Goal: Task Accomplishment & Management: Use online tool/utility

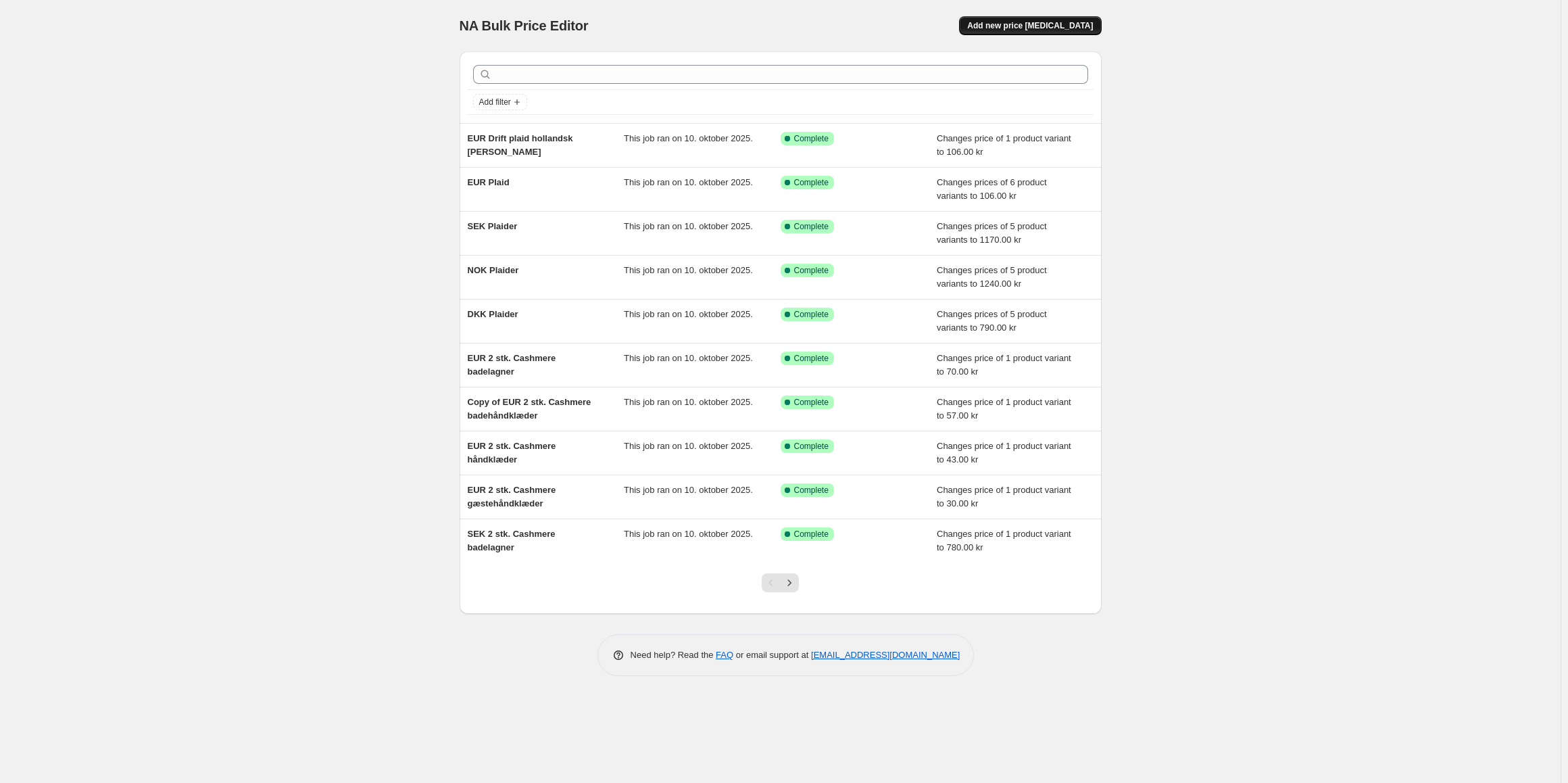
click at [1049, 31] on button "Add new price [MEDICAL_DATA]" at bounding box center [1030, 26] width 142 height 19
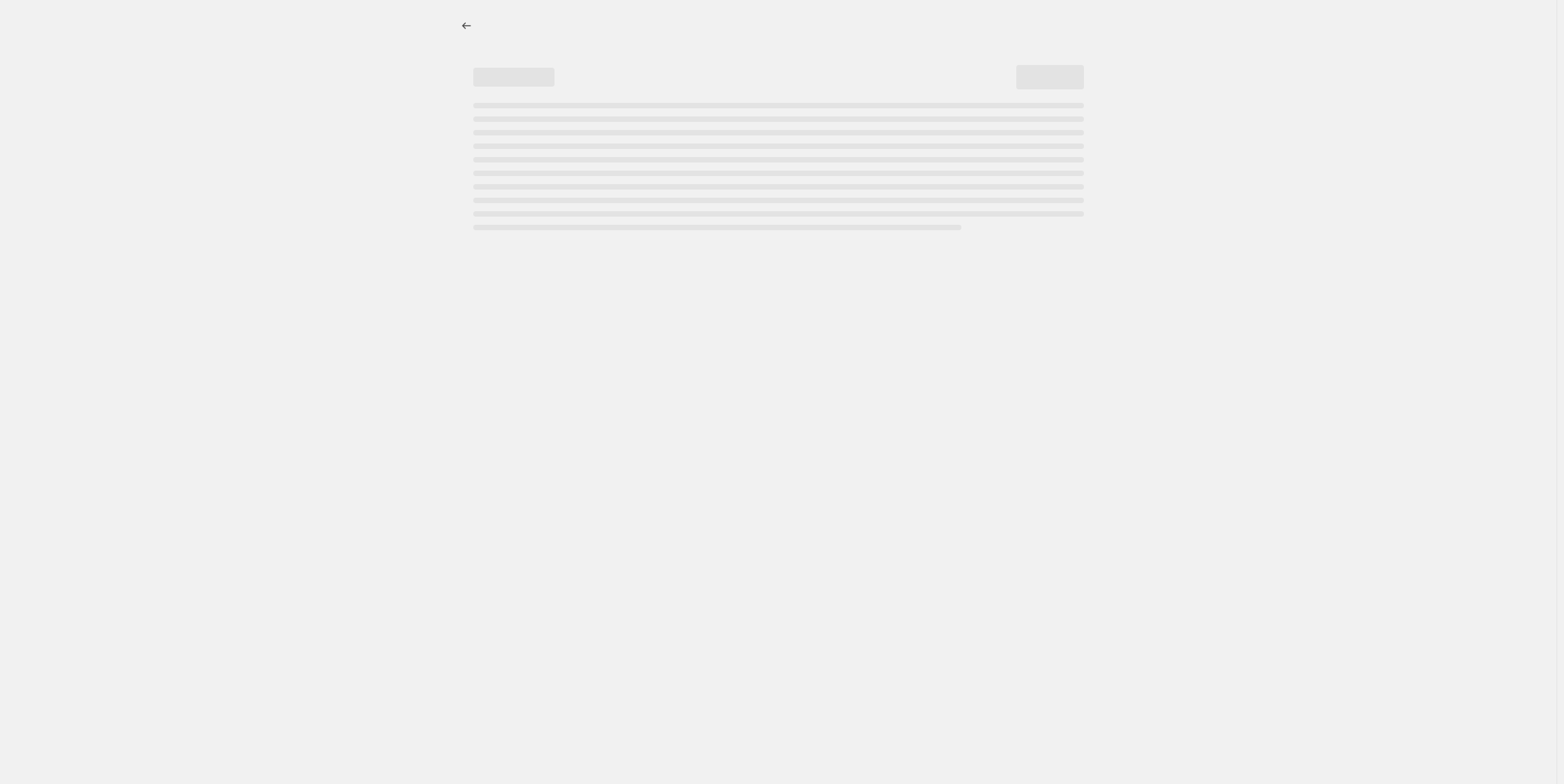
select select "percentage"
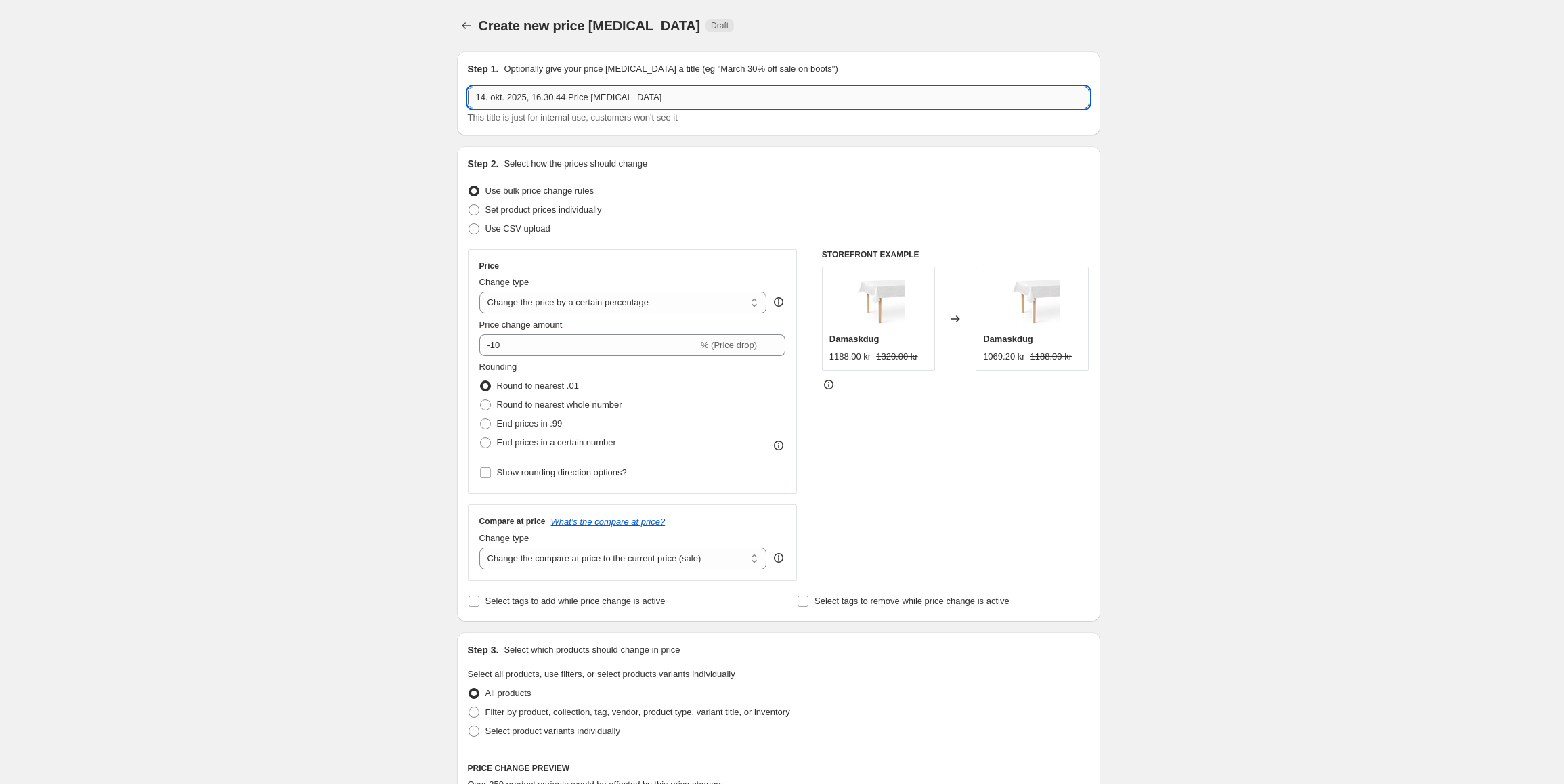
click at [529, 100] on input "14. okt. 2025, 16.30.44 Price change job" at bounding box center [778, 97] width 621 height 22
paste input "Gås Warm"
drag, startPoint x: 744, startPoint y: 105, endPoint x: 441, endPoint y: 72, distance: 304.8
click at [441, 72] on div "Create new price change job. This page is ready Create new price change job Dra…" at bounding box center [778, 714] width 1557 height 1429
paste input "Gås Warm"
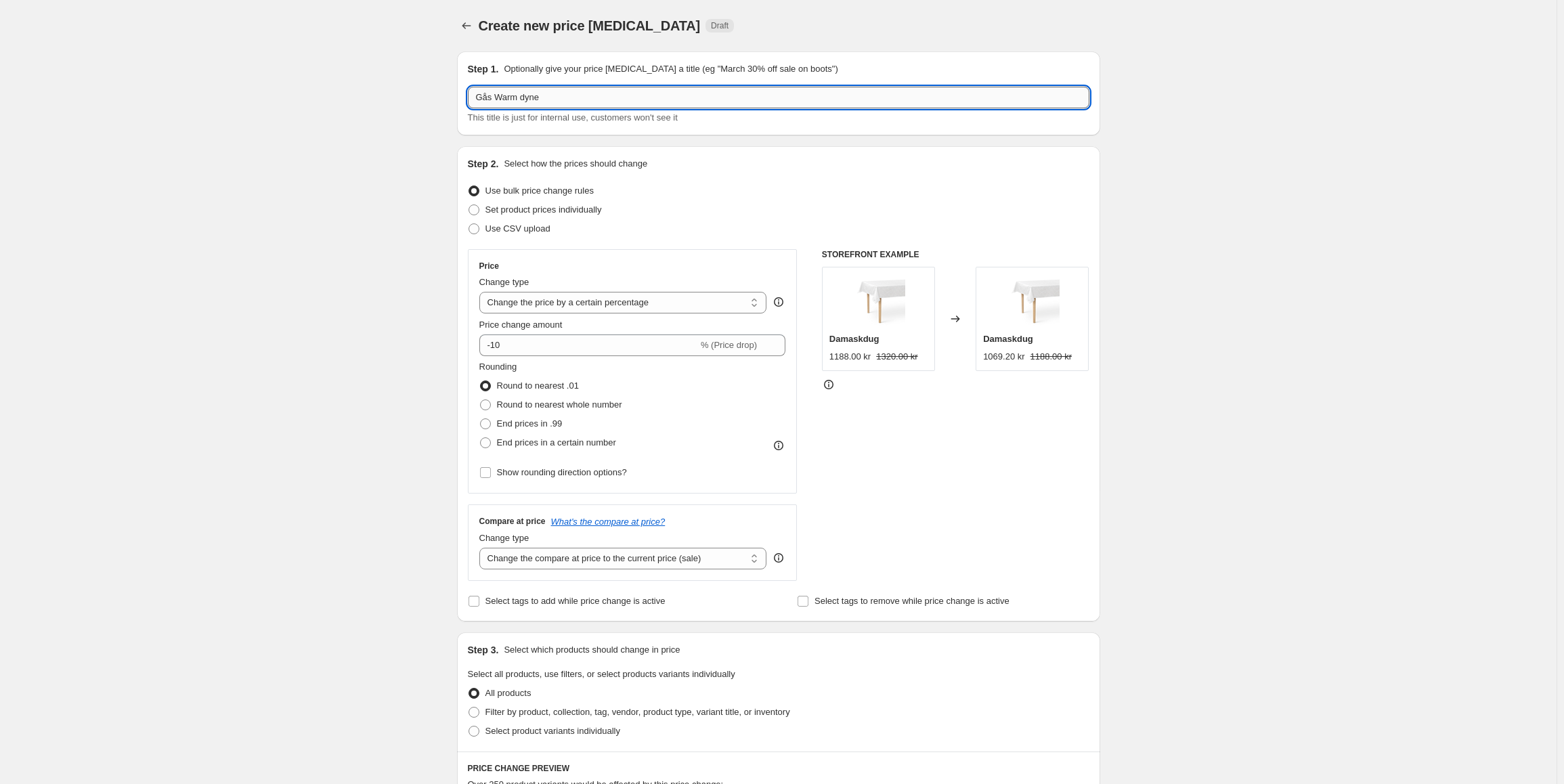
click at [477, 98] on input "Gås Warm dyne" at bounding box center [778, 97] width 621 height 22
type input "DK Gås Warm dyne"
click at [620, 306] on select "Change the price to a certain amount Change the price by a certain amount Chang…" at bounding box center [623, 302] width 287 height 22
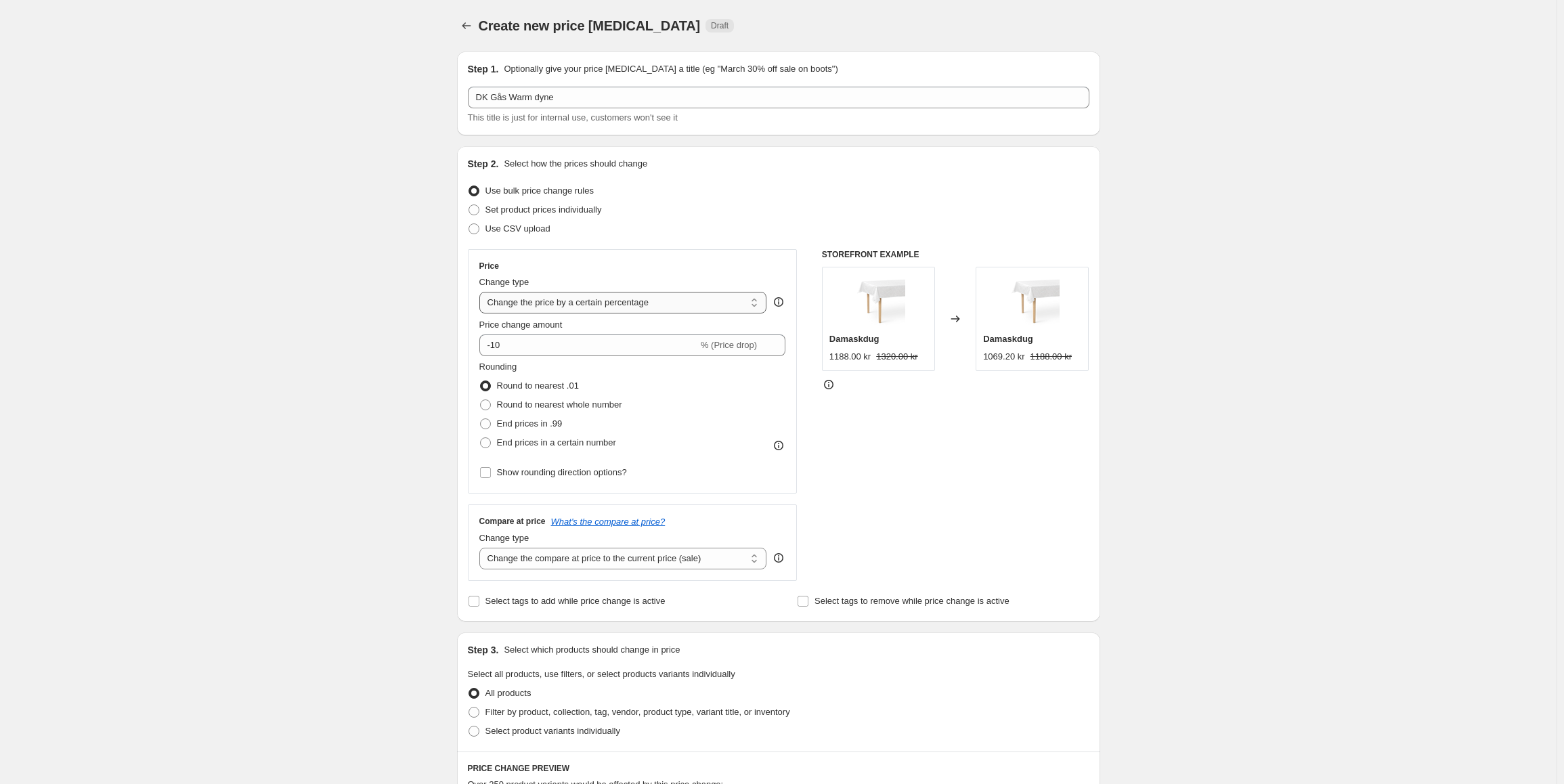
select select "to"
click at [482, 292] on select "Change the price to a certain amount Change the price by a certain amount Chang…" at bounding box center [623, 302] width 287 height 22
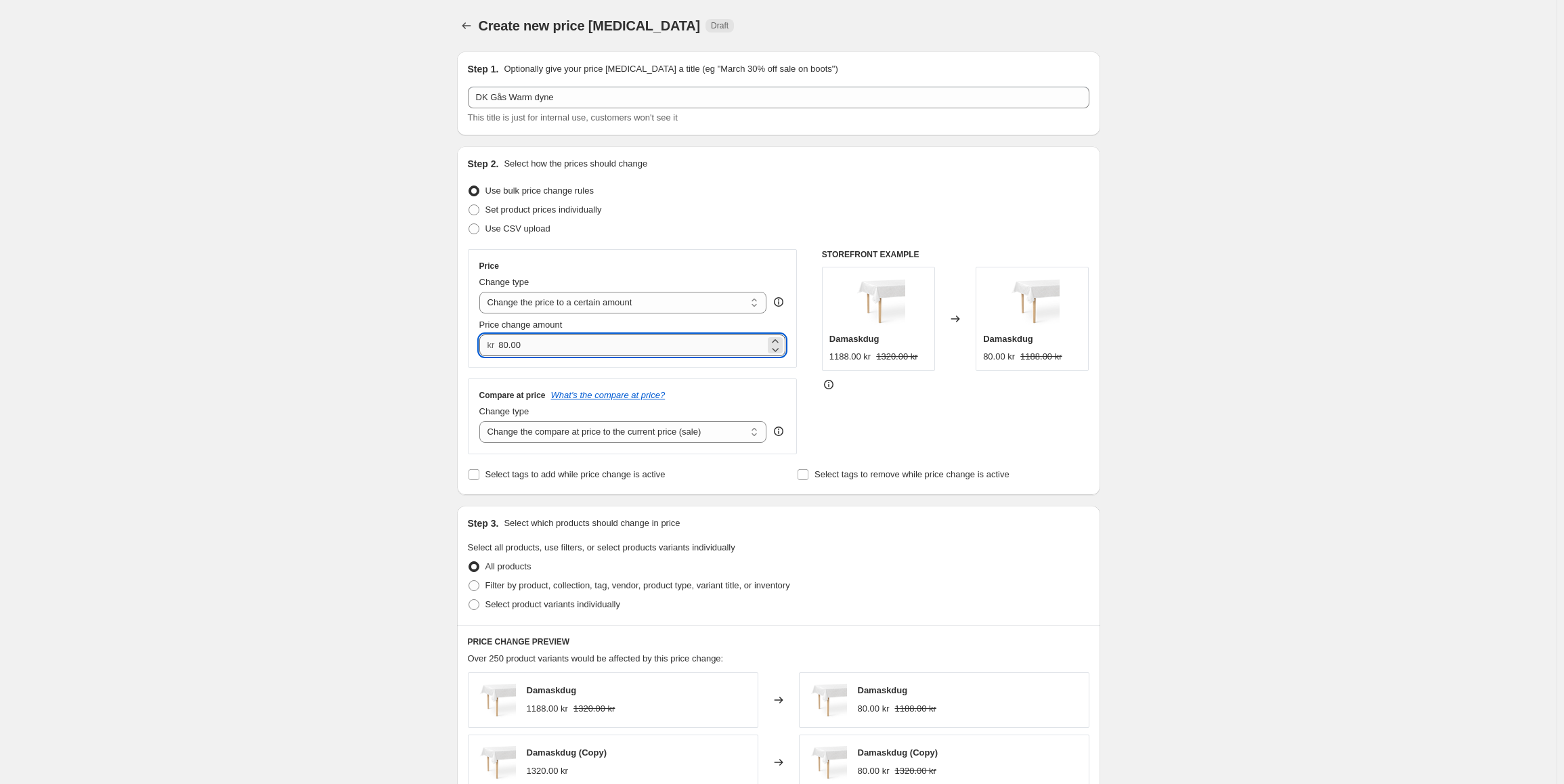
click at [504, 346] on input "80.00" at bounding box center [632, 345] width 267 height 22
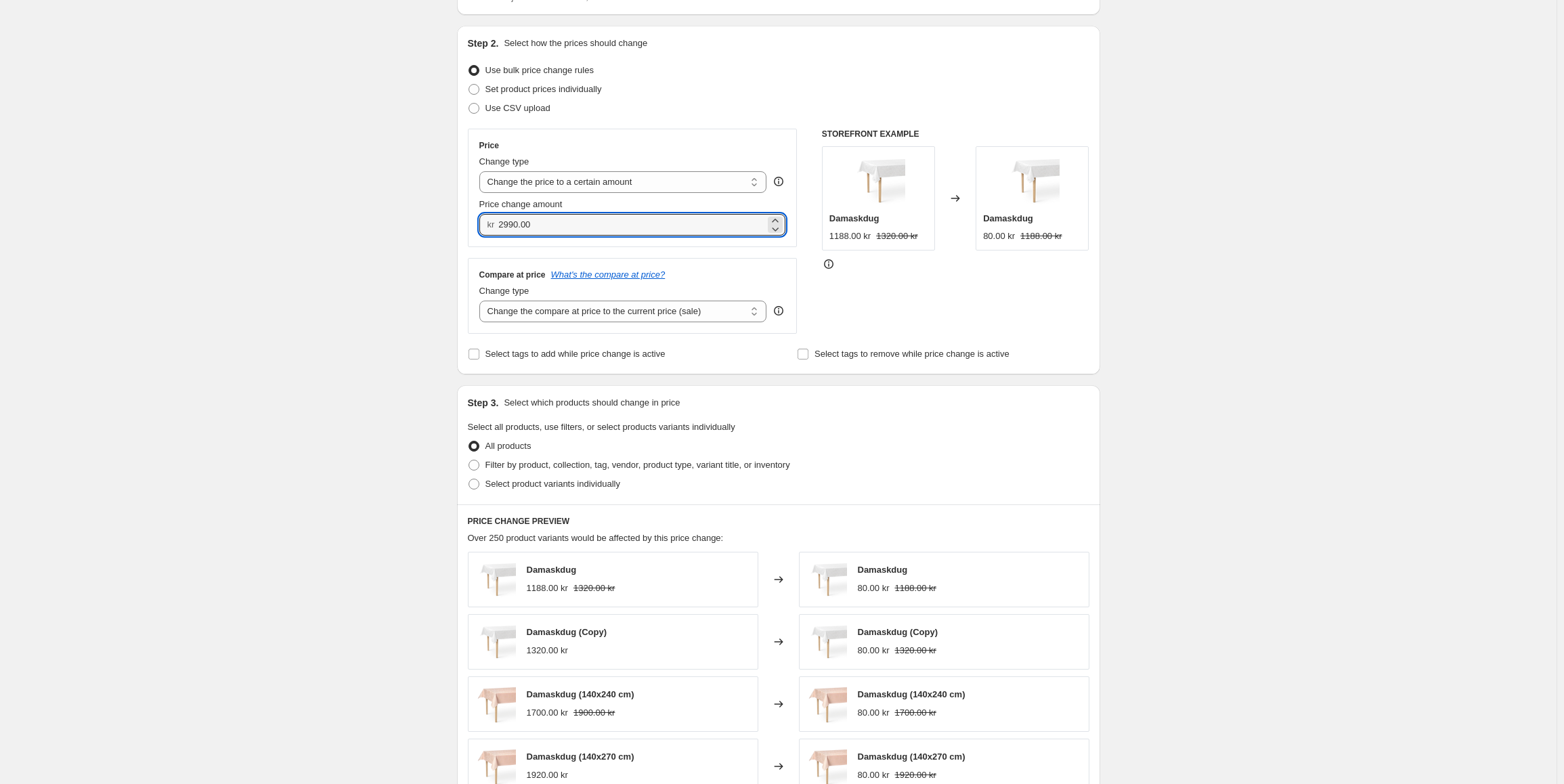
scroll to position [135, 0]
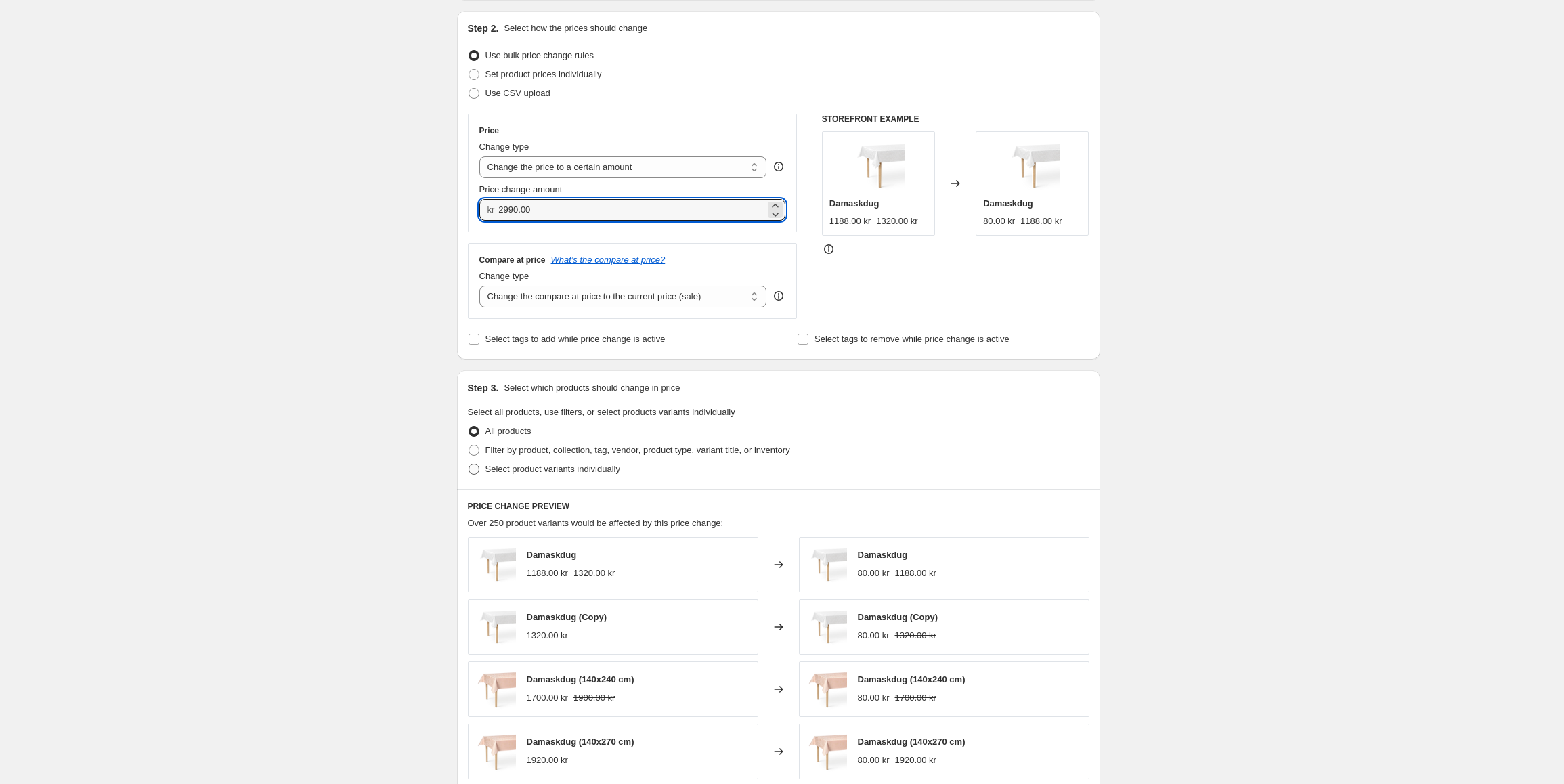
type input "2990.00"
click at [479, 473] on span at bounding box center [474, 469] width 11 height 11
click at [469, 464] on input "Select product variants individually" at bounding box center [468, 463] width 1 height 1
radio input "true"
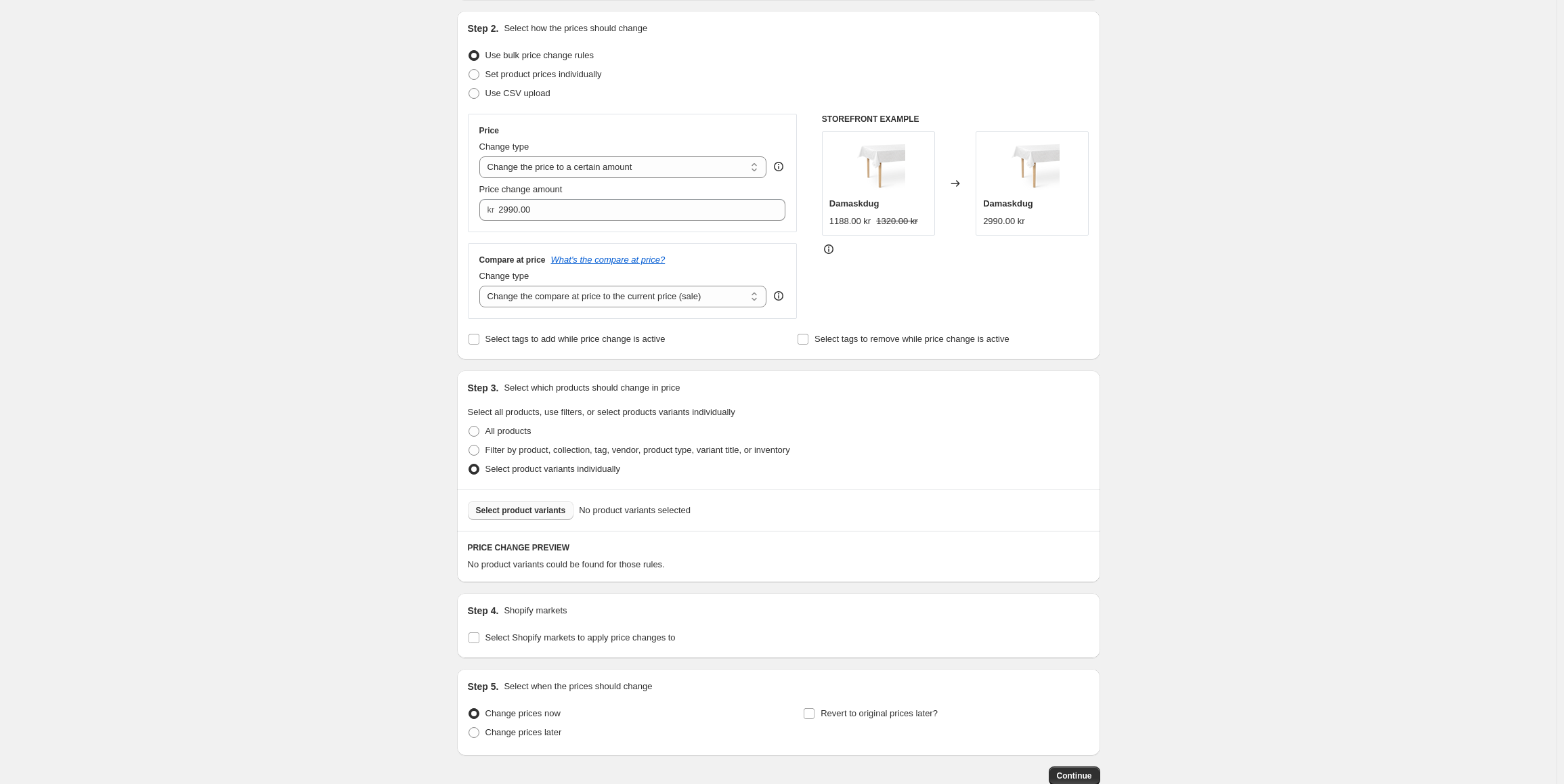
click at [527, 516] on span "Select product variants" at bounding box center [521, 510] width 90 height 11
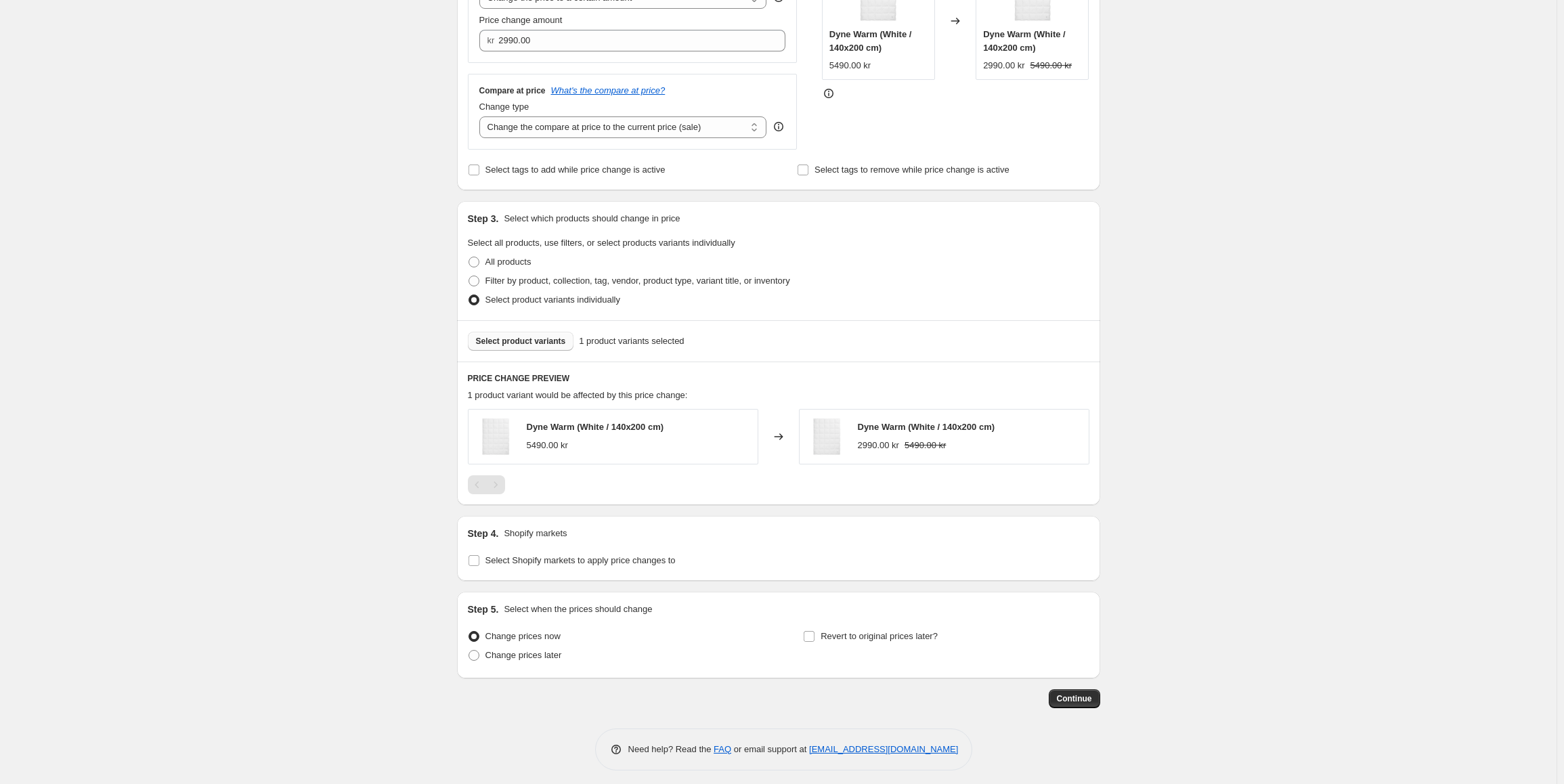
scroll to position [312, 0]
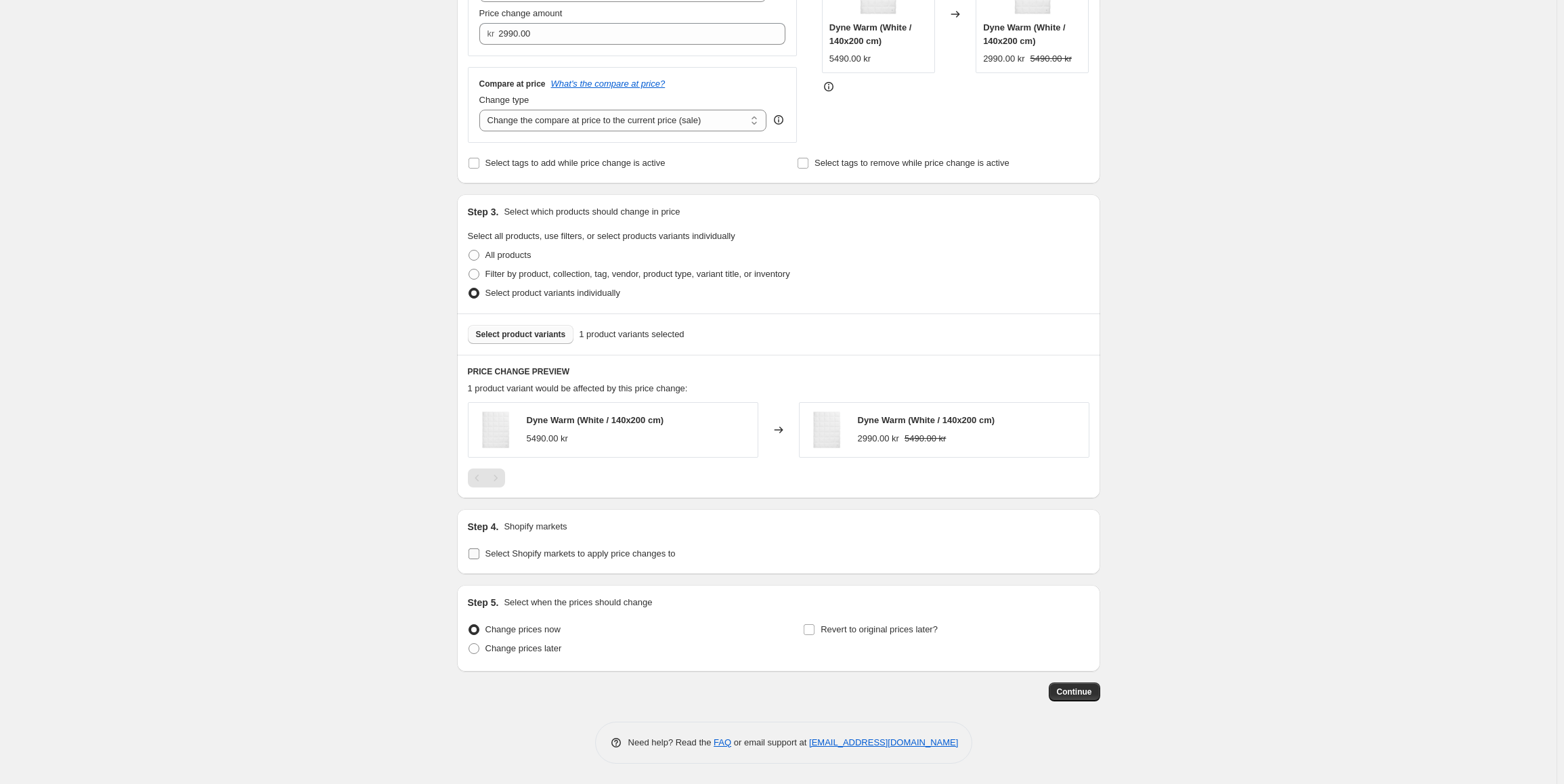
click at [479, 553] on input "Select Shopify markets to apply price changes to" at bounding box center [474, 554] width 11 height 11
checkbox input "true"
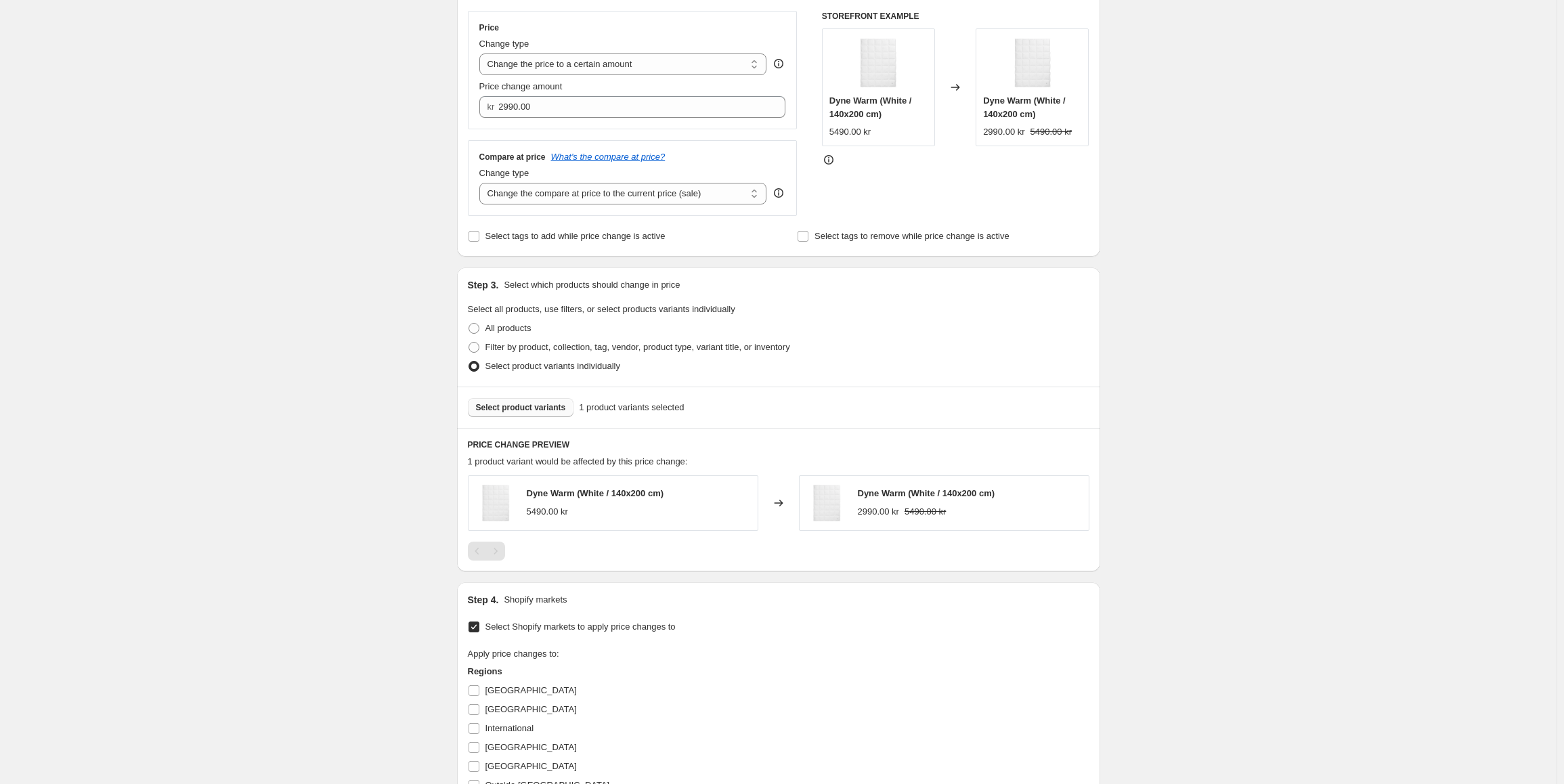
scroll to position [177, 0]
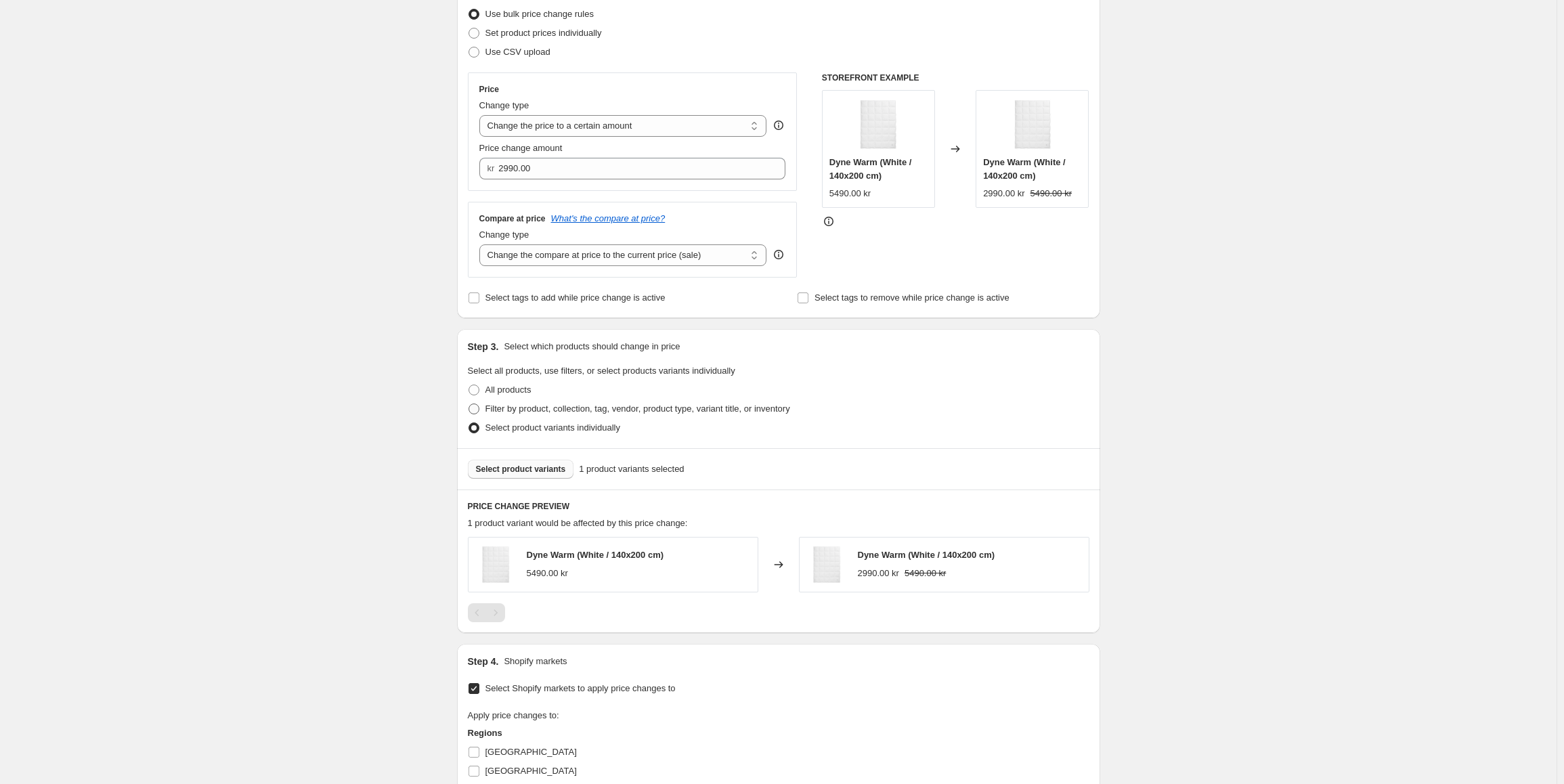
click at [479, 410] on span at bounding box center [474, 409] width 11 height 11
click at [469, 404] on input "Filter by product, collection, tag, vendor, product type, variant title, or inv…" at bounding box center [468, 403] width 1 height 1
radio input "true"
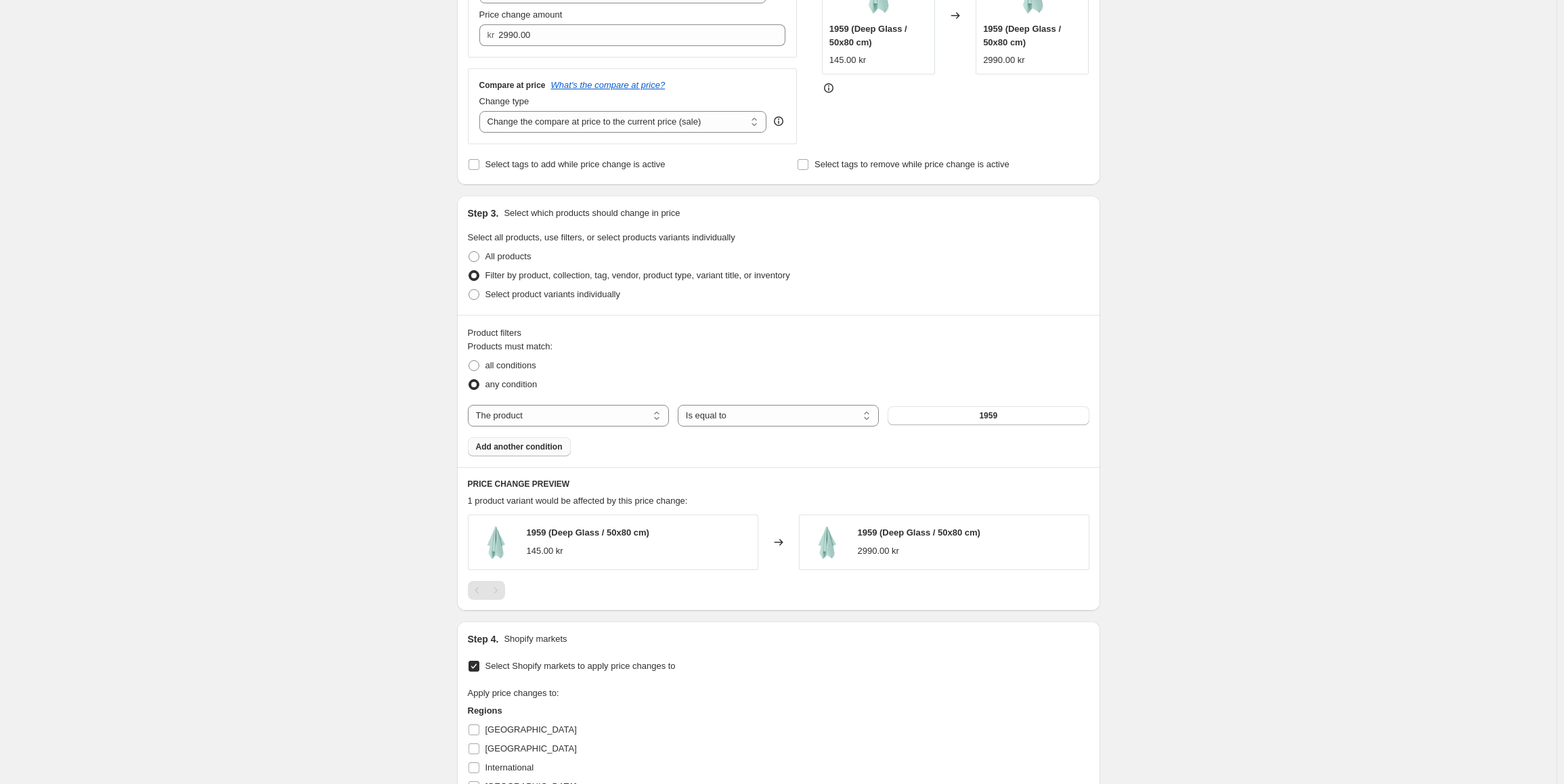
scroll to position [312, 0]
click at [475, 295] on span at bounding box center [474, 293] width 11 height 11
click at [469, 287] on input "Select product variants individually" at bounding box center [468, 287] width 1 height 1
radio input "true"
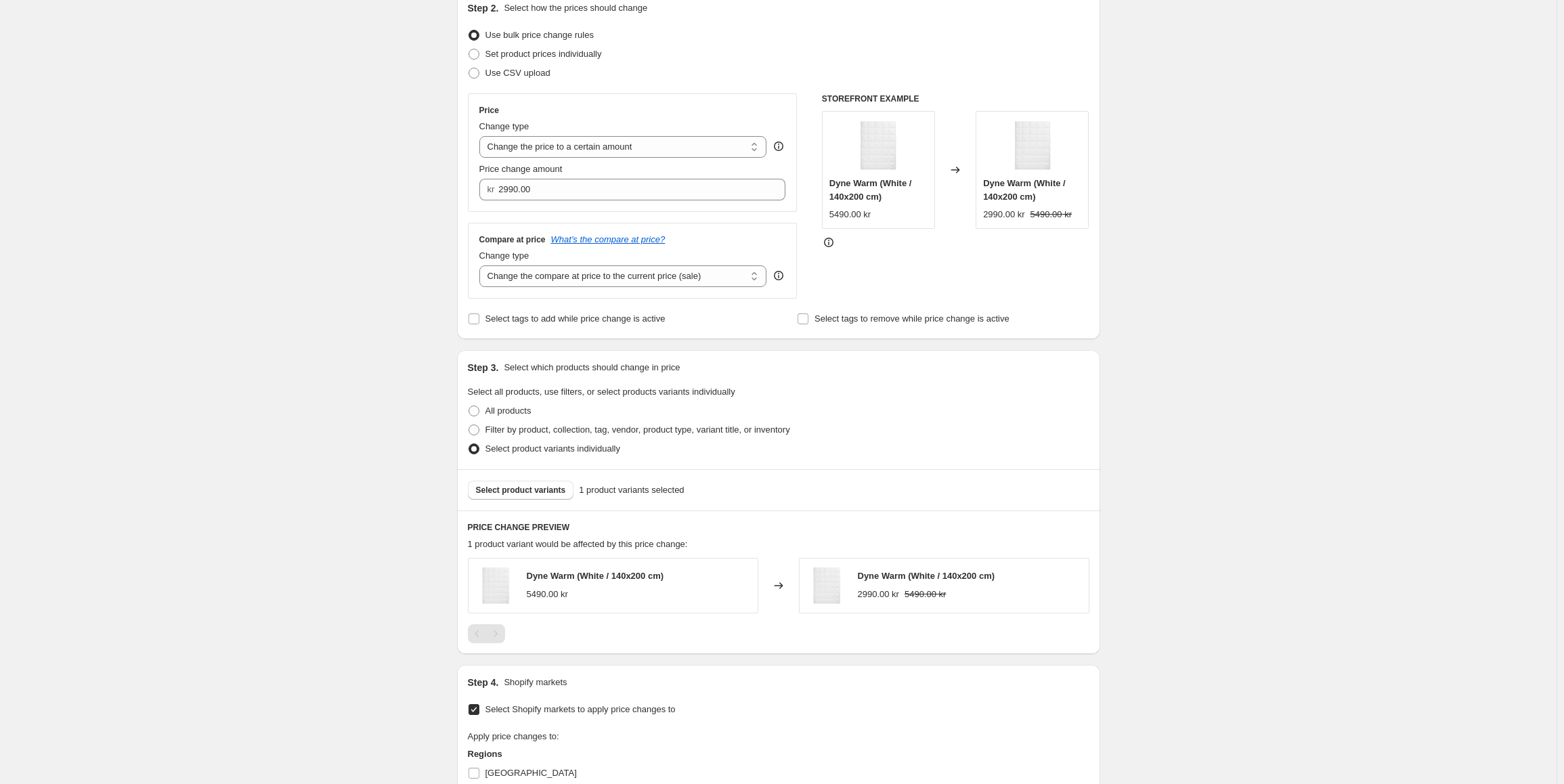
scroll to position [197, 0]
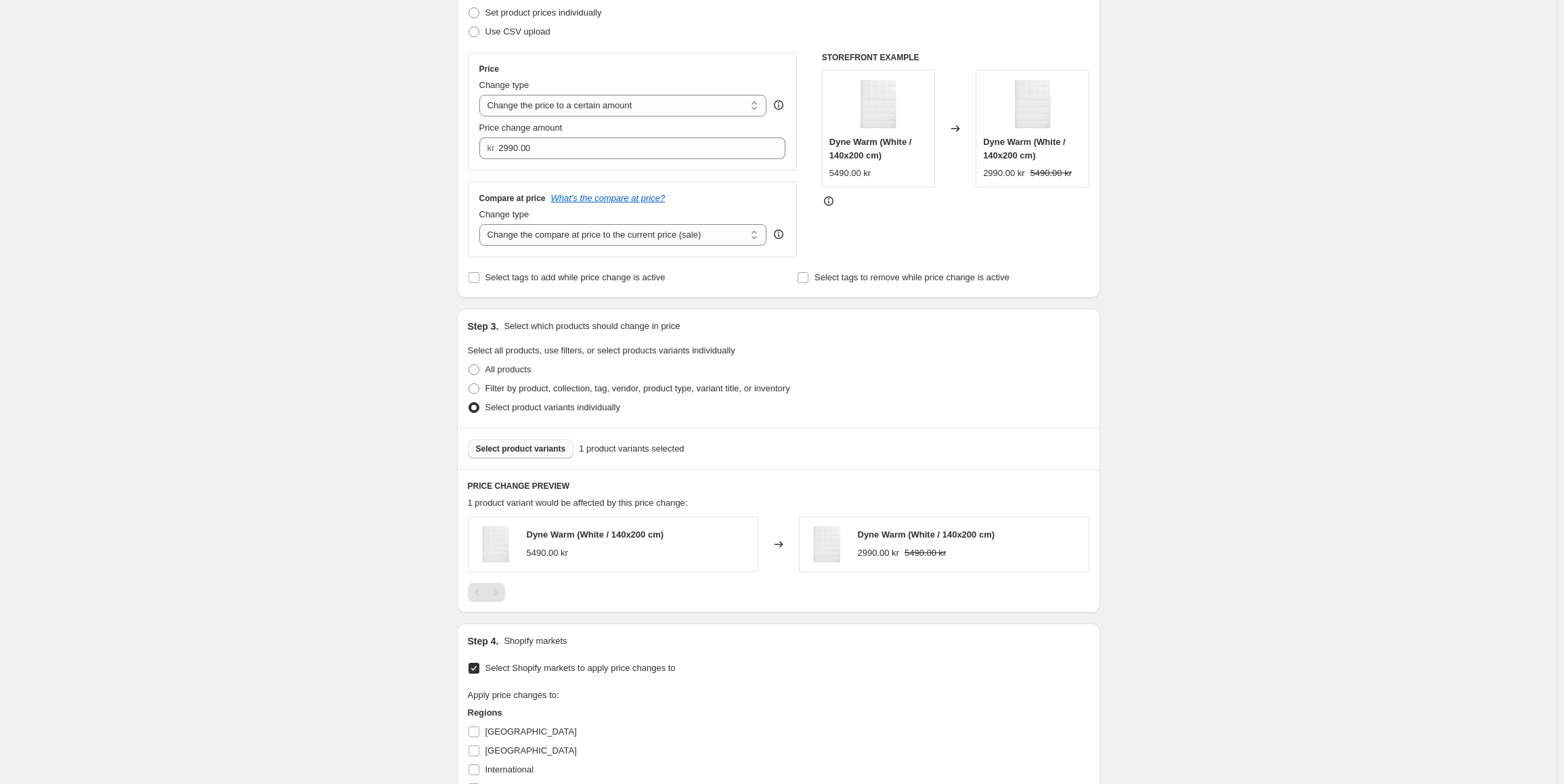
click at [542, 456] on button "Select product variants" at bounding box center [520, 449] width 106 height 19
click at [541, 454] on span "Select product variants" at bounding box center [521, 449] width 90 height 11
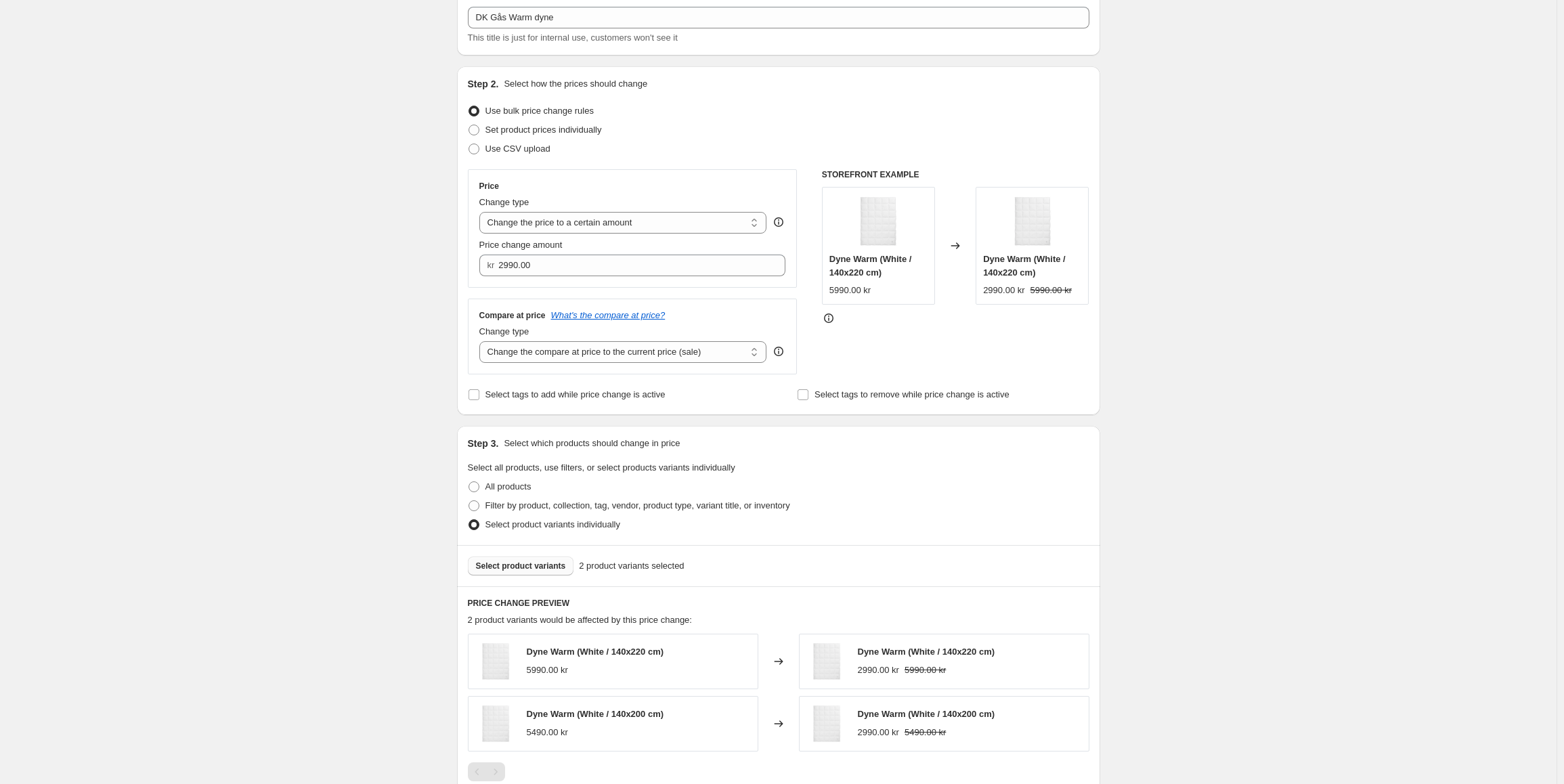
scroll to position [56, 0]
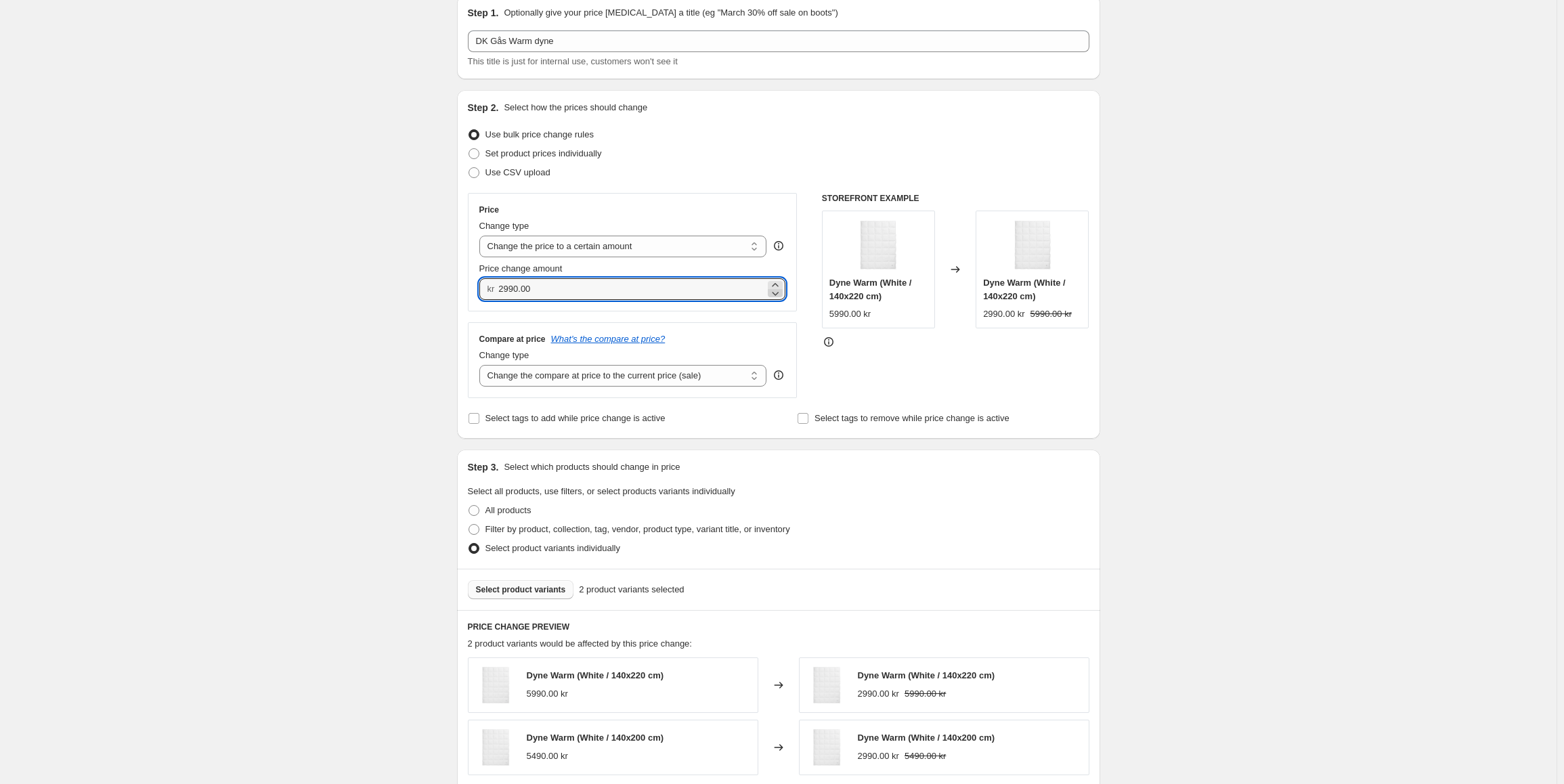
click at [780, 291] on icon at bounding box center [775, 293] width 14 height 14
click at [780, 290] on icon at bounding box center [775, 293] width 14 height 14
click at [780, 284] on icon at bounding box center [775, 285] width 14 height 14
click at [538, 245] on select "Change the price to a certain amount Change the price by a certain amount Chang…" at bounding box center [623, 246] width 287 height 22
click at [482, 235] on select "Change the price to a certain amount Change the price by a certain amount Chang…" at bounding box center [623, 246] width 287 height 22
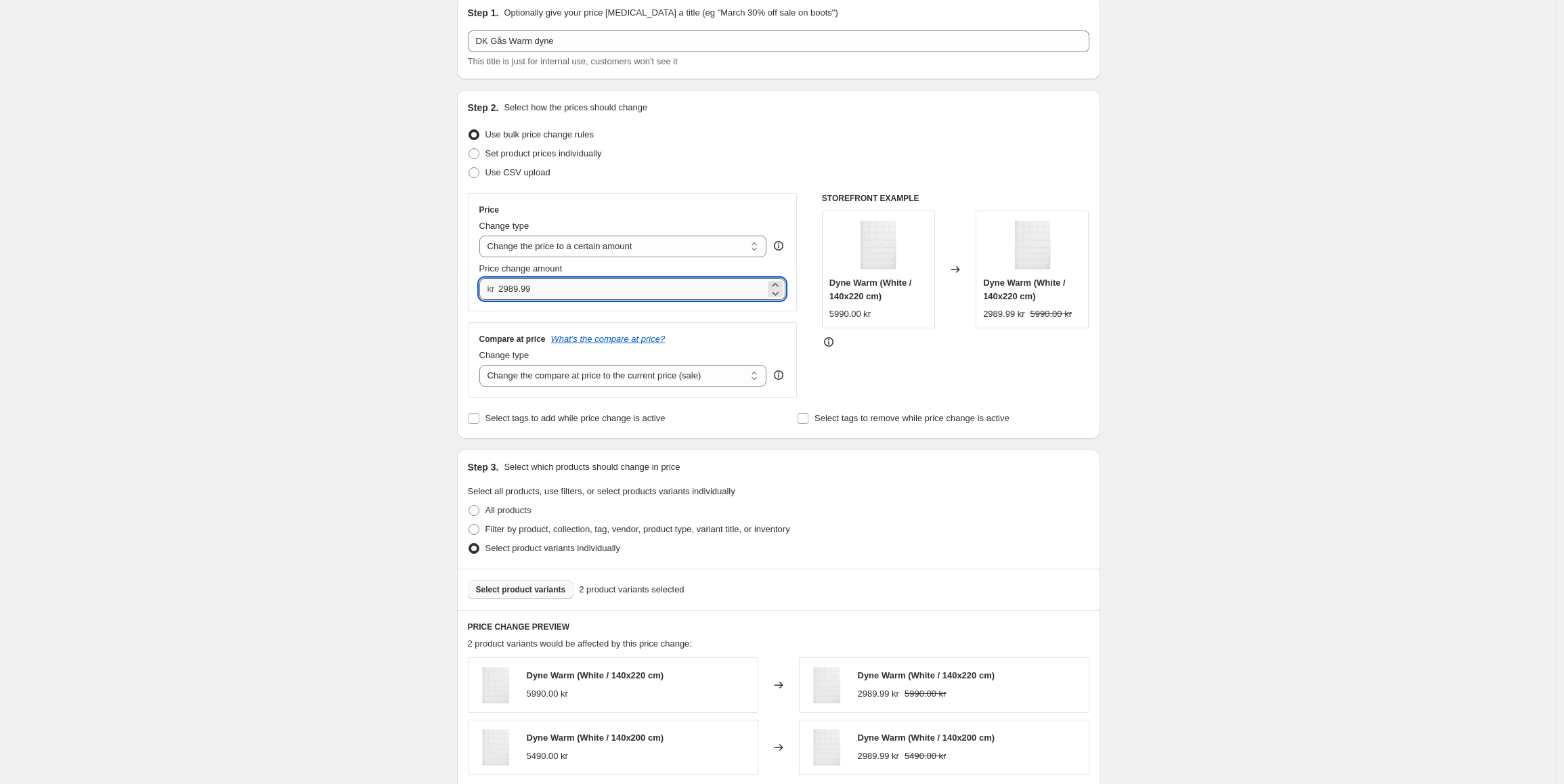
click at [550, 294] on input "2989.99" at bounding box center [632, 289] width 267 height 22
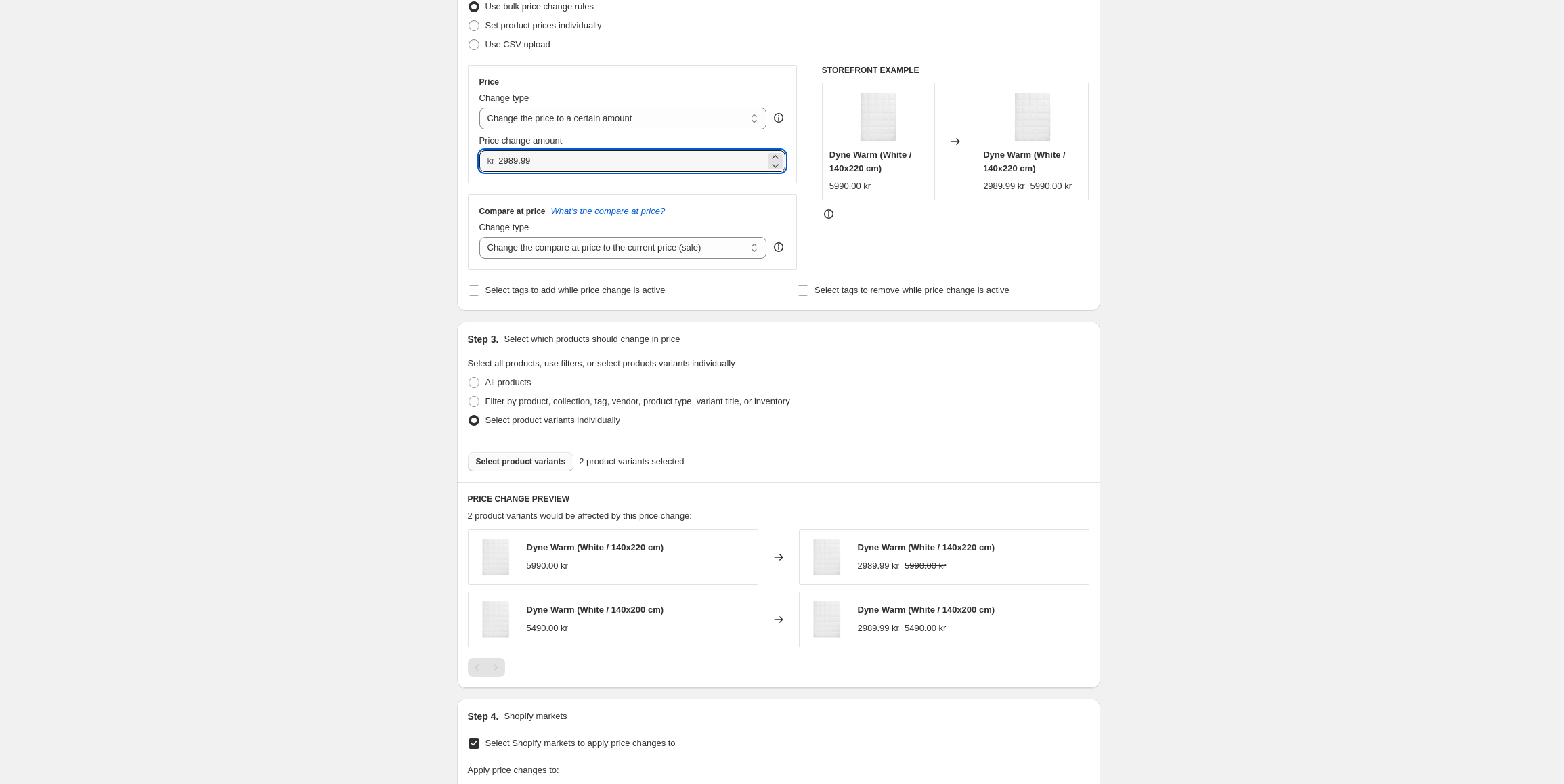
scroll to position [191, 0]
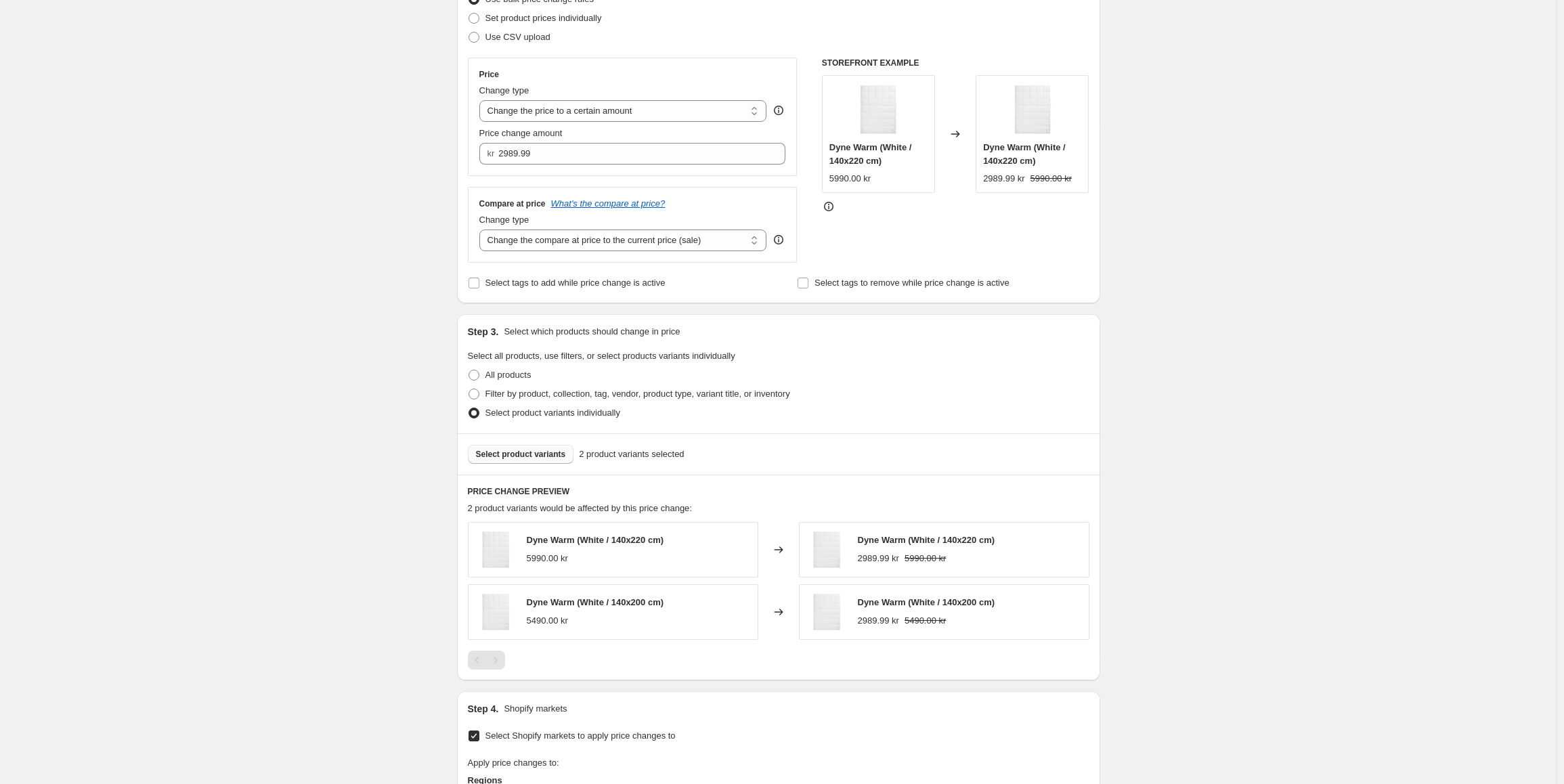
click at [550, 449] on button "Select product variants" at bounding box center [520, 454] width 106 height 19
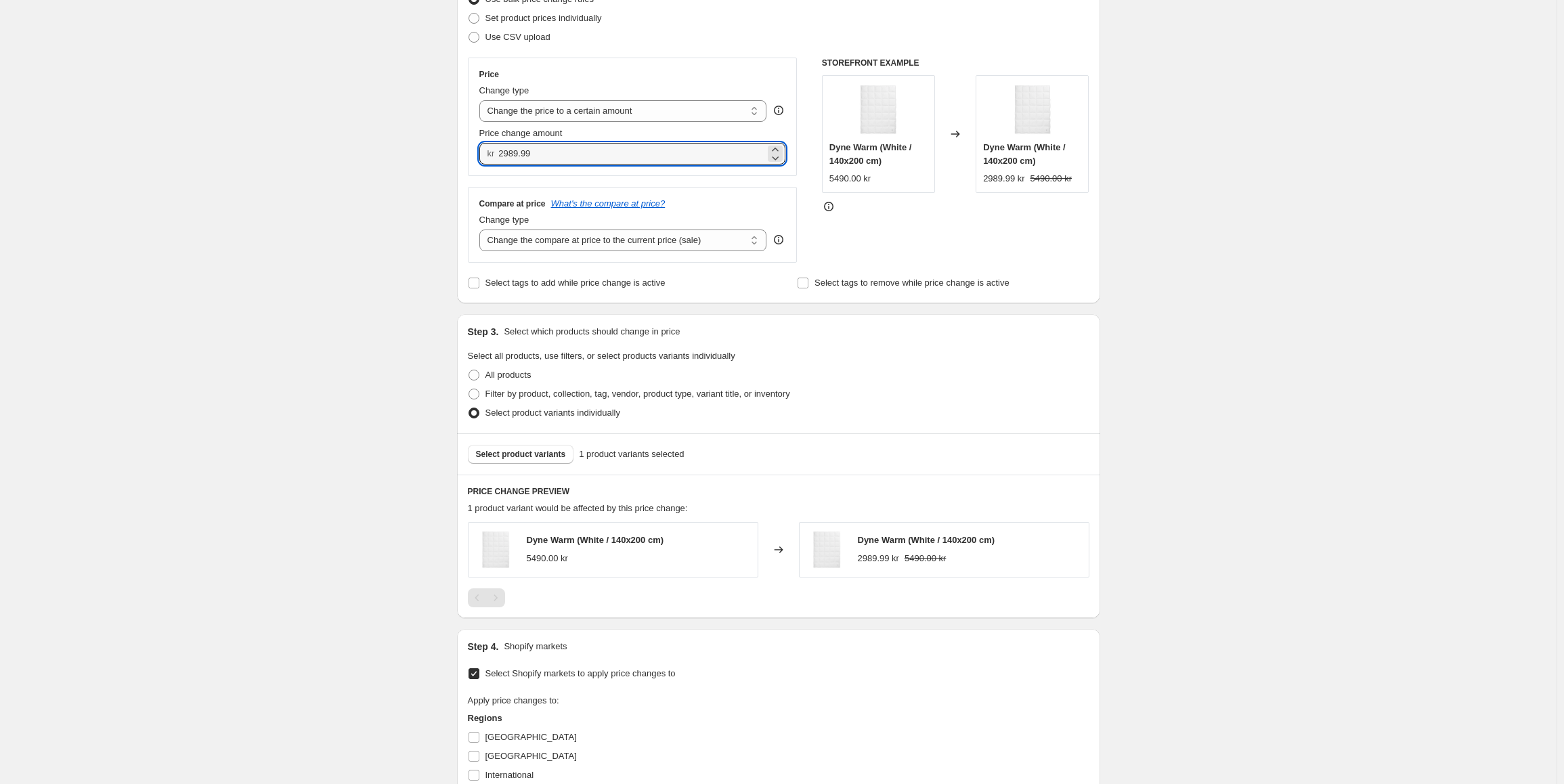
drag, startPoint x: 538, startPoint y: 154, endPoint x: 463, endPoint y: 152, distance: 75.0
click at [463, 152] on div "Step 2. Select how the prices should change Use bulk price change rules Set pro…" at bounding box center [779, 129] width 644 height 349
type input "2990.00"
click at [304, 428] on div "Create new price change job. This page is ready Create new price change job Dra…" at bounding box center [778, 468] width 1557 height 1318
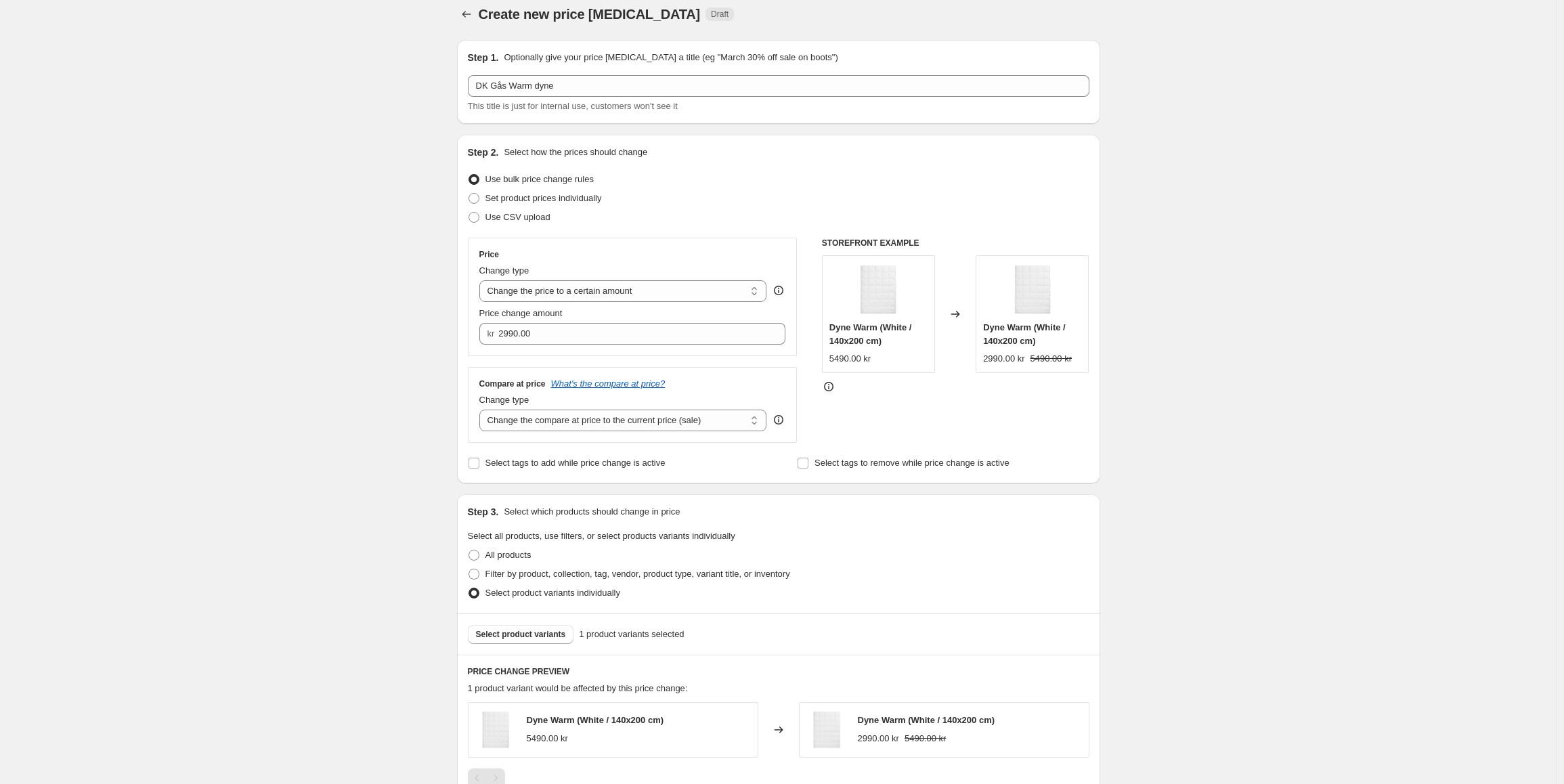
scroll to position [0, 0]
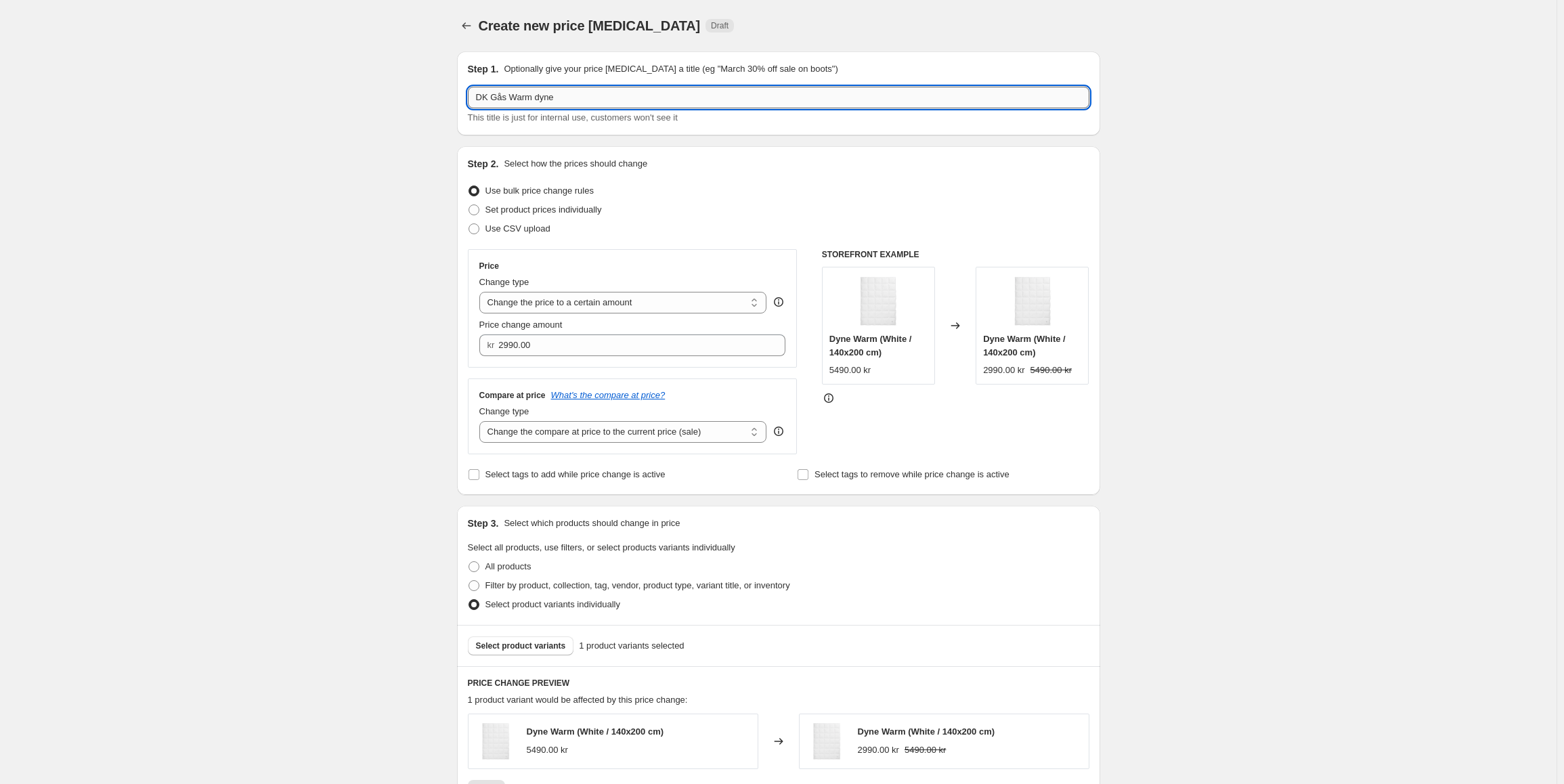
click at [559, 103] on input "DK Gås Warm dyne" at bounding box center [778, 97] width 621 height 22
drag, startPoint x: 587, startPoint y: 101, endPoint x: 453, endPoint y: 97, distance: 134.1
click at [453, 97] on div "Step 1. Optionally give your price change job a title (eg "March 30% off sale o…" at bounding box center [772, 638] width 654 height 1195
type input "DK Gås Warm dyne 200"
click at [1418, 481] on div "Create new price change job. This page is ready Create new price change job Dra…" at bounding box center [778, 659] width 1557 height 1318
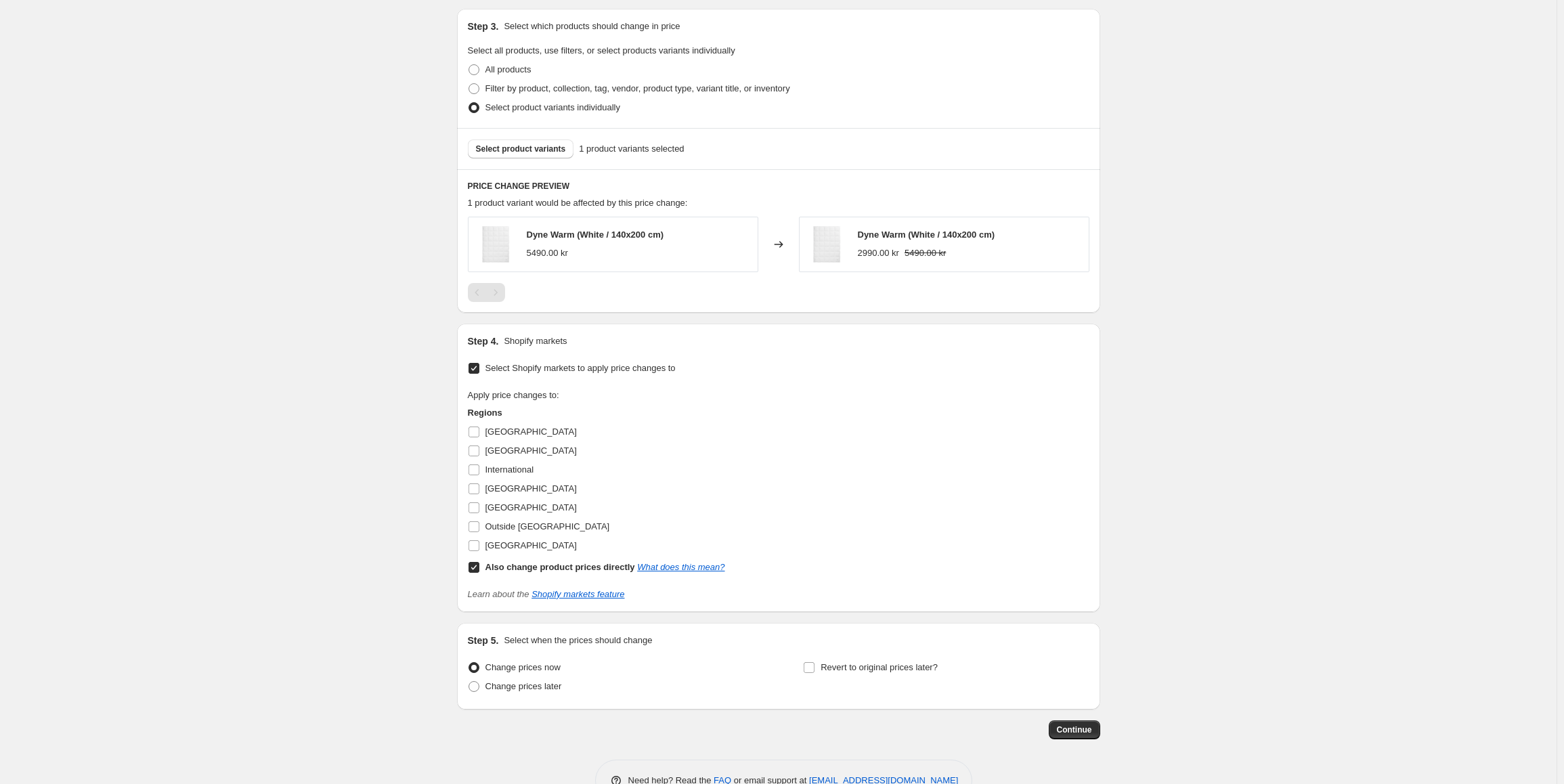
scroll to position [535, 0]
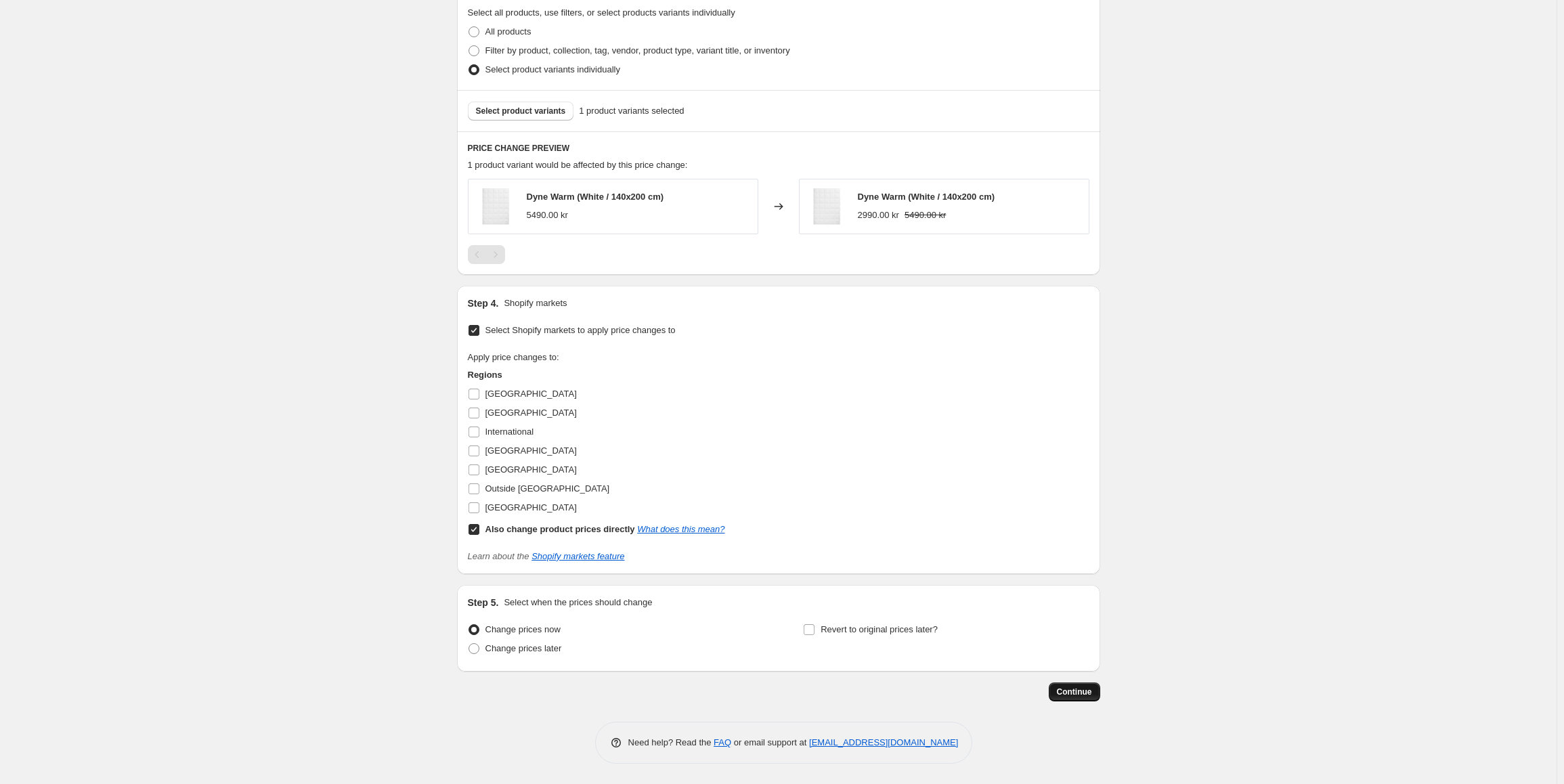
click at [1075, 689] on span "Continue" at bounding box center [1074, 692] width 35 height 11
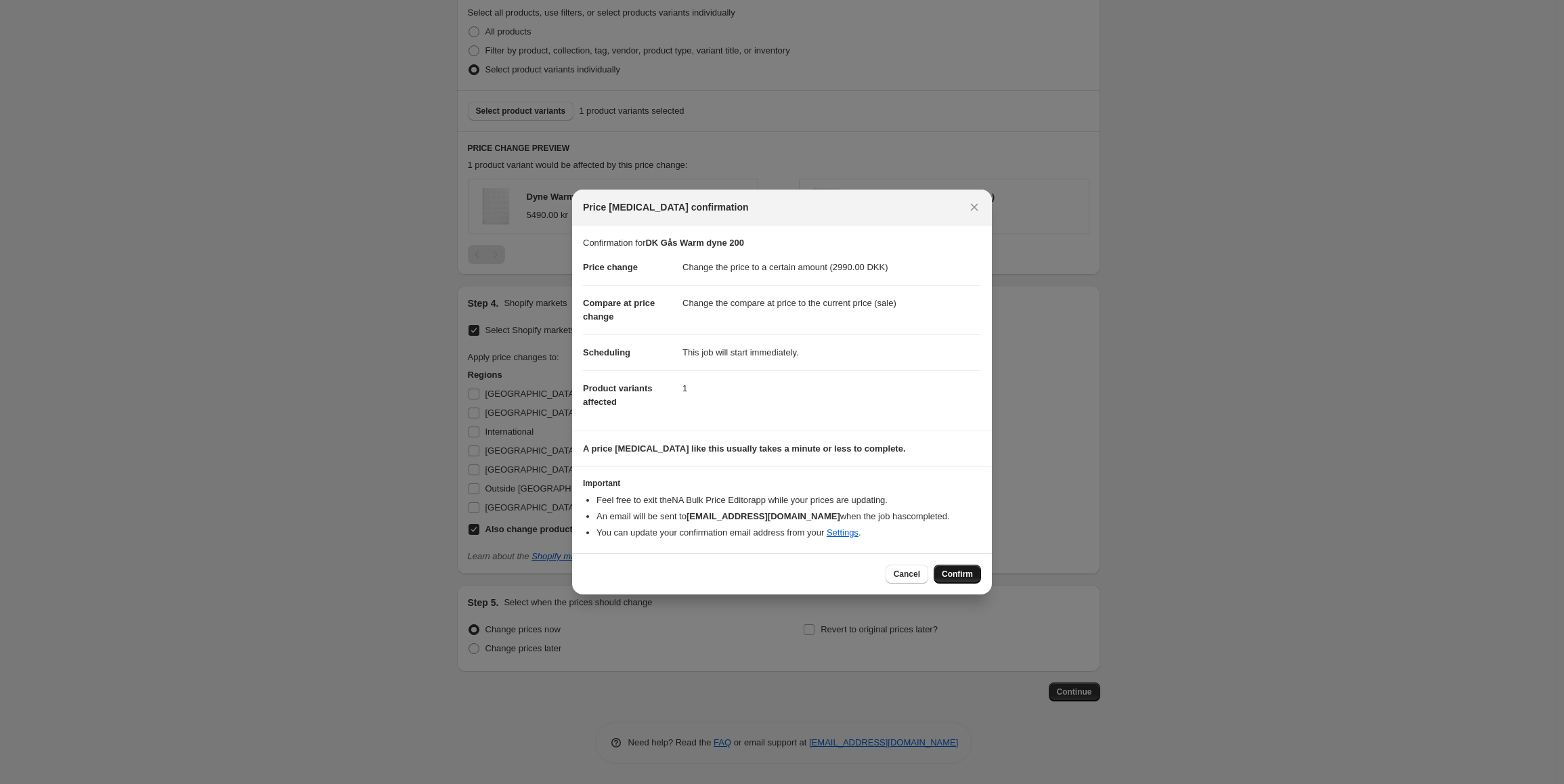
click at [955, 577] on span "Confirm" at bounding box center [957, 574] width 31 height 11
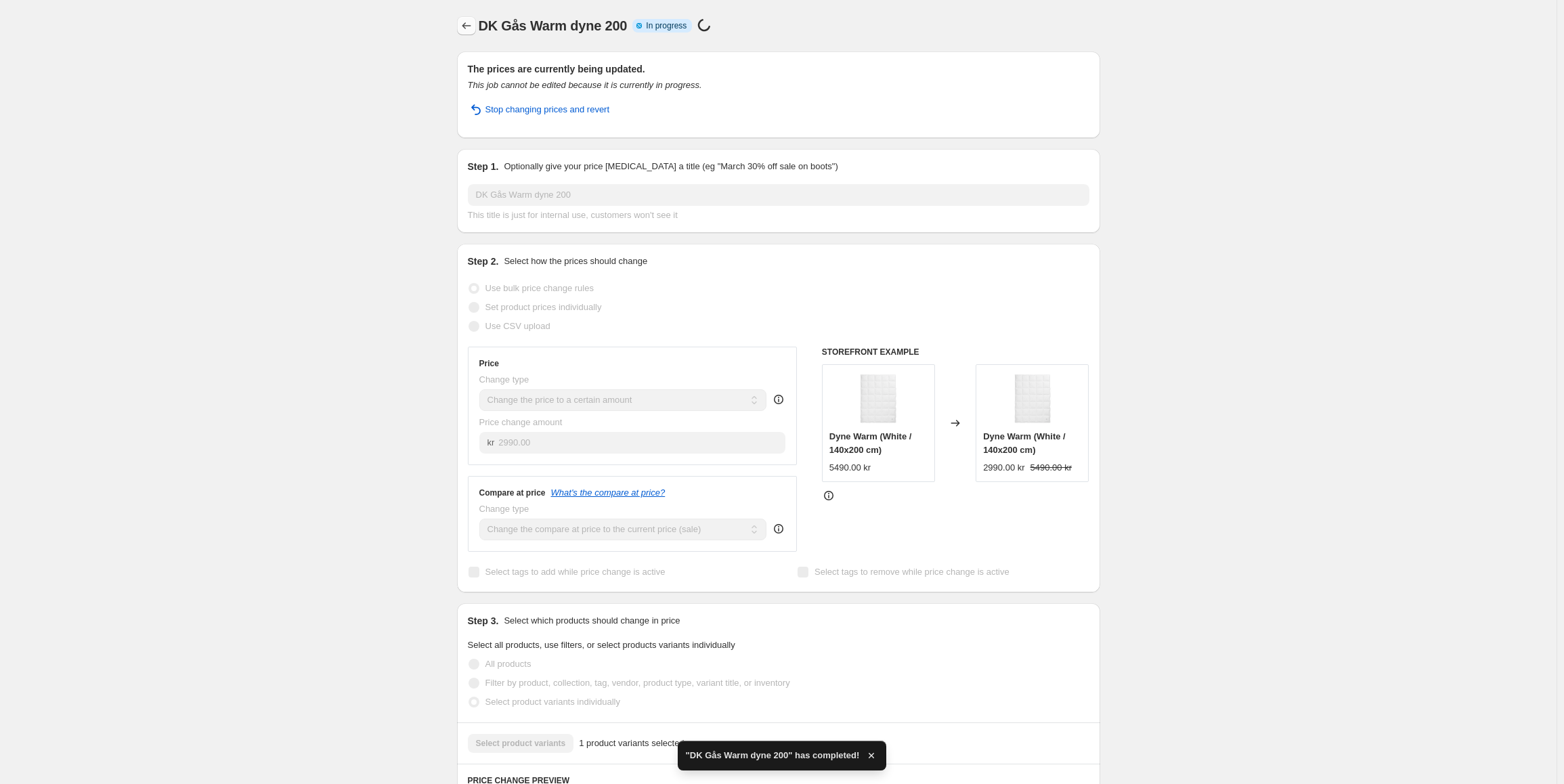
click at [472, 24] on icon "Price change jobs" at bounding box center [466, 26] width 14 height 14
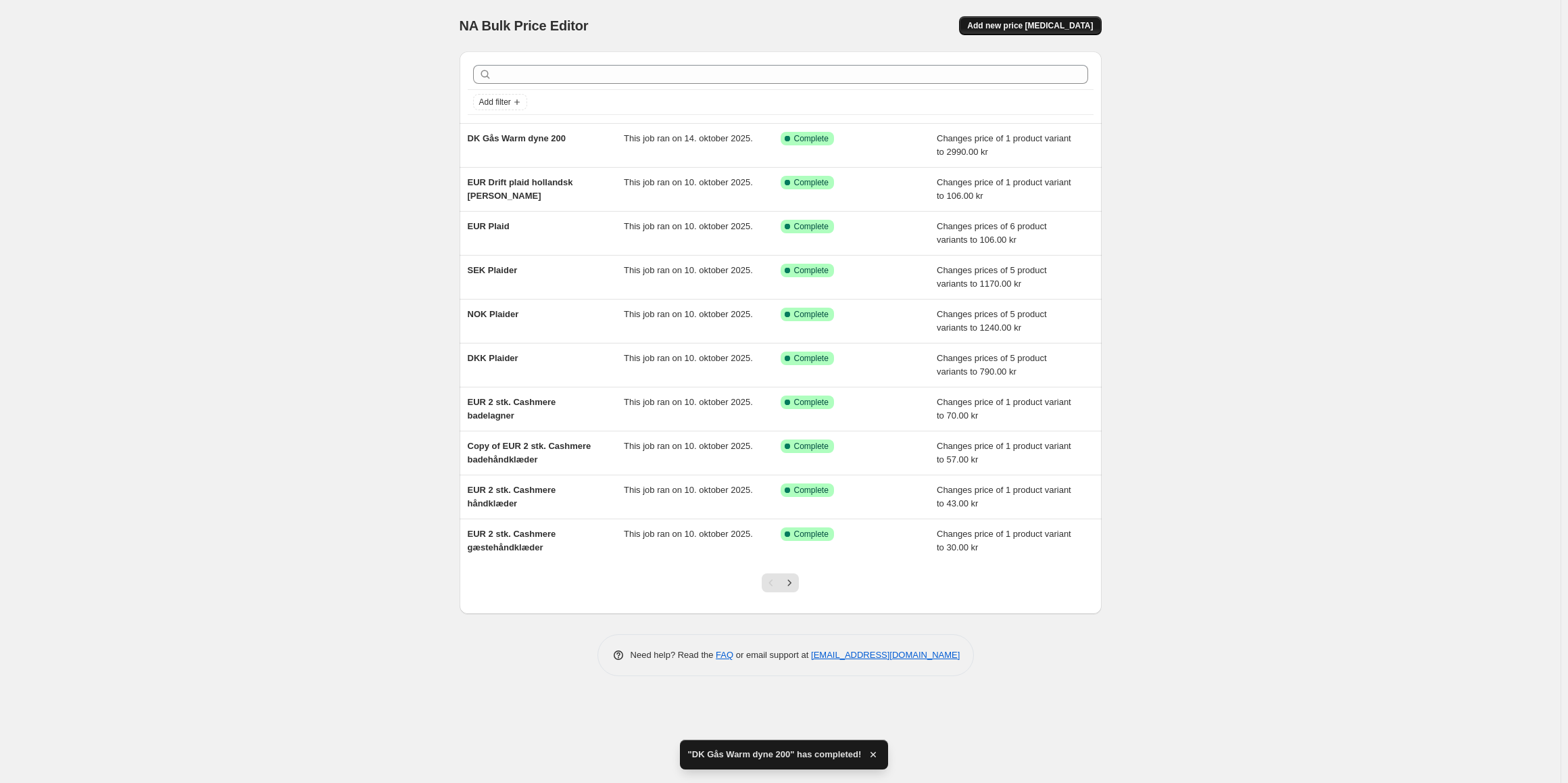
click at [1046, 29] on span "Add new price [MEDICAL_DATA]" at bounding box center [1029, 26] width 125 height 11
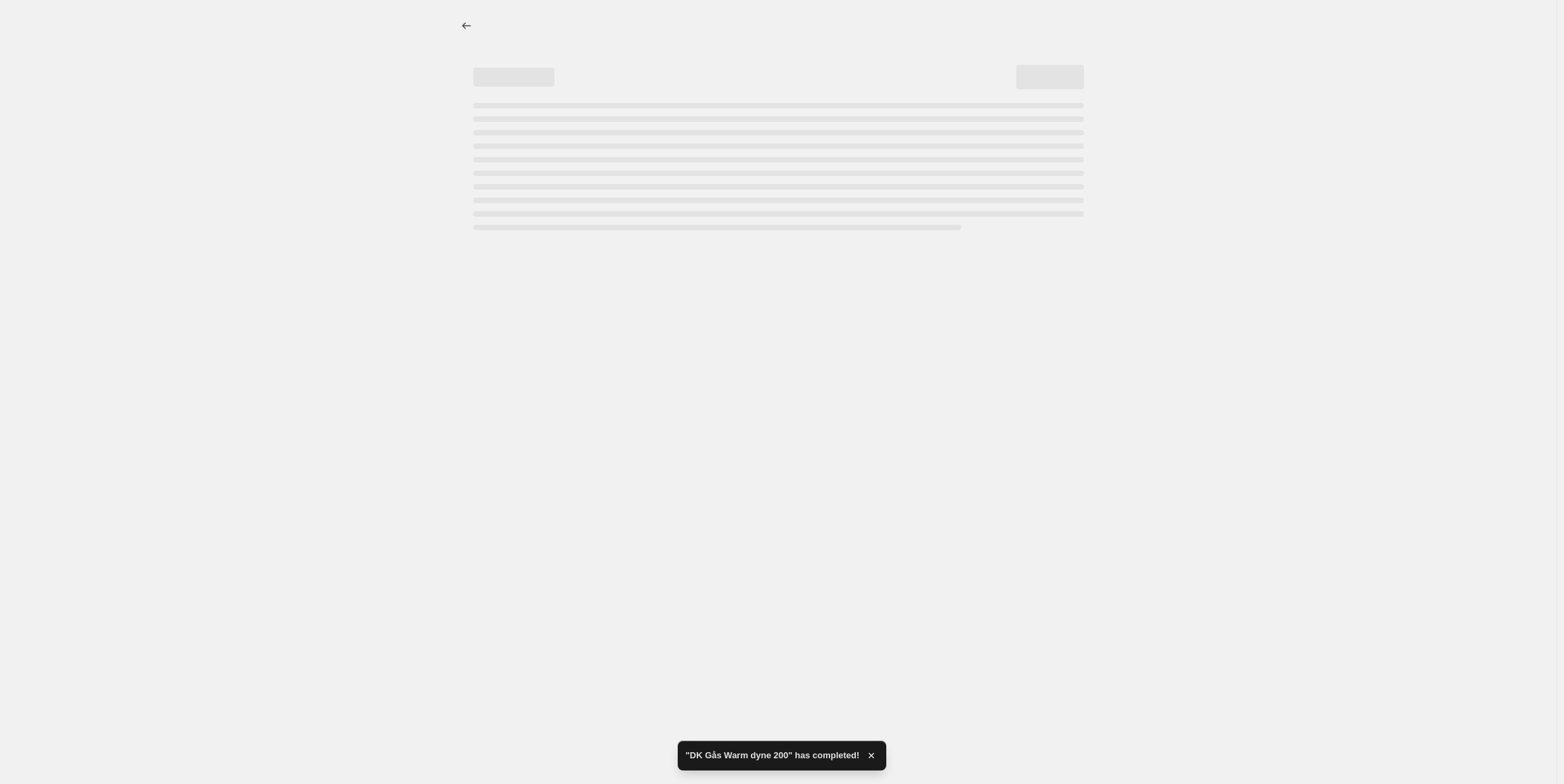
select select "percentage"
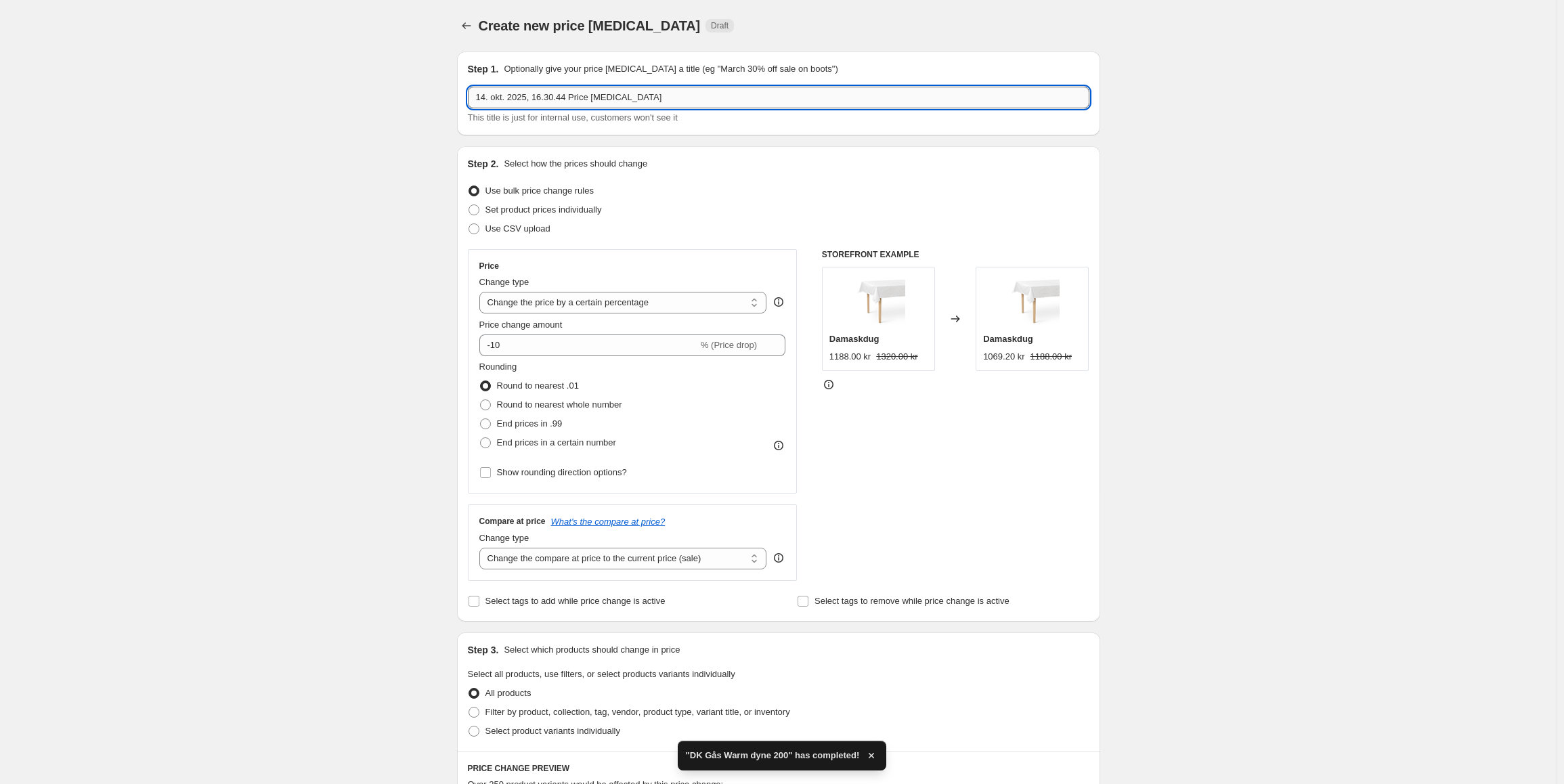
click at [543, 96] on input "14. okt. 2025, 16.30.44 Price change job" at bounding box center [778, 97] width 621 height 22
drag, startPoint x: 644, startPoint y: 97, endPoint x: 450, endPoint y: 78, distance: 194.9
click at [450, 78] on div "Step 1. Optionally give your price change job a title (eg "March 30% off sale o…" at bounding box center [772, 694] width 654 height 1306
paste input "DK Gås Warm dyne 200"
type input "DK Gås Warm dyne 220"
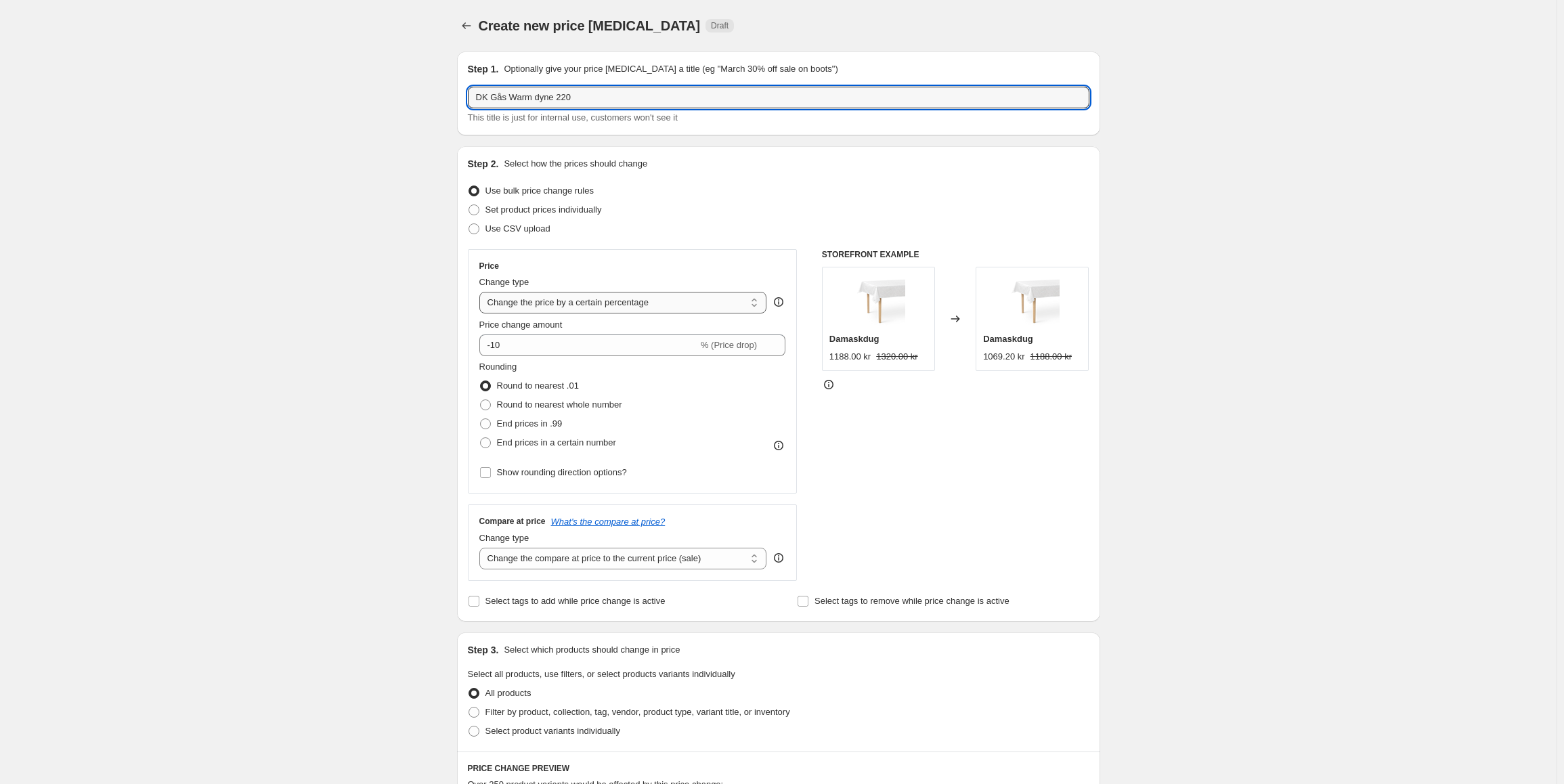
click at [581, 303] on select "Change the price to a certain amount Change the price by a certain amount Chang…" at bounding box center [623, 302] width 287 height 22
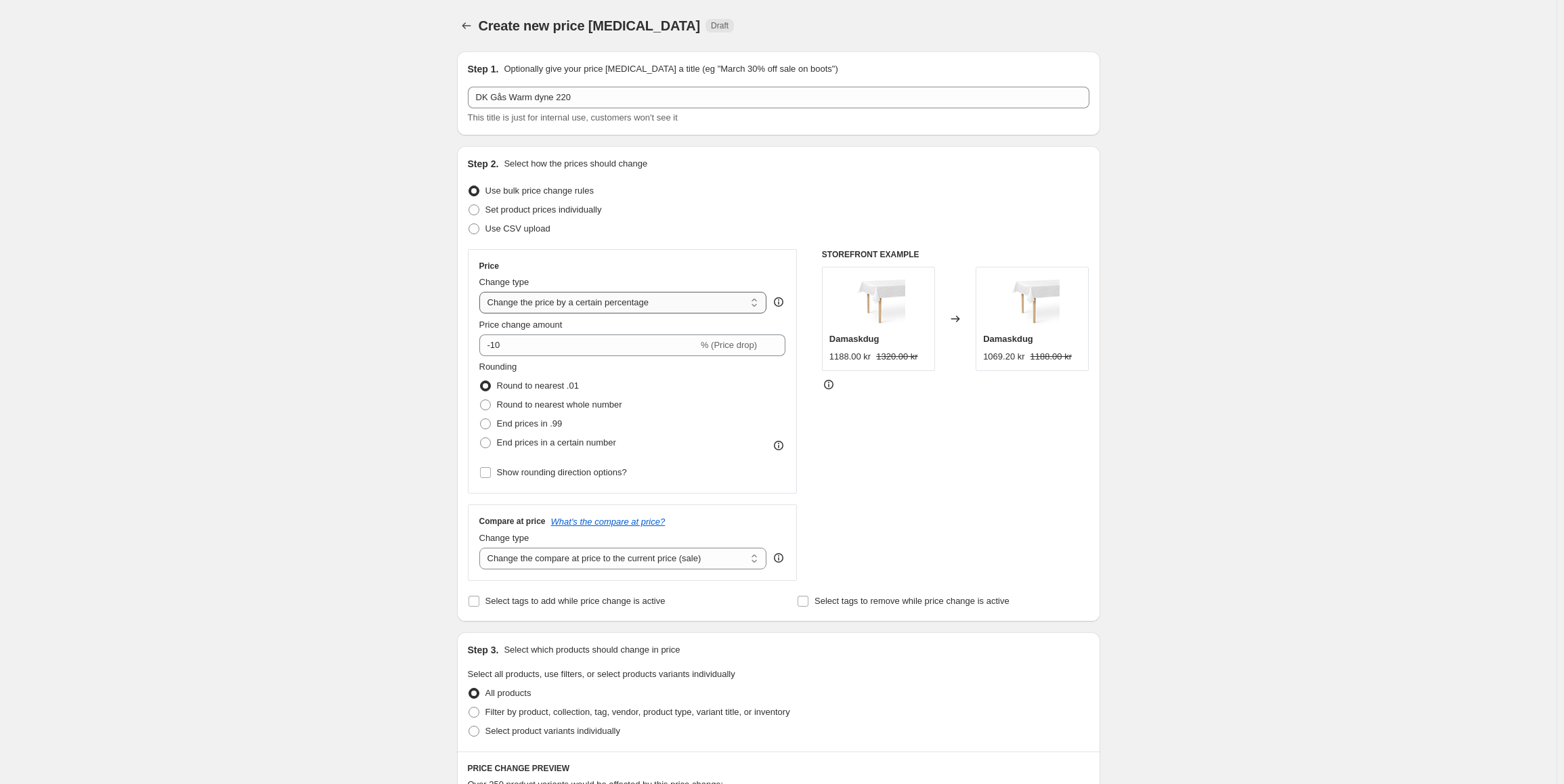
select select "to"
click at [482, 292] on select "Change the price to a certain amount Change the price by a certain amount Chang…" at bounding box center [623, 302] width 287 height 22
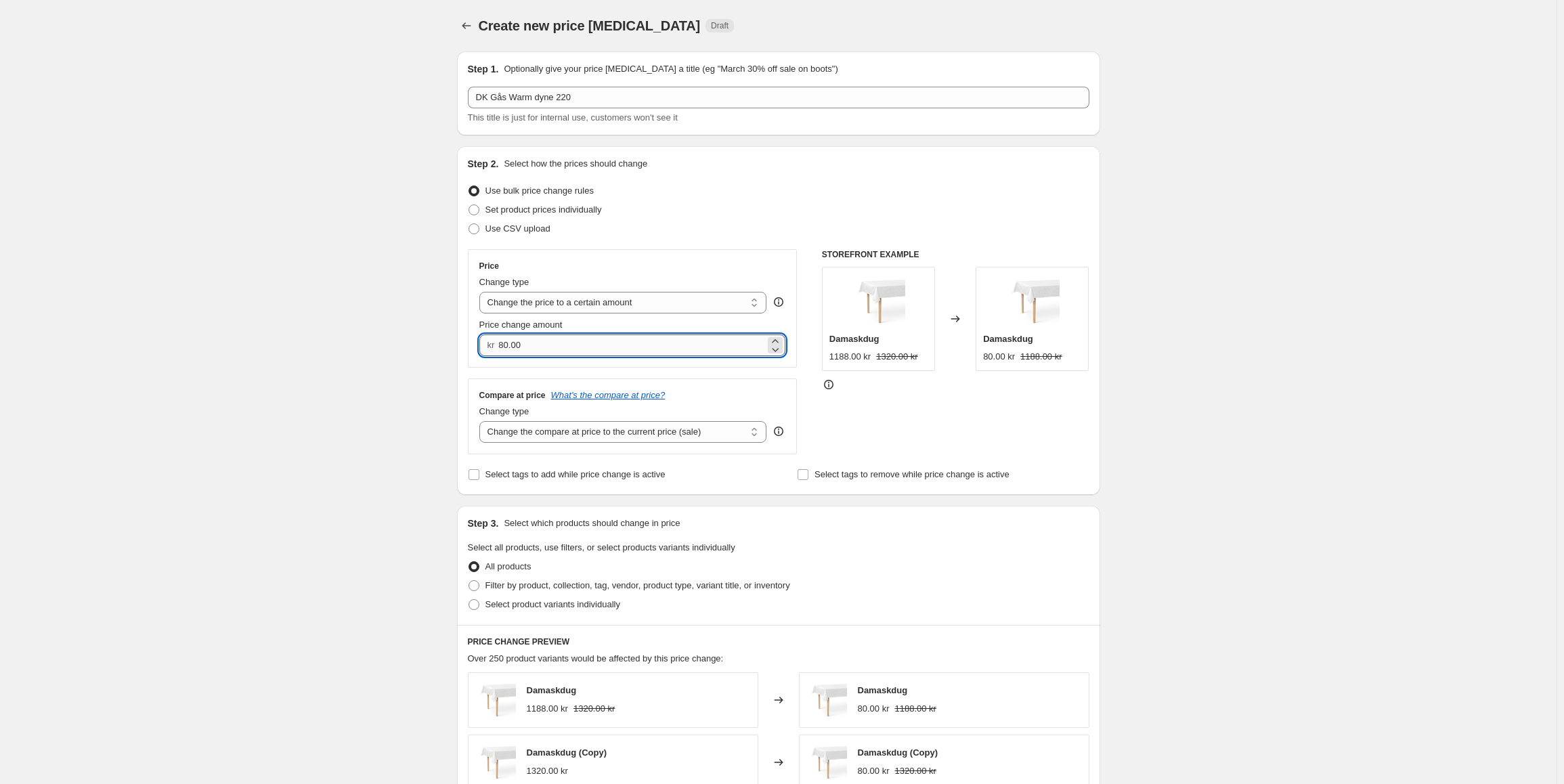
click at [543, 353] on input "80.00" at bounding box center [632, 345] width 267 height 22
type input "8"
type input "3190.00"
click at [581, 436] on select "Change the compare at price to the current price (sale) Change the compare at p…" at bounding box center [623, 431] width 287 height 22
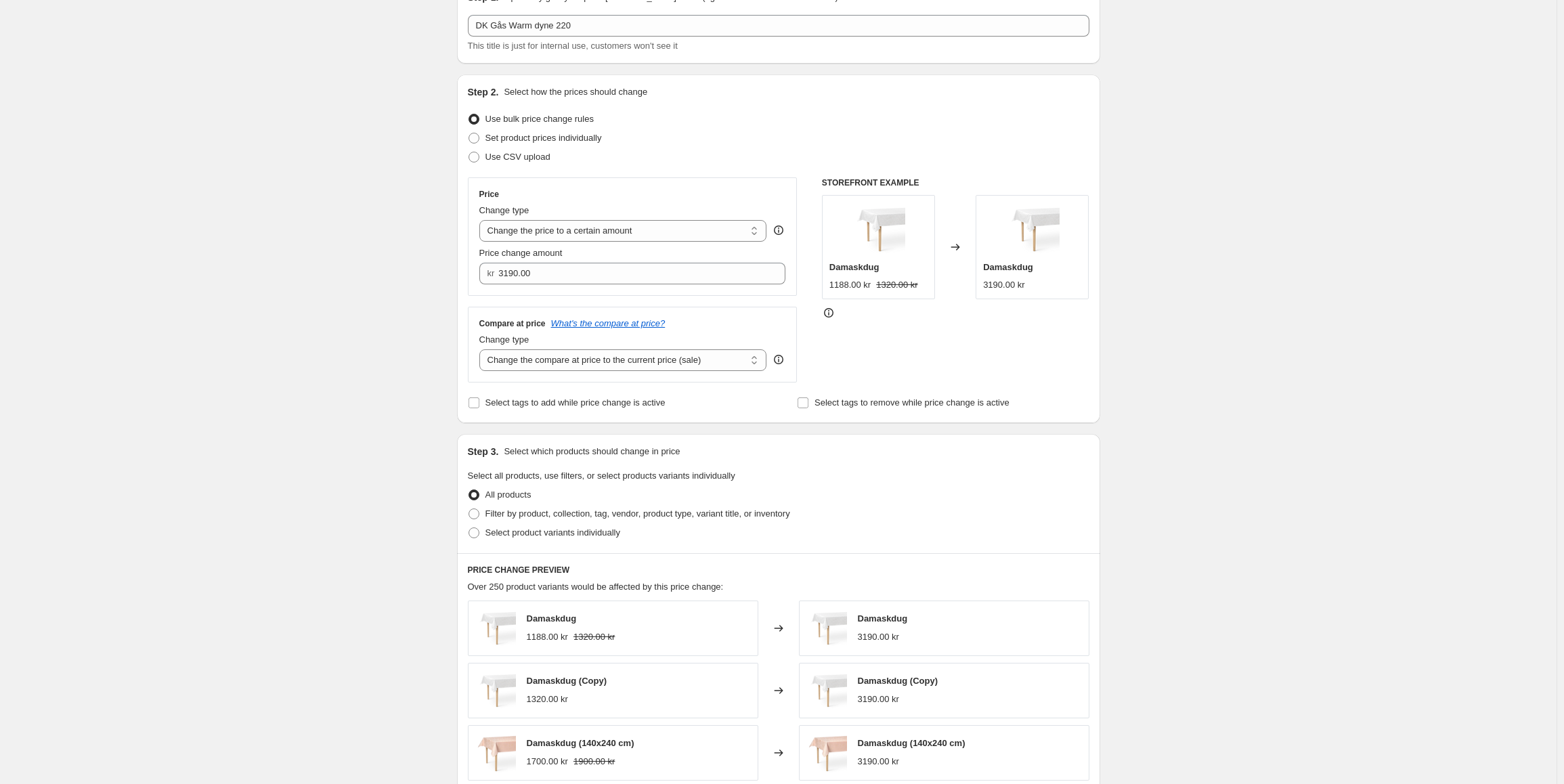
scroll to position [135, 0]
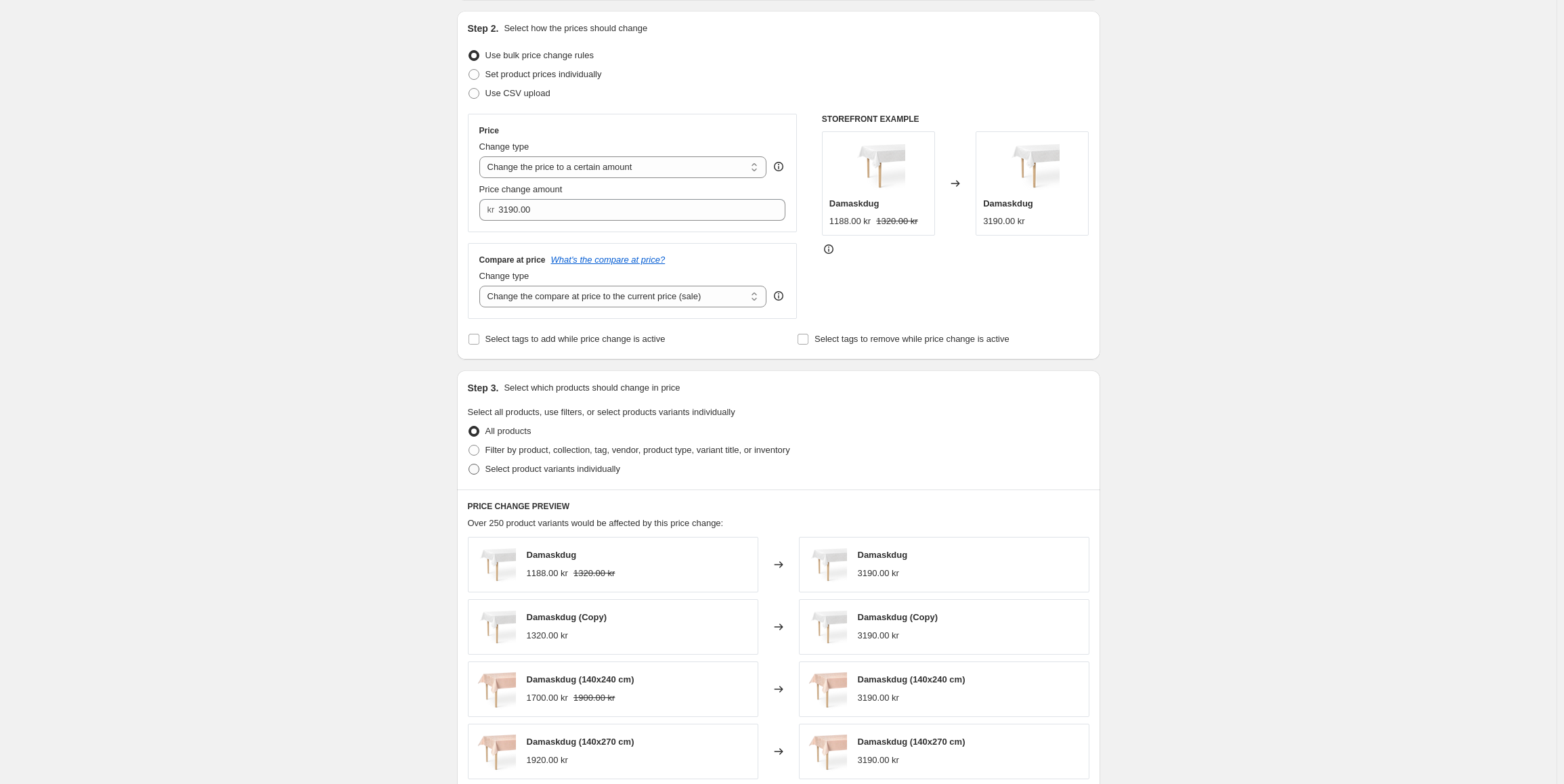
click at [480, 475] on span at bounding box center [473, 469] width 12 height 12
click at [469, 464] on input "Select product variants individually" at bounding box center [468, 463] width 1 height 1
radio input "true"
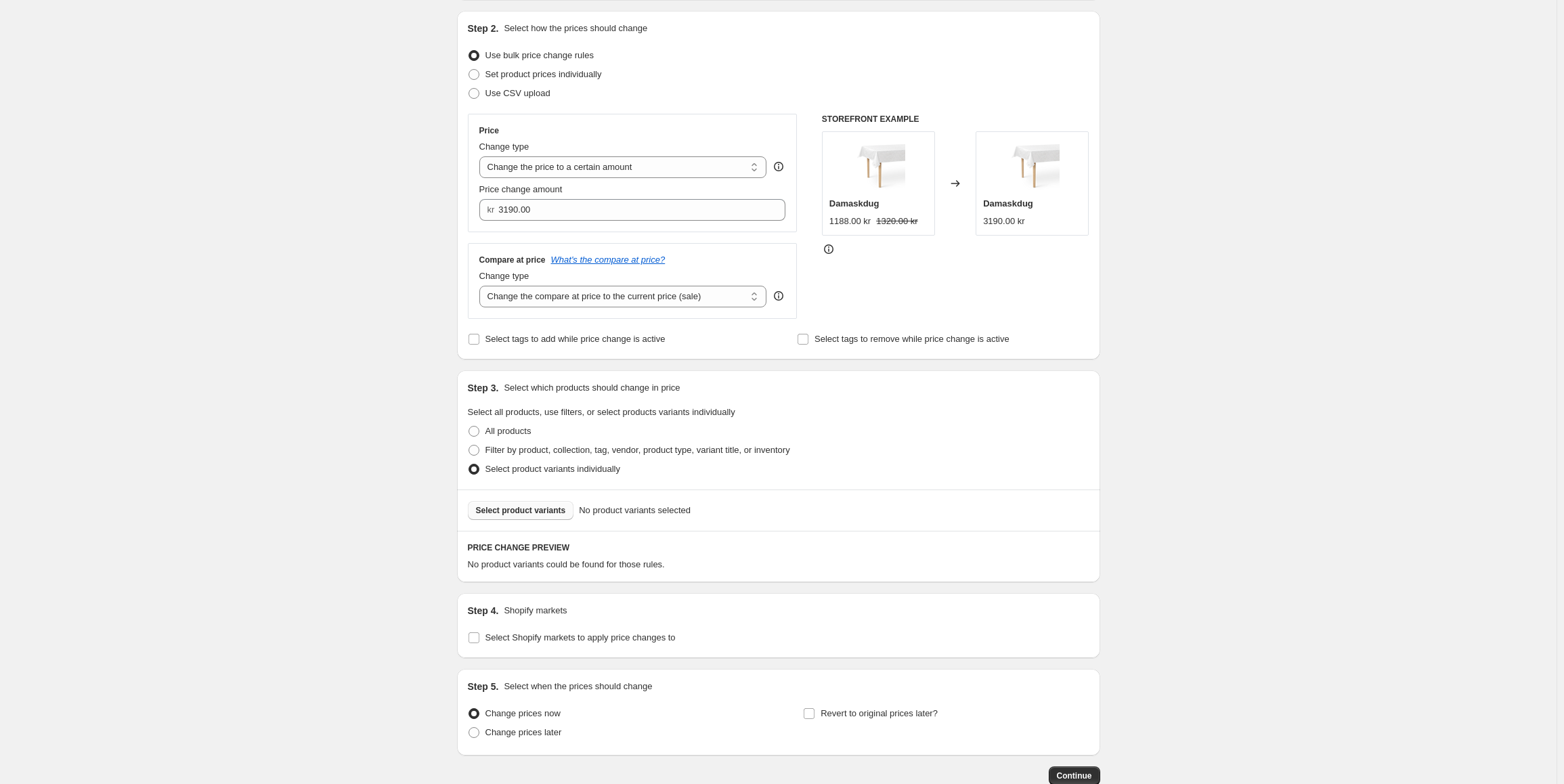
click at [522, 518] on button "Select product variants" at bounding box center [520, 510] width 106 height 19
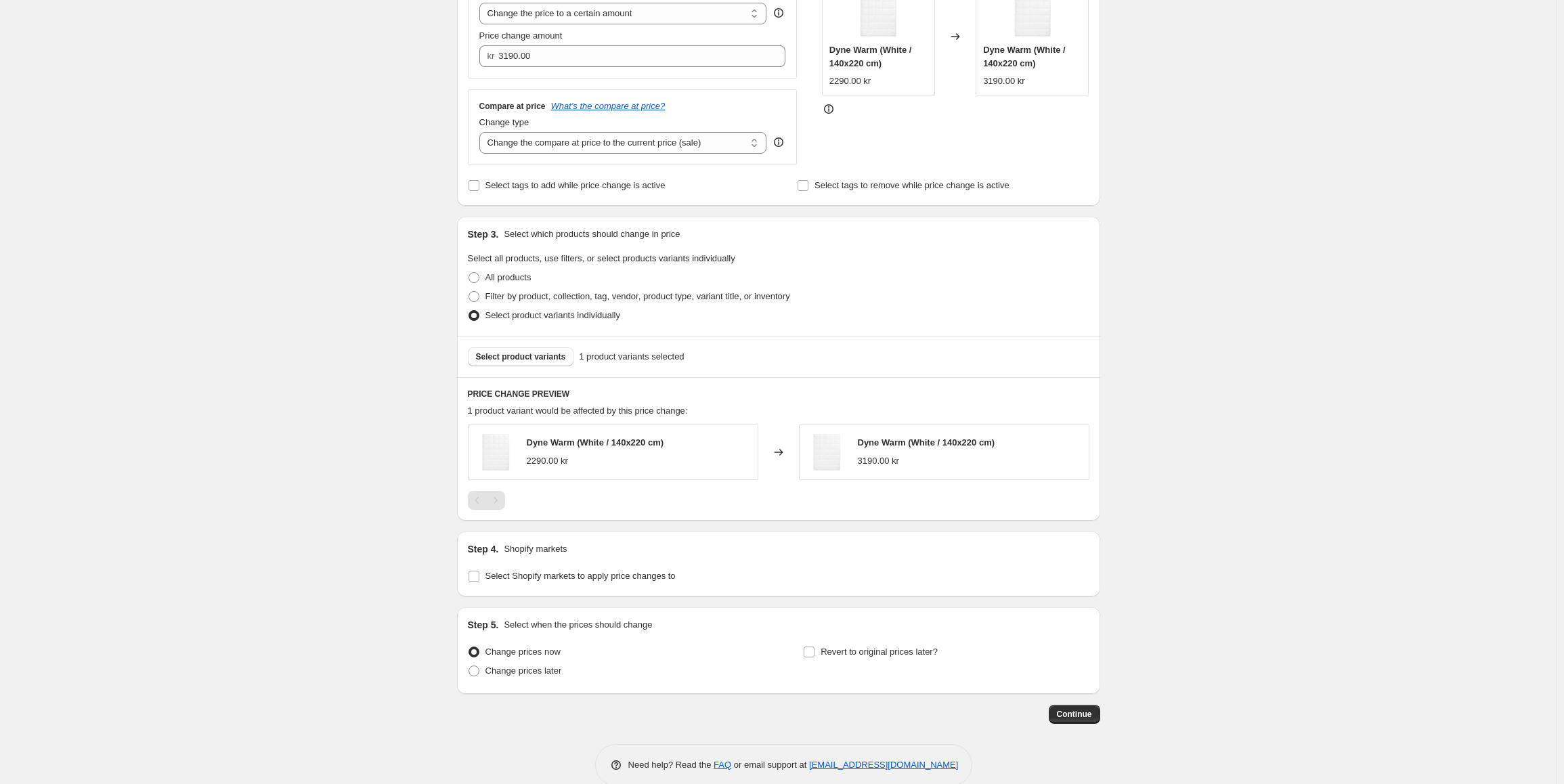
scroll to position [312, 0]
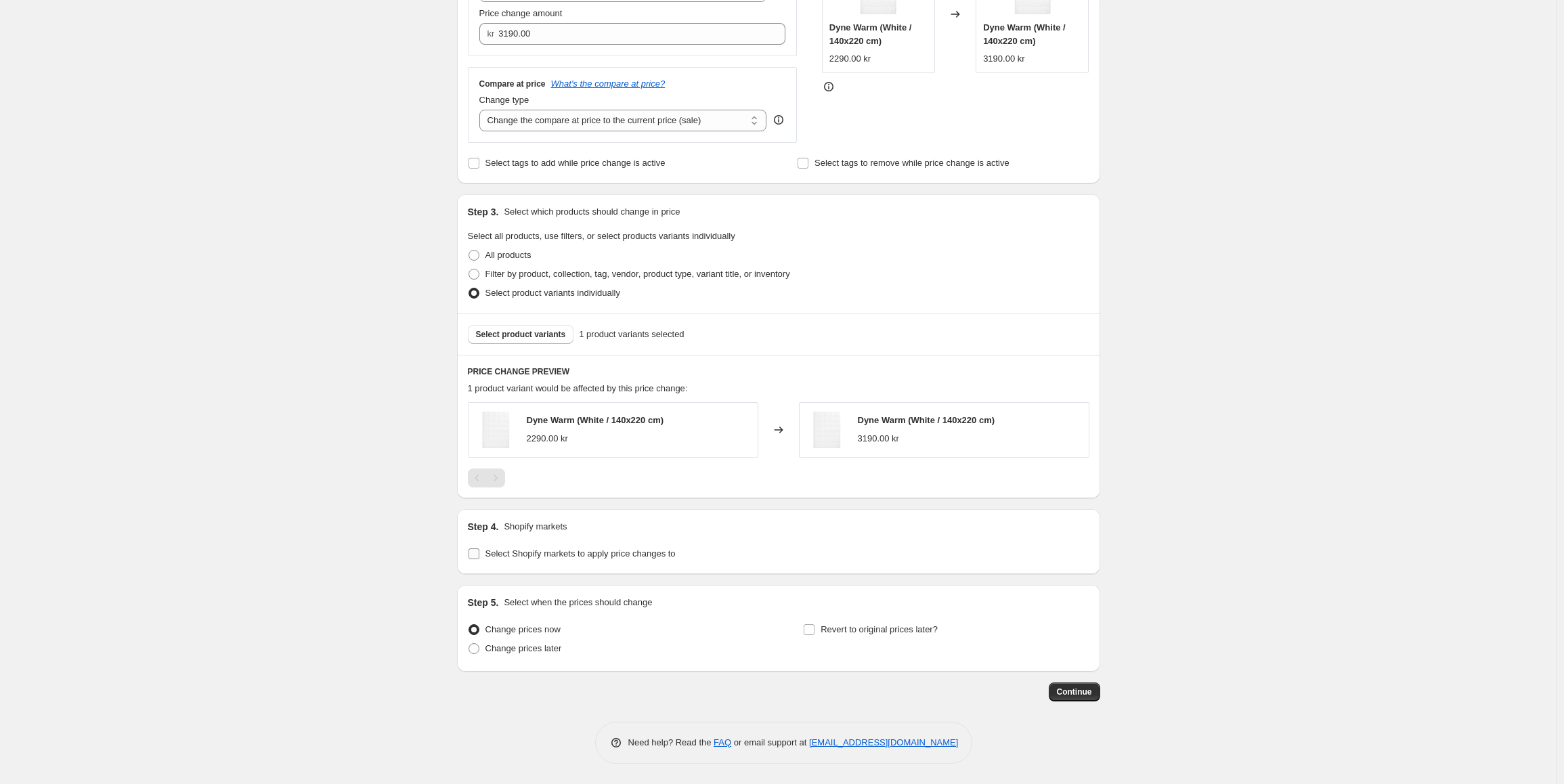
click at [489, 557] on span "Select Shopify markets to apply price changes to" at bounding box center [580, 553] width 190 height 10
click at [479, 557] on input "Select Shopify markets to apply price changes to" at bounding box center [474, 554] width 11 height 11
checkbox input "true"
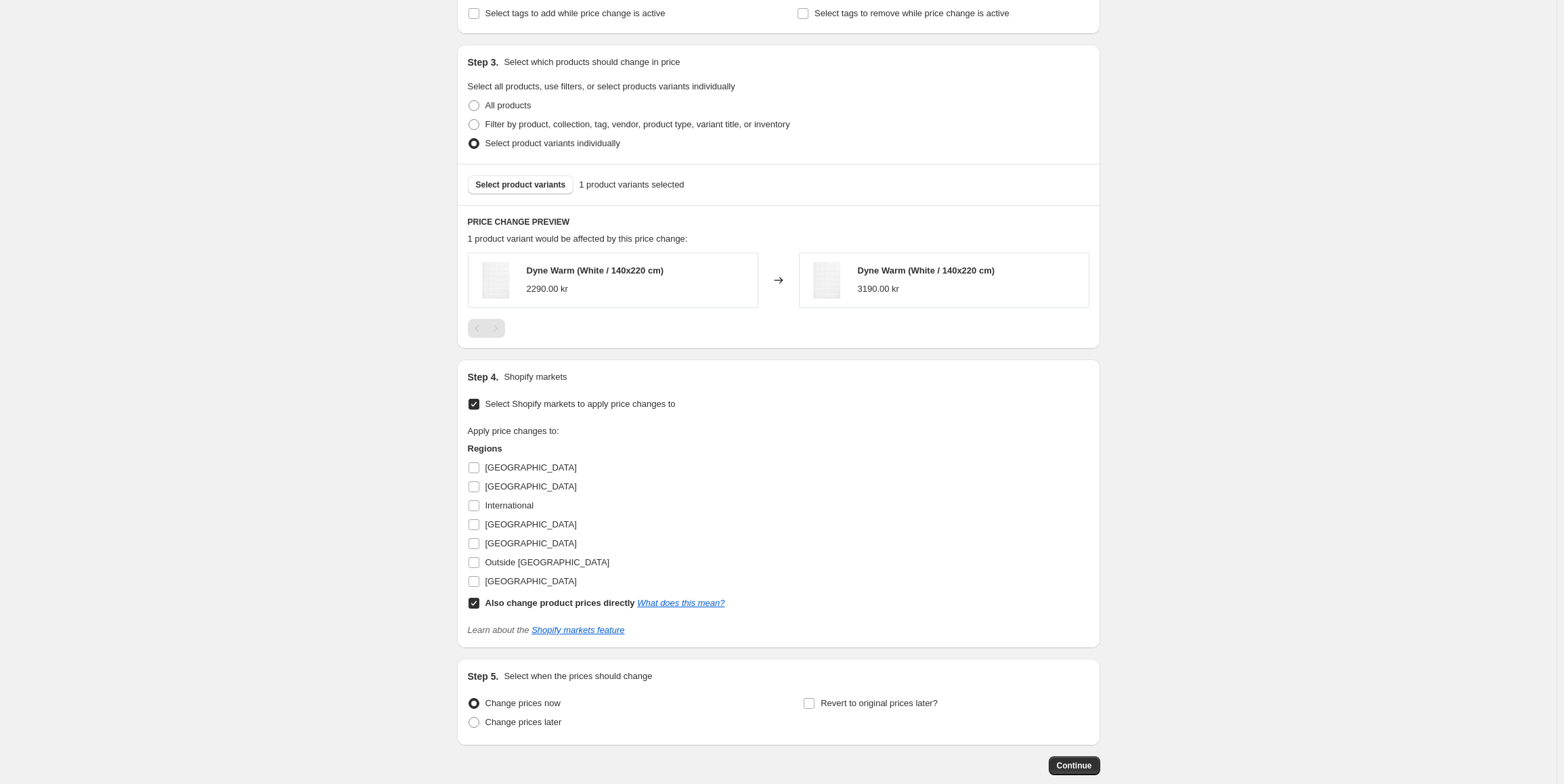
scroll to position [515, 0]
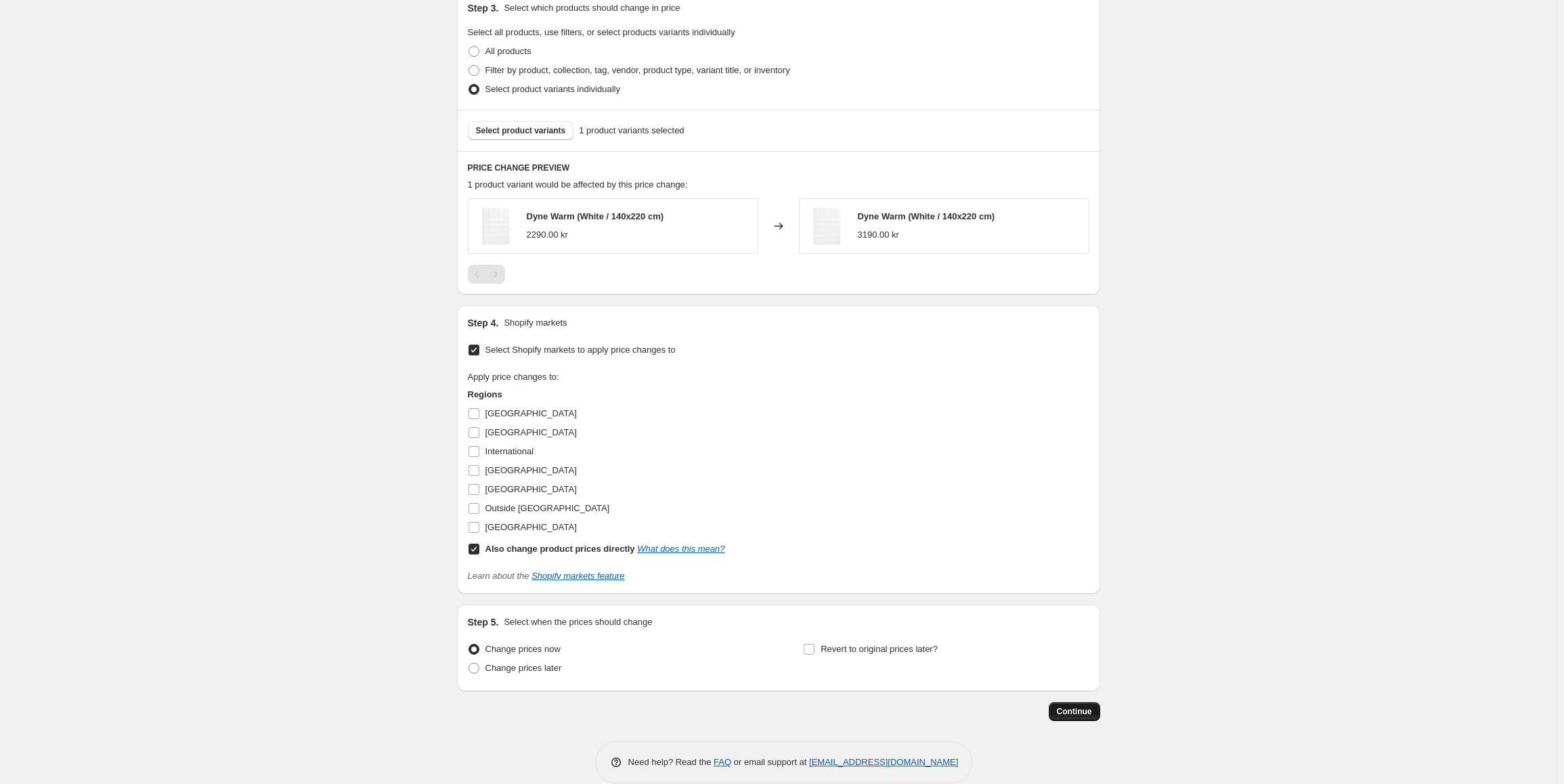
click at [1056, 710] on button "Continue" at bounding box center [1074, 711] width 51 height 19
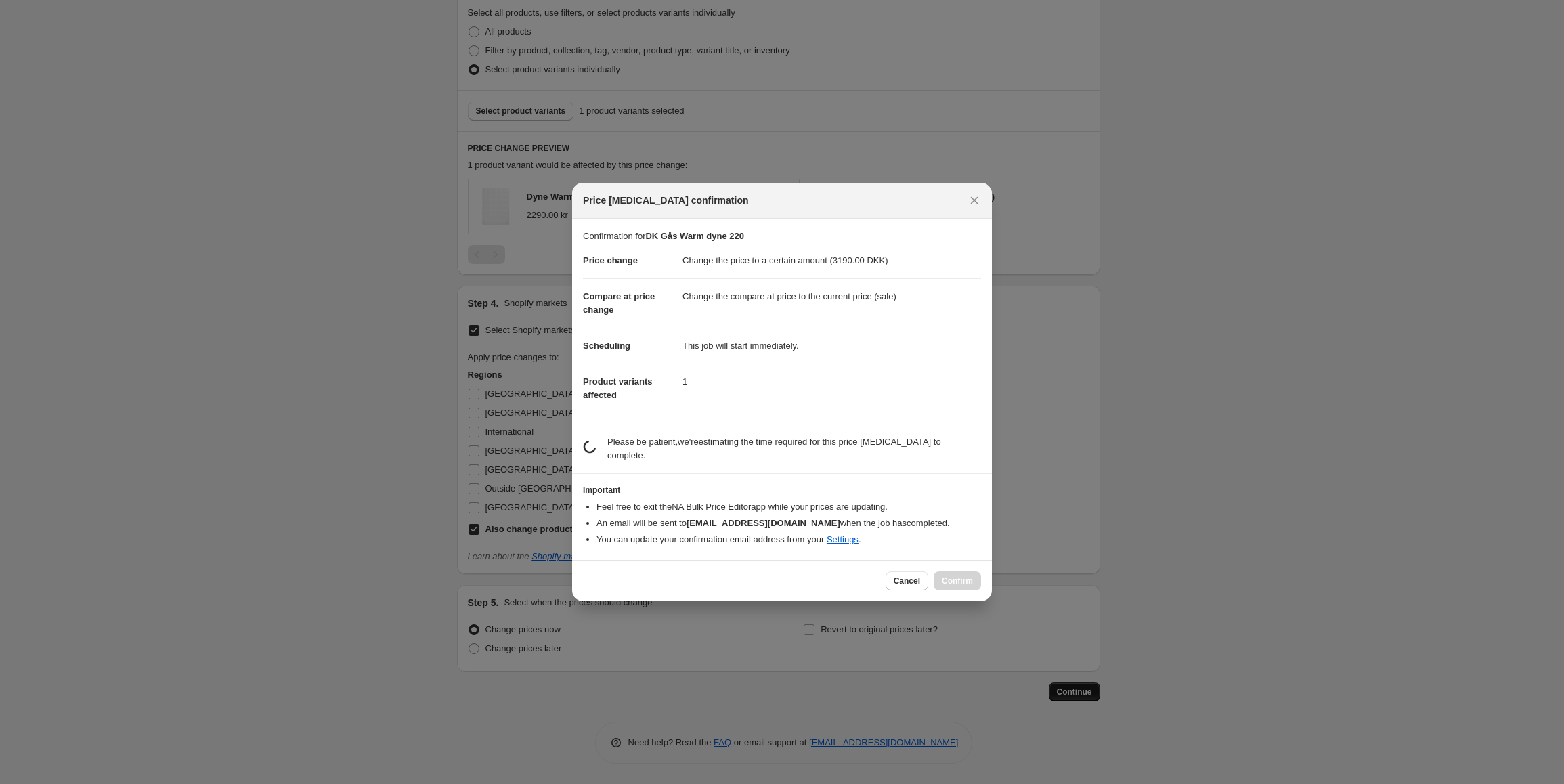
scroll to position [0, 0]
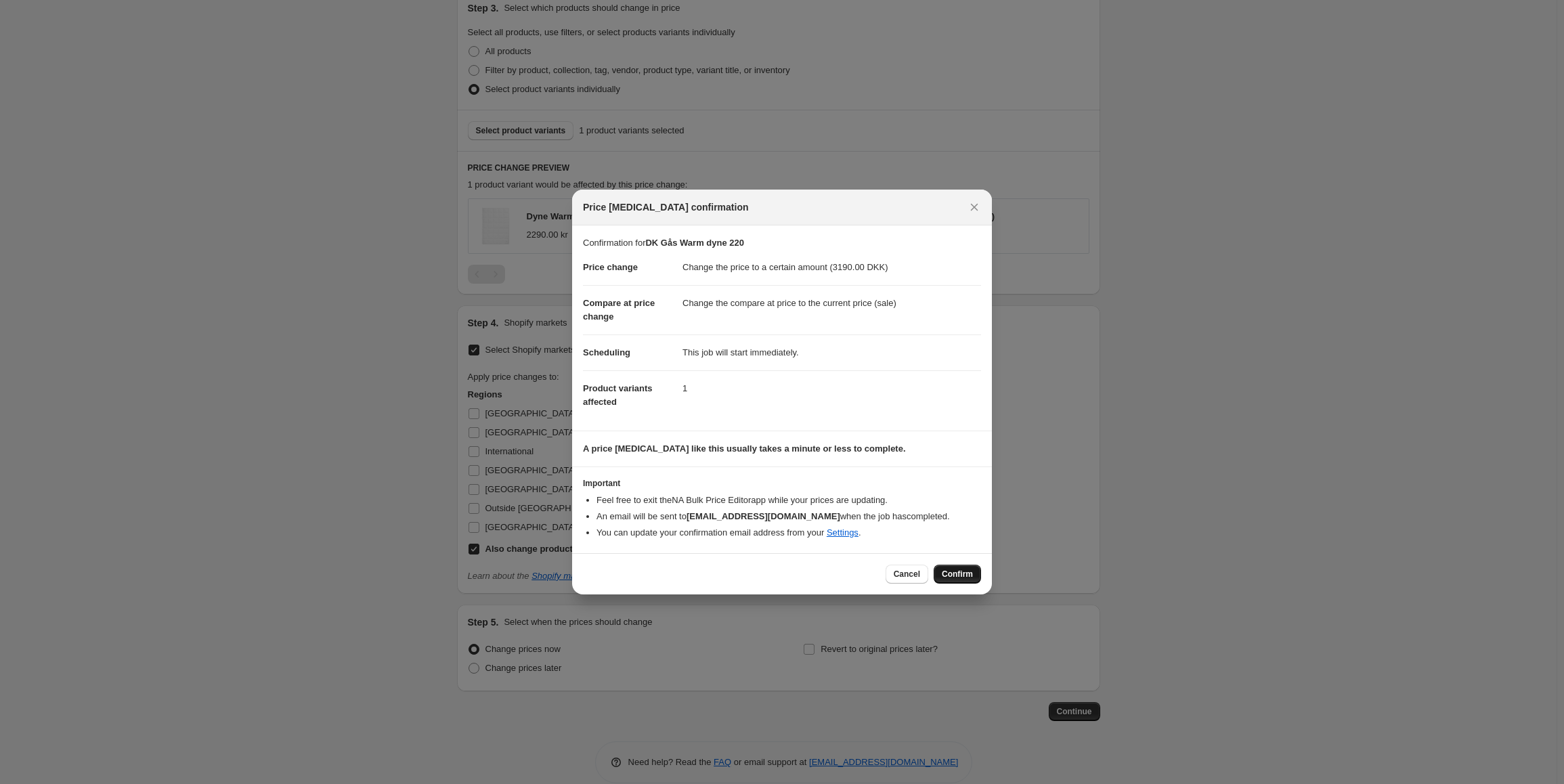
click at [968, 576] on span "Confirm" at bounding box center [957, 574] width 31 height 11
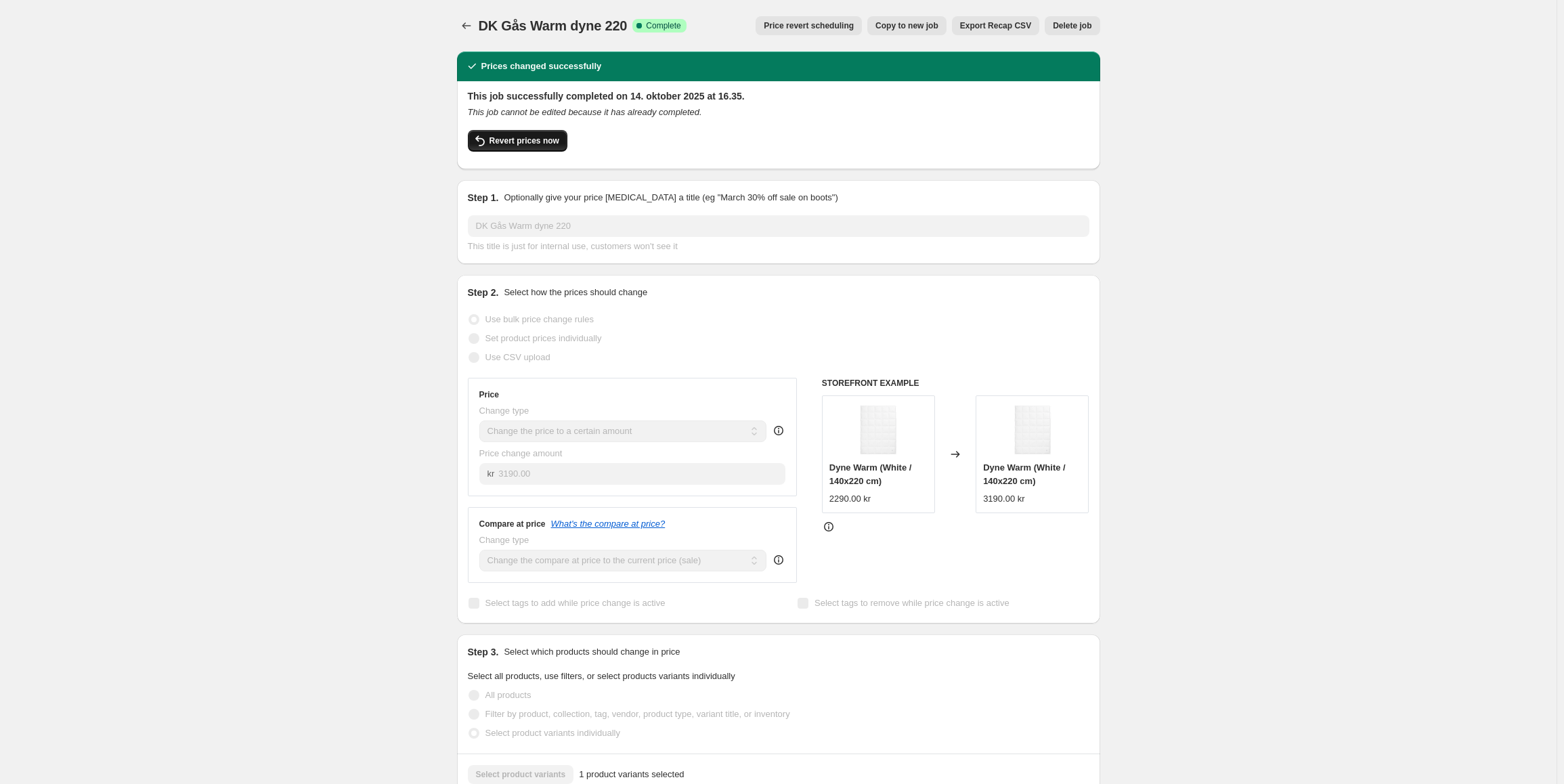
click at [511, 139] on span "Revert prices now" at bounding box center [524, 141] width 70 height 11
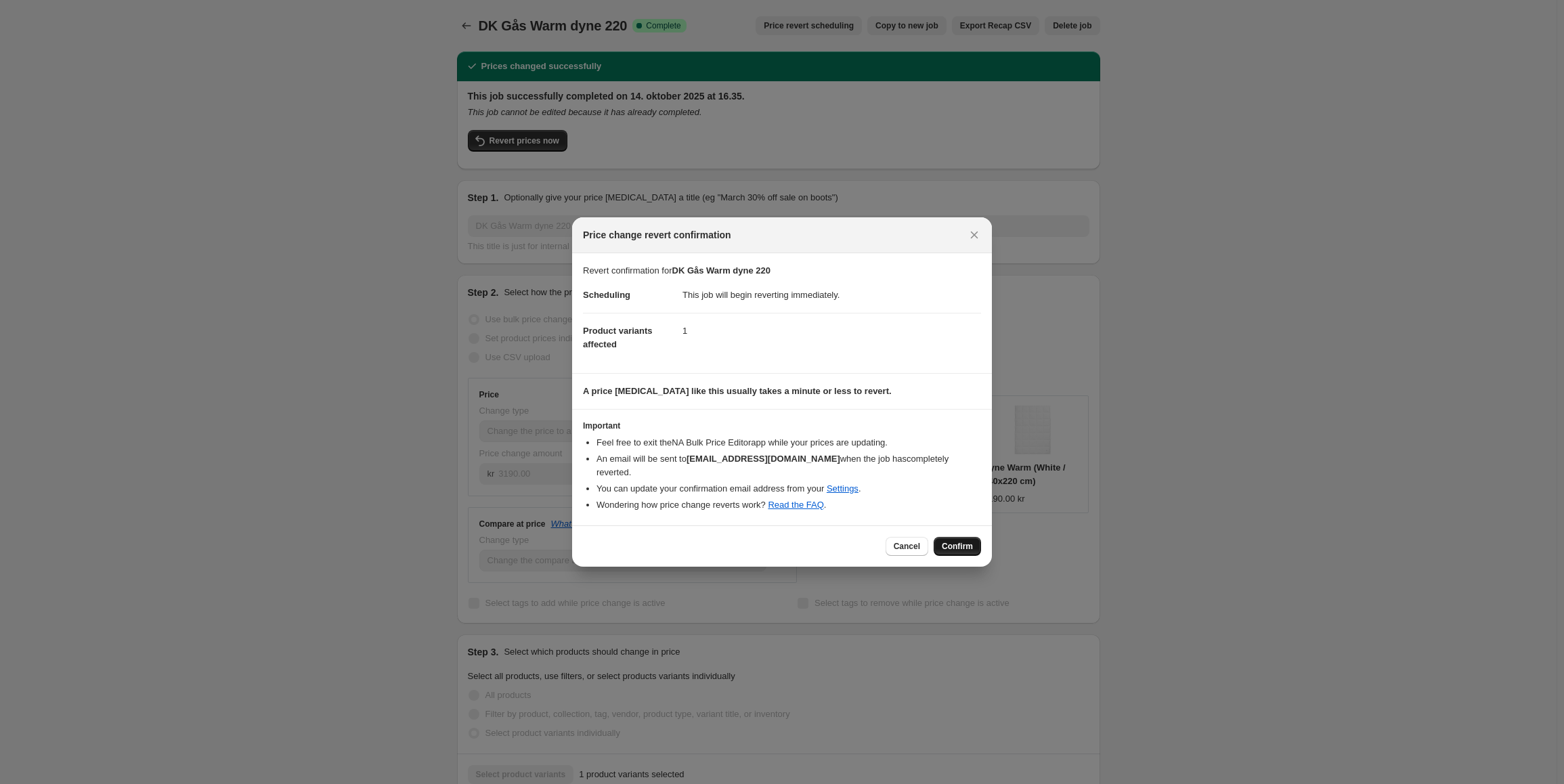
click at [966, 546] on button "Confirm" at bounding box center [956, 546] width 47 height 19
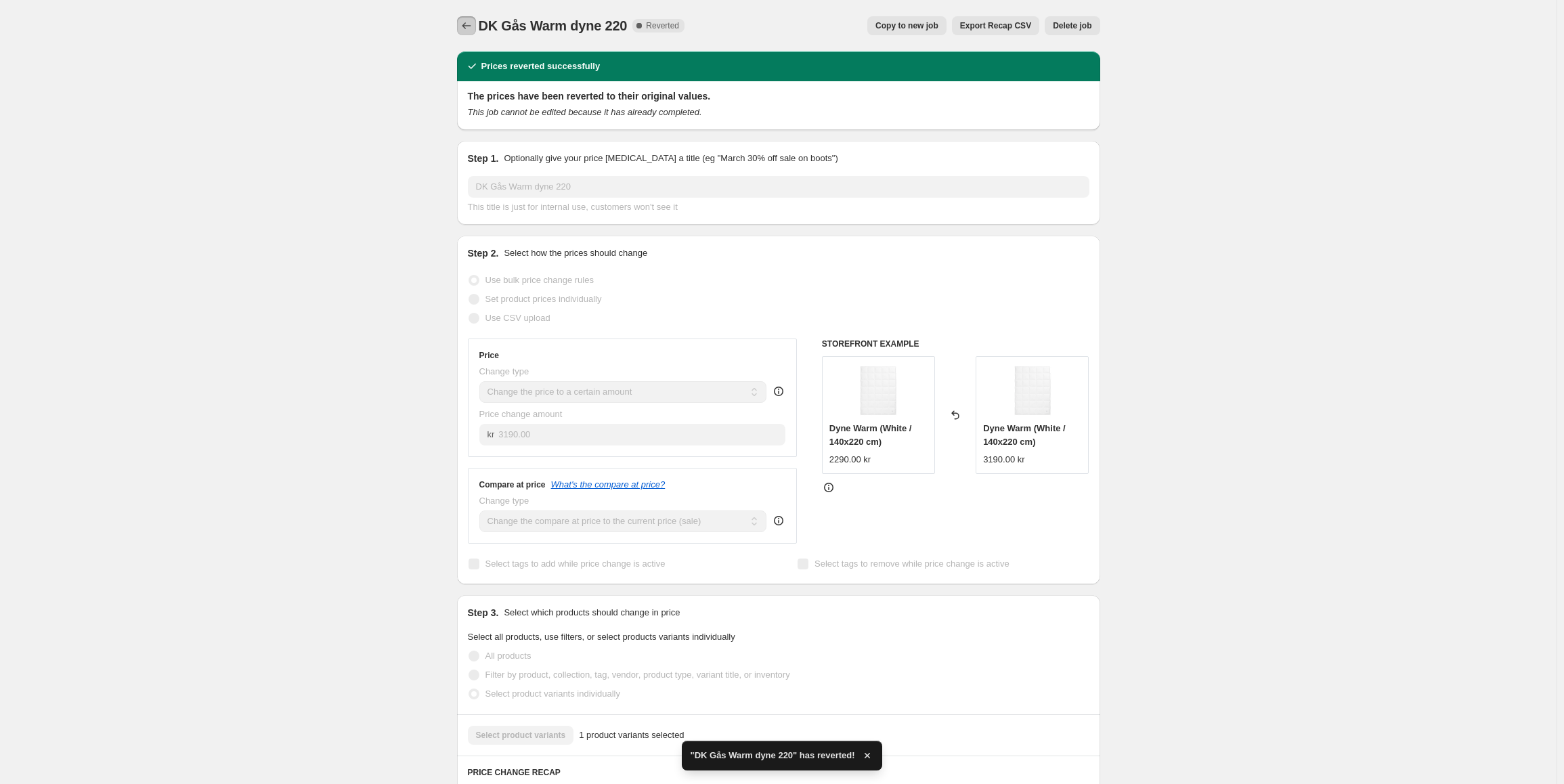
click at [473, 26] on icon "Price change jobs" at bounding box center [466, 26] width 14 height 14
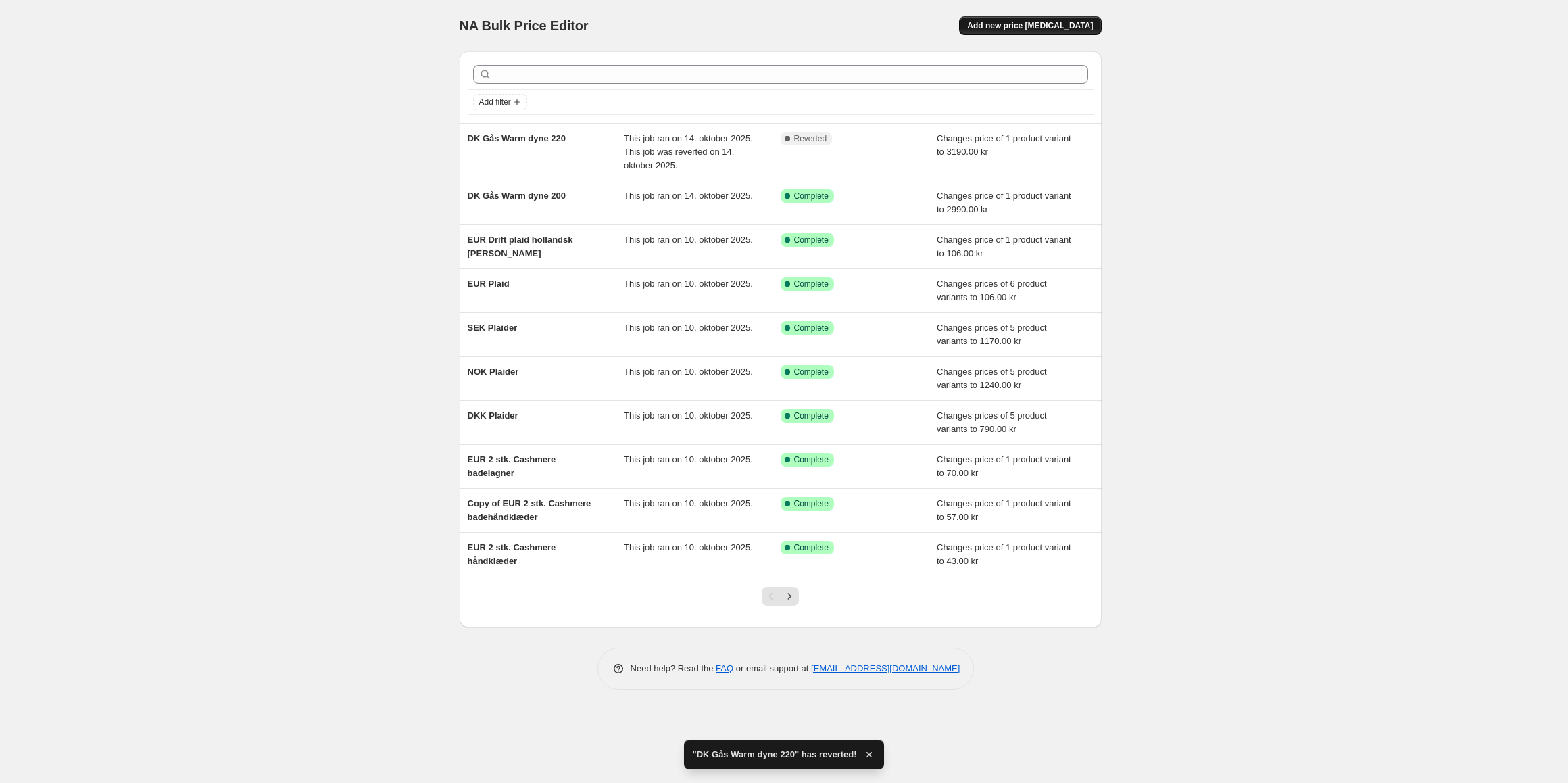
click at [1033, 29] on span "Add new price [MEDICAL_DATA]" at bounding box center [1029, 26] width 125 height 11
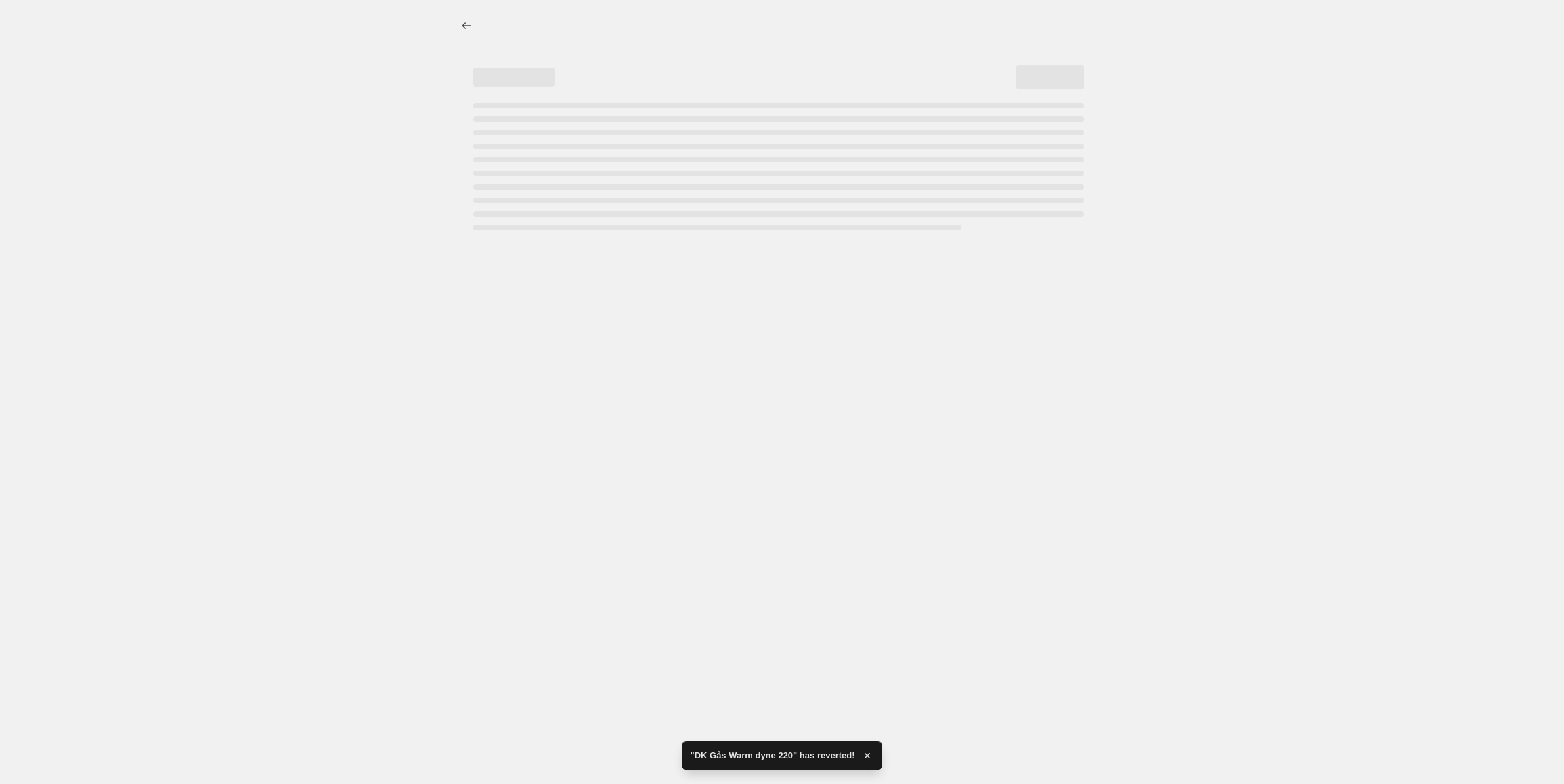
select select "percentage"
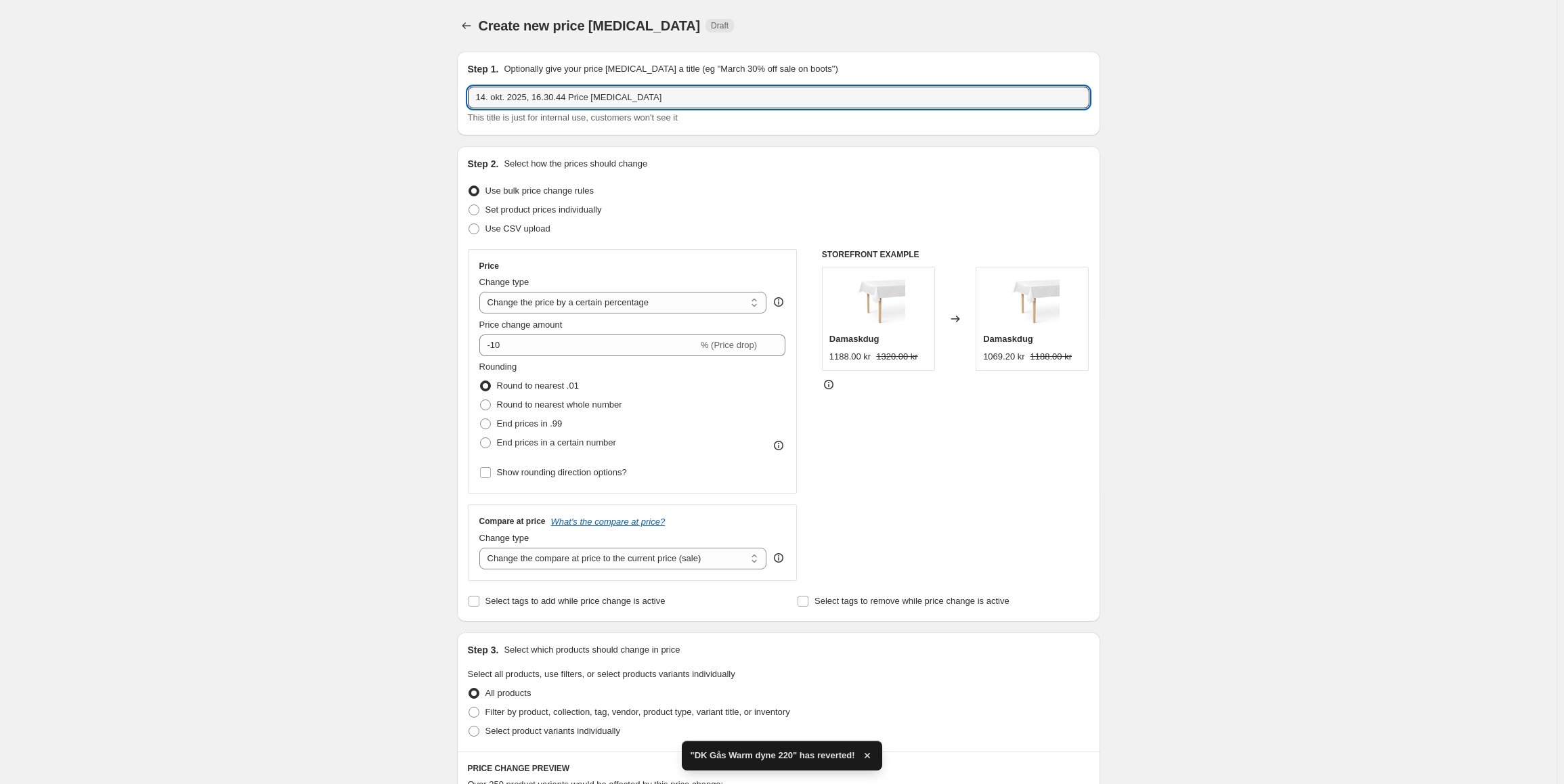
drag, startPoint x: 681, startPoint y: 102, endPoint x: 322, endPoint y: 86, distance: 359.4
click at [322, 86] on div "Create new price change job. This page is ready Create new price change job Dra…" at bounding box center [778, 714] width 1557 height 1429
paste input "DK Gås Warm dyne 200"
type input "DK Gås Warm dyne 220"
click at [630, 306] on select "Change the price to a certain amount Change the price by a certain amount Chang…" at bounding box center [623, 302] width 287 height 22
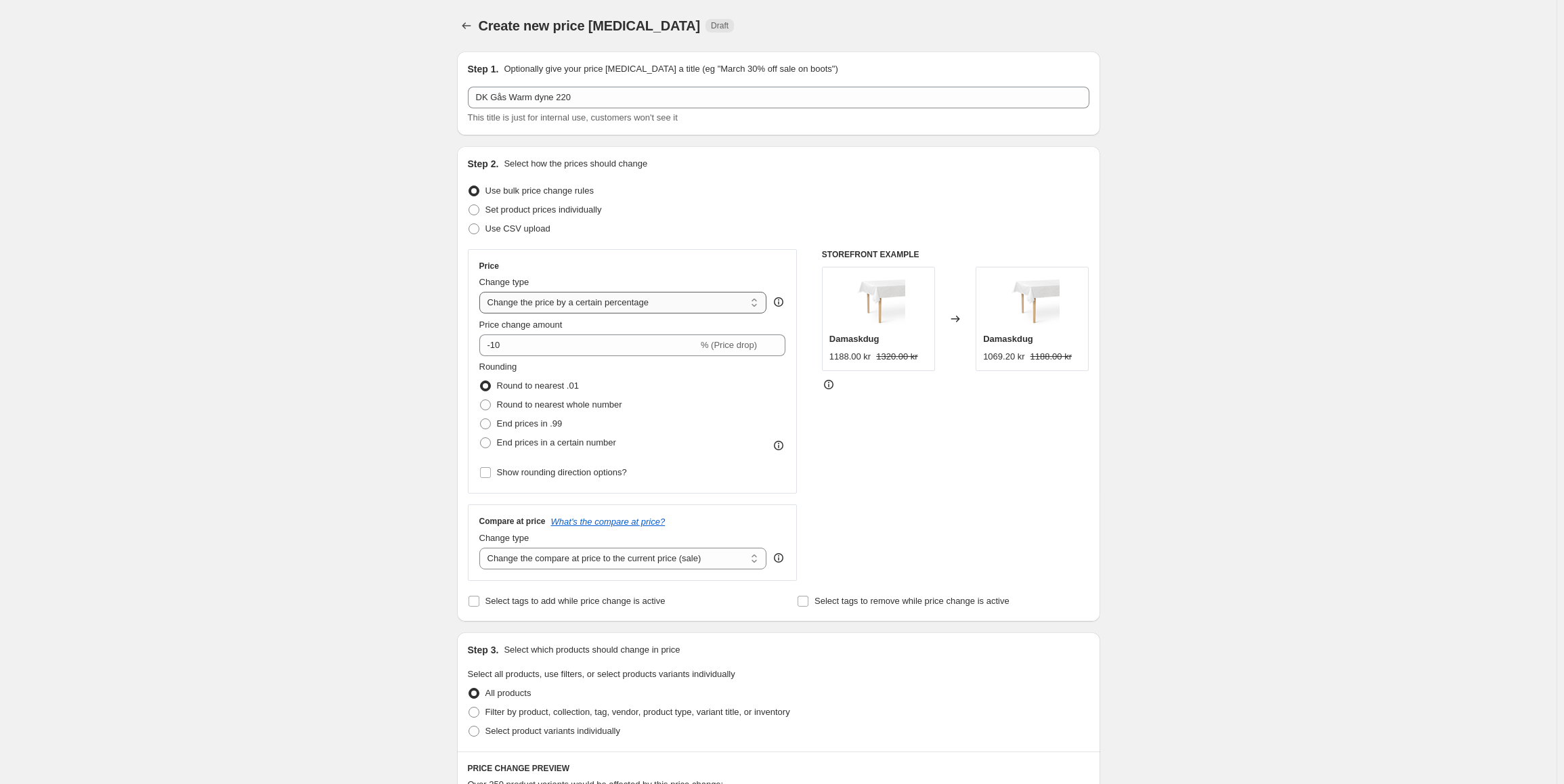
select select "to"
click at [482, 292] on select "Change the price to a certain amount Change the price by a certain amount Chang…" at bounding box center [623, 302] width 287 height 22
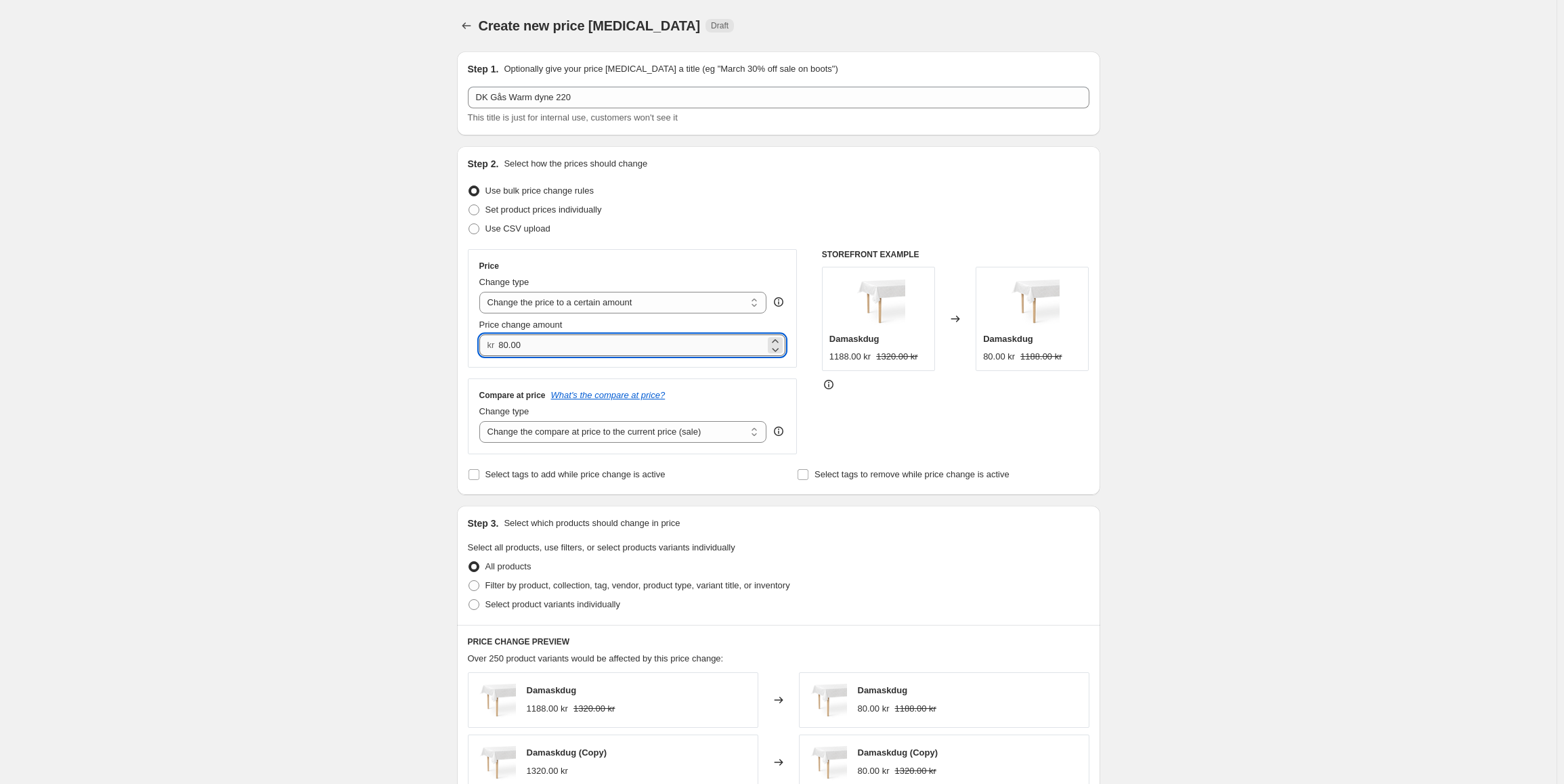
click at [543, 353] on input "80.00" at bounding box center [632, 345] width 267 height 22
type input "8"
type input "3190.00"
click at [387, 510] on div "Create new price change job. This page is ready Create new price change job Dra…" at bounding box center [778, 651] width 1557 height 1302
click at [577, 438] on select "Change the compare at price to the current price (sale) Change the compare at p…" at bounding box center [623, 431] width 287 height 22
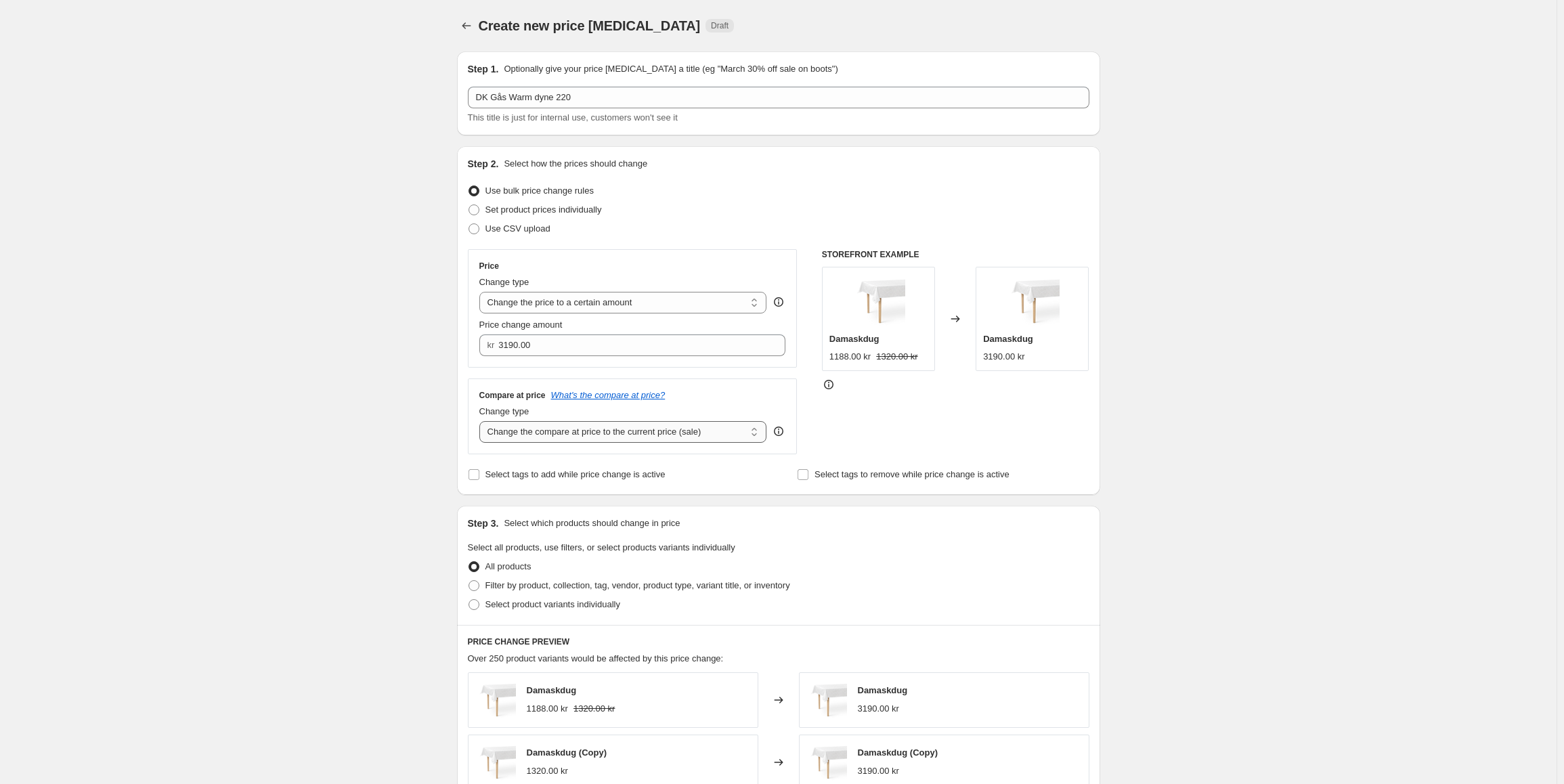
click at [577, 438] on select "Change the compare at price to the current price (sale) Change the compare at p…" at bounding box center [623, 431] width 287 height 22
click at [423, 530] on div "Create new price change job. This page is ready Create new price change job Dra…" at bounding box center [778, 651] width 1557 height 1302
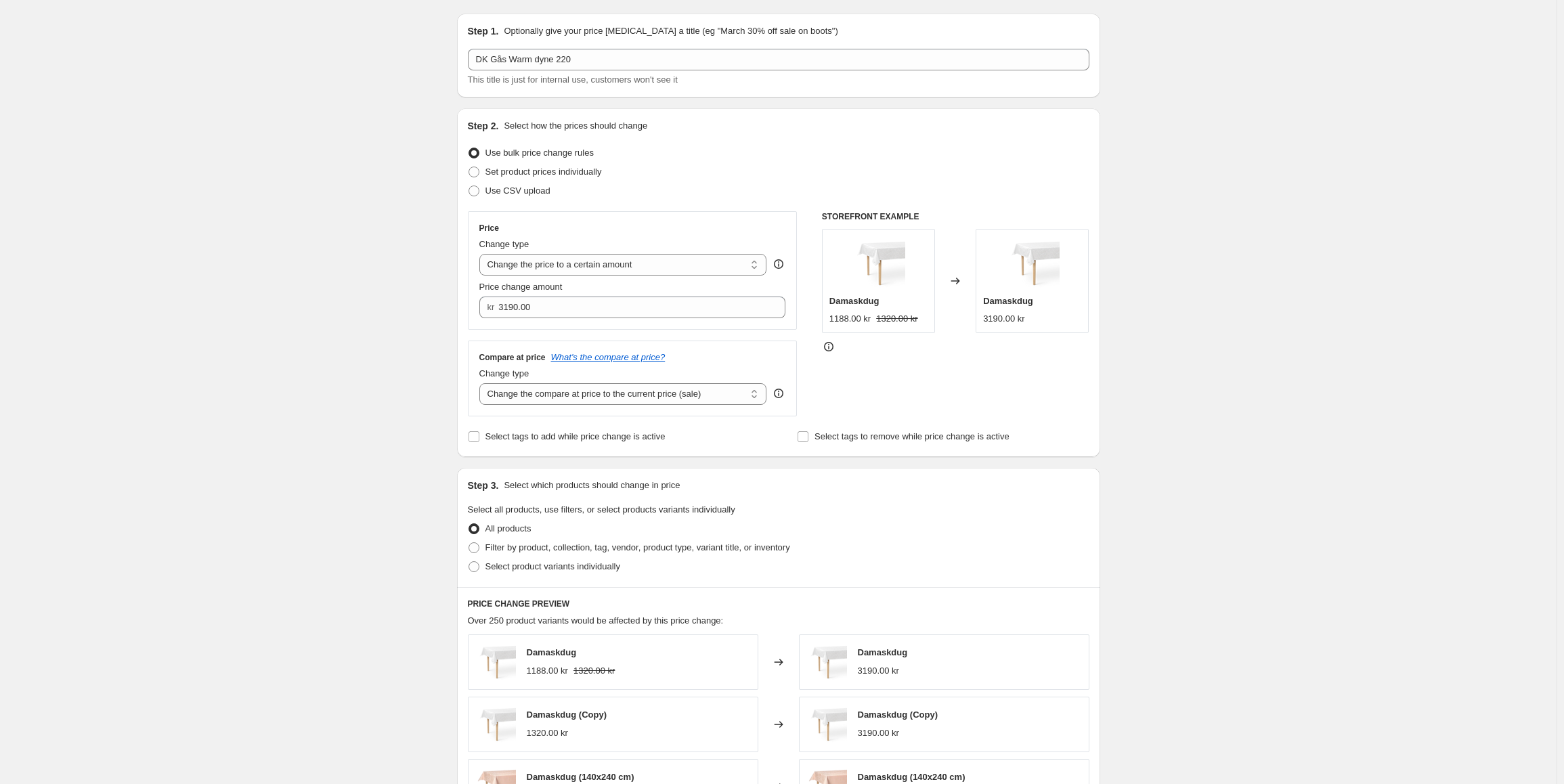
scroll to position [135, 0]
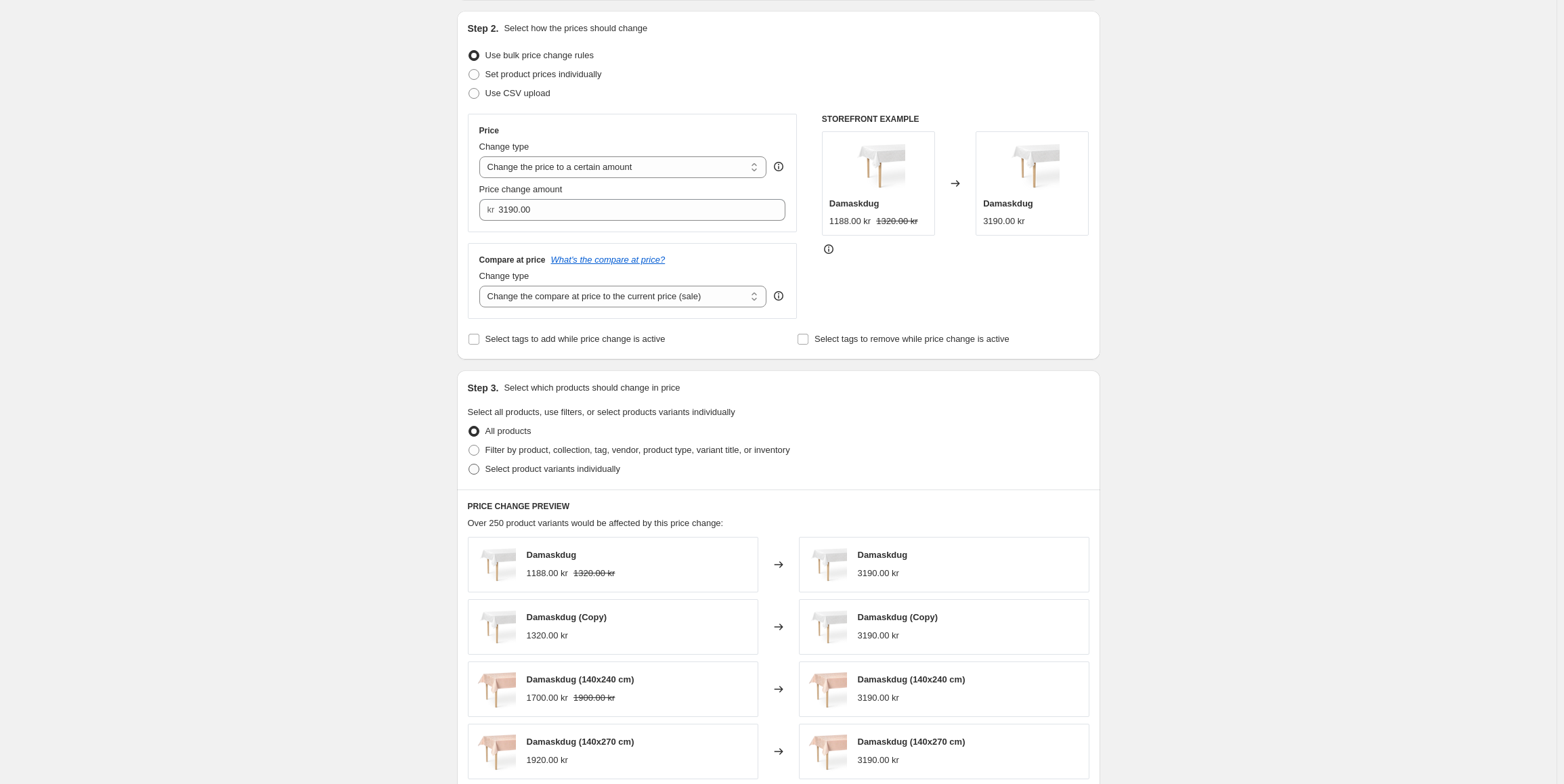
click at [474, 472] on span at bounding box center [474, 469] width 11 height 11
click at [469, 464] on input "Select product variants individually" at bounding box center [468, 463] width 1 height 1
radio input "true"
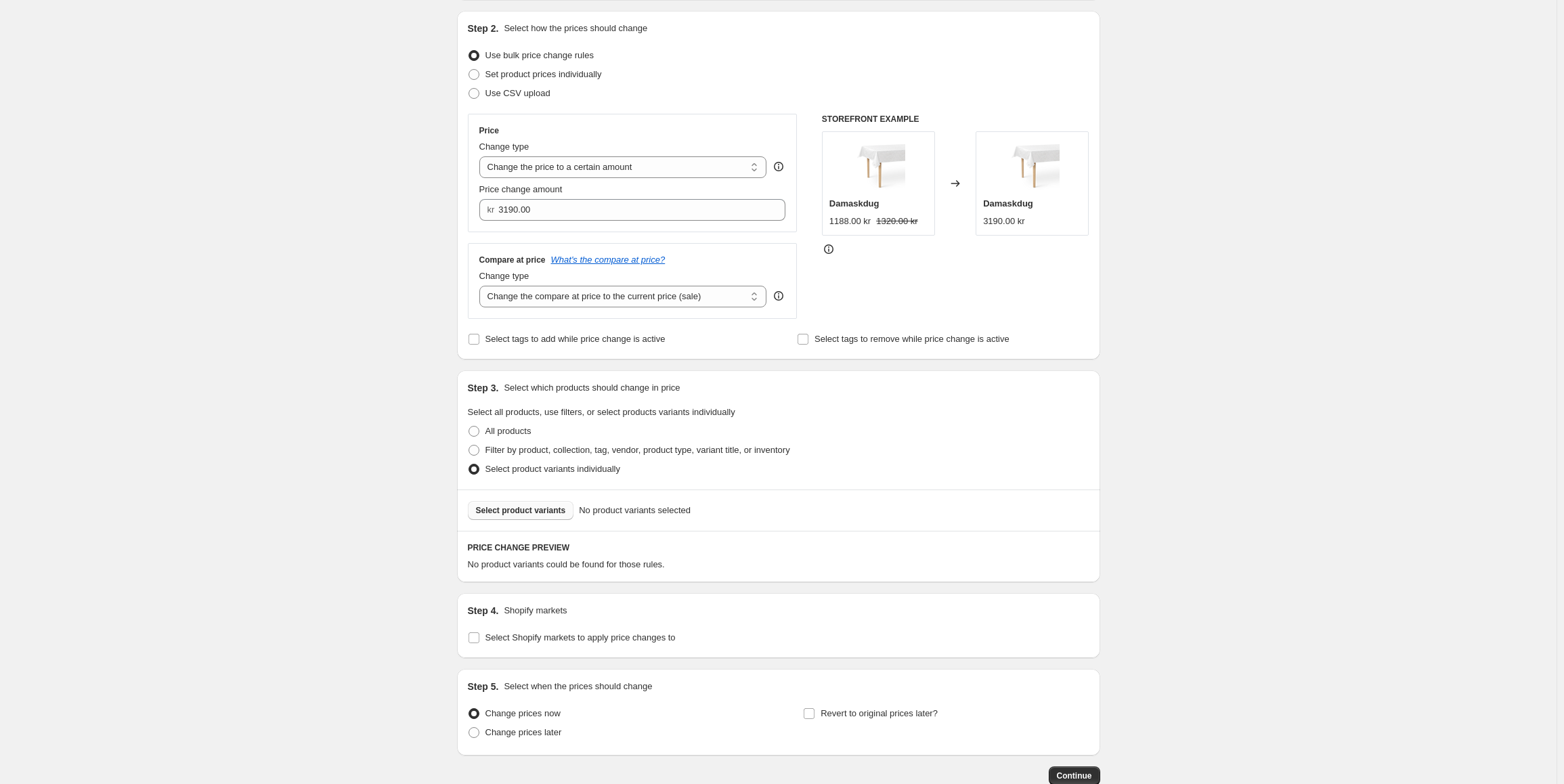
click at [520, 517] on button "Select product variants" at bounding box center [520, 510] width 106 height 19
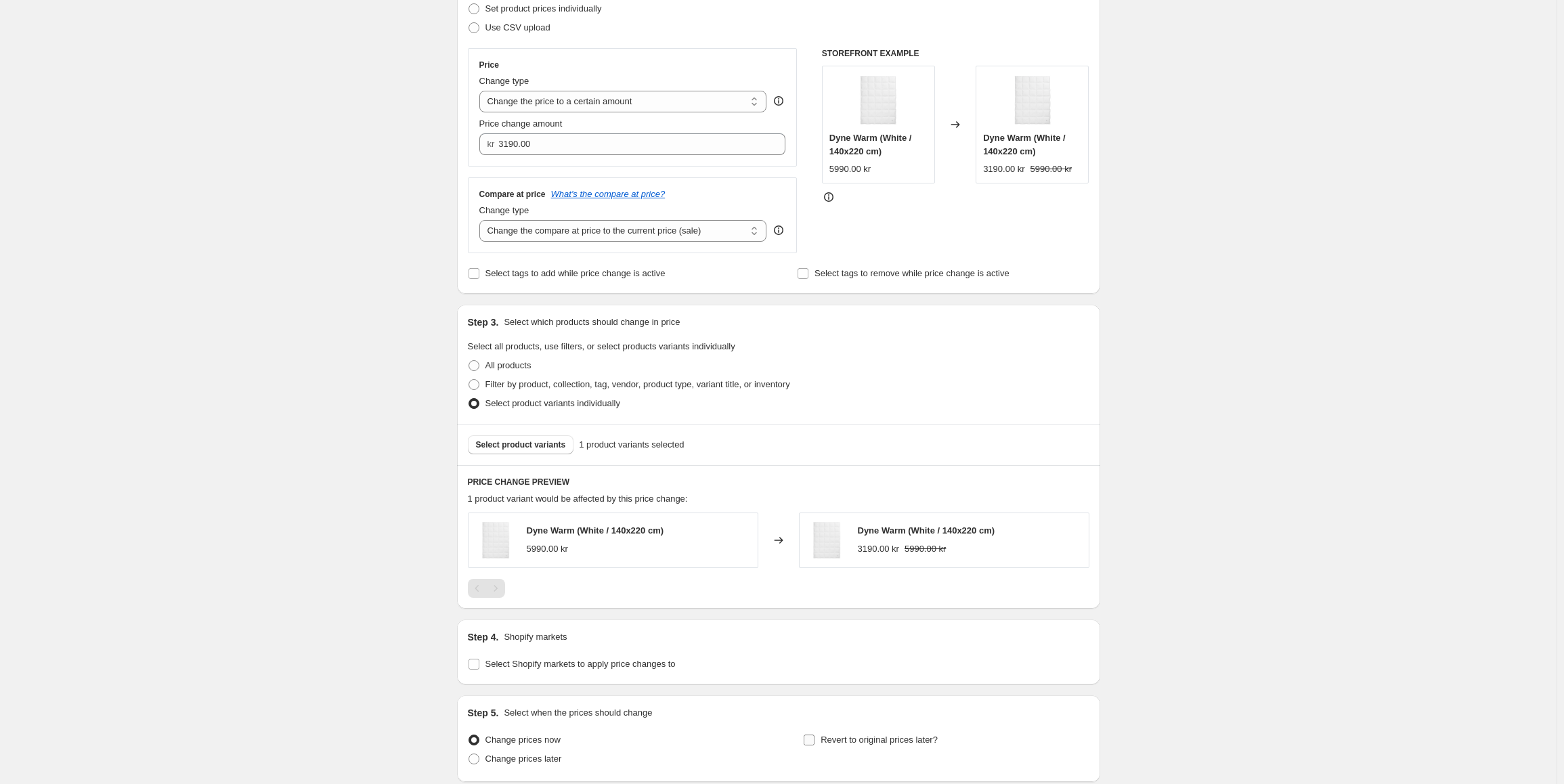
scroll to position [312, 0]
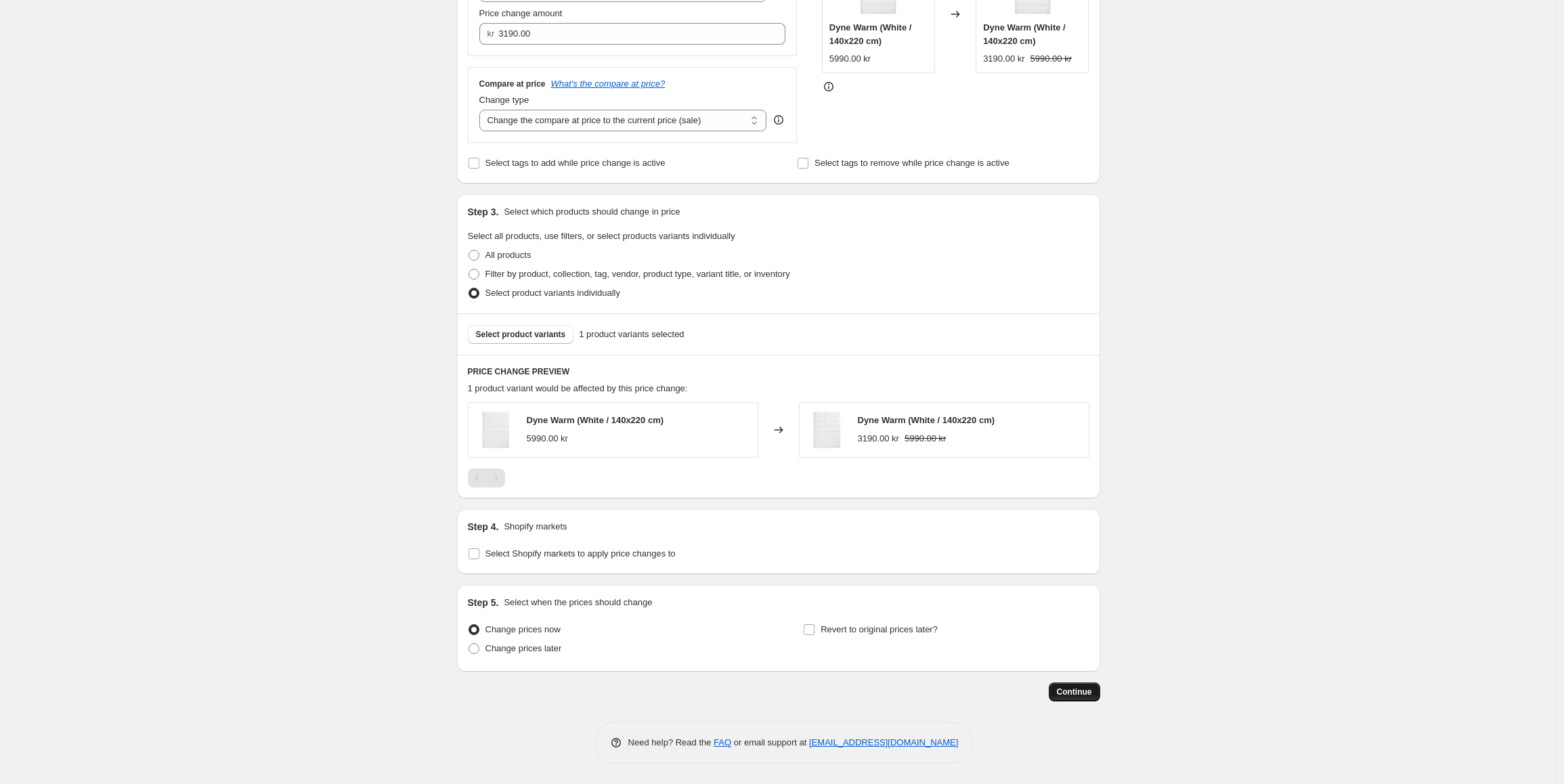
click at [1080, 691] on span "Continue" at bounding box center [1074, 692] width 35 height 11
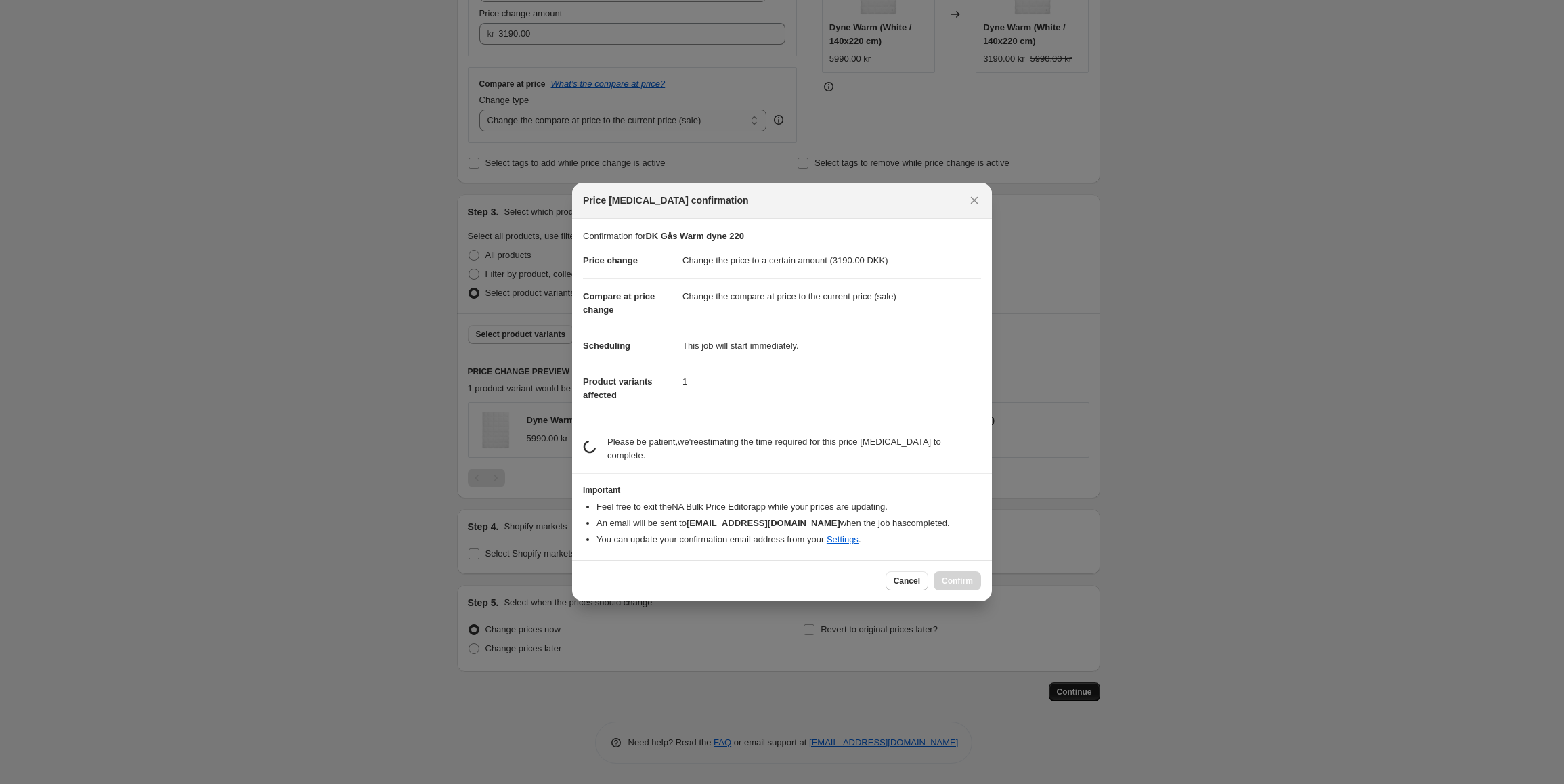
click at [1080, 691] on div at bounding box center [782, 392] width 1564 height 784
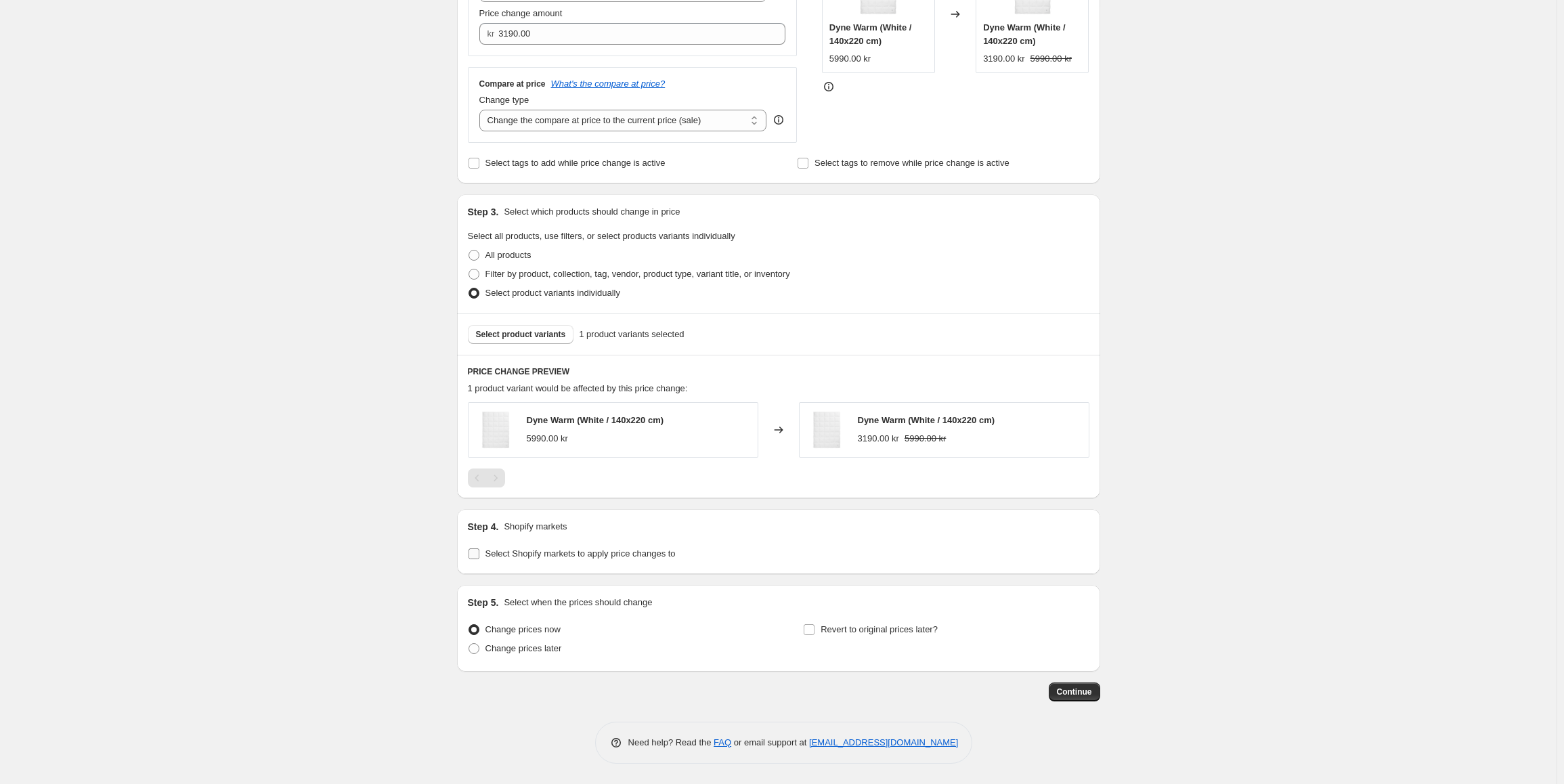
click at [476, 554] on input "Select Shopify markets to apply price changes to" at bounding box center [474, 554] width 11 height 11
checkbox input "true"
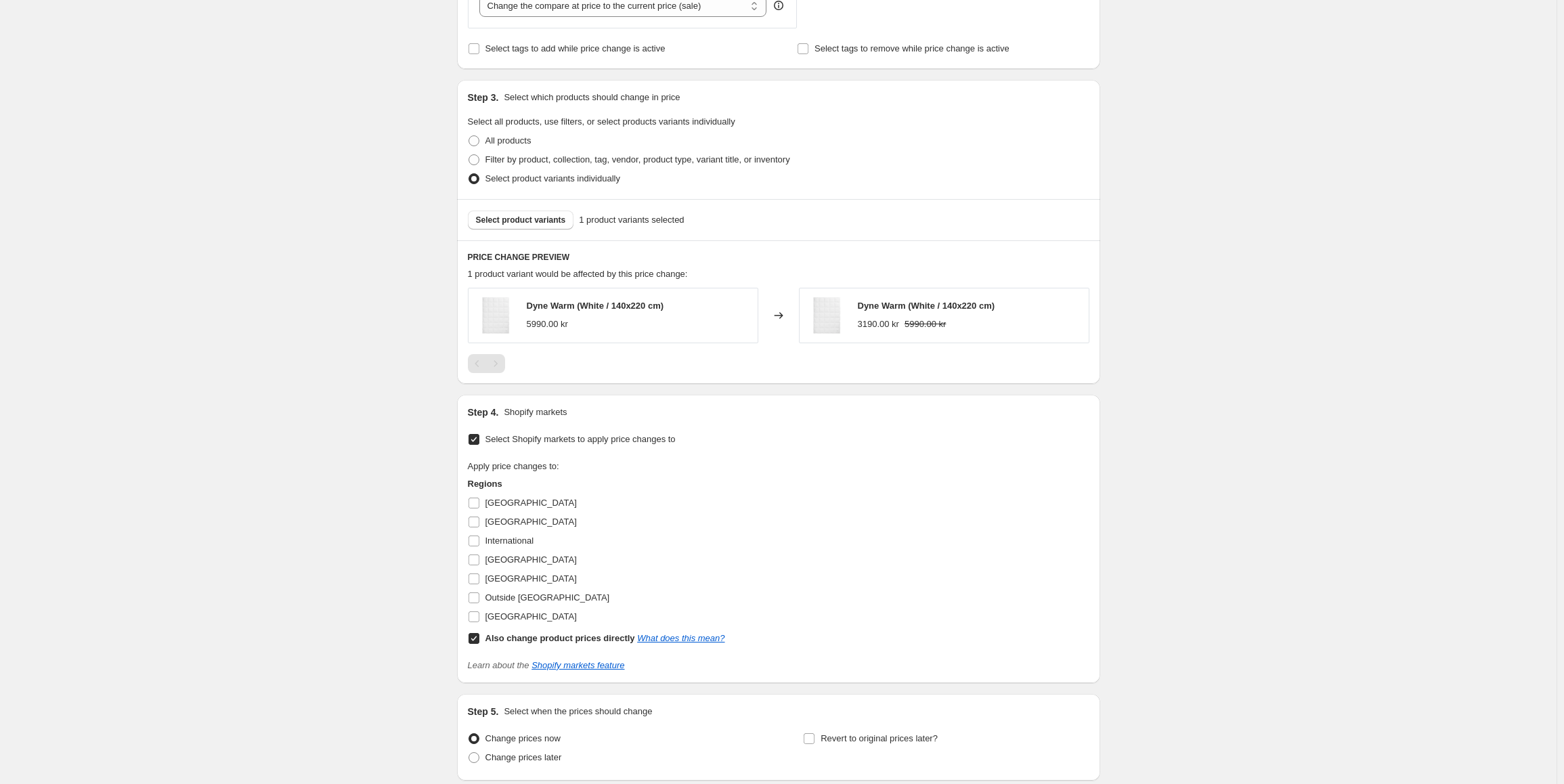
scroll to position [515, 0]
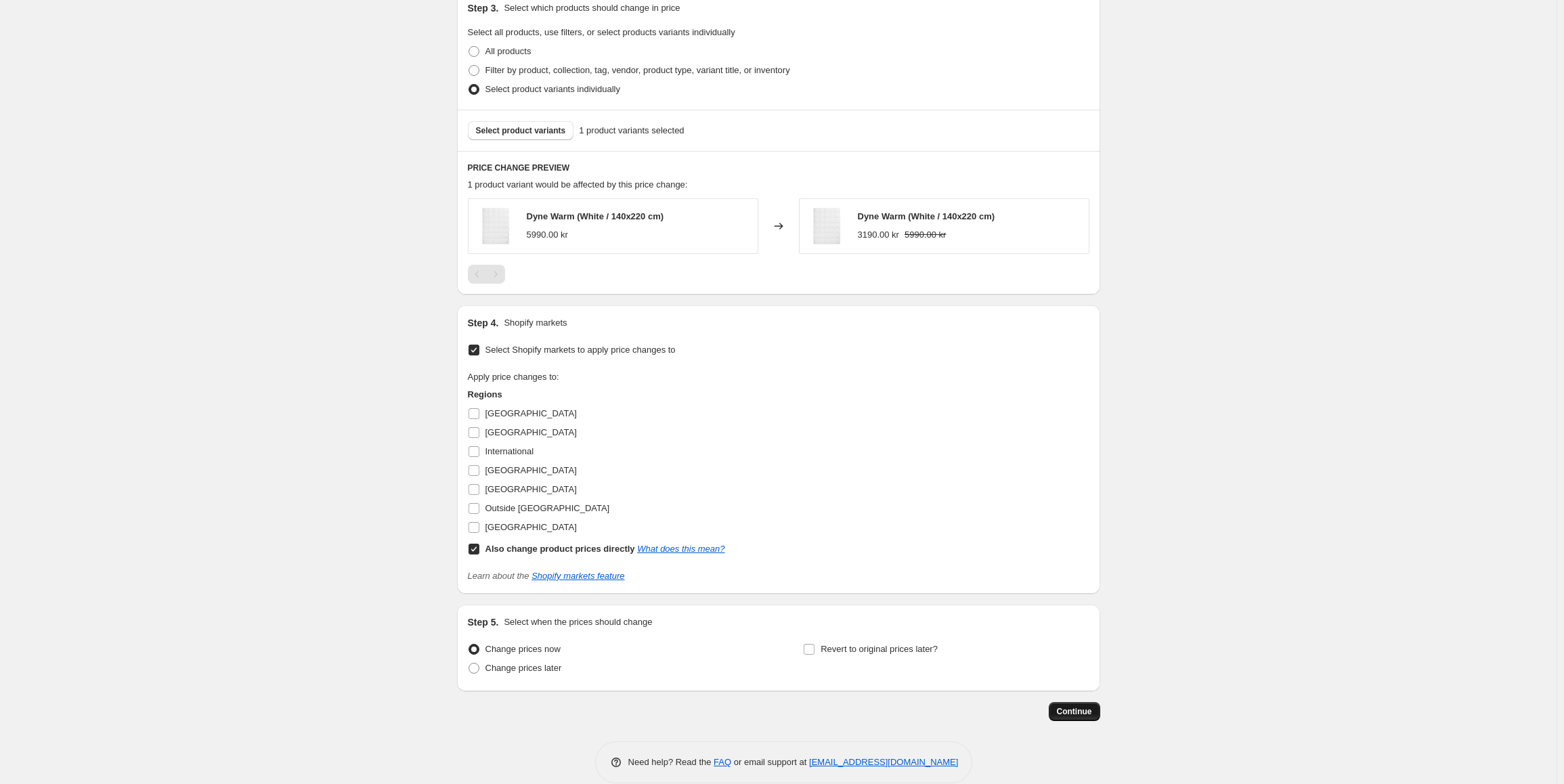
click at [1081, 715] on span "Continue" at bounding box center [1074, 711] width 35 height 11
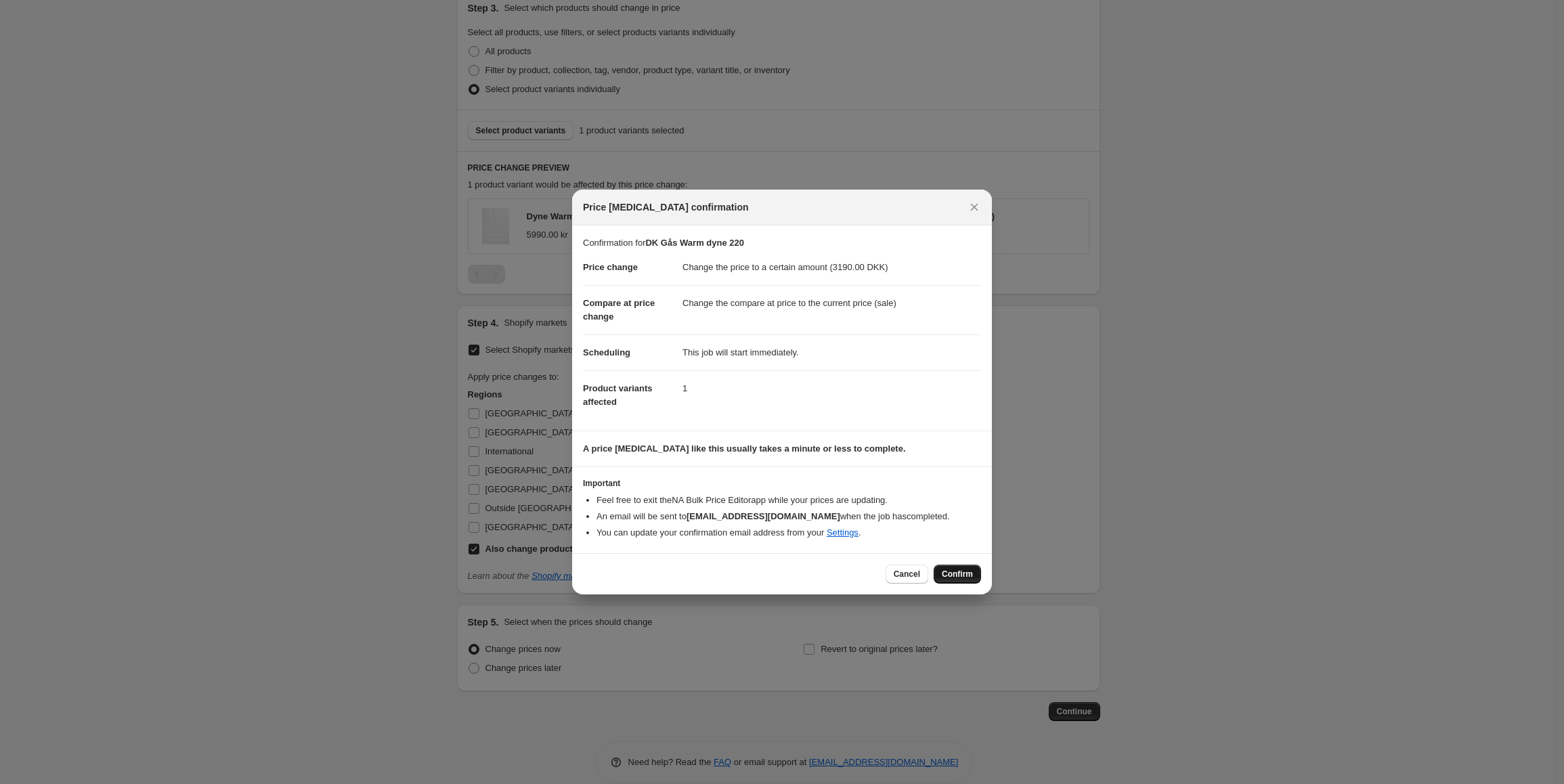
click at [952, 573] on span "Confirm" at bounding box center [957, 574] width 31 height 11
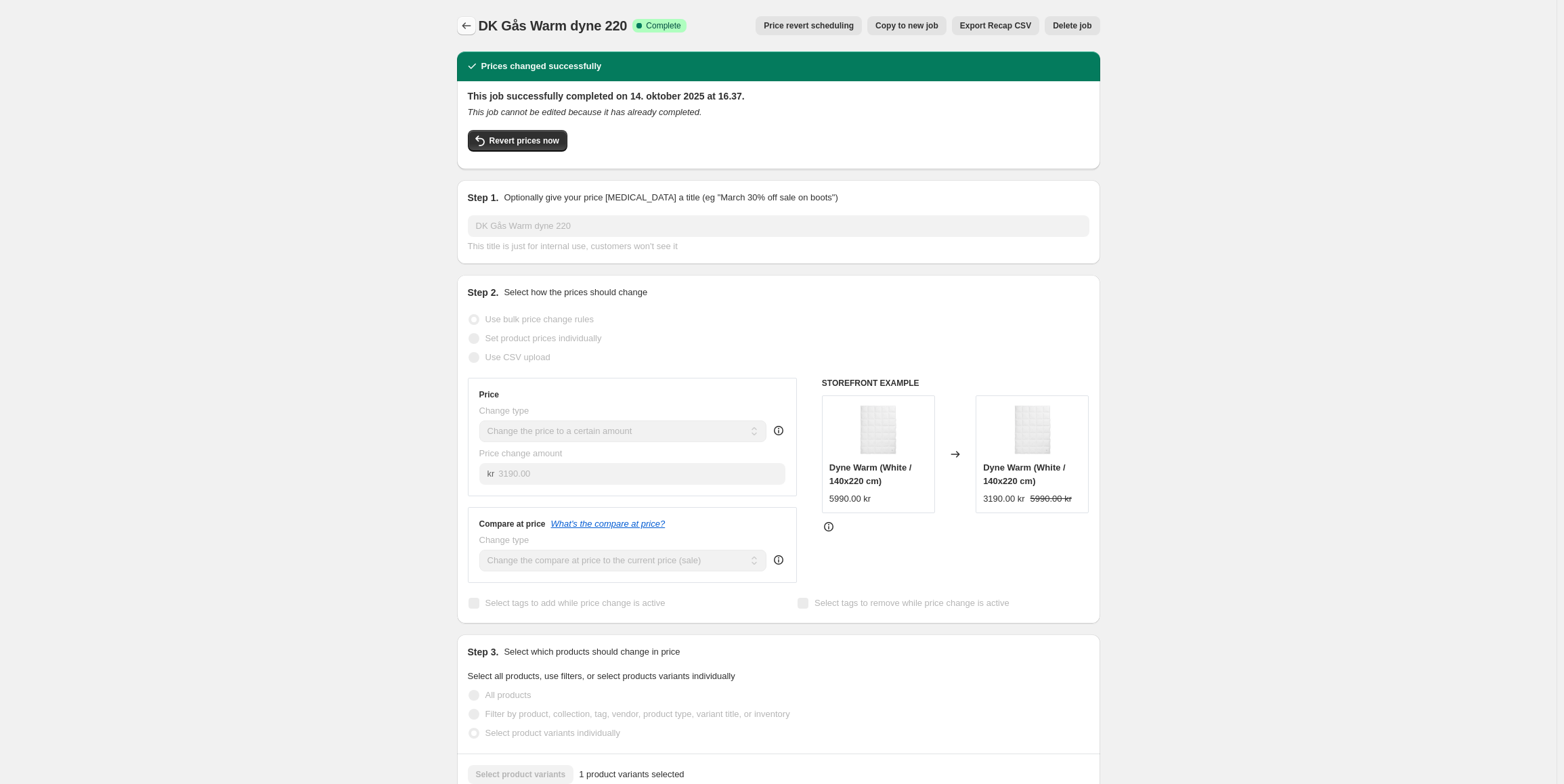
click at [468, 24] on icon "Price change jobs" at bounding box center [466, 26] width 14 height 14
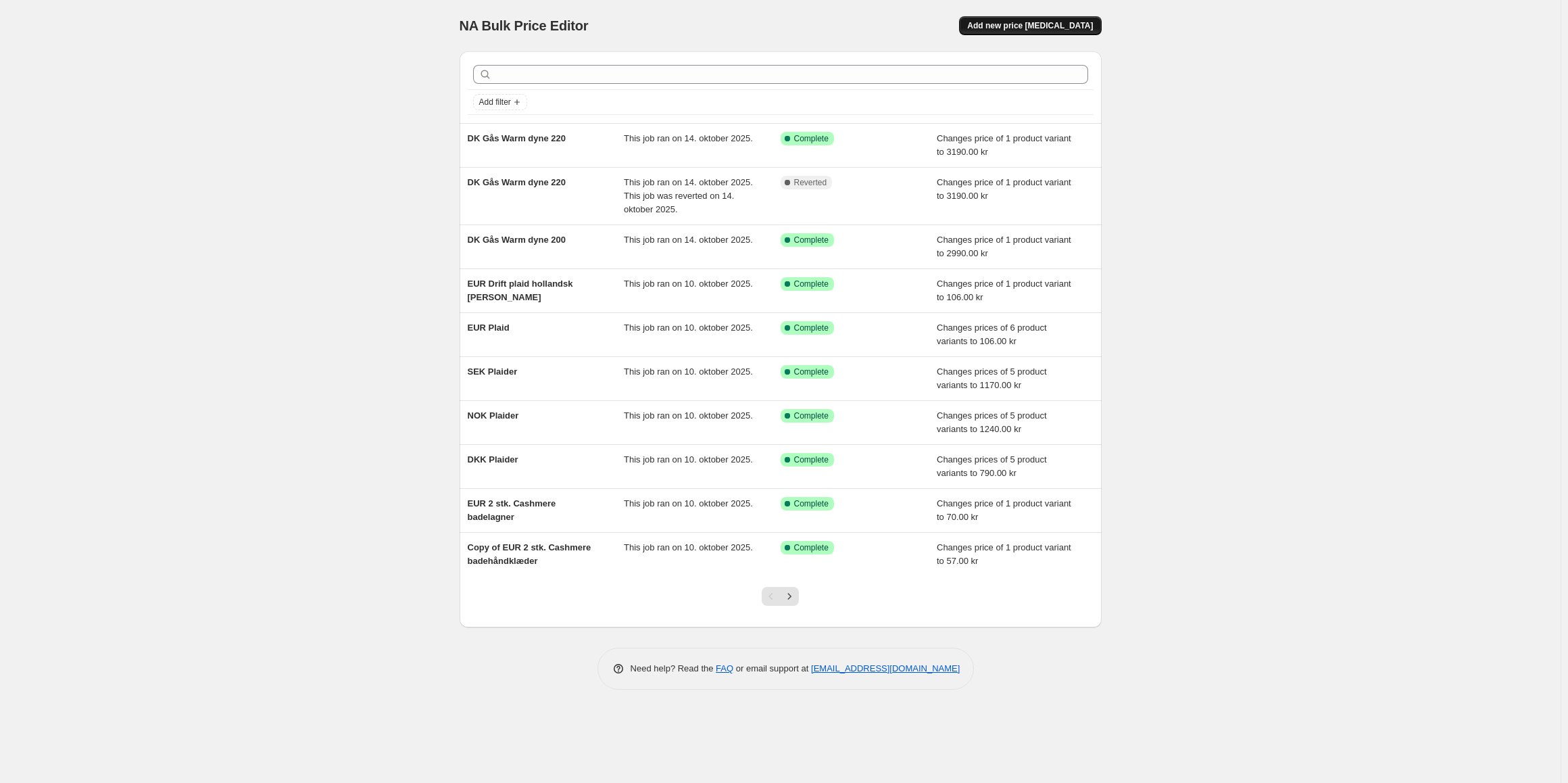
click at [1037, 28] on span "Add new price [MEDICAL_DATA]" at bounding box center [1029, 26] width 125 height 11
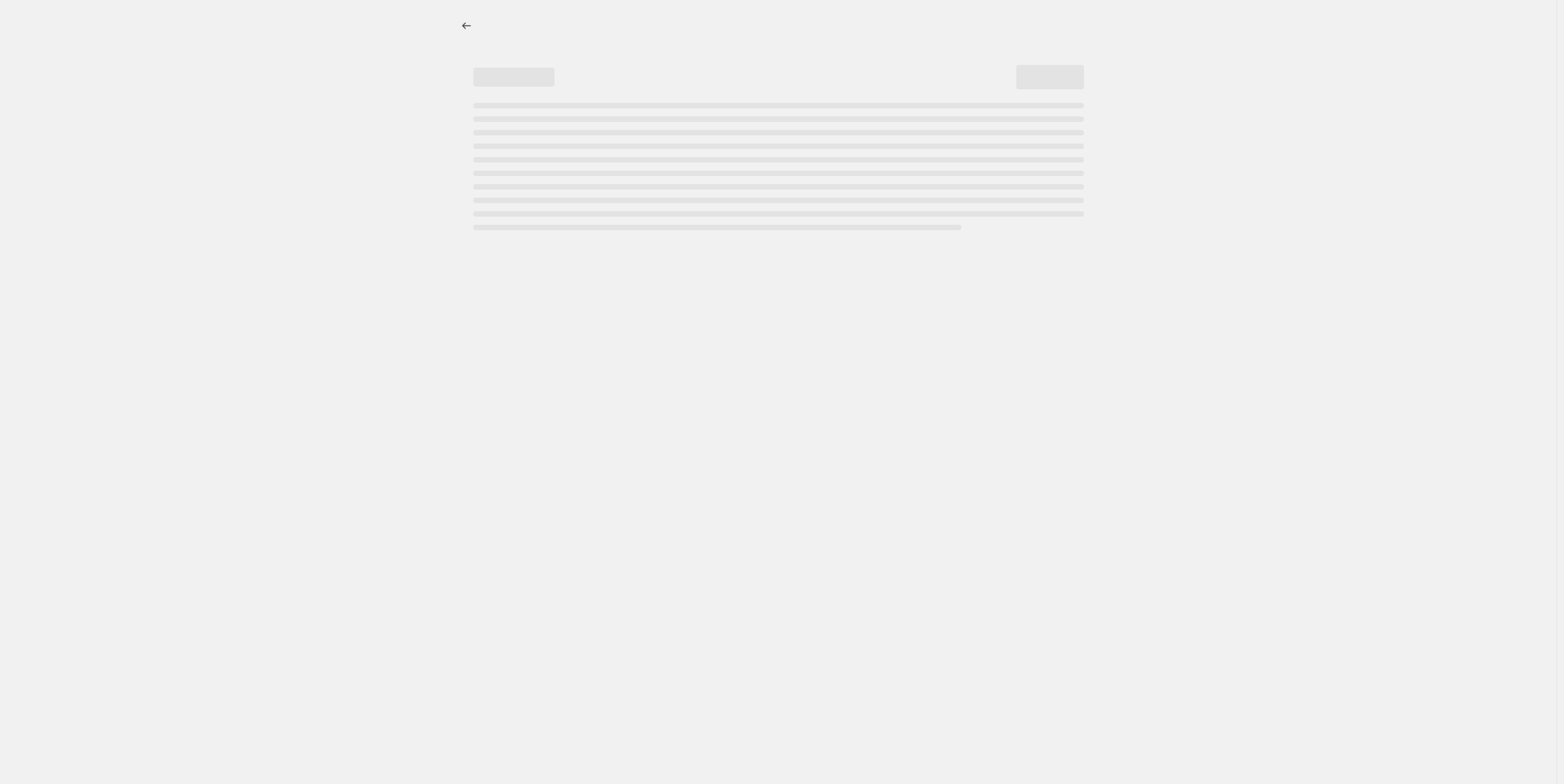
select select "percentage"
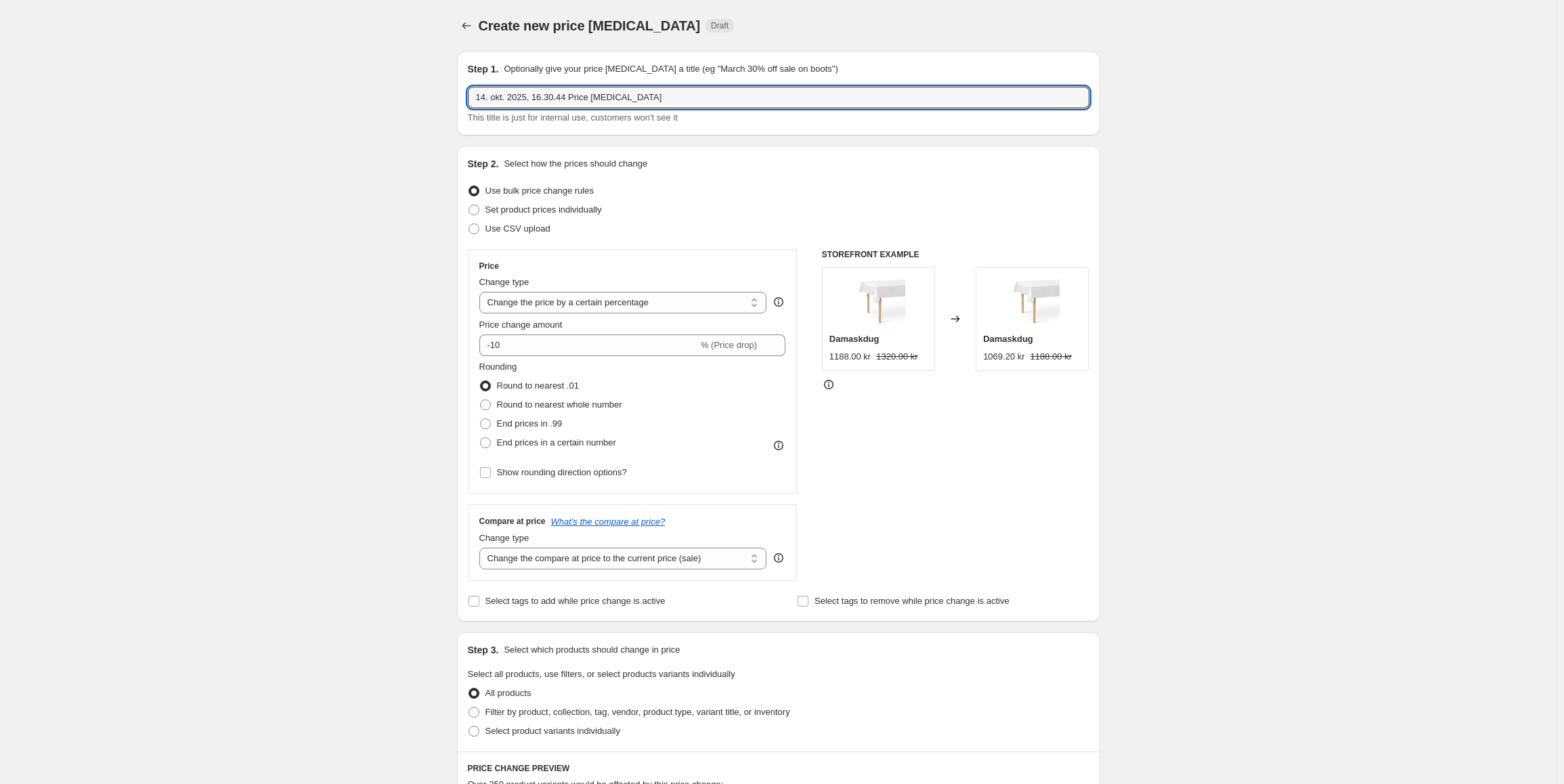
drag, startPoint x: 688, startPoint y: 103, endPoint x: 455, endPoint y: 82, distance: 233.9
click at [455, 82] on div "Step 1. Optionally give your price change job a title (eg "March 30% off sale o…" at bounding box center [772, 694] width 654 height 1306
type input "d"
type input "DK Warm Fiber 200"
click at [627, 308] on select "Change the price to a certain amount Change the price by a certain amount Chang…" at bounding box center [623, 302] width 287 height 22
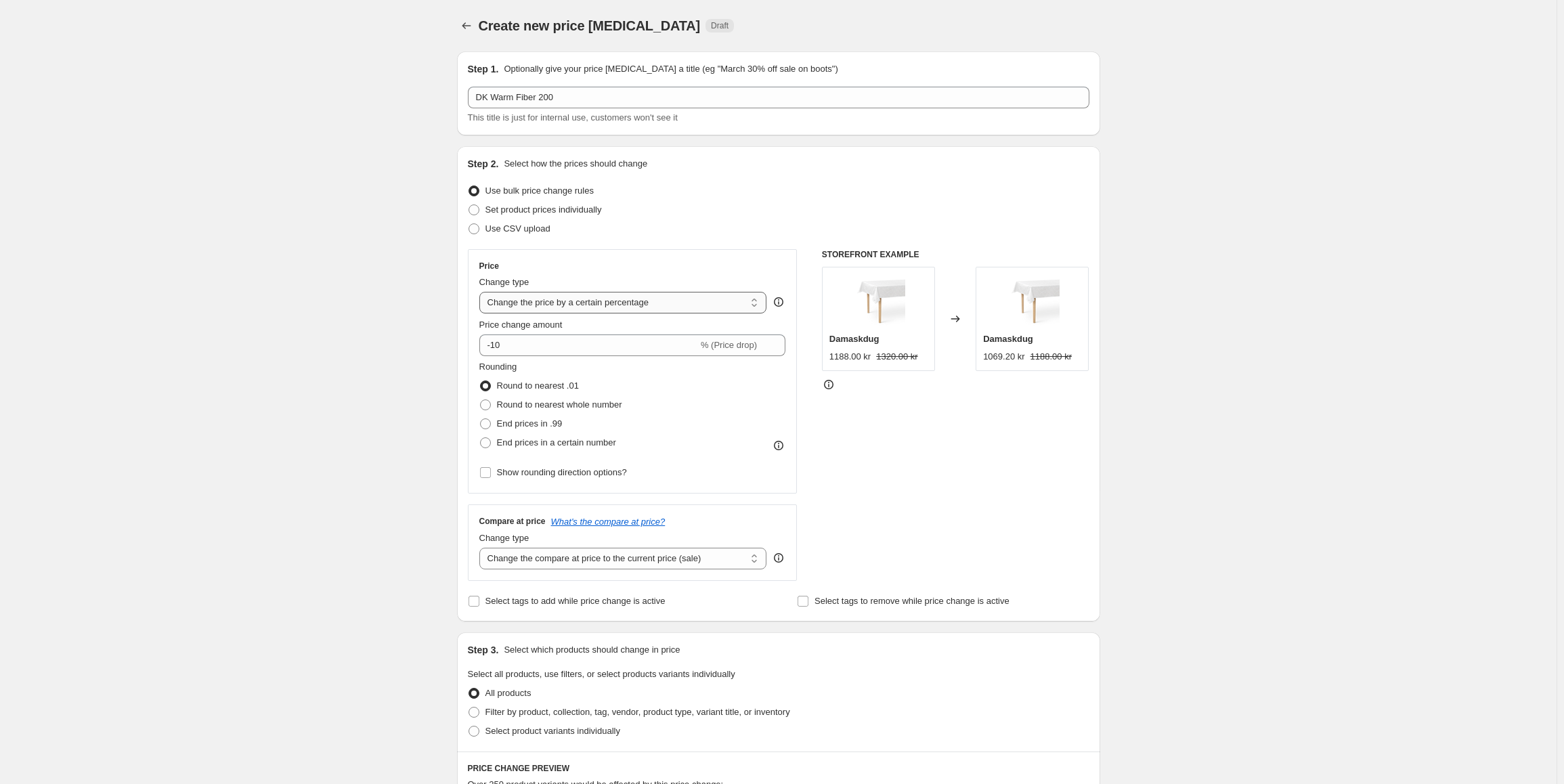
select select "to"
click at [482, 292] on select "Change the price to a certain amount Change the price by a certain amount Chang…" at bounding box center [623, 302] width 287 height 22
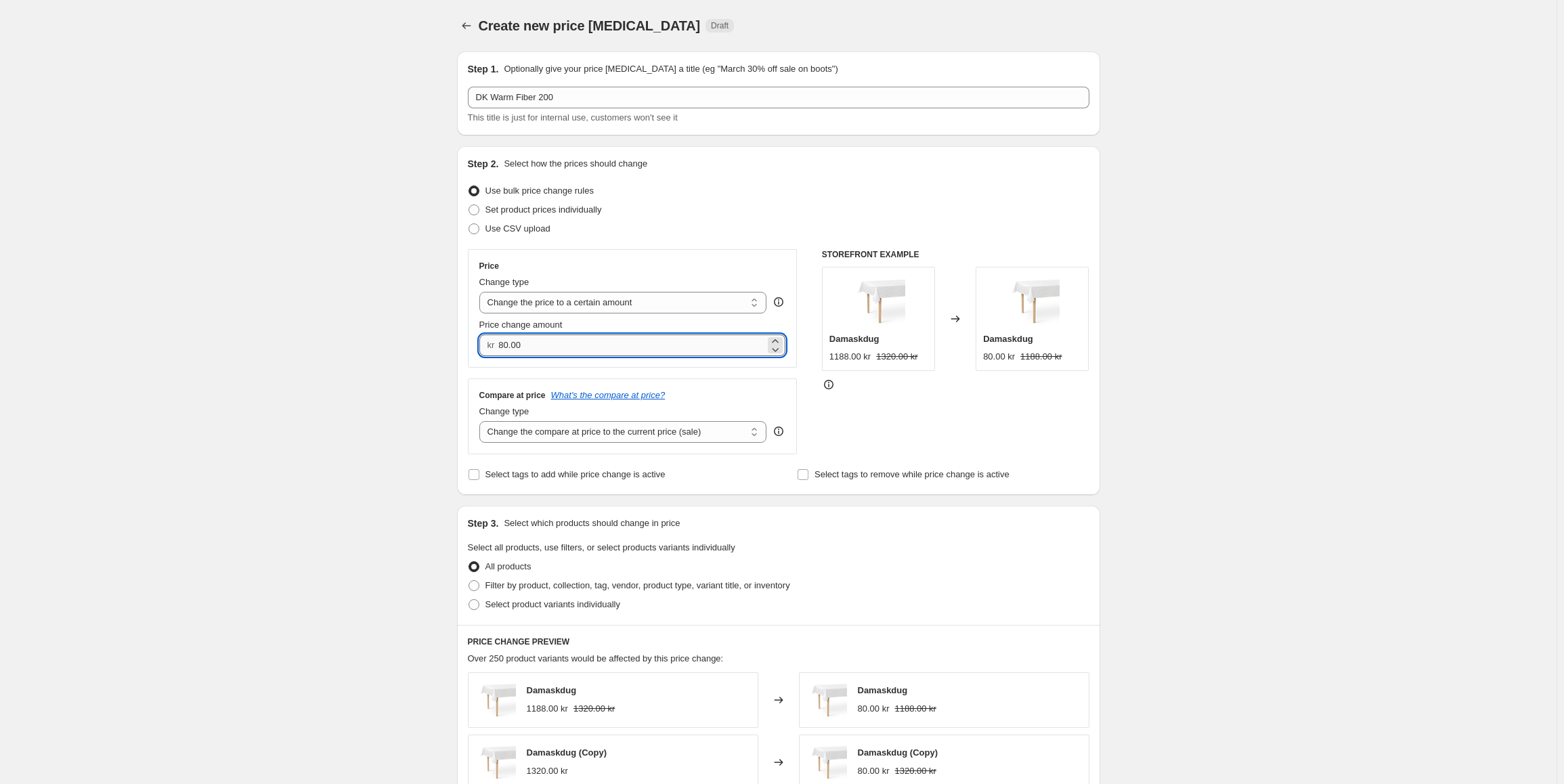
click at [533, 346] on input "80.00" at bounding box center [632, 345] width 267 height 22
type input "8"
type input "1190.00"
click at [352, 560] on div "Create new price change job. This page is ready Create new price change job Dra…" at bounding box center [778, 651] width 1557 height 1302
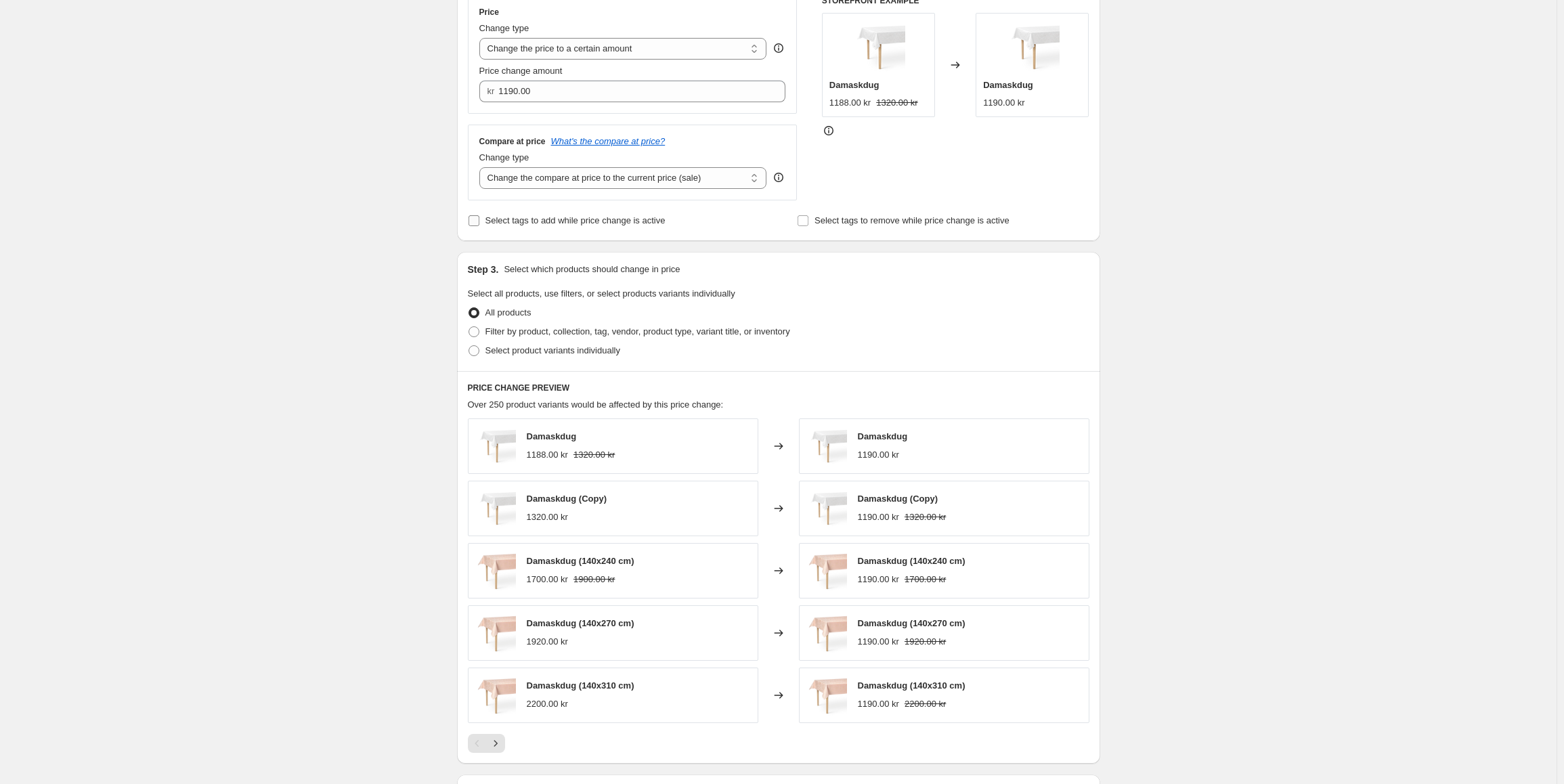
scroll to position [203, 0]
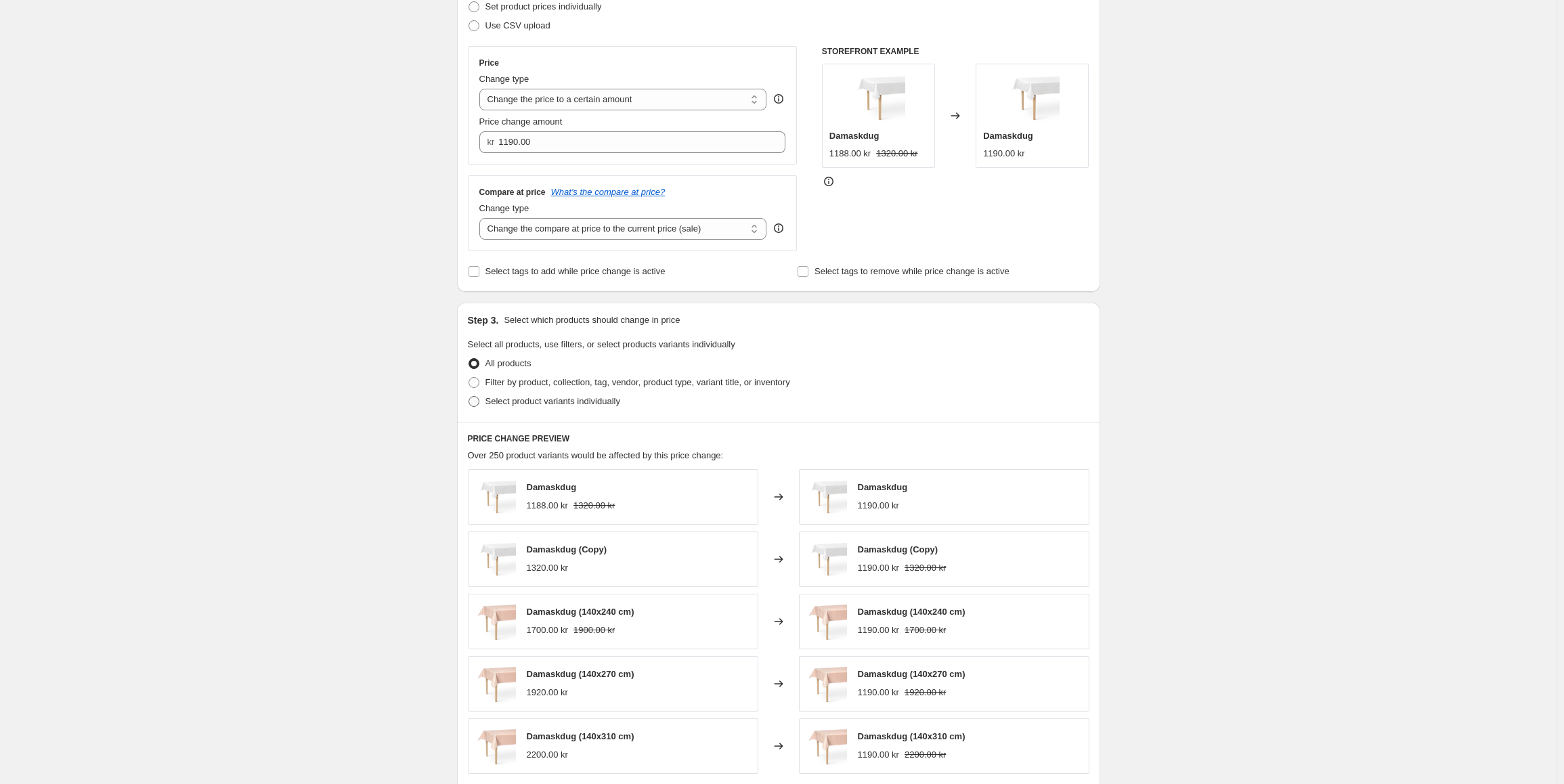
click at [480, 403] on span at bounding box center [473, 401] width 12 height 12
click at [469, 397] on input "Select product variants individually" at bounding box center [468, 396] width 1 height 1
radio input "true"
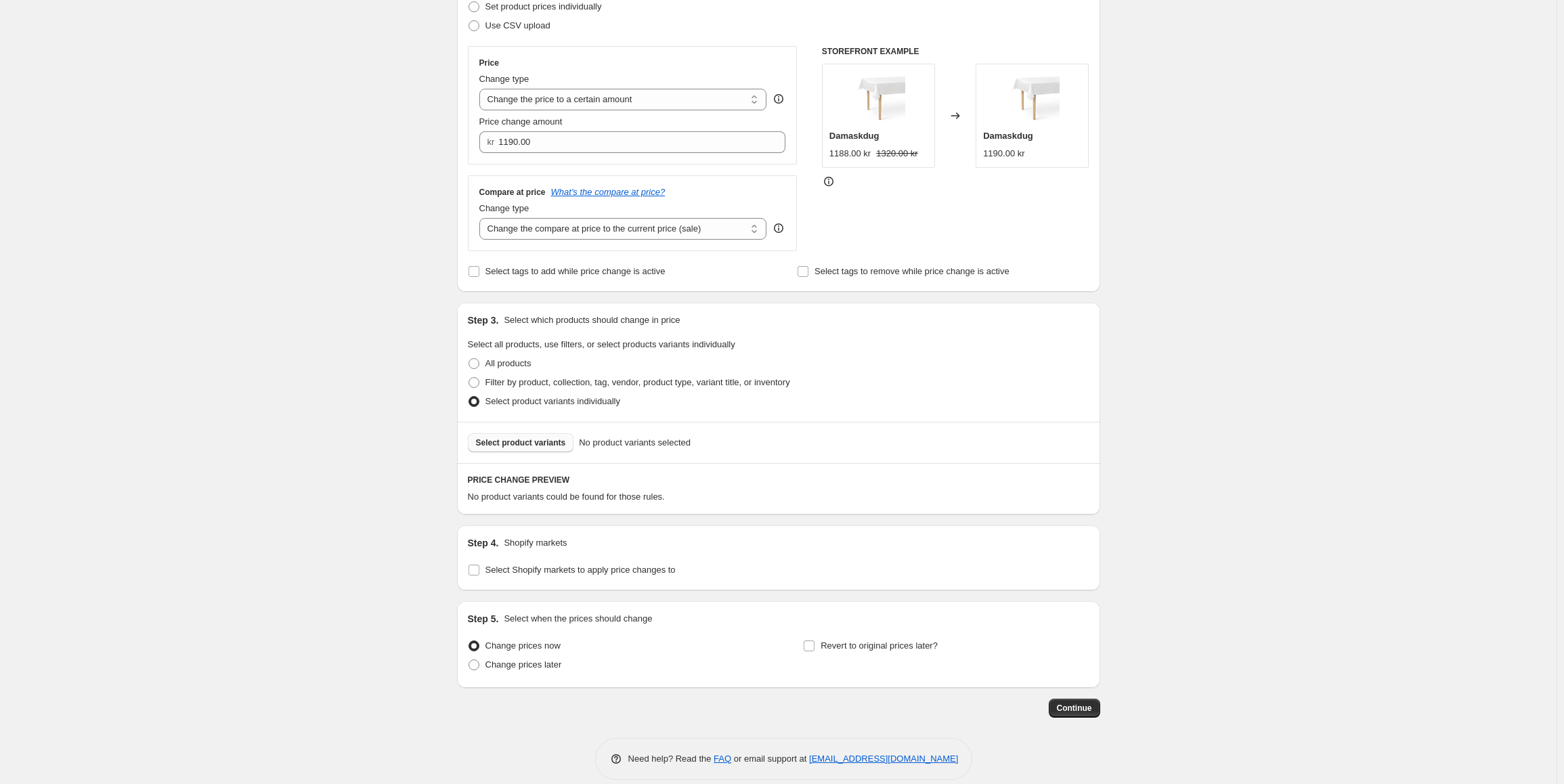
click at [534, 444] on span "Select product variants" at bounding box center [521, 442] width 90 height 11
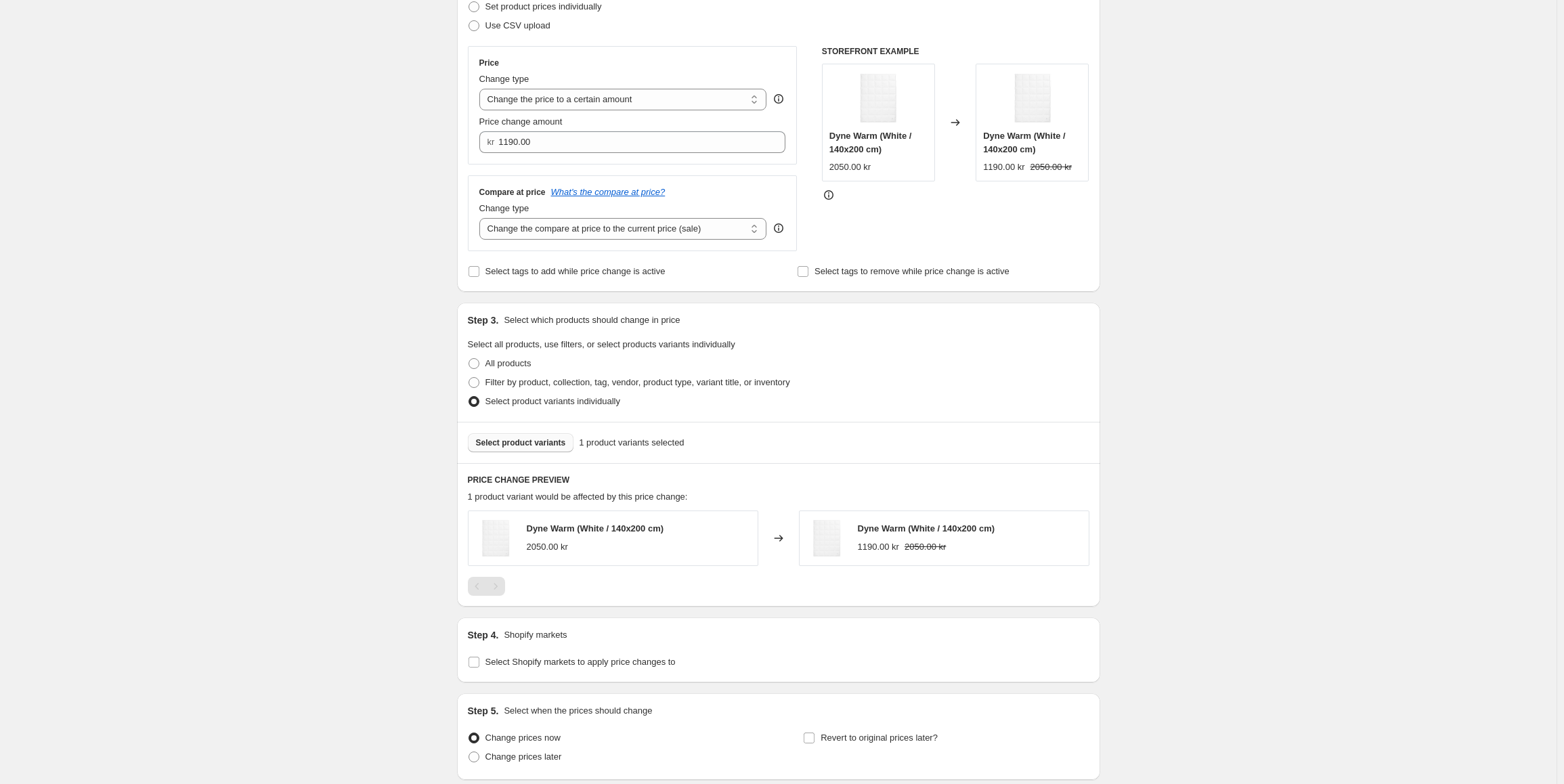
scroll to position [312, 0]
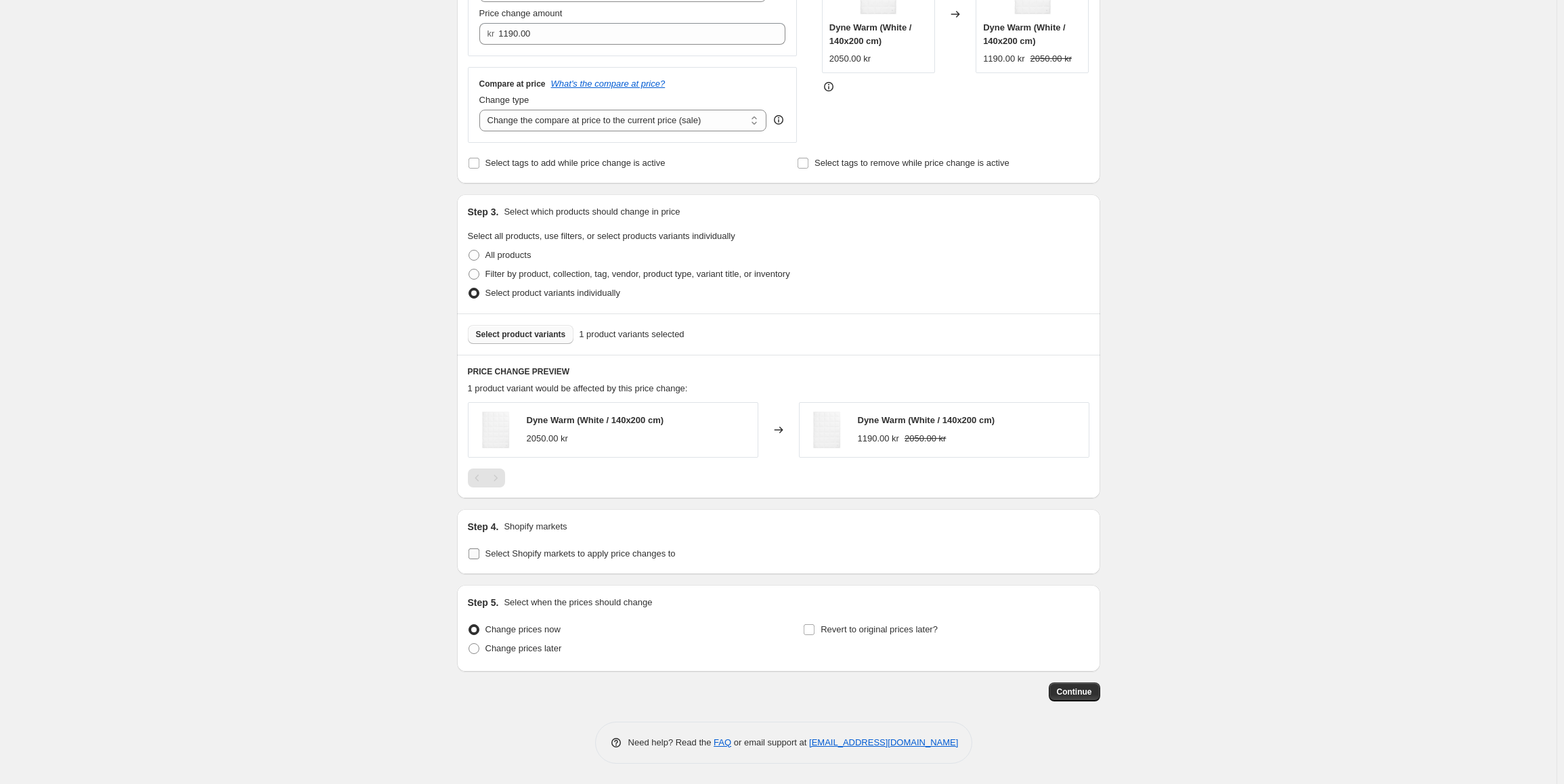
click at [484, 552] on label "Select Shopify markets to apply price changes to" at bounding box center [571, 554] width 208 height 19
click at [479, 552] on input "Select Shopify markets to apply price changes to" at bounding box center [474, 554] width 11 height 11
checkbox input "true"
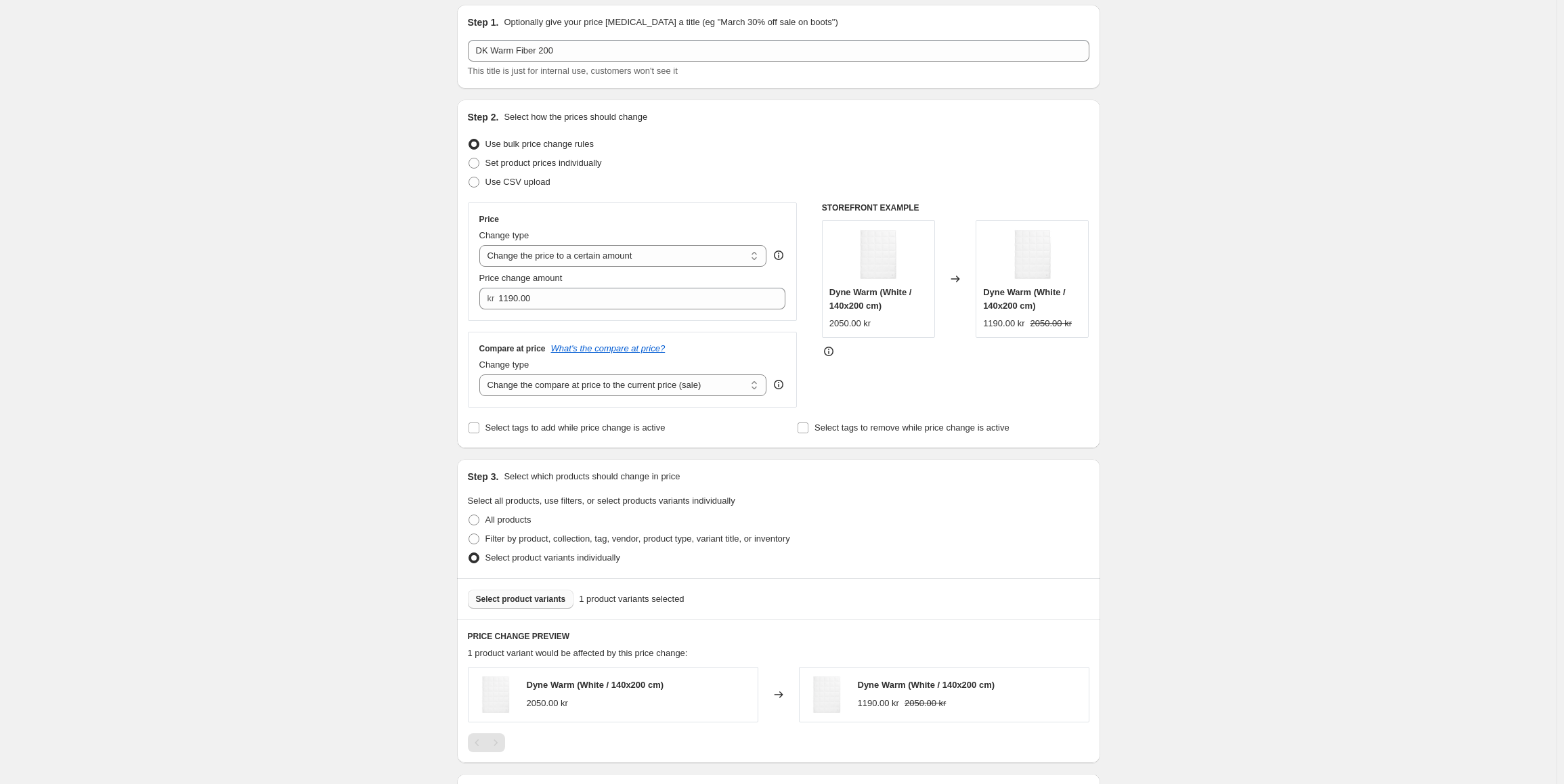
scroll to position [0, 0]
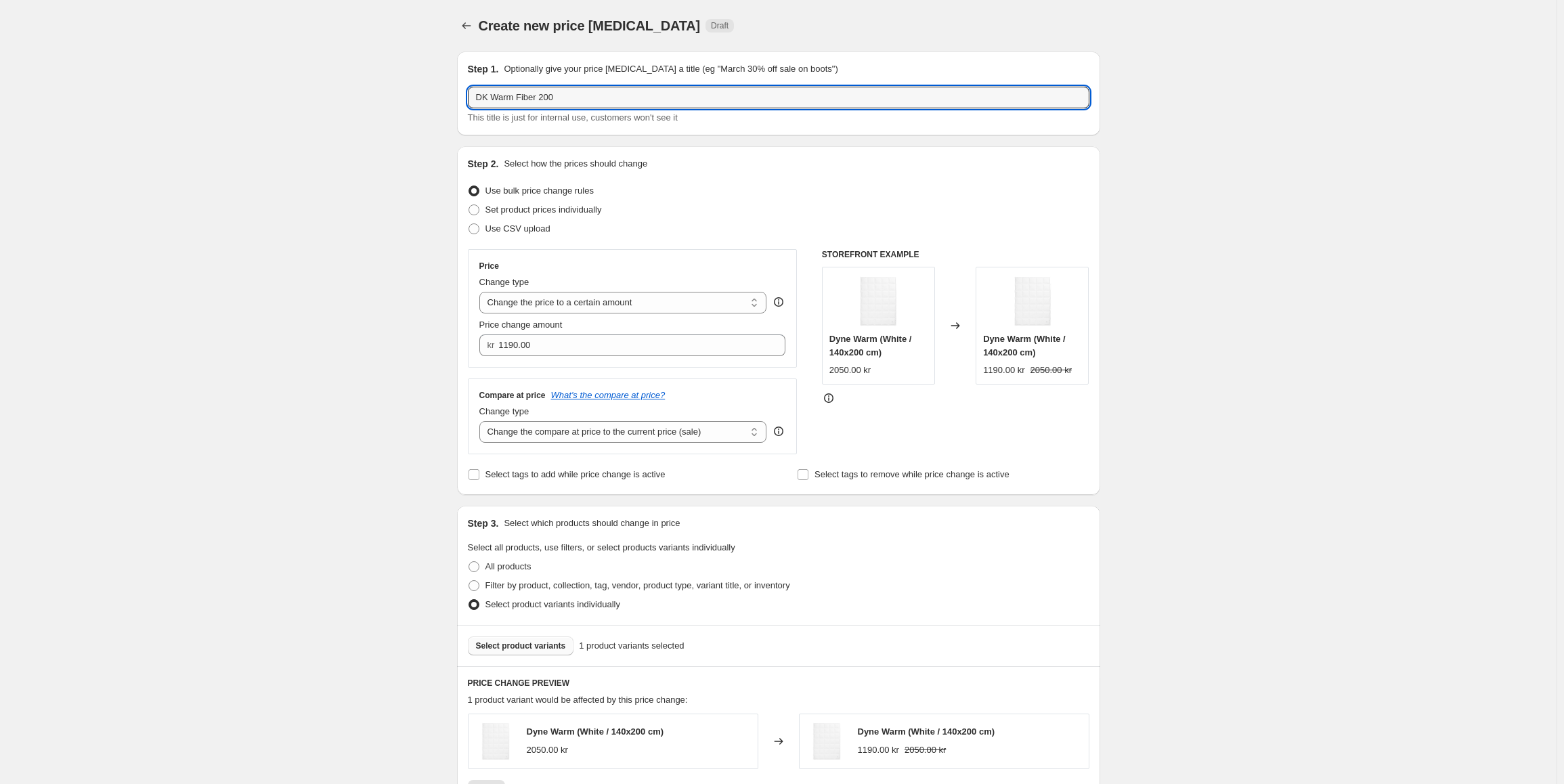
drag, startPoint x: 583, startPoint y: 96, endPoint x: 468, endPoint y: 89, distance: 115.2
click at [468, 89] on div "Step 1. Optionally give your price change job a title (eg "March 30% off sale o…" at bounding box center [779, 93] width 644 height 84
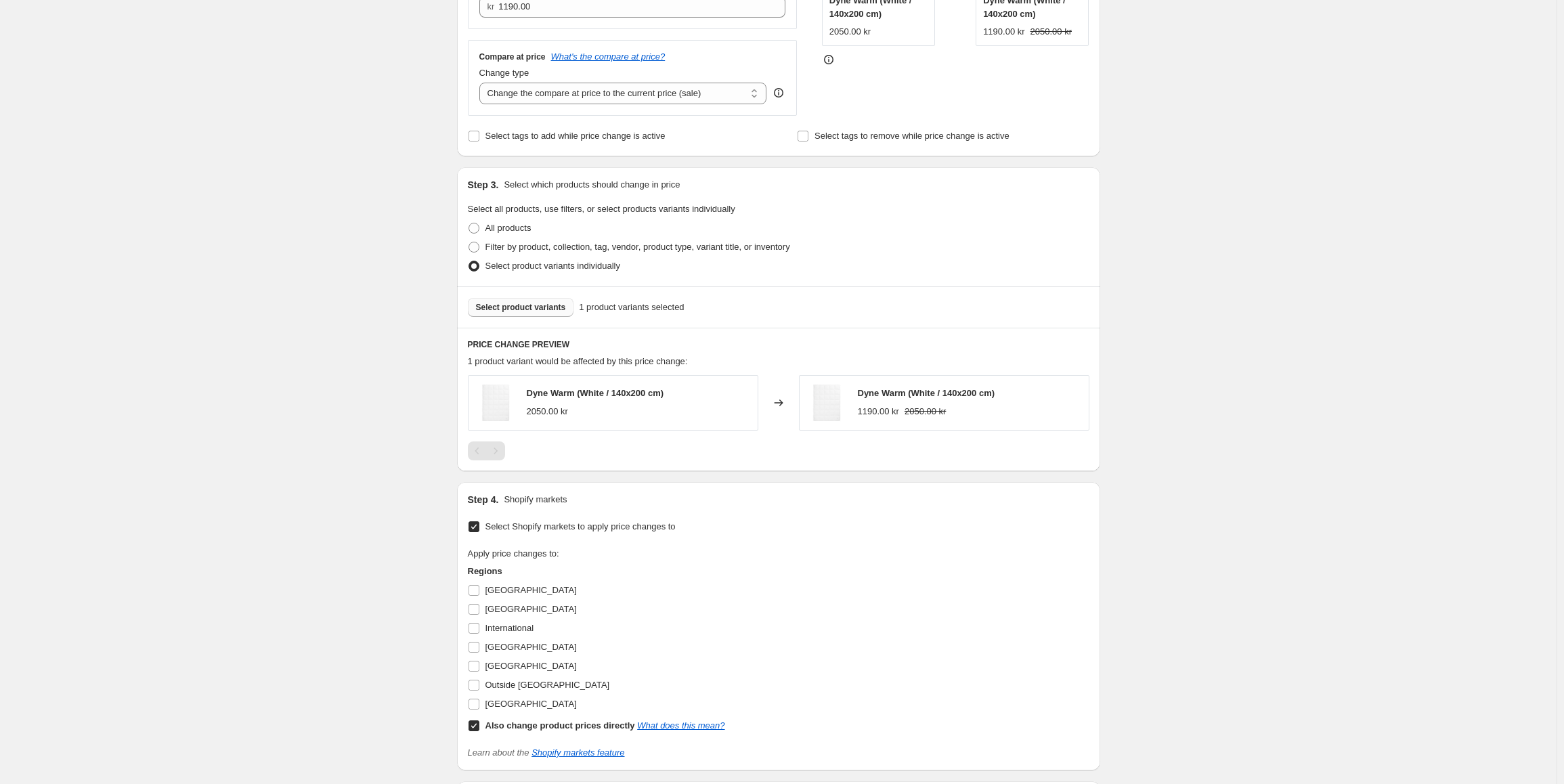
scroll to position [535, 0]
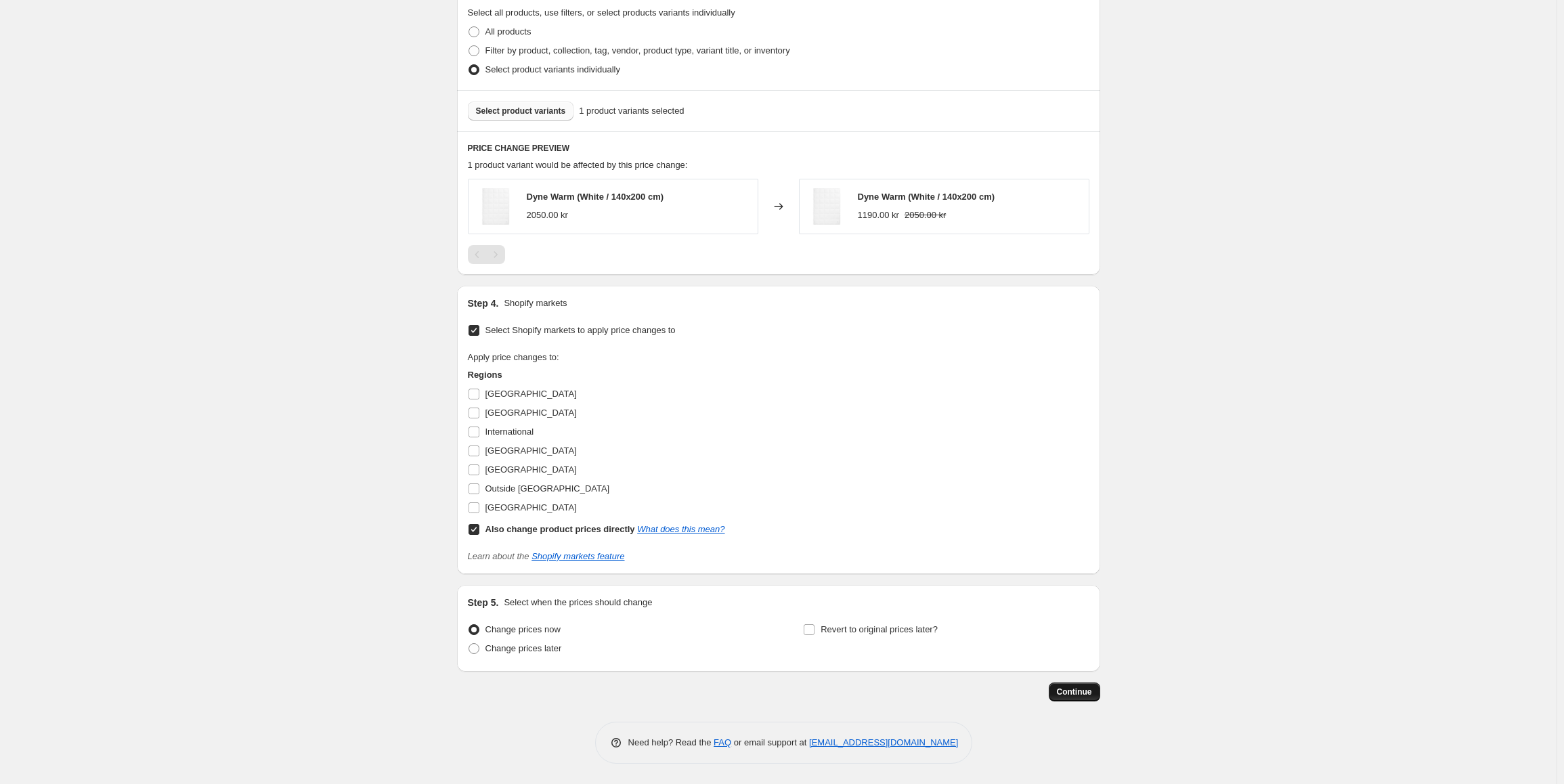
click at [1082, 694] on span "Continue" at bounding box center [1074, 692] width 35 height 11
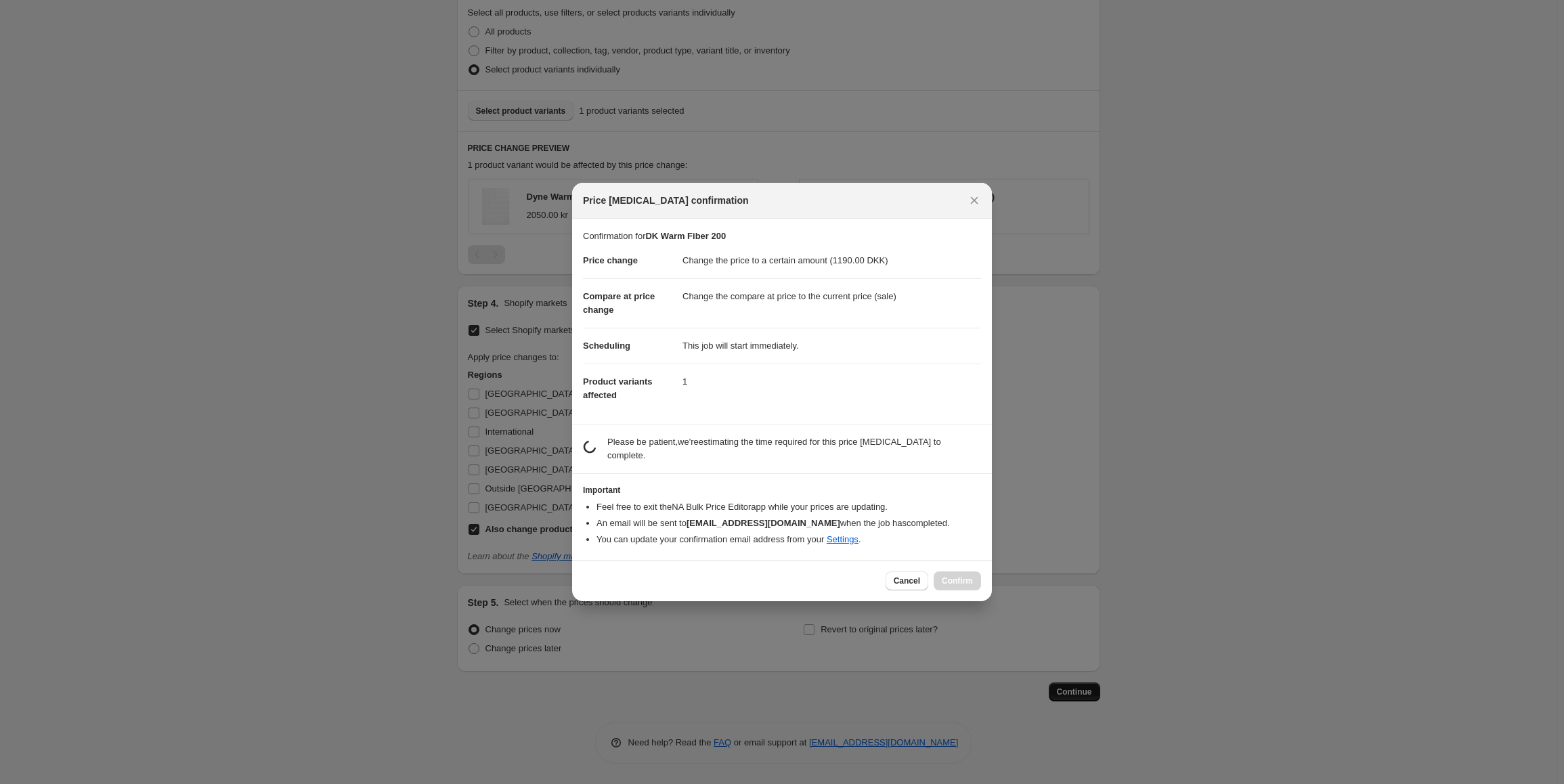
scroll to position [0, 0]
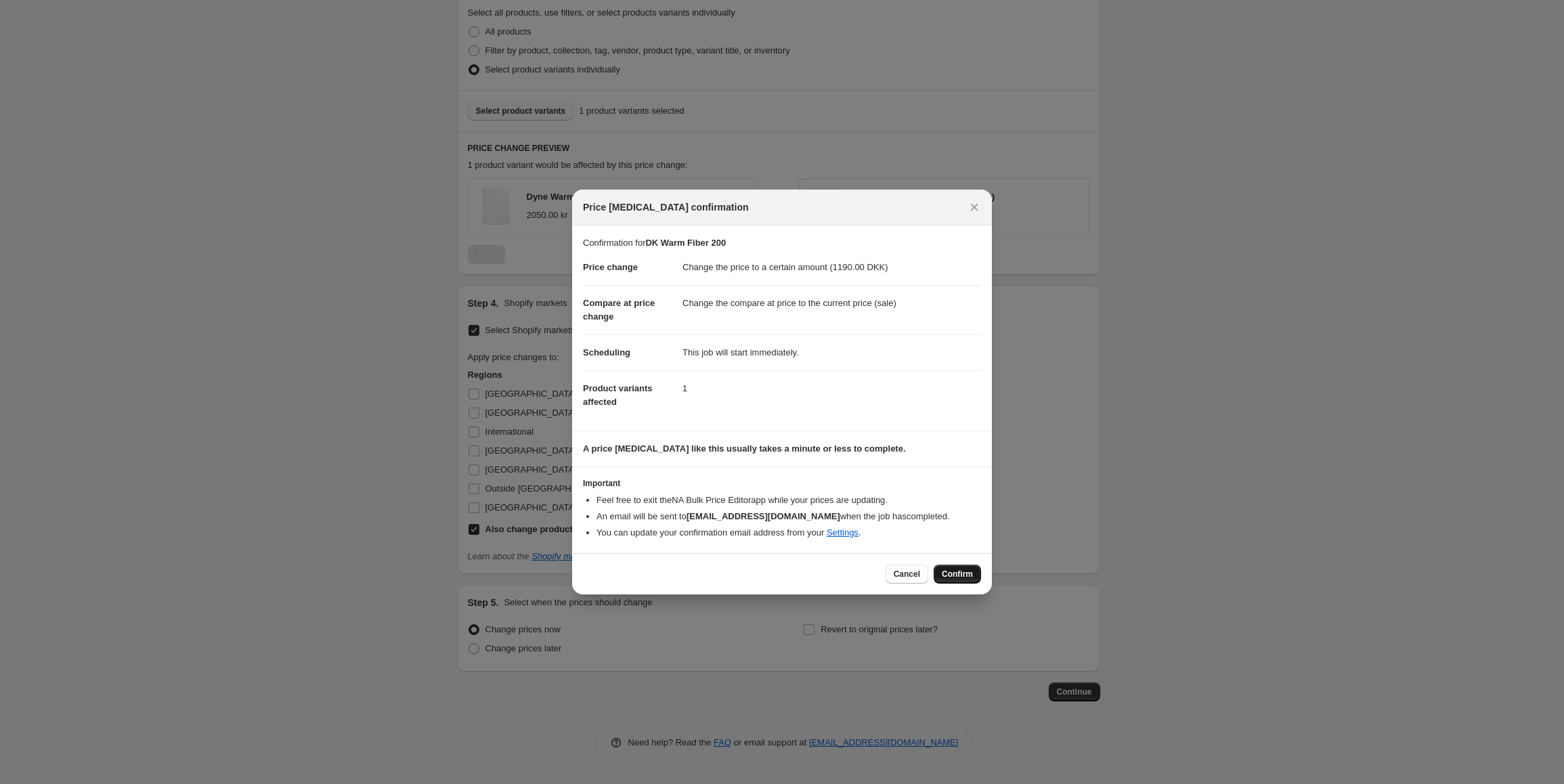
click at [961, 565] on button "Confirm" at bounding box center [956, 574] width 47 height 19
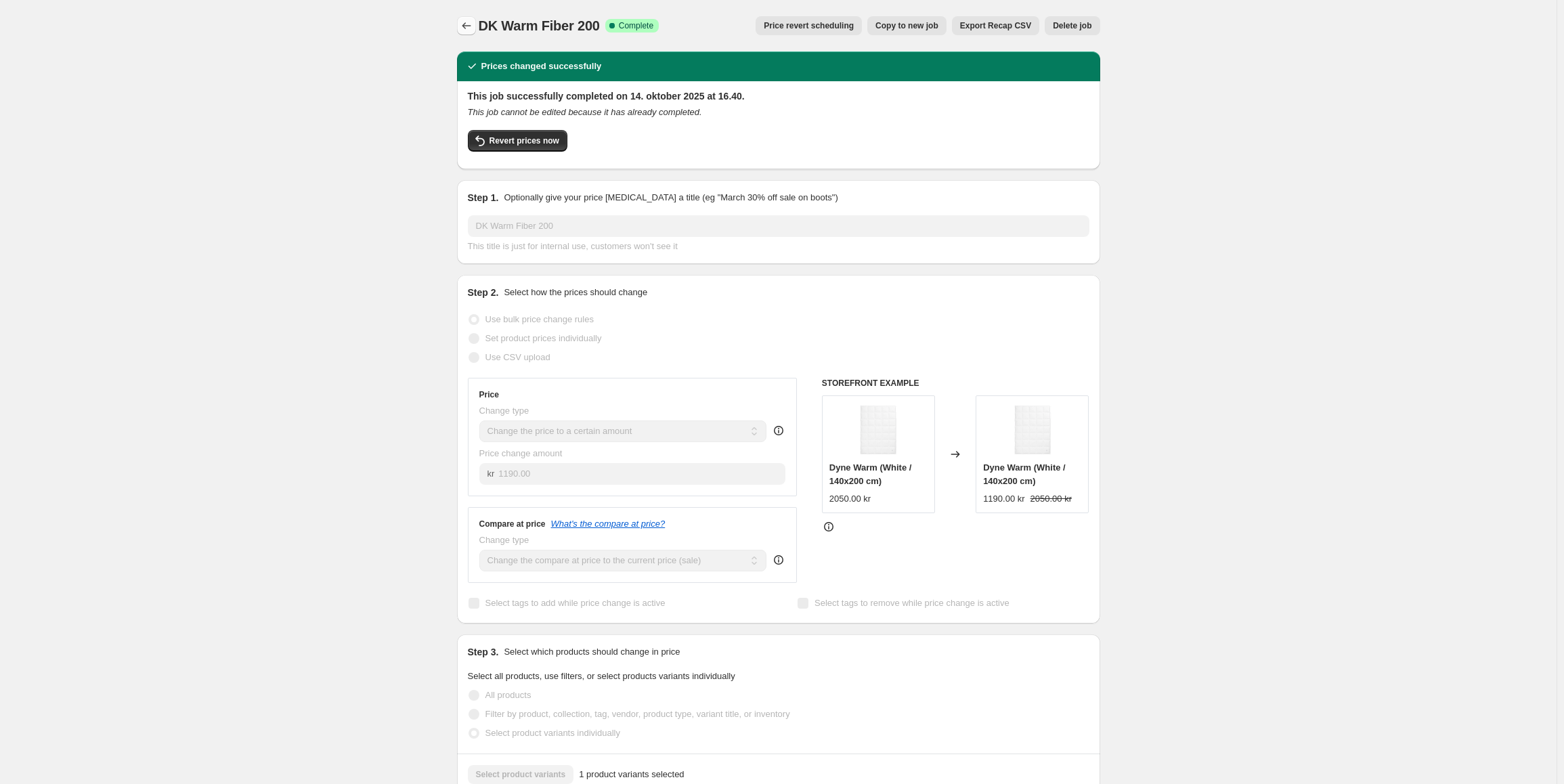
click at [467, 31] on icon "Price change jobs" at bounding box center [466, 26] width 14 height 14
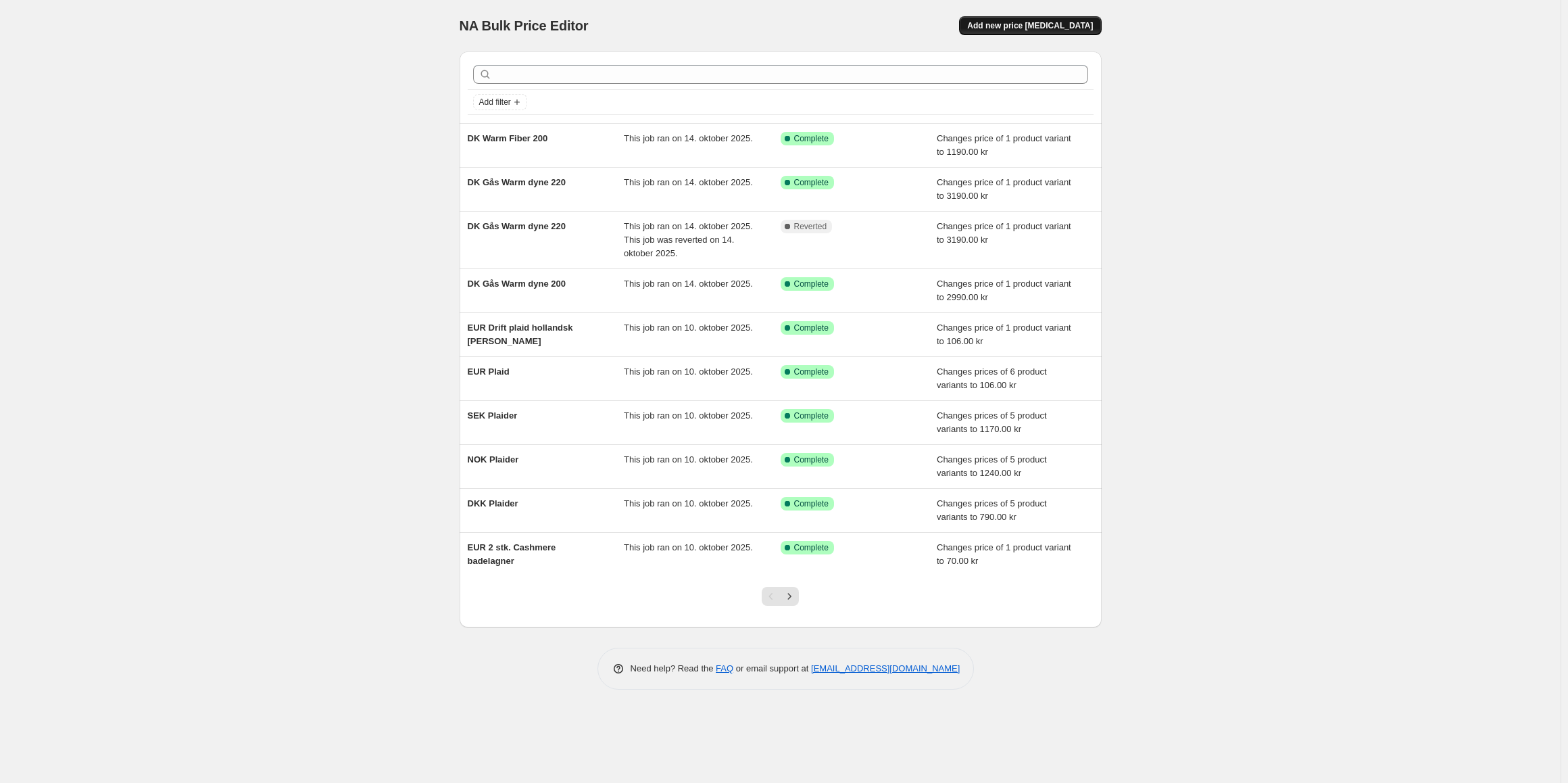
click at [1029, 26] on span "Add new price [MEDICAL_DATA]" at bounding box center [1029, 26] width 125 height 11
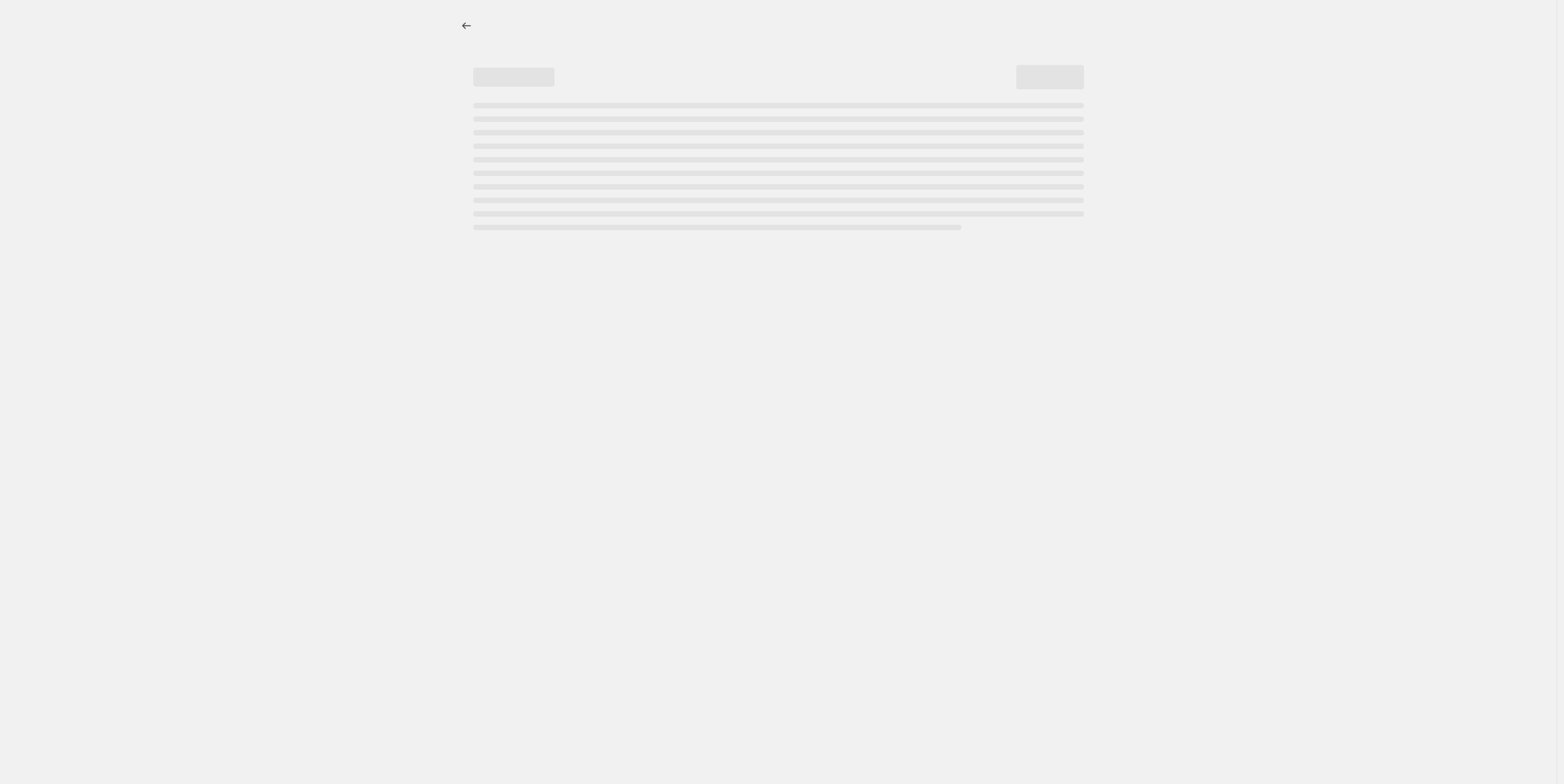
select select "percentage"
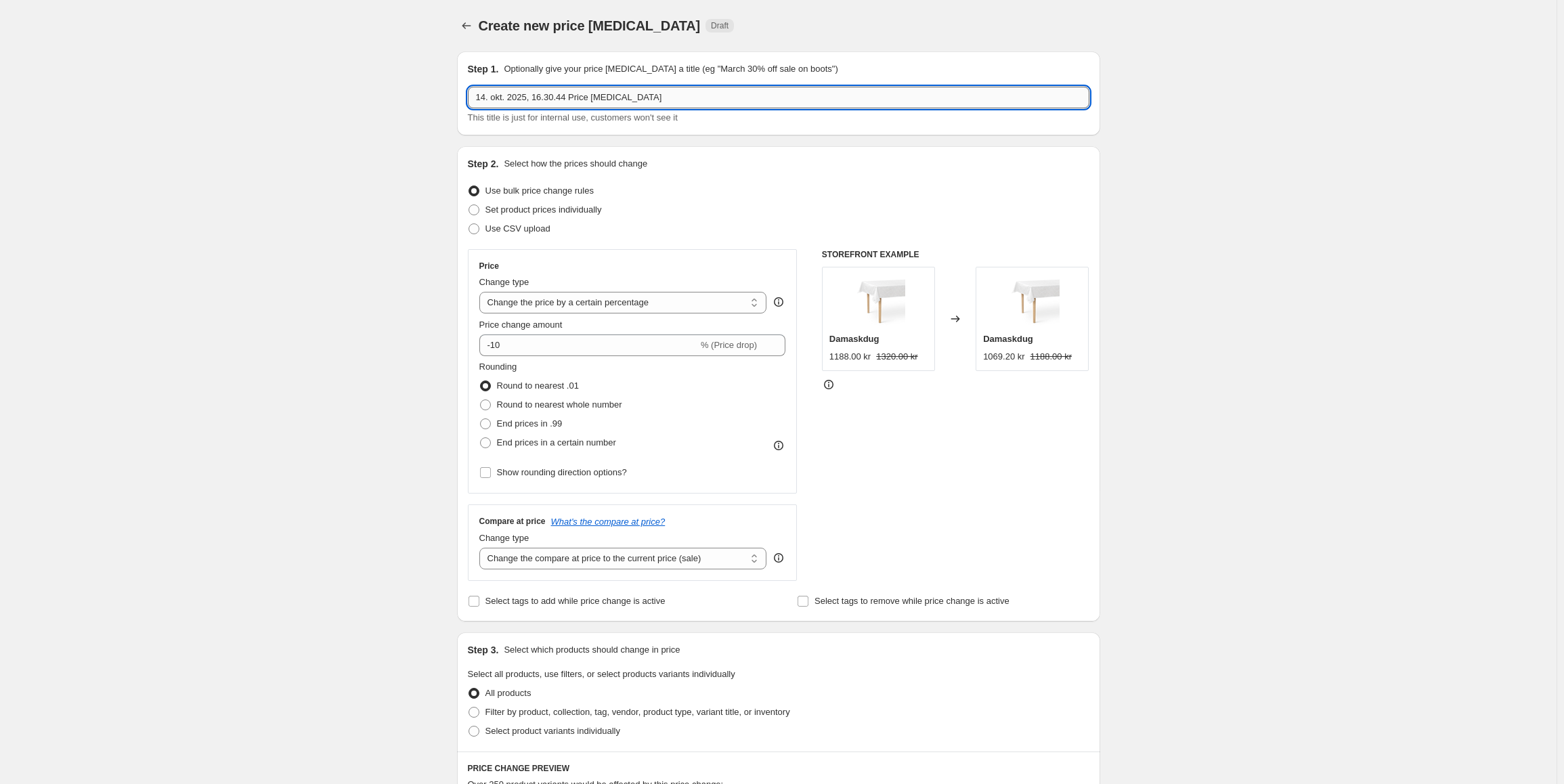
click at [539, 98] on input "14. okt. 2025, 16.30.44 Price change job" at bounding box center [778, 97] width 621 height 22
paste input "DK Warm Fiber 200"
drag, startPoint x: 736, startPoint y: 99, endPoint x: 418, endPoint y: 78, distance: 318.7
click at [418, 78] on div "Create new price change job. This page is ready Create new price change job Dra…" at bounding box center [778, 714] width 1557 height 1429
paste input "DK Warm Fiber 200"
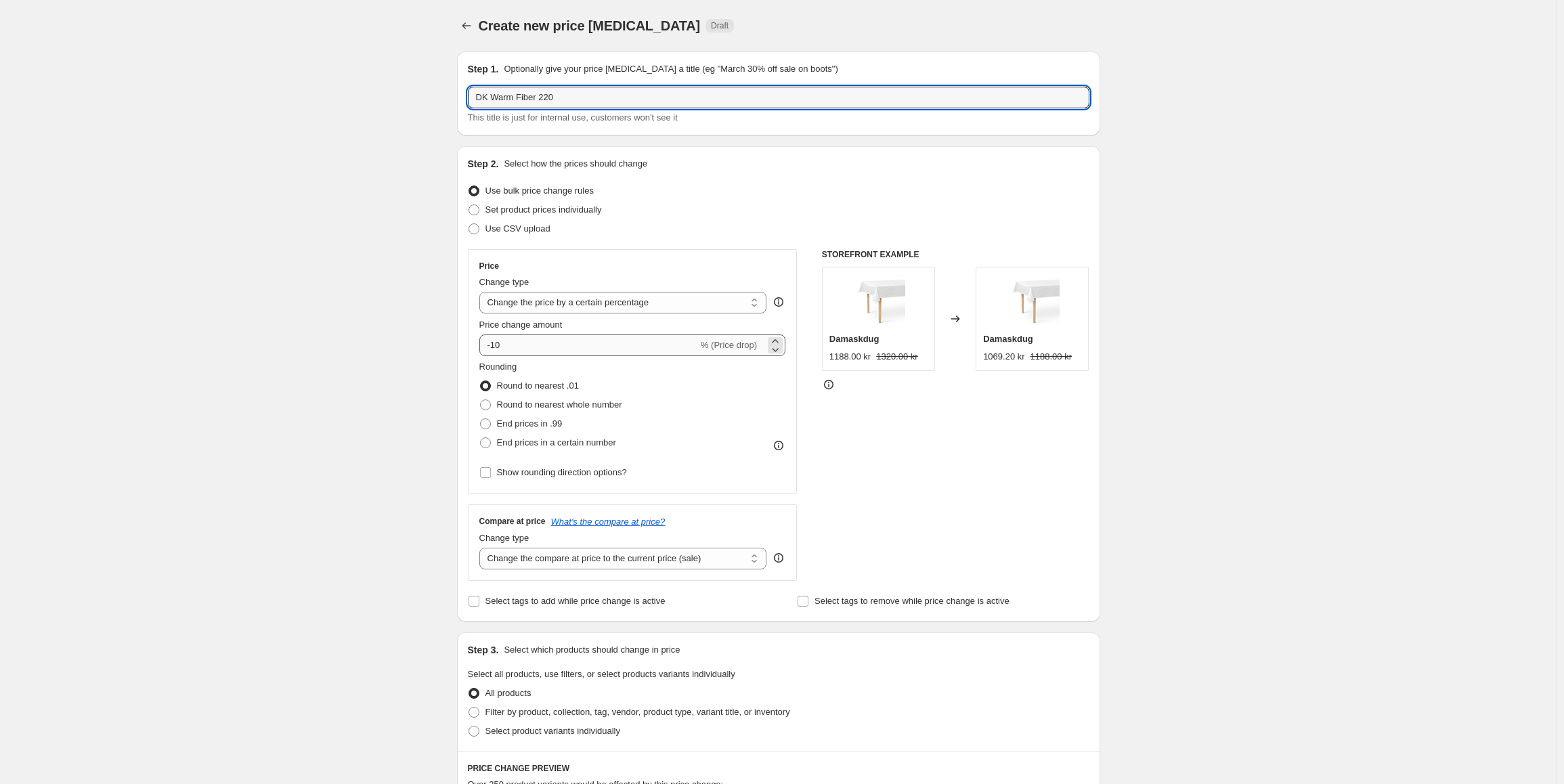
type input "DK Warm Fiber 220"
click at [585, 335] on input "-10" at bounding box center [588, 345] width 219 height 22
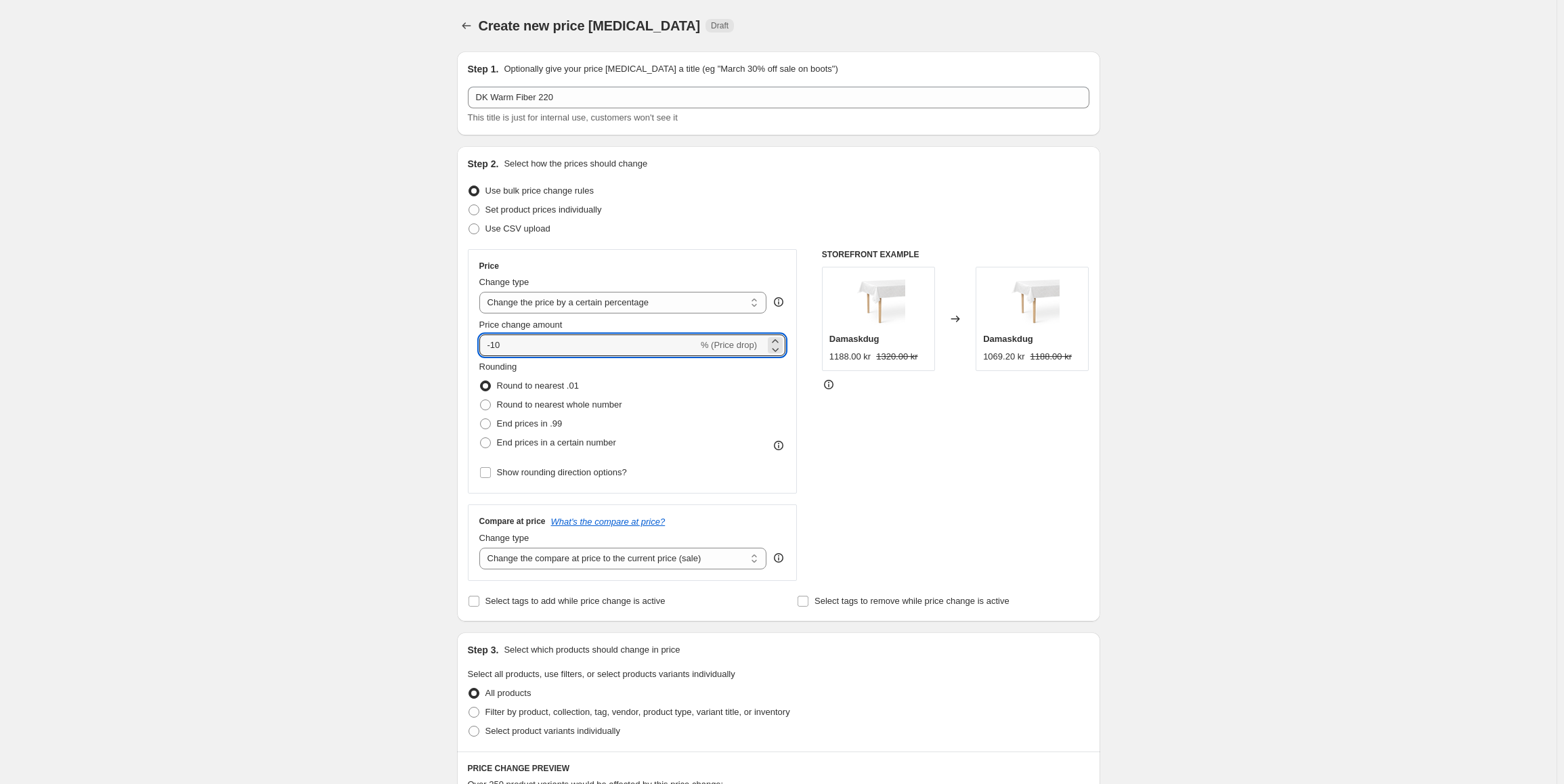
drag, startPoint x: 586, startPoint y: 350, endPoint x: 442, endPoint y: 332, distance: 145.1
click at [442, 332] on div "Create new price change job. This page is ready Create new price change job Dra…" at bounding box center [778, 714] width 1557 height 1429
type input "1"
type input "1290"
click at [511, 557] on select "Change the compare at price to the current price (sale) Change the compare at p…" at bounding box center [623, 558] width 287 height 22
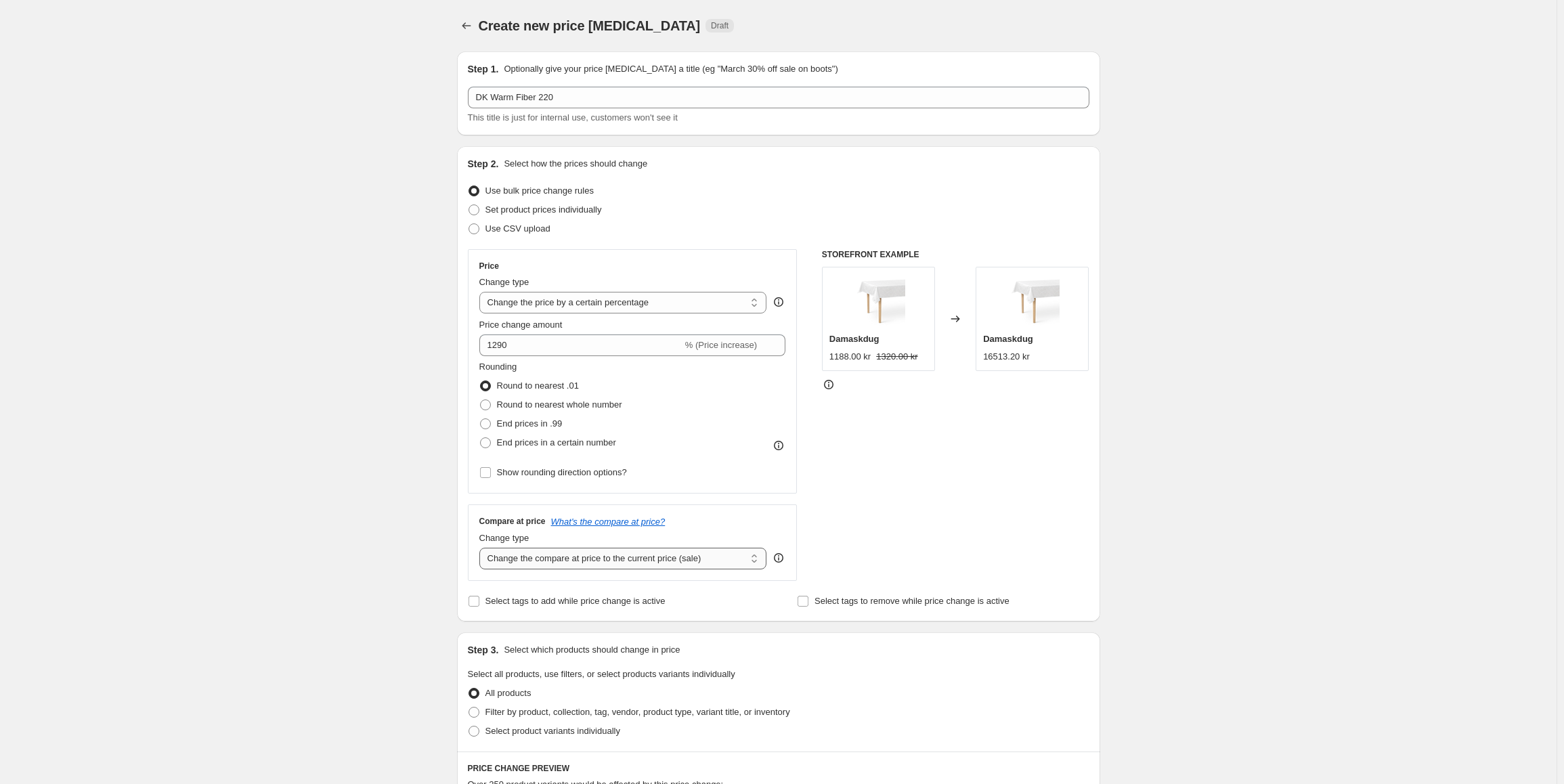
click at [515, 556] on select "Change the compare at price to the current price (sale) Change the compare at p…" at bounding box center [623, 558] width 287 height 22
click at [388, 542] on div "Create new price change job. This page is ready Create new price change job Dra…" at bounding box center [778, 714] width 1557 height 1429
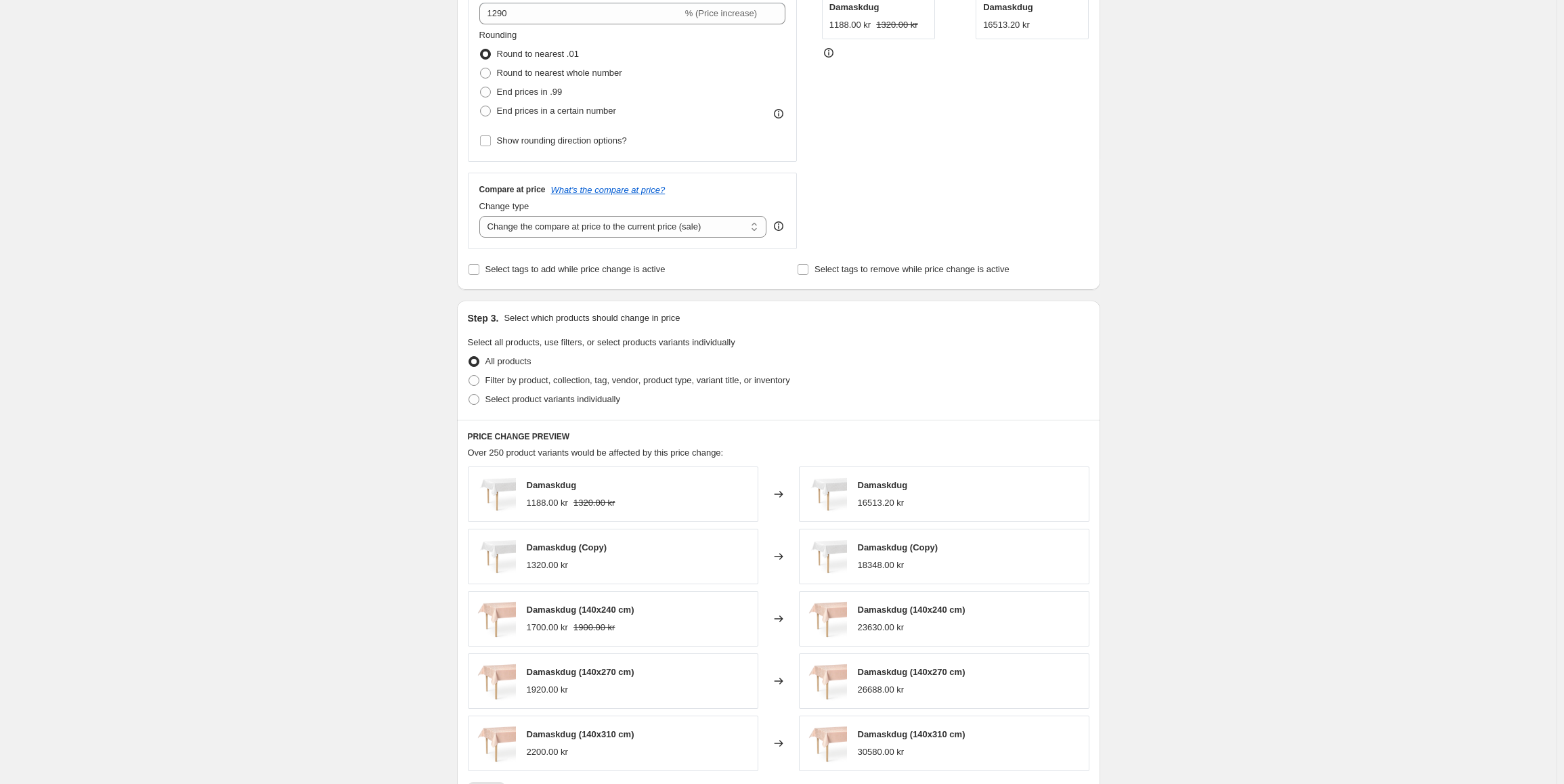
scroll to position [338, 0]
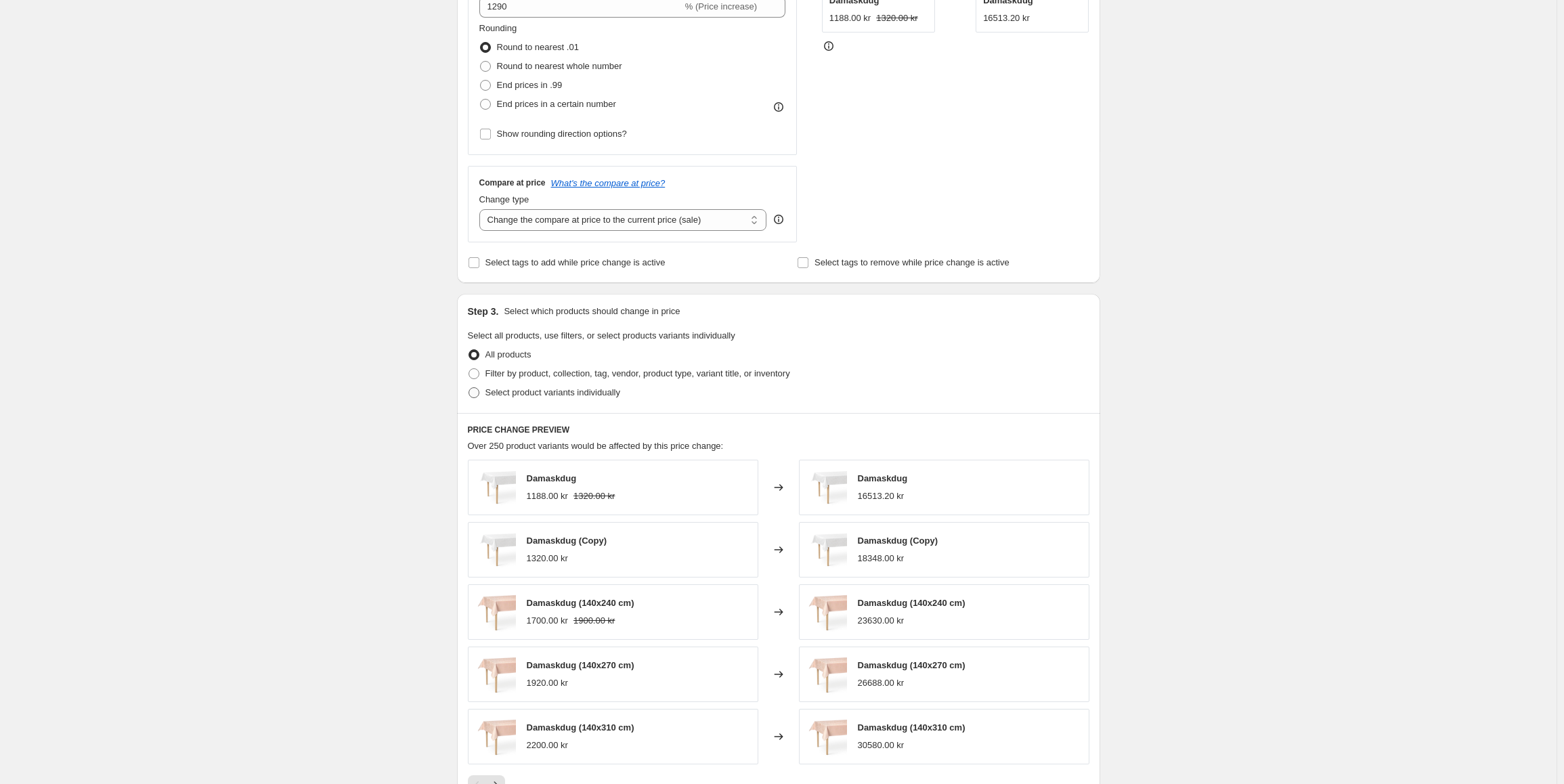
click at [479, 394] on span at bounding box center [474, 393] width 11 height 11
click at [469, 388] on input "Select product variants individually" at bounding box center [468, 387] width 1 height 1
radio input "true"
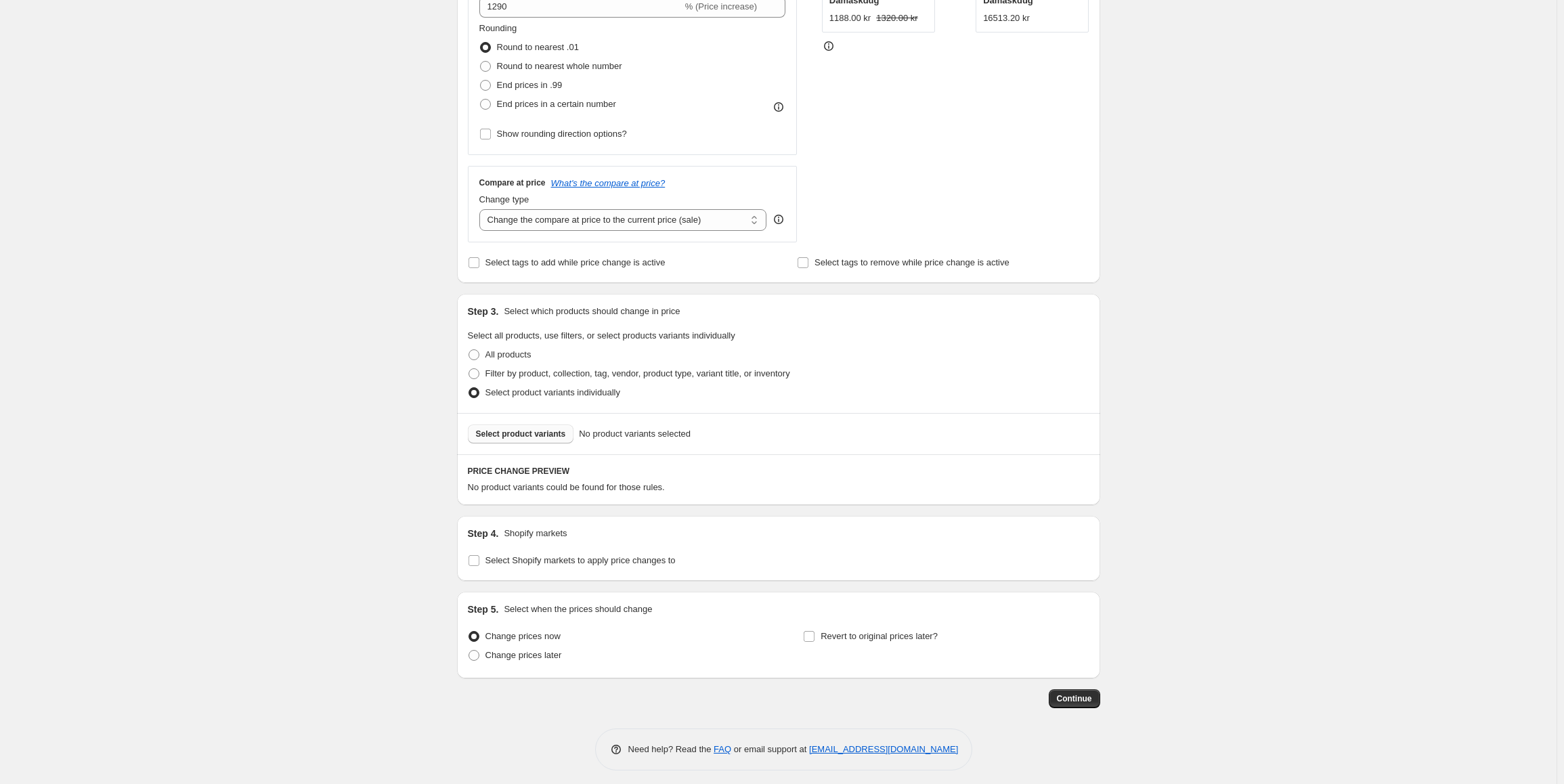
click at [530, 439] on span "Select product variants" at bounding box center [521, 434] width 90 height 11
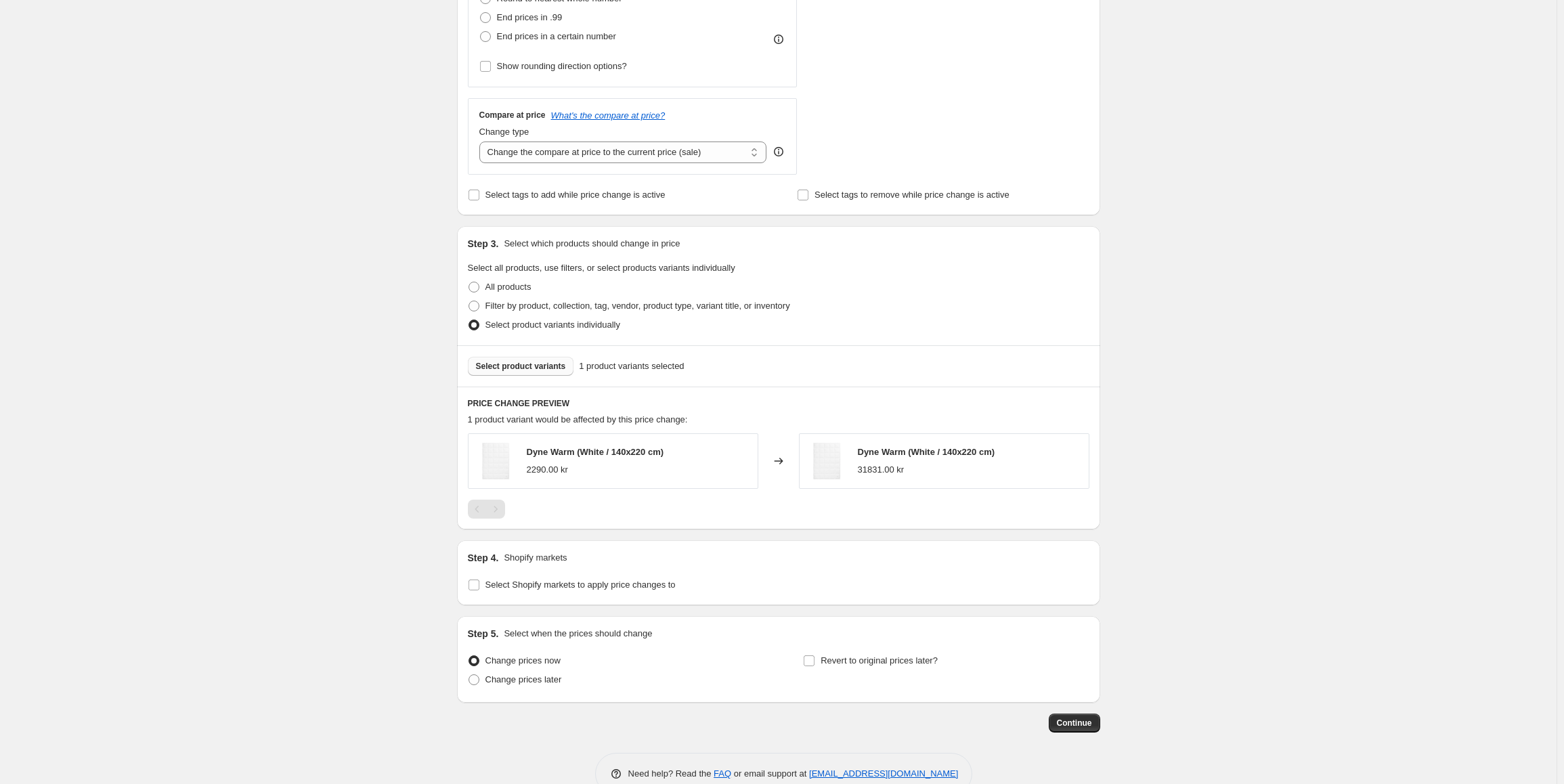
scroll to position [438, 0]
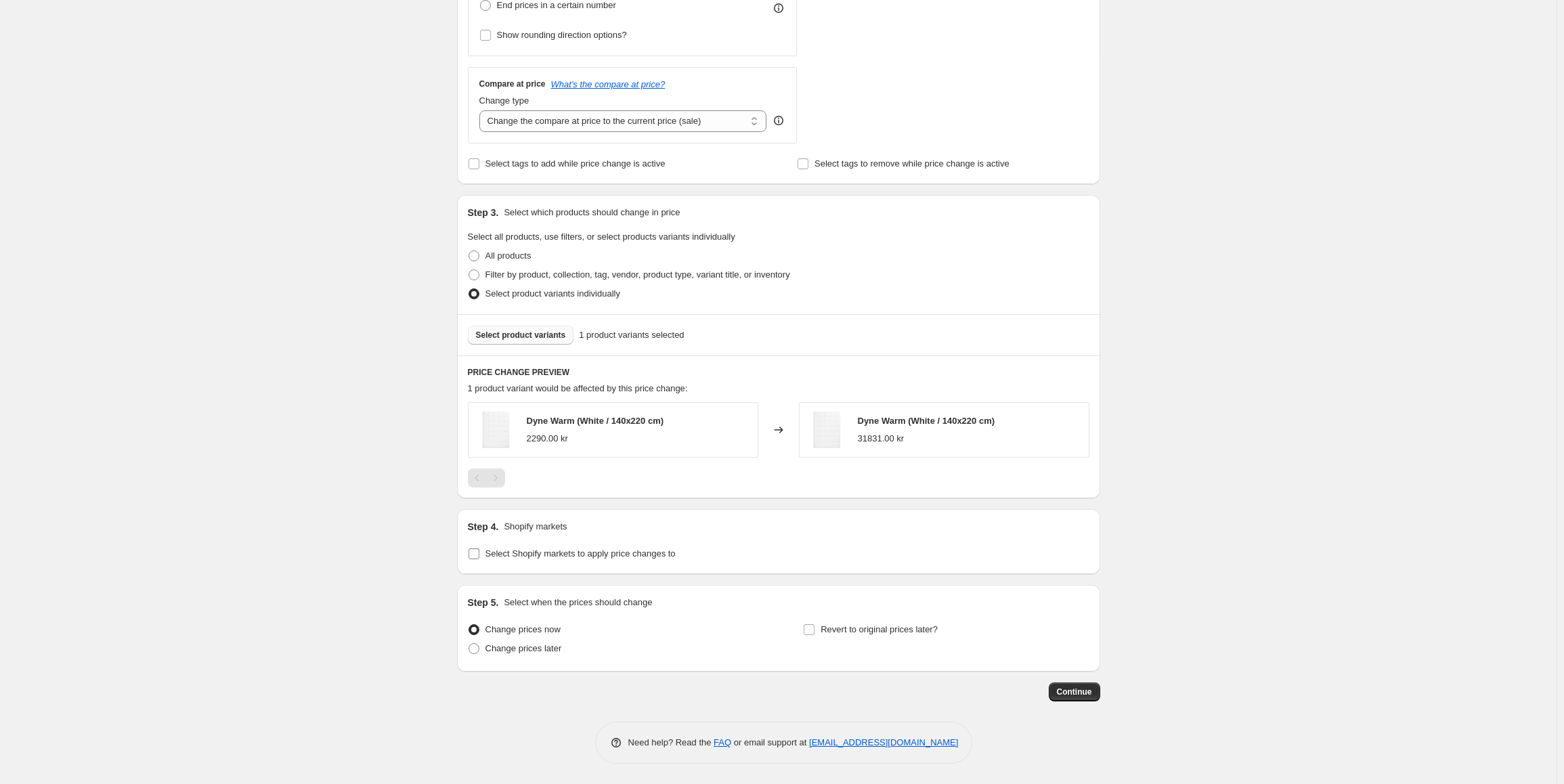
click at [475, 553] on input "Select Shopify markets to apply price changes to" at bounding box center [474, 554] width 11 height 11
checkbox input "true"
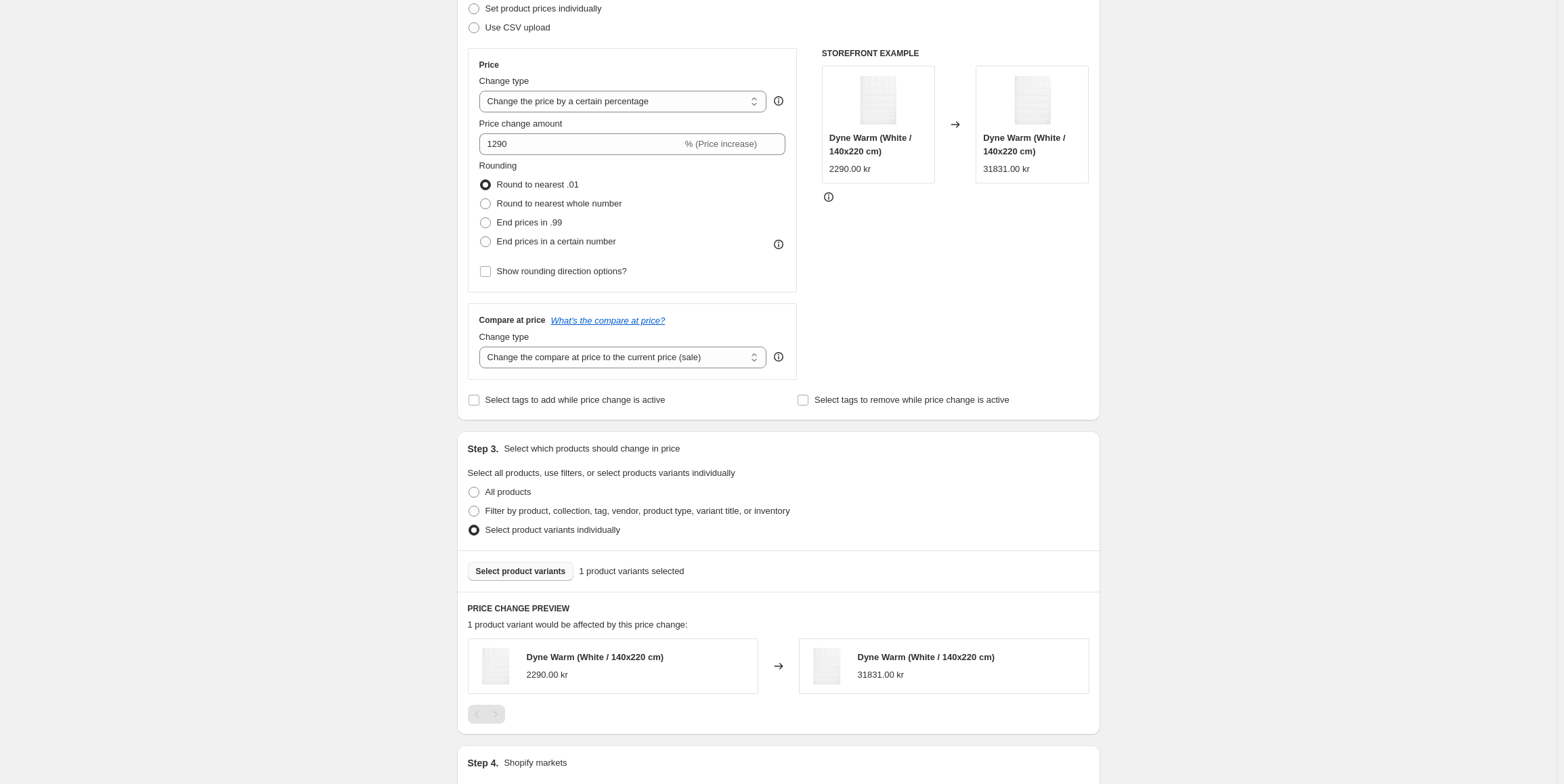
scroll to position [187, 0]
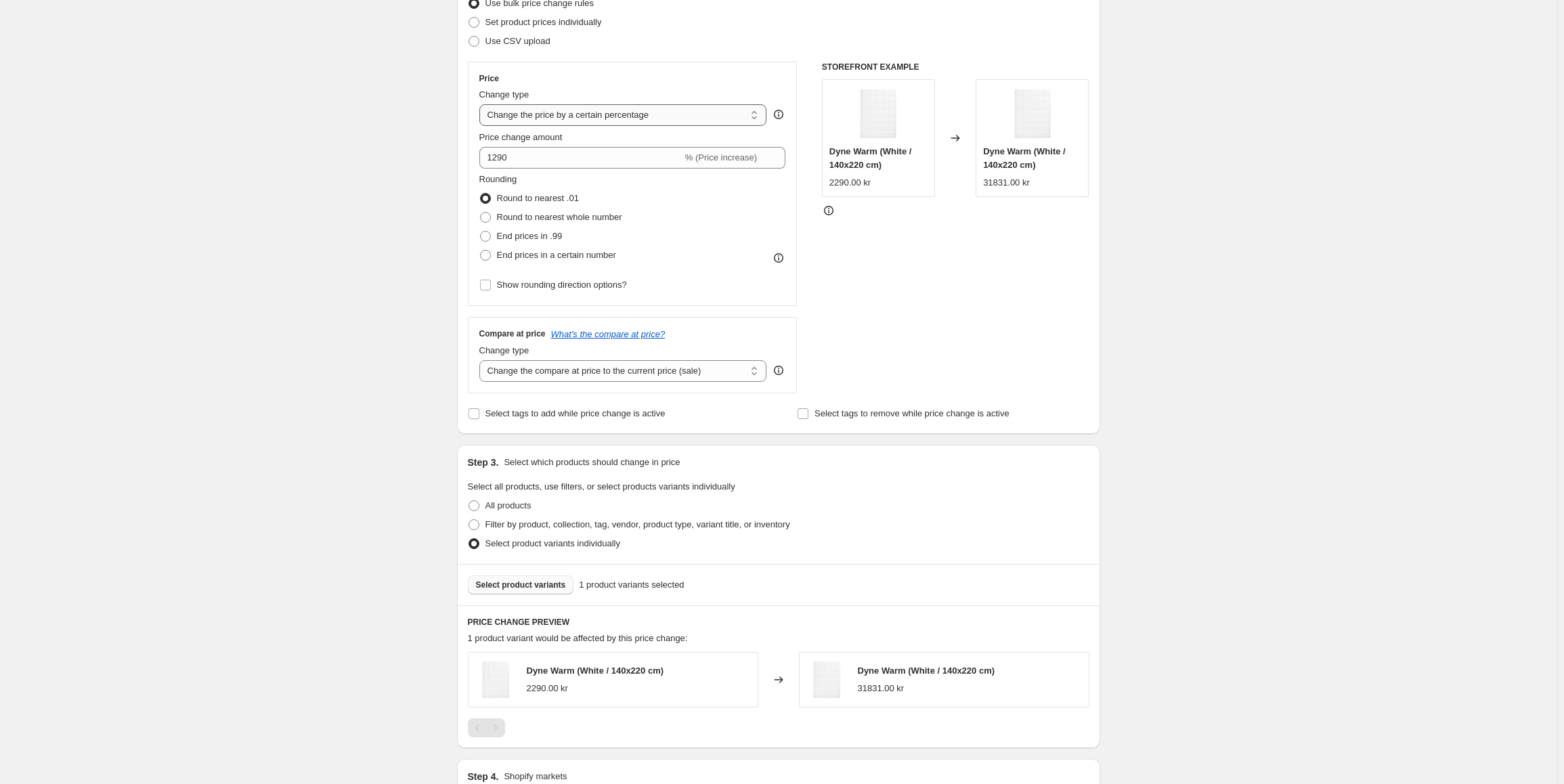
click at [687, 112] on select "Change the price to a certain amount Change the price by a certain amount Chang…" at bounding box center [623, 114] width 287 height 22
select select "to"
click at [482, 104] on select "Change the price to a certain amount Change the price by a certain amount Chang…" at bounding box center [623, 114] width 287 height 22
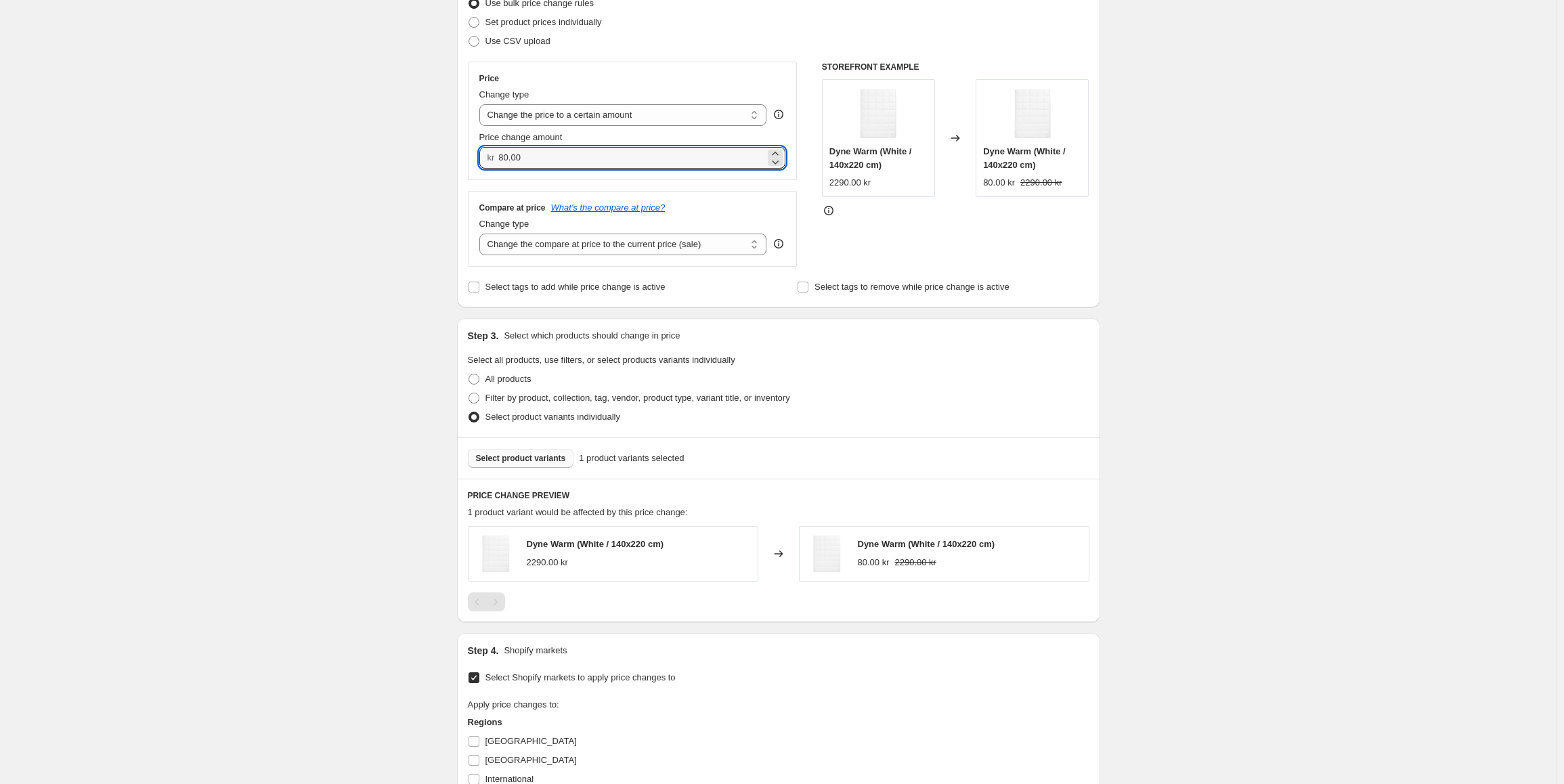
drag, startPoint x: 548, startPoint y: 153, endPoint x: 501, endPoint y: 159, distance: 47.4
click at [501, 159] on div "kr 80.00" at bounding box center [632, 158] width 307 height 22
type input "1290.00"
click at [571, 621] on div "PRICE CHANGE PREVIEW 1 product variant would be affected by this price change: …" at bounding box center [779, 550] width 644 height 142
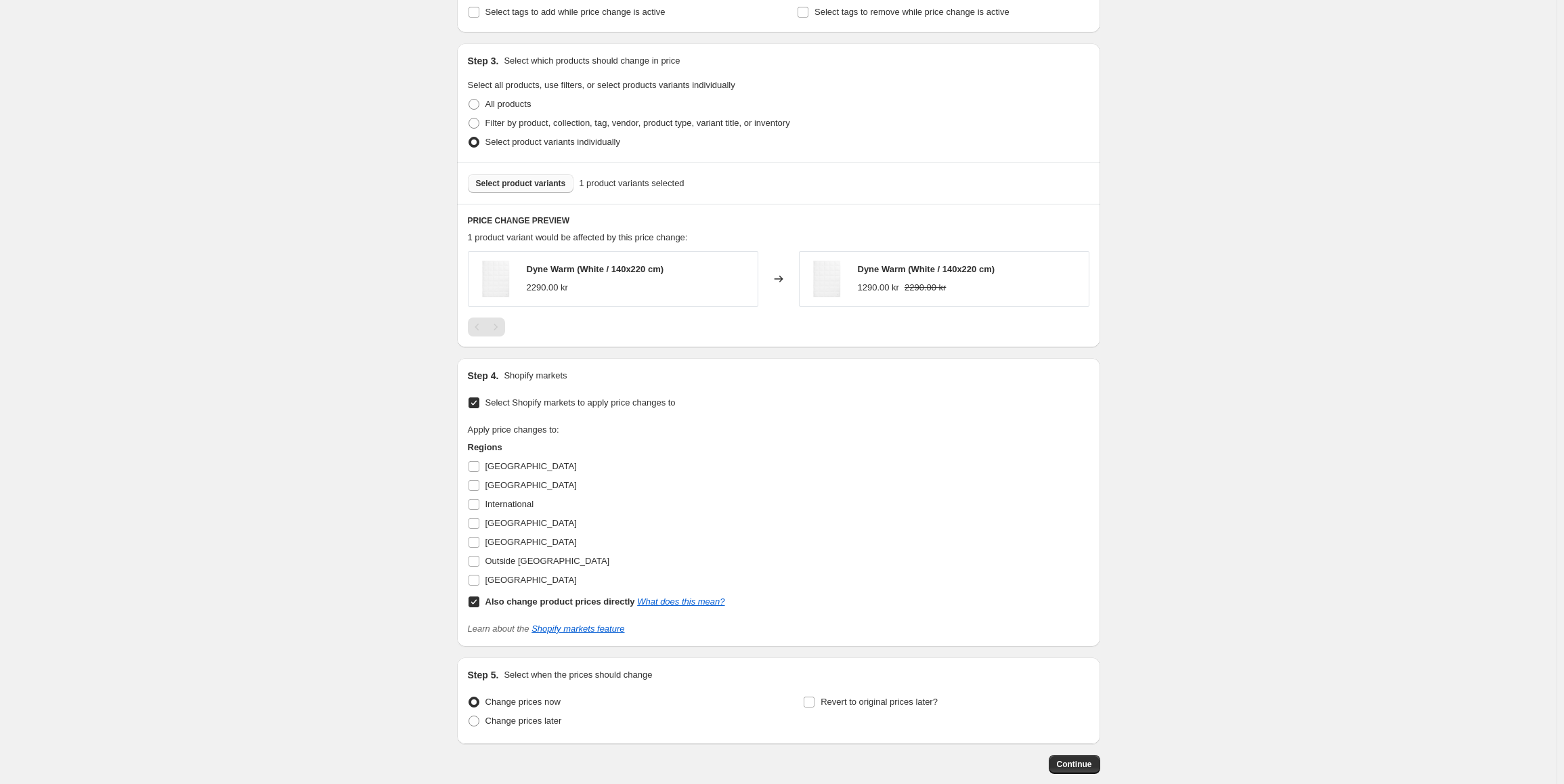
scroll to position [535, 0]
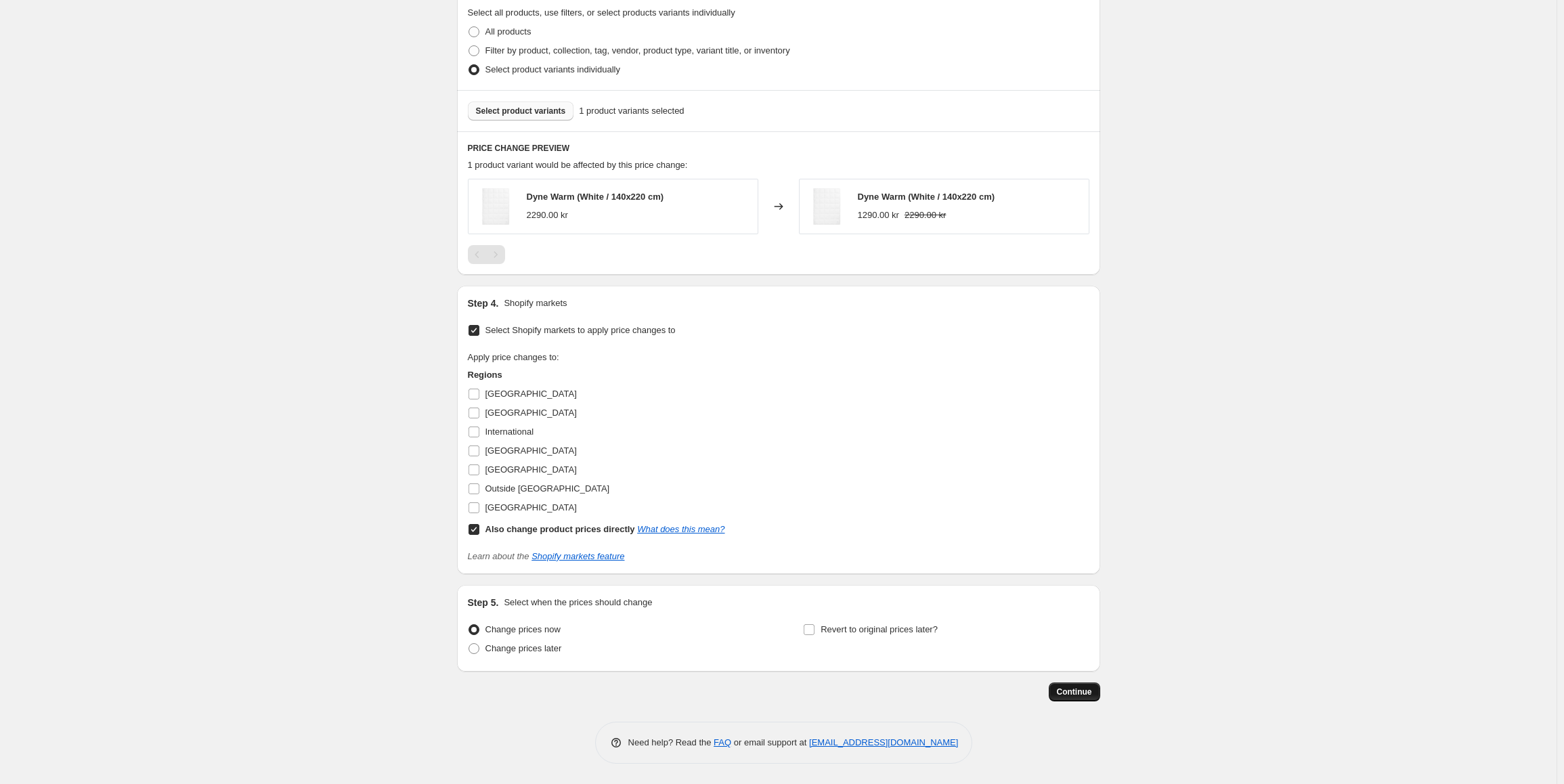
click at [1078, 694] on span "Continue" at bounding box center [1074, 692] width 35 height 11
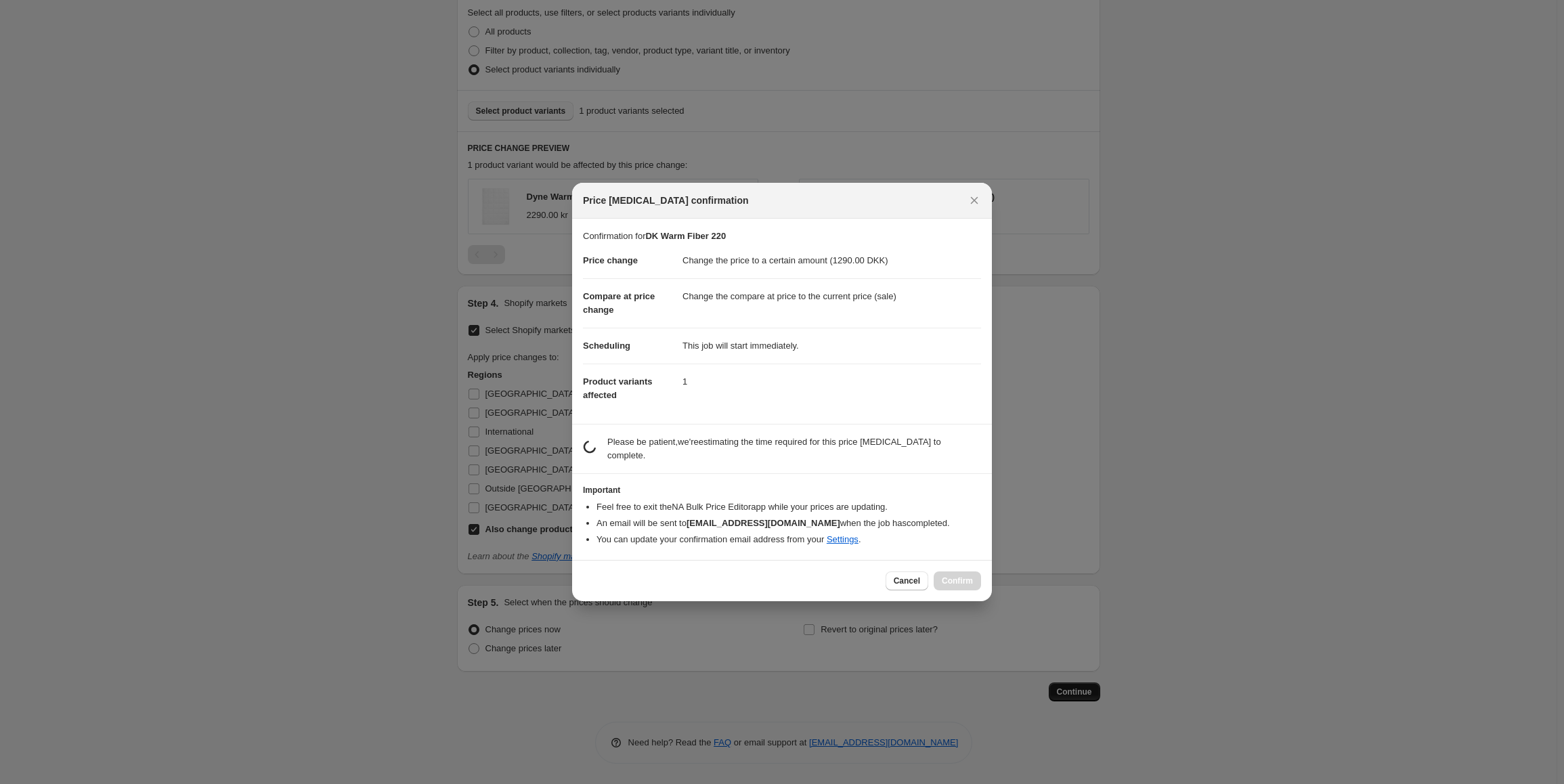
scroll to position [0, 0]
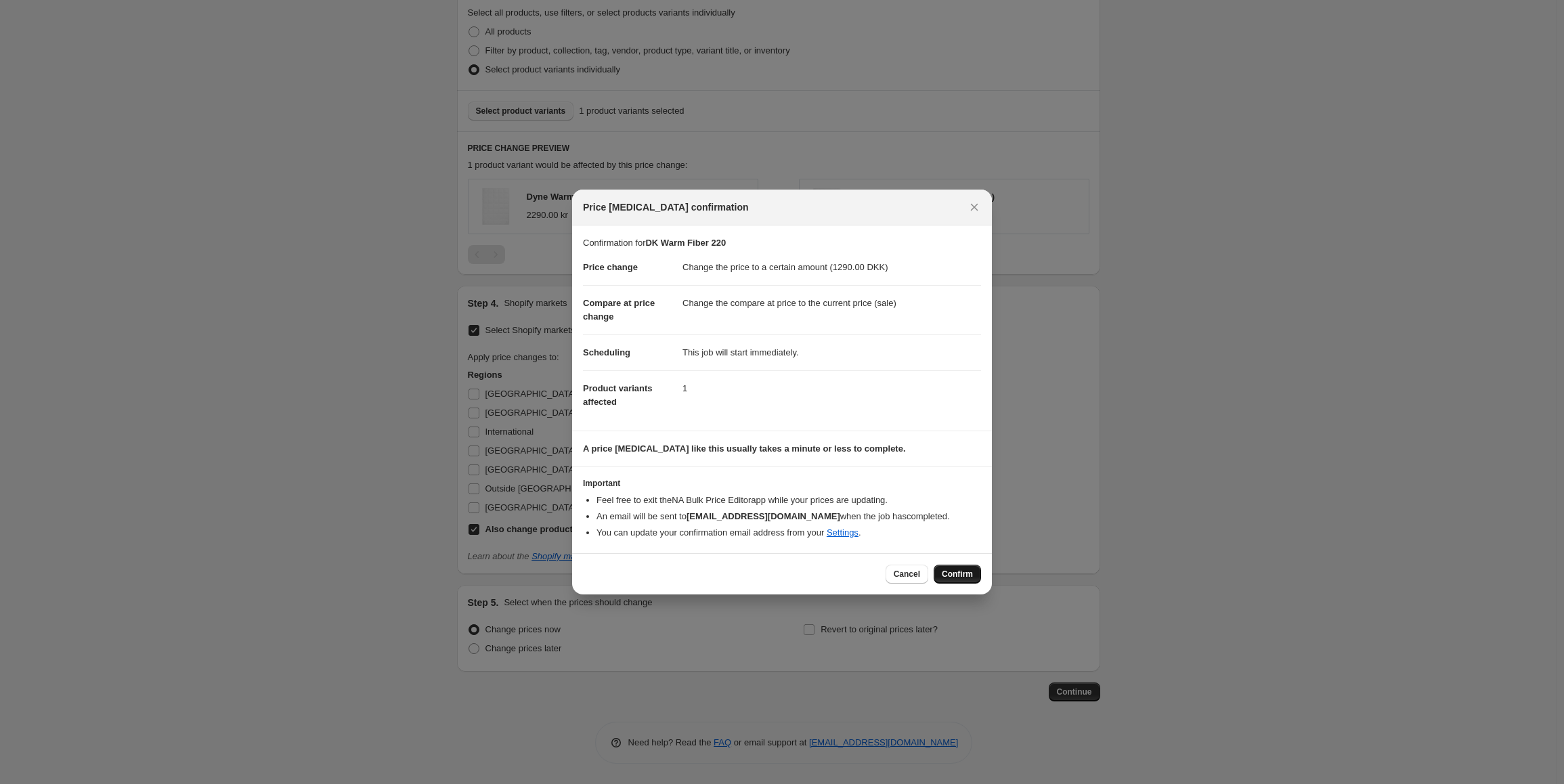
click at [956, 573] on span "Confirm" at bounding box center [957, 574] width 31 height 11
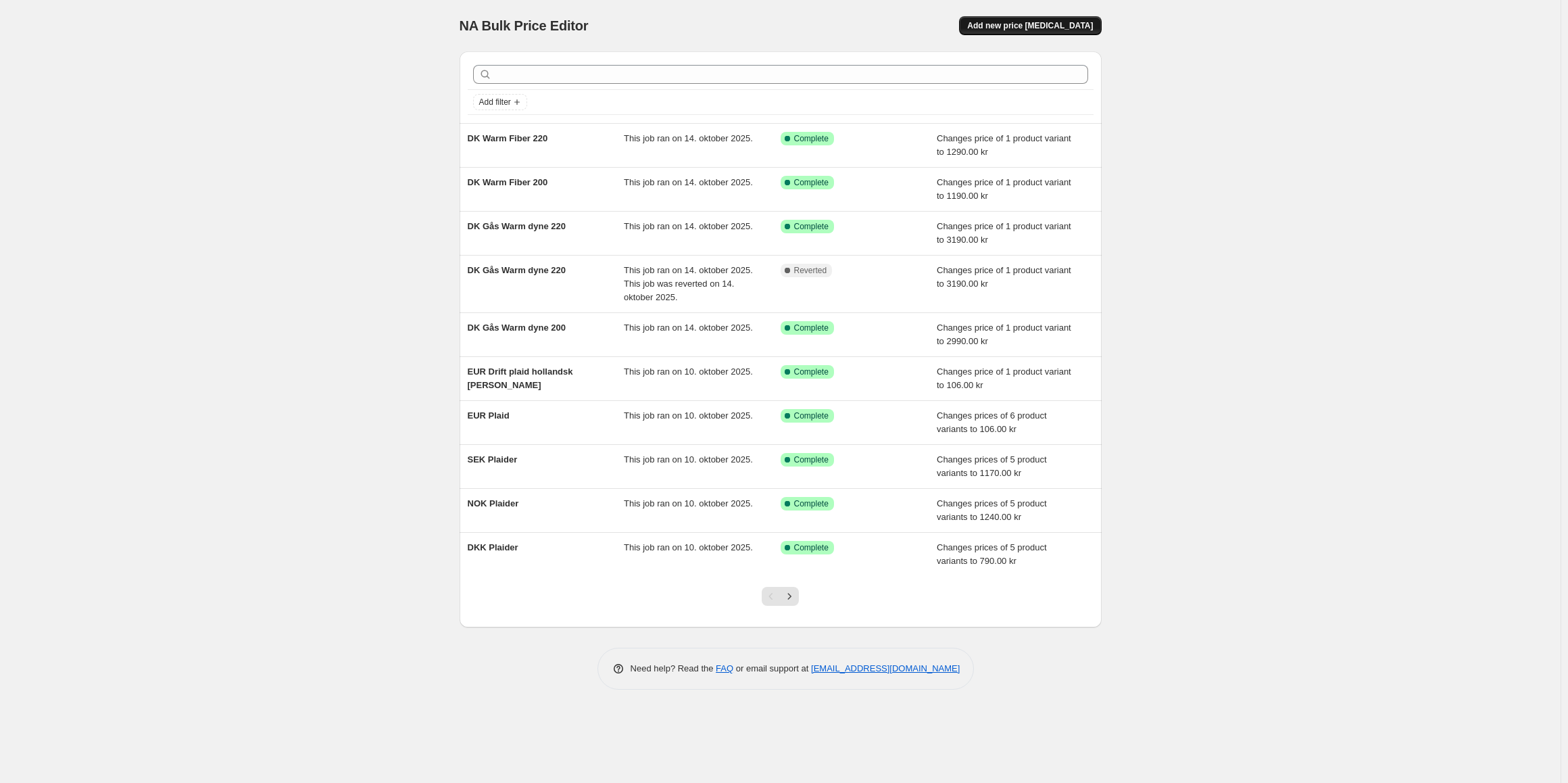
click at [1029, 19] on button "Add new price [MEDICAL_DATA]" at bounding box center [1030, 26] width 142 height 19
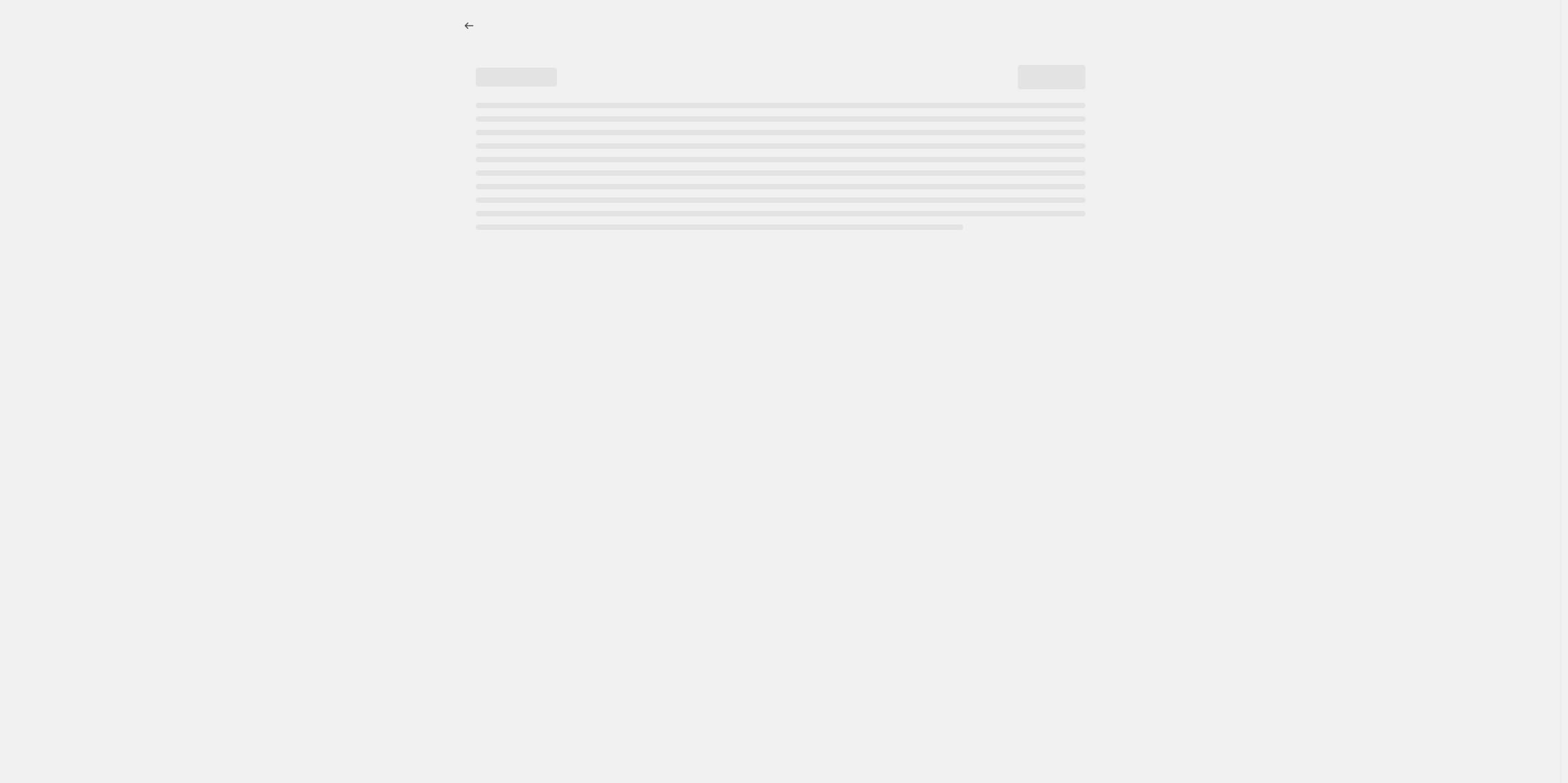
select select "percentage"
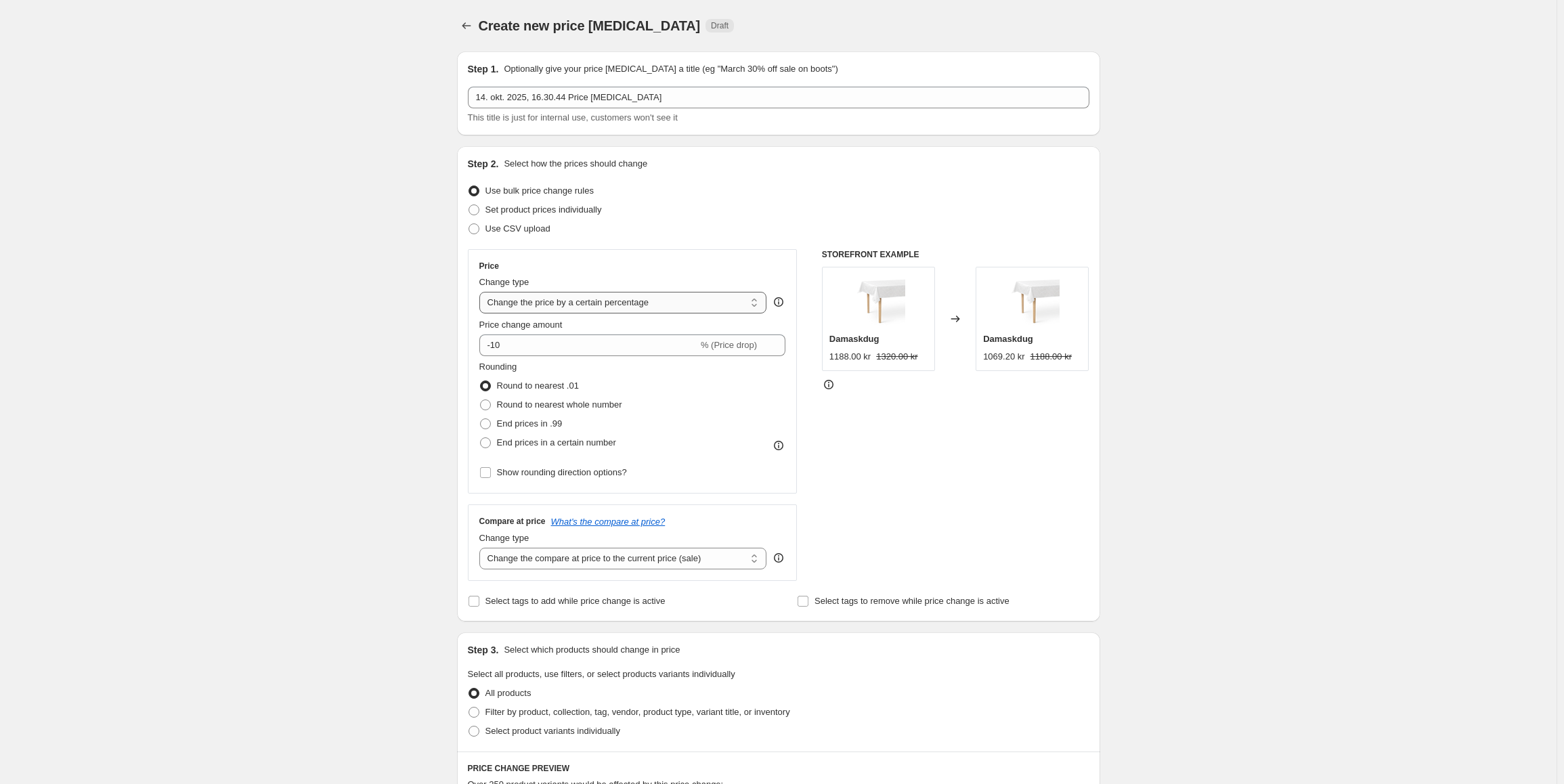
click at [539, 301] on select "Change the price to a certain amount Change the price by a certain amount Chang…" at bounding box center [623, 302] width 287 height 22
click at [333, 208] on div "Create new price change job. This page is ready Create new price change job Dra…" at bounding box center [778, 714] width 1557 height 1429
click at [466, 23] on icon "Price change jobs" at bounding box center [466, 26] width 14 height 14
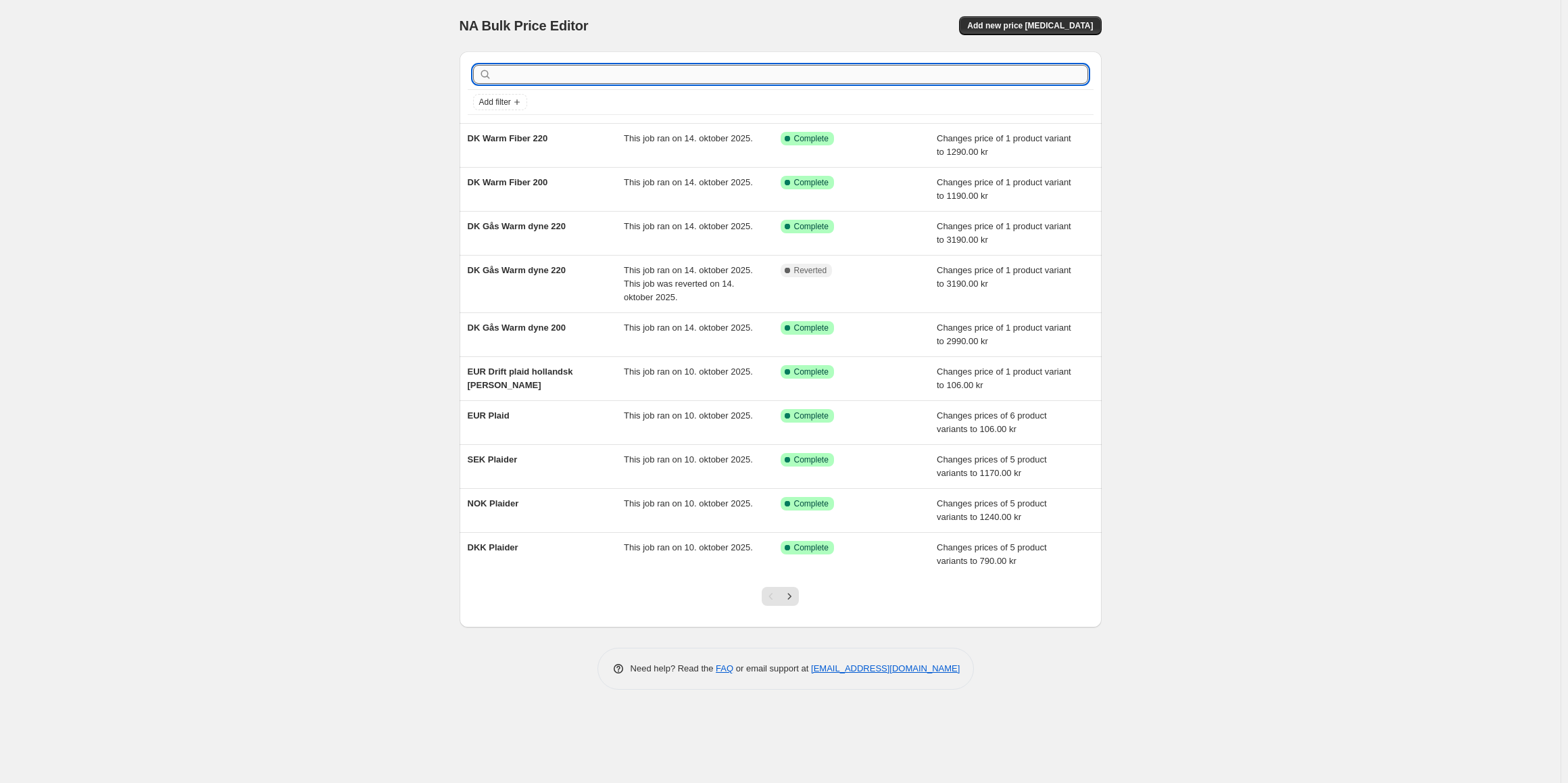
click at [533, 81] on input "text" at bounding box center [791, 74] width 594 height 19
type input "and"
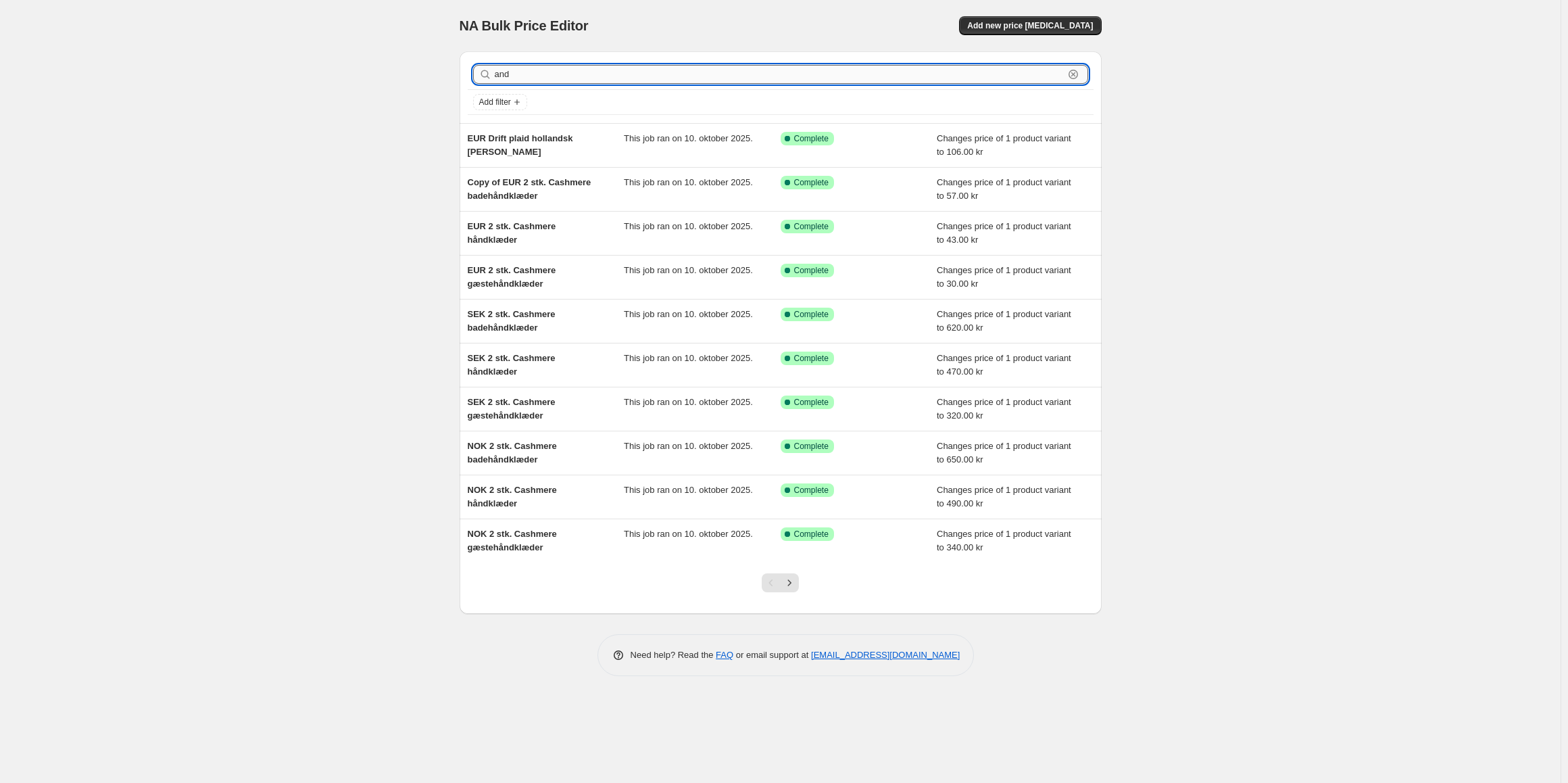
click at [528, 78] on input "and" at bounding box center [779, 74] width 569 height 19
type input "and dyne"
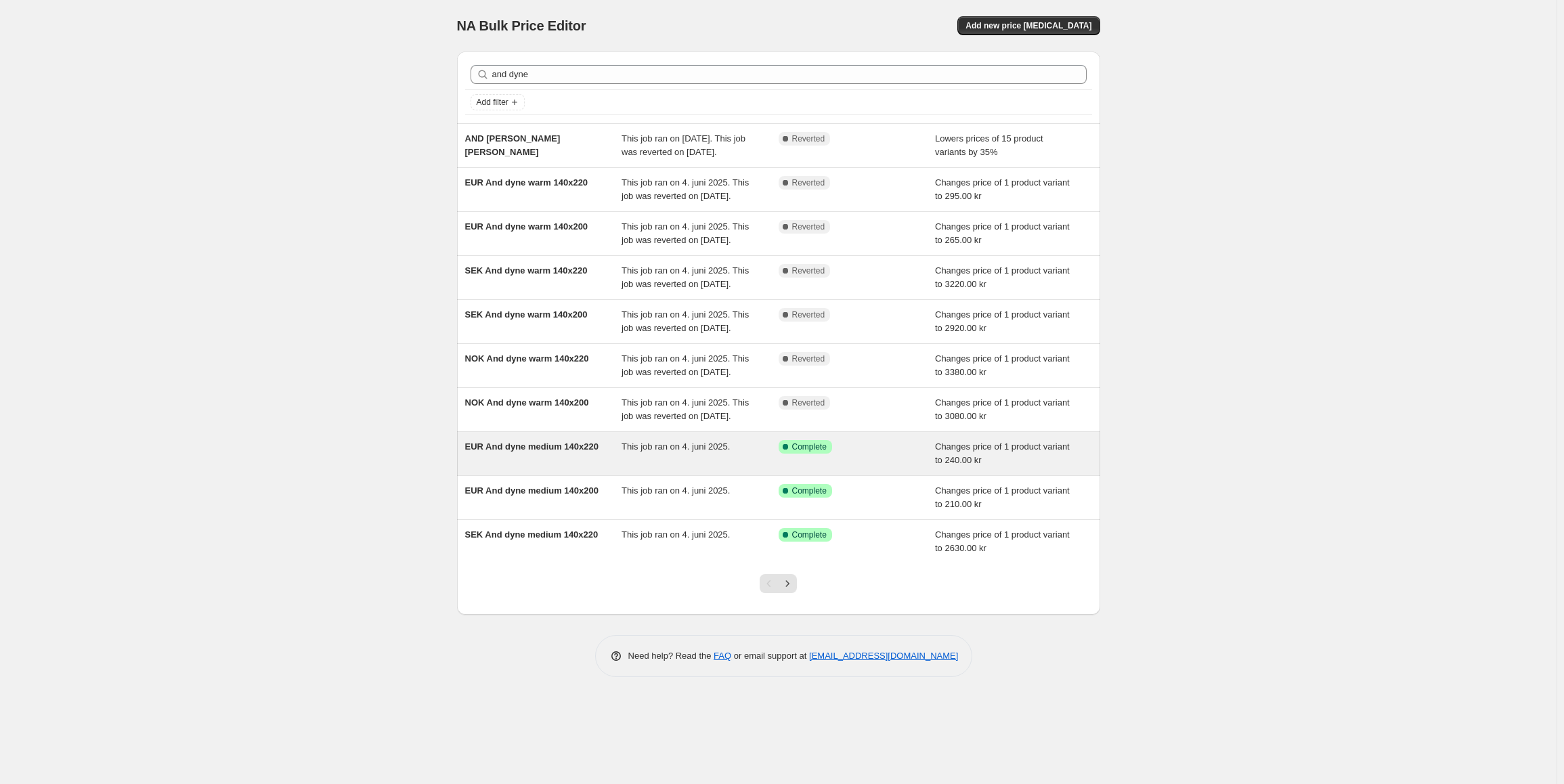
scroll to position [8, 0]
click at [540, 451] on span "EUR And dyne medium 140x220" at bounding box center [531, 446] width 134 height 10
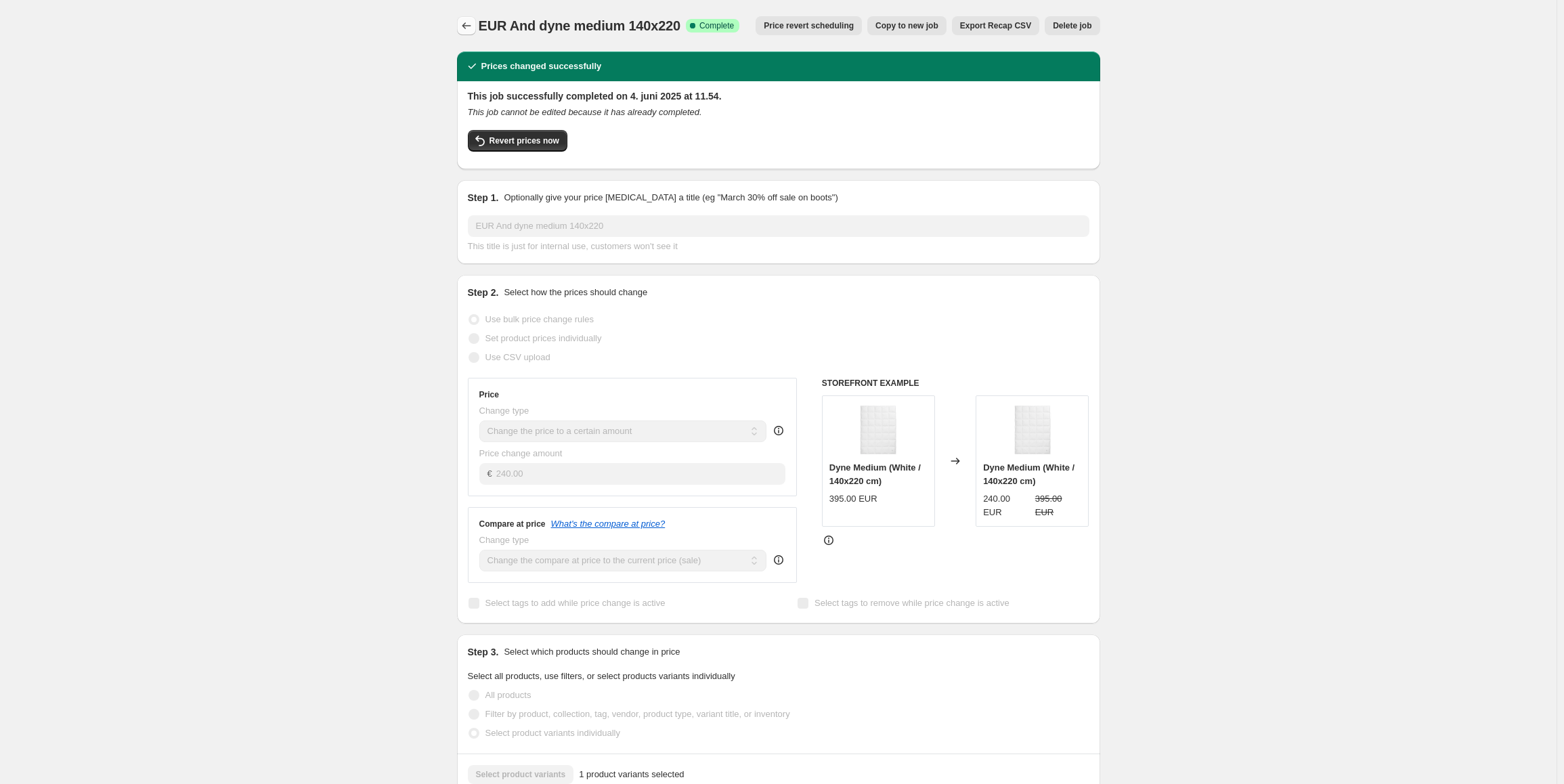
click at [467, 22] on icon "Price change jobs" at bounding box center [466, 26] width 14 height 14
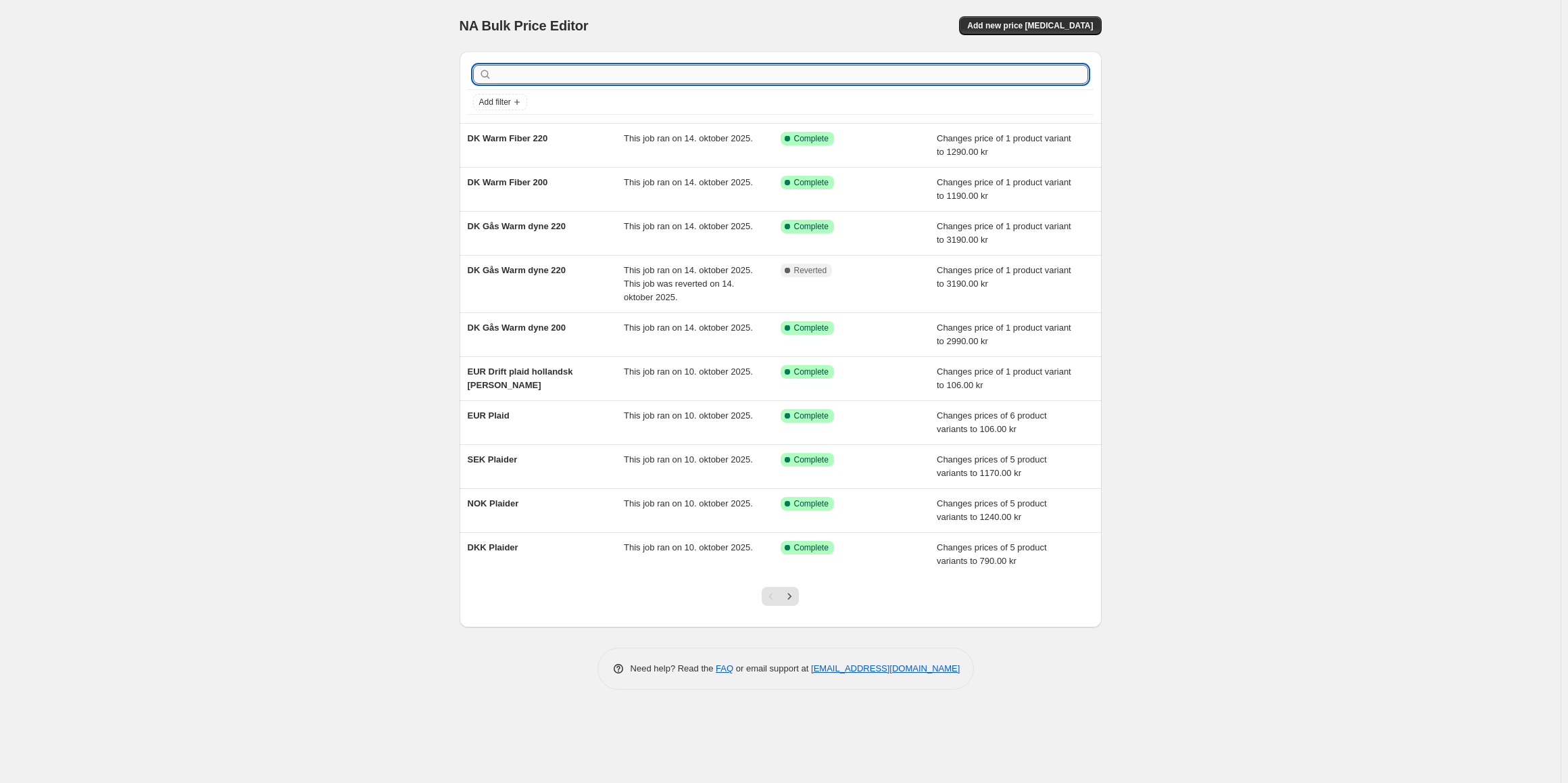
click at [598, 81] on input "text" at bounding box center [791, 74] width 594 height 19
type input "and light"
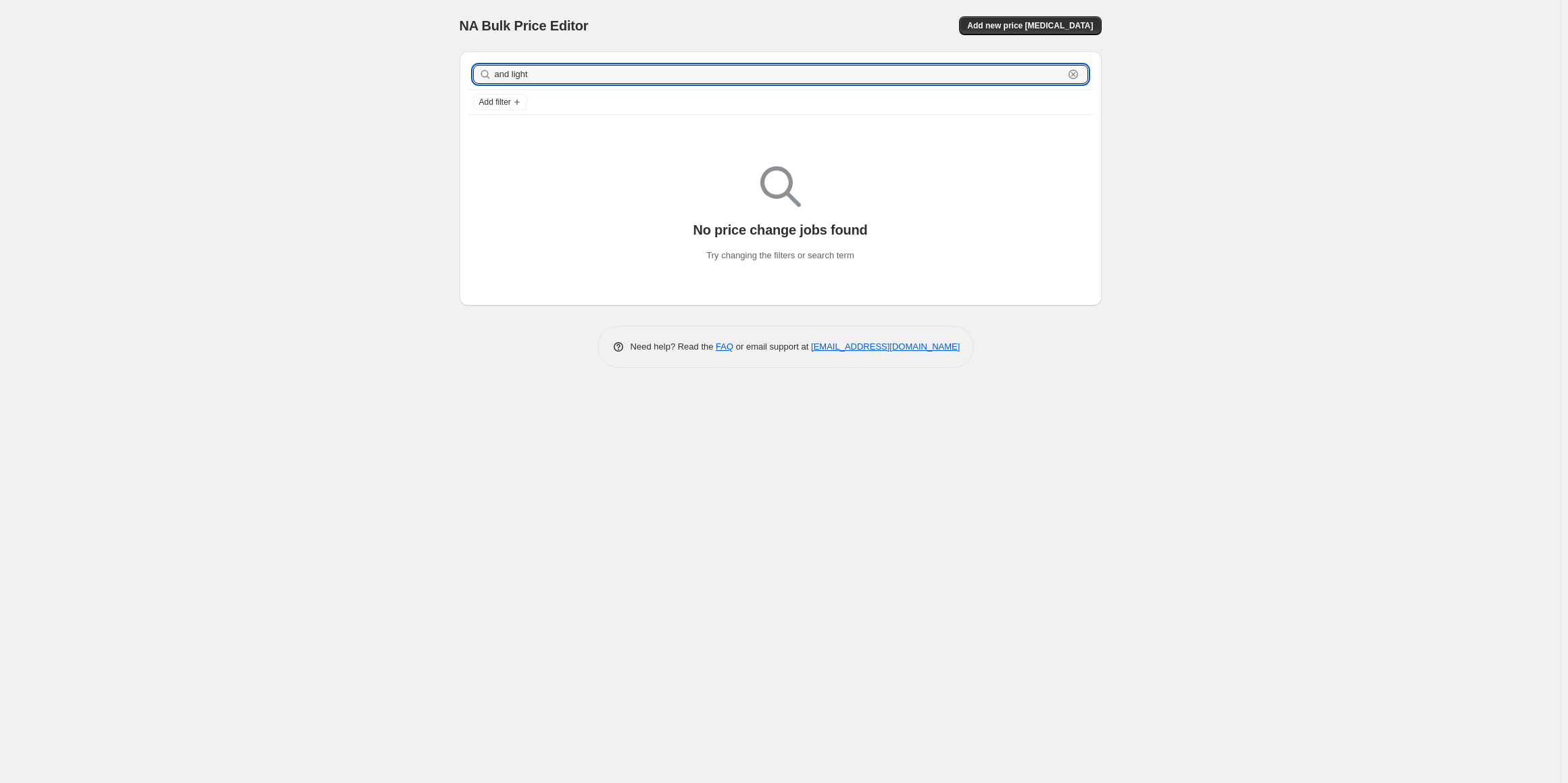
drag, startPoint x: 598, startPoint y: 81, endPoint x: 432, endPoint y: 68, distance: 166.5
click at [432, 68] on div "NA Bulk Price Editor. This page is ready NA Bulk Price Editor Add new price cha…" at bounding box center [780, 392] width 1561 height 783
type input "ligt"
click at [533, 72] on input "ligt" at bounding box center [779, 74] width 569 height 19
type input "light"
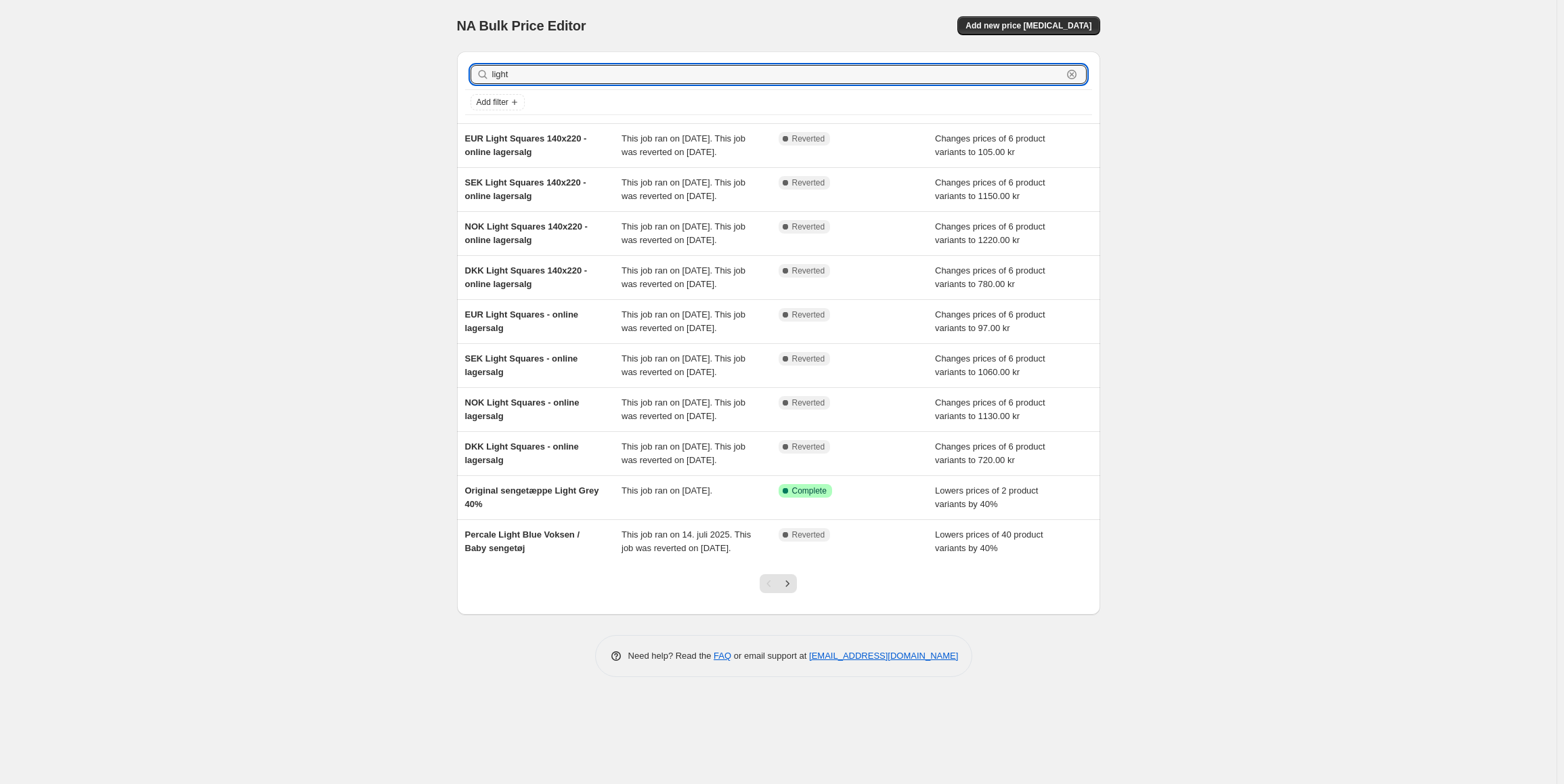
drag, startPoint x: 525, startPoint y: 78, endPoint x: 402, endPoint y: 63, distance: 123.9
click at [402, 63] on div "NA Bulk Price Editor. This page is ready NA Bulk Price Editor Add new price cha…" at bounding box center [778, 392] width 1557 height 784
type input "sommer"
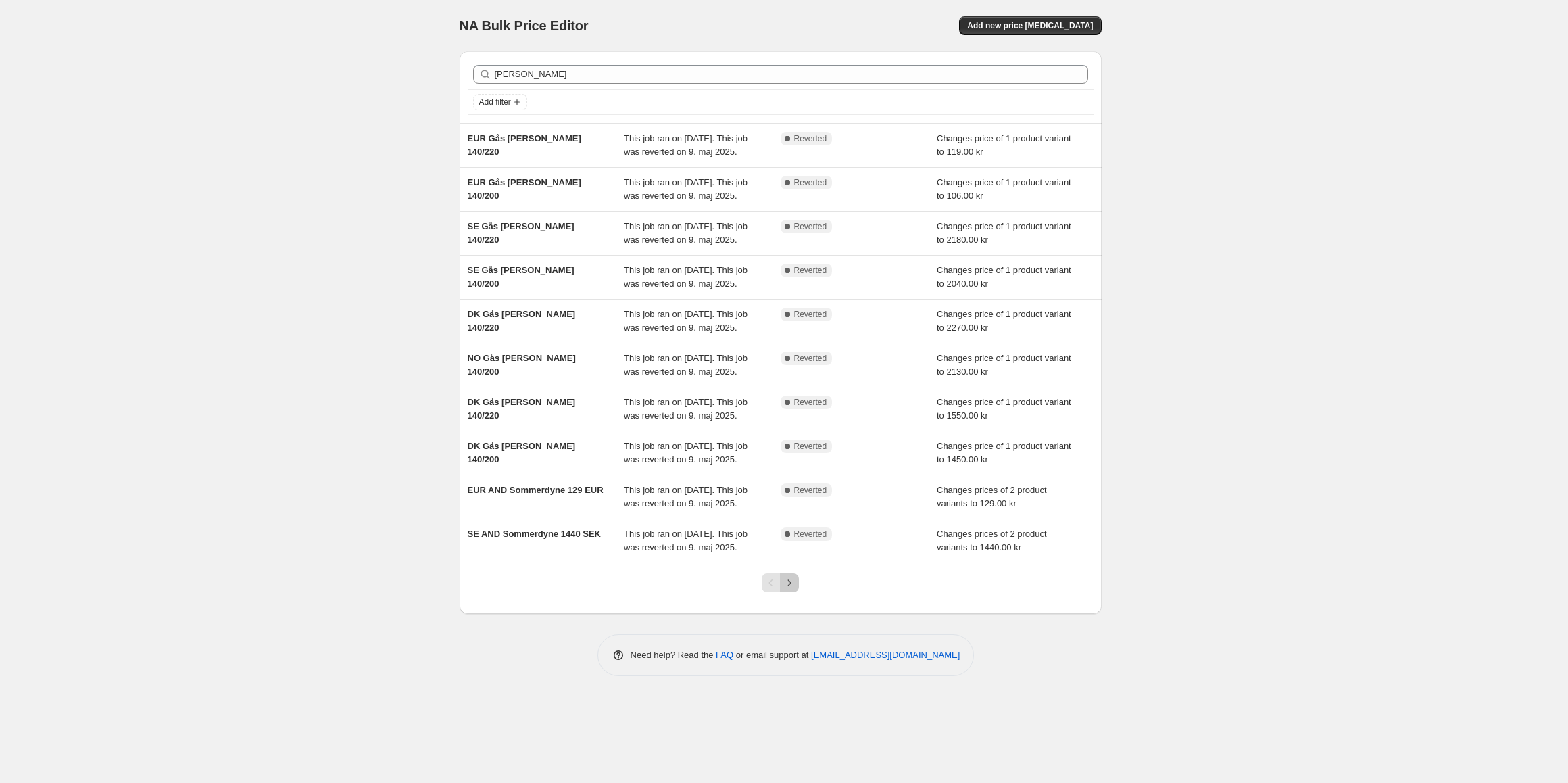
click at [798, 582] on button "Next" at bounding box center [790, 582] width 19 height 19
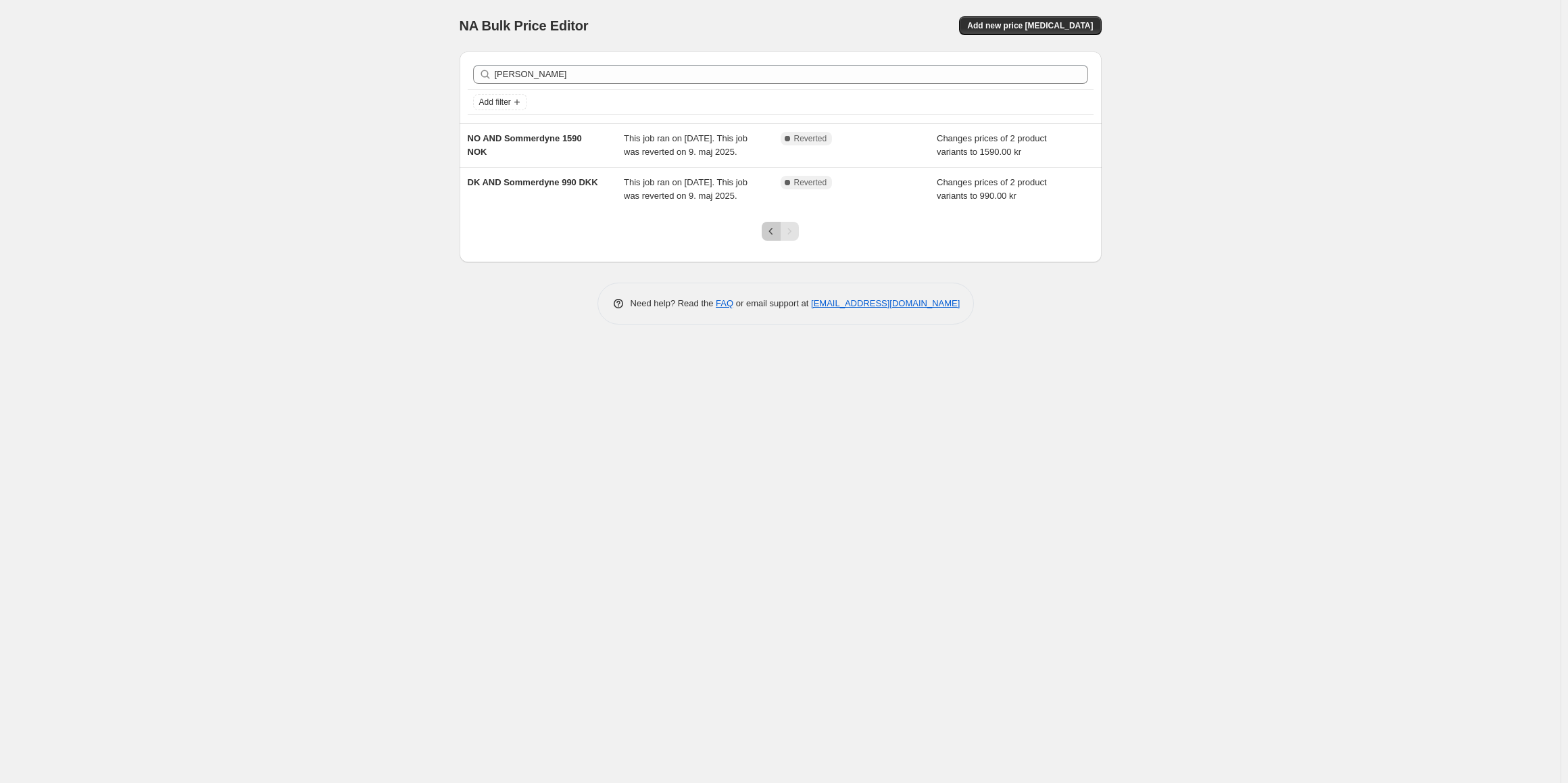
click at [769, 230] on icon "Previous" at bounding box center [771, 231] width 14 height 14
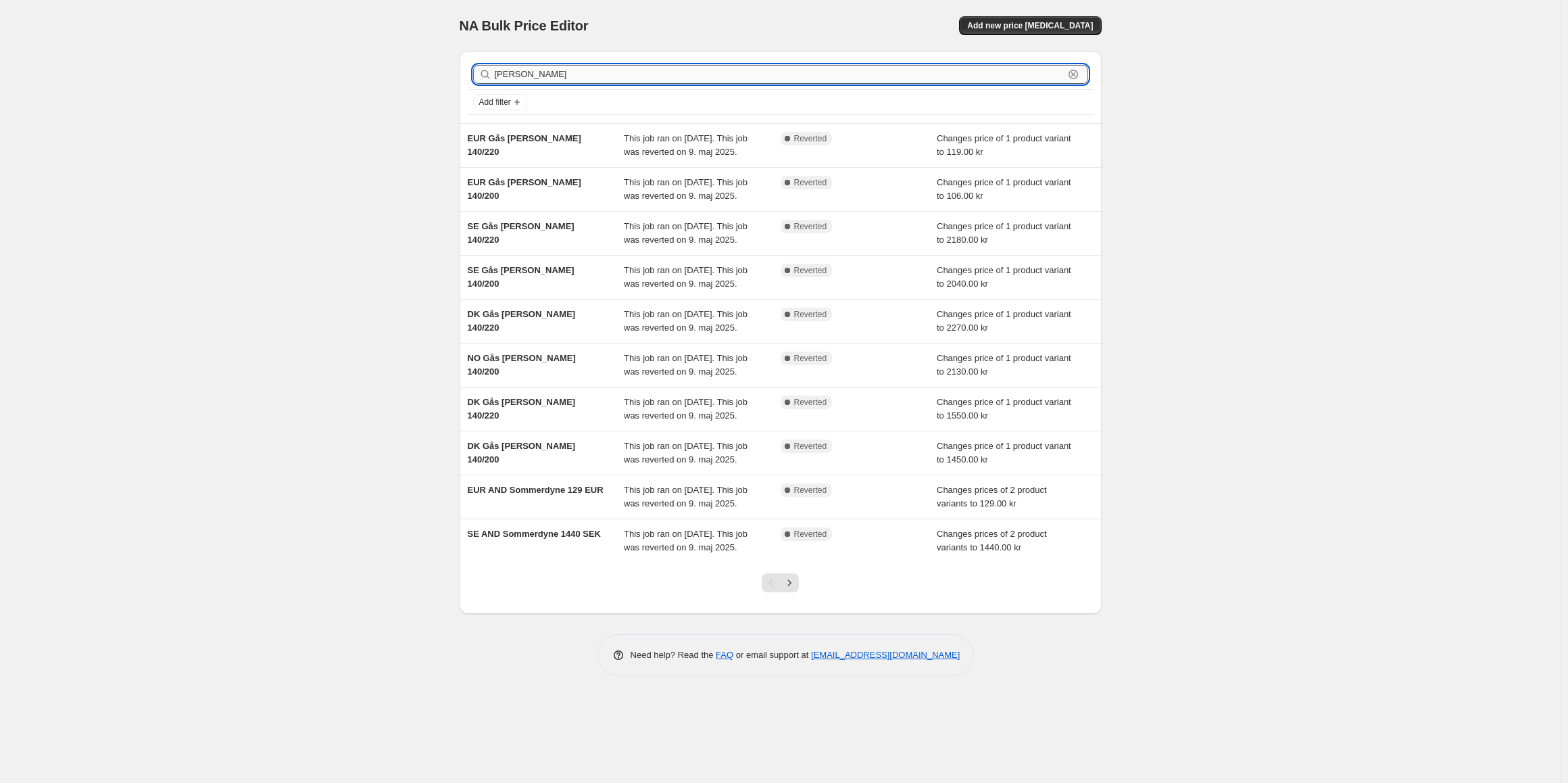
click at [555, 81] on input "sommer" at bounding box center [779, 74] width 569 height 19
type input "sommer and"
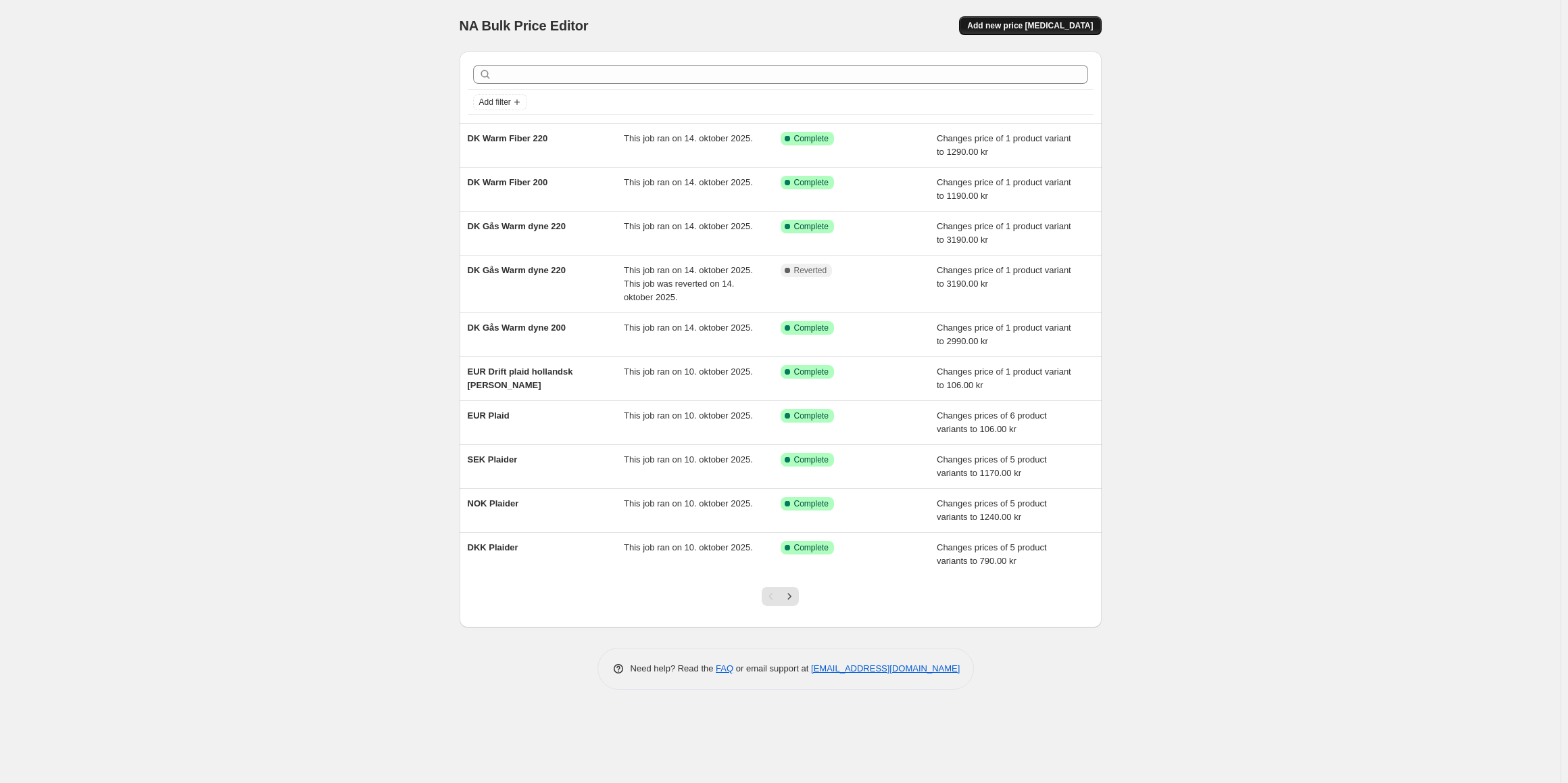
click at [1036, 26] on span "Add new price [MEDICAL_DATA]" at bounding box center [1029, 26] width 125 height 11
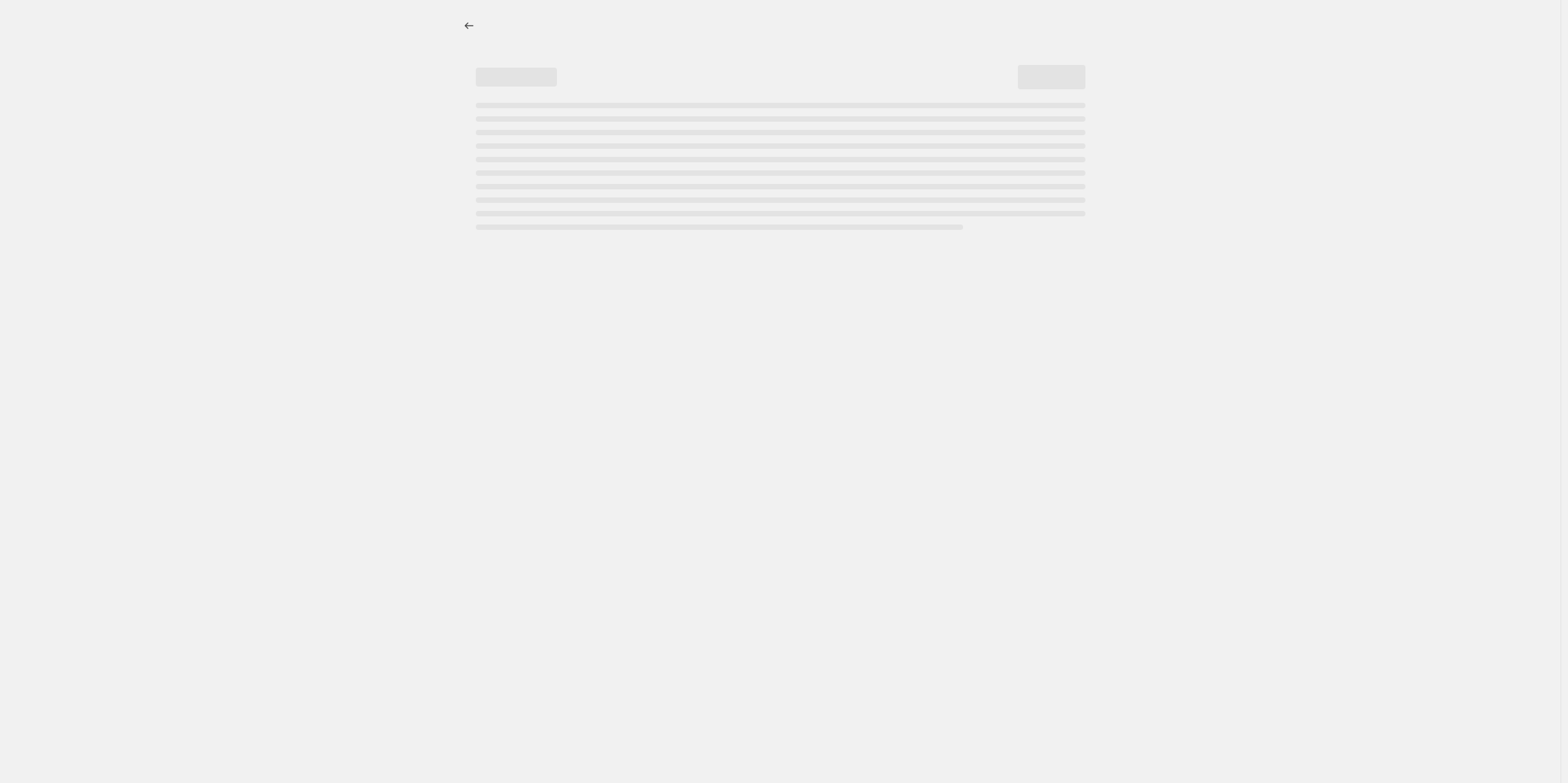
select select "percentage"
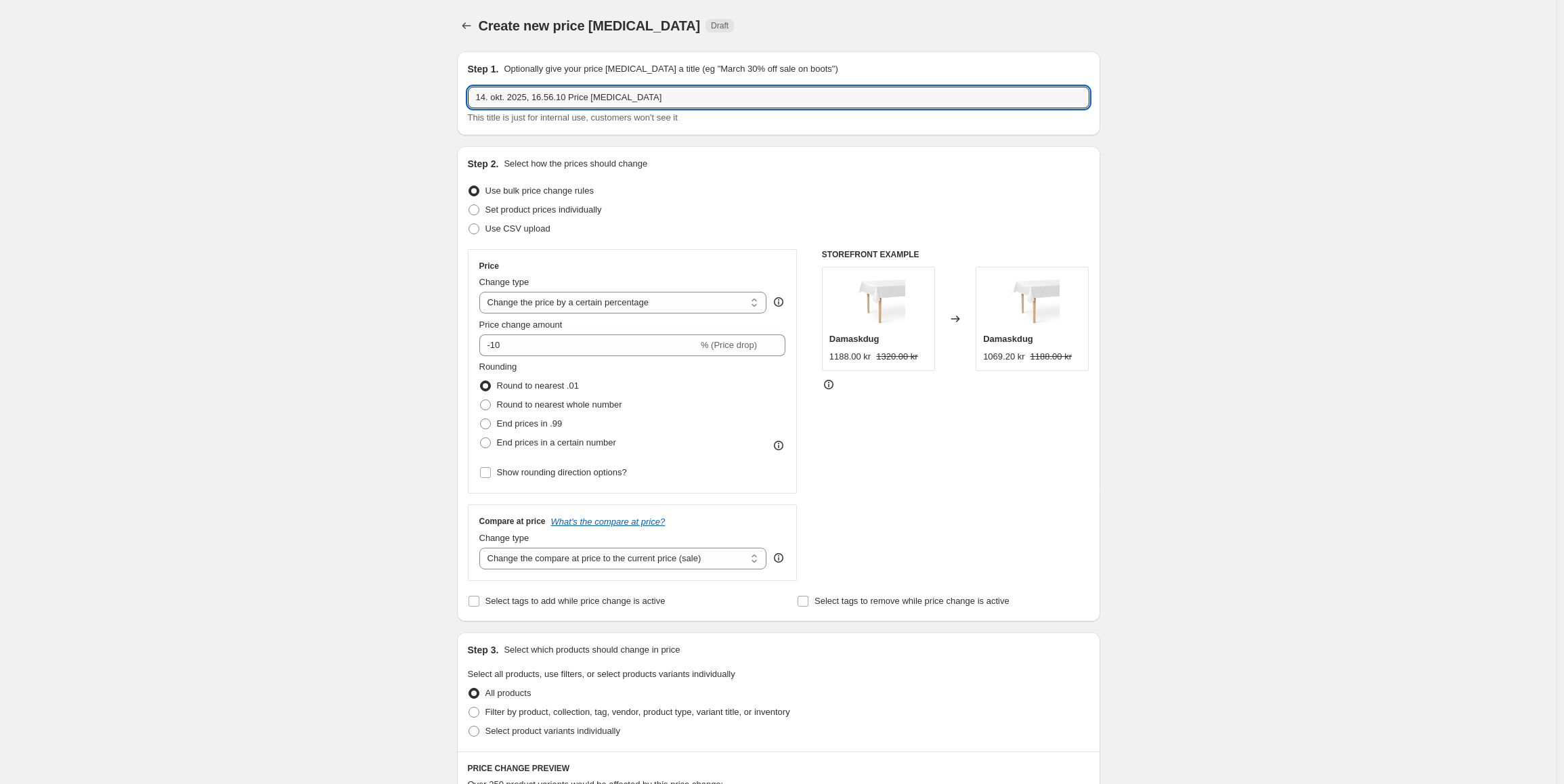
drag, startPoint x: 672, startPoint y: 103, endPoint x: 313, endPoint y: 70, distance: 360.5
click at [313, 70] on div "Create new price [MEDICAL_DATA]. This page is ready Create new price [MEDICAL_D…" at bounding box center [778, 714] width 1557 height 1429
type input "NO Warm Gås 140x200"
click at [596, 306] on select "Change the price to a certain amount Change the price by a certain amount Chang…" at bounding box center [623, 302] width 287 height 22
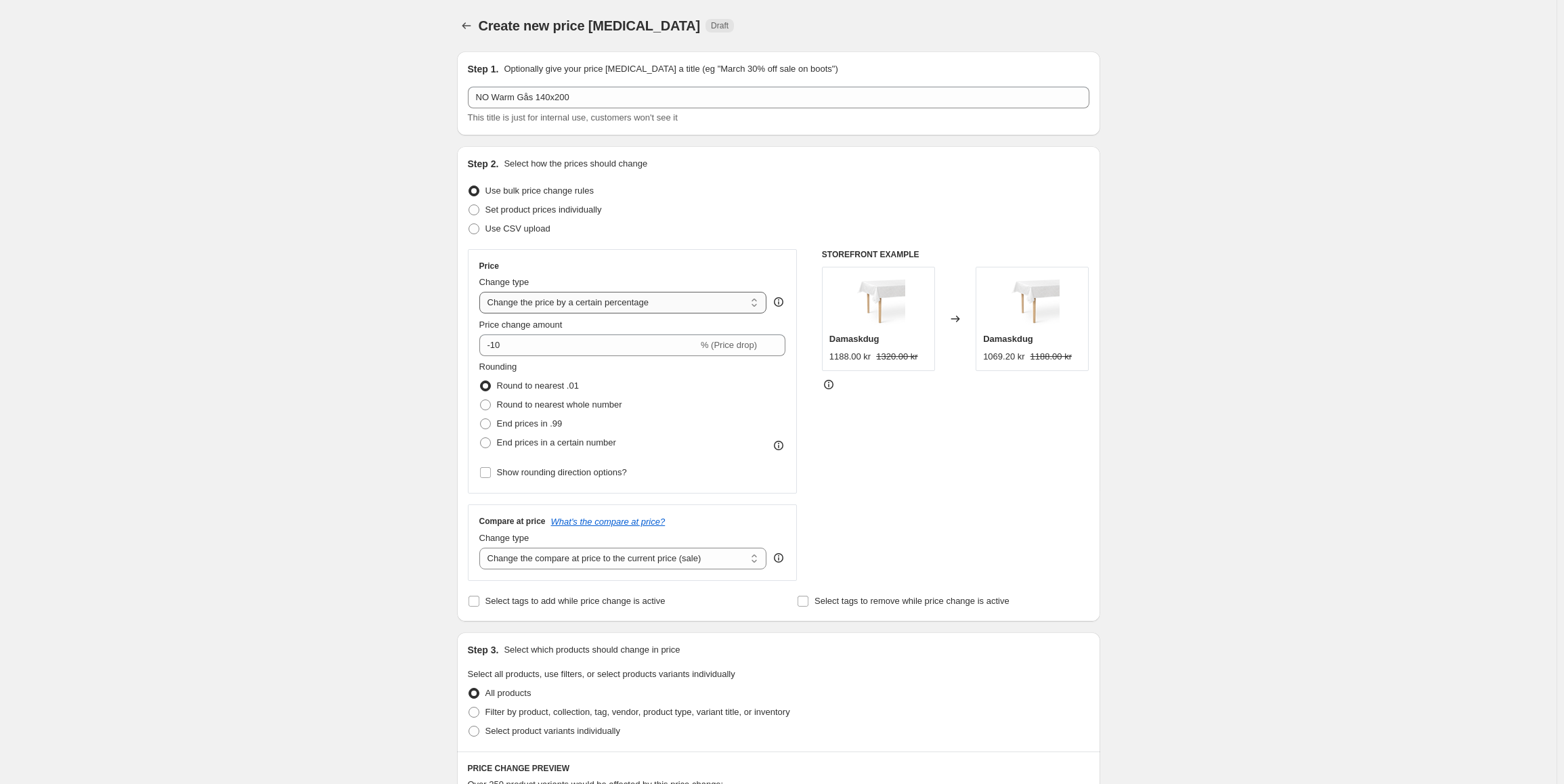
select select "to"
click at [482, 292] on select "Change the price to a certain amount Change the price by a certain amount Chang…" at bounding box center [623, 302] width 287 height 22
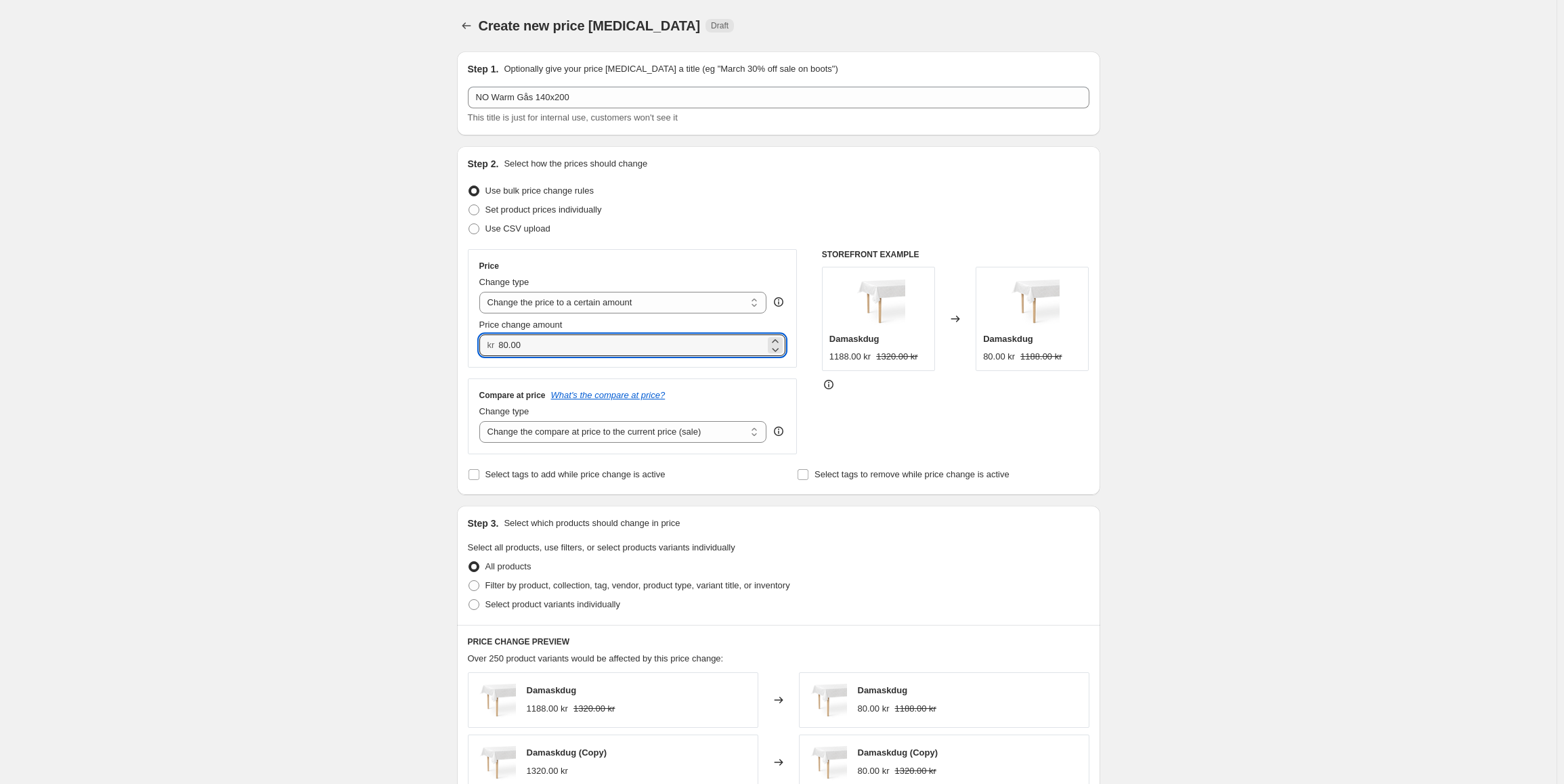
drag, startPoint x: 544, startPoint y: 338, endPoint x: 478, endPoint y: 339, distance: 66.0
click at [478, 339] on div "Price Change type Change the price to a certain amount Change the price by a ce…" at bounding box center [632, 308] width 330 height 118
type input "4700.00"
click at [475, 606] on span at bounding box center [474, 605] width 11 height 11
click at [469, 599] on input "Select product variants individually" at bounding box center [468, 599] width 1 height 1
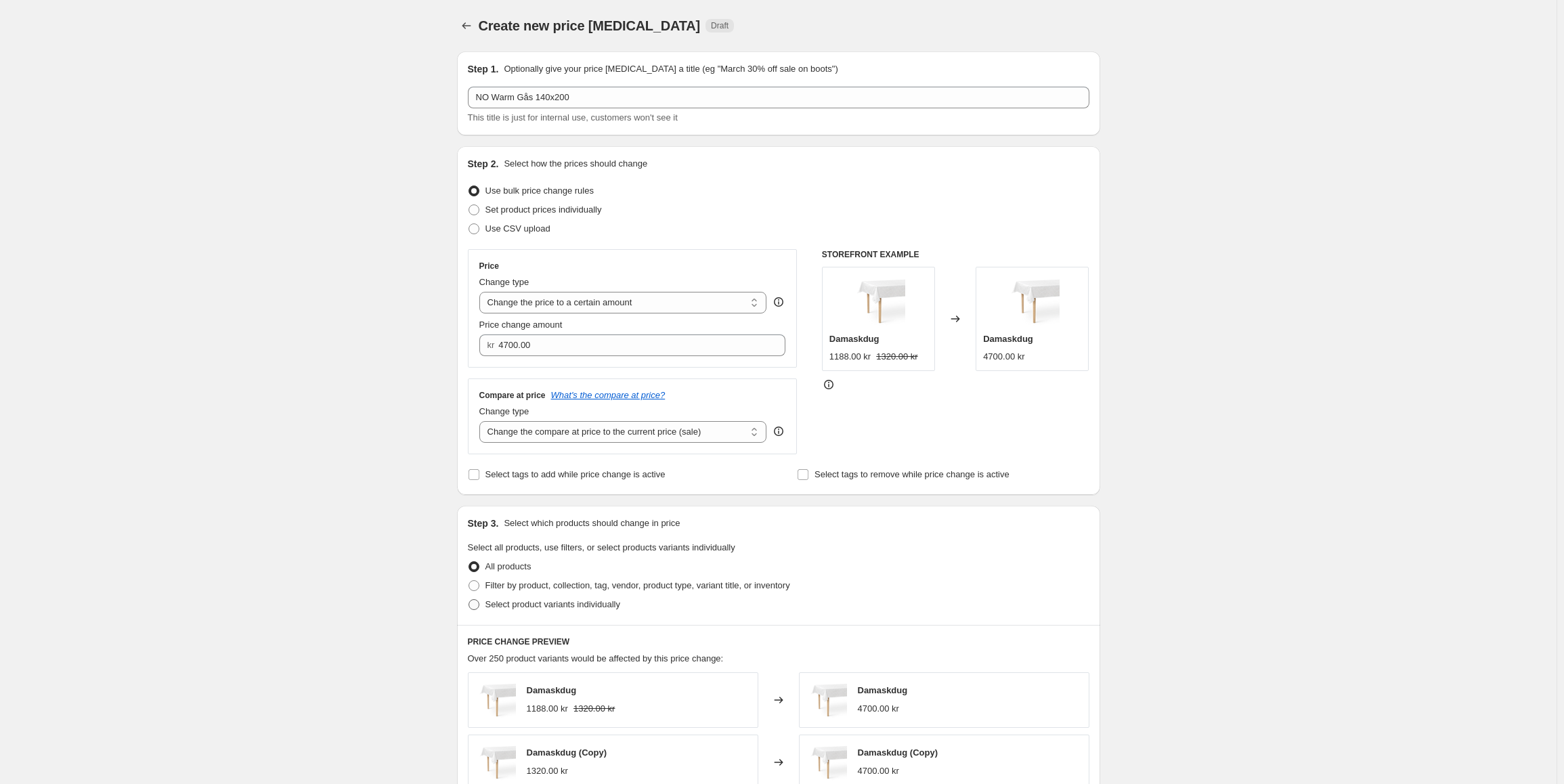
radio input "true"
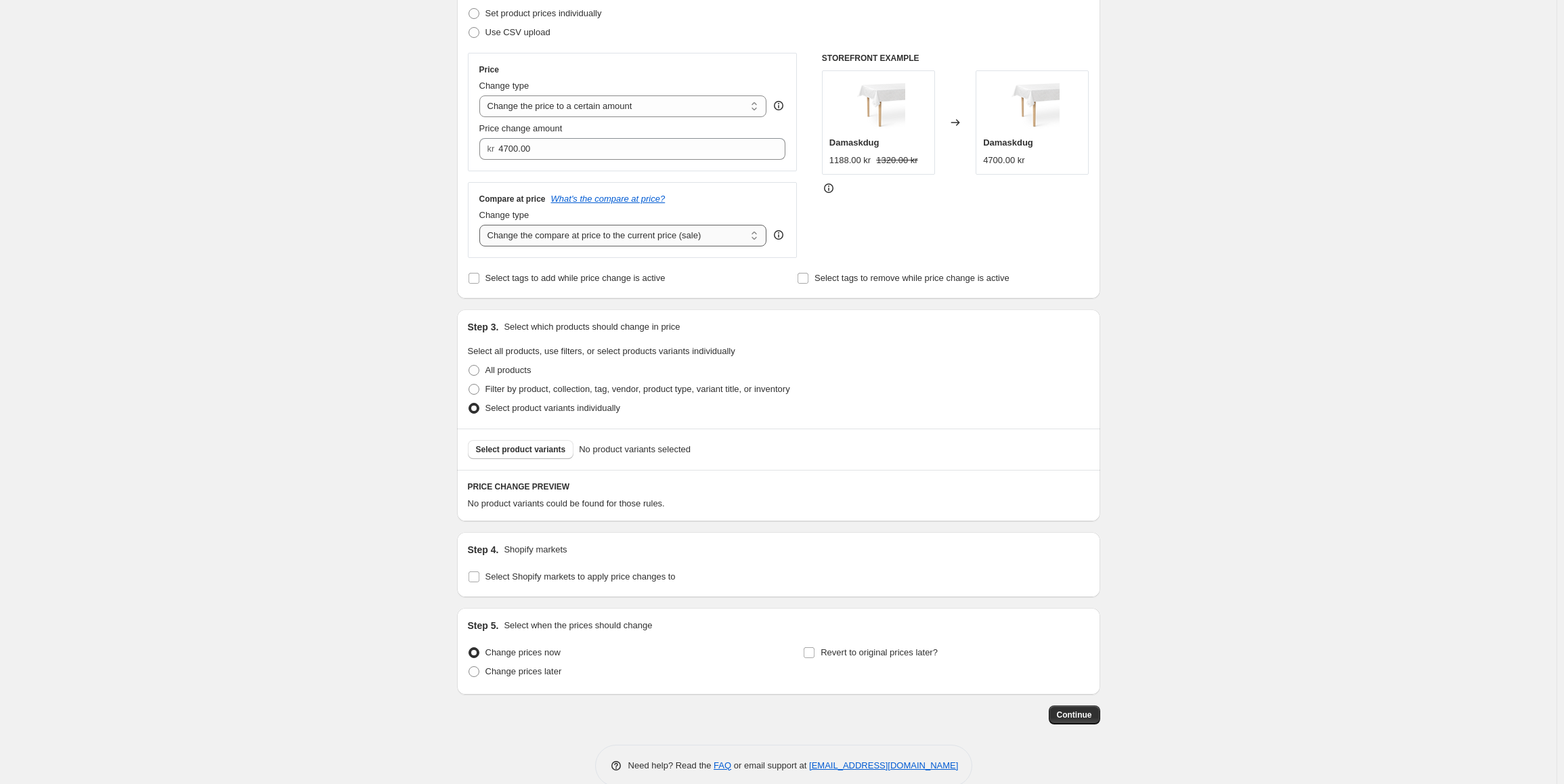
scroll to position [220, 0]
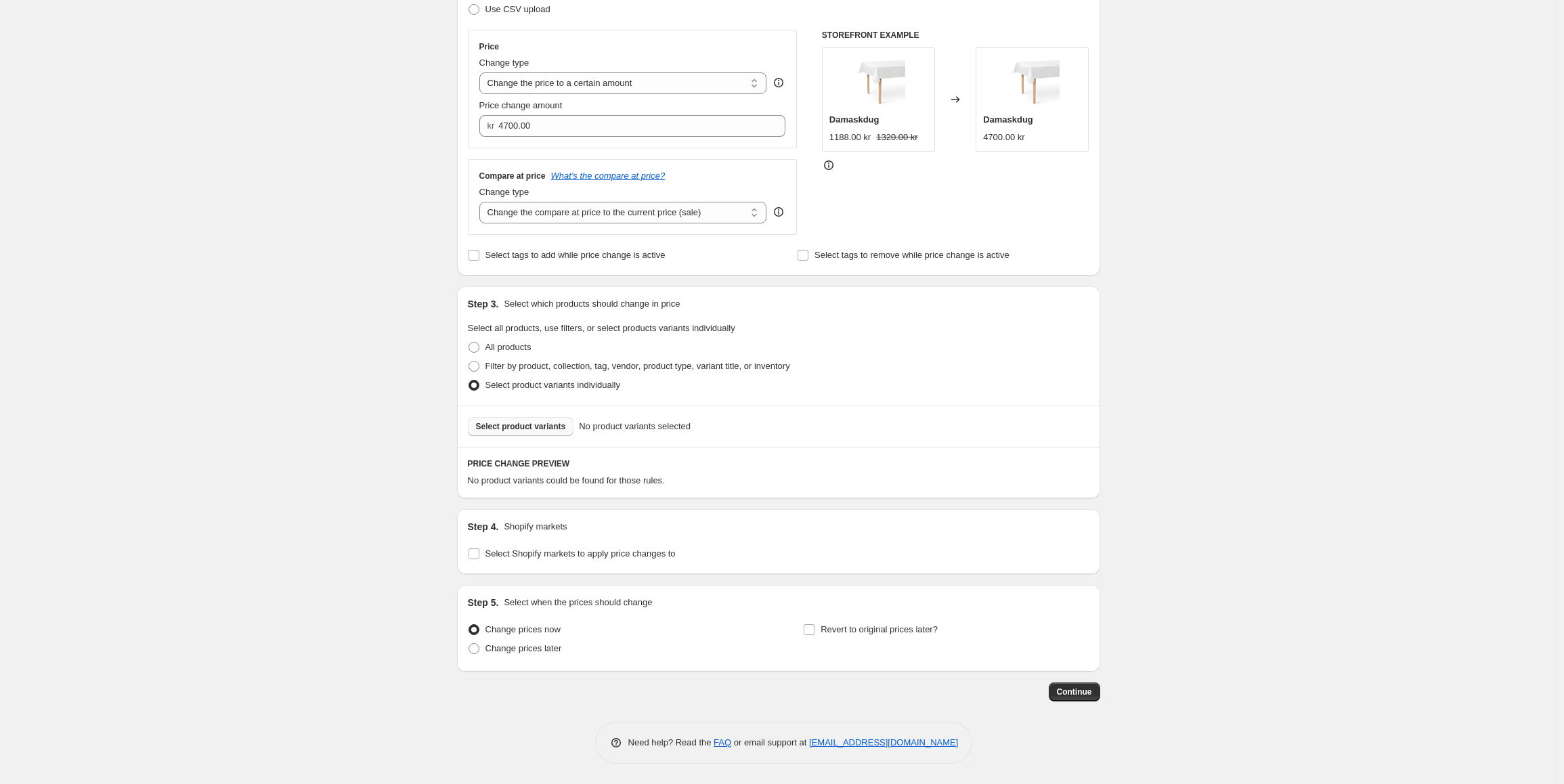
click at [527, 424] on span "Select product variants" at bounding box center [521, 426] width 90 height 11
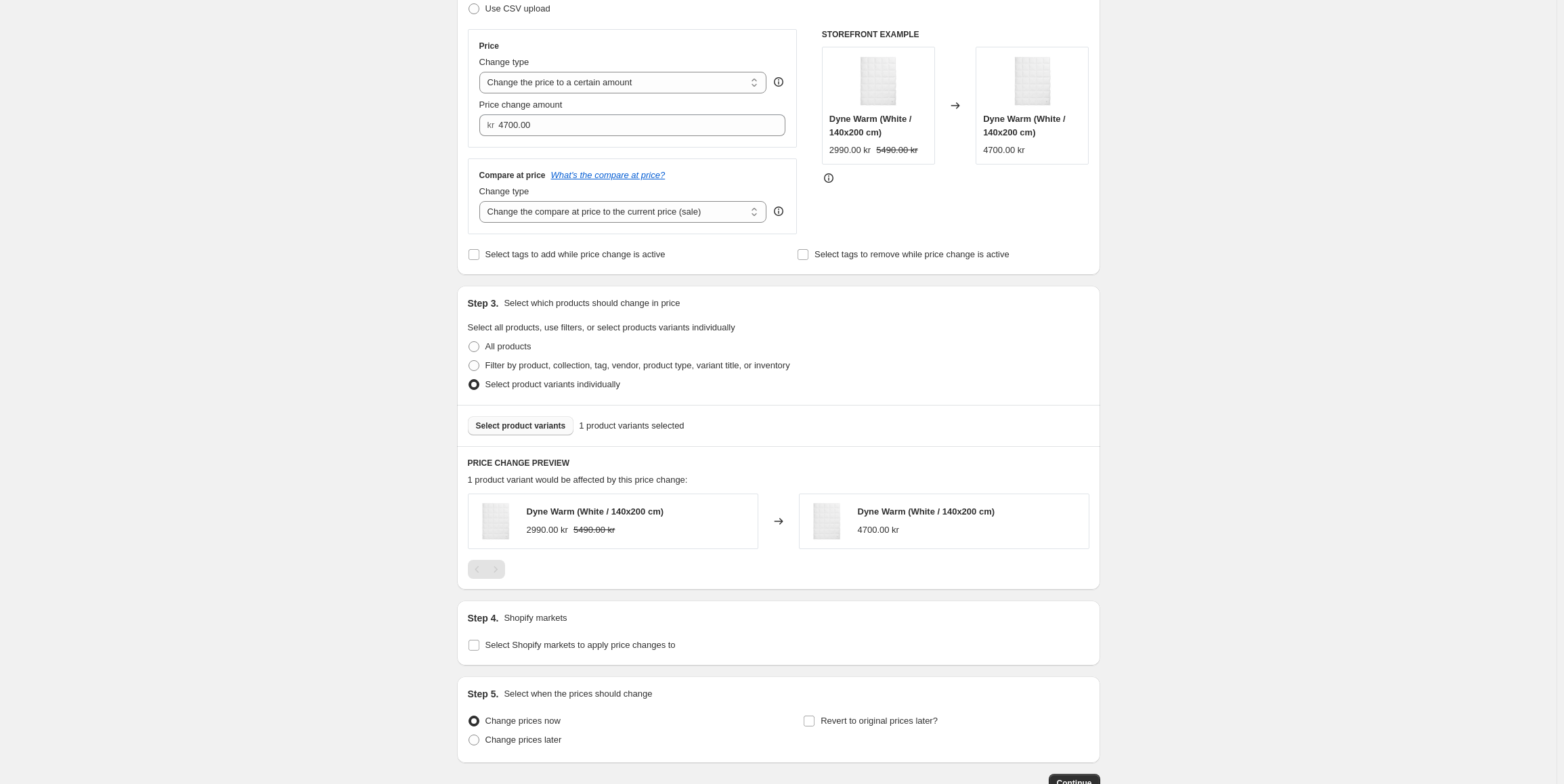
scroll to position [0, 0]
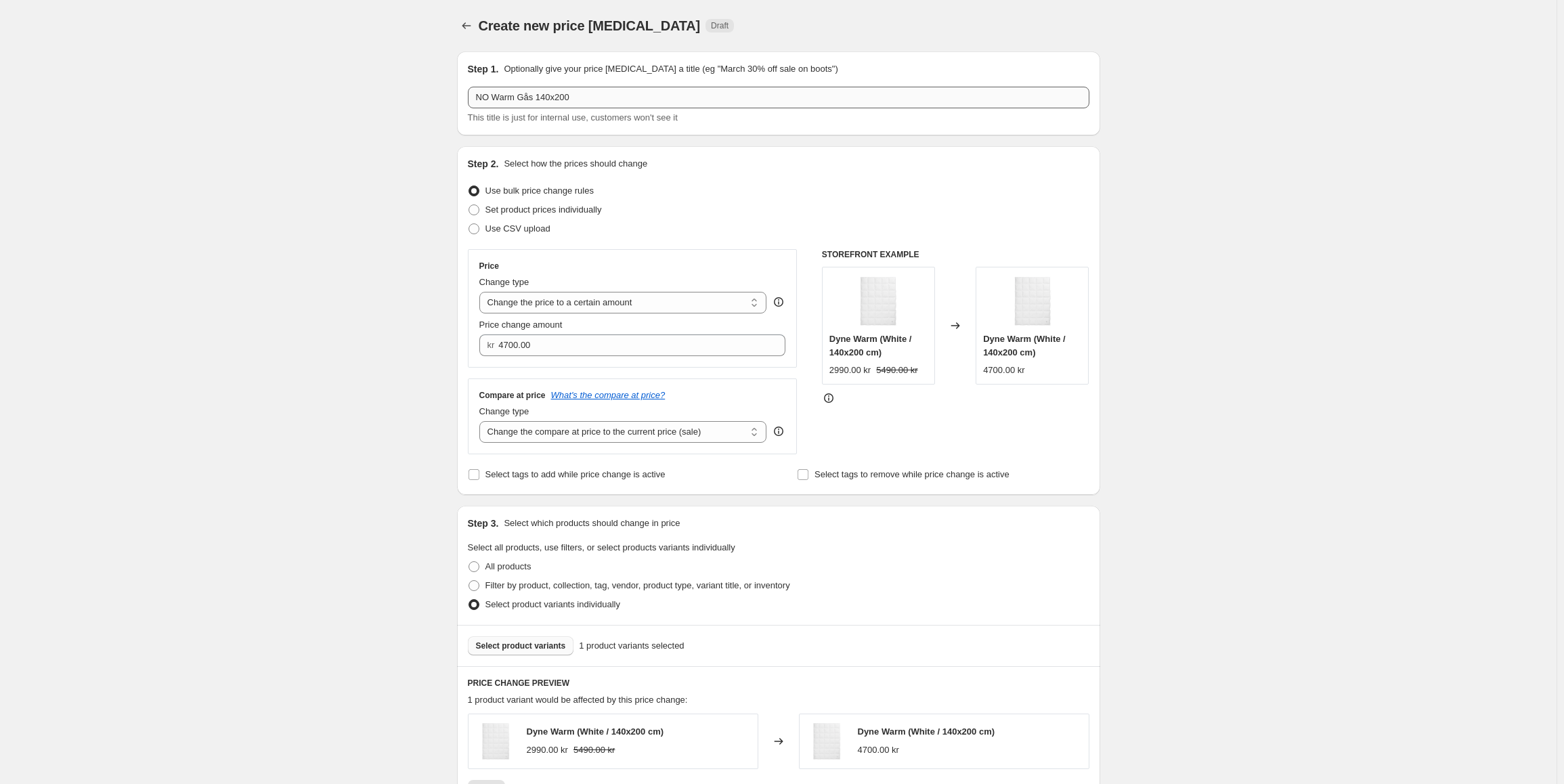
drag, startPoint x: 608, startPoint y: 84, endPoint x: 602, endPoint y: 90, distance: 8.5
click at [602, 89] on div "Step 1. Optionally give your price [MEDICAL_DATA] a title (eg "March 30% off sa…" at bounding box center [778, 94] width 621 height 62
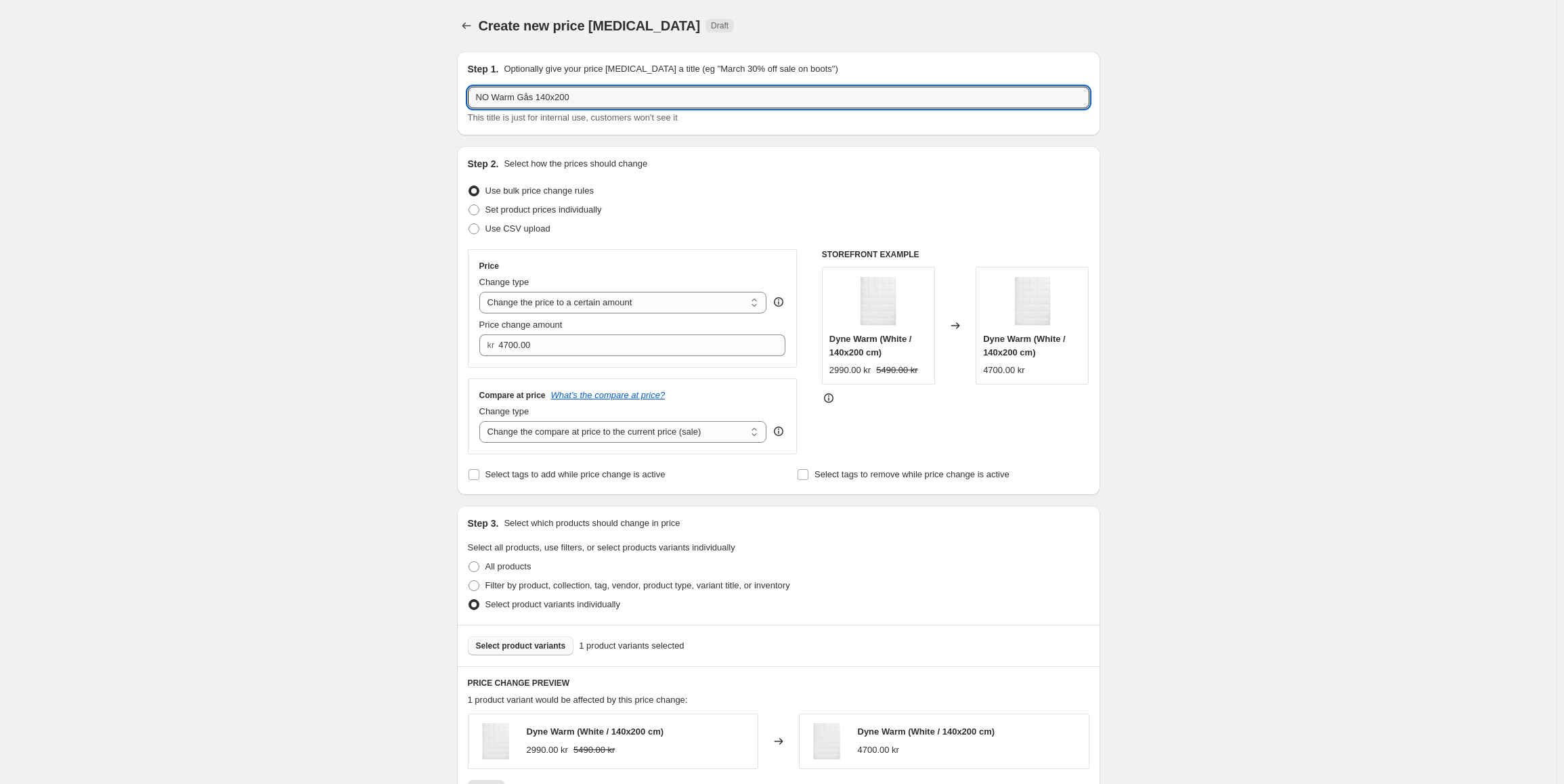
drag, startPoint x: 596, startPoint y: 97, endPoint x: 463, endPoint y: 74, distance: 135.0
click at [463, 74] on div "Step 1. Optionally give your price [MEDICAL_DATA] a title (eg "March 30% off sa…" at bounding box center [779, 93] width 644 height 84
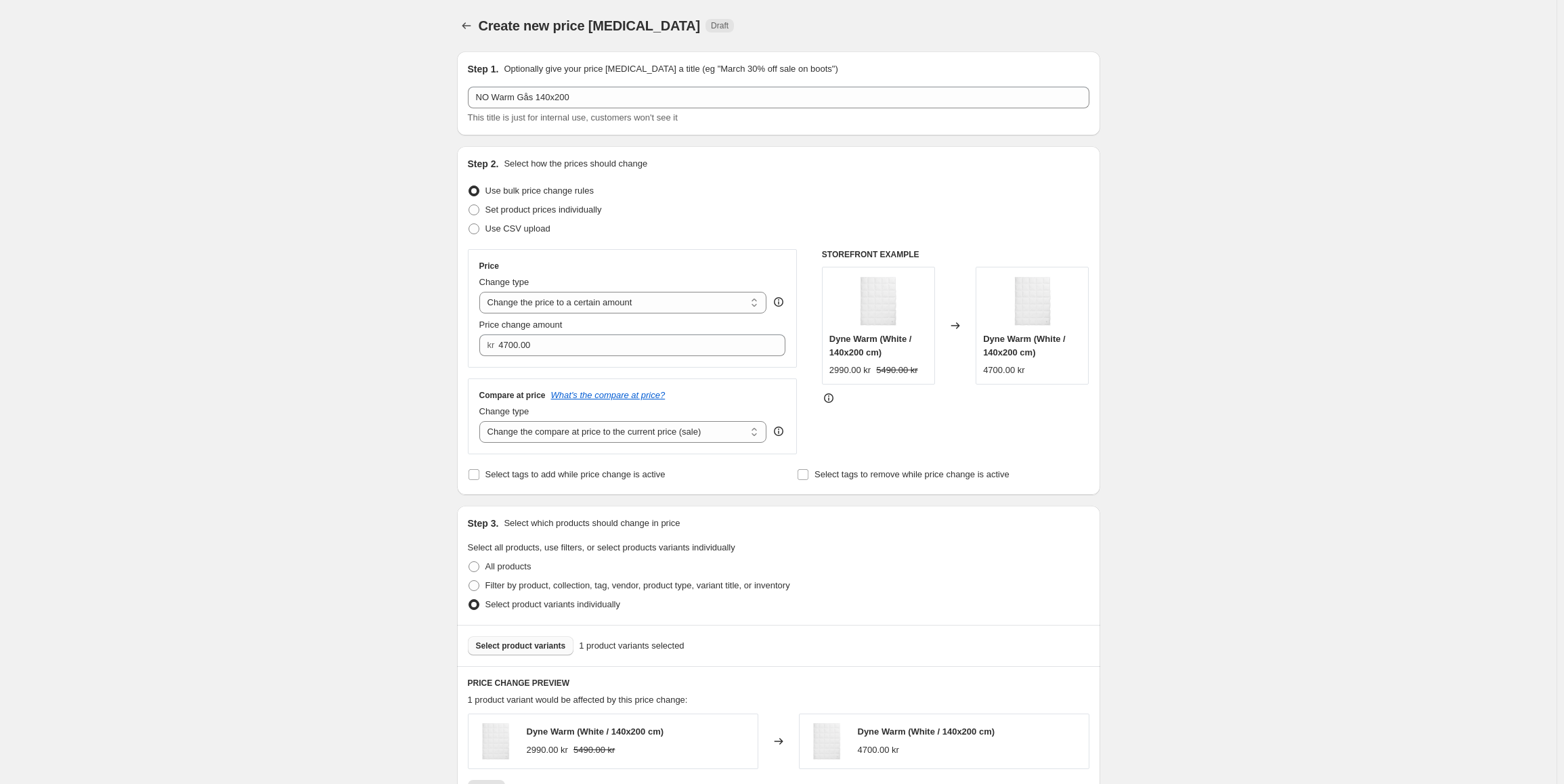
click at [395, 333] on div "Create new price [MEDICAL_DATA]. This page is ready Create new price [MEDICAL_D…" at bounding box center [778, 547] width 1557 height 1095
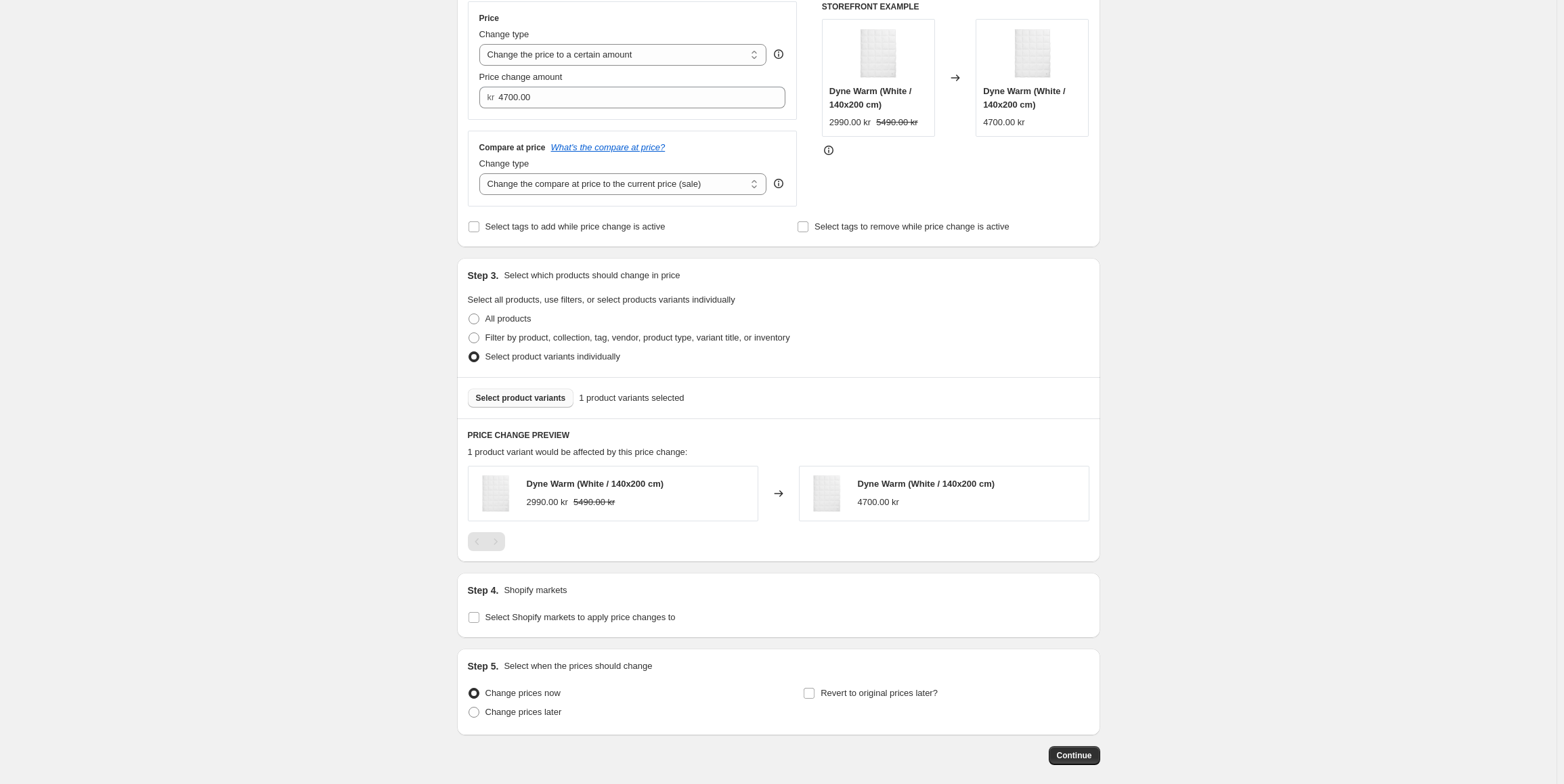
scroll to position [244, 0]
click at [479, 622] on input "Select Shopify markets to apply price changes to" at bounding box center [474, 621] width 11 height 11
checkbox input "true"
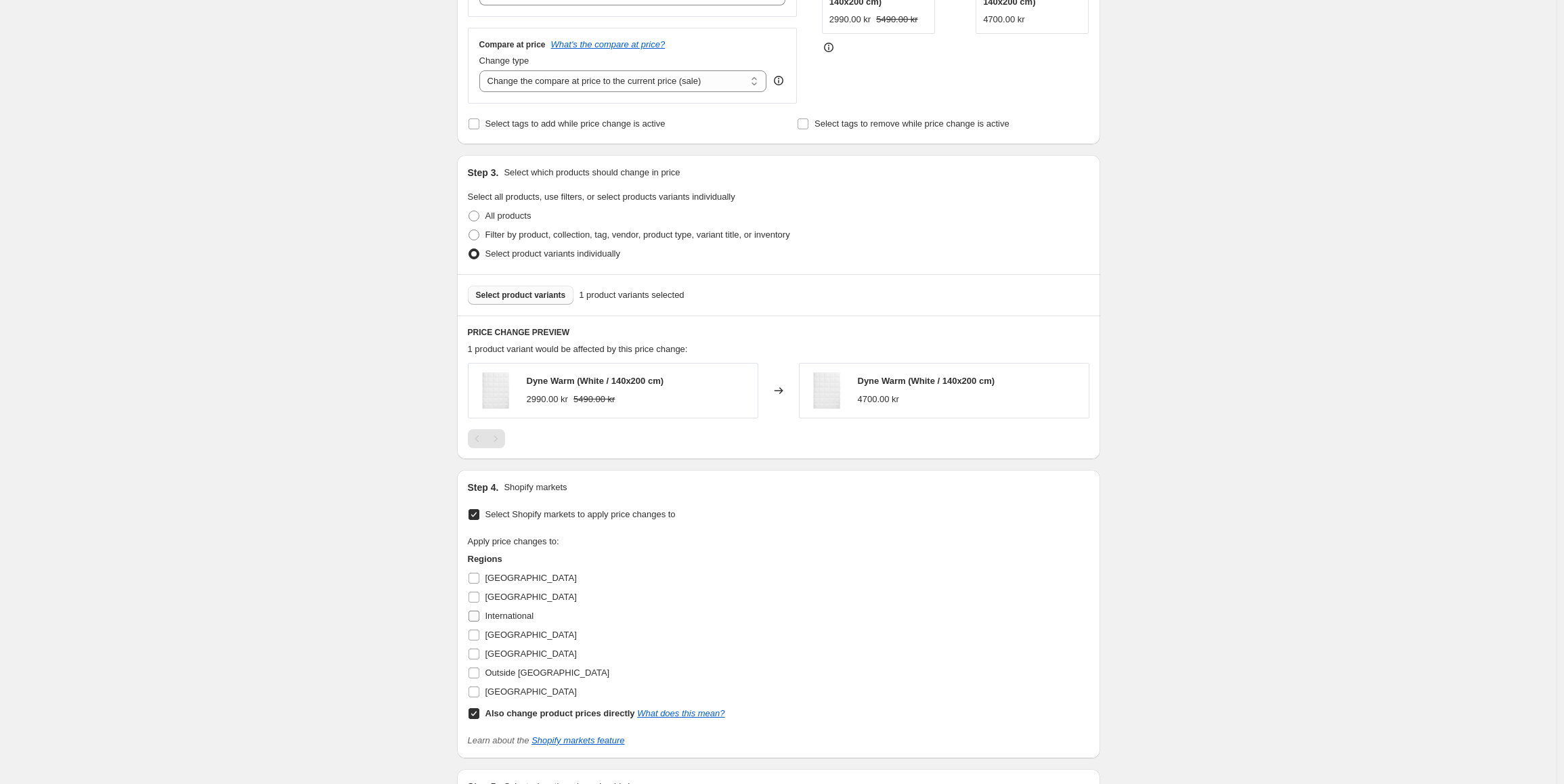
scroll to position [380, 0]
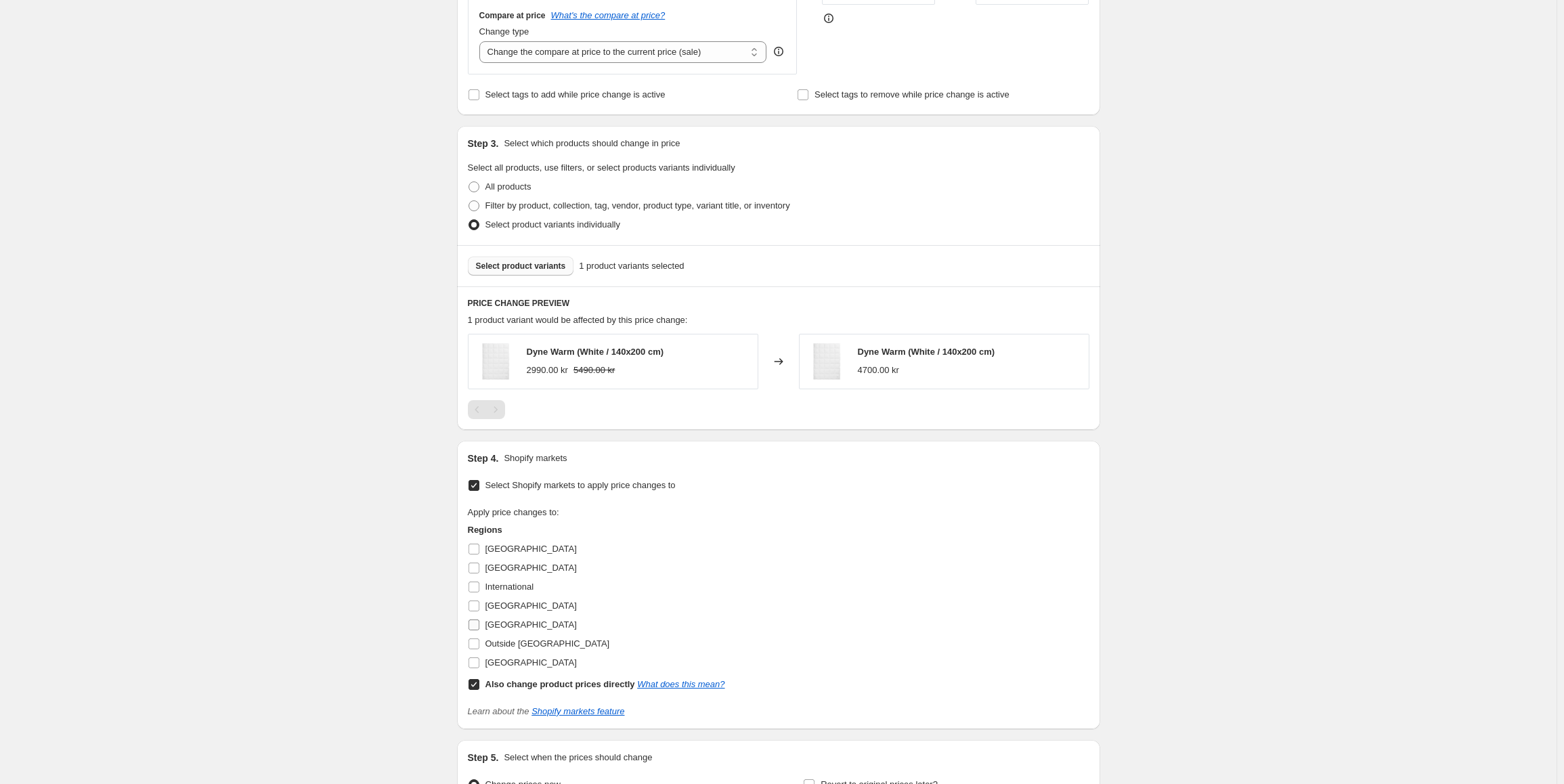
click at [477, 627] on input "[GEOGRAPHIC_DATA]" at bounding box center [474, 625] width 11 height 11
checkbox input "true"
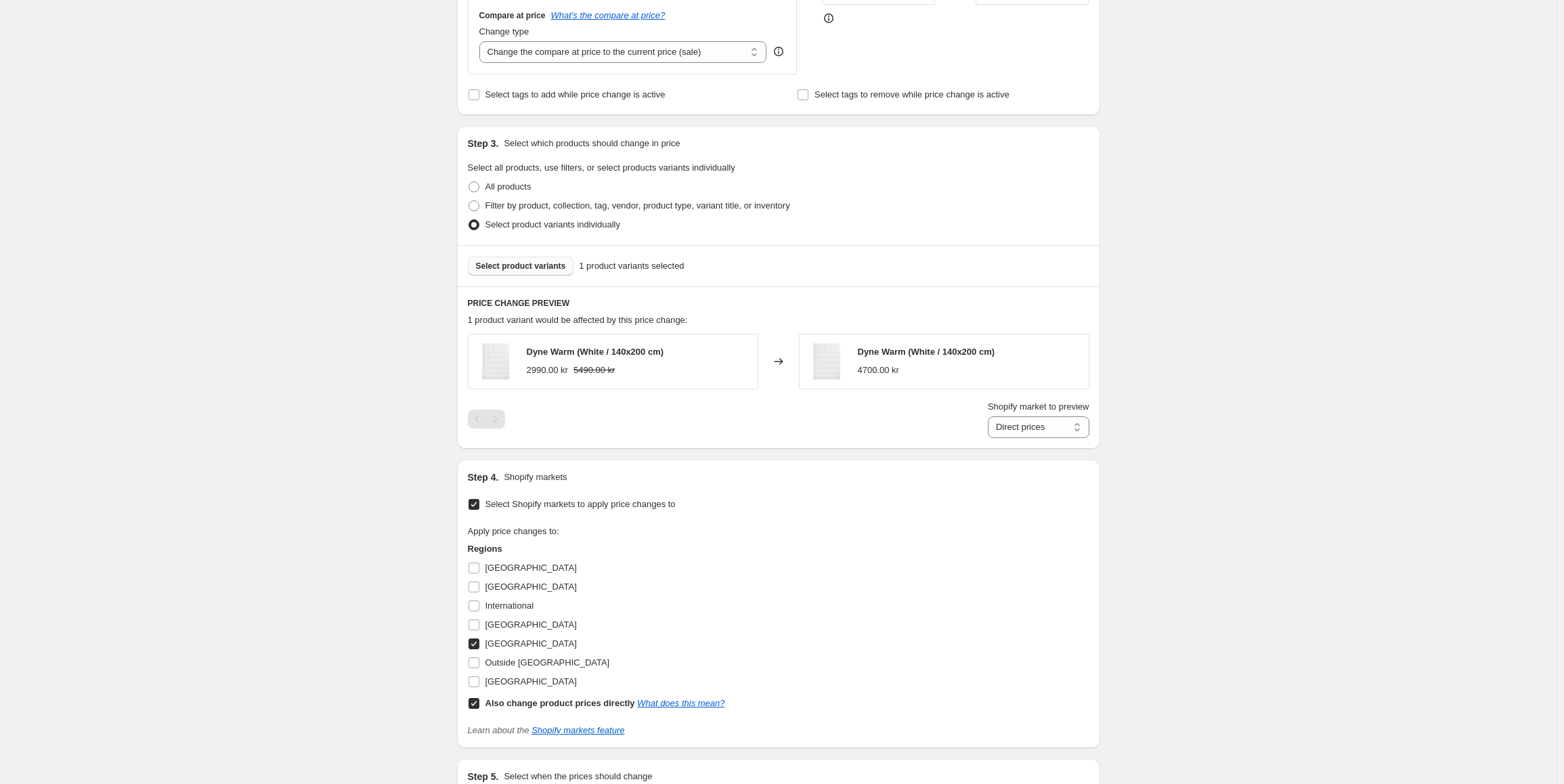
click at [476, 705] on input "Also change product prices directly What does this mean?" at bounding box center [474, 703] width 11 height 11
checkbox input "false"
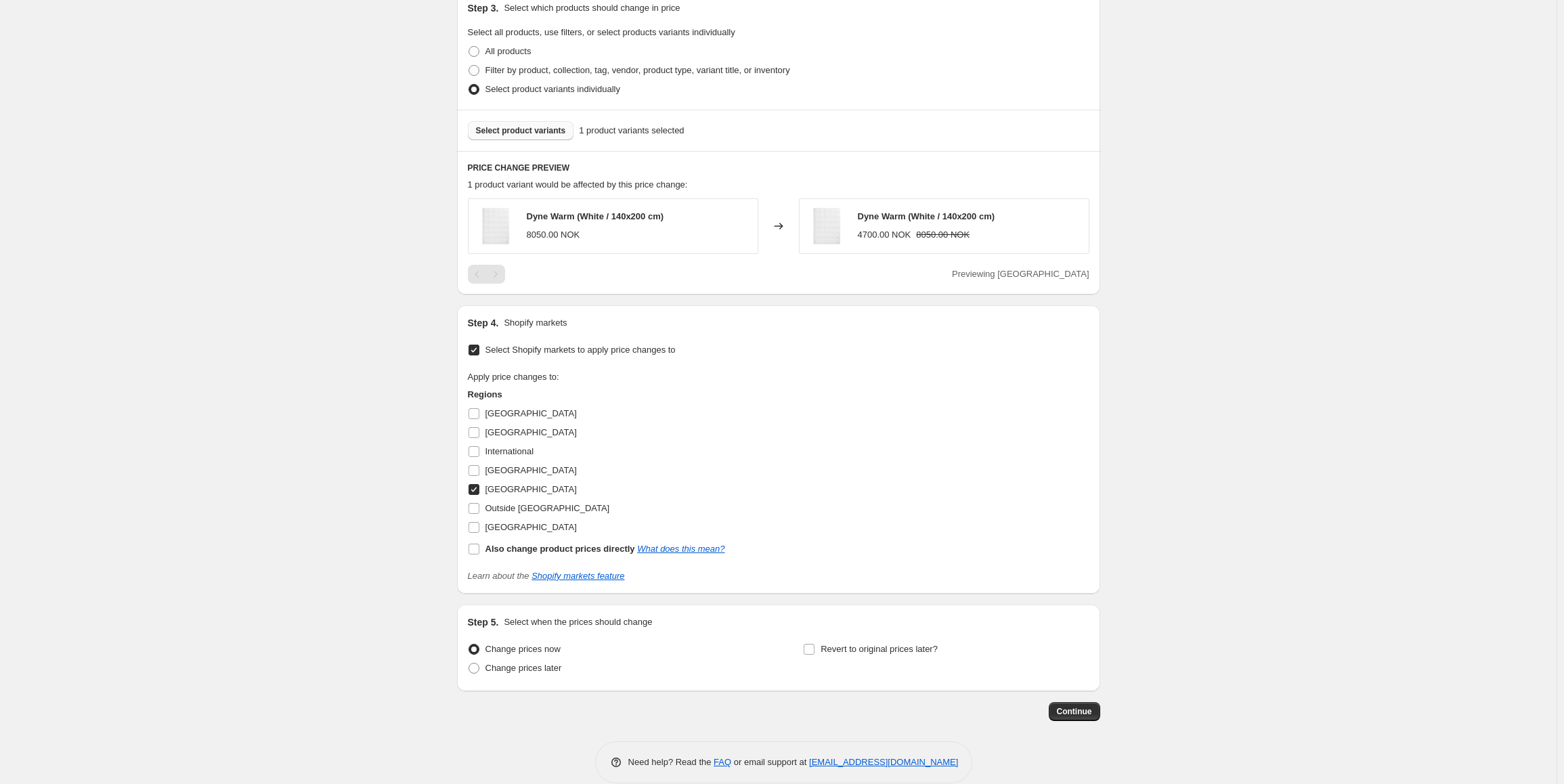
scroll to position [535, 0]
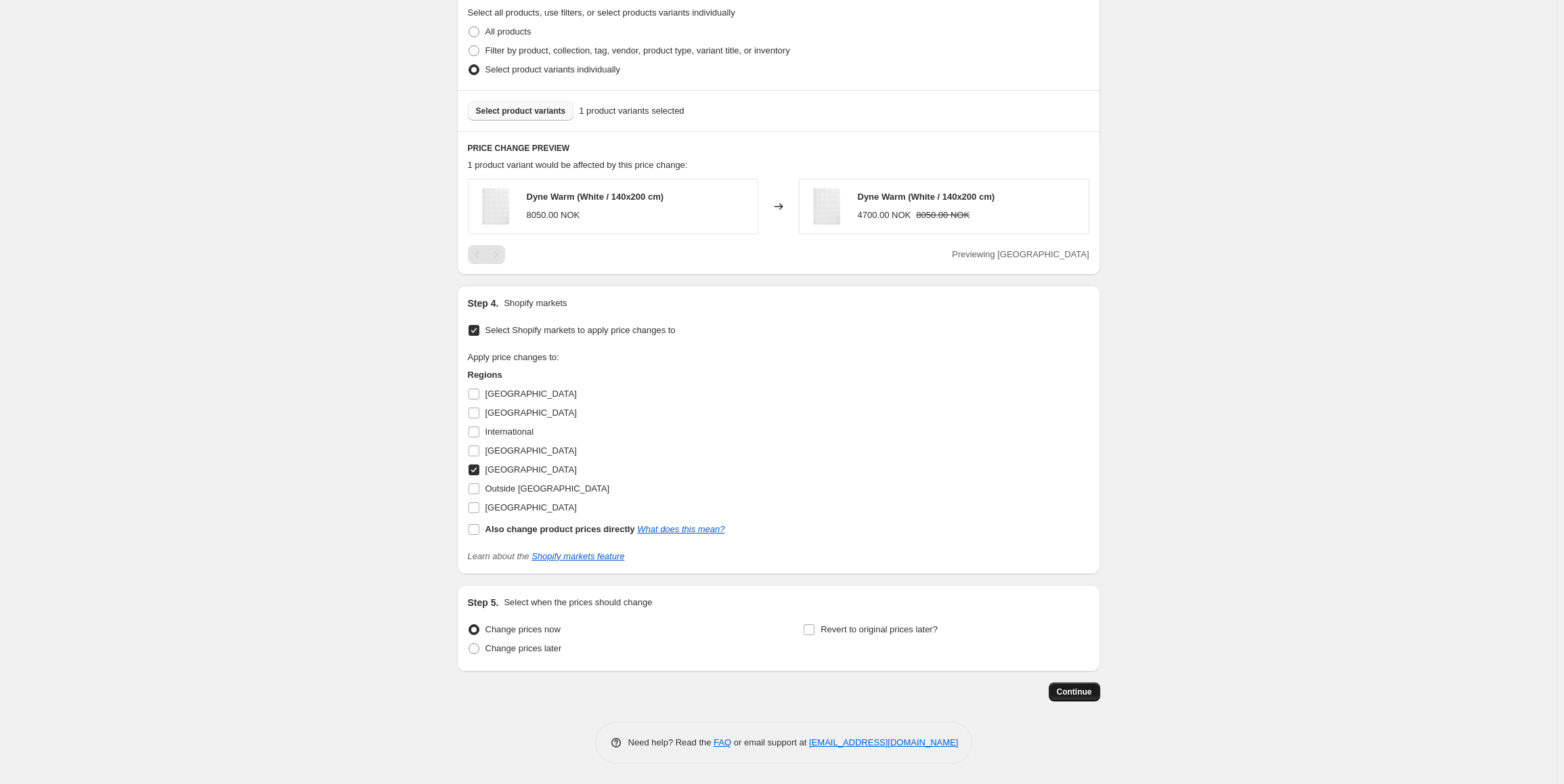
click at [1085, 698] on button "Continue" at bounding box center [1074, 692] width 51 height 19
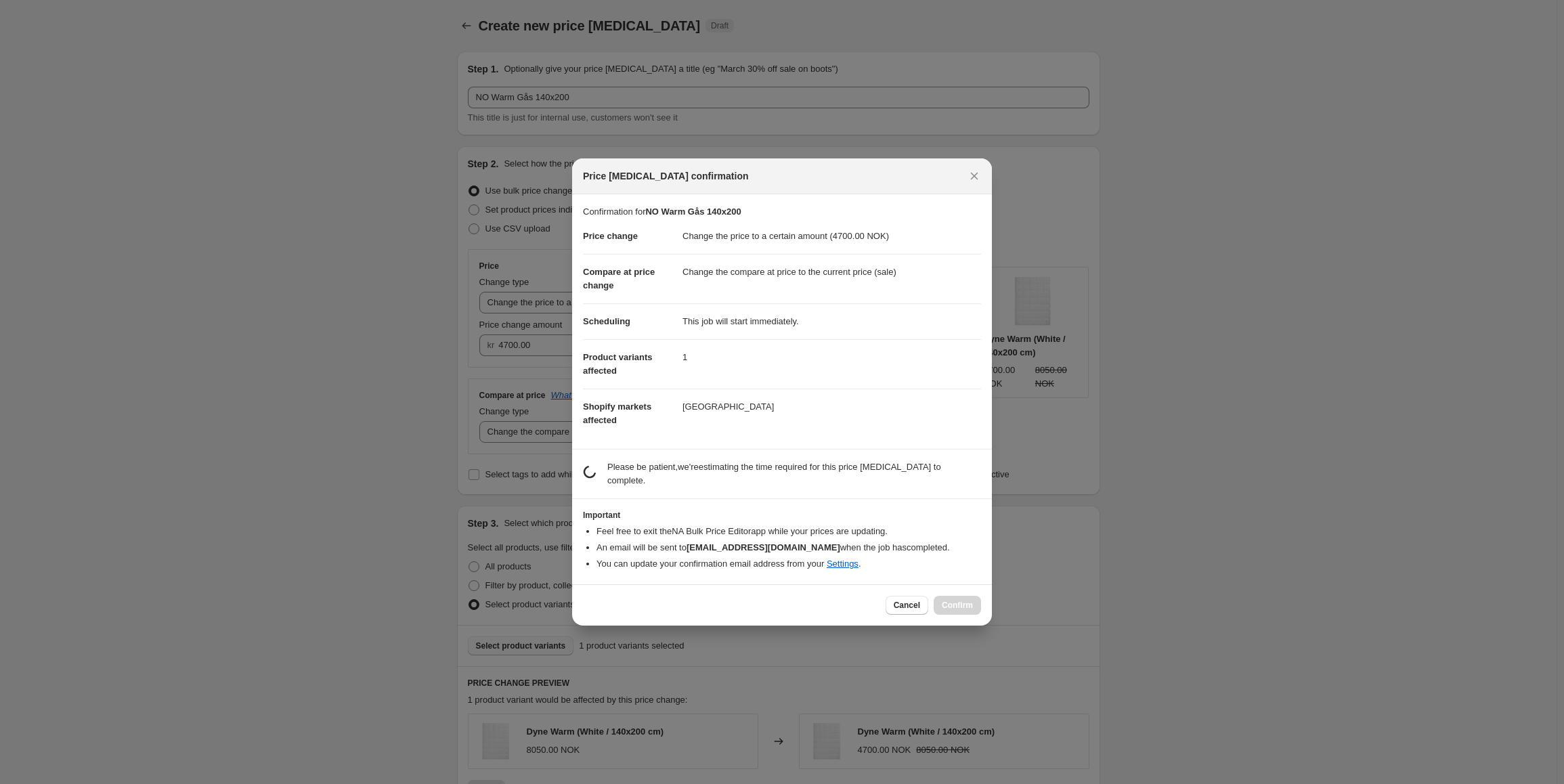
scroll to position [0, 0]
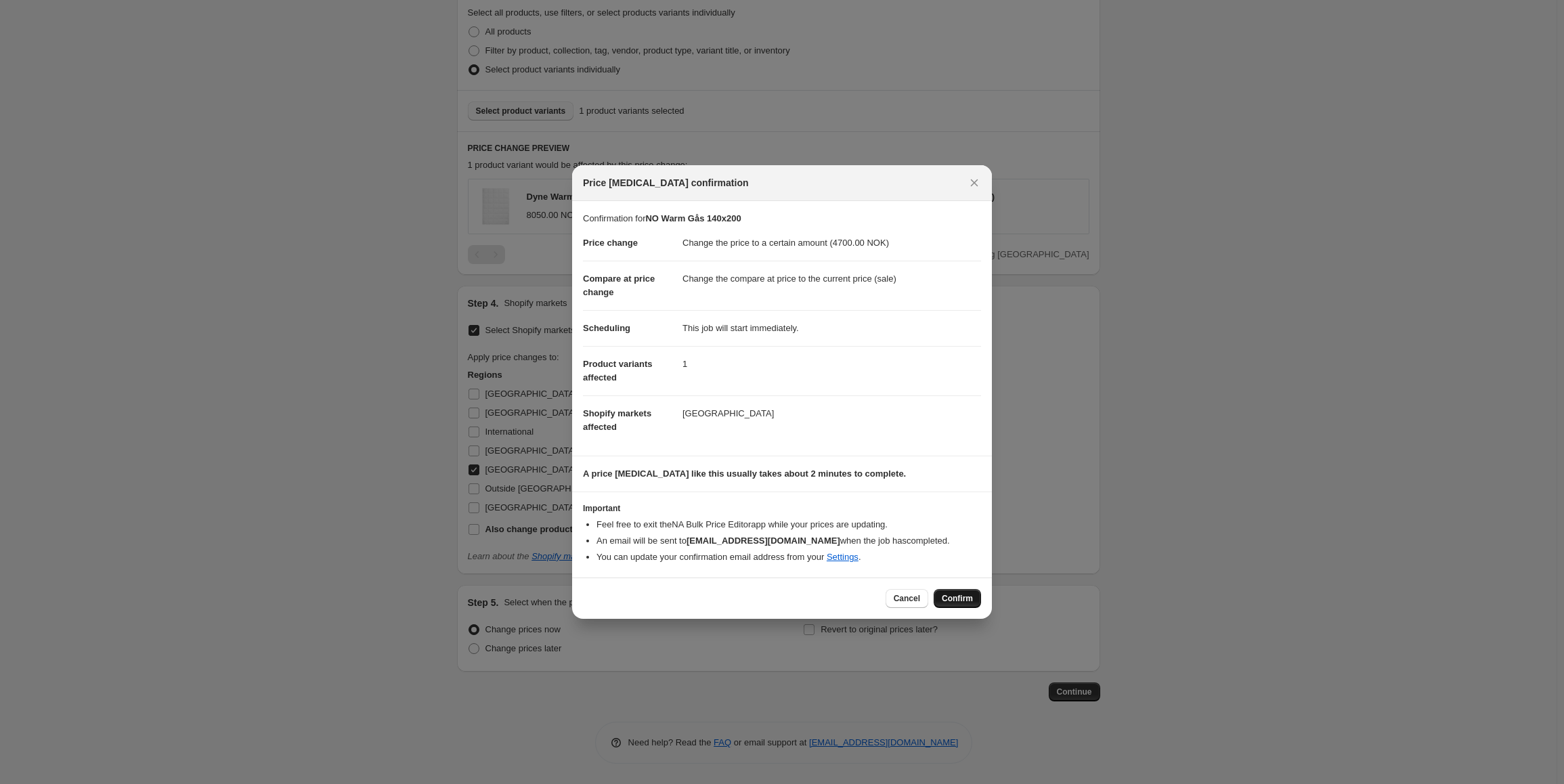
click at [956, 602] on span "Confirm" at bounding box center [957, 598] width 31 height 11
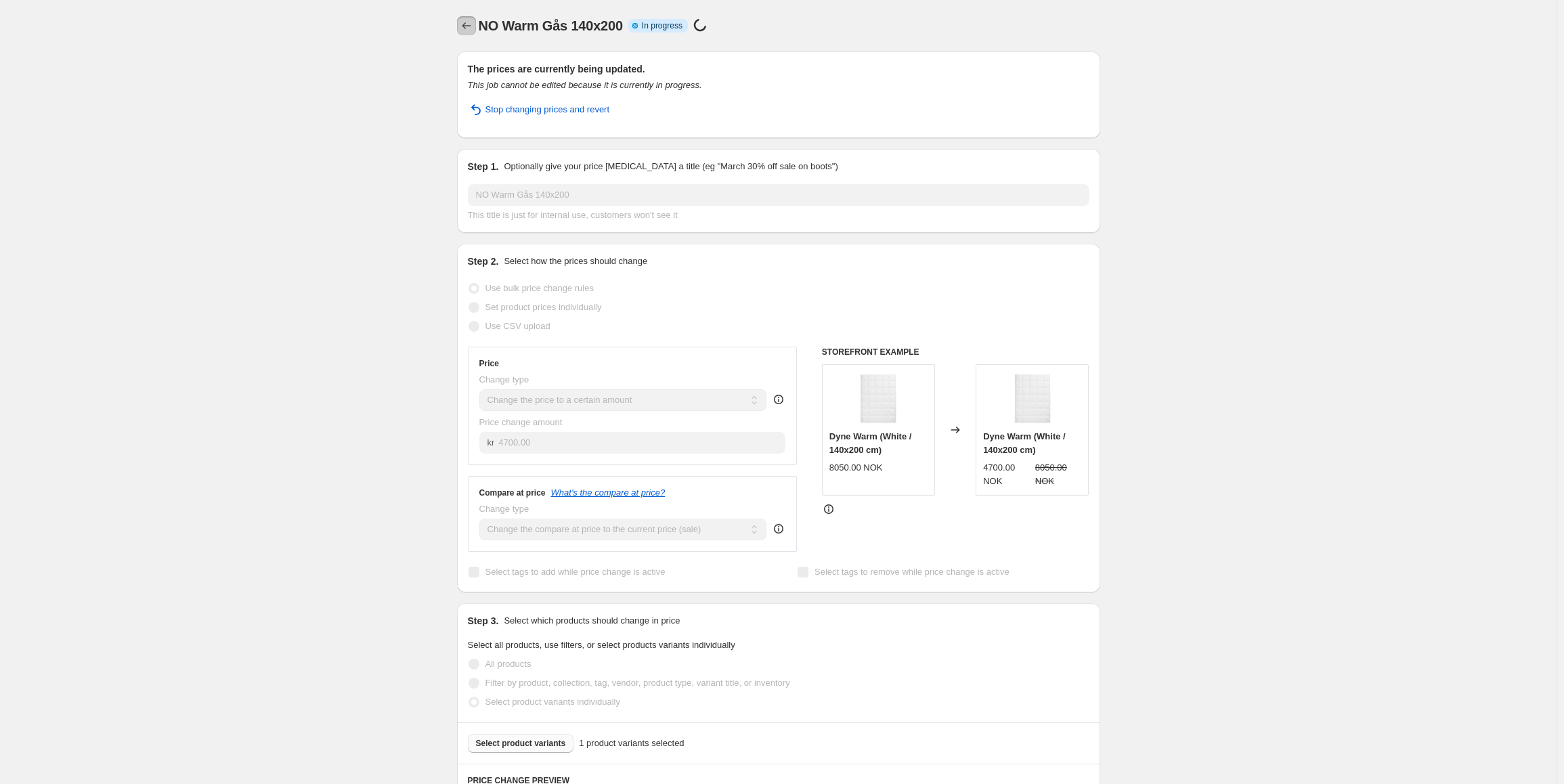
click at [464, 29] on icon "Price change jobs" at bounding box center [466, 26] width 14 height 14
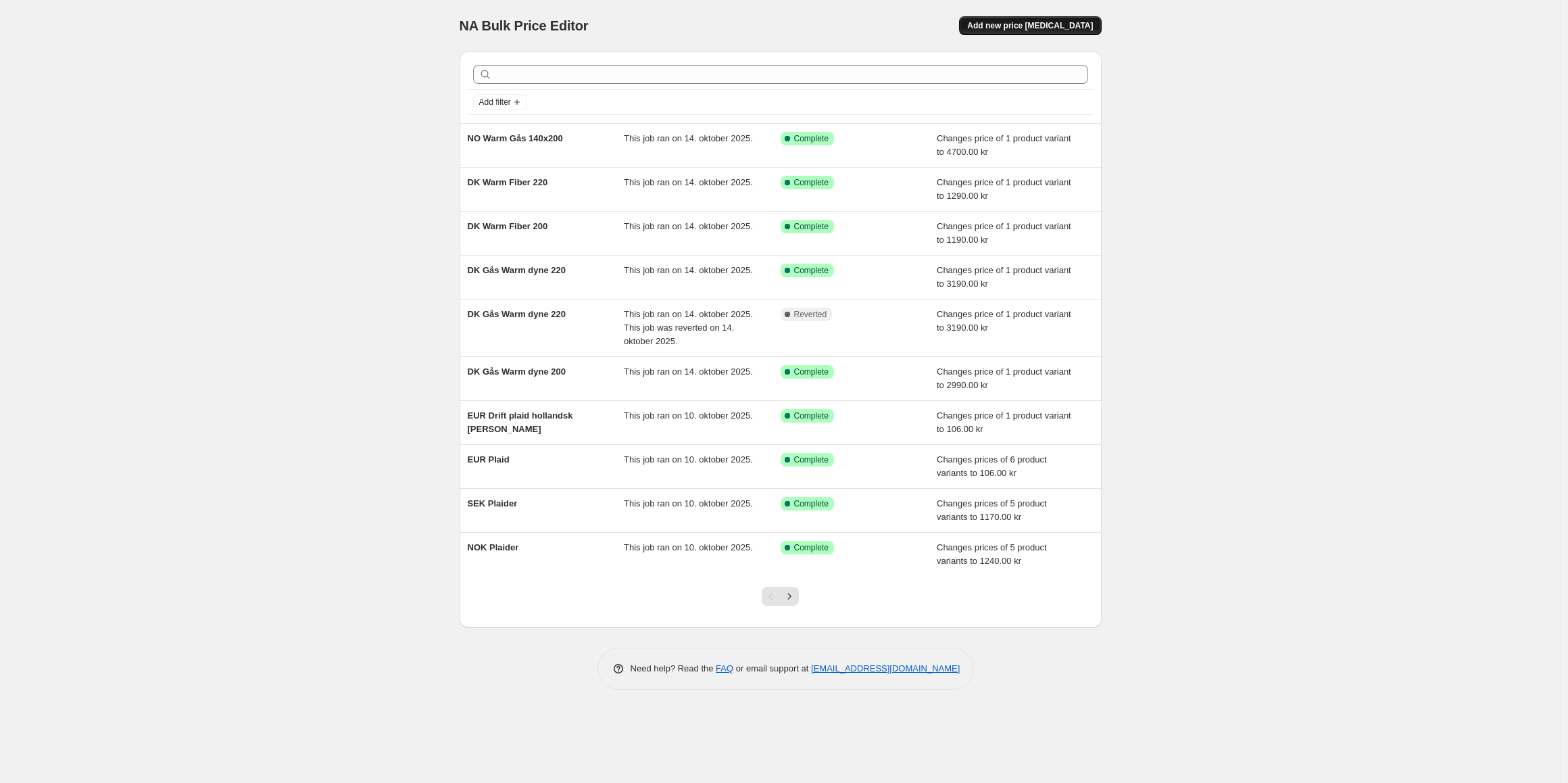
click at [1031, 23] on span "Add new price [MEDICAL_DATA]" at bounding box center [1029, 26] width 125 height 11
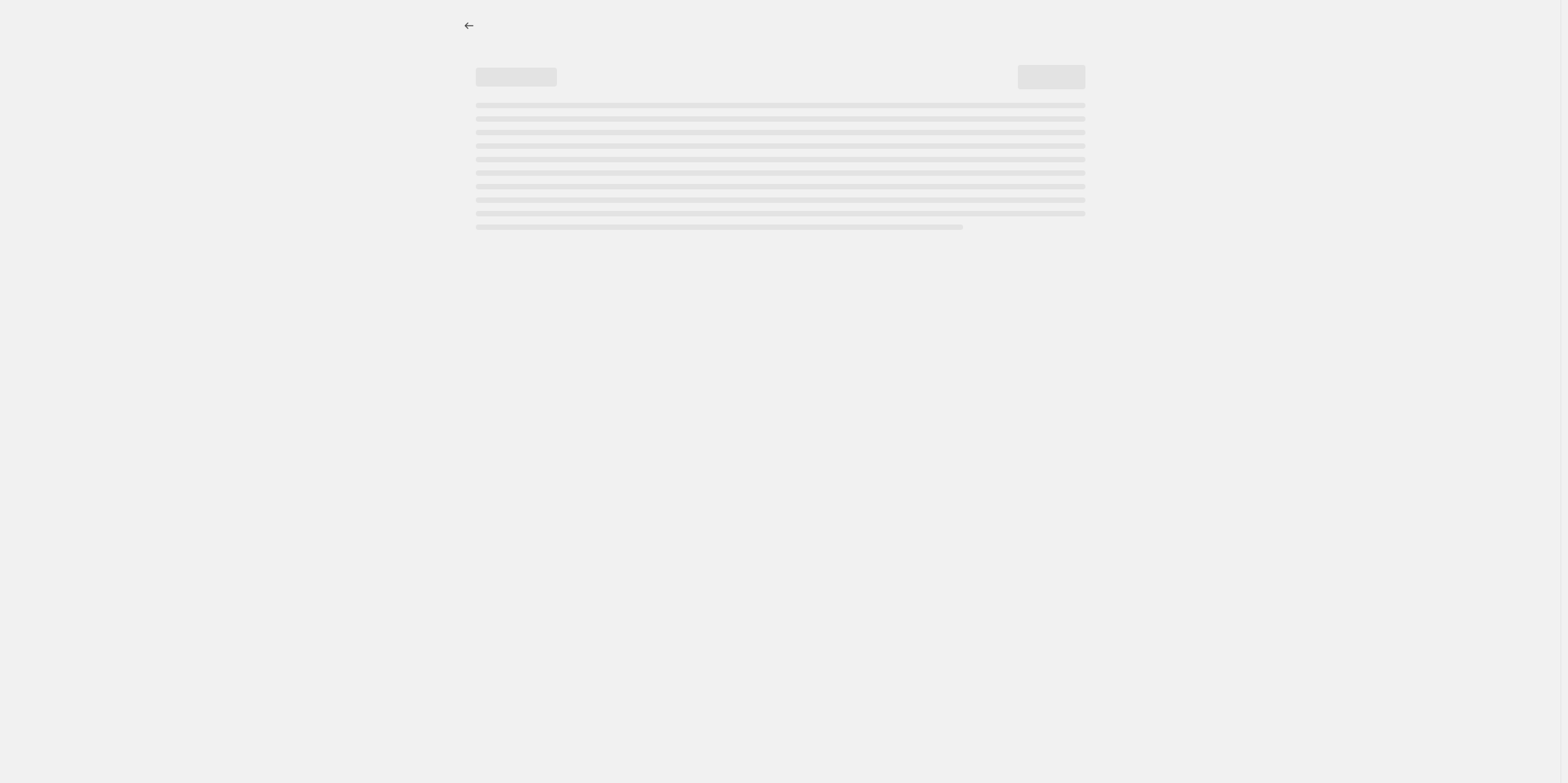
select select "percentage"
drag, startPoint x: 655, startPoint y: 98, endPoint x: 504, endPoint y: 86, distance: 151.5
click at [504, 86] on div "Page loading" at bounding box center [780, 143] width 610 height 184
select select "percentage"
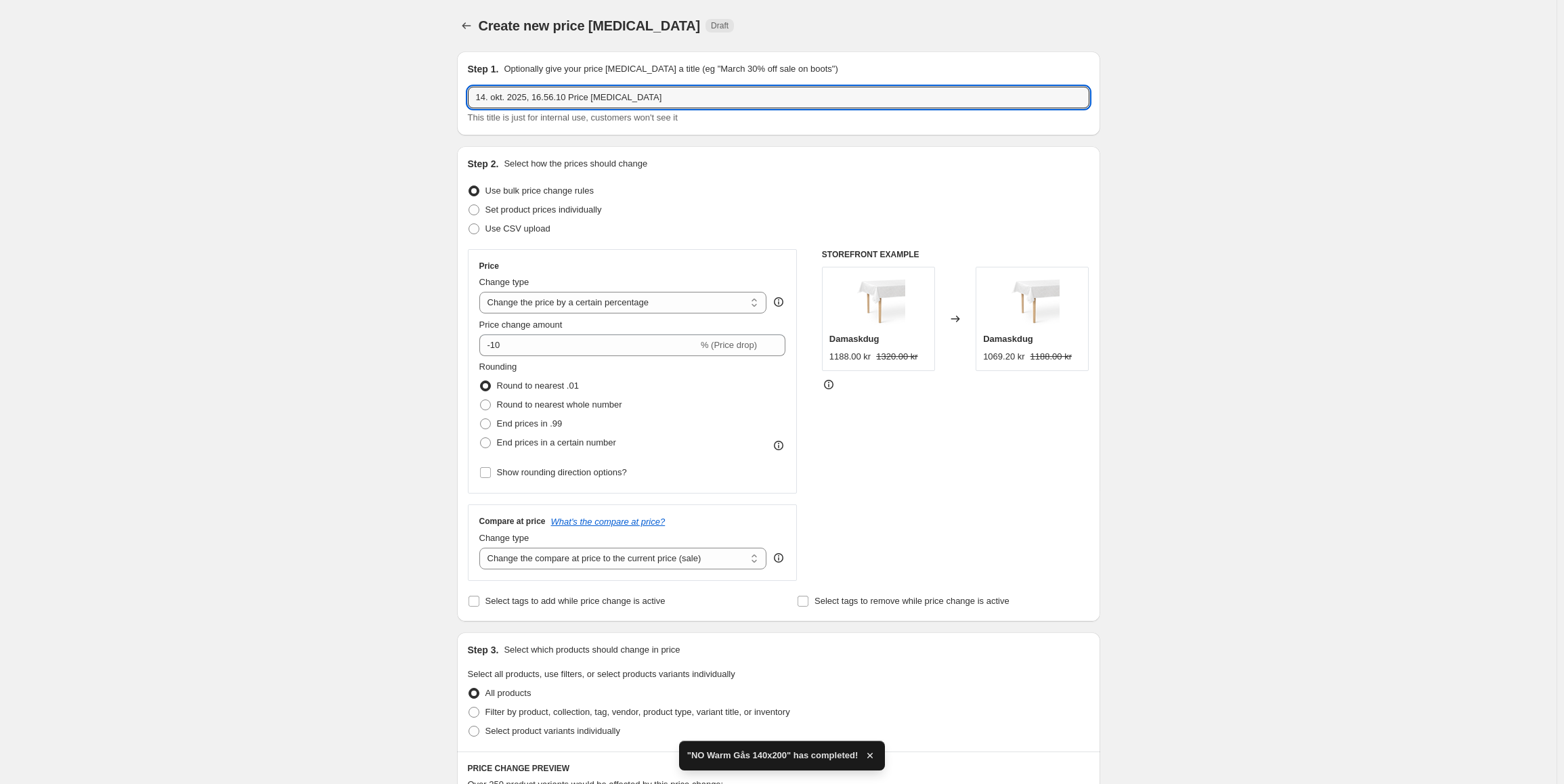
drag, startPoint x: 670, startPoint y: 96, endPoint x: 401, endPoint y: 84, distance: 269.3
click at [401, 84] on div "Create new price [MEDICAL_DATA]. This page is ready Create new price [MEDICAL_D…" at bounding box center [778, 714] width 1557 height 1429
paste input "NO Warm Gås 140x200"
type input "NO Warm Gås 140x220"
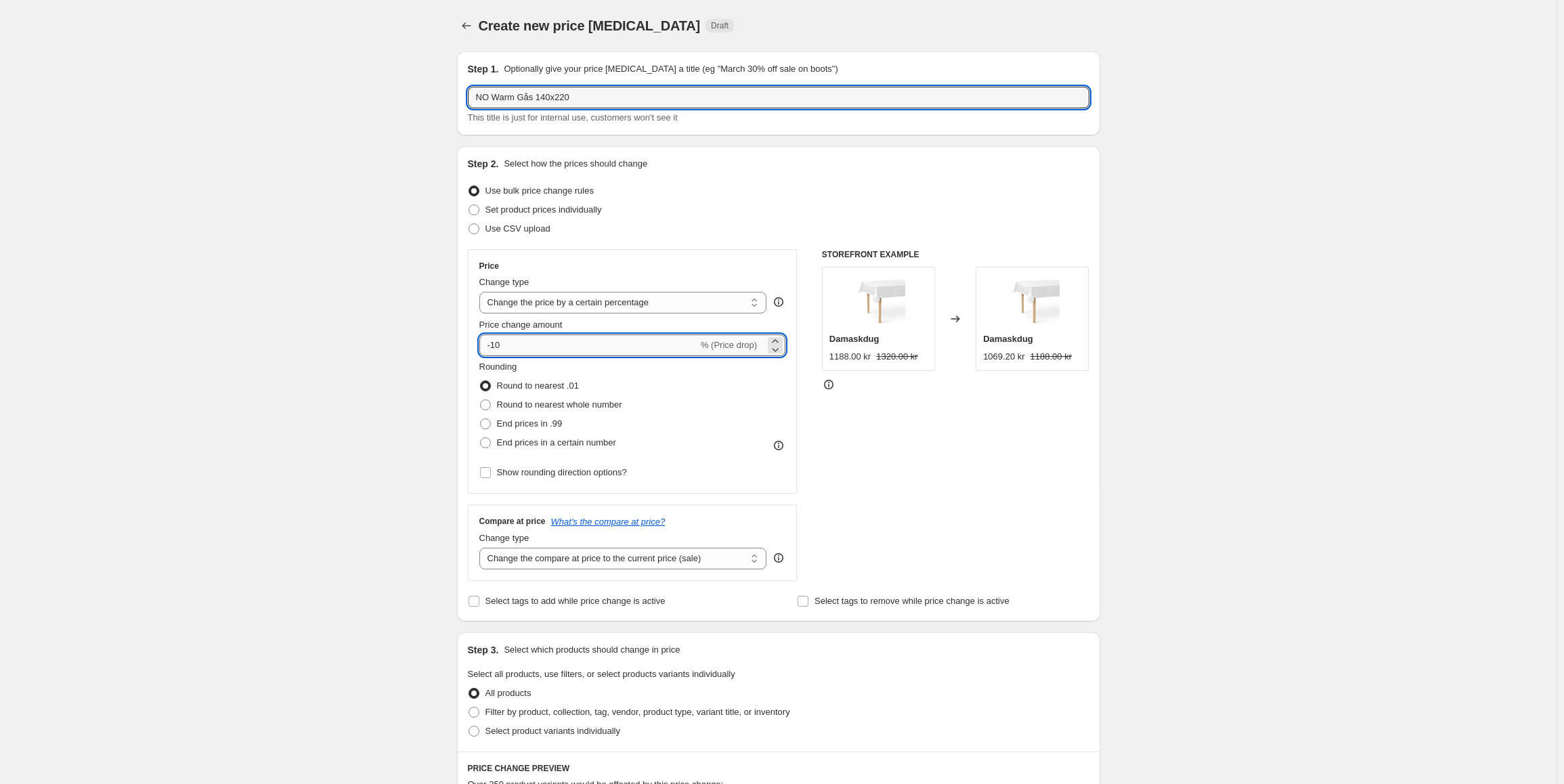
click at [511, 345] on input "-10" at bounding box center [588, 345] width 219 height 22
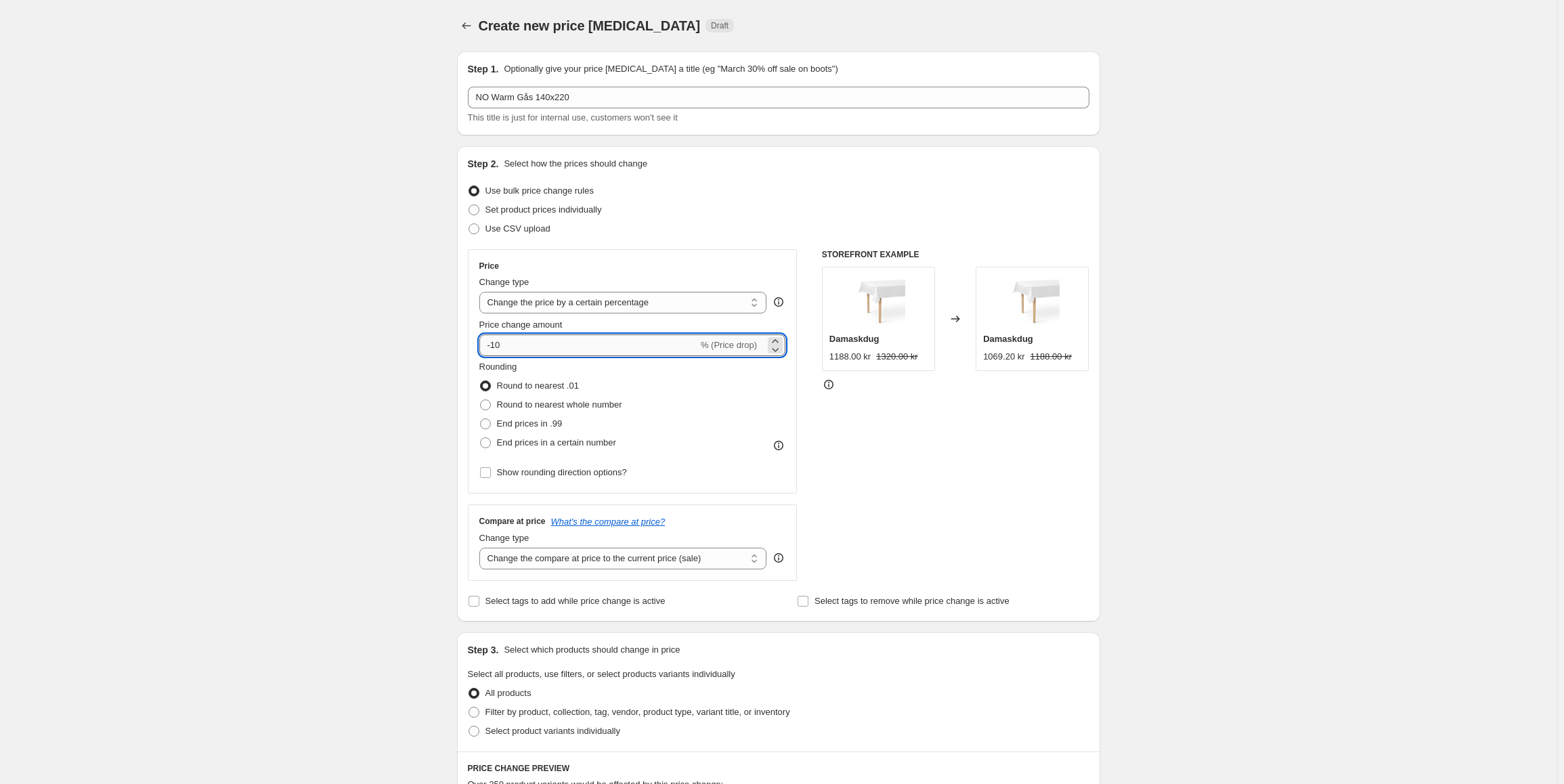
type input "-1"
type input "-100"
click at [517, 560] on select "Change the compare at price to the current price (sale) Change the compare at p…" at bounding box center [623, 558] width 287 height 22
click at [584, 301] on select "Change the price to a certain amount Change the price by a certain amount Chang…" at bounding box center [623, 302] width 287 height 22
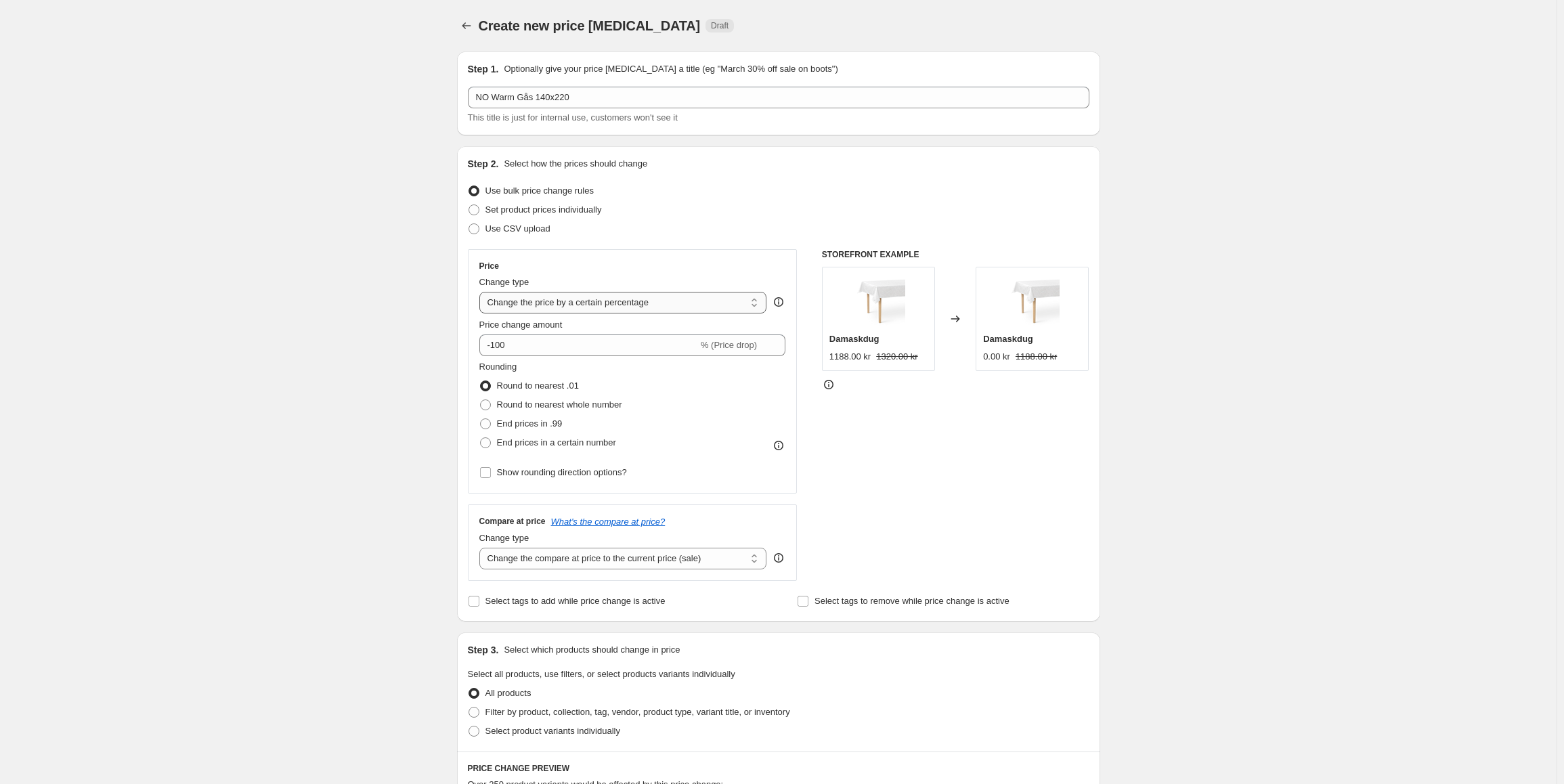
click at [584, 301] on select "Change the price to a certain amount Change the price by a certain amount Chang…" at bounding box center [623, 302] width 287 height 22
select select "to"
click at [482, 292] on select "Change the price to a certain amount Change the price by a certain amount Chang…" at bounding box center [623, 302] width 287 height 22
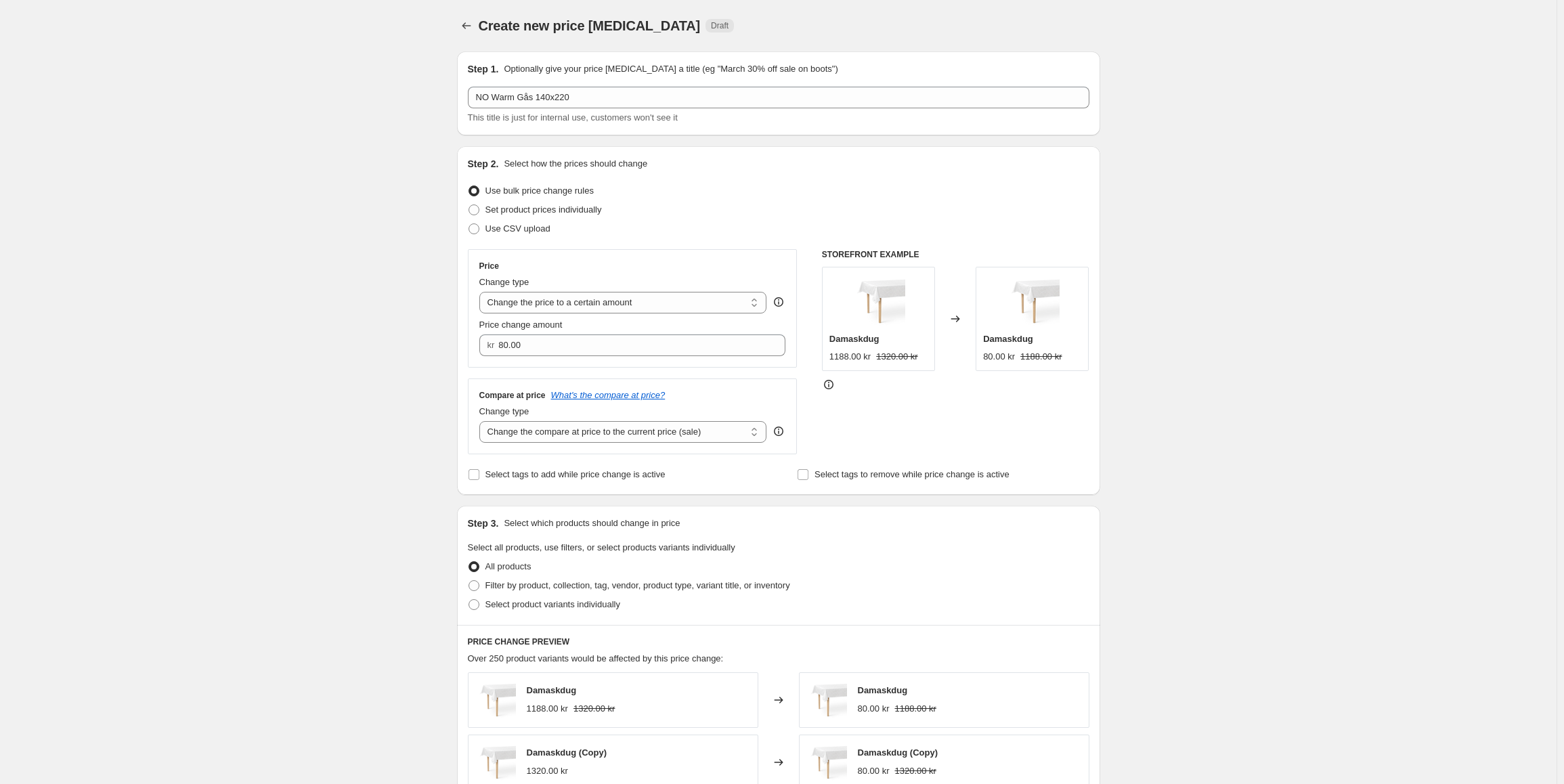
click at [406, 367] on div "Create new price [MEDICAL_DATA]. This page is ready Create new price [MEDICAL_D…" at bounding box center [778, 651] width 1557 height 1302
drag, startPoint x: 536, startPoint y: 346, endPoint x: 498, endPoint y: 345, distance: 38.0
click at [498, 345] on div "kr 80.00" at bounding box center [632, 345] width 307 height 22
type input "4990.00"
click at [353, 490] on div "Create new price [MEDICAL_DATA]. This page is ready Create new price [MEDICAL_D…" at bounding box center [778, 651] width 1557 height 1302
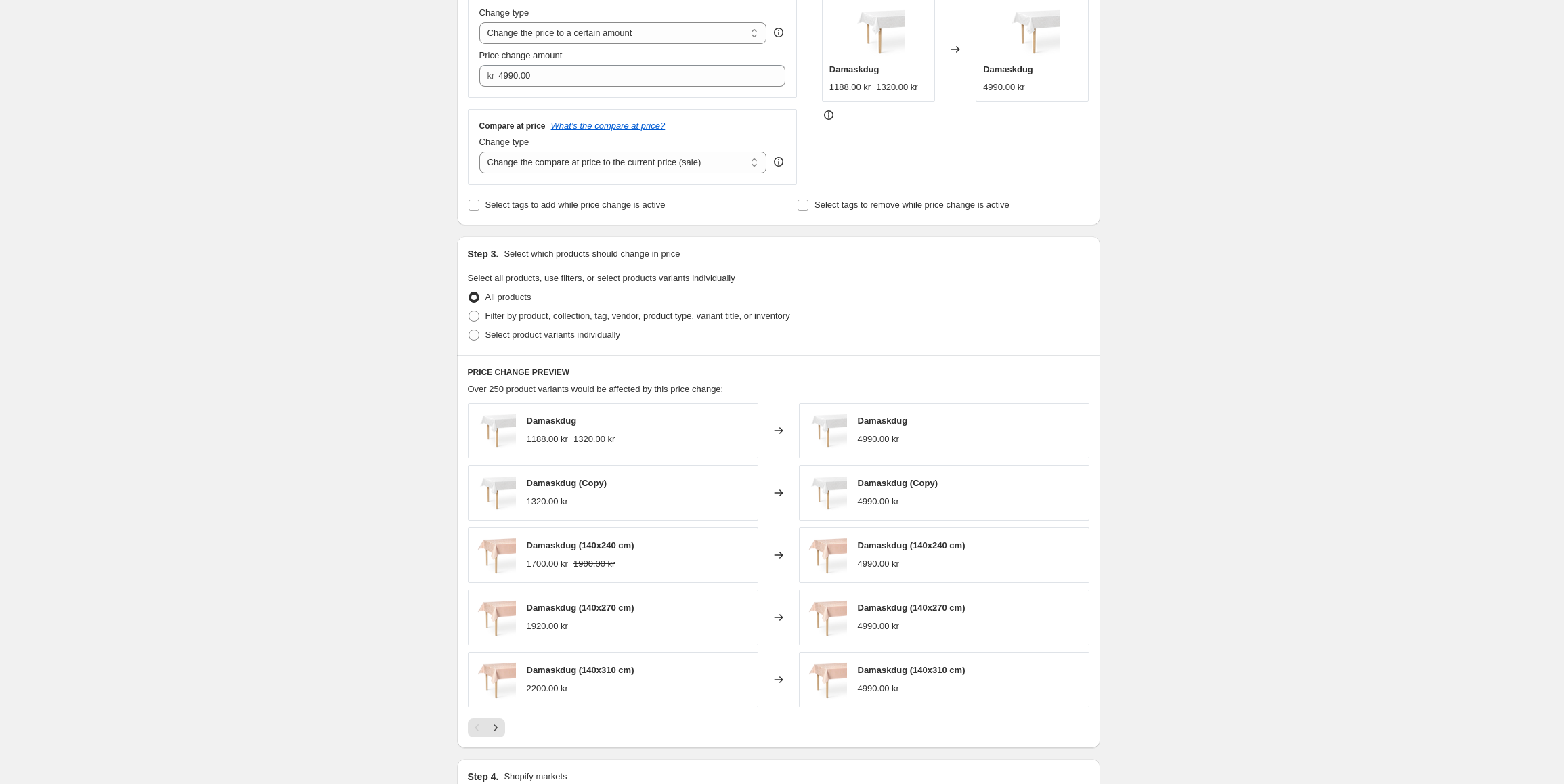
scroll to position [270, 0]
click at [484, 335] on label "Select product variants individually" at bounding box center [543, 334] width 152 height 19
click at [469, 329] on input "Select product variants individually" at bounding box center [468, 328] width 1 height 1
radio input "true"
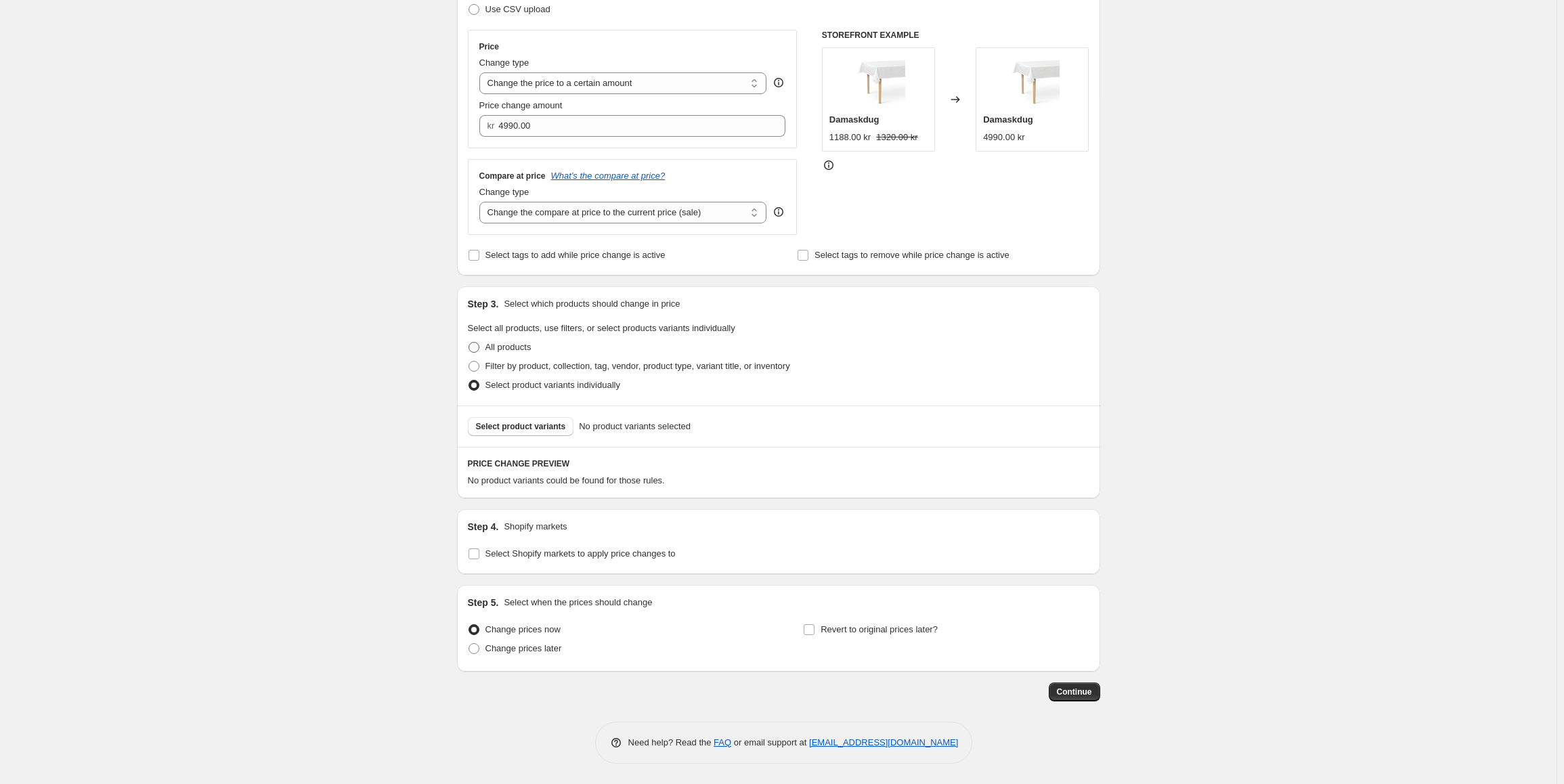
scroll to position [220, 0]
click at [527, 426] on span "Select product variants" at bounding box center [521, 426] width 90 height 11
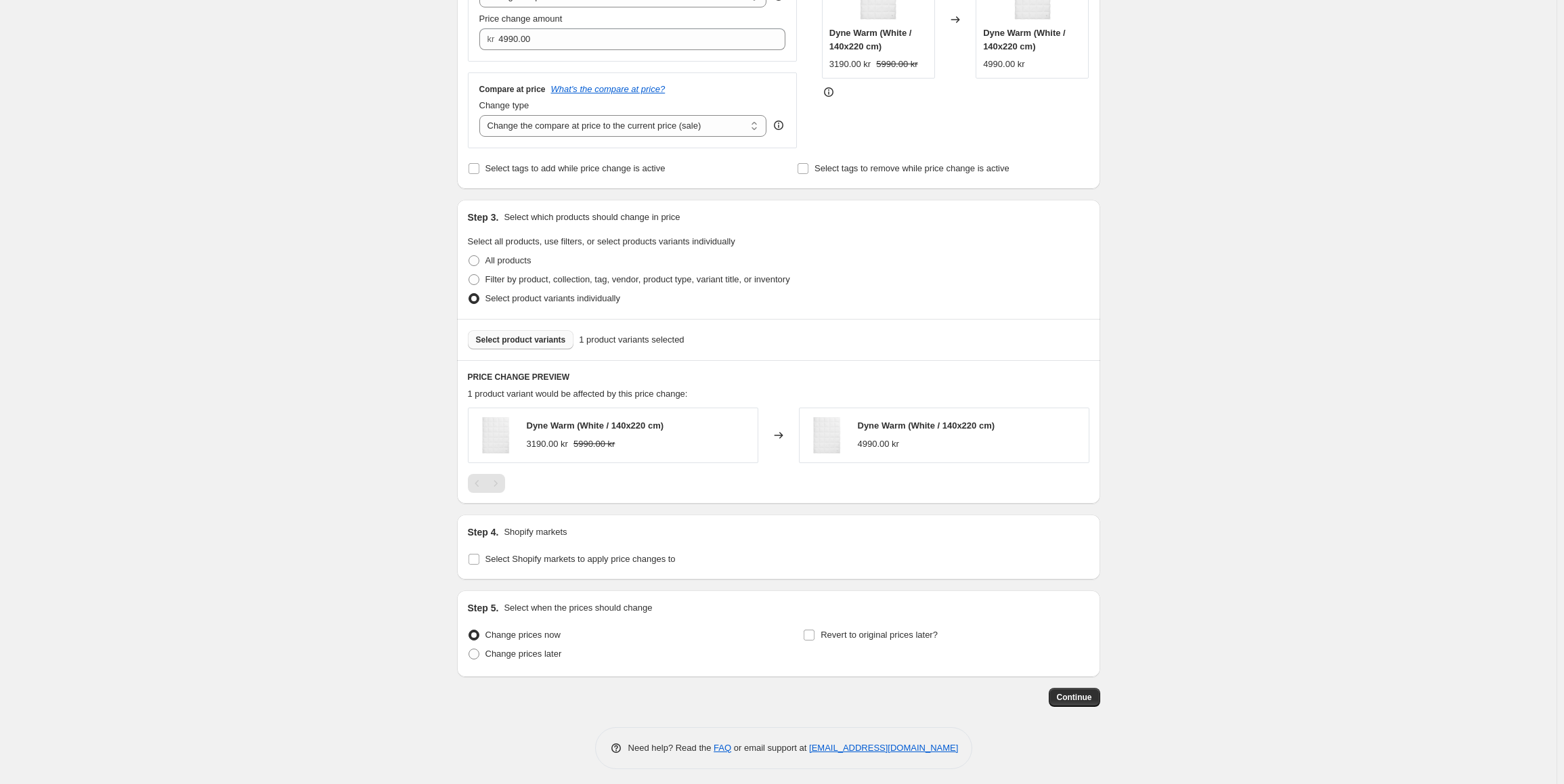
scroll to position [312, 0]
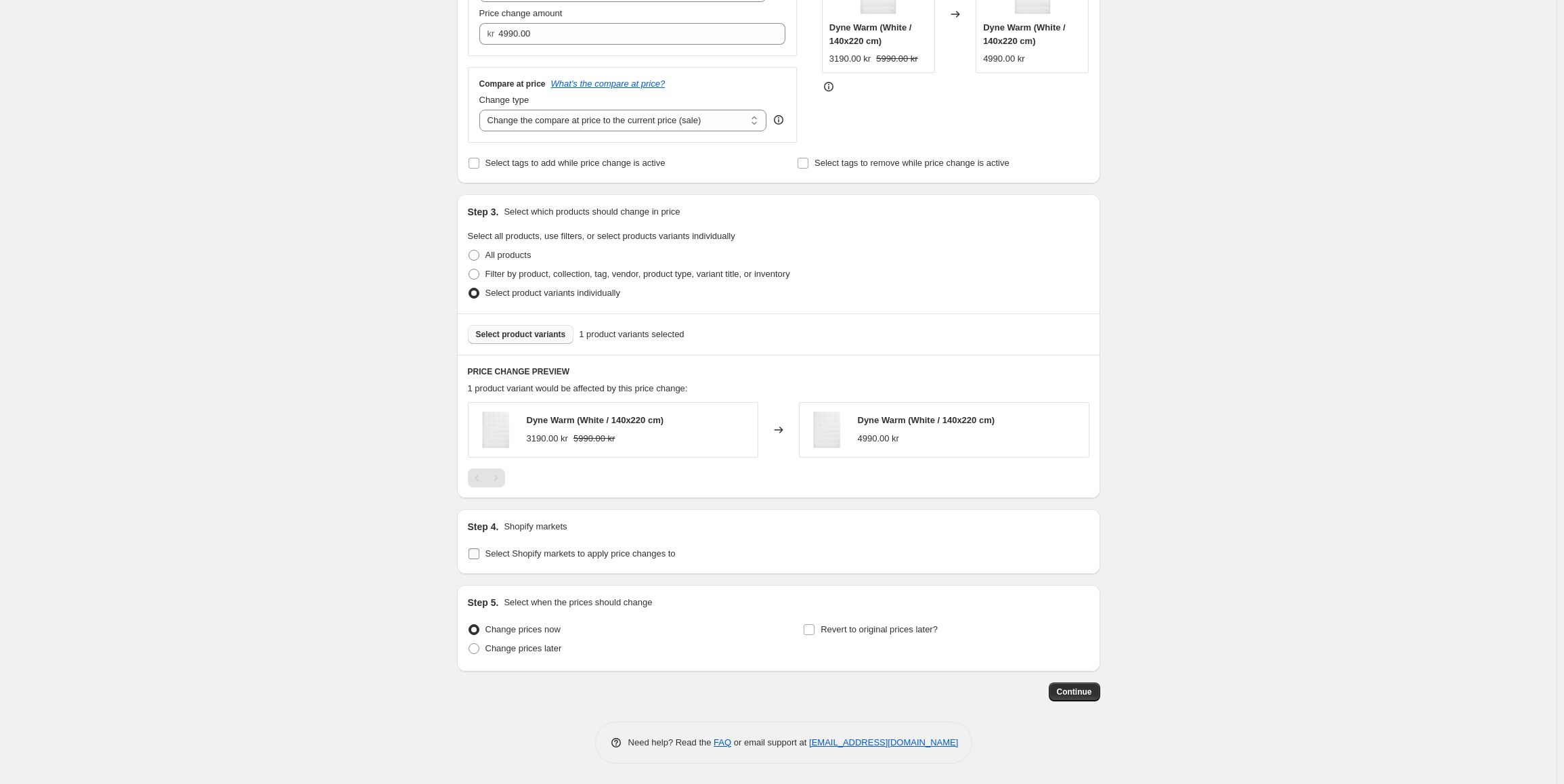
click at [479, 554] on input "Select Shopify markets to apply price changes to" at bounding box center [474, 554] width 11 height 11
checkbox input "true"
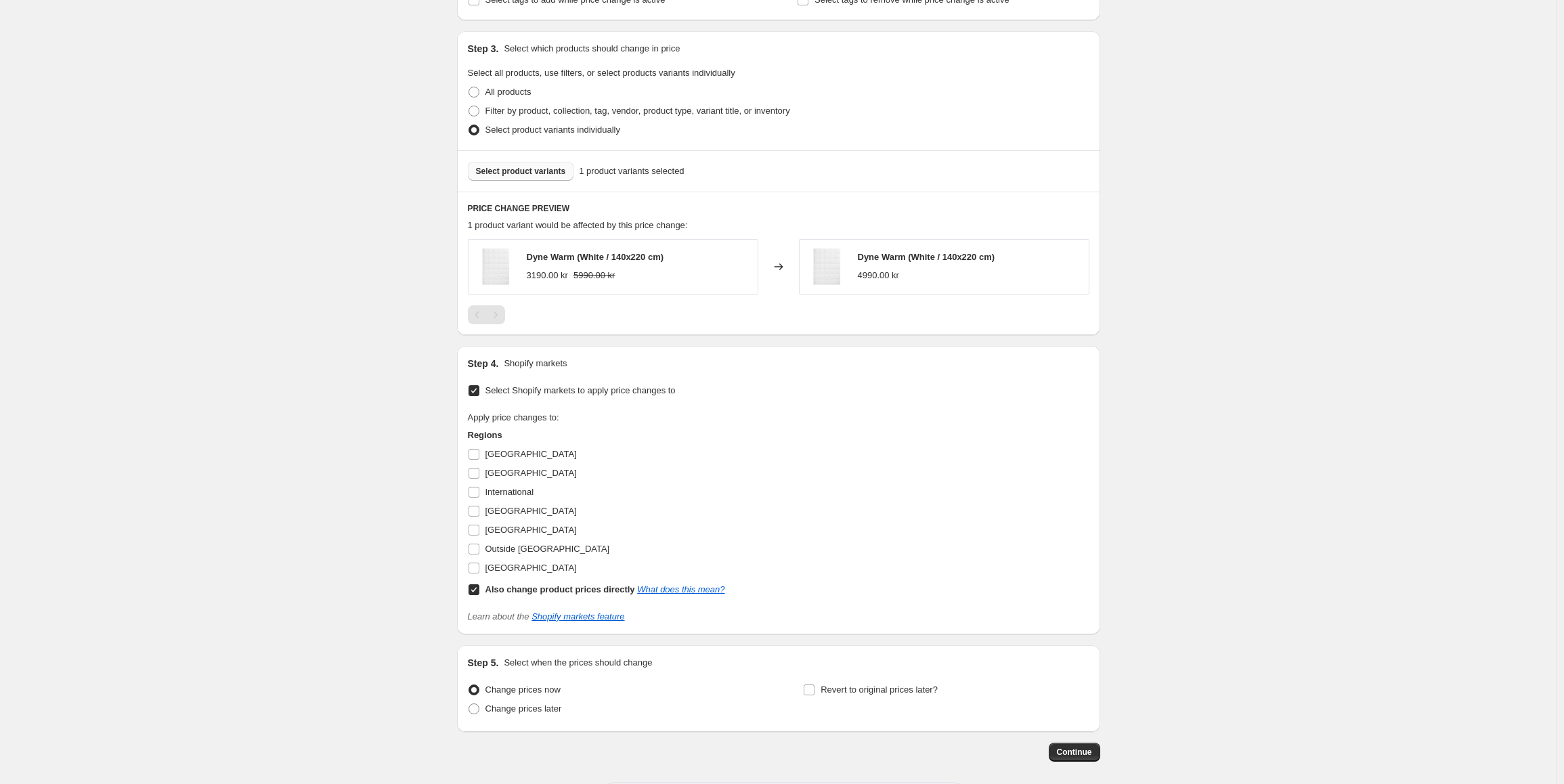
scroll to position [515, 0]
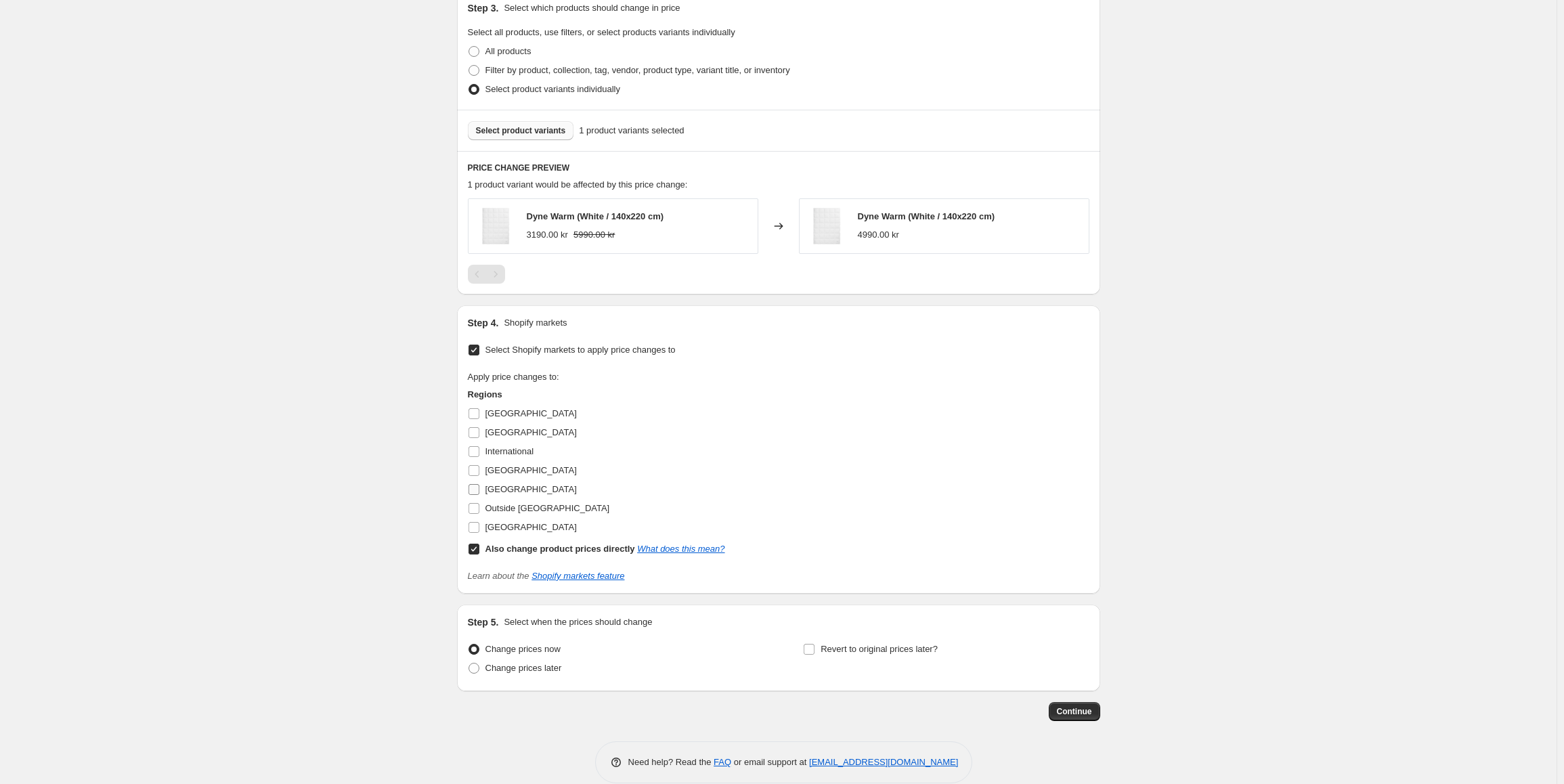
click at [479, 489] on input "[GEOGRAPHIC_DATA]" at bounding box center [474, 490] width 11 height 11
checkbox input "true"
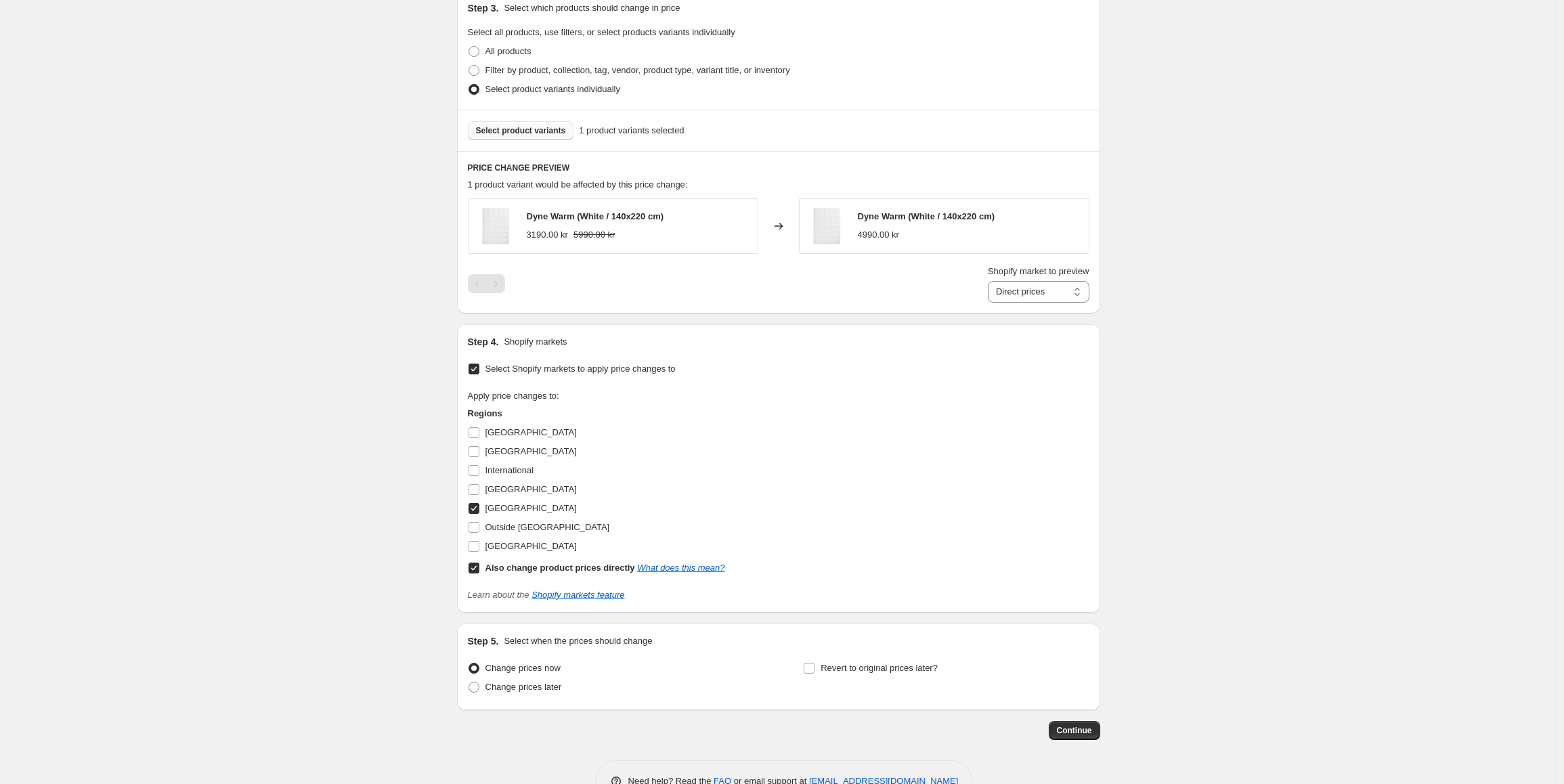
click at [479, 569] on input "Also change product prices directly What does this mean?" at bounding box center [474, 568] width 11 height 11
checkbox input "false"
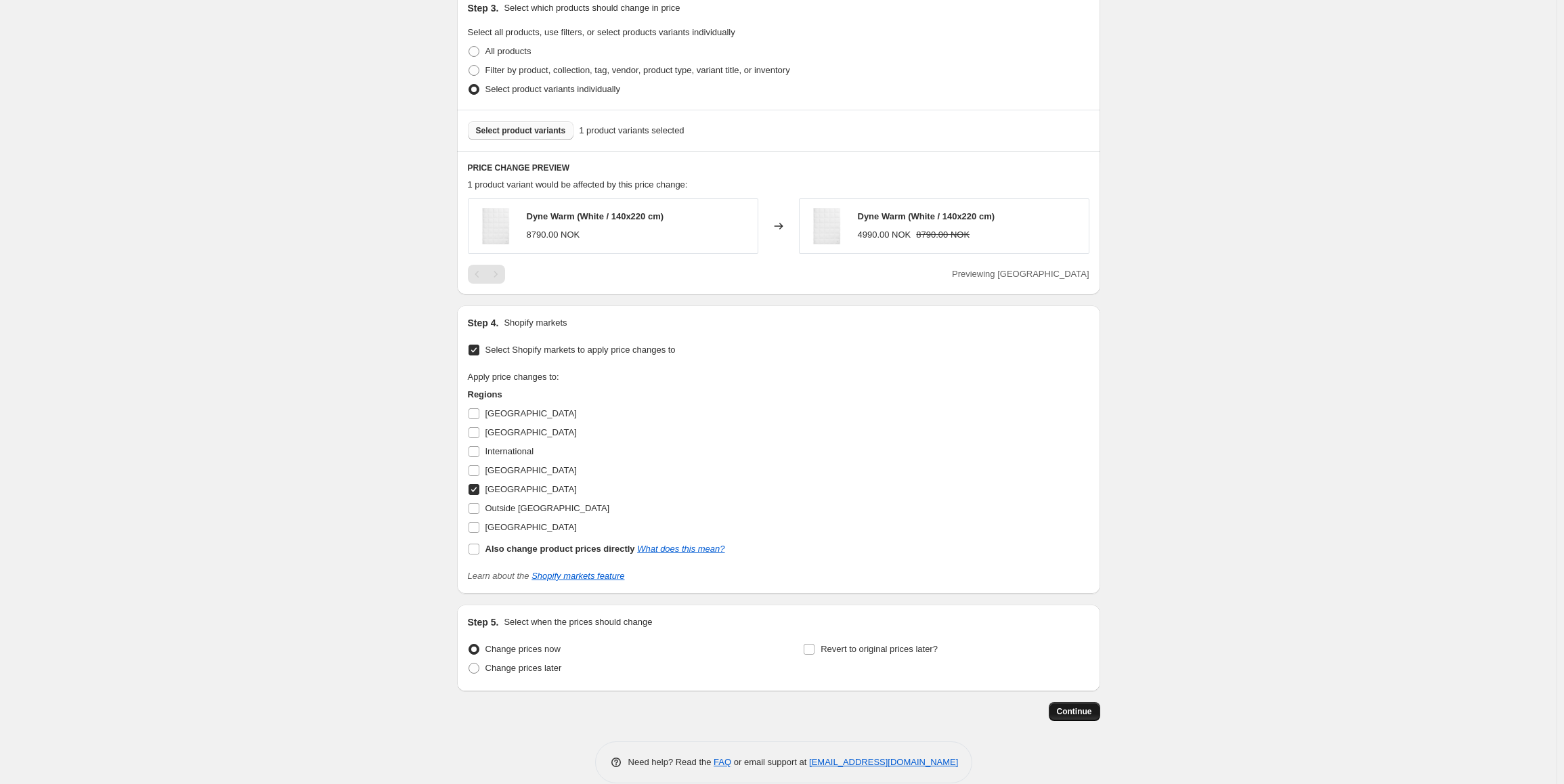
click at [1079, 716] on span "Continue" at bounding box center [1074, 711] width 35 height 11
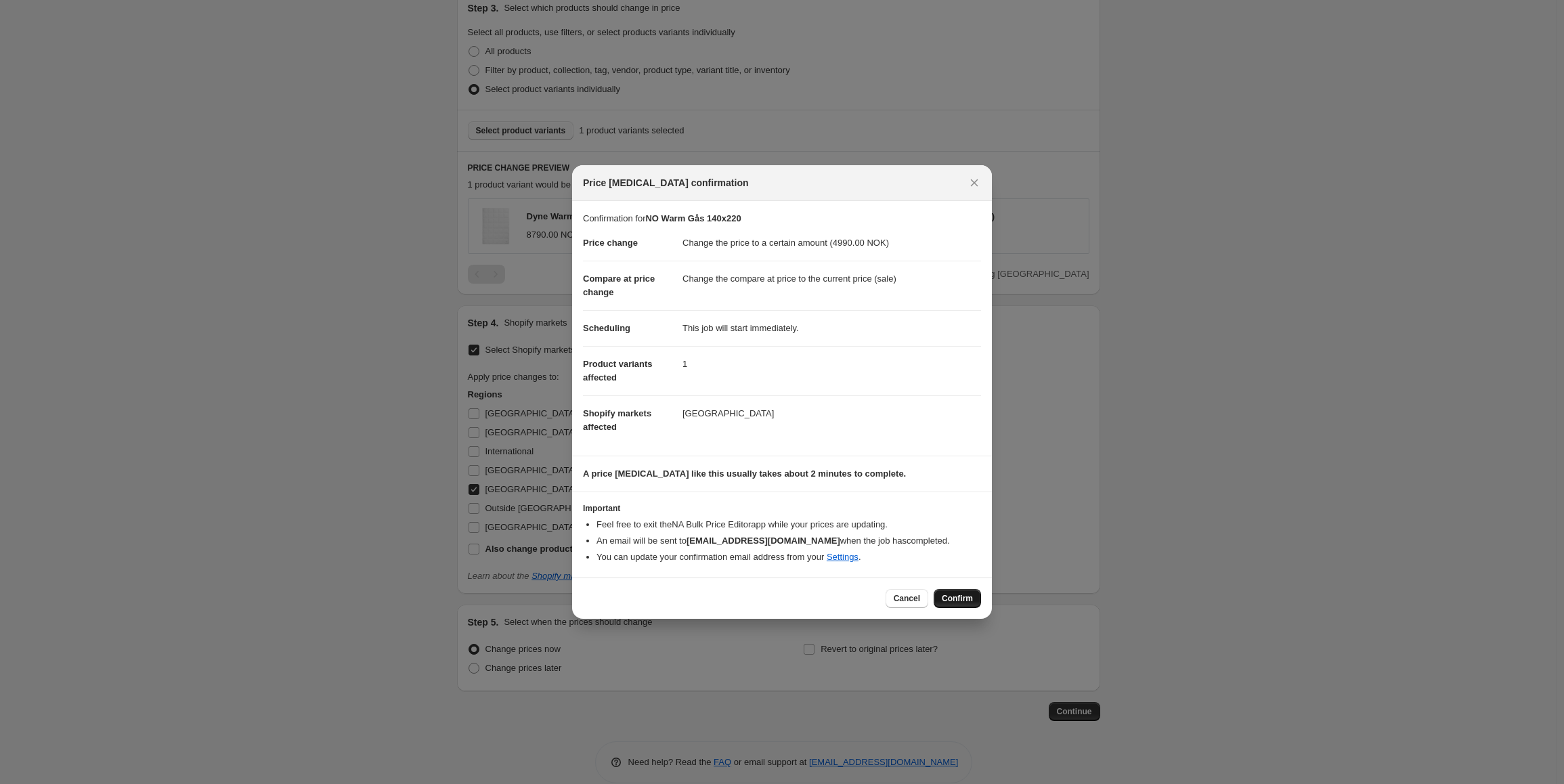
click at [956, 596] on span "Confirm" at bounding box center [957, 598] width 31 height 11
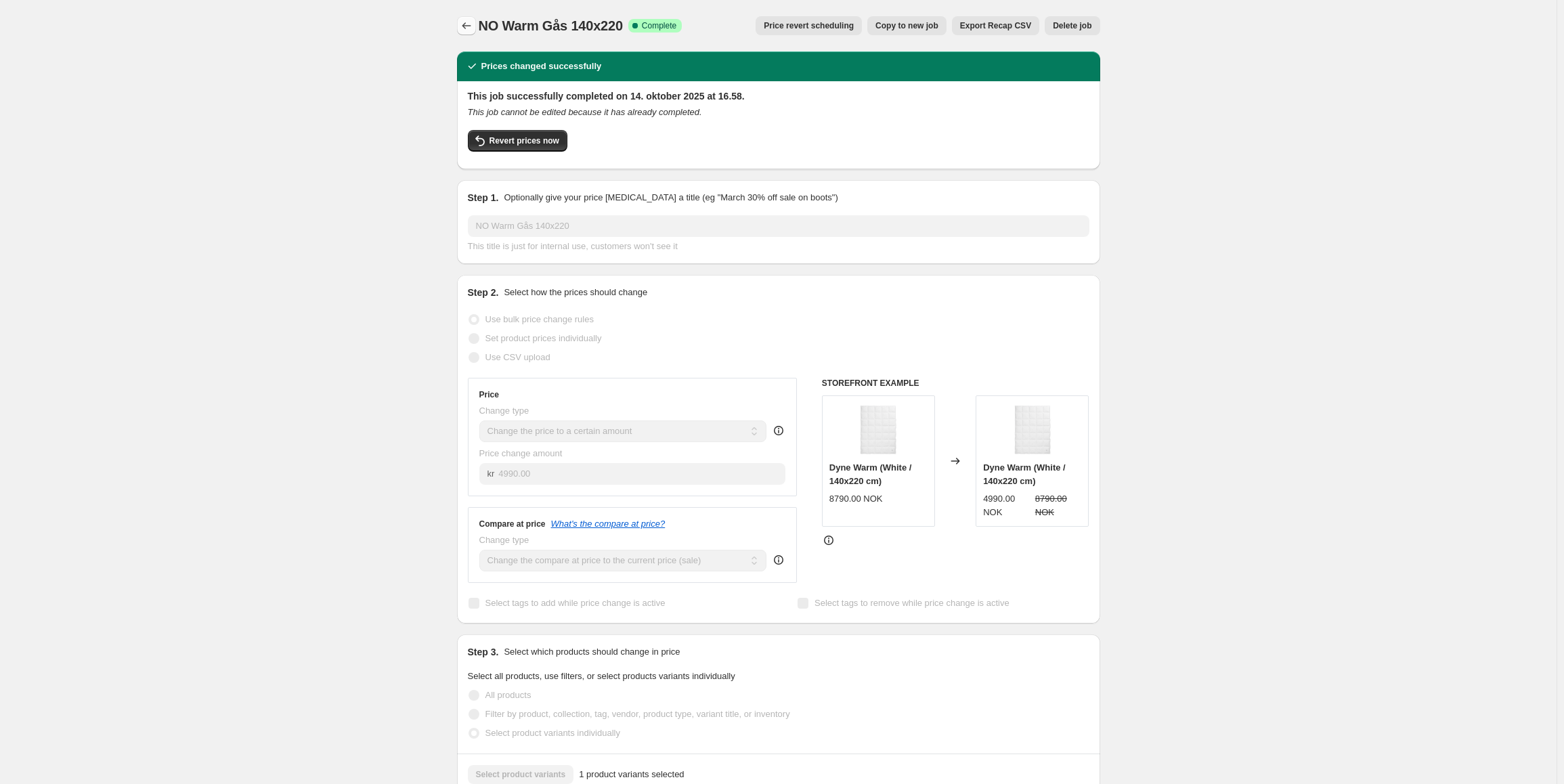
click at [463, 21] on icon "Price change jobs" at bounding box center [466, 26] width 14 height 14
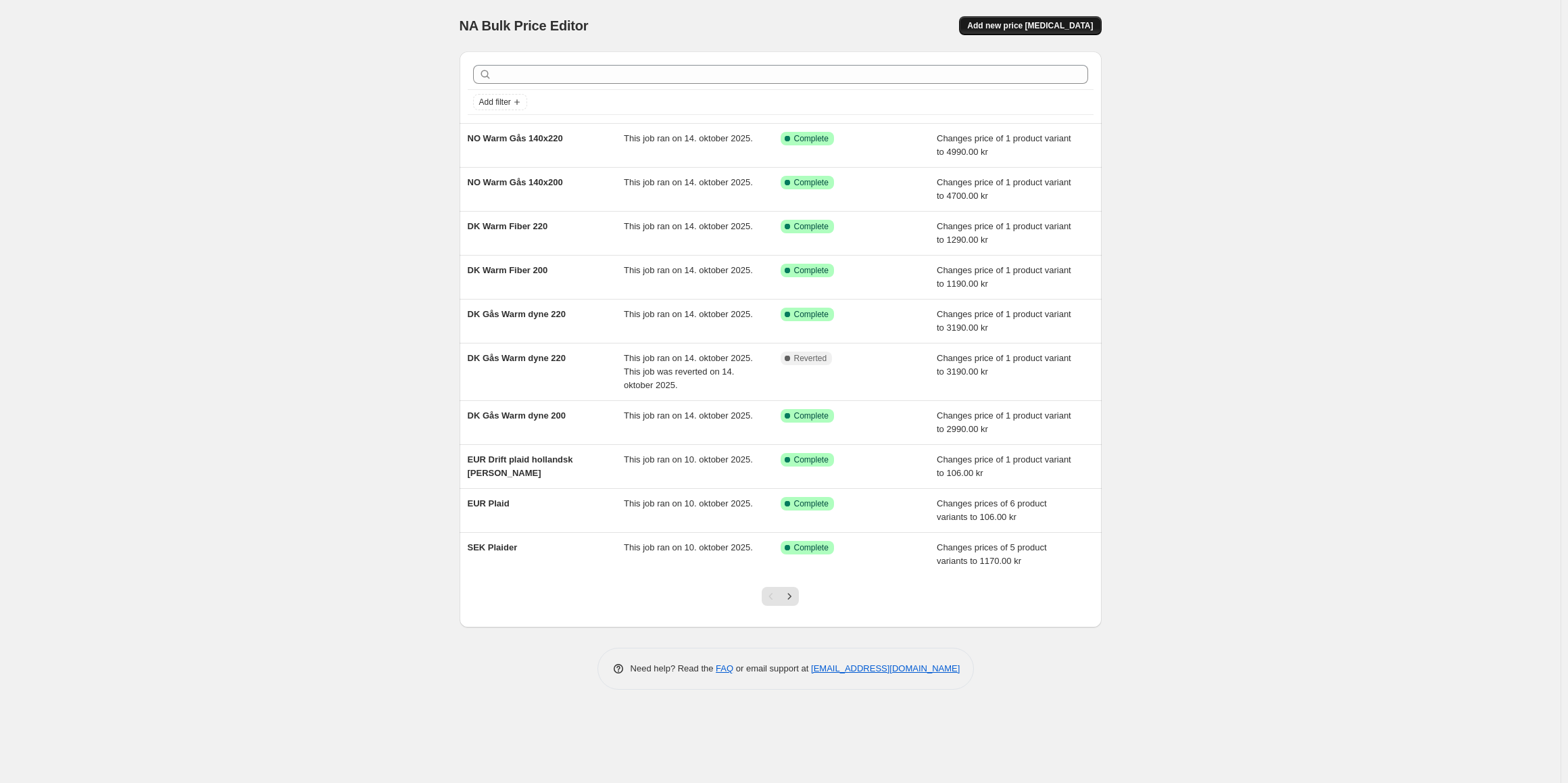
click at [1041, 30] on span "Add new price [MEDICAL_DATA]" at bounding box center [1029, 26] width 125 height 11
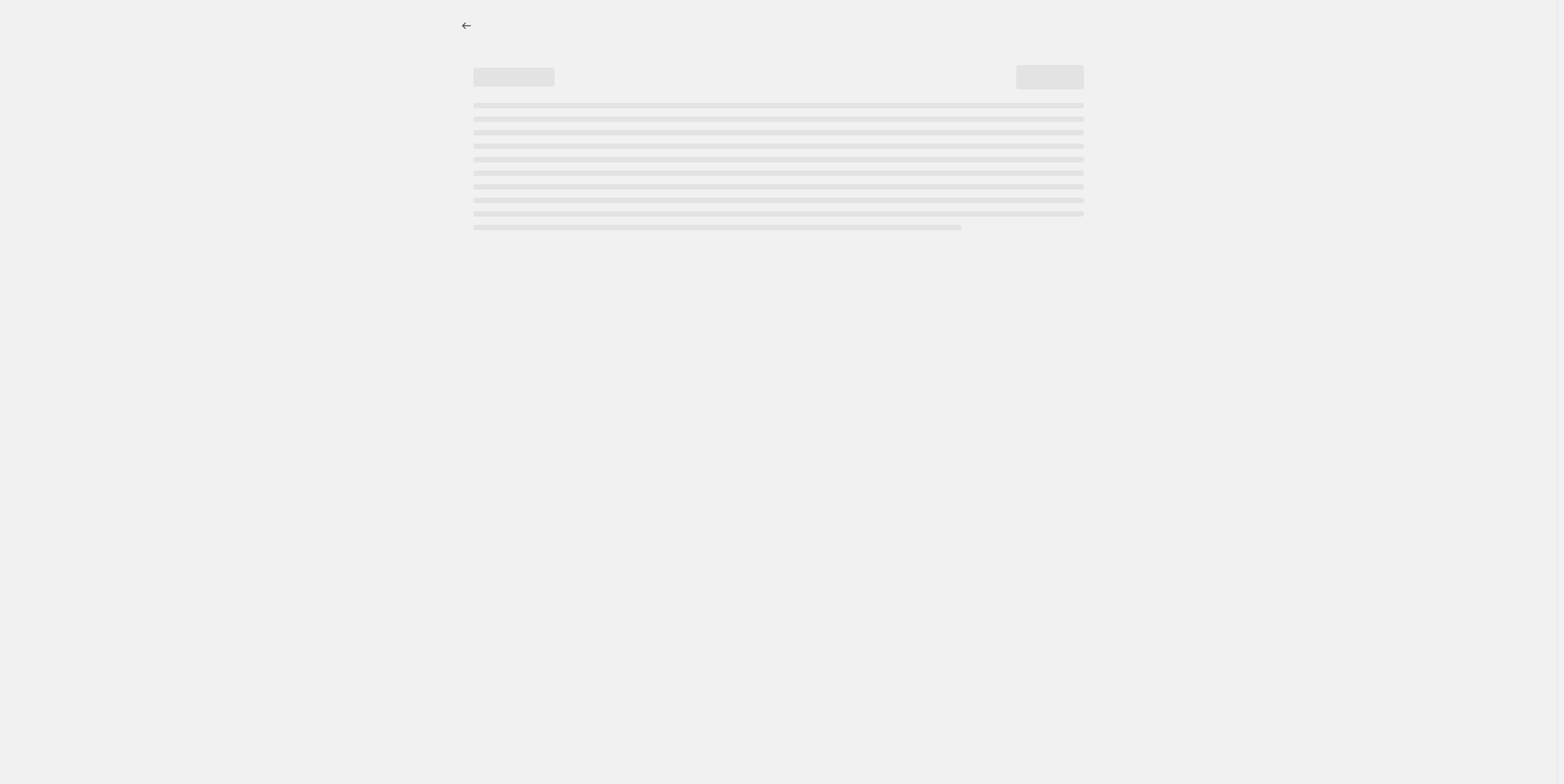
select select "percentage"
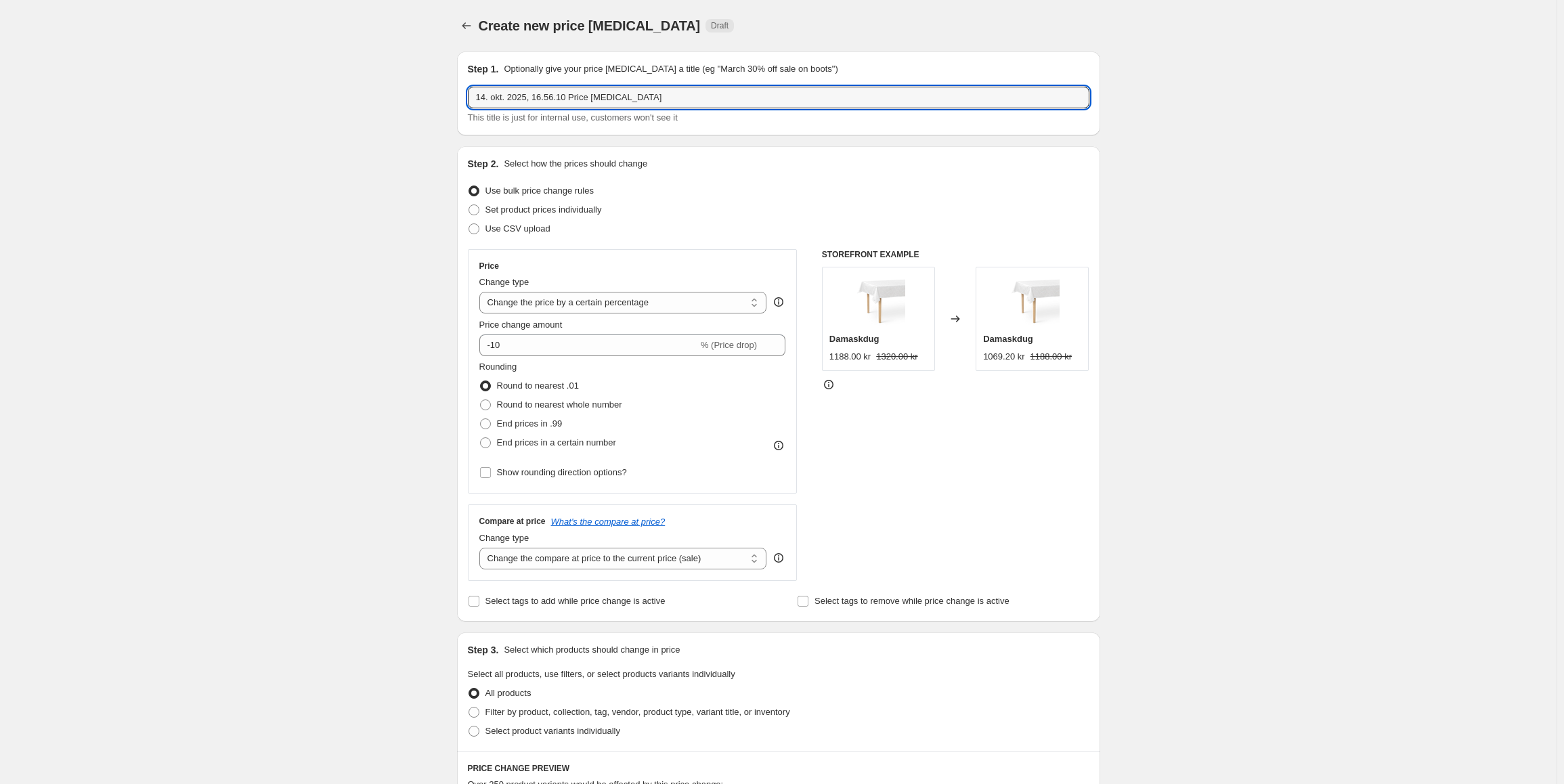
drag, startPoint x: 675, startPoint y: 101, endPoint x: 393, endPoint y: 78, distance: 282.9
click at [393, 78] on div "Create new price [MEDICAL_DATA]. This page is ready Create new price [MEDICAL_D…" at bounding box center [778, 714] width 1557 height 1429
paste input "NO Warm Gås 140x200"
drag, startPoint x: 490, startPoint y: 97, endPoint x: 440, endPoint y: 93, distance: 50.2
click at [440, 93] on div "Create new price [MEDICAL_DATA]. This page is ready Create new price [MEDICAL_D…" at bounding box center [778, 714] width 1557 height 1429
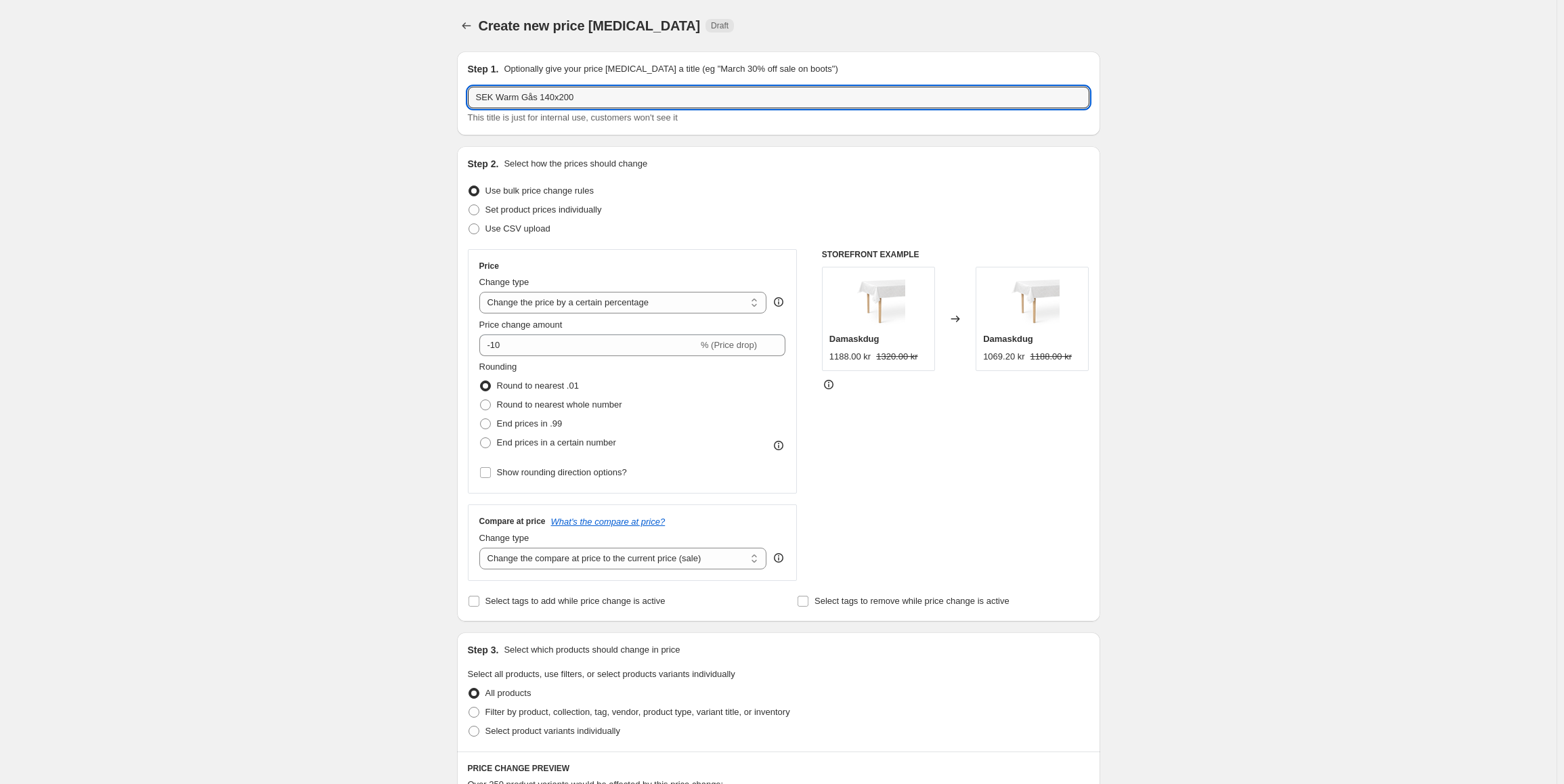
drag, startPoint x: 578, startPoint y: 90, endPoint x: 413, endPoint y: 83, distance: 165.1
click at [413, 83] on div "Create new price [MEDICAL_DATA]. This page is ready Create new price [MEDICAL_D…" at bounding box center [778, 714] width 1557 height 1429
type input "SEK Warm Gås 140x200"
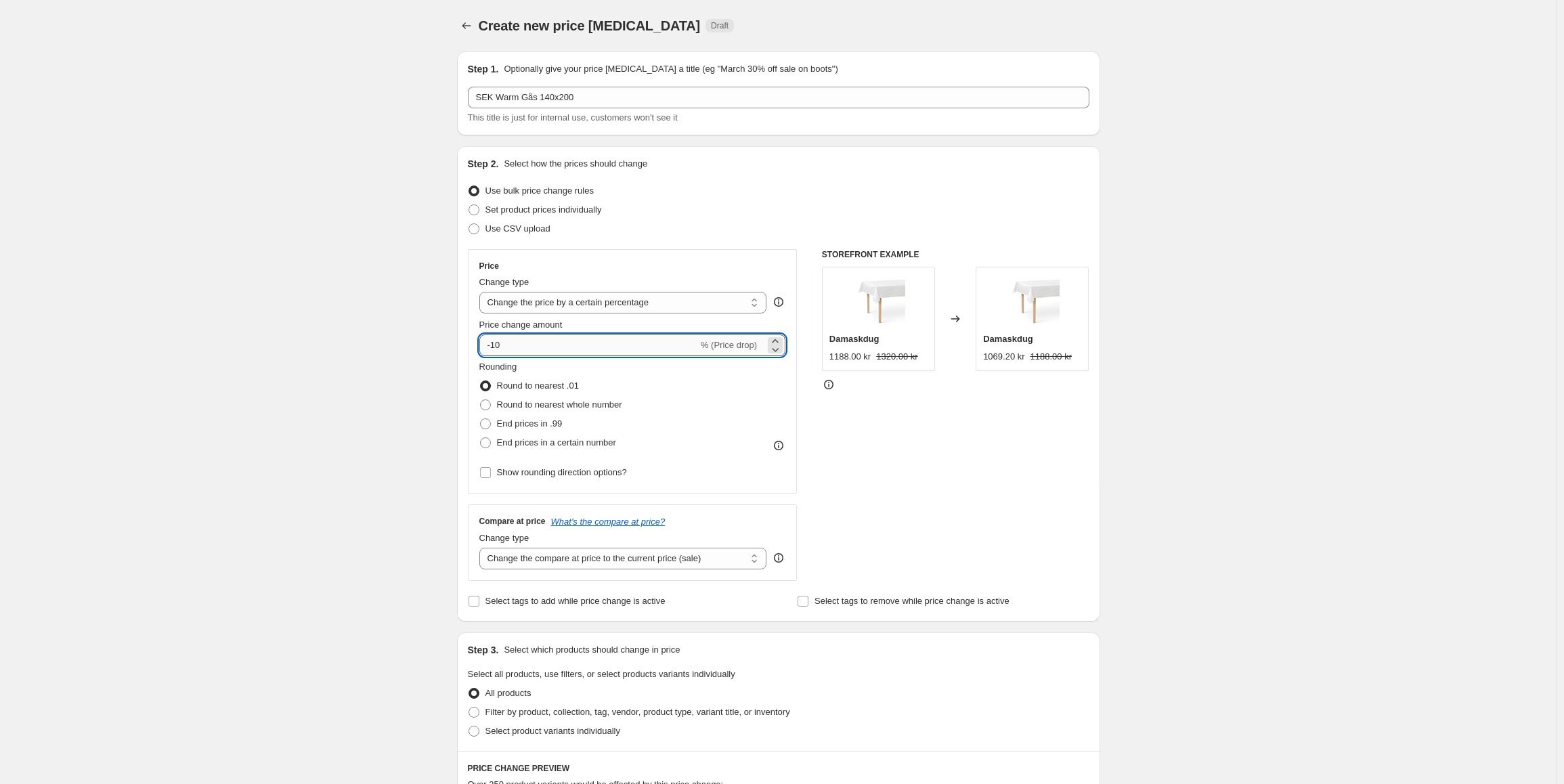
drag, startPoint x: 520, startPoint y: 349, endPoint x: 521, endPoint y: 322, distance: 27.0
click at [487, 347] on input "-10" at bounding box center [588, 345] width 219 height 22
click at [539, 299] on select "Change the price to a certain amount Change the price by a certain amount Chang…" at bounding box center [623, 302] width 287 height 22
select select "by"
click at [482, 292] on select "Change the price to a certain amount Change the price by a certain amount Chang…" at bounding box center [623, 302] width 287 height 22
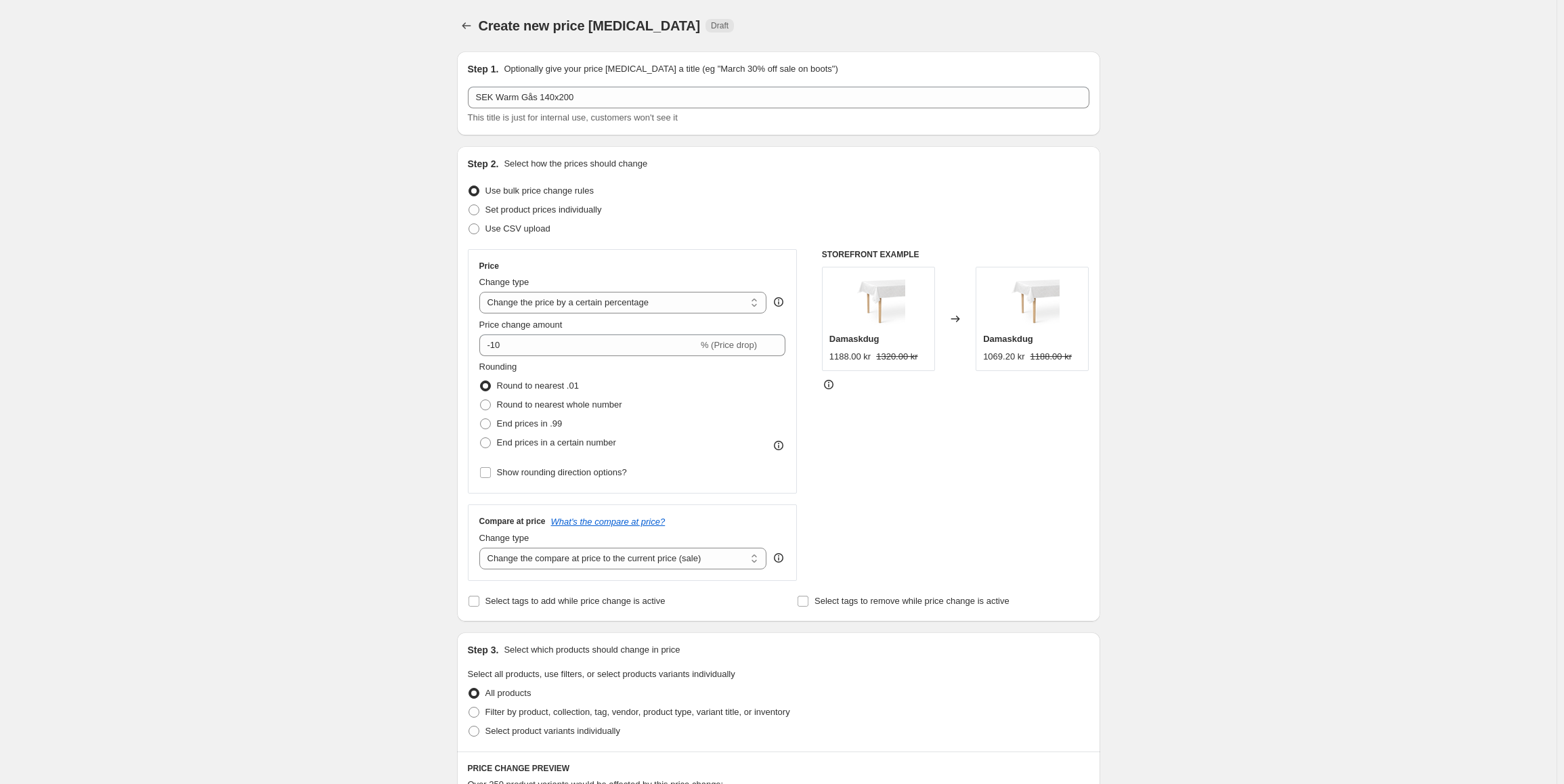
type input "-10.00"
click at [548, 305] on select "Change the price to a certain amount Change the price by a certain amount Chang…" at bounding box center [623, 302] width 287 height 22
select select "to"
click at [482, 292] on select "Change the price to a certain amount Change the price by a certain amount Chang…" at bounding box center [623, 302] width 287 height 22
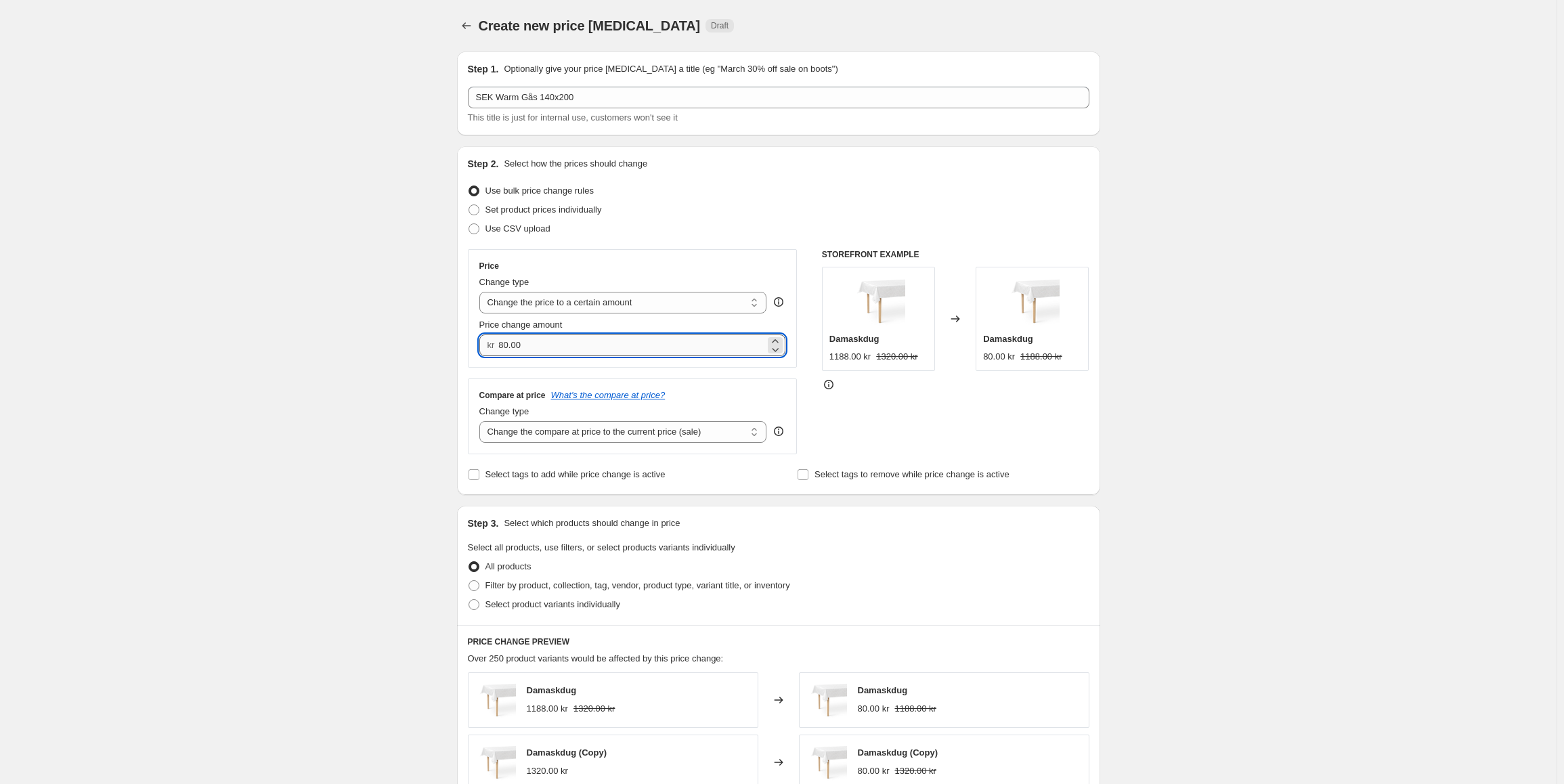
drag, startPoint x: 531, startPoint y: 340, endPoint x: 502, endPoint y: 345, distance: 29.4
click at [502, 345] on input "80.00" at bounding box center [632, 345] width 267 height 22
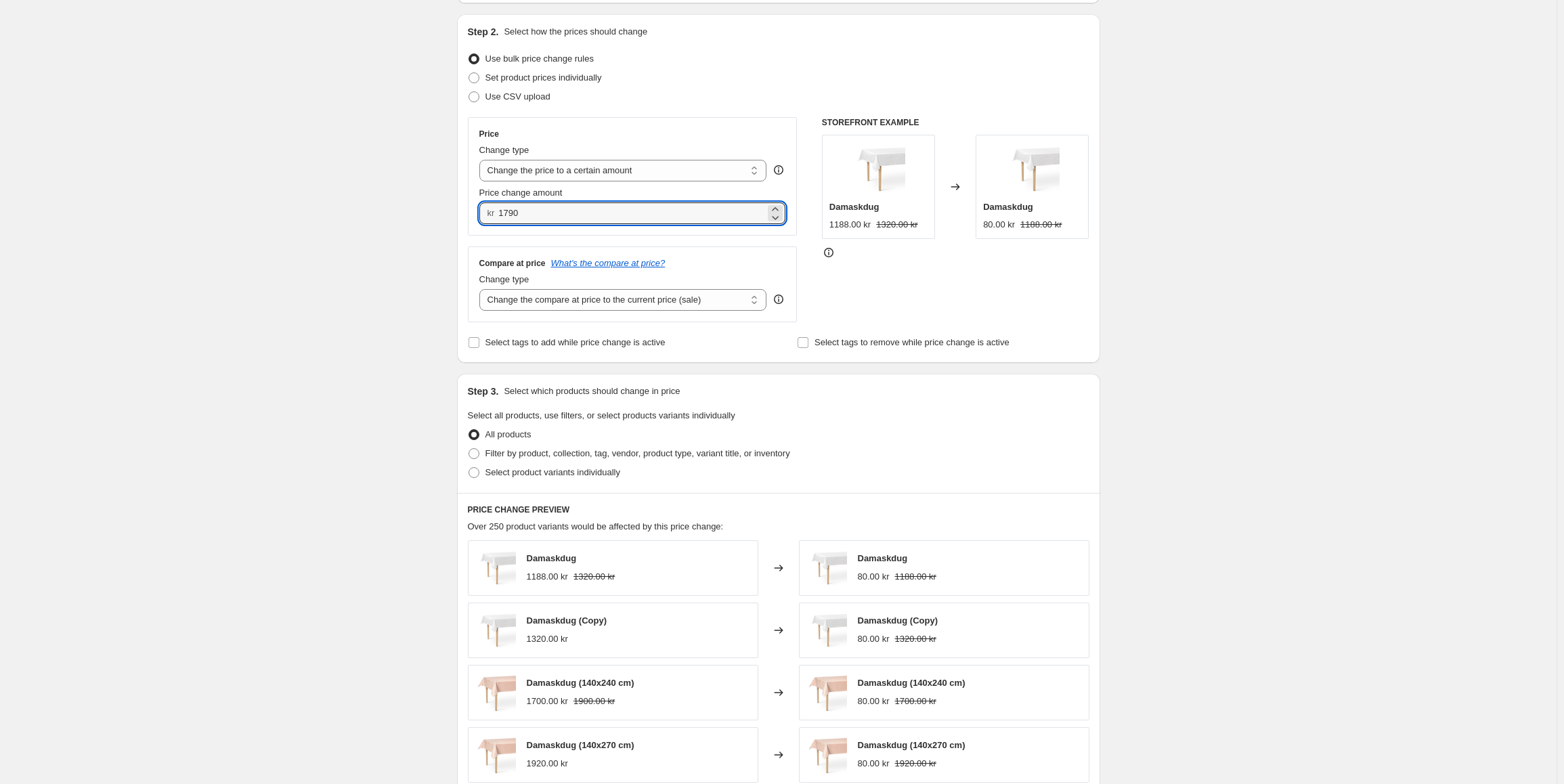
scroll to position [135, 0]
type input "1790.00"
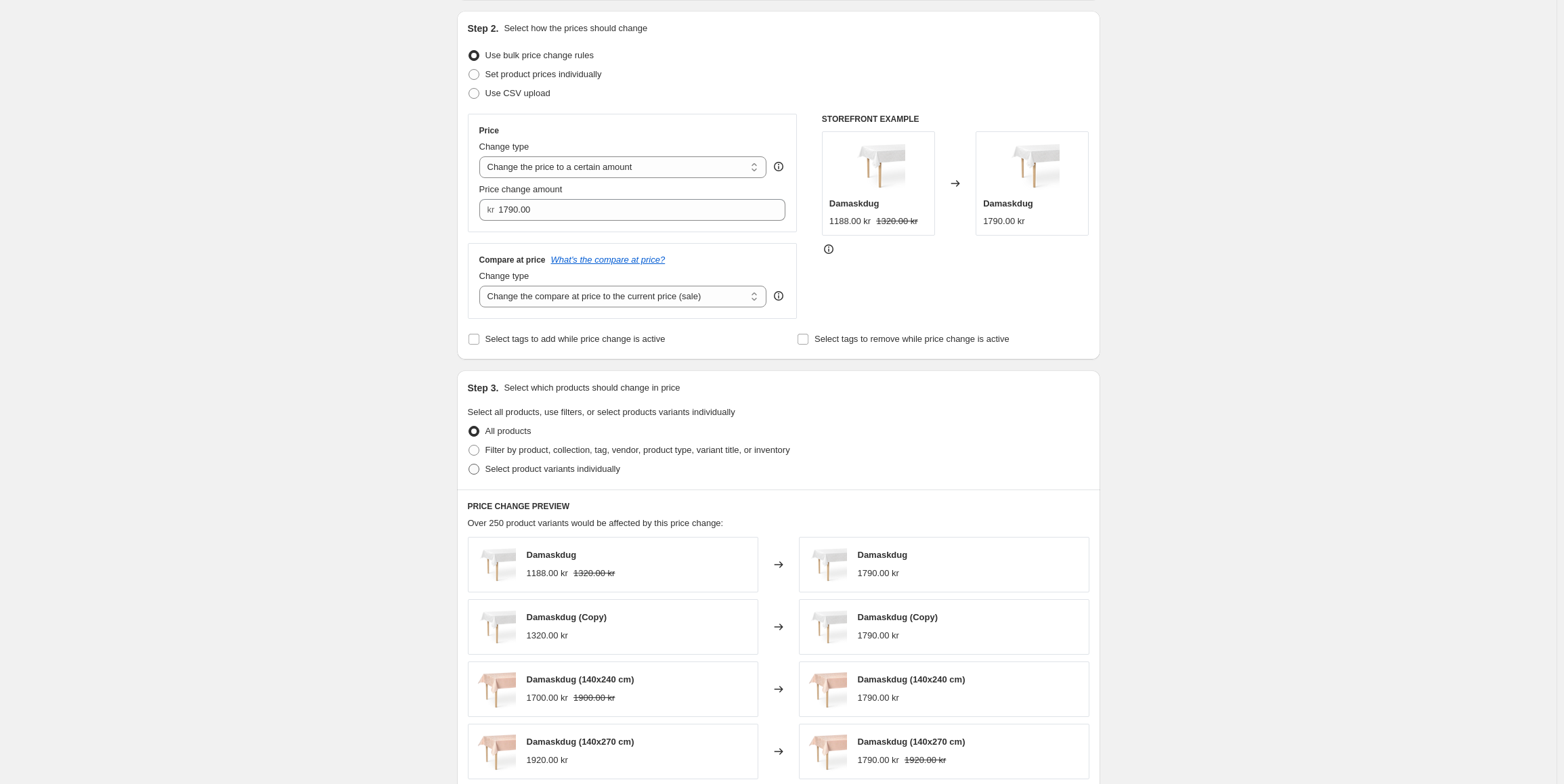
click at [478, 470] on span at bounding box center [474, 469] width 11 height 11
click at [469, 464] on input "Select product variants individually" at bounding box center [468, 463] width 1 height 1
radio input "true"
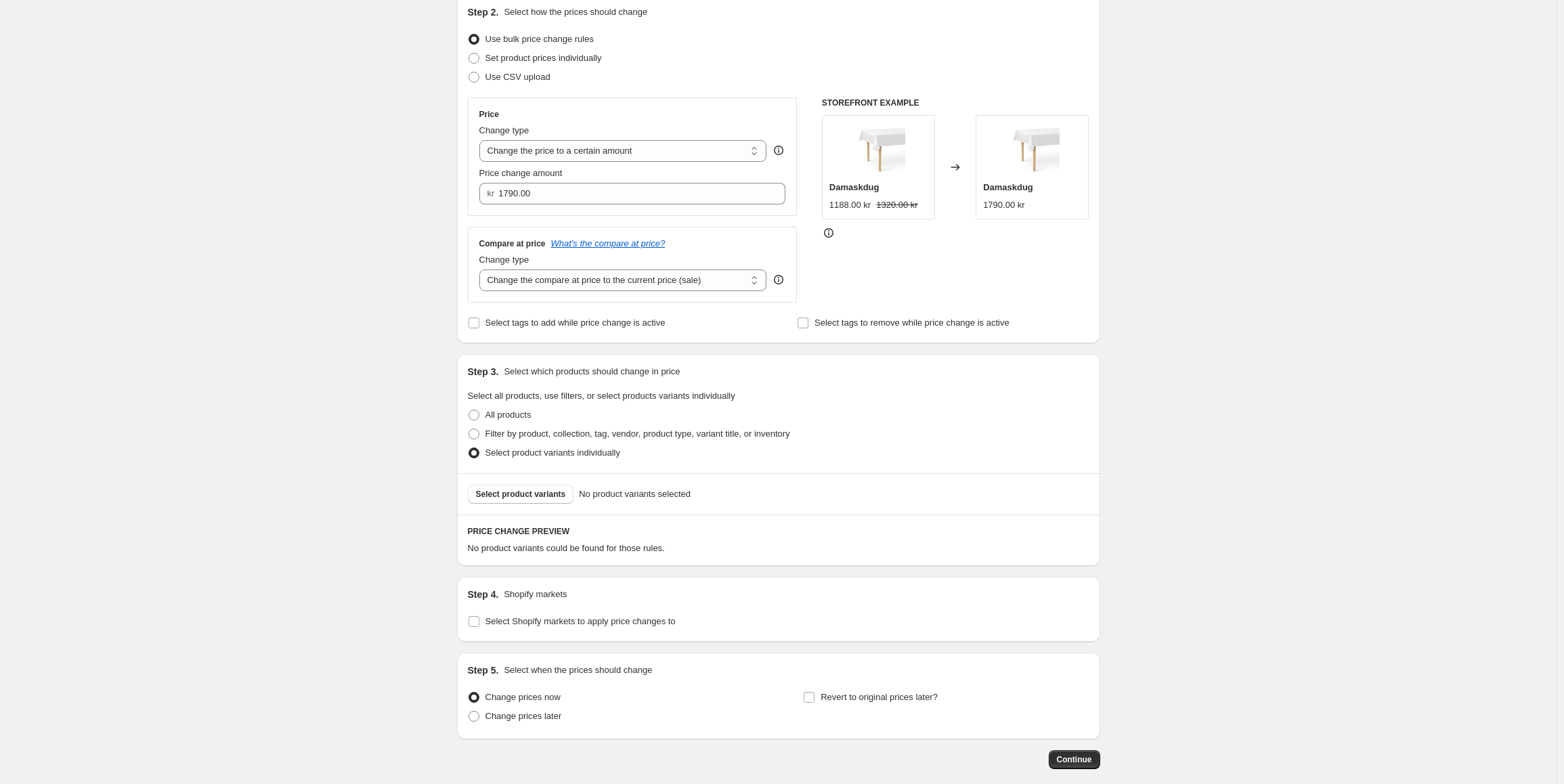
scroll to position [203, 0]
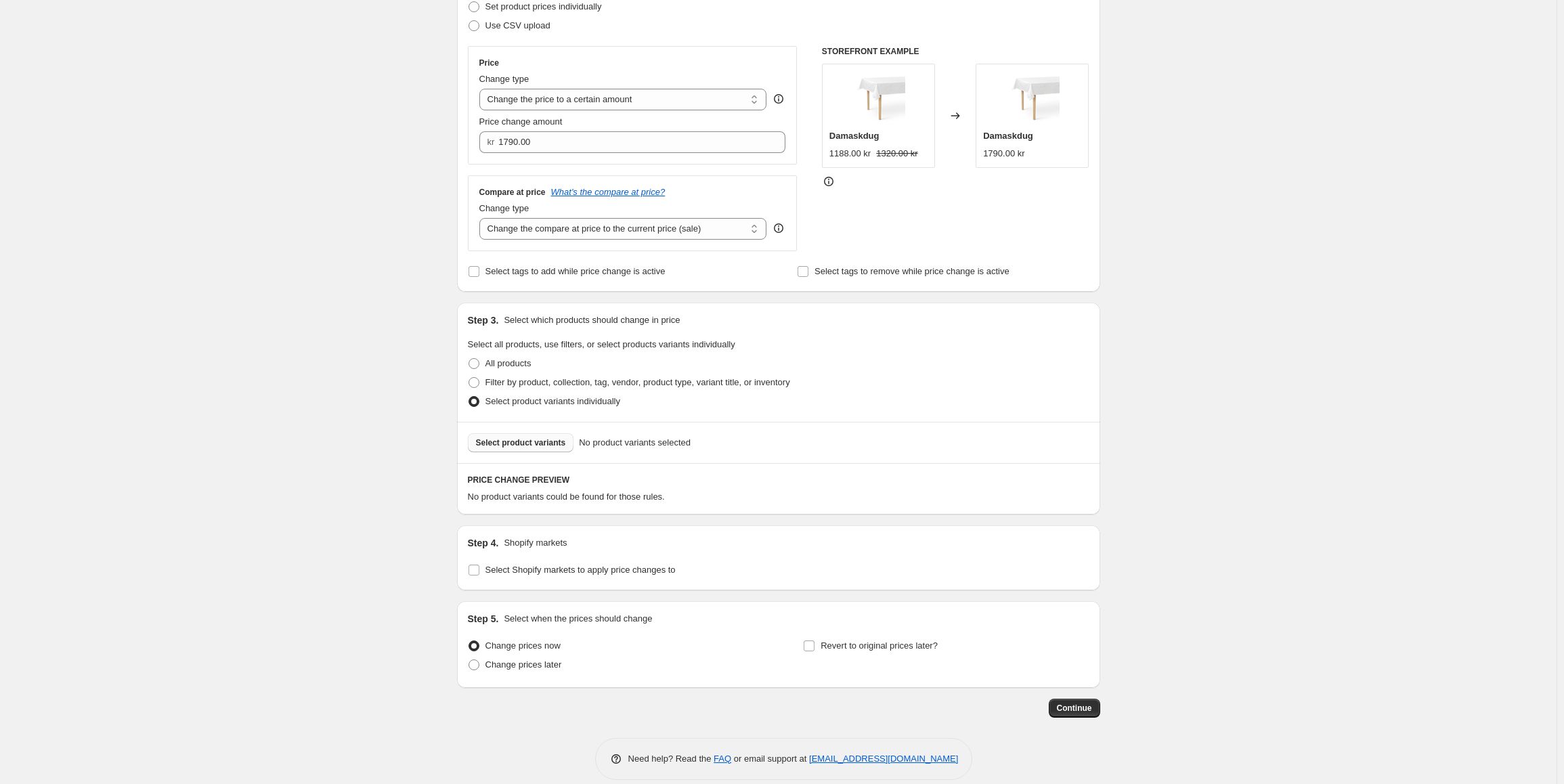
click at [535, 441] on span "Select product variants" at bounding box center [521, 442] width 90 height 11
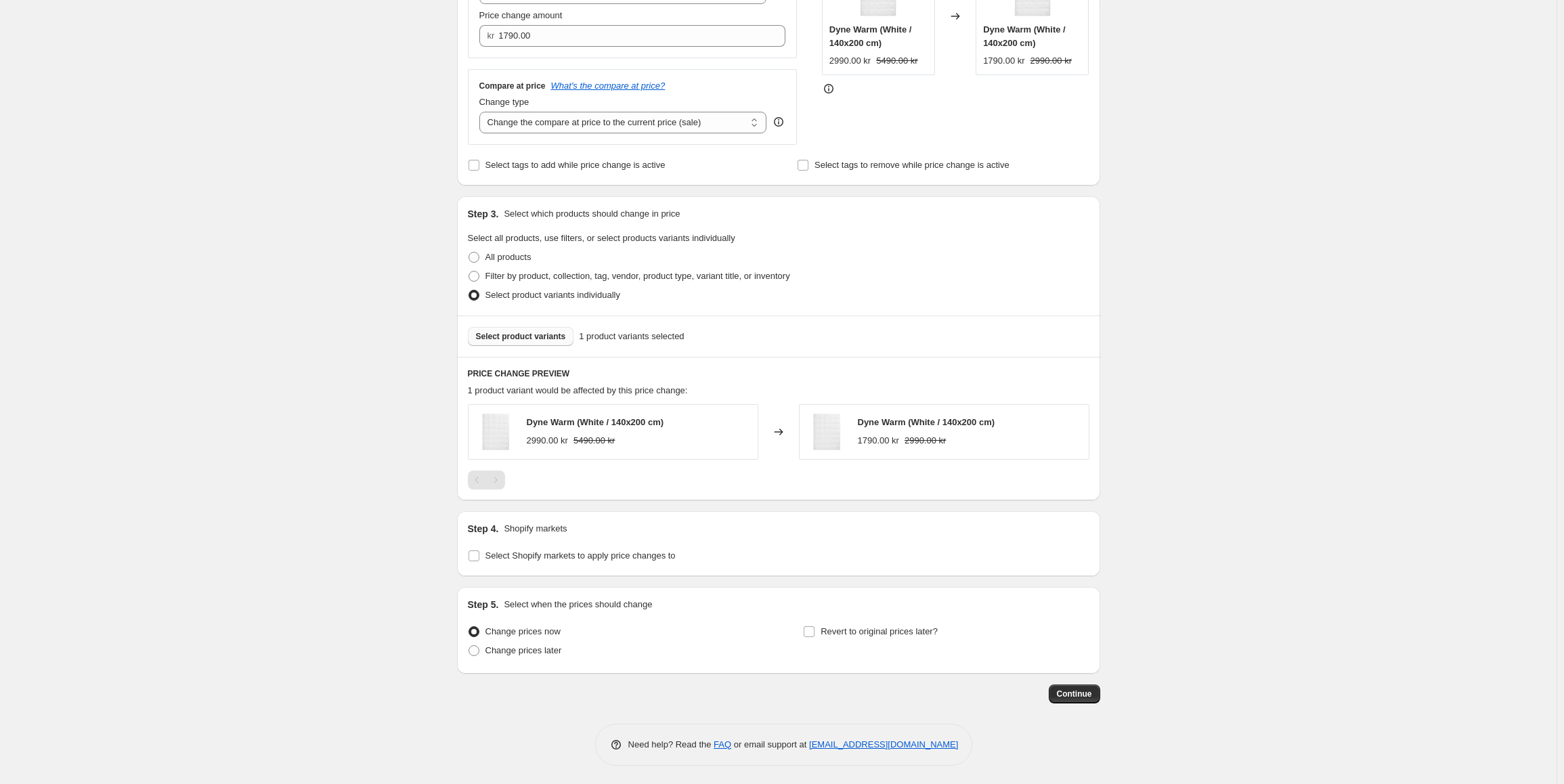
scroll to position [312, 0]
click at [480, 558] on span at bounding box center [473, 553] width 12 height 12
click at [479, 558] on input "Select Shopify markets to apply price changes to" at bounding box center [474, 554] width 11 height 11
checkbox input "true"
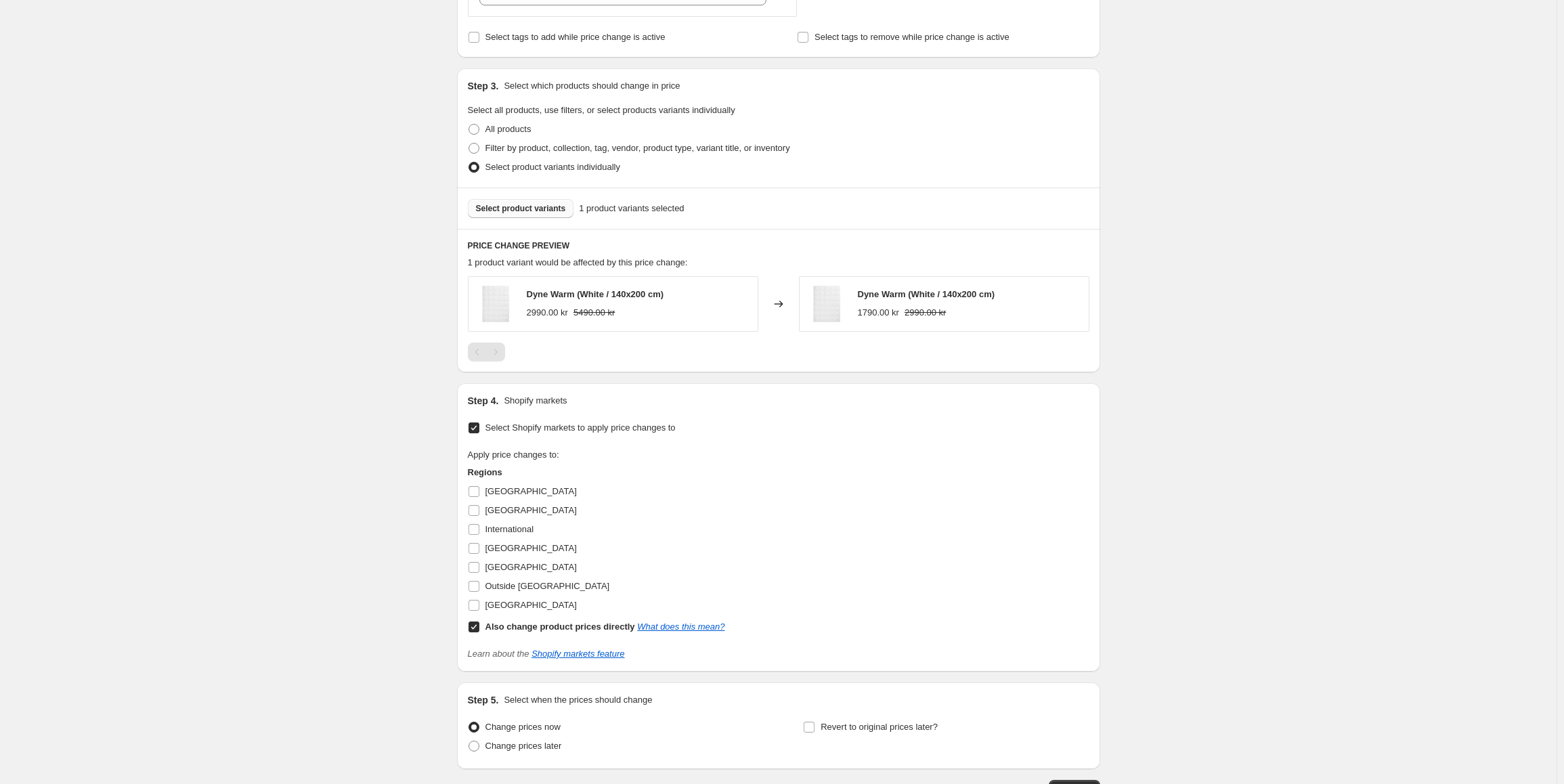
scroll to position [447, 0]
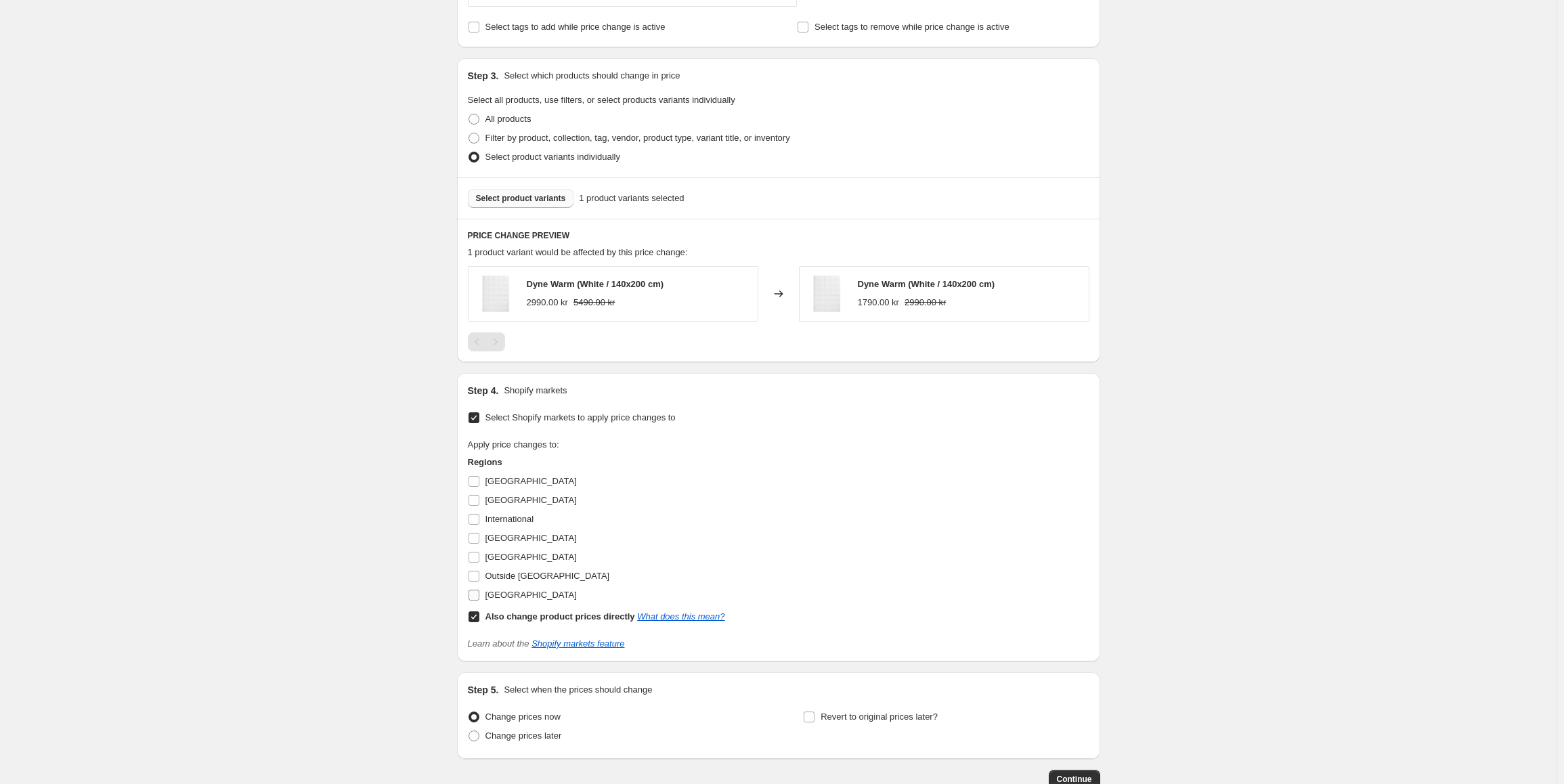
click at [479, 598] on input "[GEOGRAPHIC_DATA]" at bounding box center [474, 595] width 11 height 11
checkbox input "true"
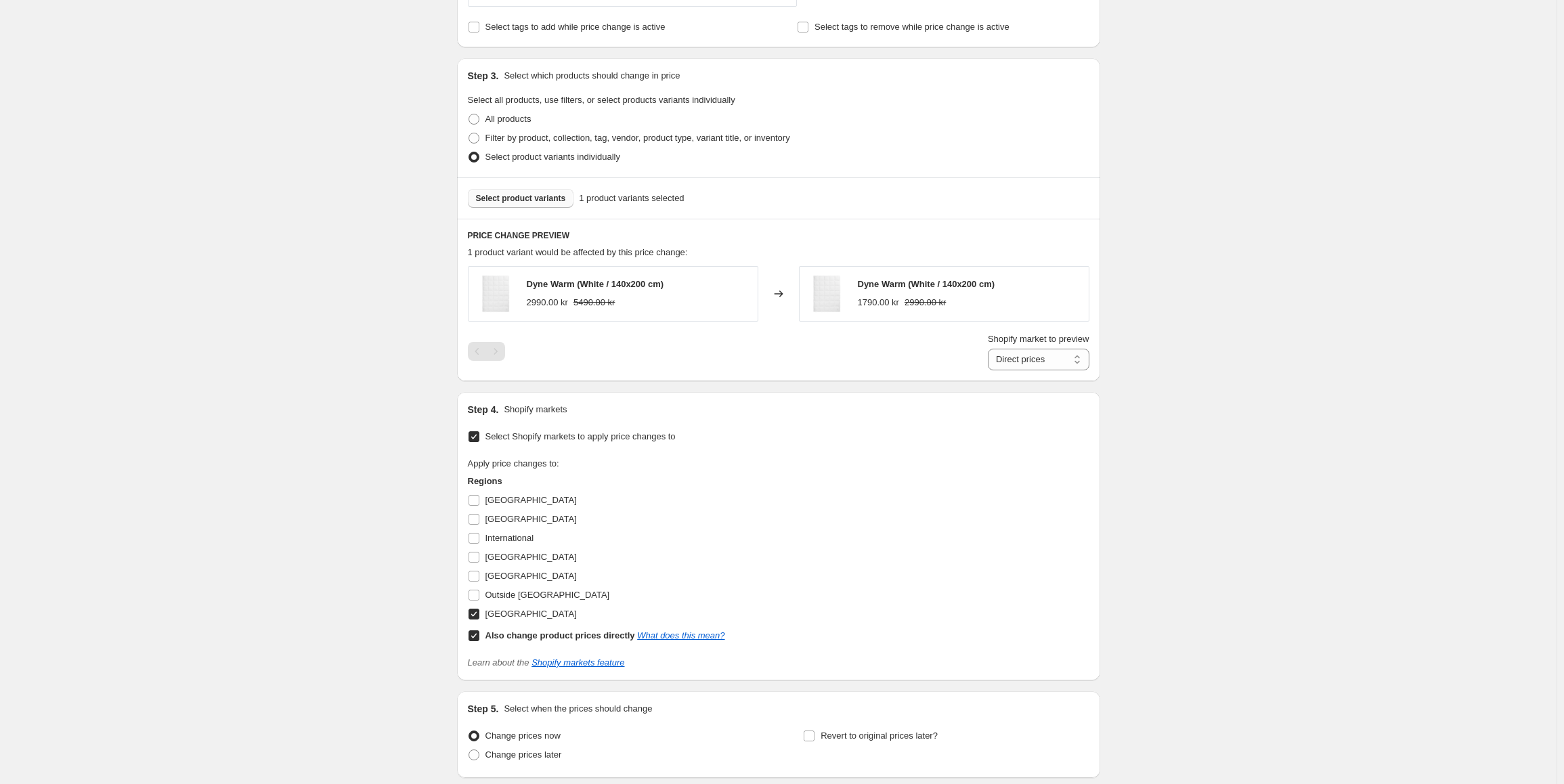
click at [478, 631] on input "Also change product prices directly What does this mean?" at bounding box center [474, 635] width 11 height 11
checkbox input "false"
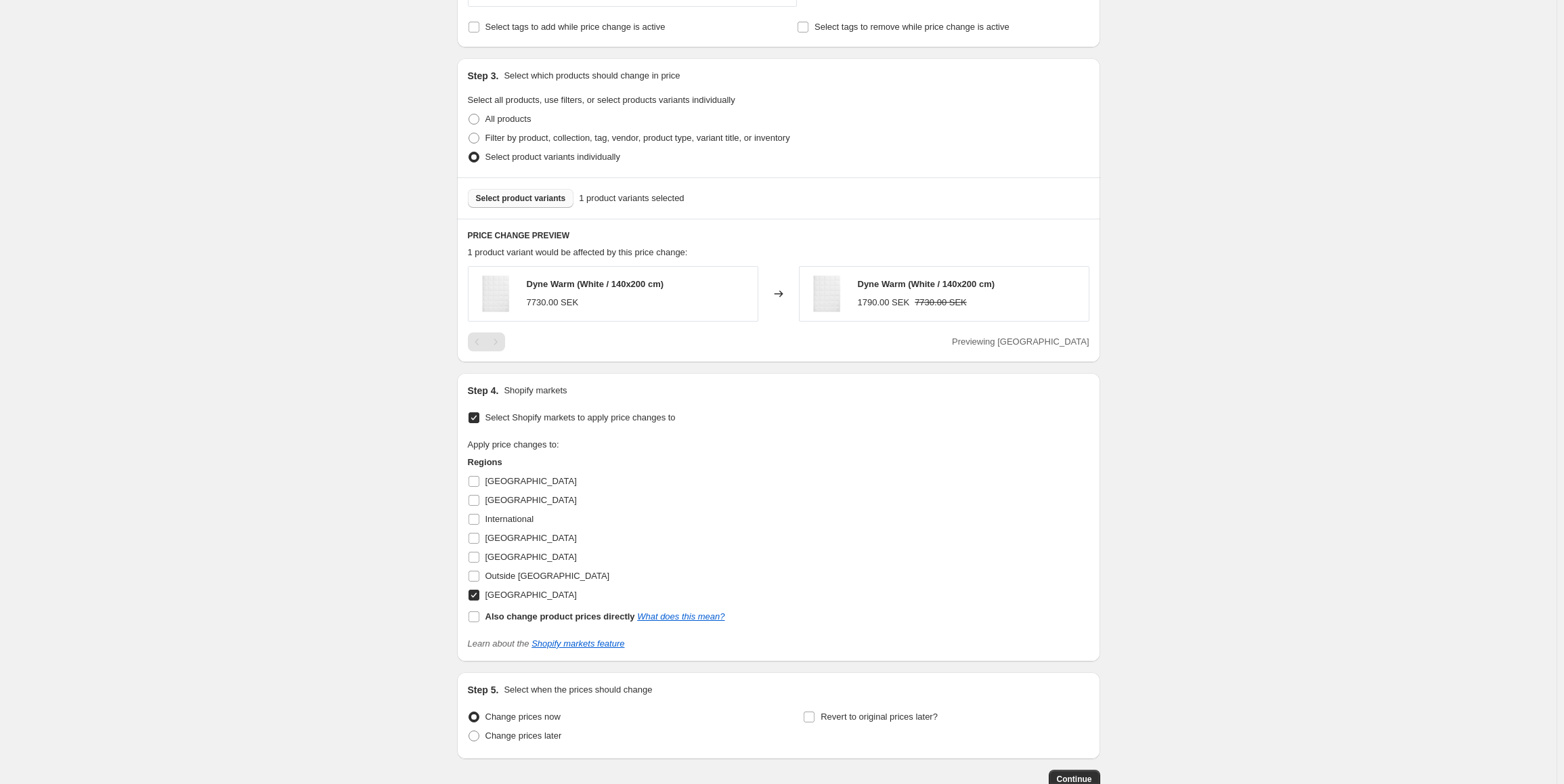
scroll to position [535, 0]
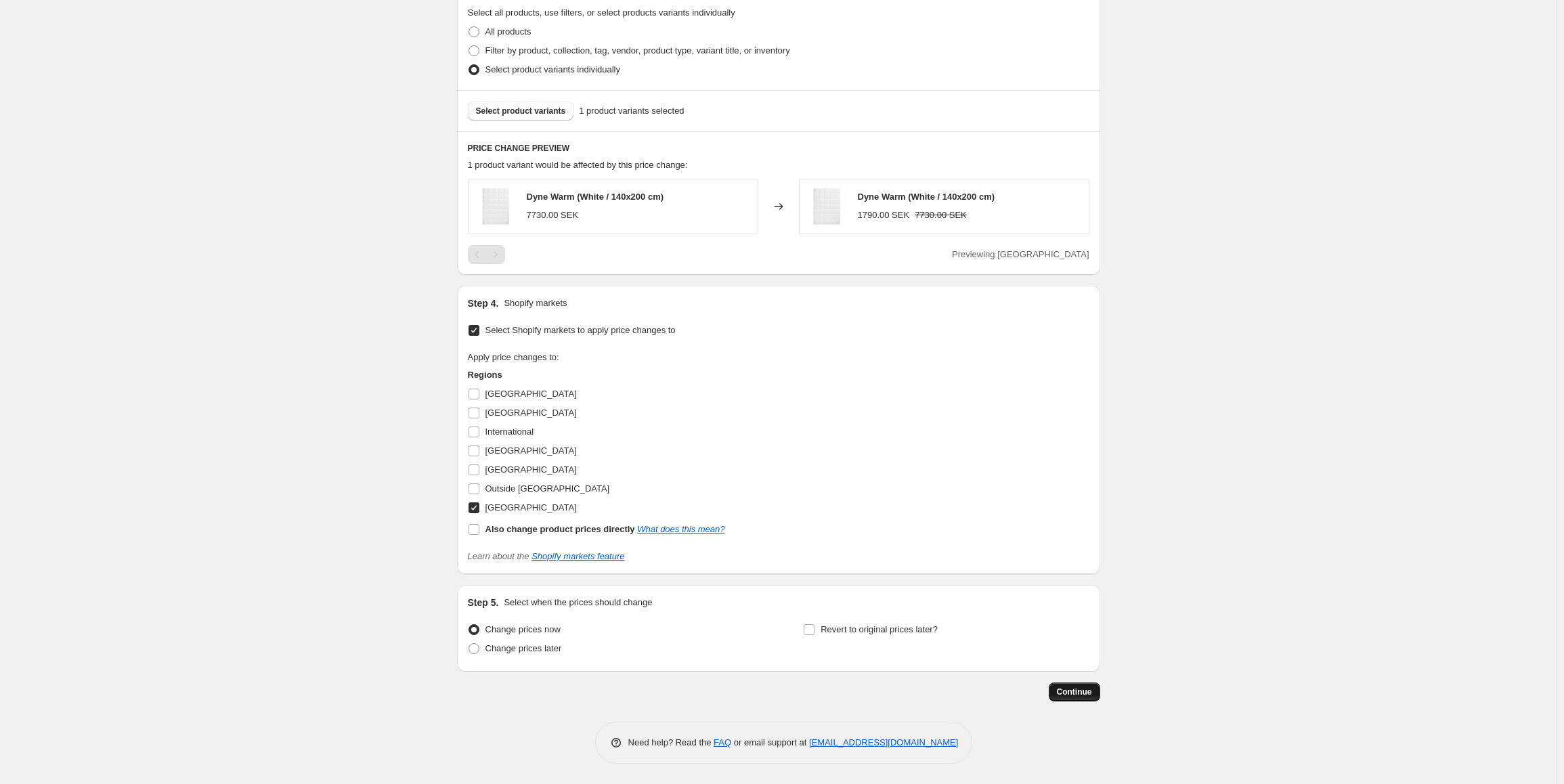
click at [1082, 698] on button "Continue" at bounding box center [1074, 692] width 51 height 19
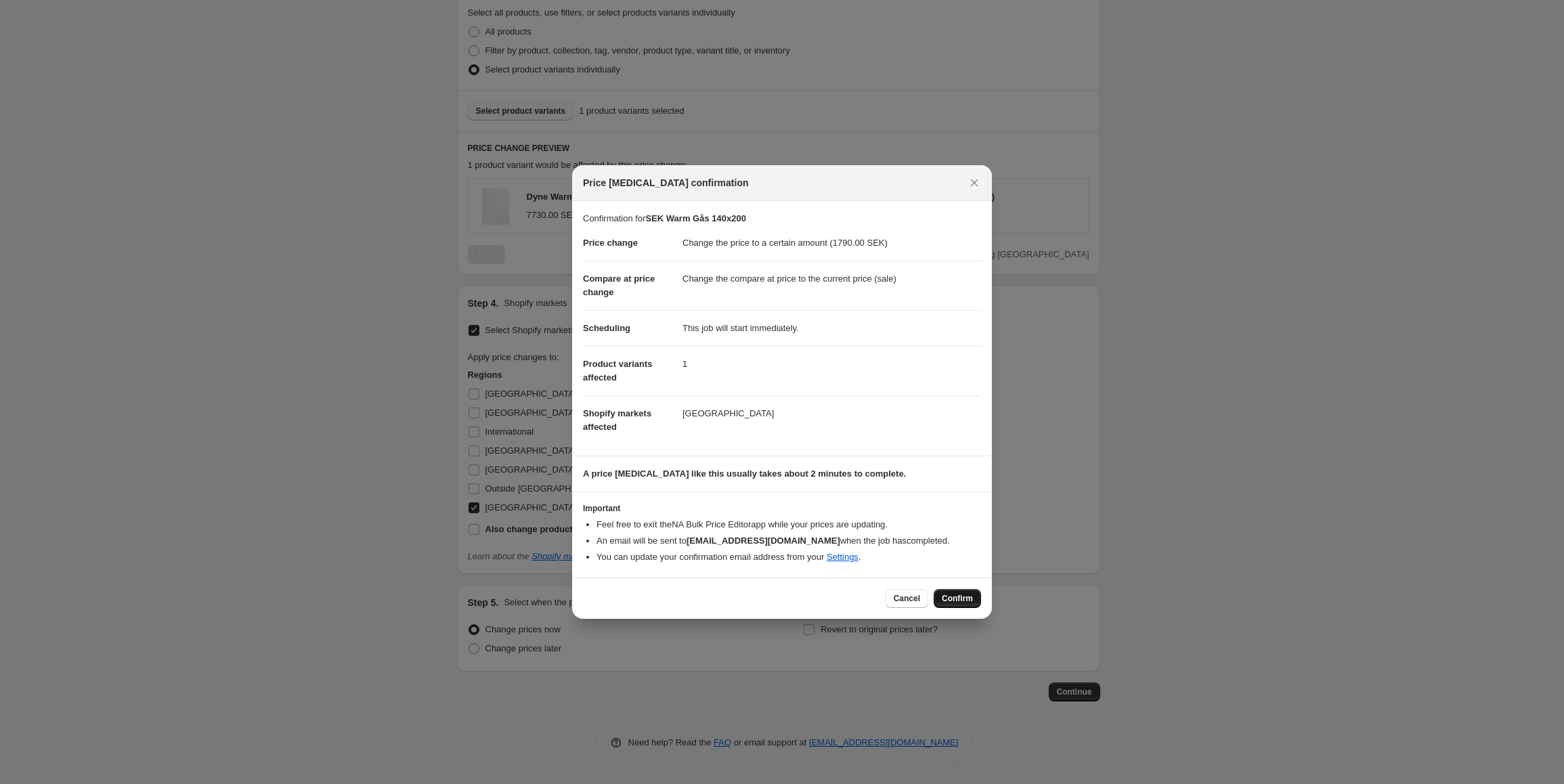
click at [945, 601] on span "Confirm" at bounding box center [957, 598] width 31 height 11
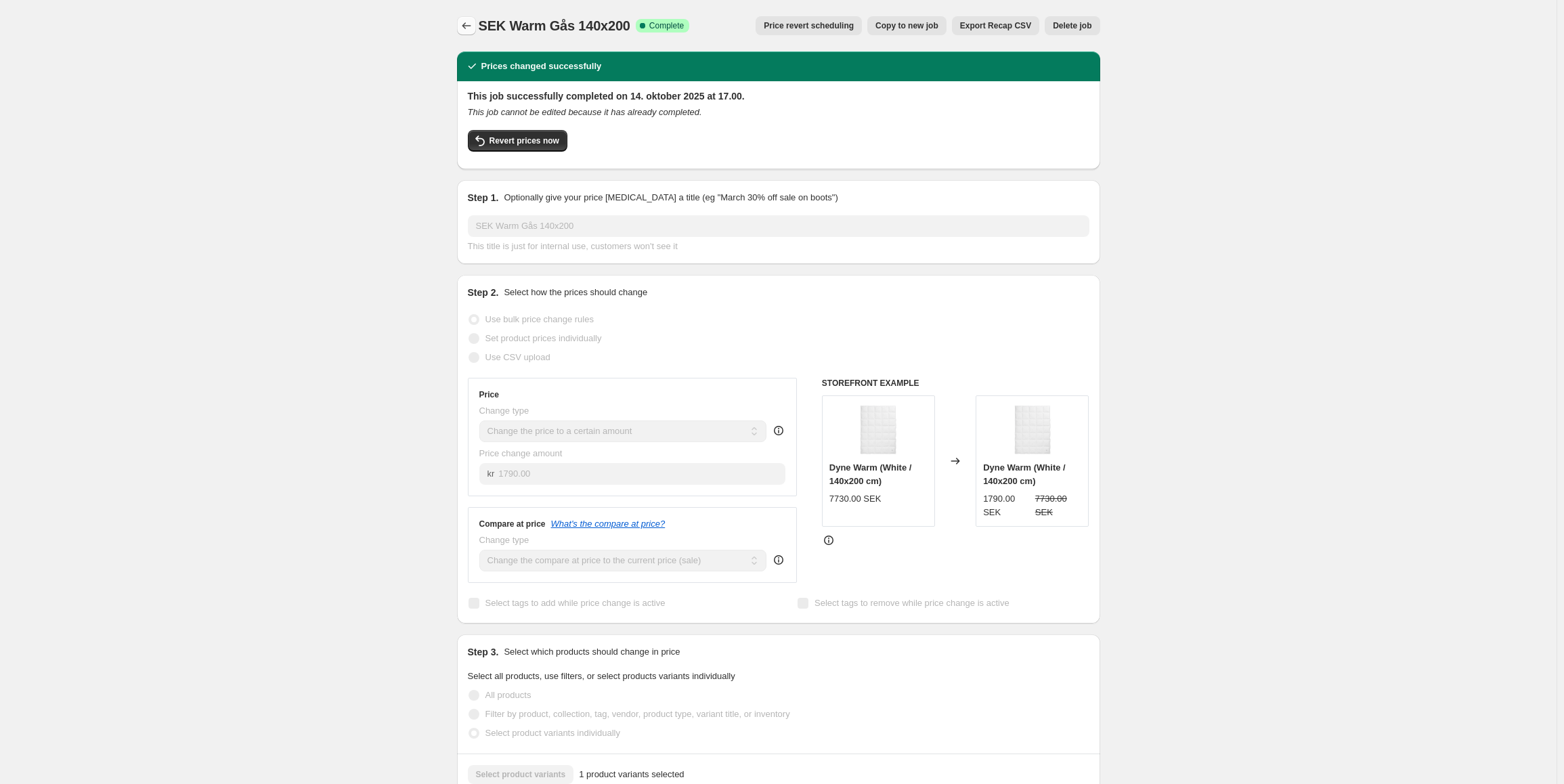
click at [463, 25] on icon "Price change jobs" at bounding box center [466, 26] width 14 height 14
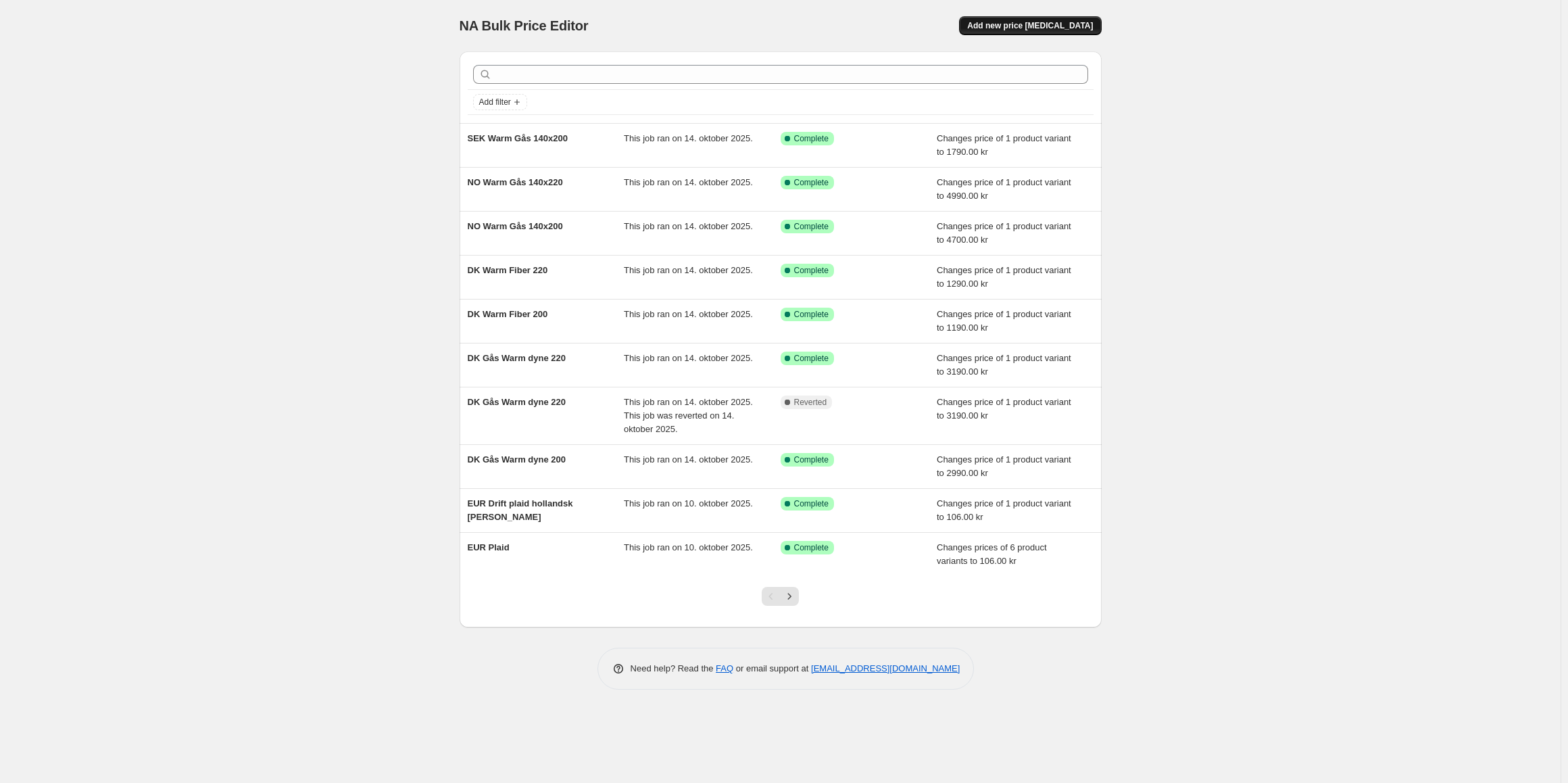
click at [1006, 23] on span "Add new price [MEDICAL_DATA]" at bounding box center [1029, 26] width 125 height 11
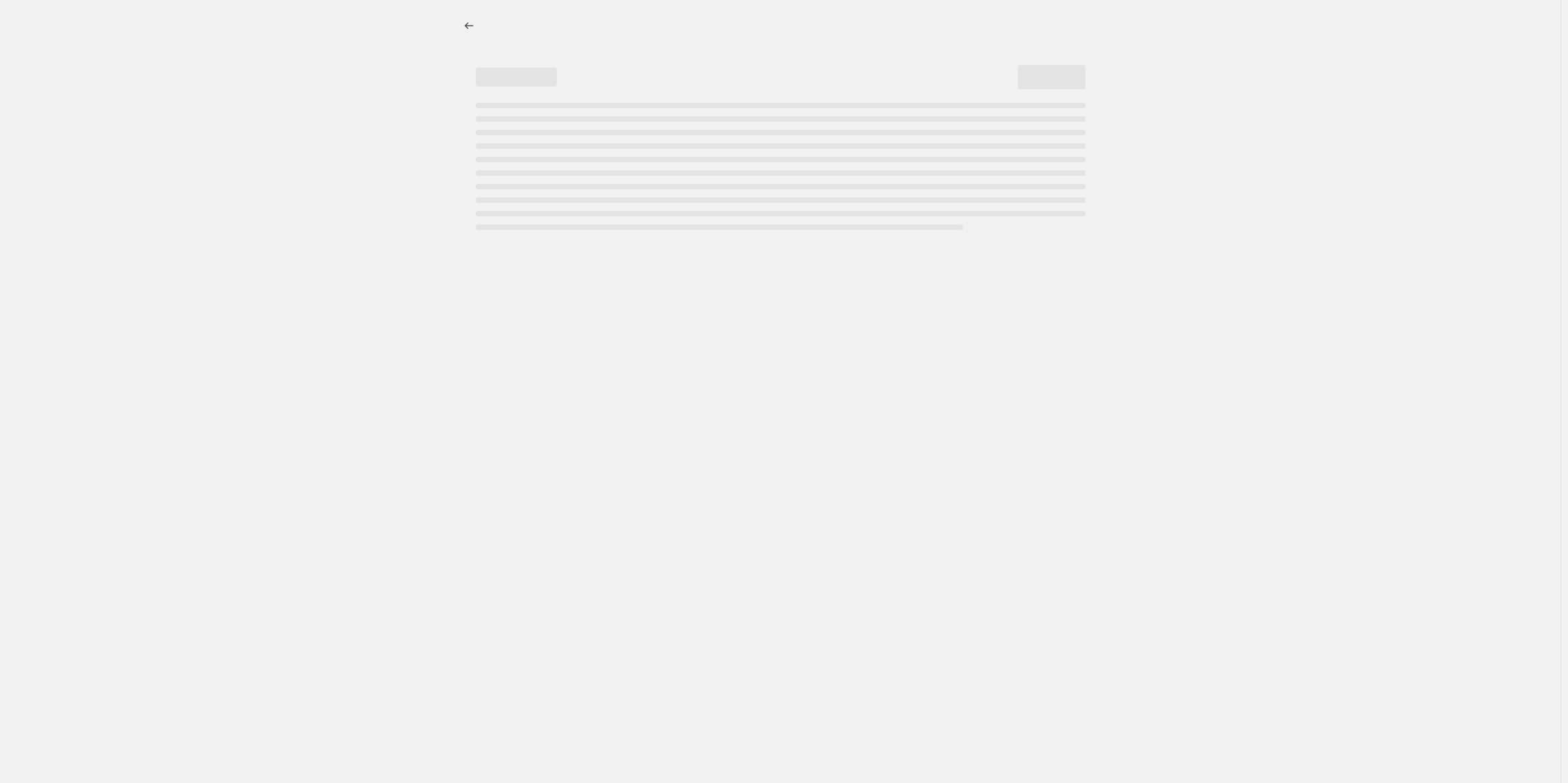
select select "percentage"
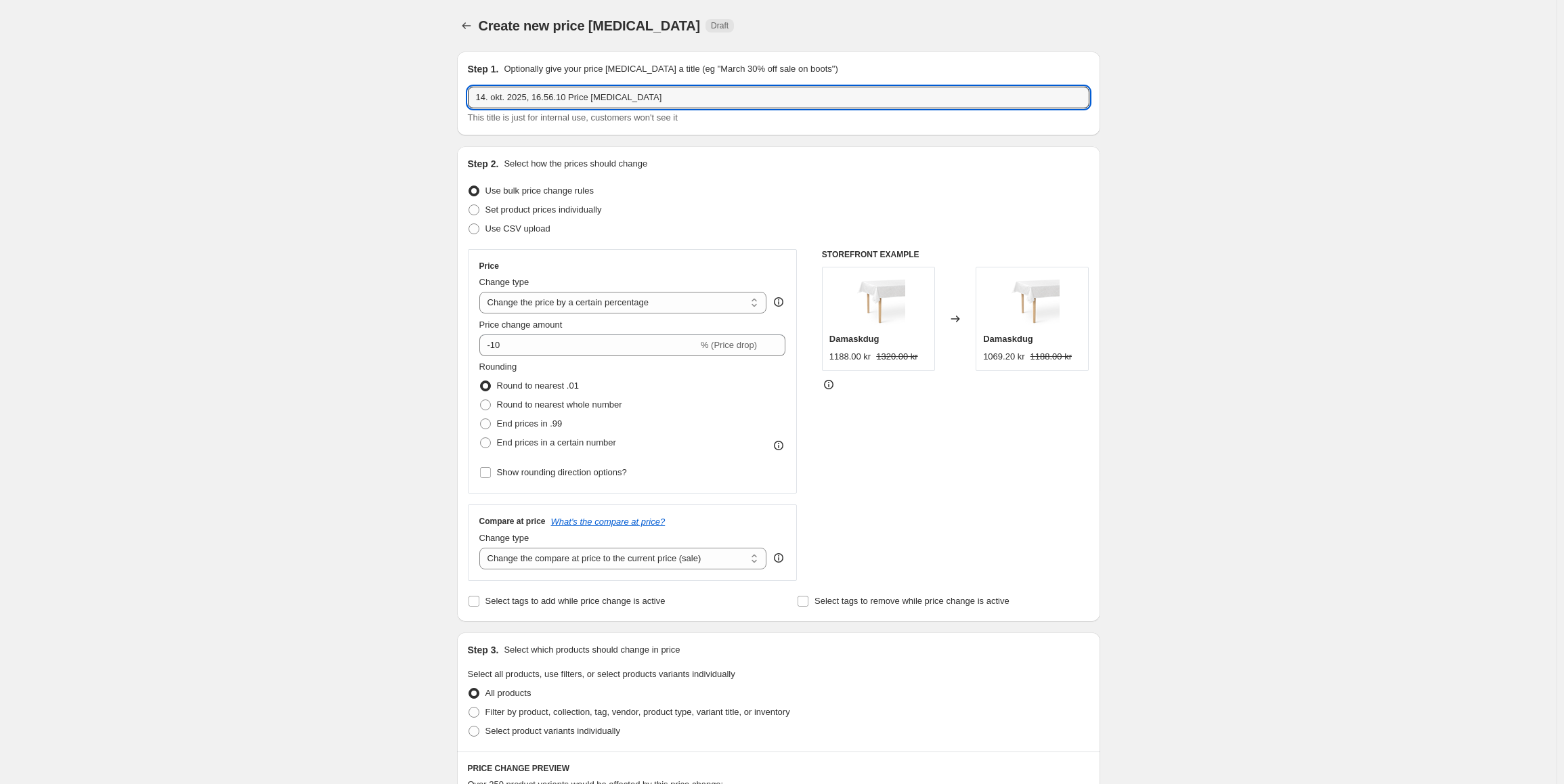
drag, startPoint x: 667, startPoint y: 102, endPoint x: 441, endPoint y: 86, distance: 226.6
click at [441, 86] on div "Create new price [MEDICAL_DATA]. This page is ready Create new price [MEDICAL_D…" at bounding box center [778, 714] width 1557 height 1429
paste input "SEK Warm Gås 140x200"
type input "SEK Warm Gås 140x220"
click at [543, 309] on select "Change the price to a certain amount Change the price by a certain amount Chang…" at bounding box center [623, 302] width 287 height 22
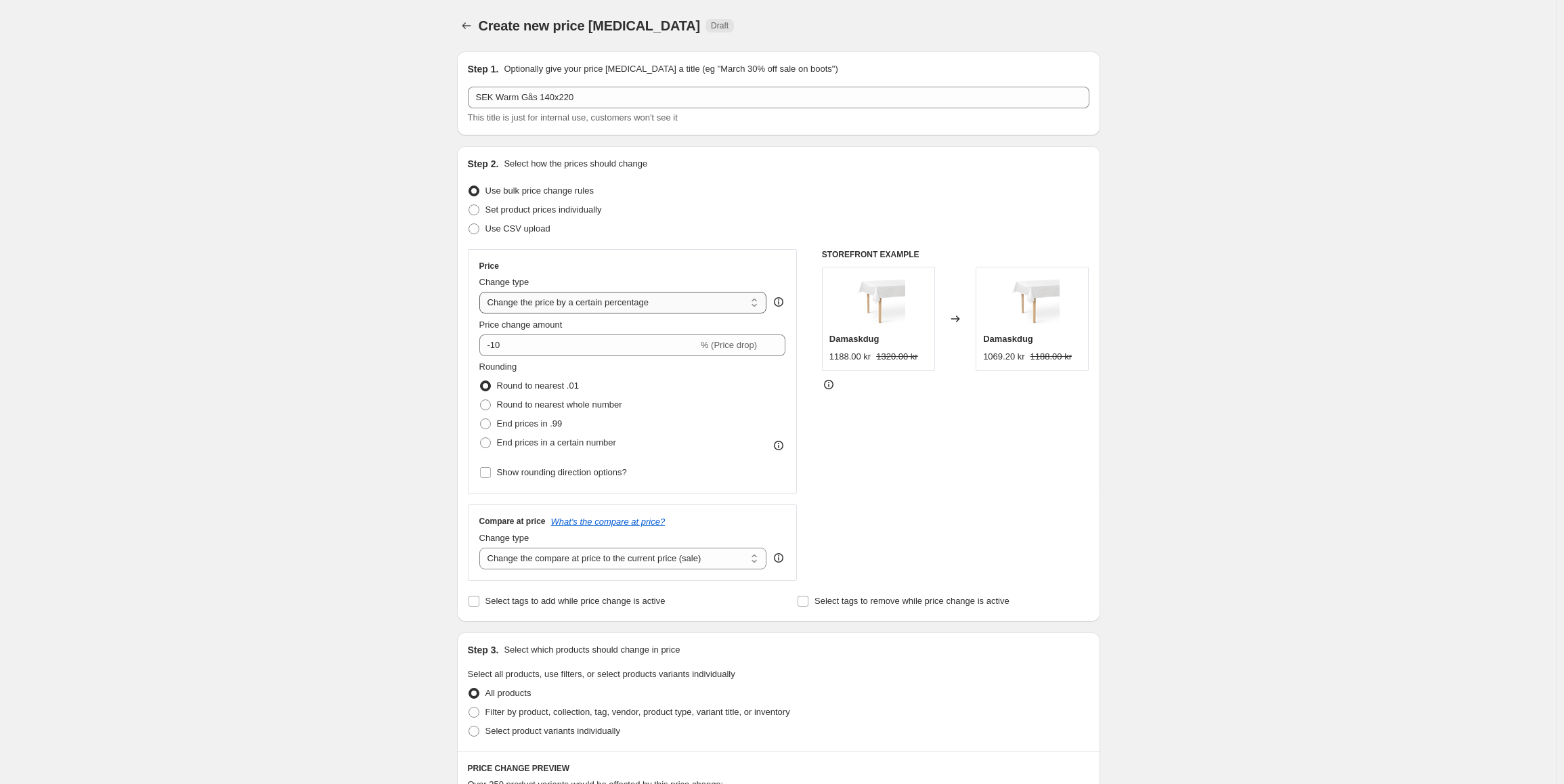
select select "to"
click at [482, 292] on select "Change the price to a certain amount Change the price by a certain amount Chang…" at bounding box center [623, 302] width 287 height 22
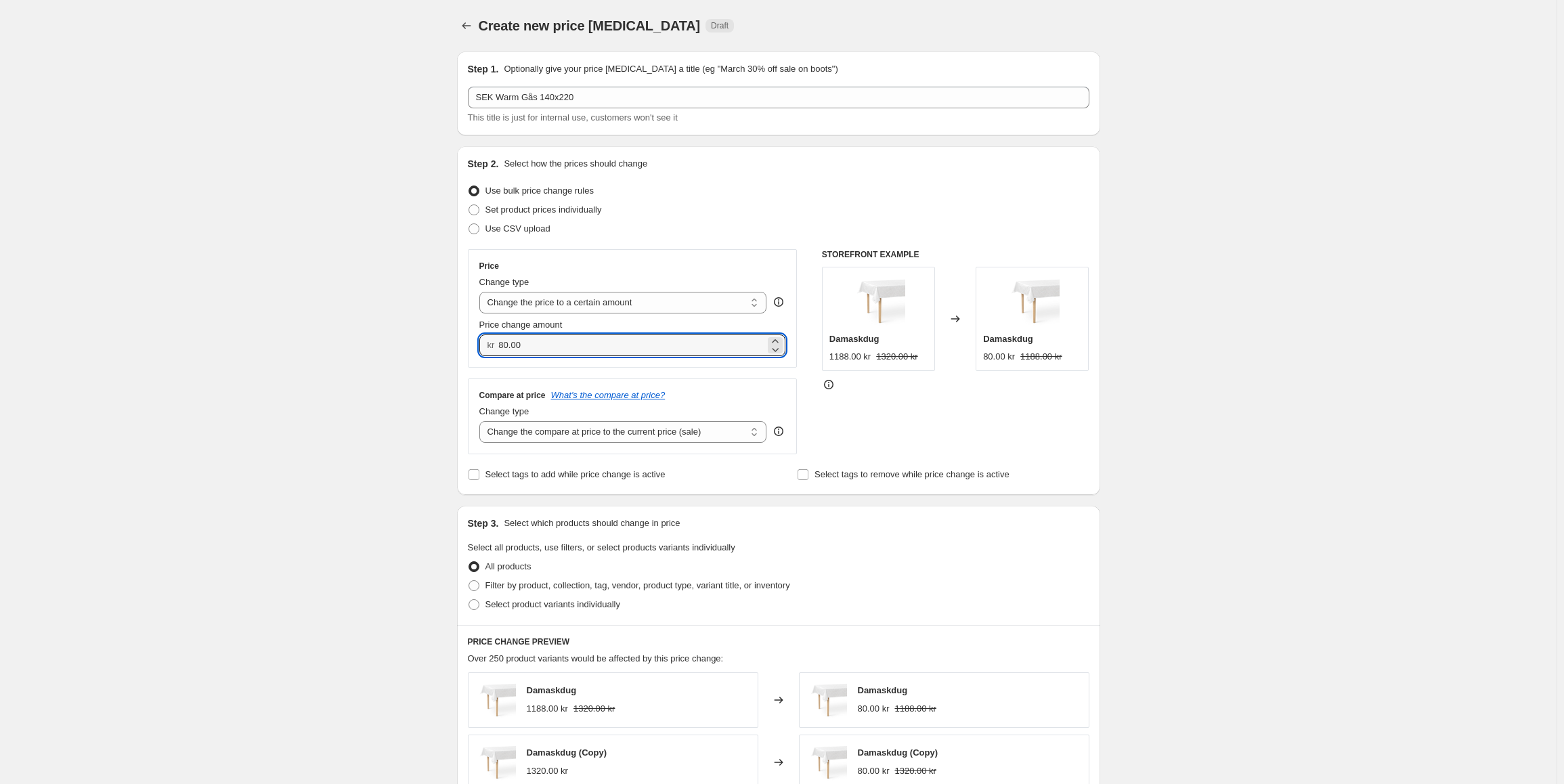
drag, startPoint x: 536, startPoint y: 351, endPoint x: 497, endPoint y: 354, distance: 39.1
click at [497, 354] on div "kr 80.00" at bounding box center [632, 345] width 307 height 22
type input "4990.00"
click at [380, 415] on div "Create new price [MEDICAL_DATA]. This page is ready Create new price [MEDICAL_D…" at bounding box center [778, 651] width 1557 height 1302
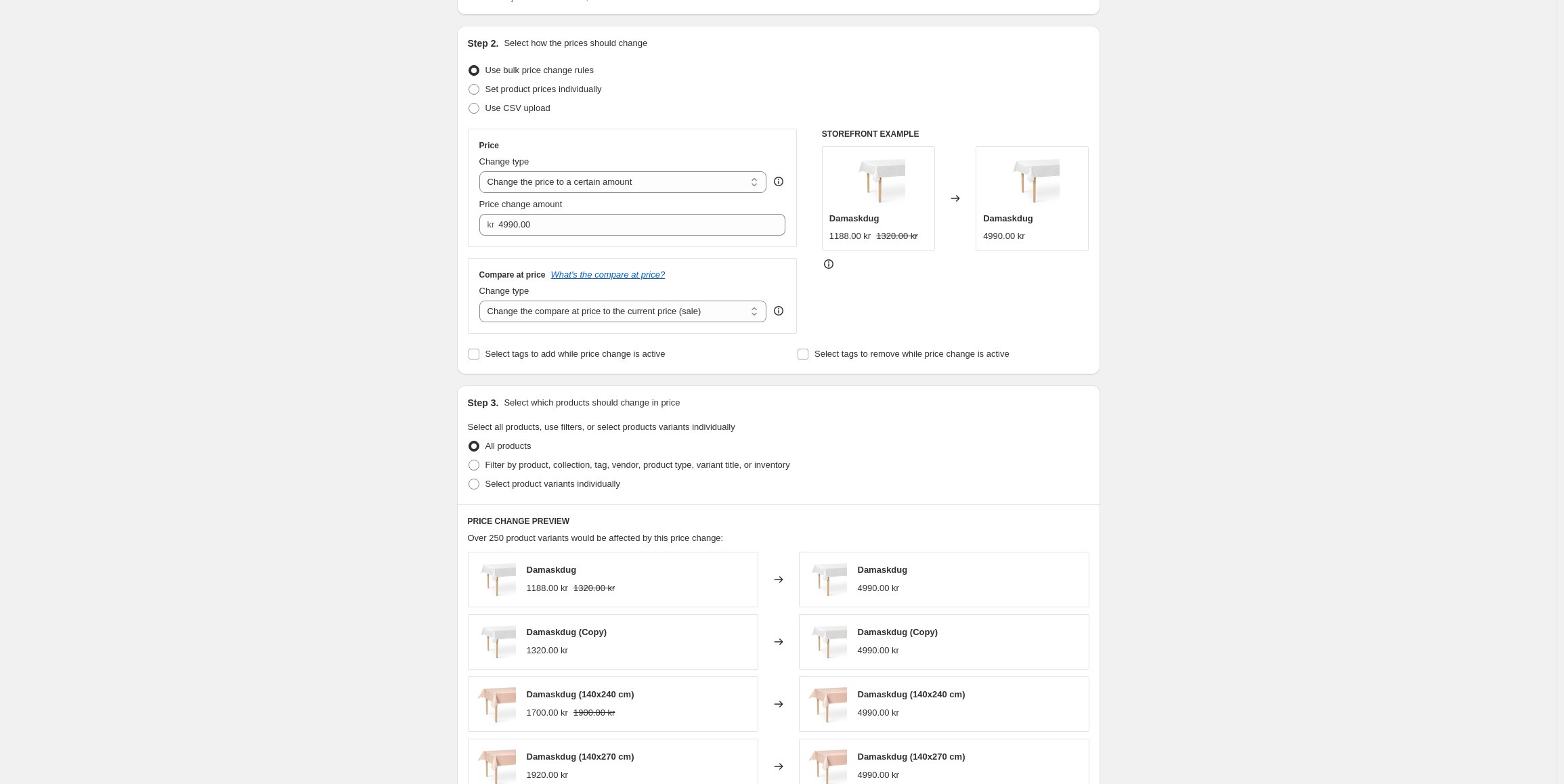
scroll to position [135, 0]
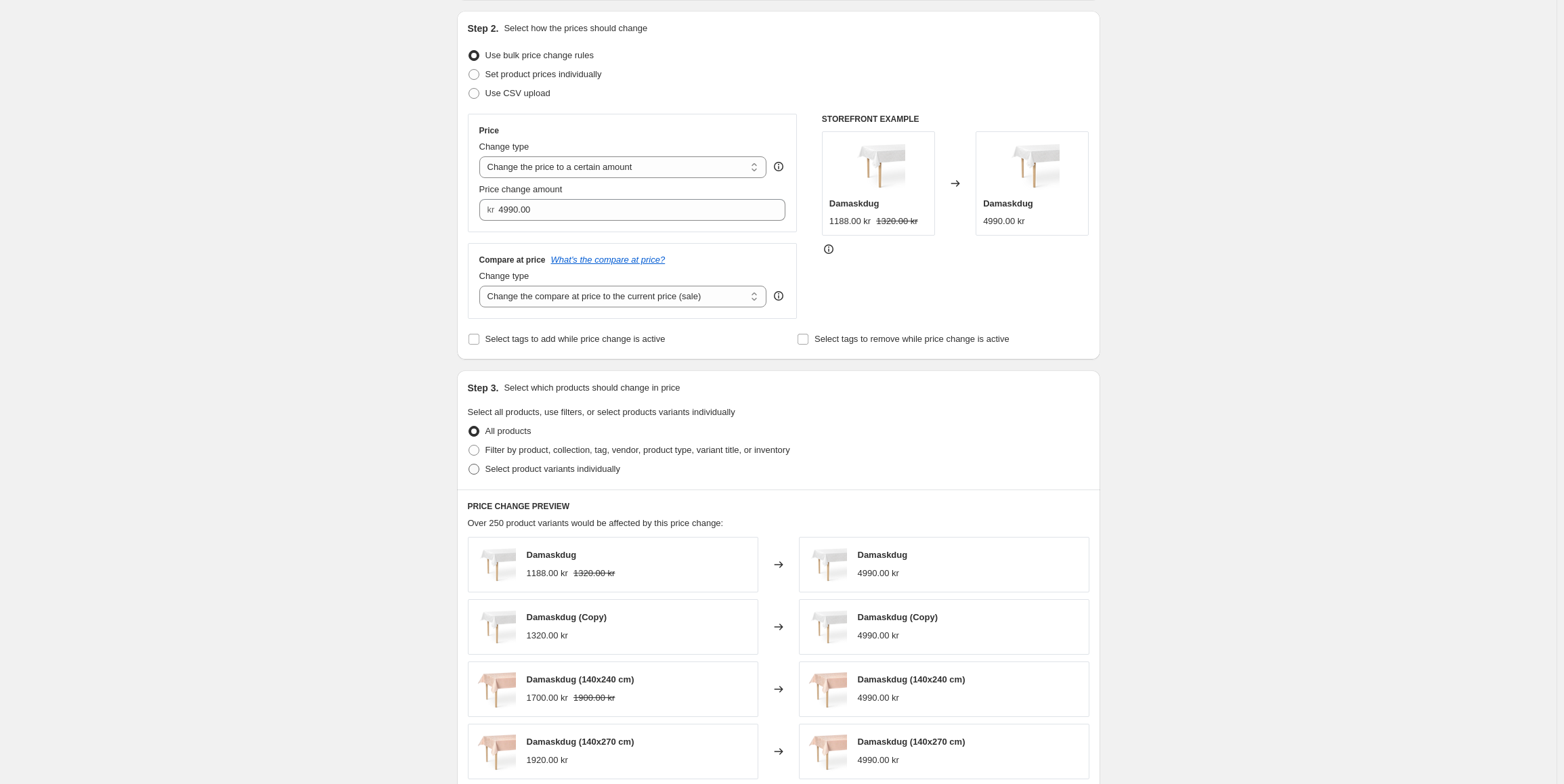
click at [479, 474] on span at bounding box center [474, 469] width 11 height 11
click at [469, 464] on input "Select product variants individually" at bounding box center [468, 463] width 1 height 1
radio input "true"
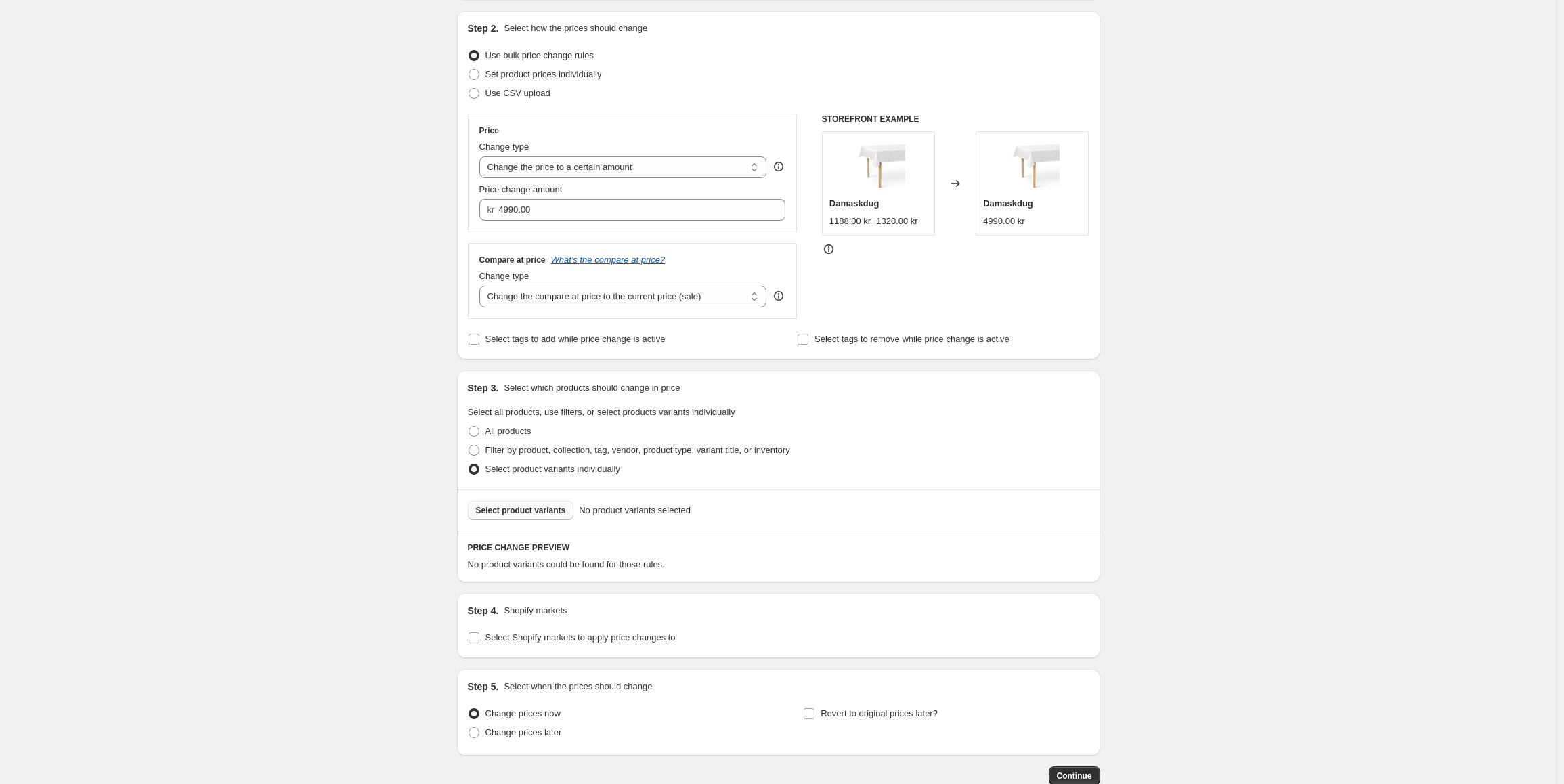
click at [526, 511] on span "Select product variants" at bounding box center [521, 510] width 90 height 11
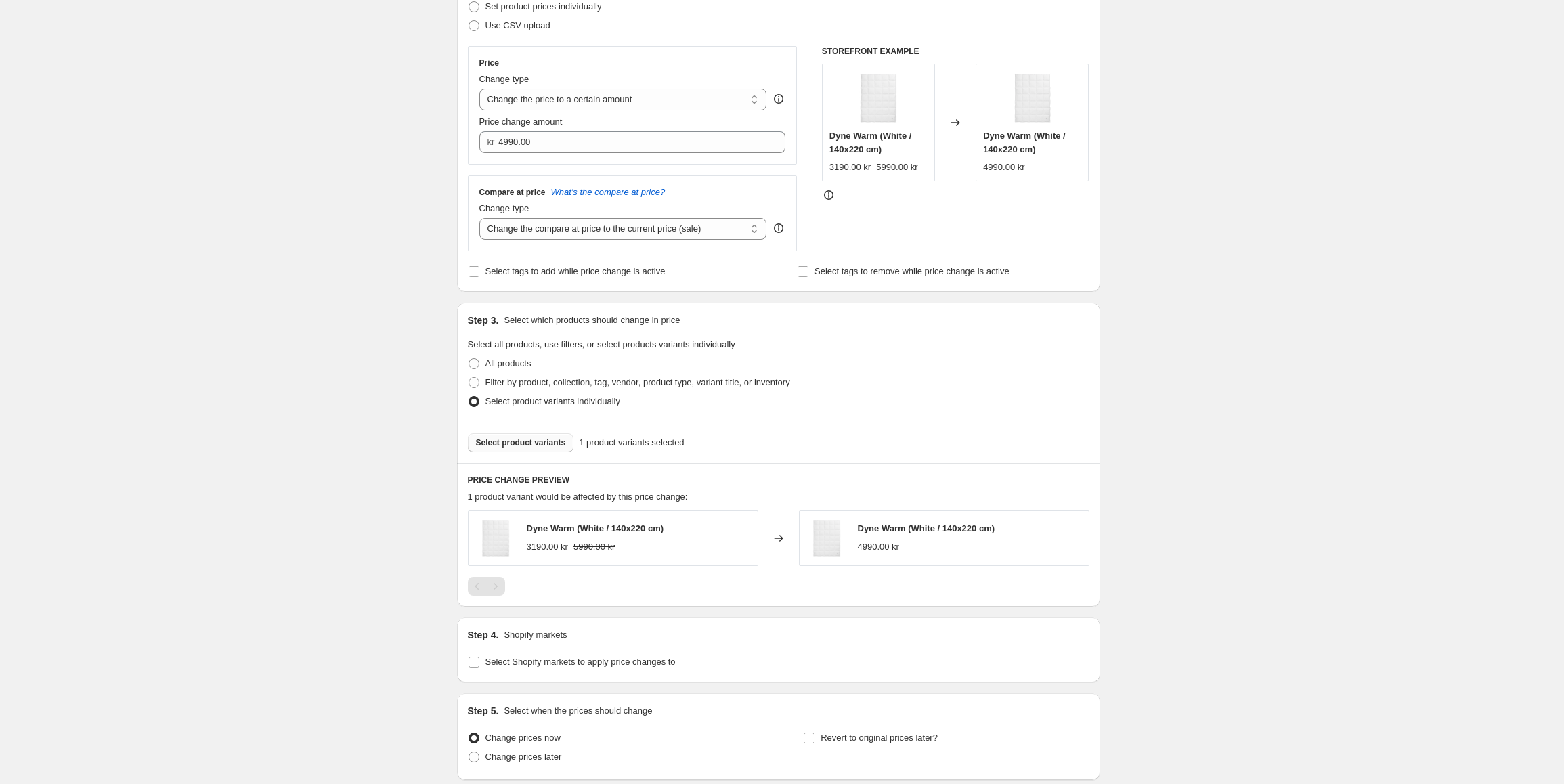
scroll to position [270, 0]
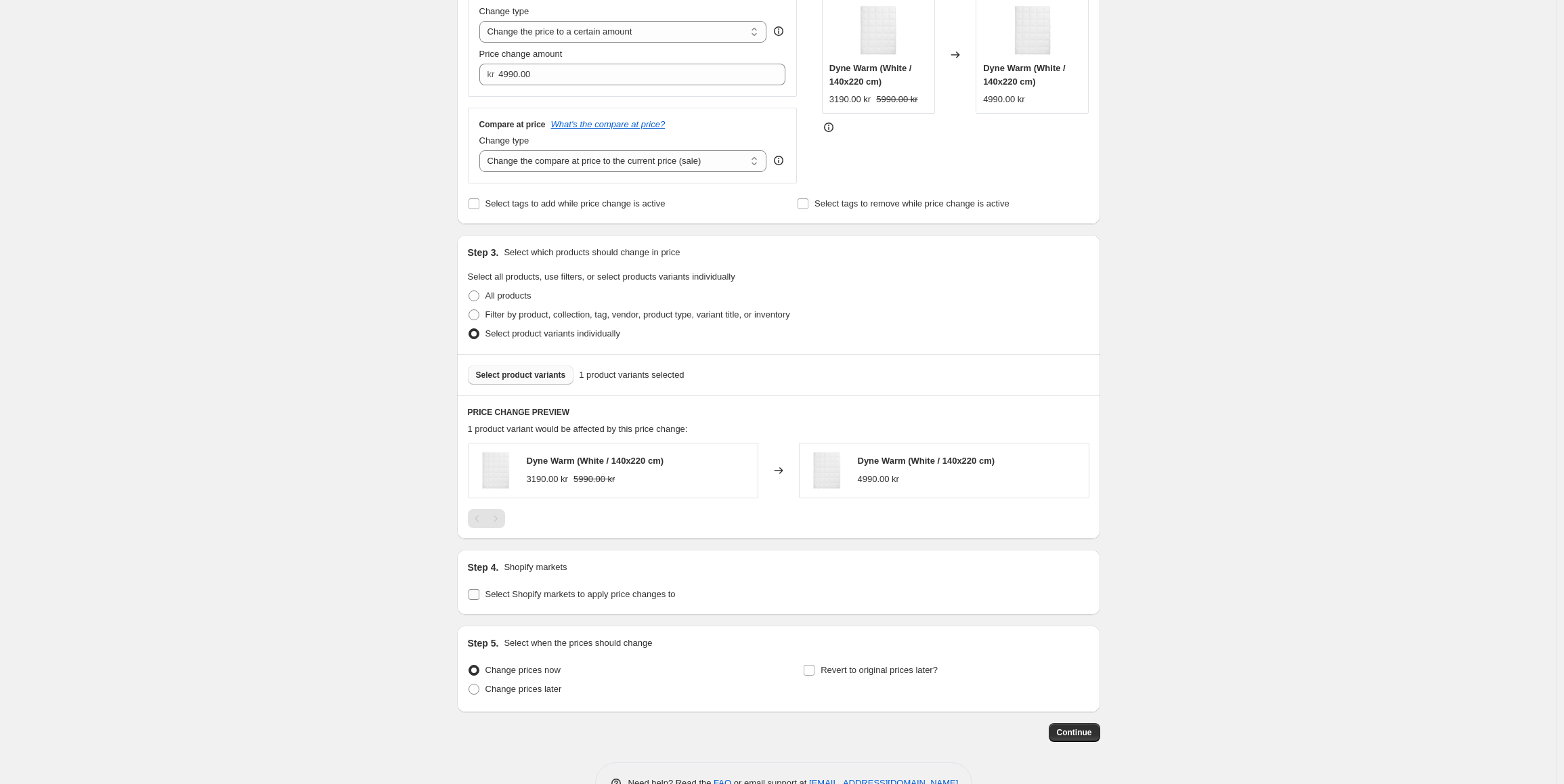
click at [475, 590] on input "Select Shopify markets to apply price changes to" at bounding box center [474, 594] width 11 height 11
checkbox input "true"
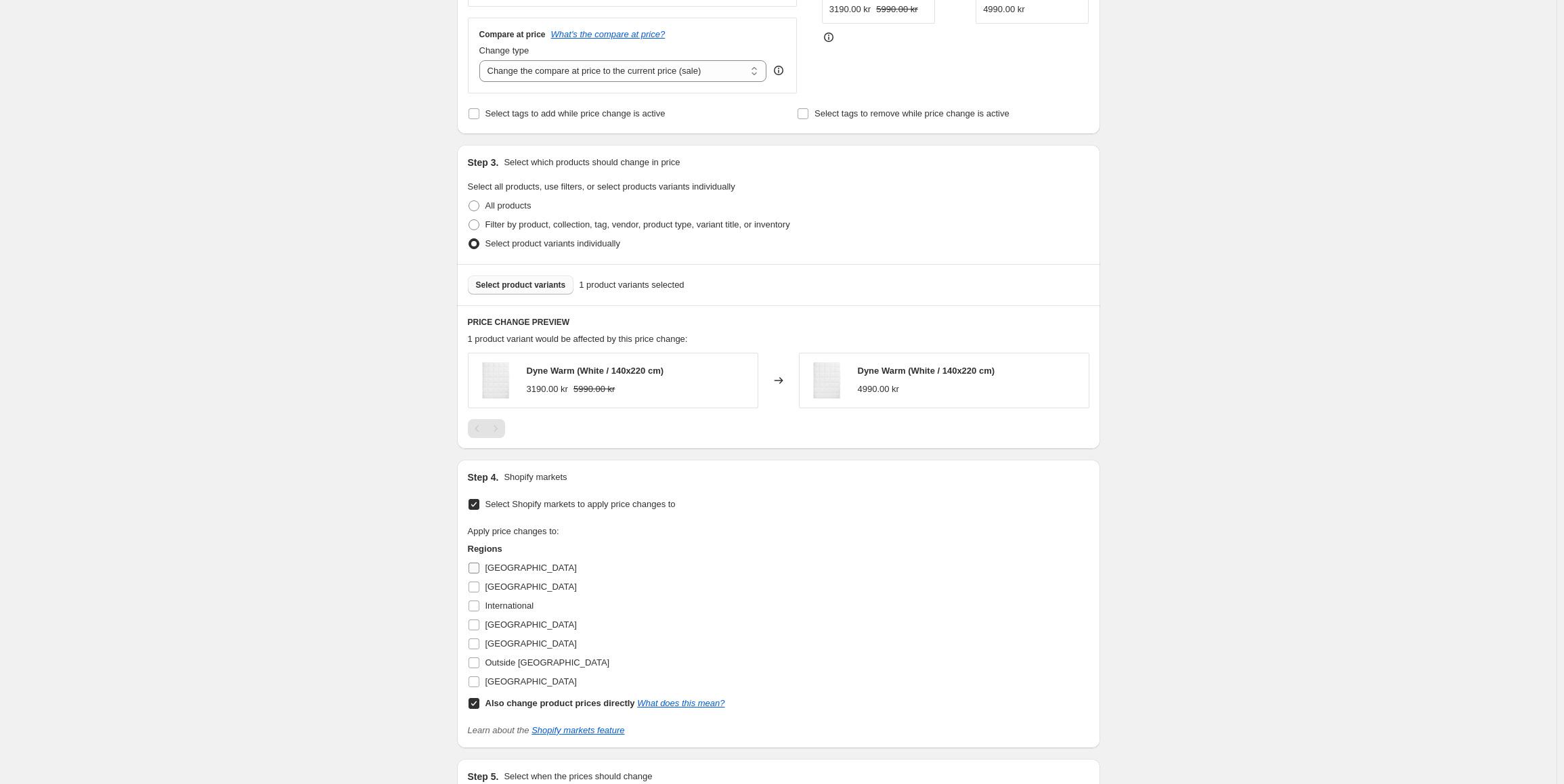
scroll to position [406, 0]
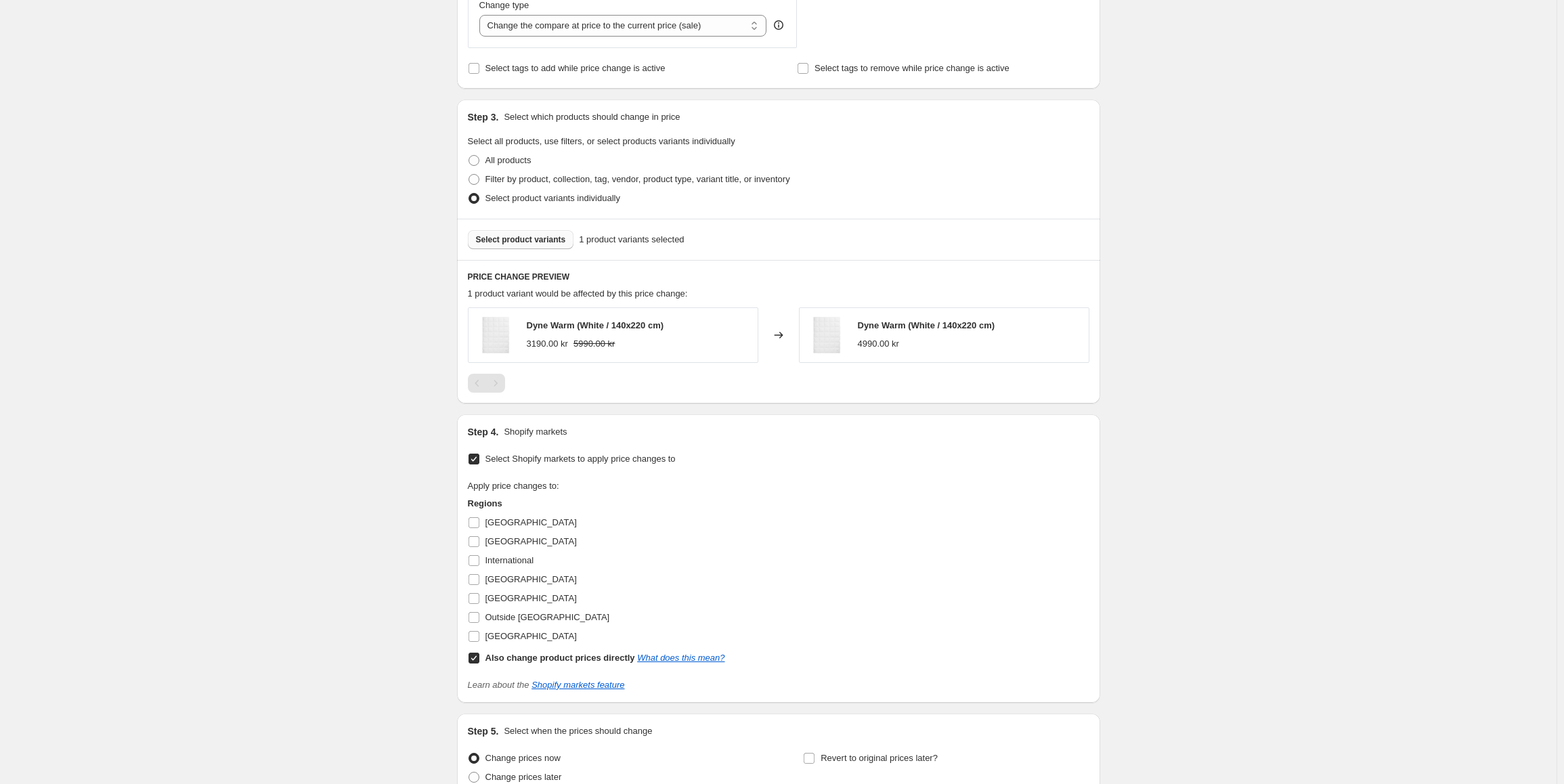
click at [476, 661] on input "Also change product prices directly What does this mean?" at bounding box center [474, 658] width 11 height 11
checkbox input "false"
click at [478, 637] on input "[GEOGRAPHIC_DATA]" at bounding box center [474, 636] width 11 height 11
checkbox input "true"
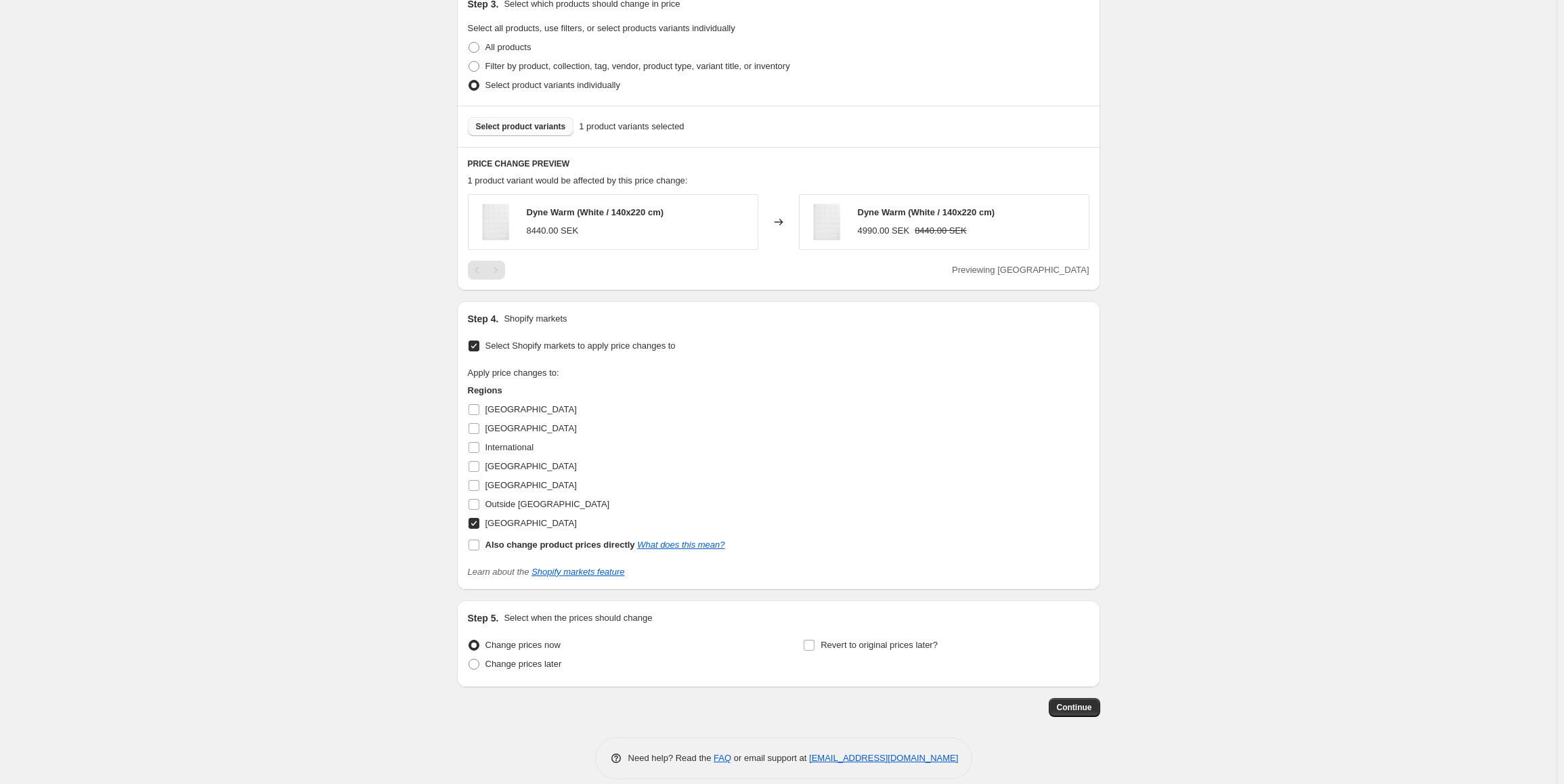
scroll to position [535, 0]
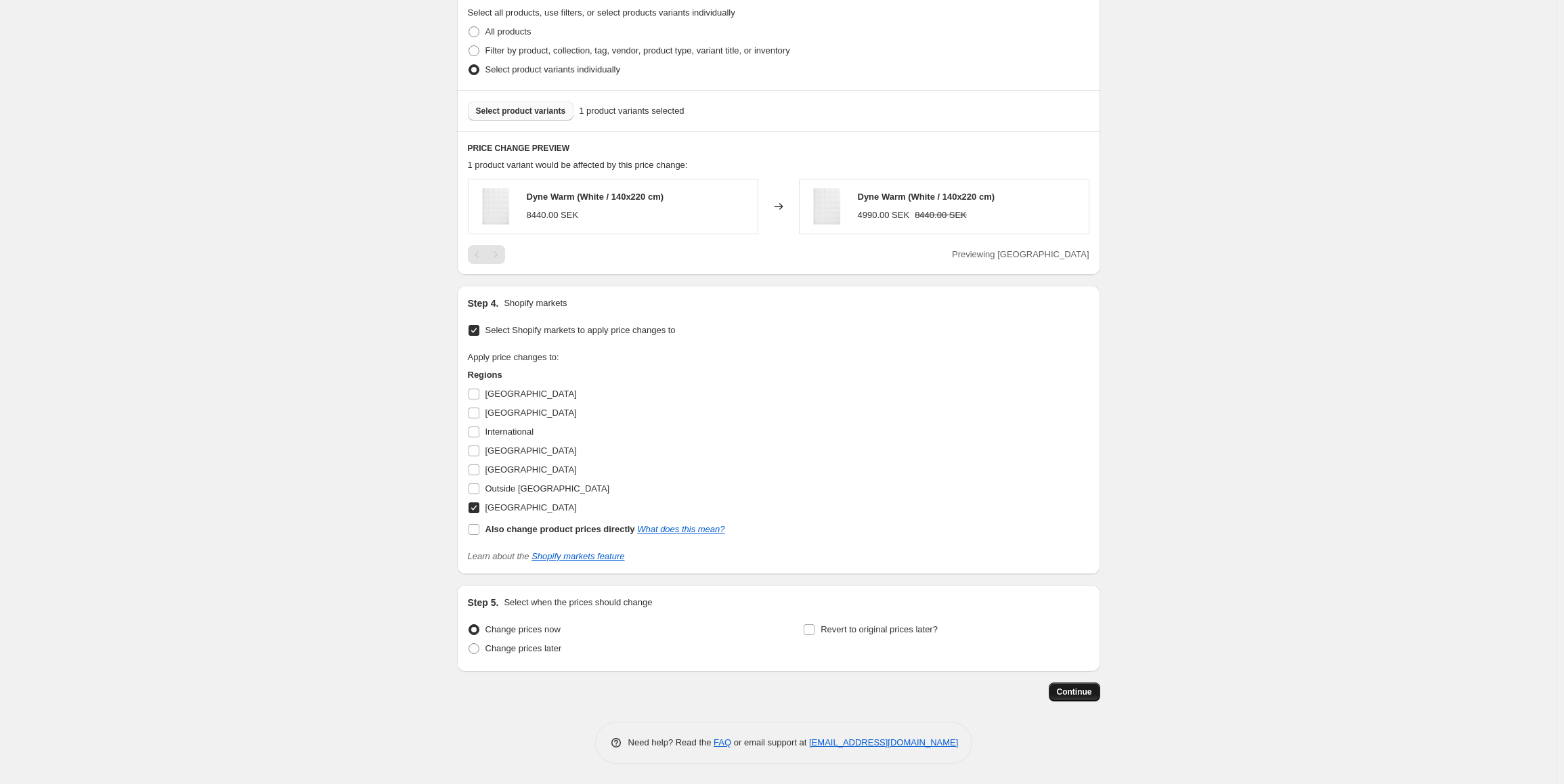
click at [1065, 689] on span "Continue" at bounding box center [1074, 692] width 35 height 11
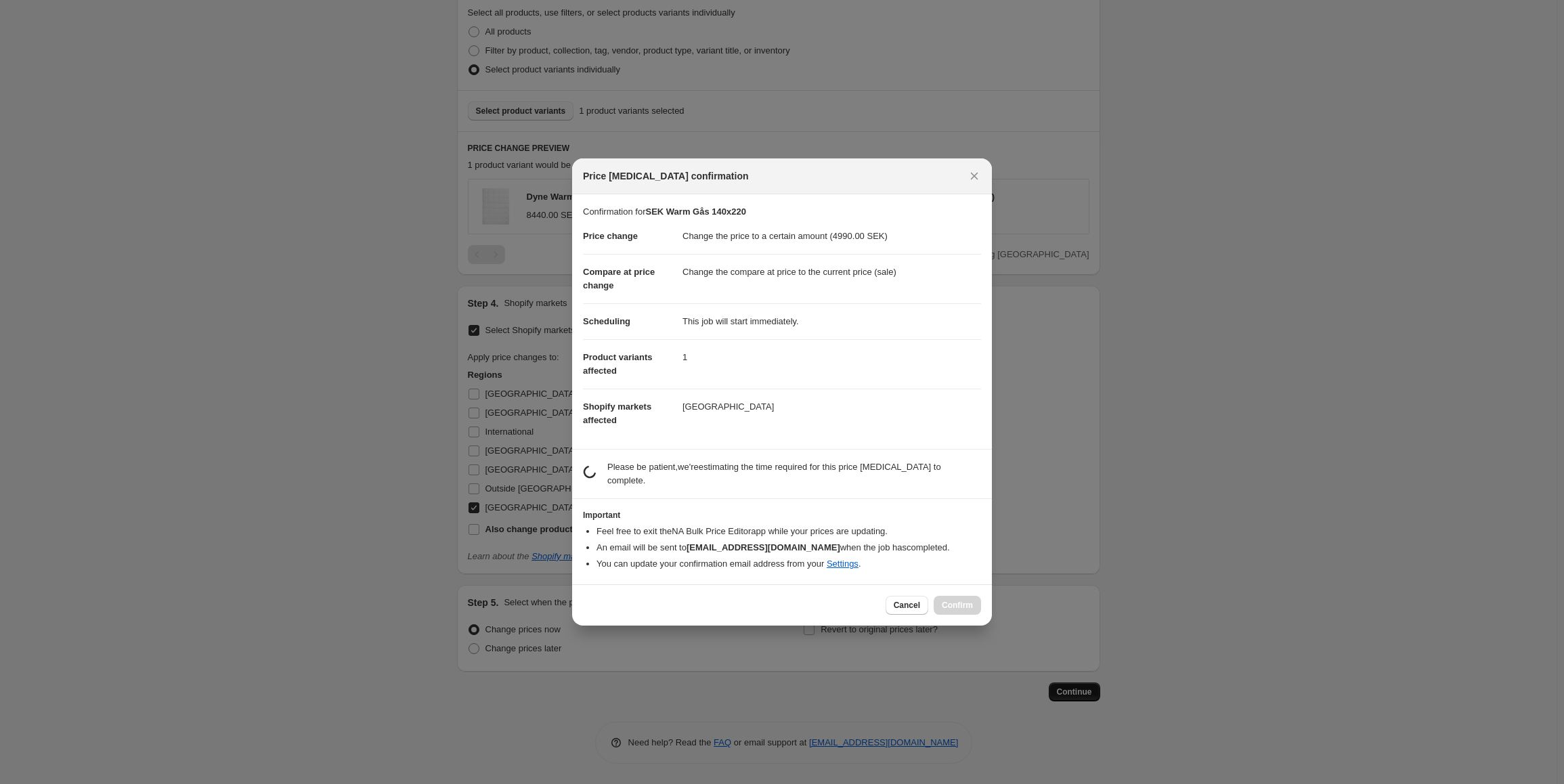
scroll to position [0, 0]
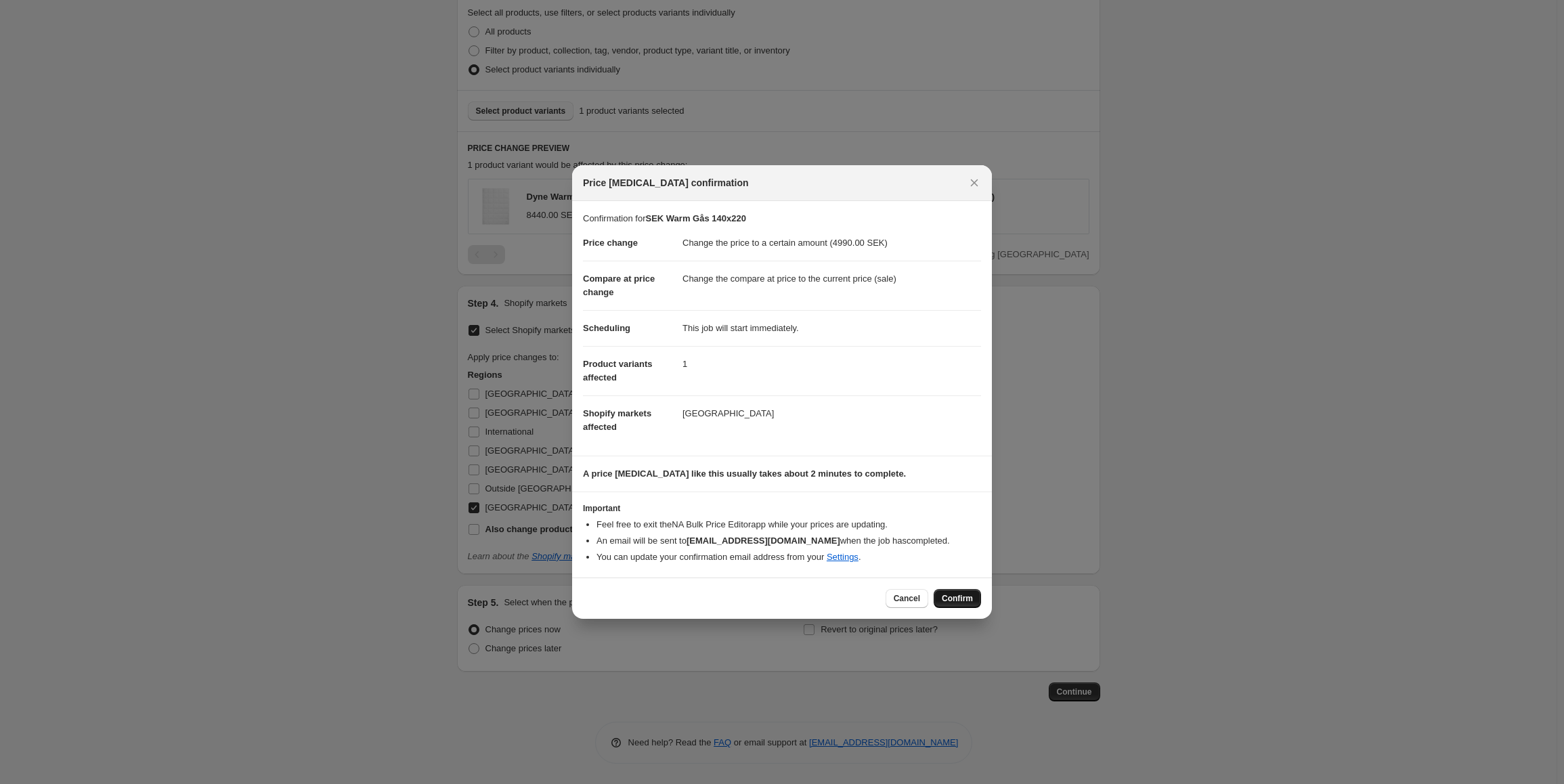
click at [964, 603] on span "Confirm" at bounding box center [957, 598] width 31 height 11
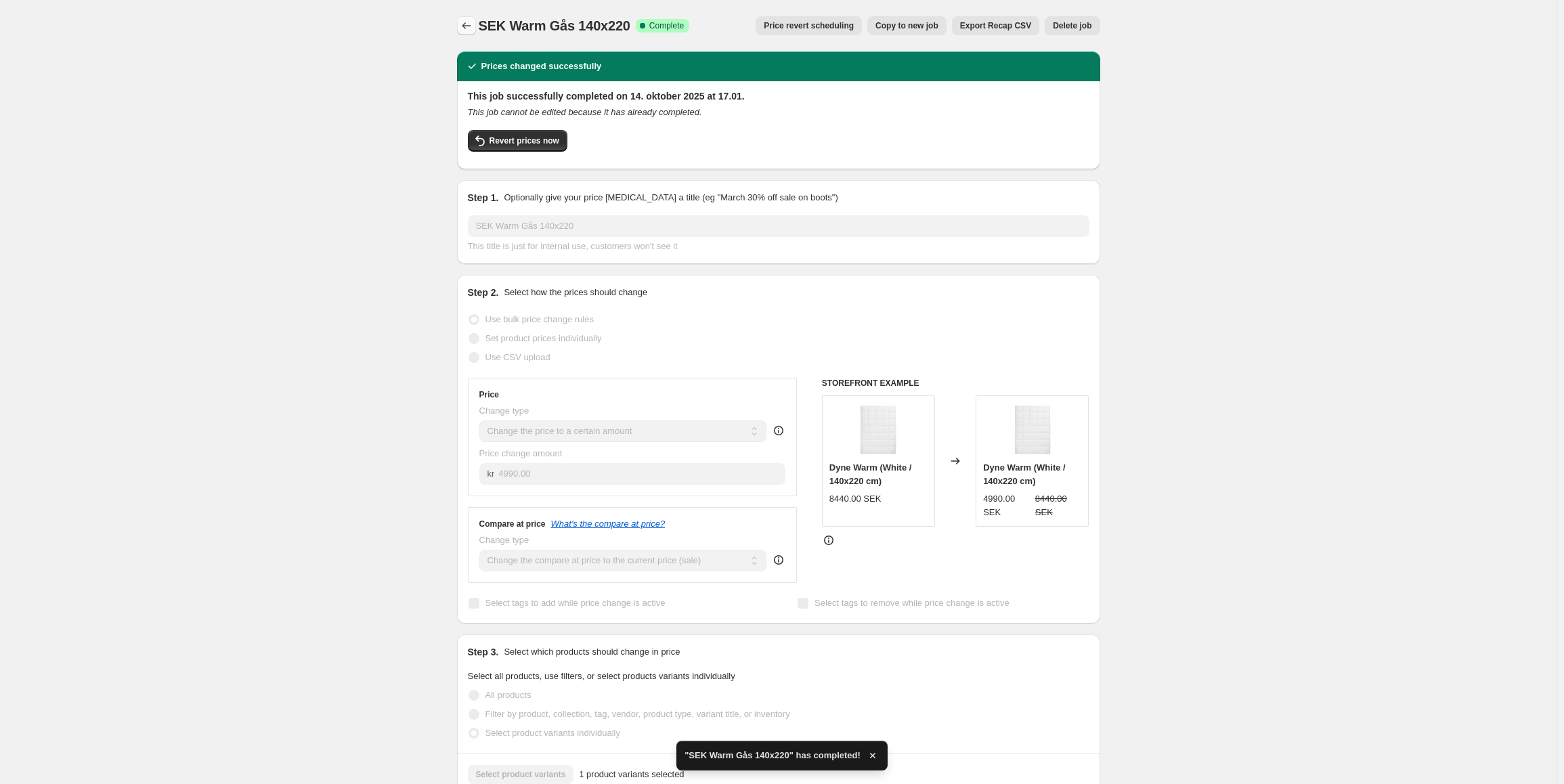
click at [473, 29] on icon "Price change jobs" at bounding box center [466, 26] width 14 height 14
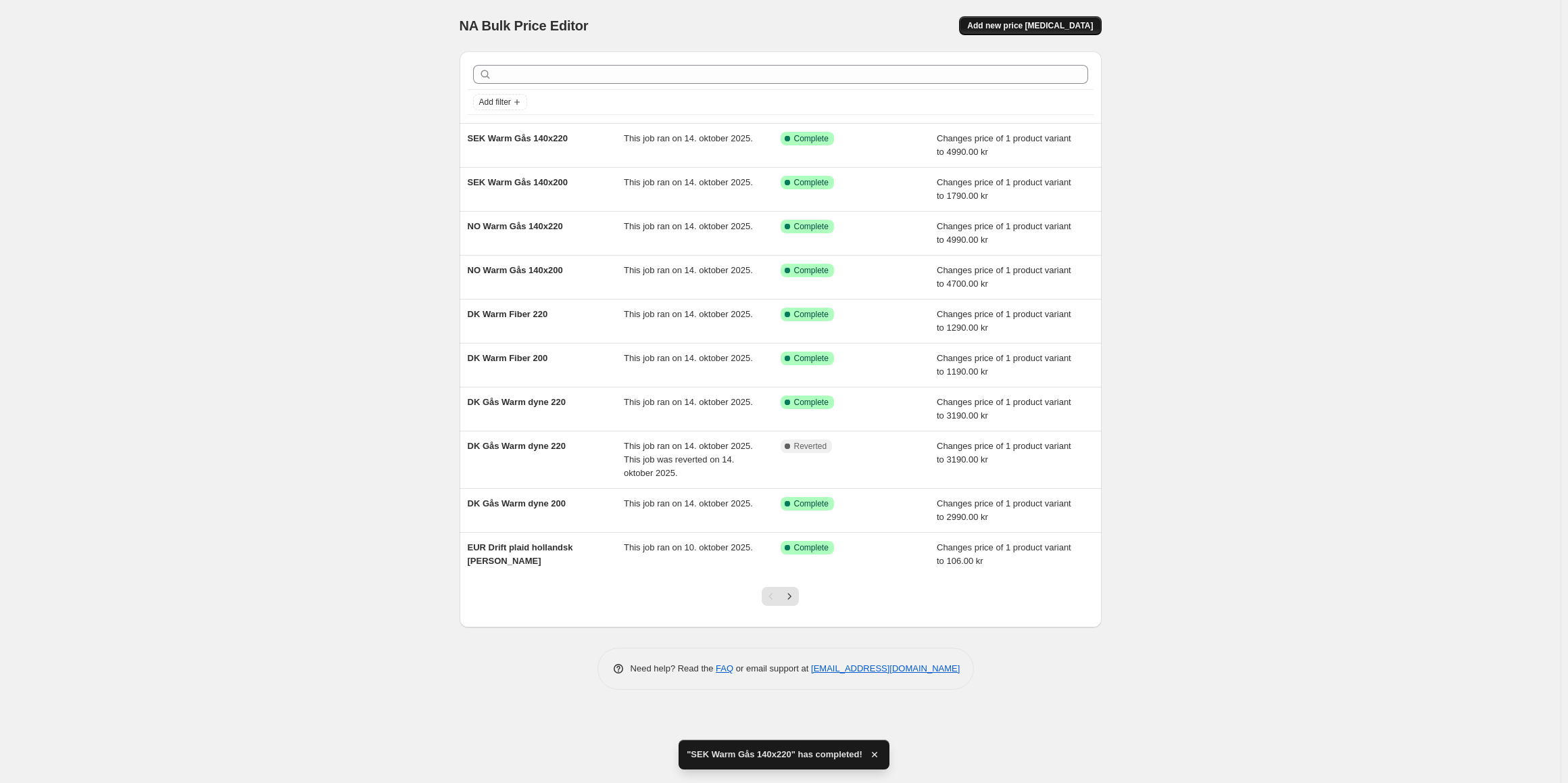
click at [1064, 29] on span "Add new price [MEDICAL_DATA]" at bounding box center [1029, 26] width 125 height 11
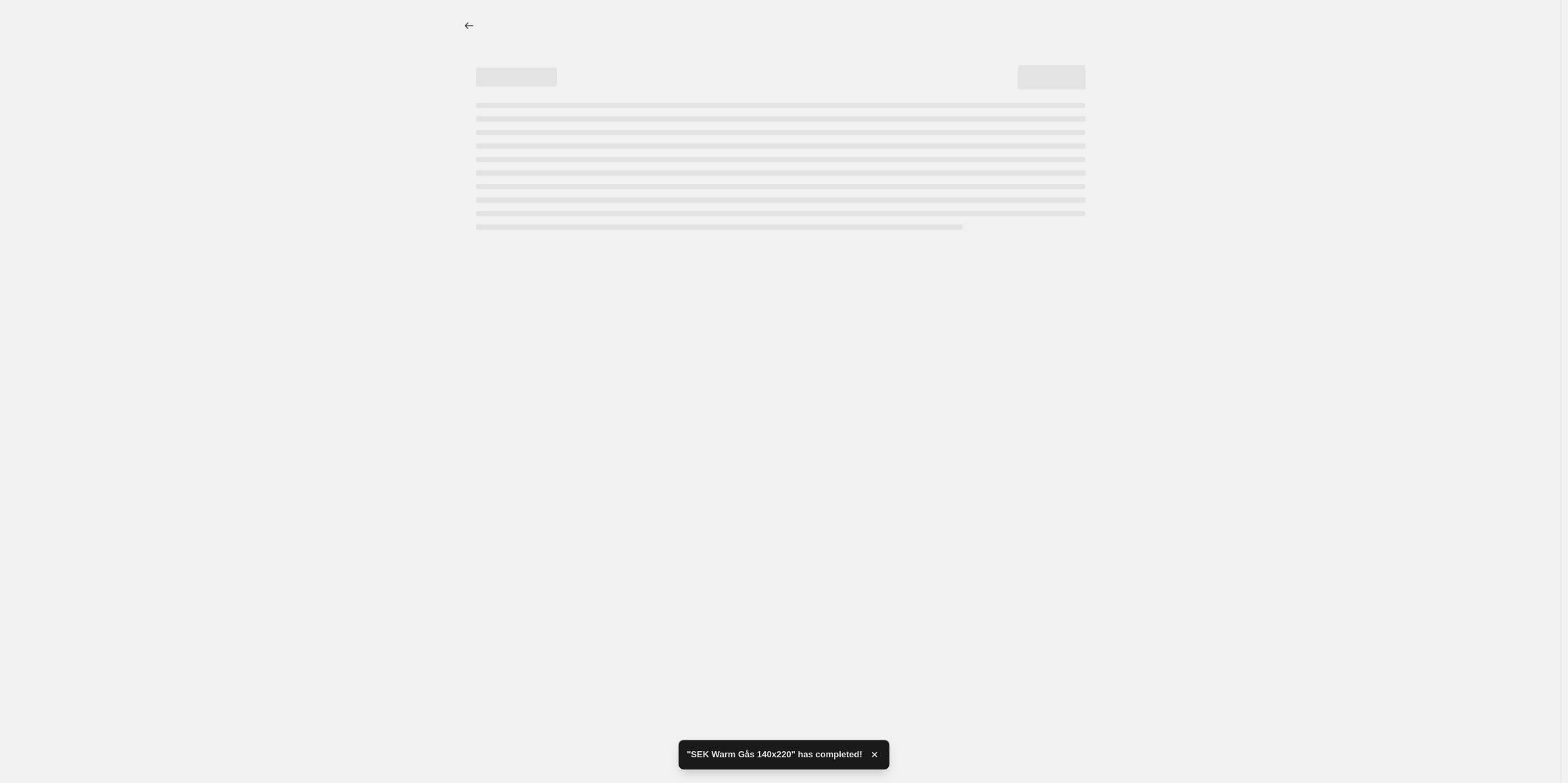
select select "percentage"
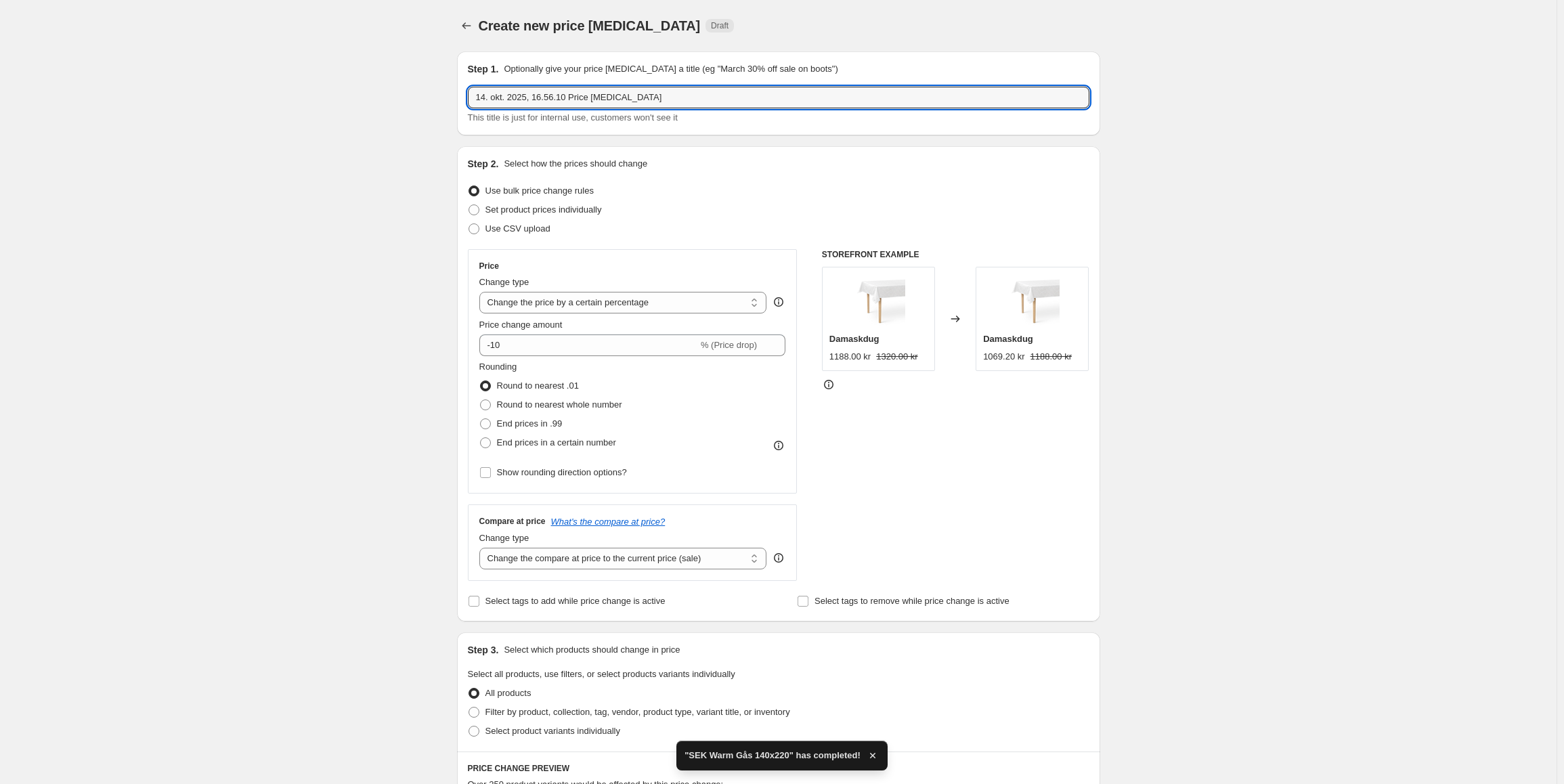
drag, startPoint x: 646, startPoint y: 103, endPoint x: 363, endPoint y: 79, distance: 284.0
click at [363, 79] on div "Create new price [MEDICAL_DATA]. This page is ready Create new price [MEDICAL_D…" at bounding box center [778, 714] width 1557 height 1429
paste input "SEK Warm Gås 140x200"
drag, startPoint x: 492, startPoint y: 98, endPoint x: 451, endPoint y: 97, distance: 41.0
click at [451, 97] on div "Step 1. Optionally give your price [MEDICAL_DATA] a title (eg "March 30% off sa…" at bounding box center [772, 694] width 654 height 1306
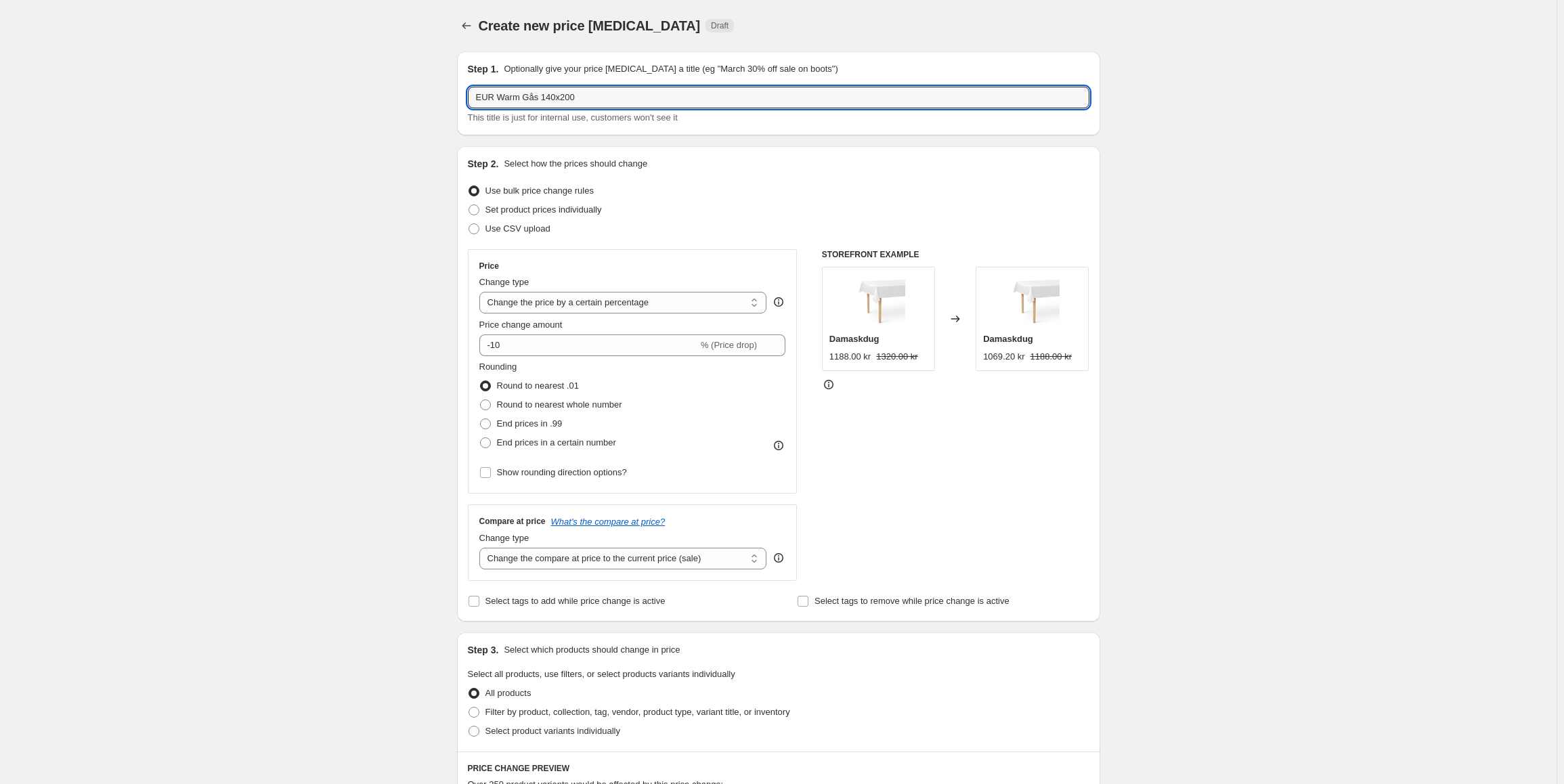
type input "EUR Warm Gås 140x200"
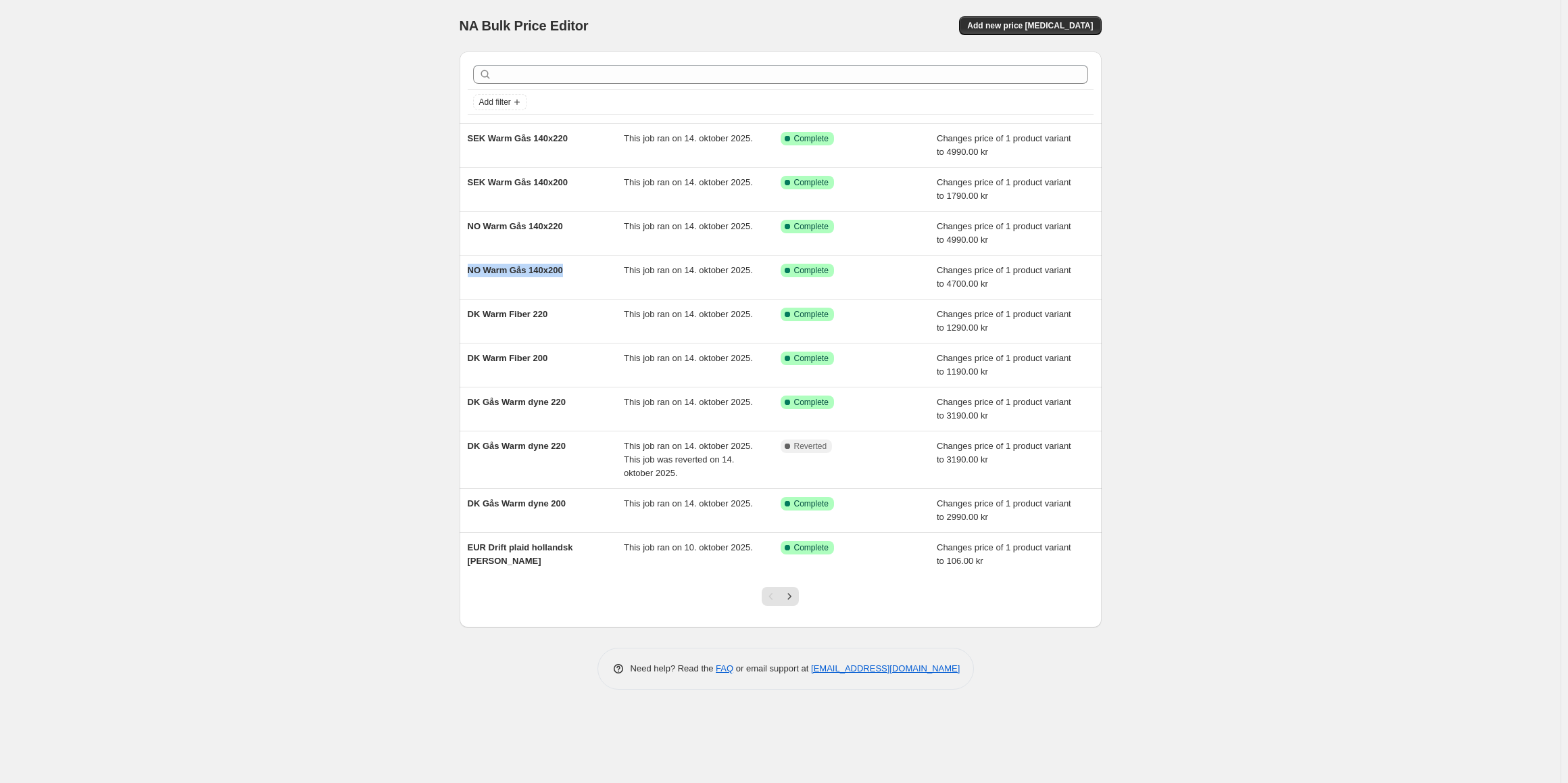
drag, startPoint x: 579, startPoint y: 278, endPoint x: 458, endPoint y: 269, distance: 121.3
click at [458, 269] on div "Add filter SEK Warm Gås 140x220 This job ran on 14. oktober 2025. Success Compl…" at bounding box center [775, 334] width 653 height 586
copy span "NO Warm Gås 140x200"
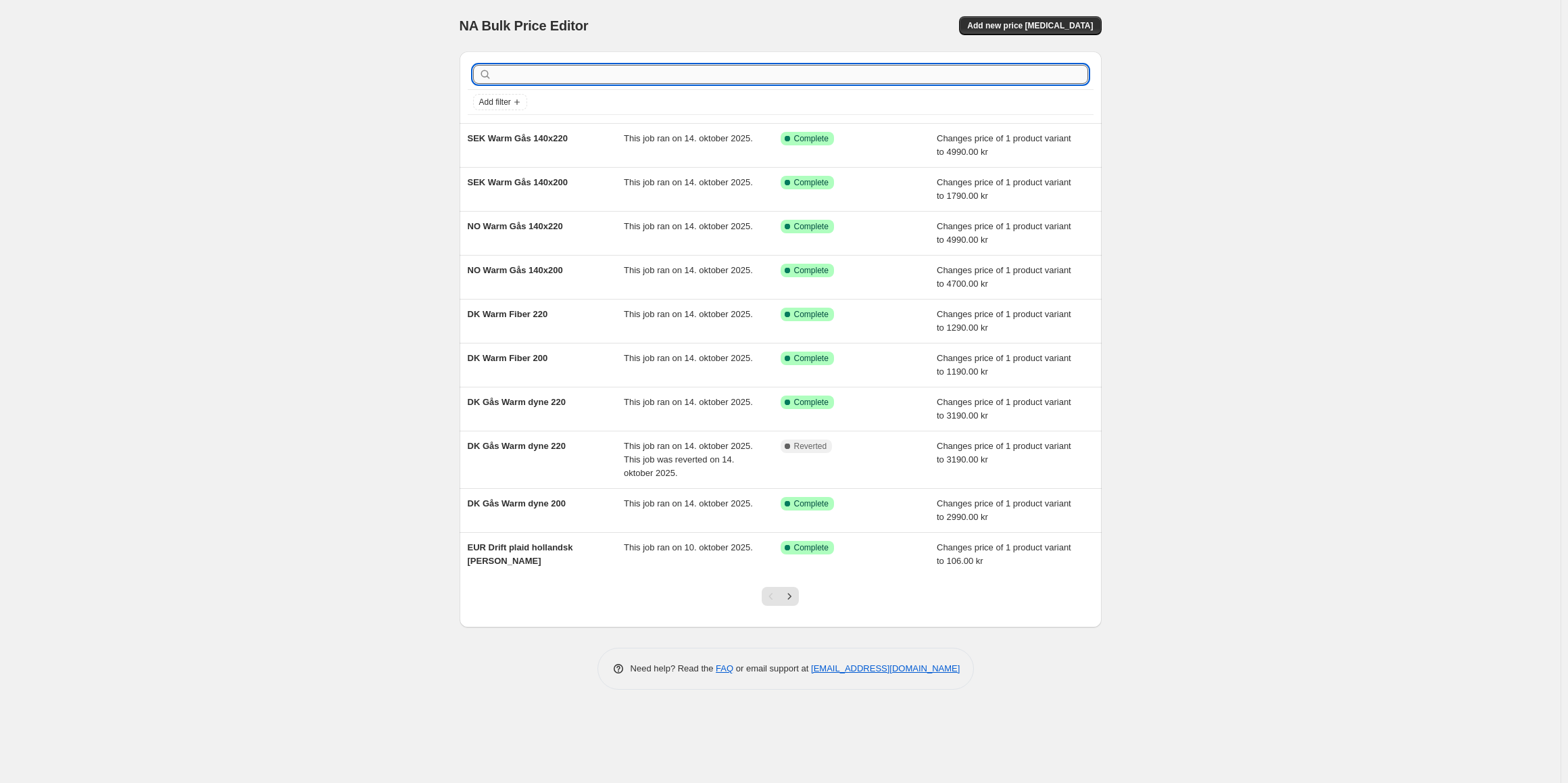
click at [515, 72] on input "text" at bounding box center [791, 74] width 594 height 19
paste input "NO Warm Gås 140x200"
type input "NO Warm Gås 140x200"
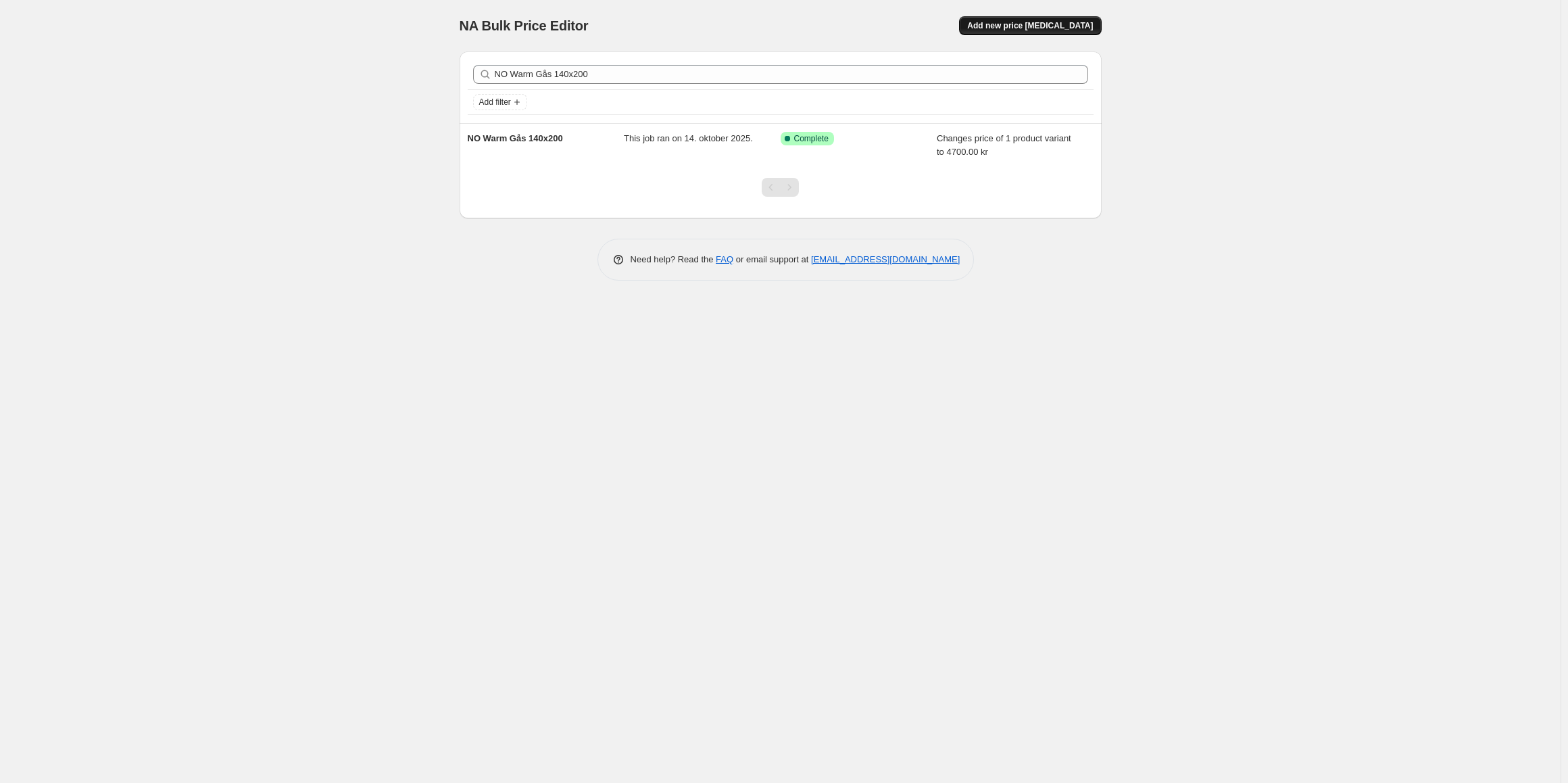
click at [1047, 31] on button "Add new price [MEDICAL_DATA]" at bounding box center [1030, 26] width 142 height 19
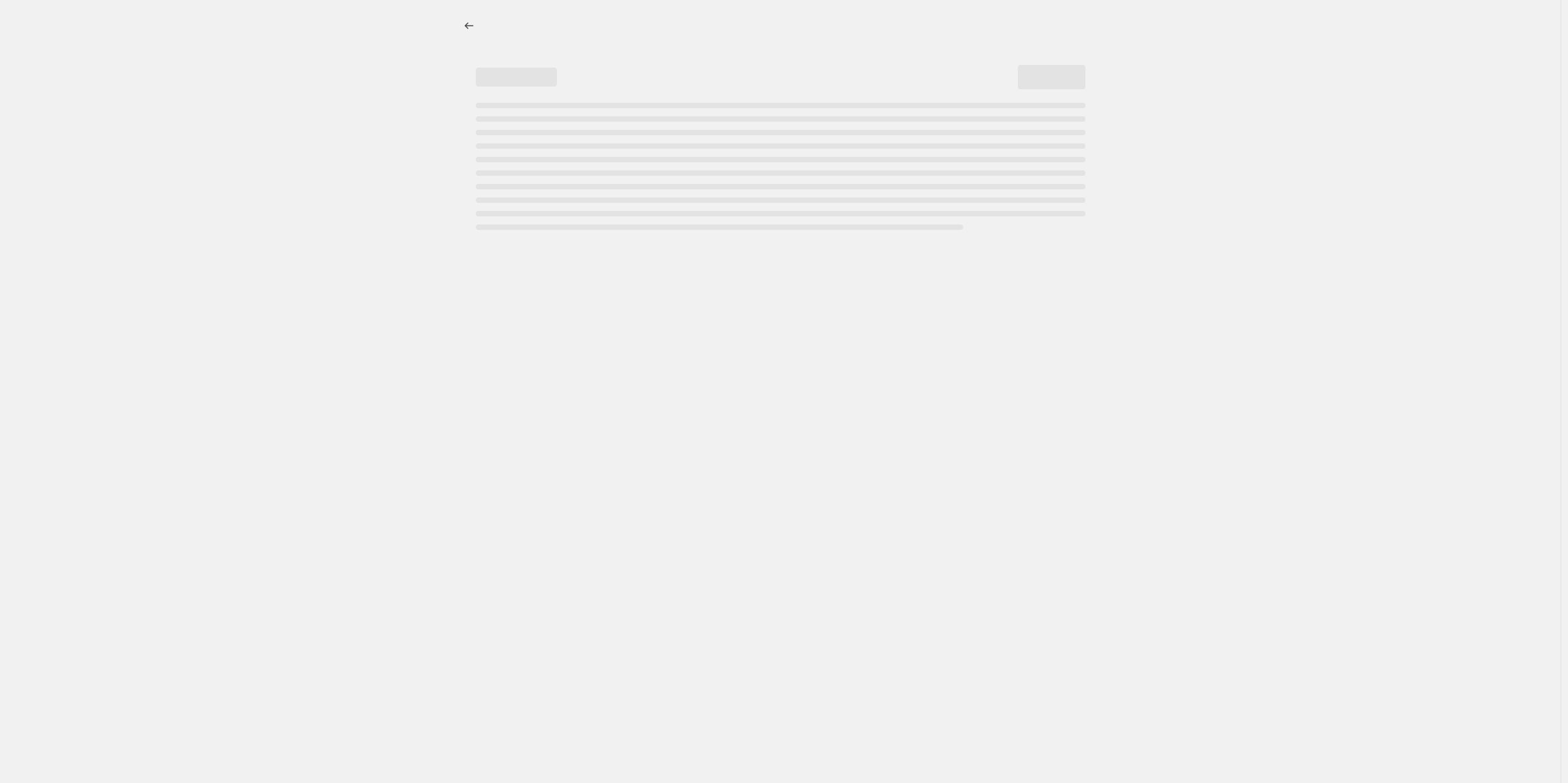
select select "percentage"
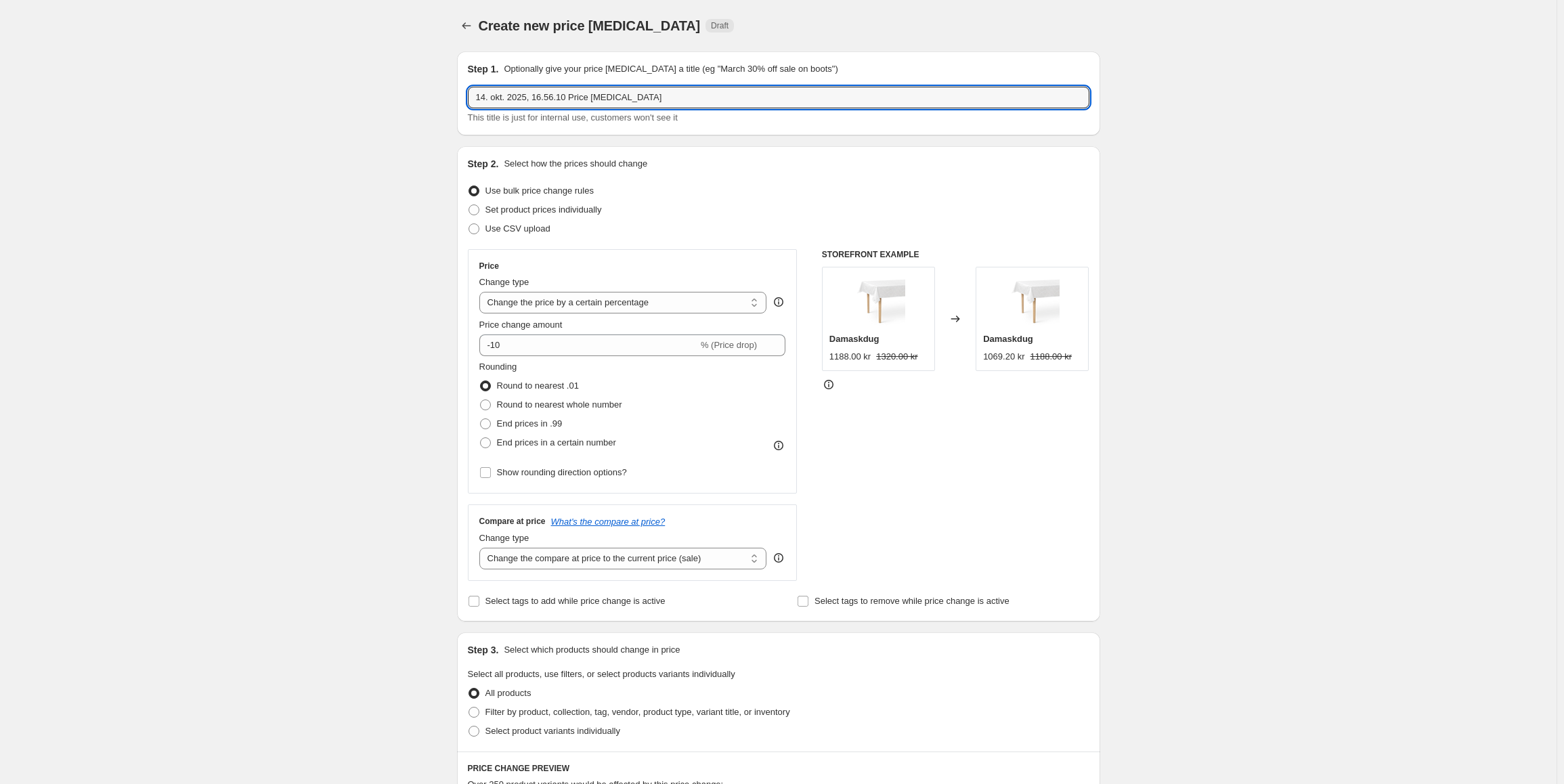
drag, startPoint x: 652, startPoint y: 98, endPoint x: 307, endPoint y: 70, distance: 346.1
click at [307, 70] on div "Create new price [MEDICAL_DATA]. This page is ready Create new price [MEDICAL_D…" at bounding box center [778, 714] width 1557 height 1429
paste input "NO Warm Gås 140x200"
drag, startPoint x: 490, startPoint y: 94, endPoint x: 446, endPoint y: 94, distance: 44.0
click at [446, 94] on div "Create new price [MEDICAL_DATA]. This page is ready Create new price [MEDICAL_D…" at bounding box center [779, 714] width 676 height 1429
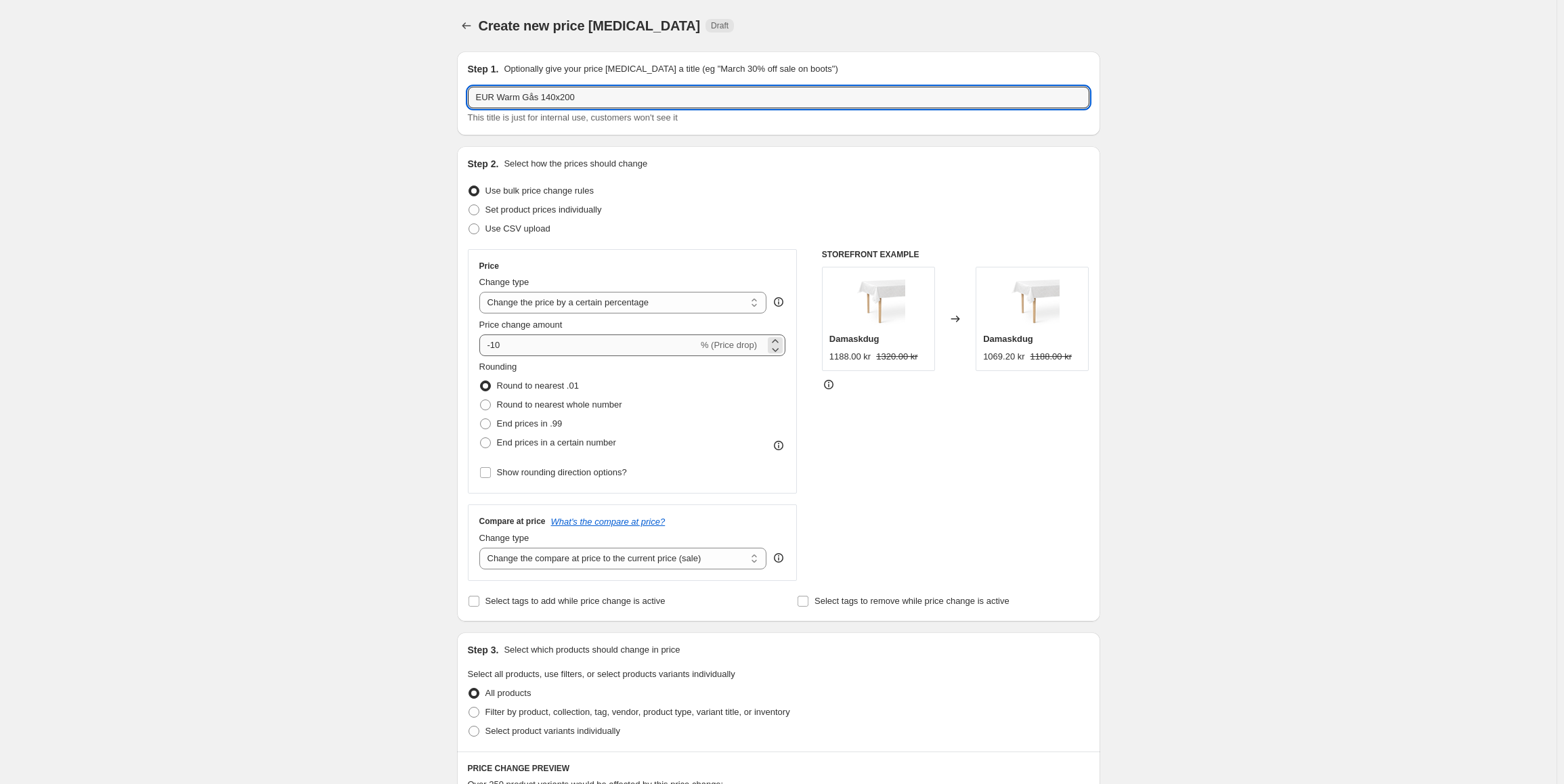
type input "EUR Warm Gås 140x200"
click at [538, 353] on input "-10" at bounding box center [588, 345] width 219 height 22
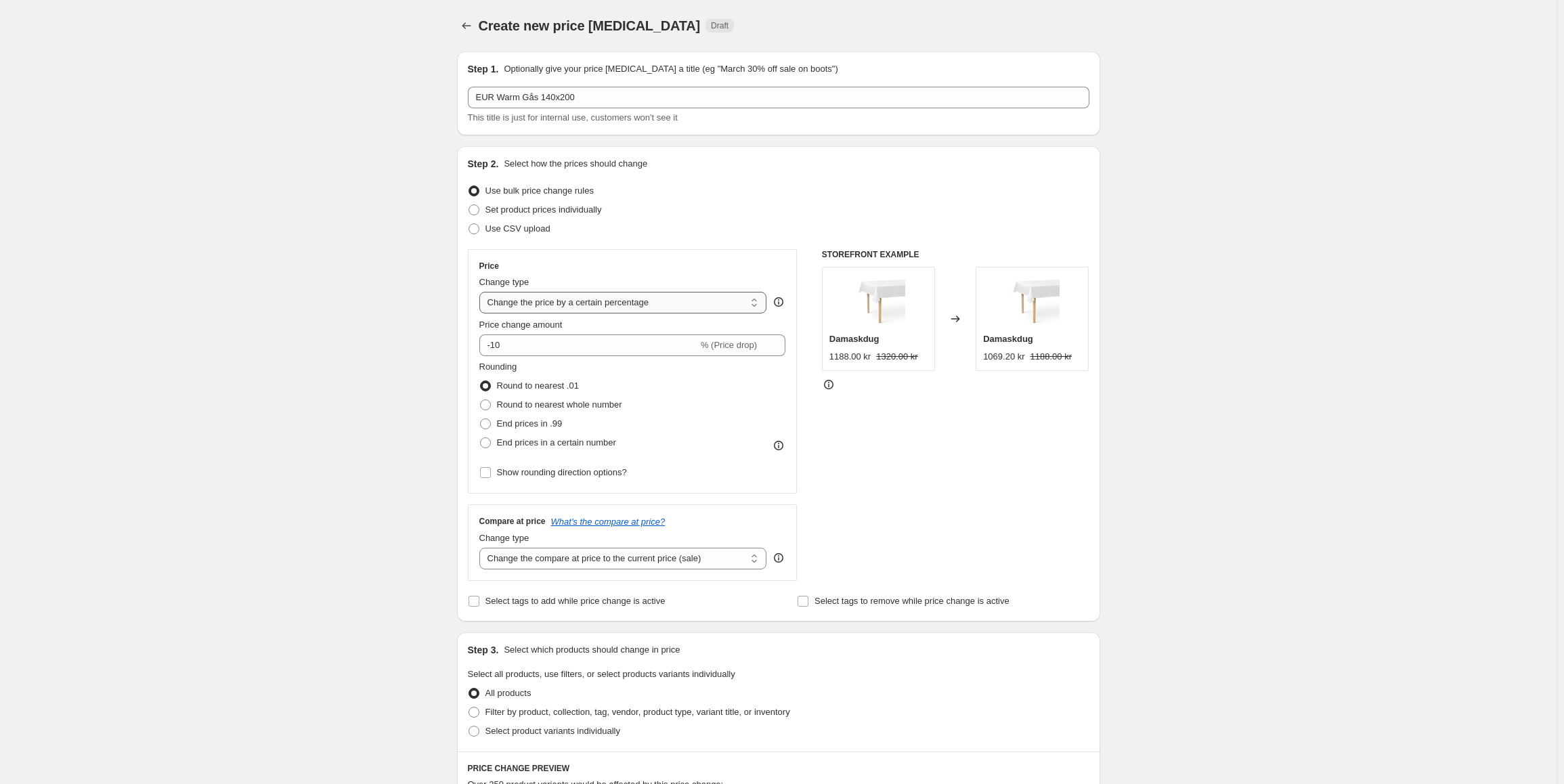
click at [562, 297] on select "Change the price to a certain amount Change the price by a certain amount Chang…" at bounding box center [623, 302] width 287 height 22
select select "to"
click at [482, 292] on select "Change the price to a certain amount Change the price by a certain amount Chang…" at bounding box center [623, 302] width 287 height 22
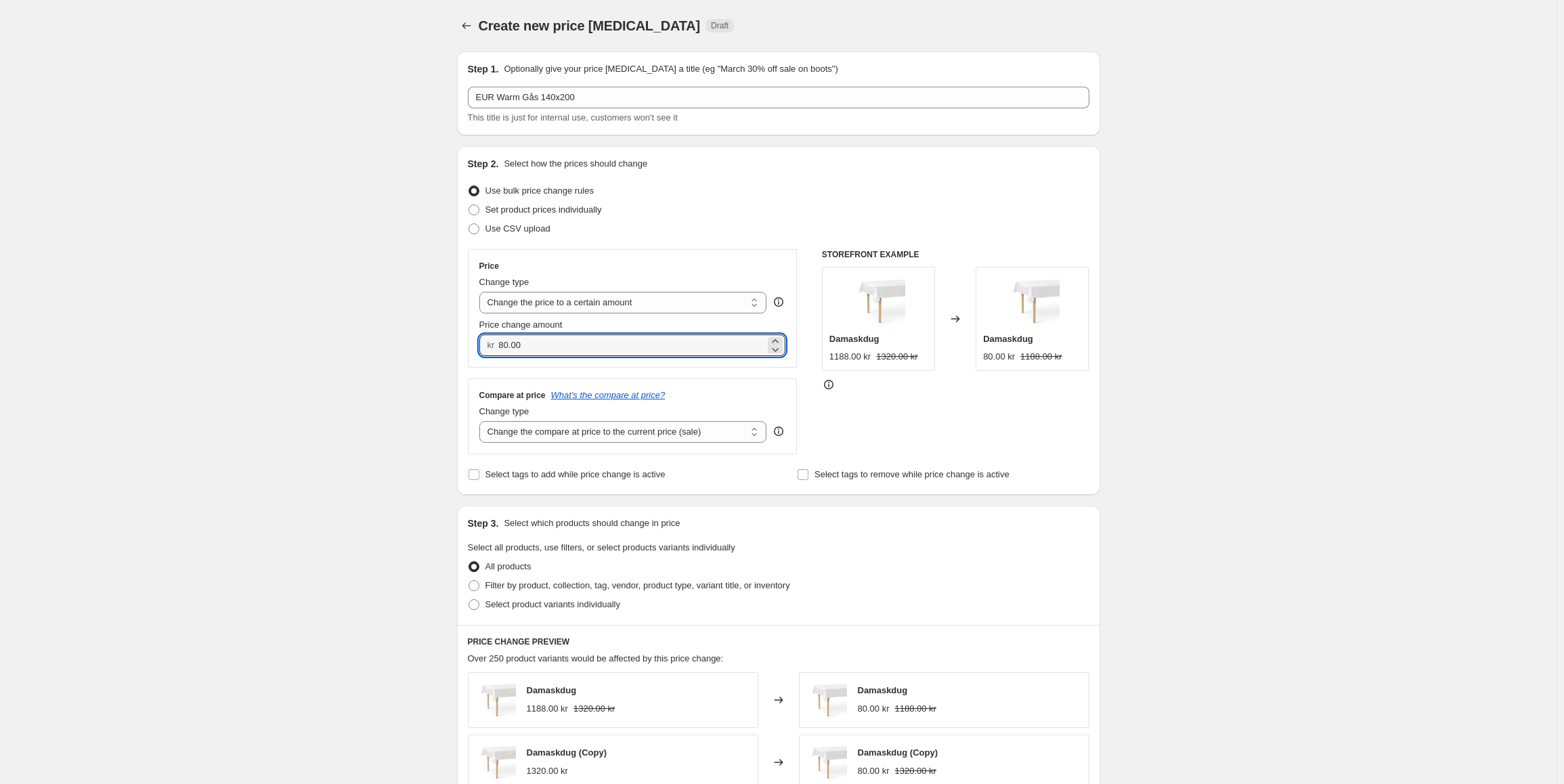
drag, startPoint x: 529, startPoint y: 343, endPoint x: 472, endPoint y: 344, distance: 57.0
click at [472, 344] on div "Price Change type Change the price to a certain amount Change the price by a ce…" at bounding box center [632, 308] width 330 height 118
type input "159.00"
click at [600, 437] on select "Change the compare at price to the current price (sale) Change the compare at p…" at bounding box center [623, 431] width 287 height 22
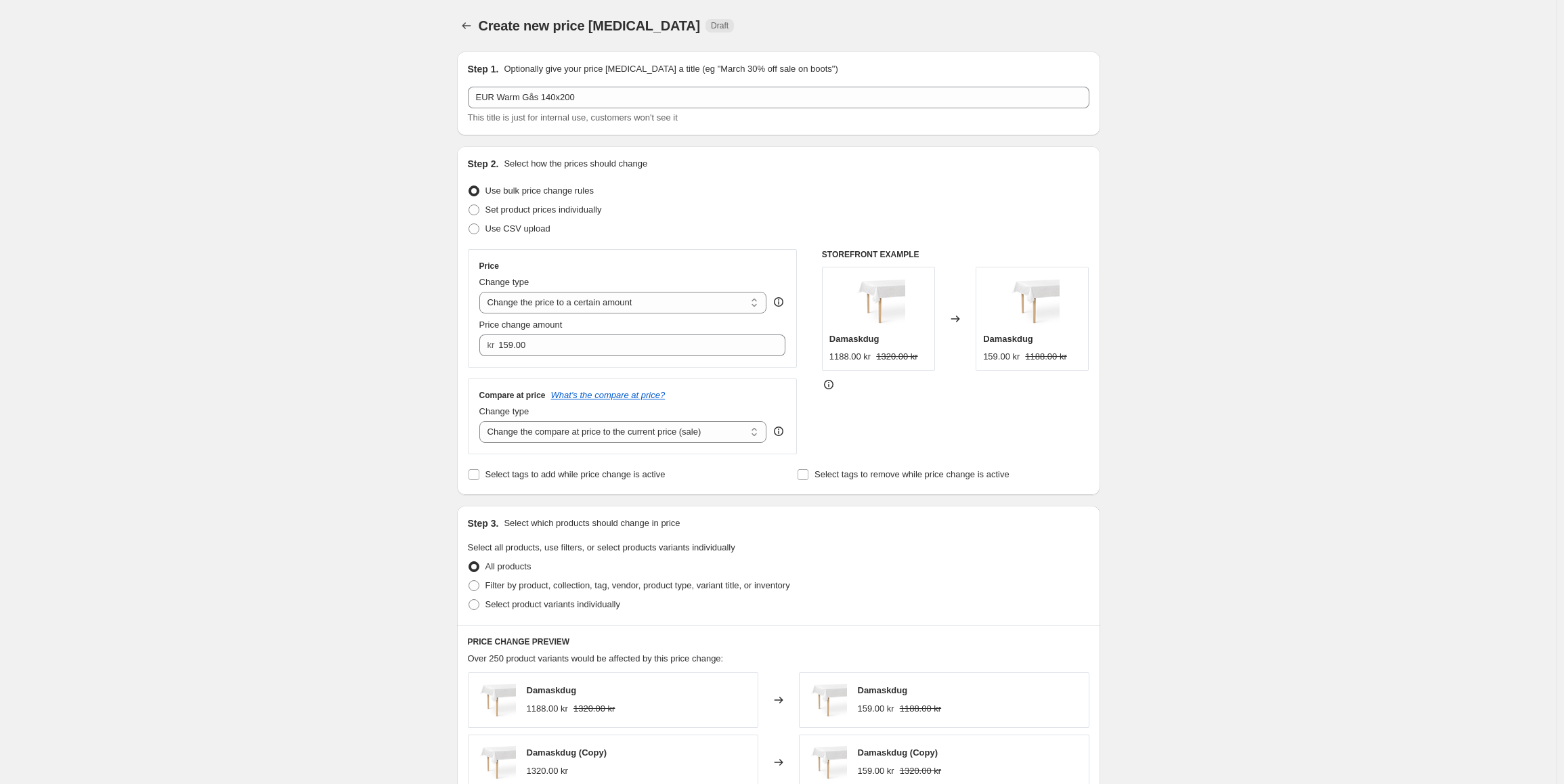
scroll to position [68, 0]
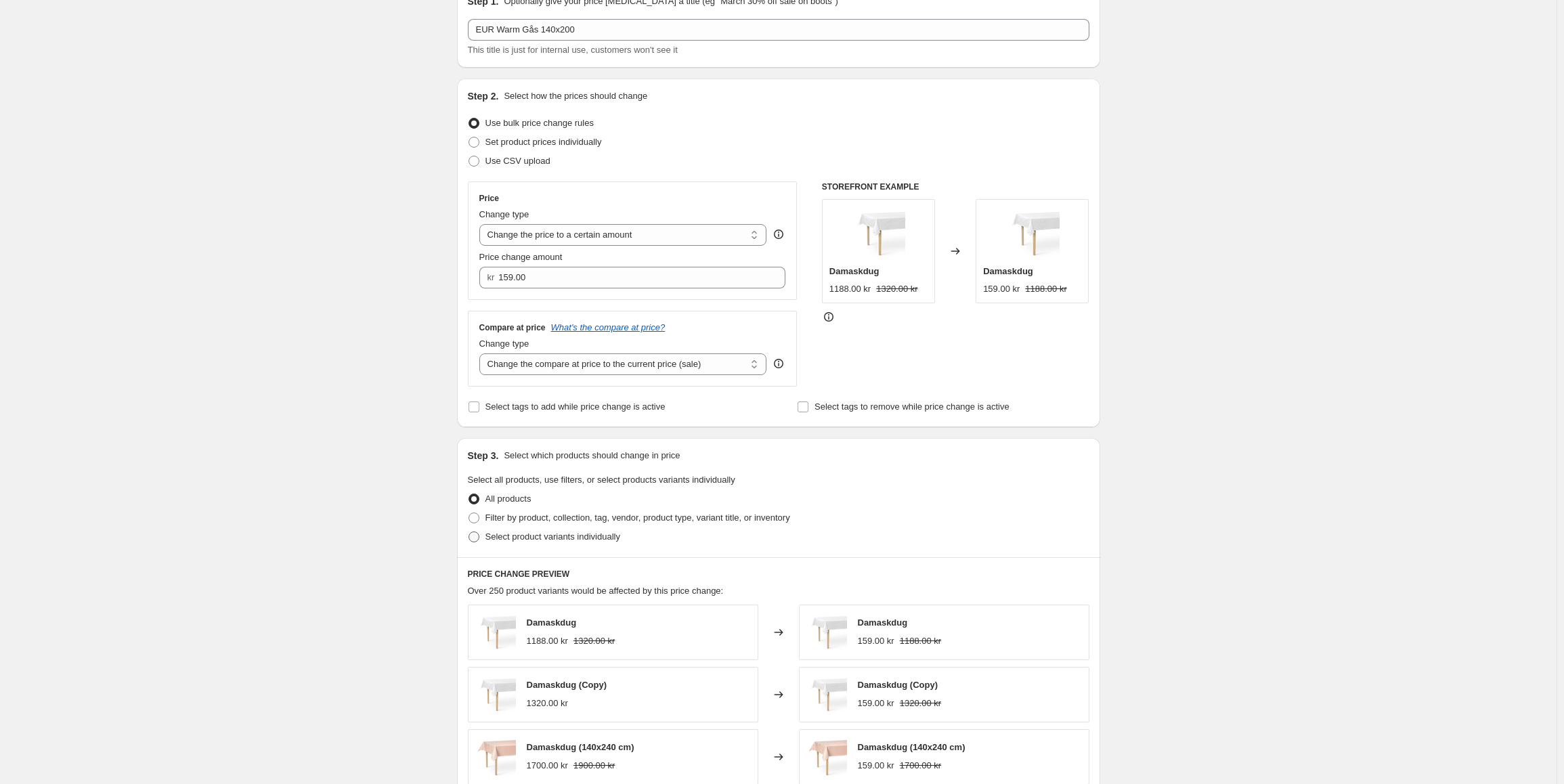
click at [479, 542] on span at bounding box center [474, 537] width 11 height 11
click at [469, 532] on input "Select product variants individually" at bounding box center [468, 531] width 1 height 1
radio input "true"
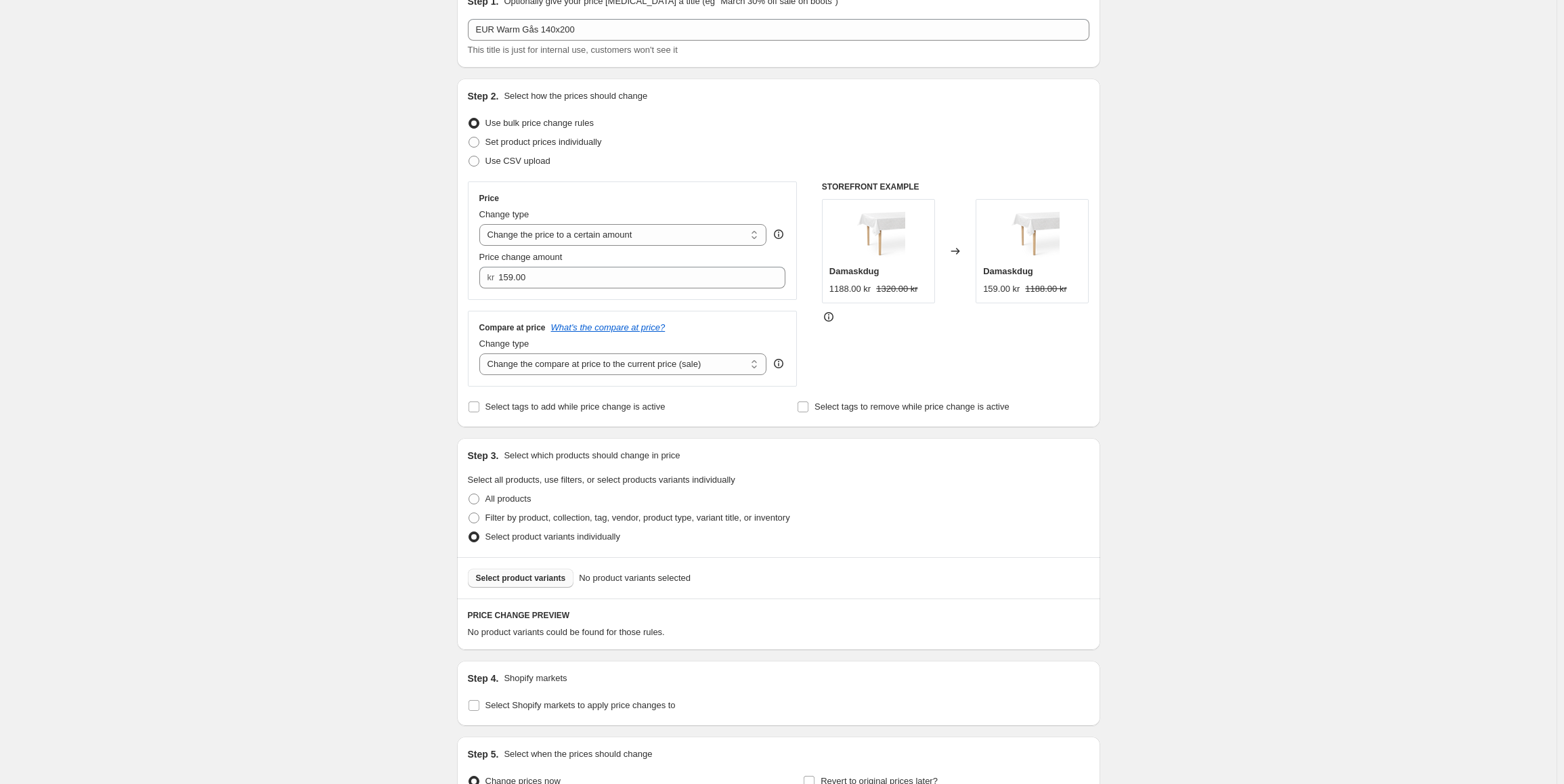
click at [517, 586] on button "Select product variants" at bounding box center [520, 578] width 106 height 19
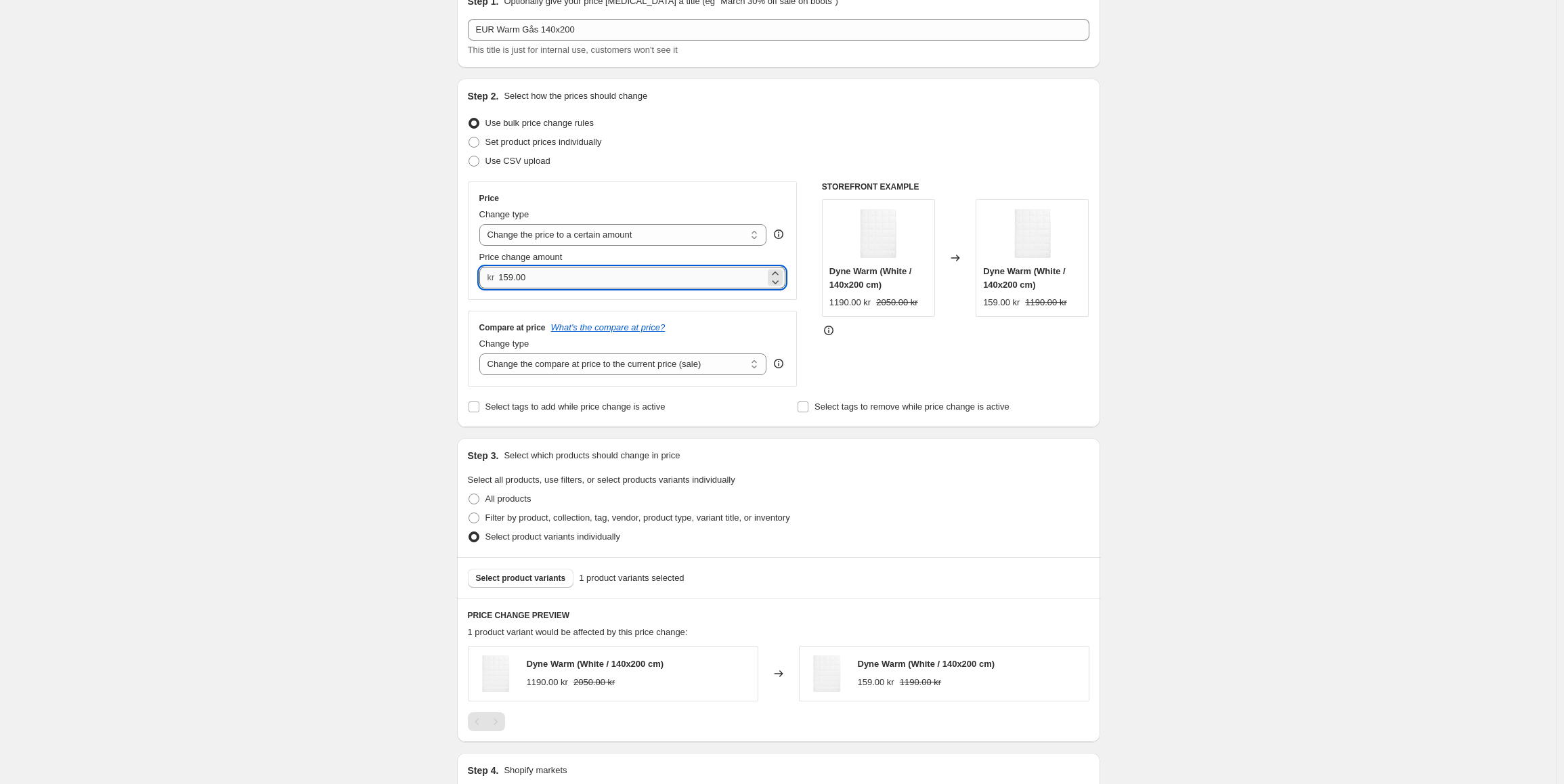
drag, startPoint x: 541, startPoint y: 282, endPoint x: 503, endPoint y: 274, distance: 38.8
click at [503, 274] on input "159.00" at bounding box center [632, 277] width 267 height 22
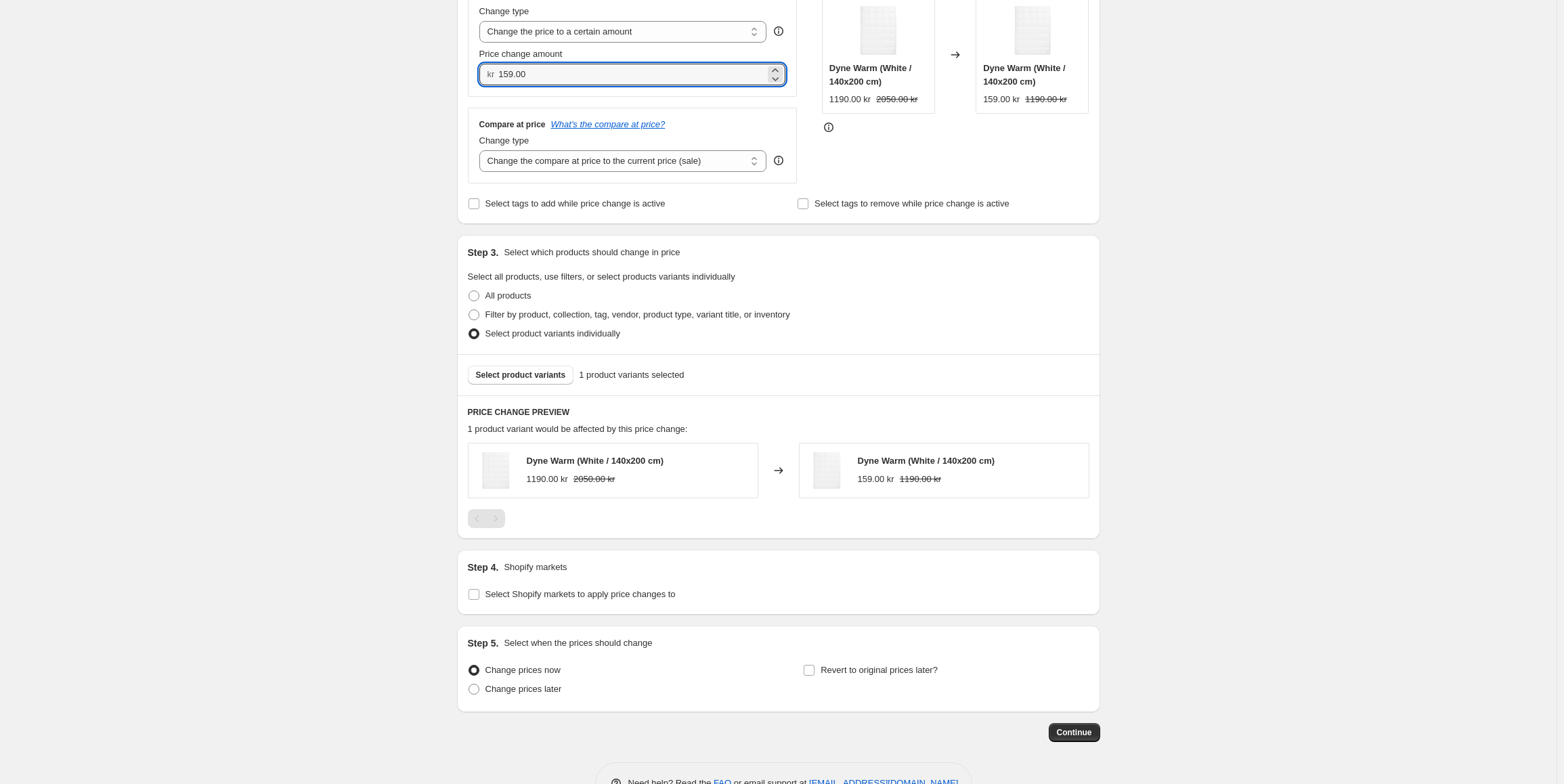
scroll to position [312, 0]
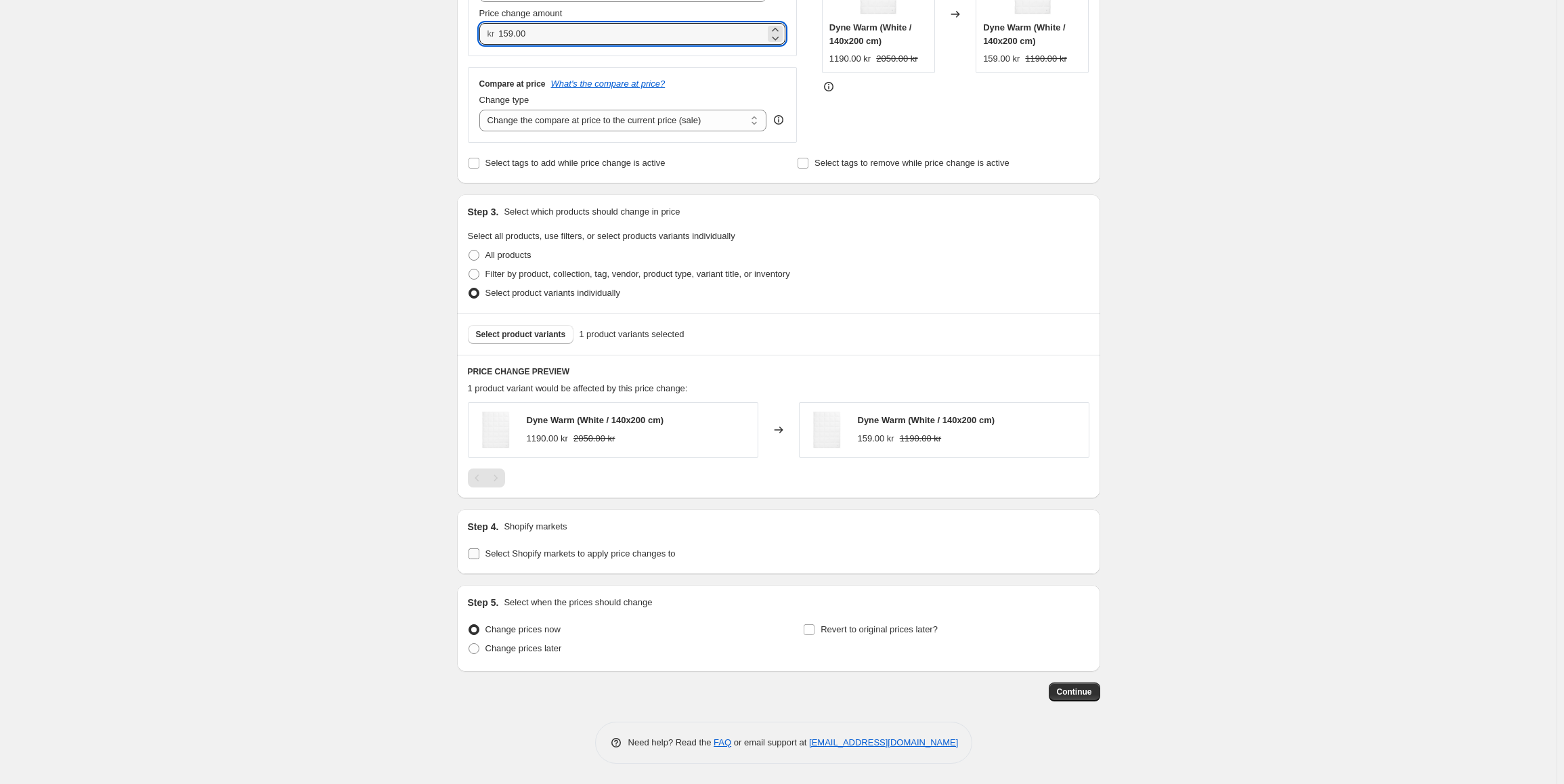
click at [479, 554] on input "Select Shopify markets to apply price changes to" at bounding box center [474, 554] width 11 height 11
checkbox input "true"
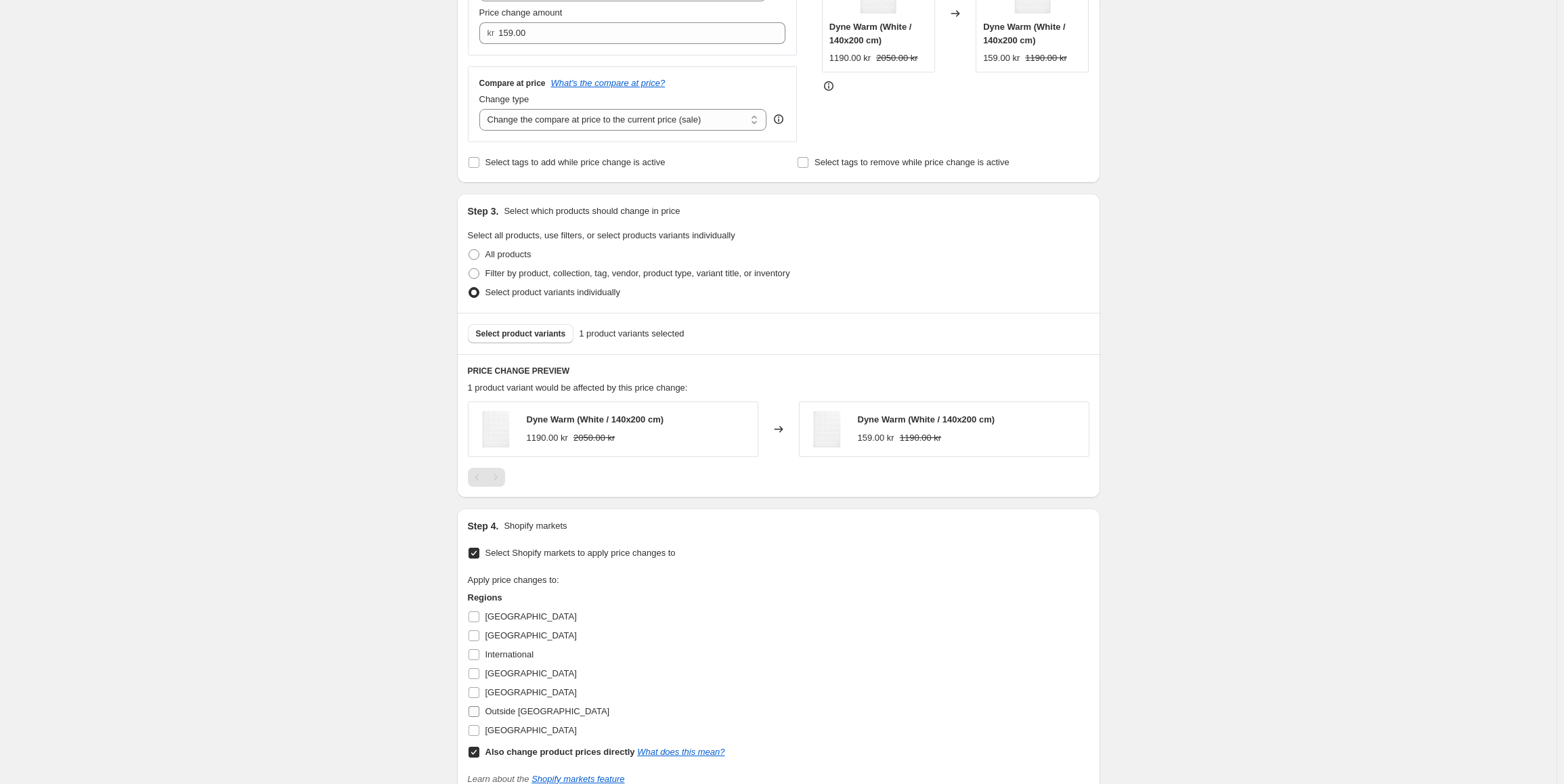
click at [479, 714] on input "Outside [GEOGRAPHIC_DATA]" at bounding box center [474, 711] width 11 height 11
checkbox input "true"
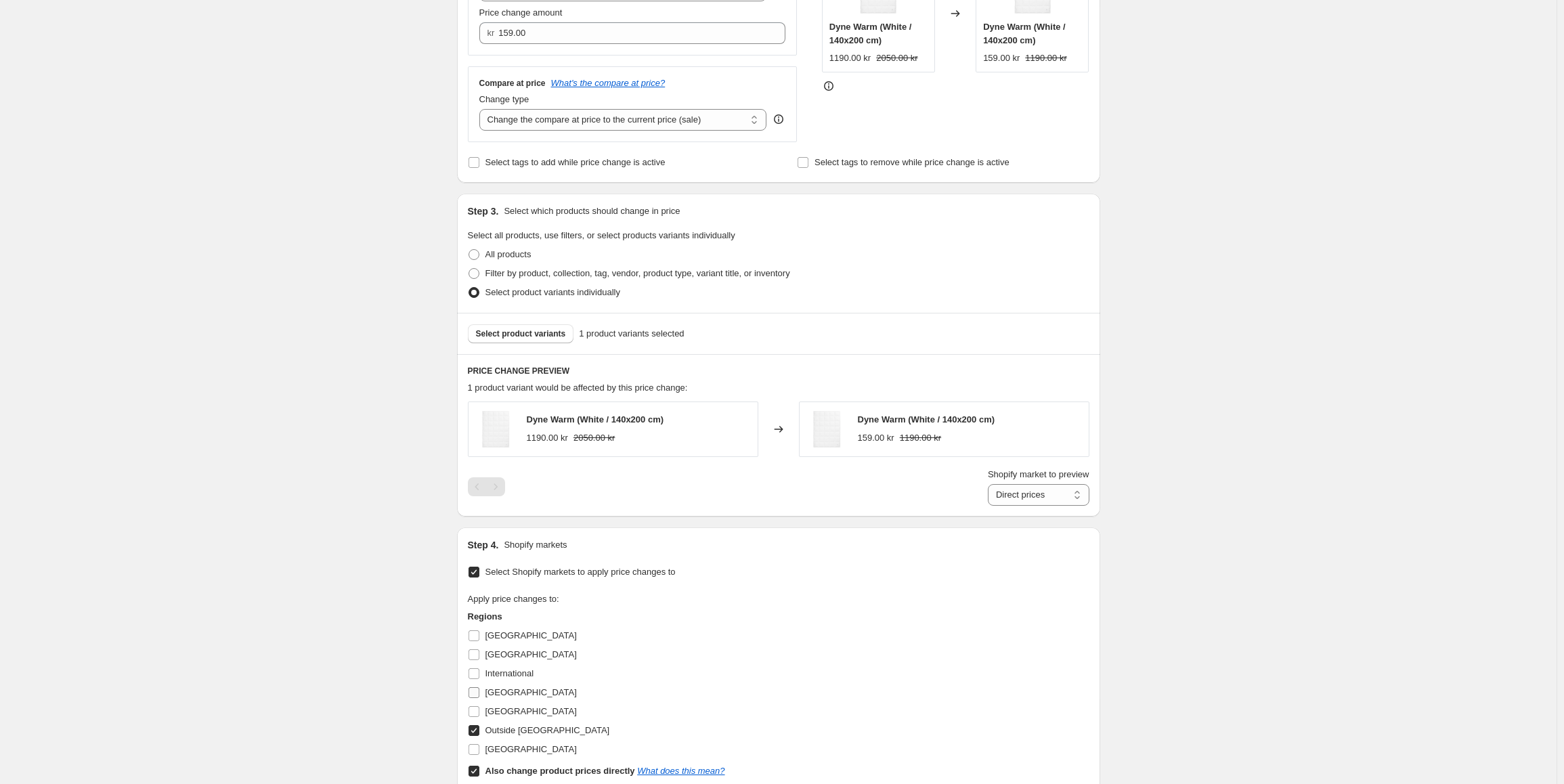
click at [479, 691] on input "[GEOGRAPHIC_DATA]" at bounding box center [474, 693] width 11 height 11
checkbox input "true"
click at [479, 672] on input "International" at bounding box center [474, 674] width 11 height 11
checkbox input "true"
click at [479, 654] on input "[GEOGRAPHIC_DATA]" at bounding box center [474, 654] width 11 height 11
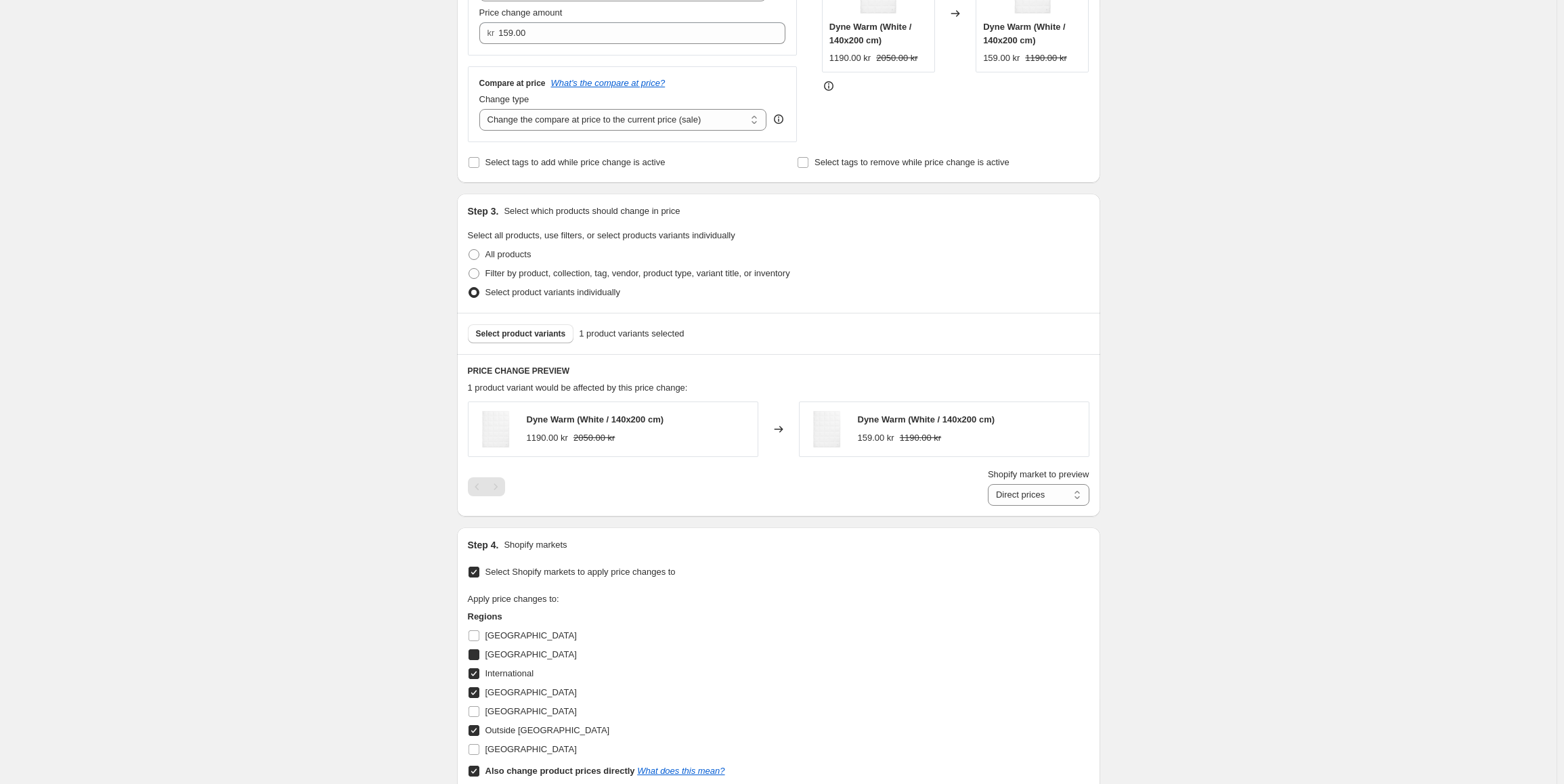
checkbox input "true"
click at [479, 773] on input "Also change product prices directly What does this mean?" at bounding box center [474, 771] width 11 height 11
checkbox input "false"
select select "86089990453"
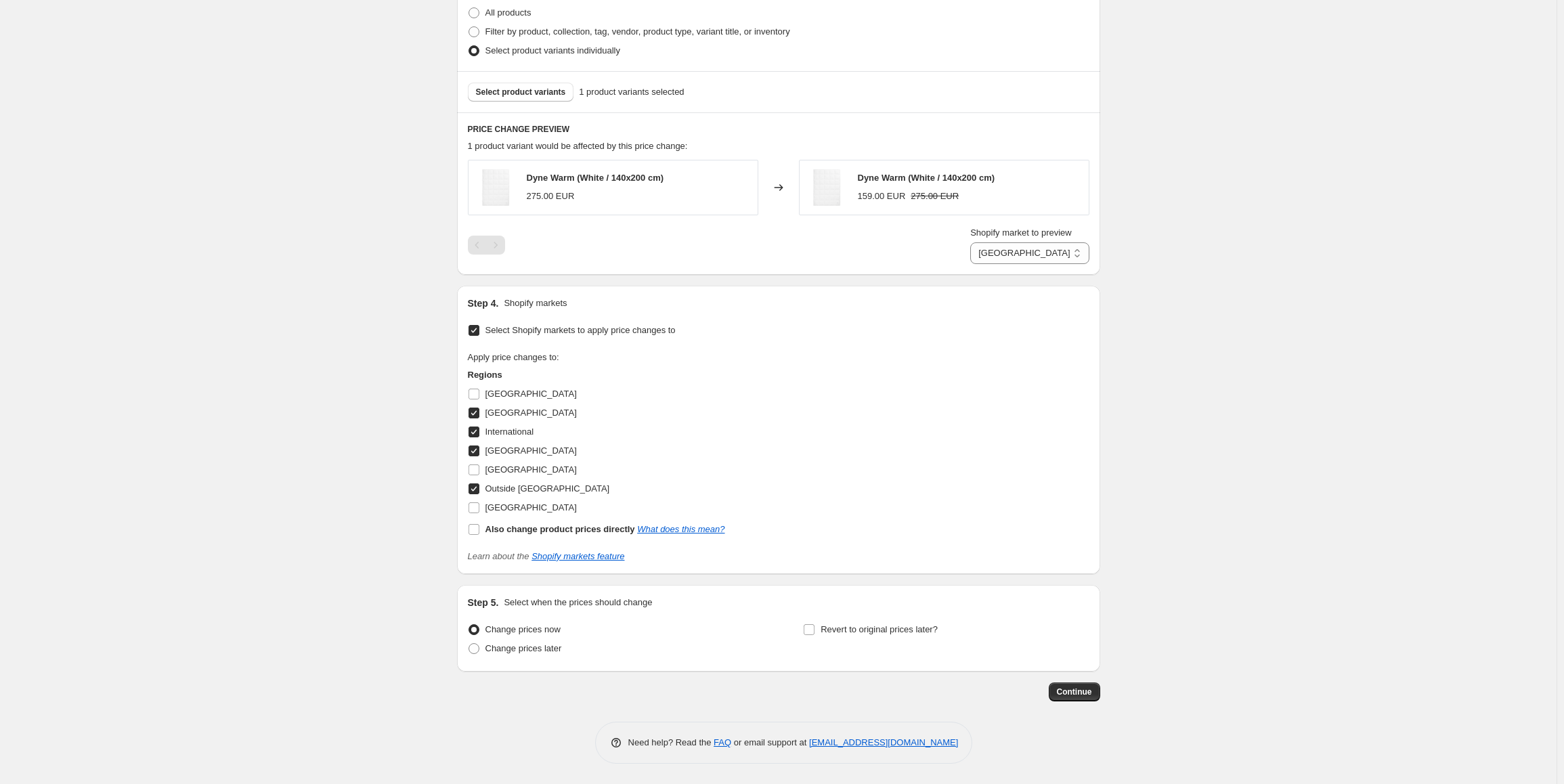
scroll to position [554, 0]
click at [1086, 696] on span "Continue" at bounding box center [1074, 692] width 35 height 11
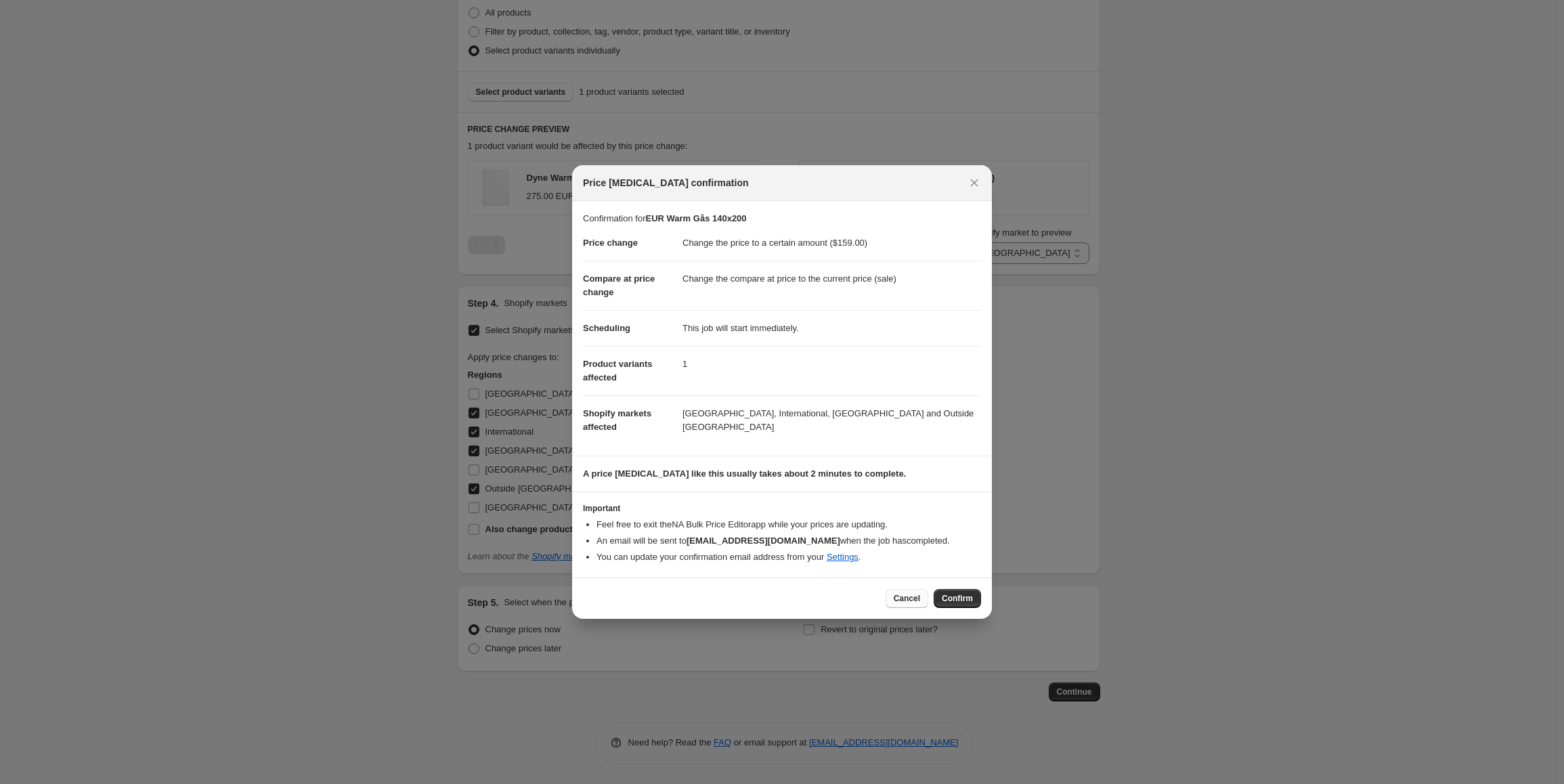
click at [902, 598] on span "Cancel" at bounding box center [907, 598] width 26 height 11
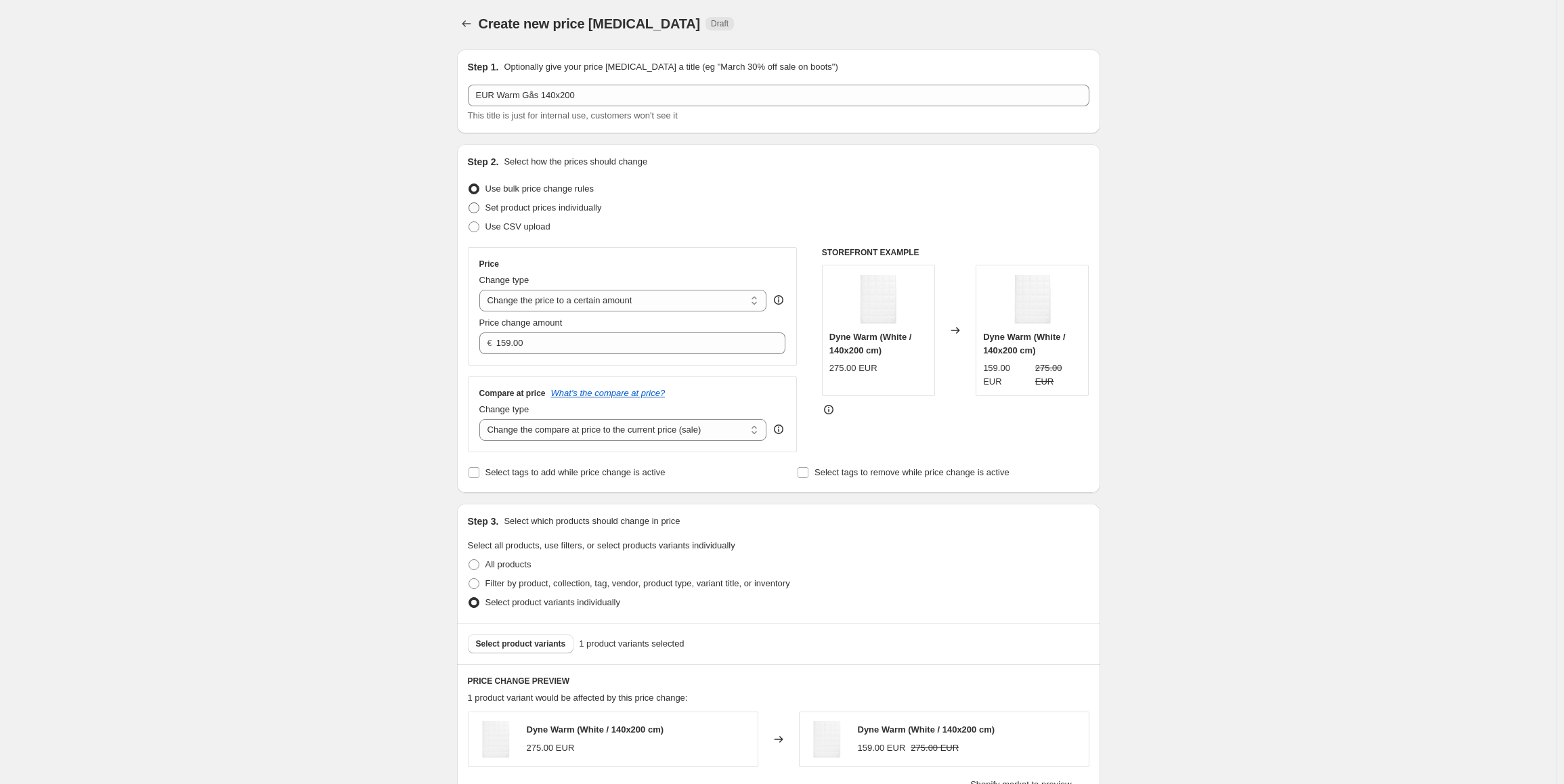
scroll to position [0, 0]
click at [527, 645] on span "Select product variants" at bounding box center [521, 646] width 90 height 11
click at [466, 18] on button "Price change jobs" at bounding box center [467, 26] width 19 height 19
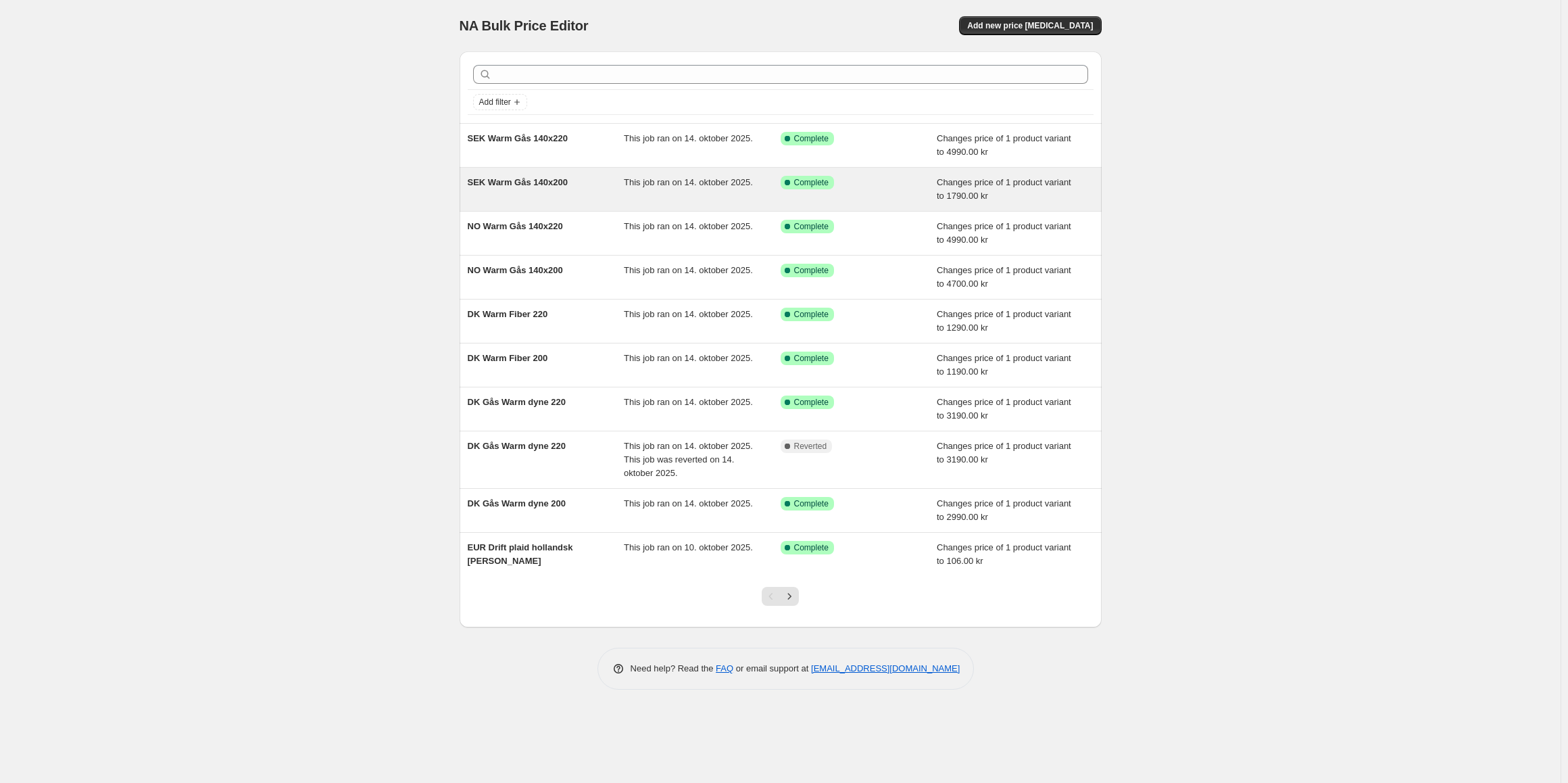
click at [524, 190] on div "SEK Warm Gås 140x200" at bounding box center [546, 189] width 157 height 27
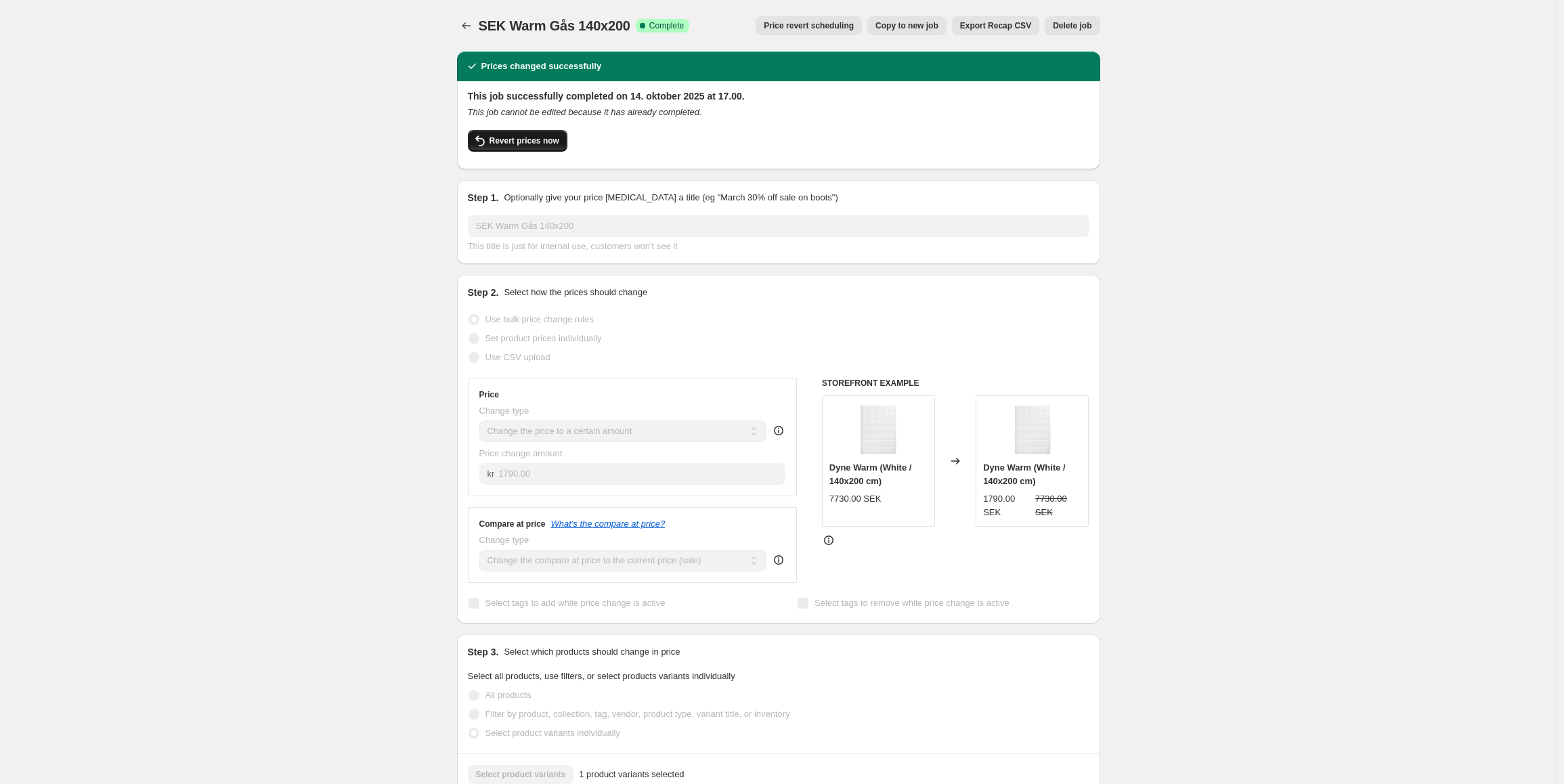
click at [521, 145] on span "Revert prices now" at bounding box center [524, 141] width 70 height 11
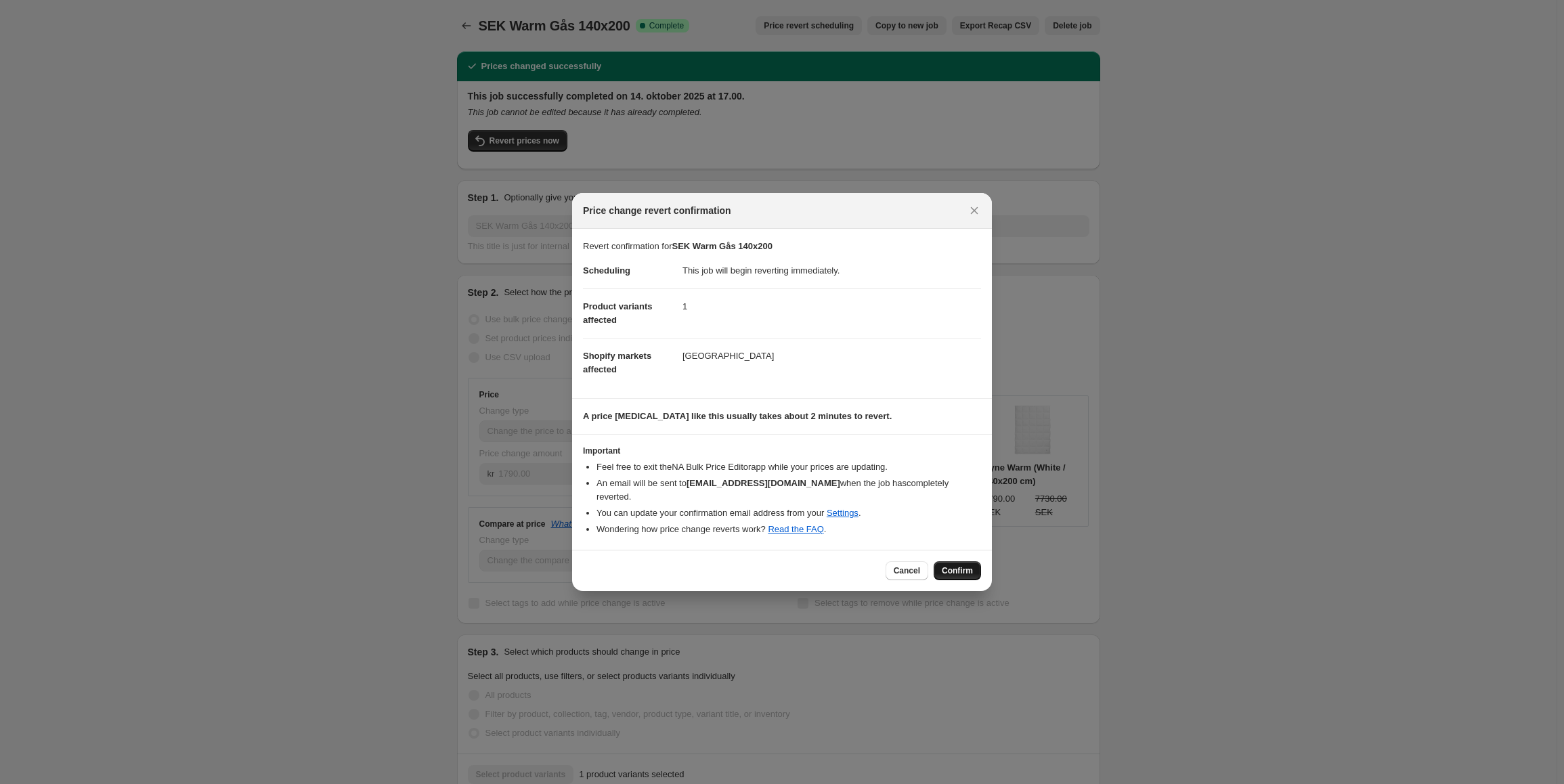
click at [960, 565] on span "Confirm" at bounding box center [957, 570] width 31 height 11
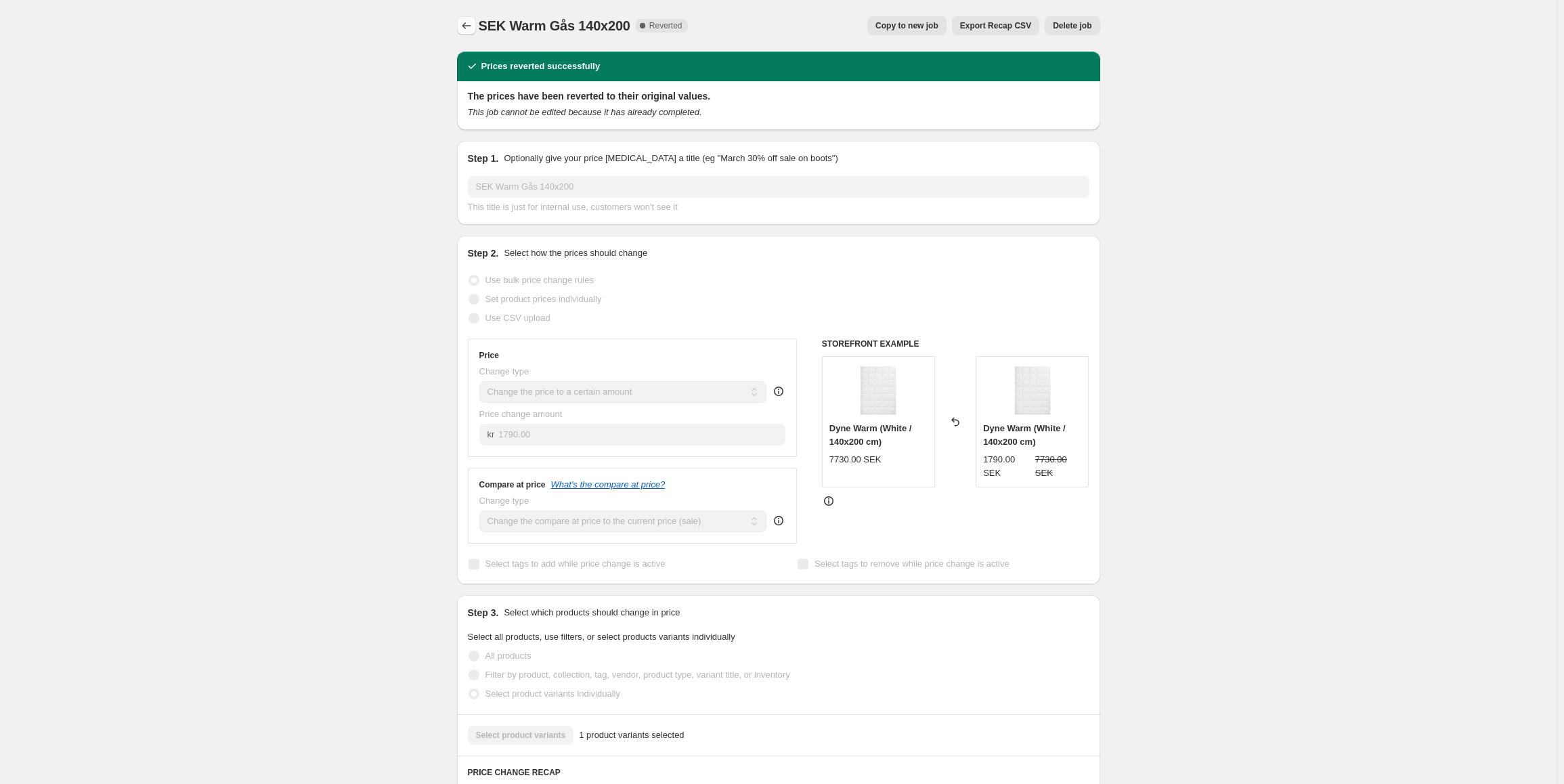
click at [461, 28] on button "Price change jobs" at bounding box center [467, 26] width 19 height 19
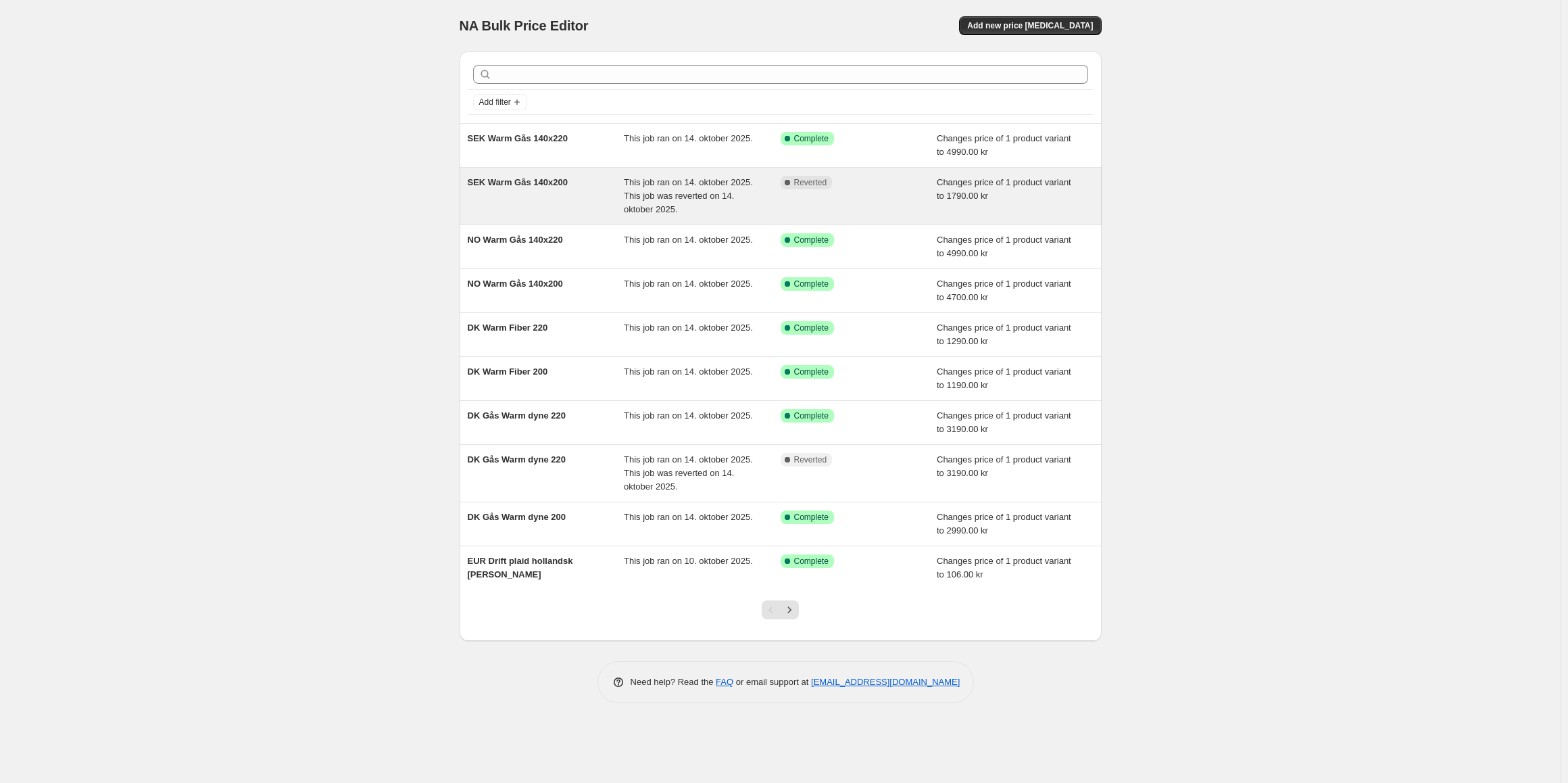
click at [514, 180] on span "SEK Warm Gås 140x200" at bounding box center [517, 182] width 100 height 10
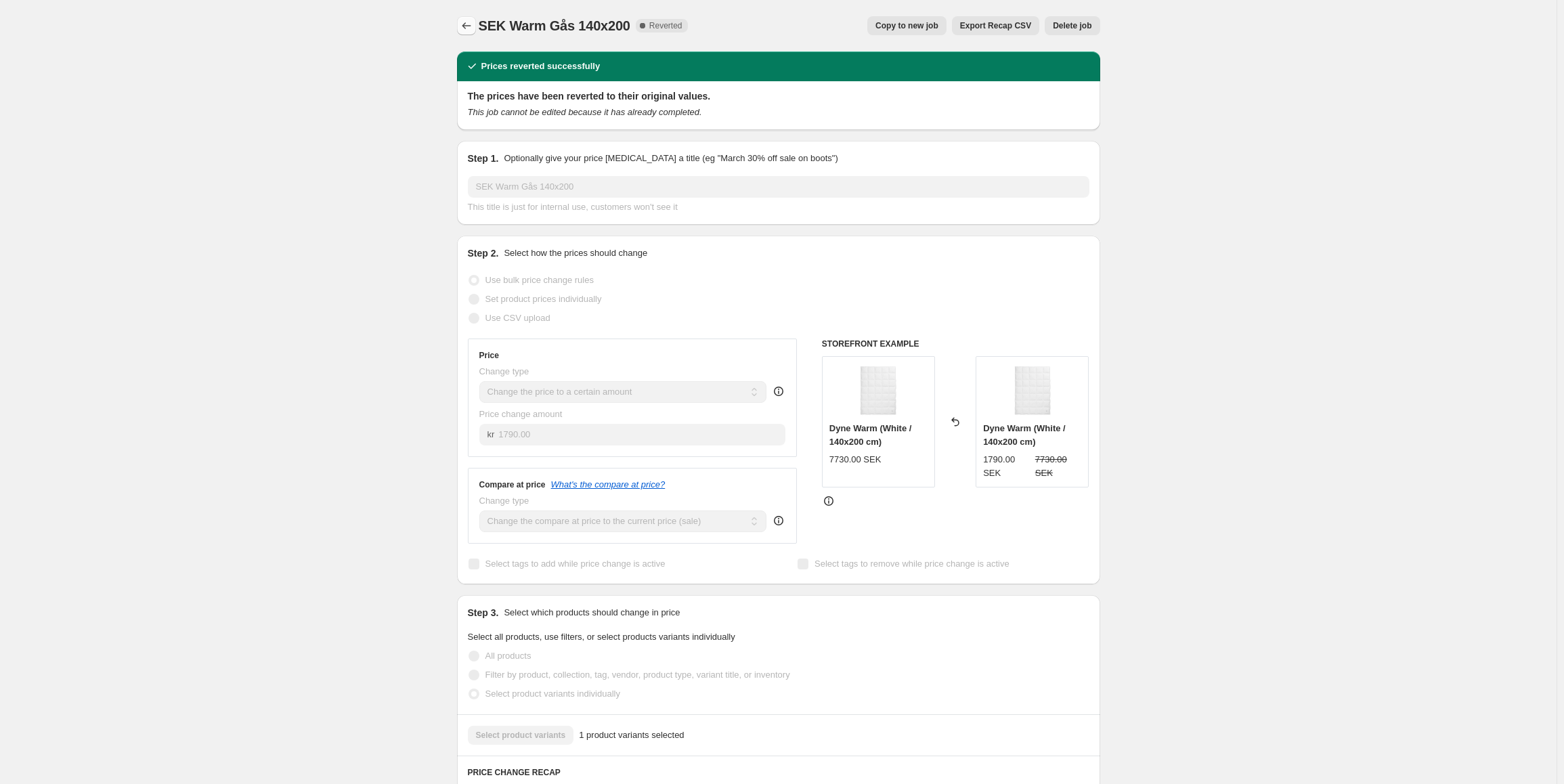
click at [472, 18] on button "Price change jobs" at bounding box center [467, 26] width 19 height 19
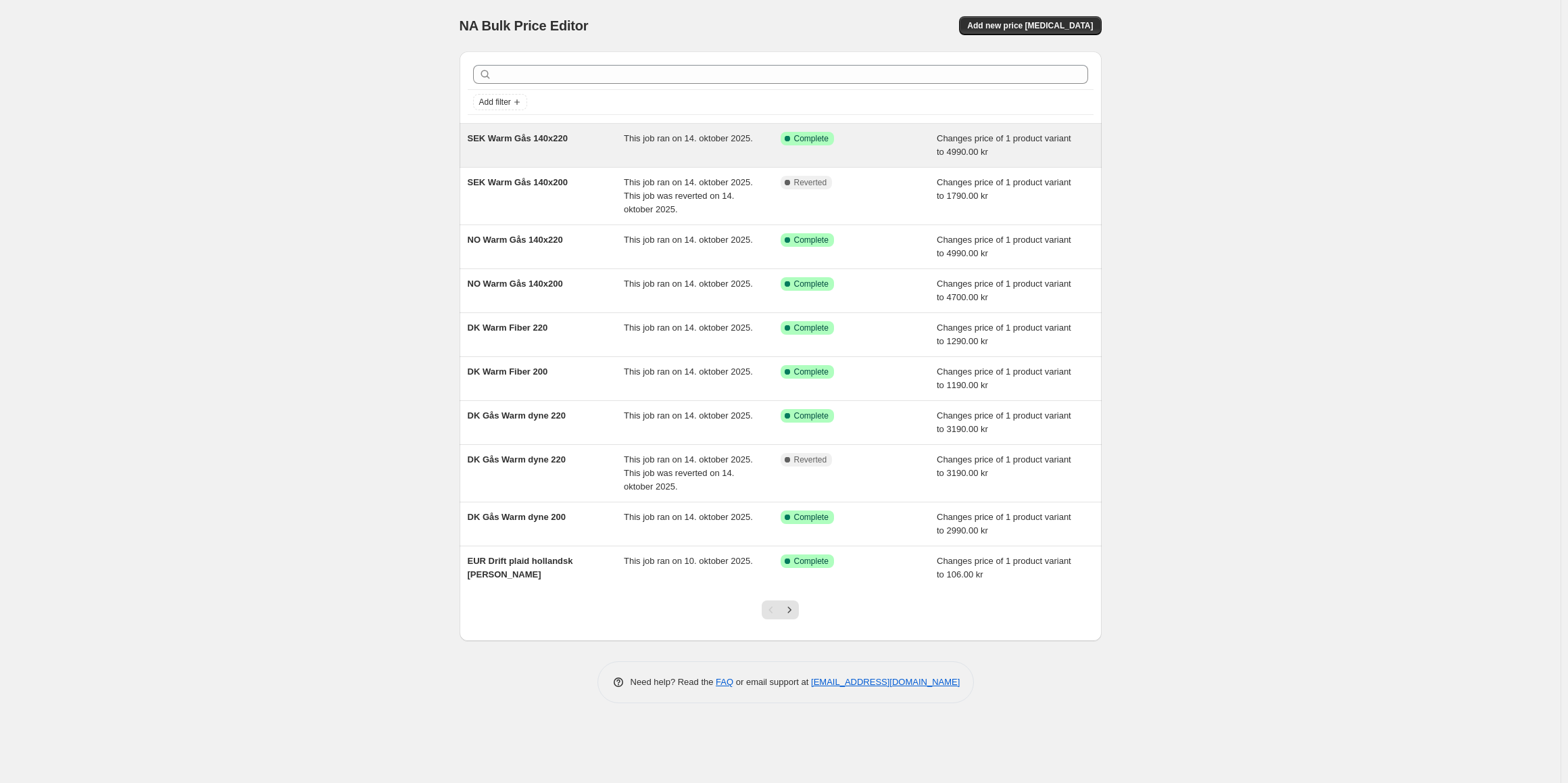
click at [536, 141] on span "SEK Warm Gås 140x220" at bounding box center [517, 138] width 100 height 10
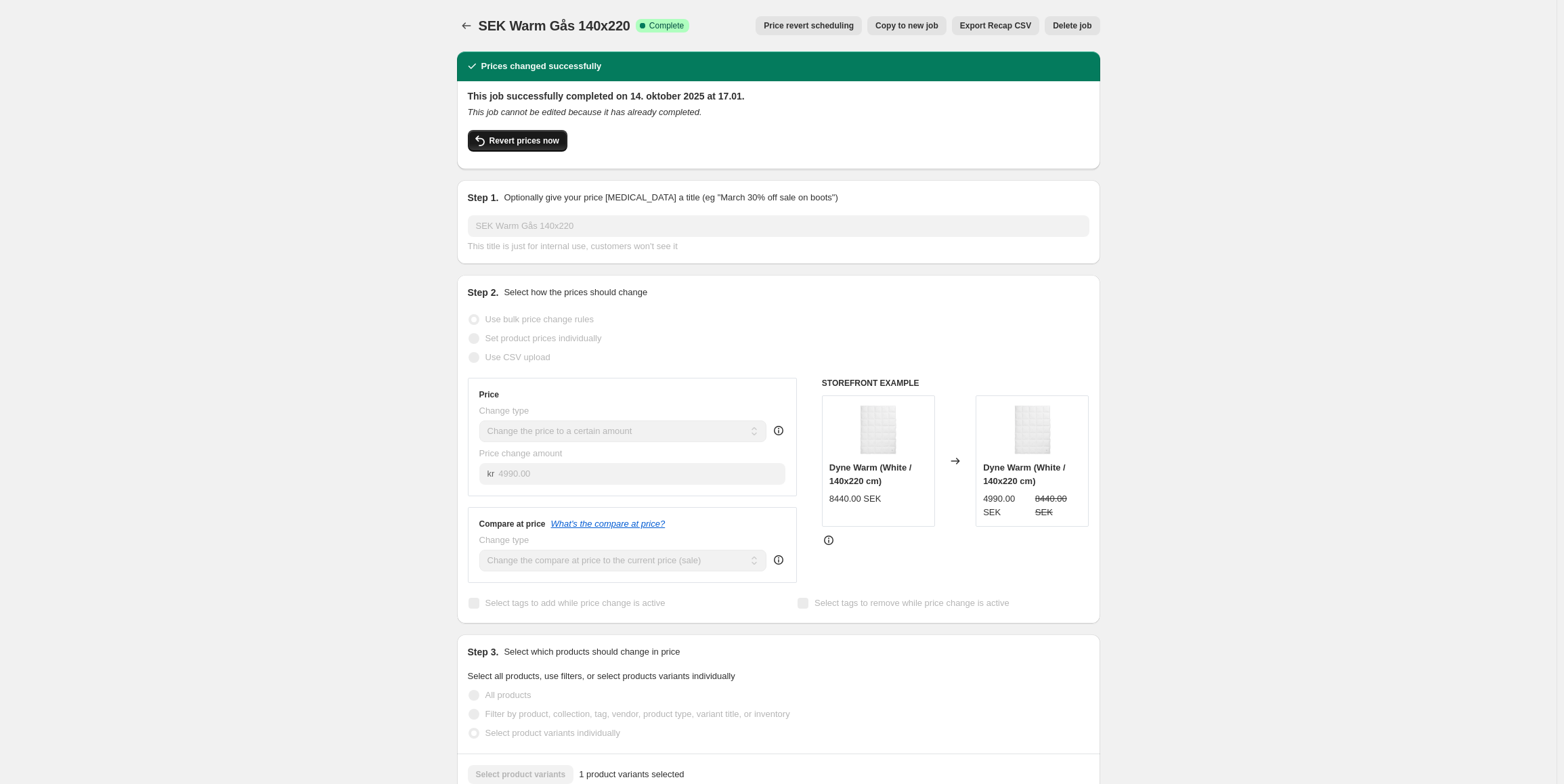
click at [516, 143] on span "Revert prices now" at bounding box center [524, 141] width 70 height 11
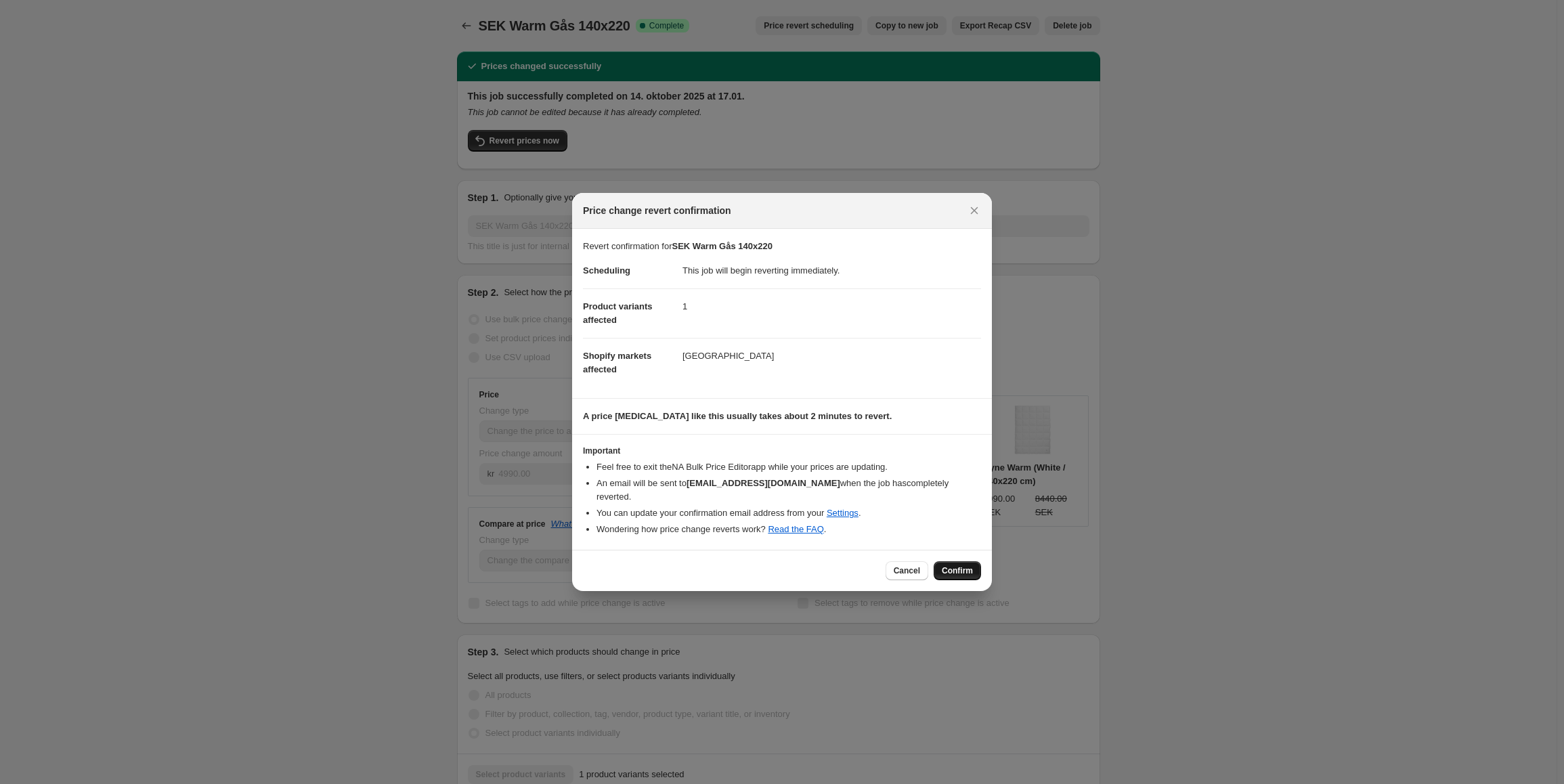
click at [960, 567] on span "Confirm" at bounding box center [957, 570] width 31 height 11
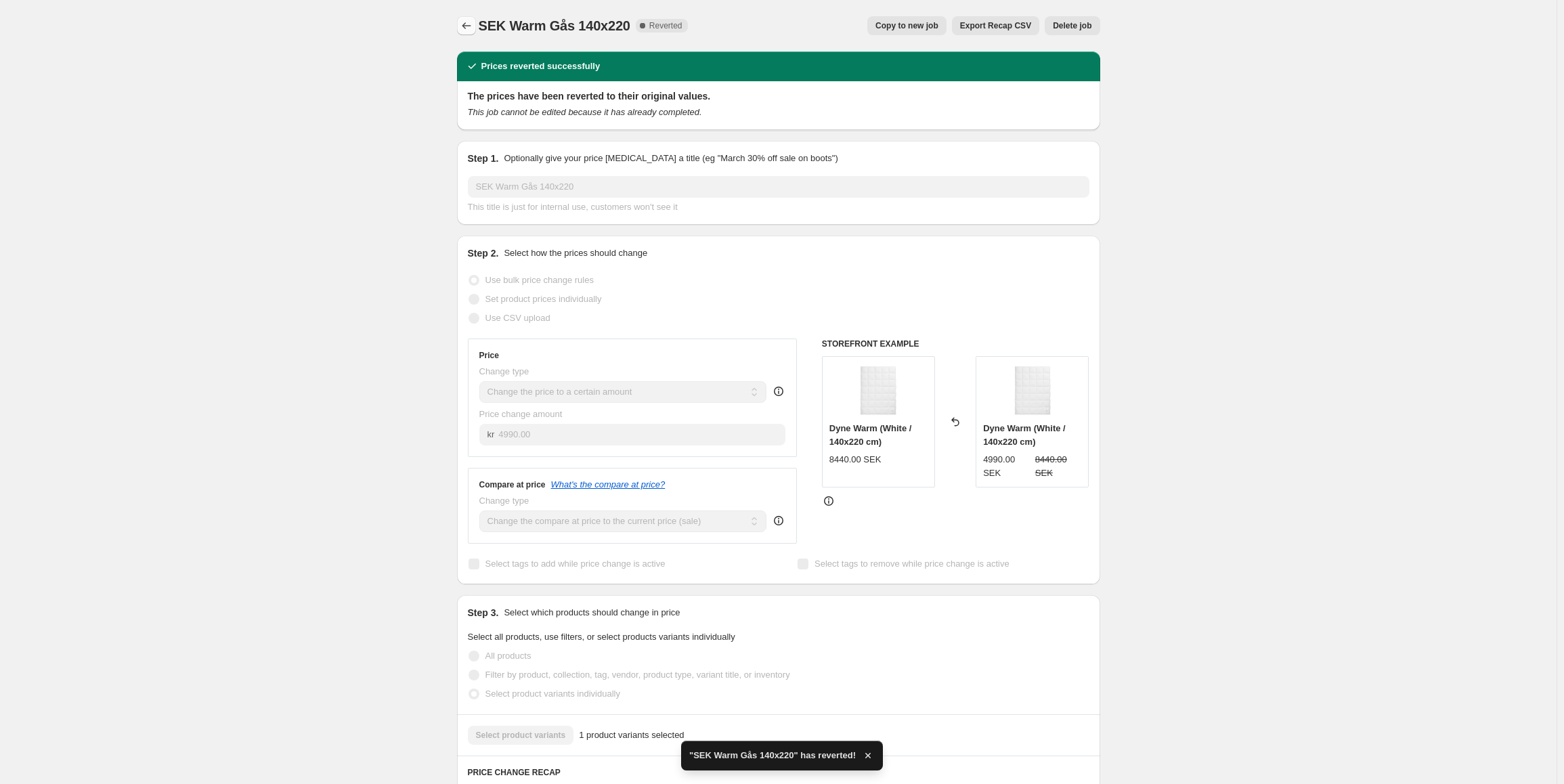
click at [466, 26] on icon "Price change jobs" at bounding box center [466, 26] width 9 height 6
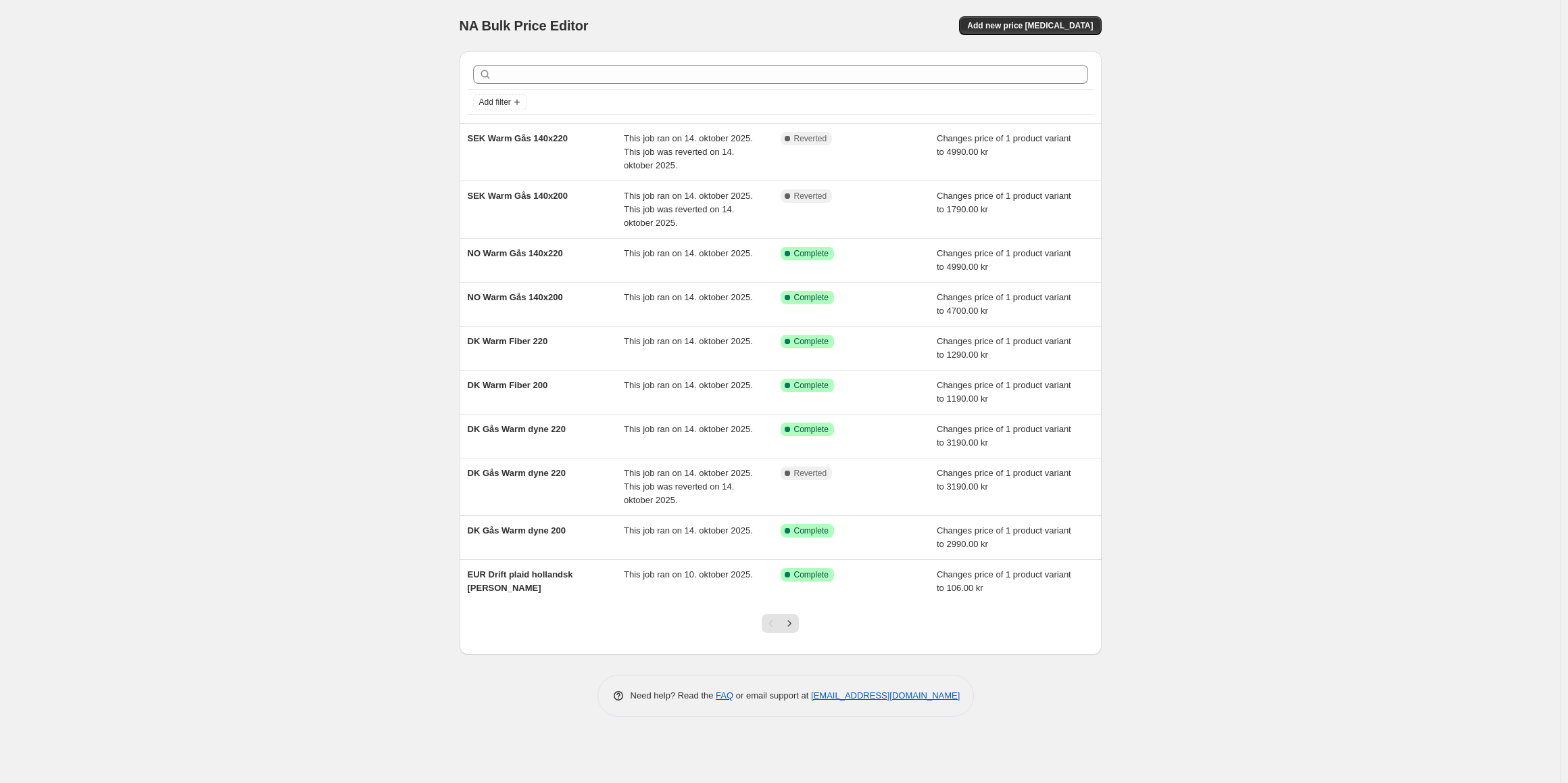
click at [799, 630] on div at bounding box center [780, 629] width 55 height 51
click at [1076, 34] on button "Add new price [MEDICAL_DATA]" at bounding box center [1030, 26] width 142 height 19
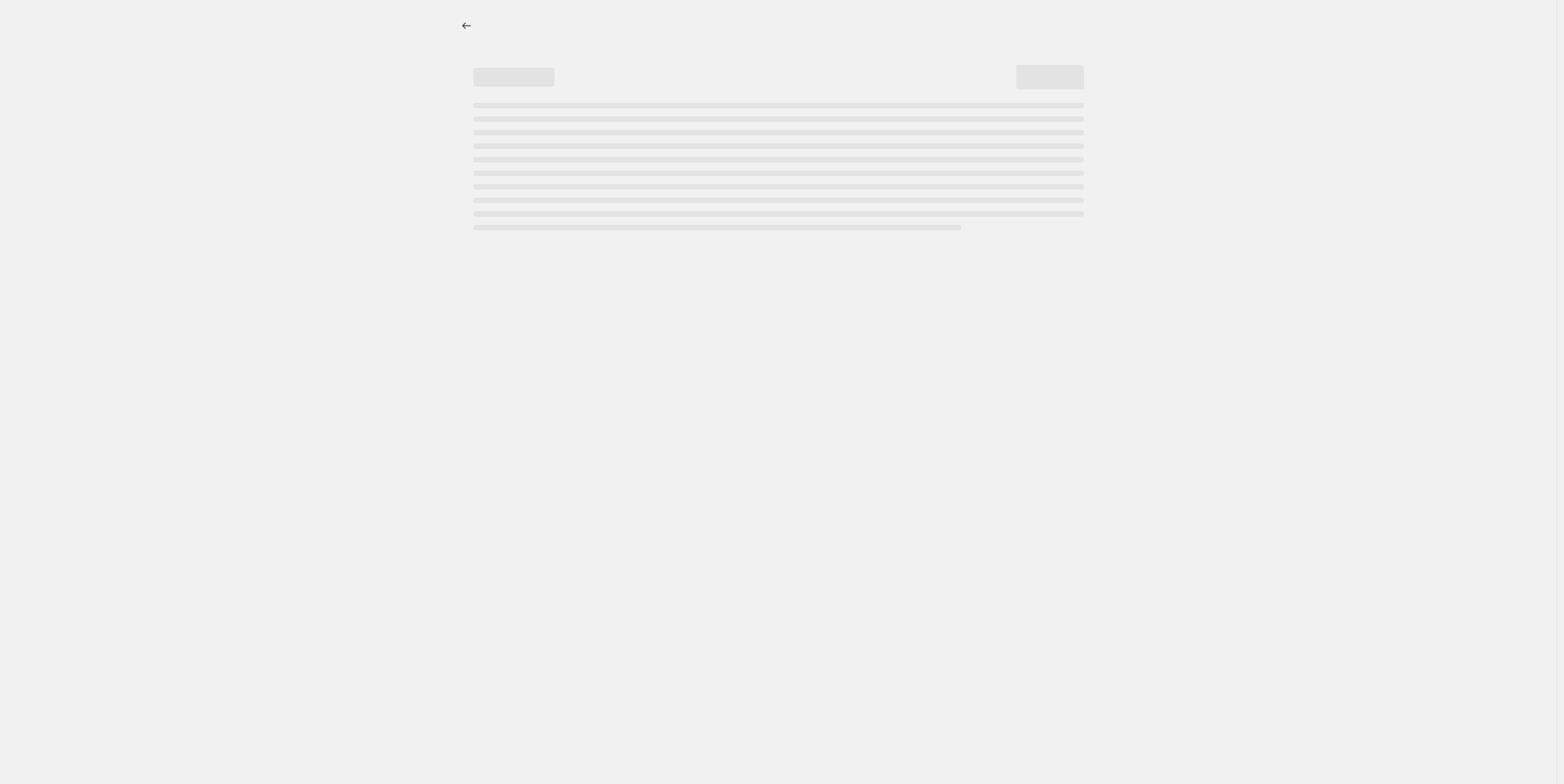
select select "percentage"
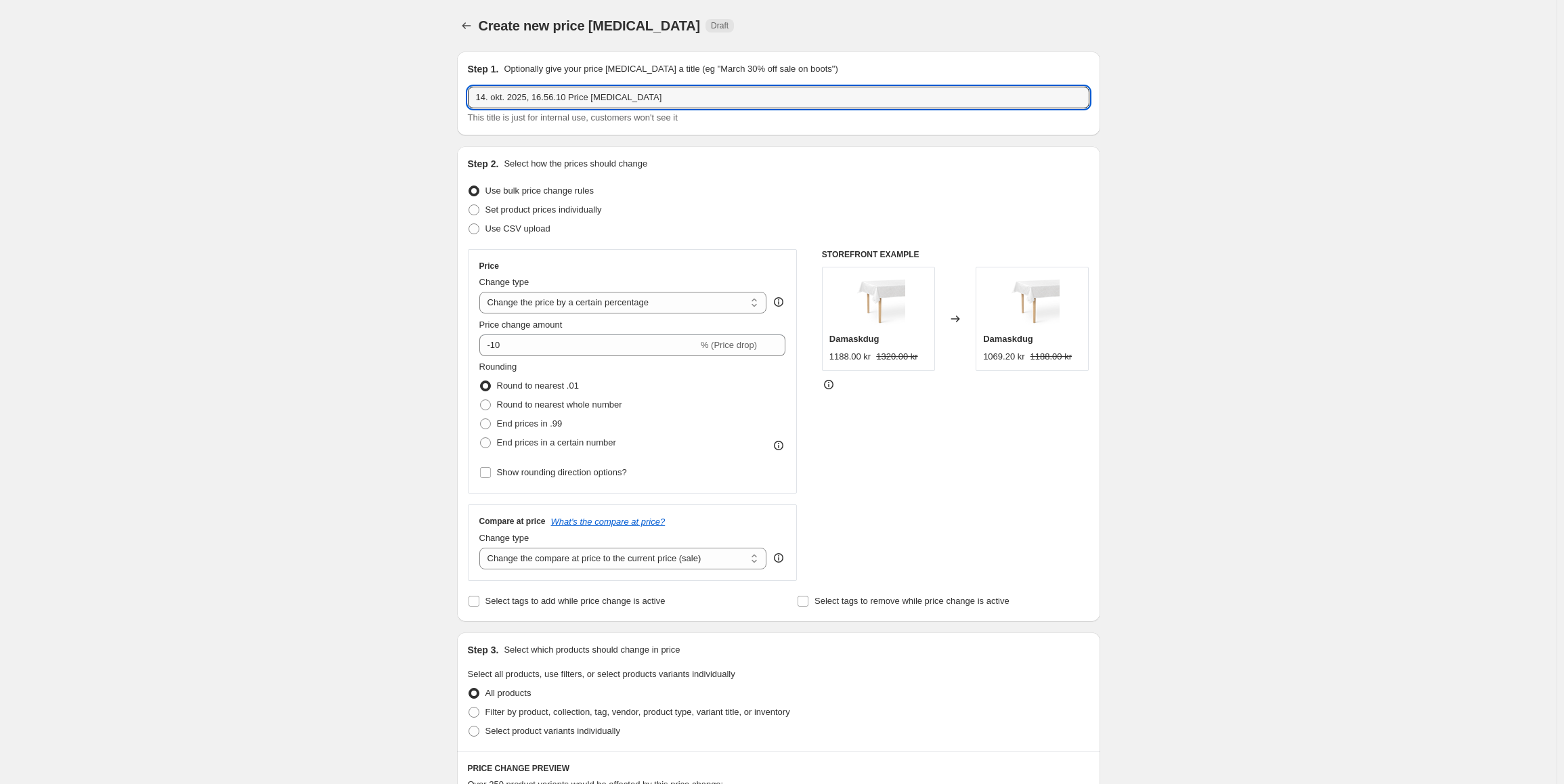
drag, startPoint x: 663, startPoint y: 98, endPoint x: 304, endPoint y: 59, distance: 361.1
click at [304, 59] on div "Create new price [MEDICAL_DATA]. This page is ready Create new price [MEDICAL_D…" at bounding box center [778, 714] width 1557 height 1429
paste input "NO Warm Gås 140x200"
drag, startPoint x: 491, startPoint y: 98, endPoint x: 452, endPoint y: 94, distance: 39.2
click at [452, 94] on div "Step 1. Optionally give your price [MEDICAL_DATA] a title (eg "March 30% off sa…" at bounding box center [772, 694] width 654 height 1306
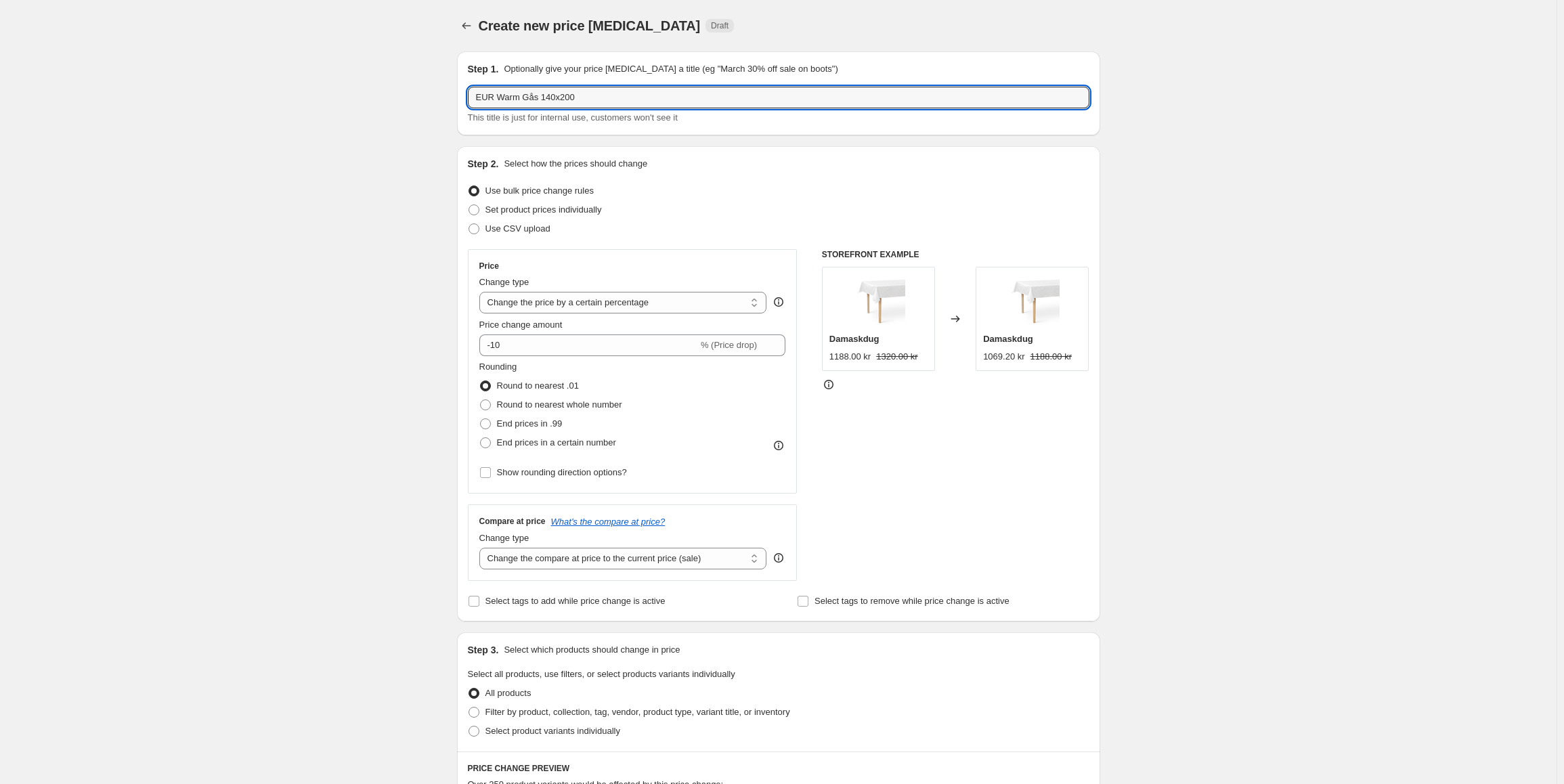
drag, startPoint x: 598, startPoint y: 94, endPoint x: 437, endPoint y: 77, distance: 161.9
click at [437, 77] on div "Create new price [MEDICAL_DATA]. This page is ready Create new price [MEDICAL_D…" at bounding box center [778, 714] width 1557 height 1429
type input "EUR Warm Gås 140x200"
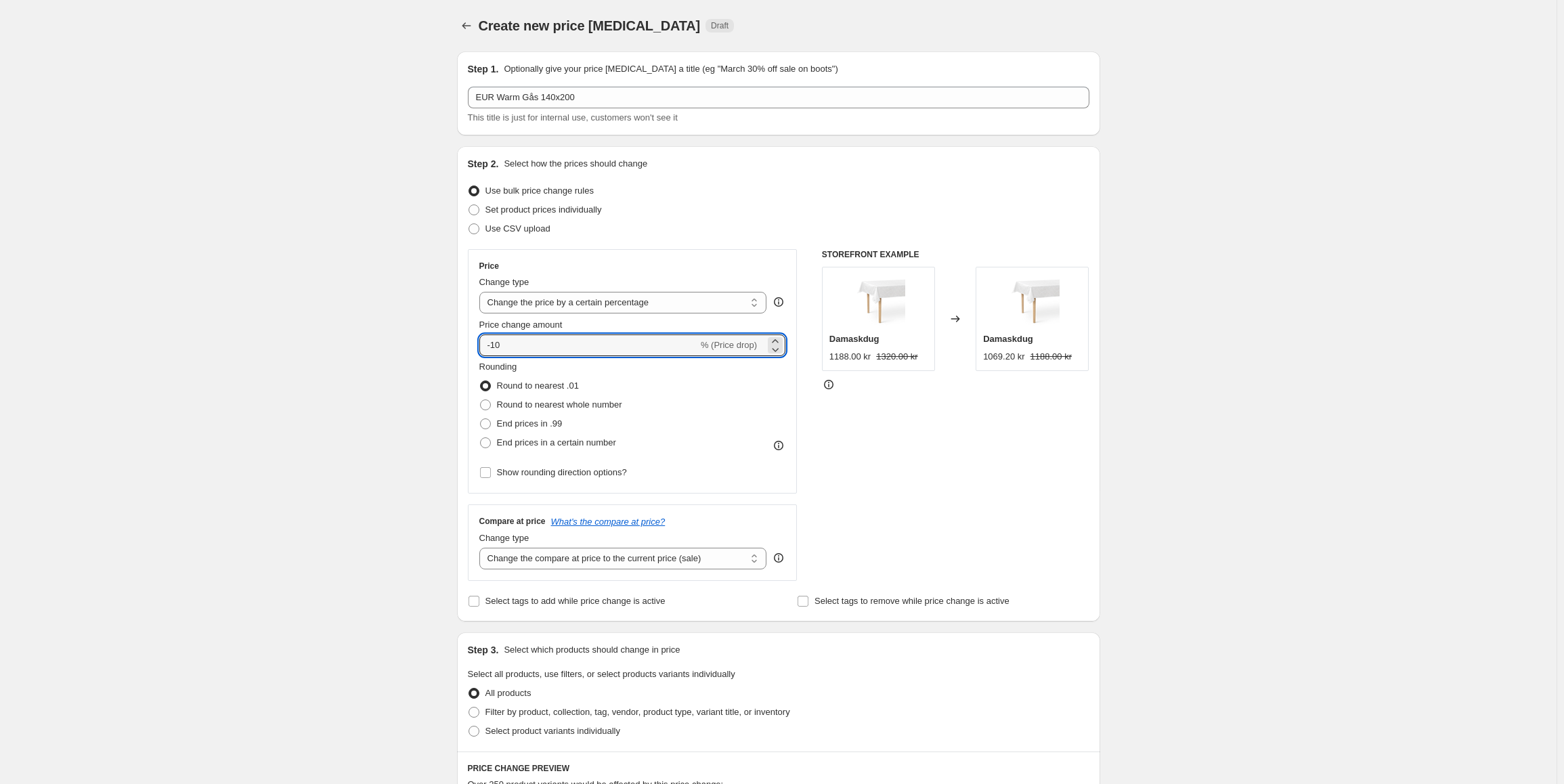
drag, startPoint x: 554, startPoint y: 342, endPoint x: 464, endPoint y: 335, distance: 90.3
click at [464, 335] on div "Step 2. Select how the prices should change Use bulk price change rules Set pro…" at bounding box center [779, 384] width 644 height 475
type input "400"
click at [540, 554] on select "Change the compare at price to the current price (sale) Change the compare at p…" at bounding box center [623, 558] width 287 height 22
click at [547, 565] on select "Change the compare at price to the current price (sale) Change the compare at p…" at bounding box center [623, 558] width 287 height 22
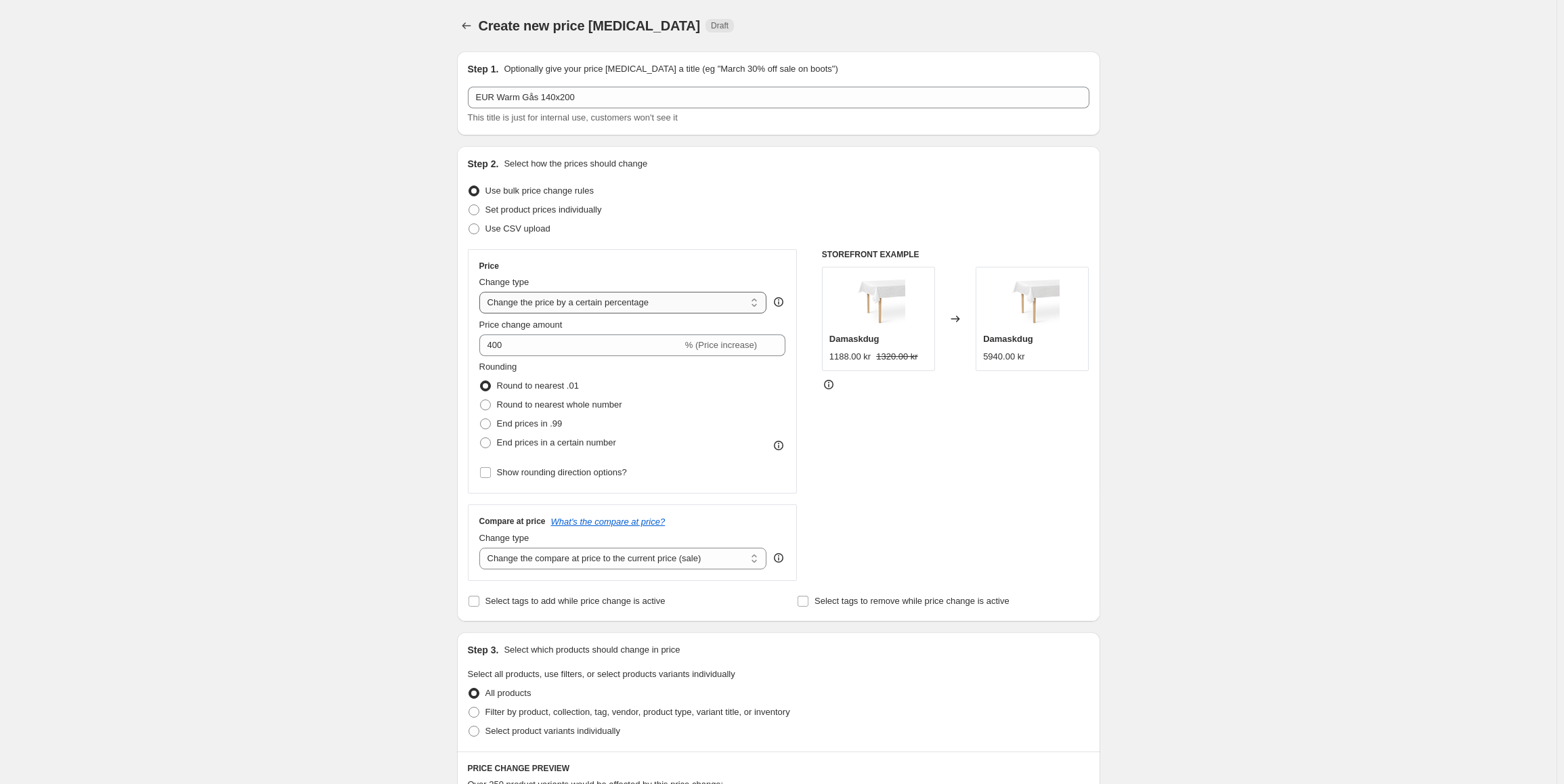
click at [531, 306] on select "Change the price to a certain amount Change the price by a certain amount Chang…" at bounding box center [623, 302] width 287 height 22
select select "by"
click at [482, 292] on select "Change the price to a certain amount Change the price by a certain amount Chang…" at bounding box center [623, 302] width 287 height 22
type input "-10.00"
click at [552, 301] on select "Change the price to a certain amount Change the price by a certain amount Chang…" at bounding box center [623, 302] width 287 height 22
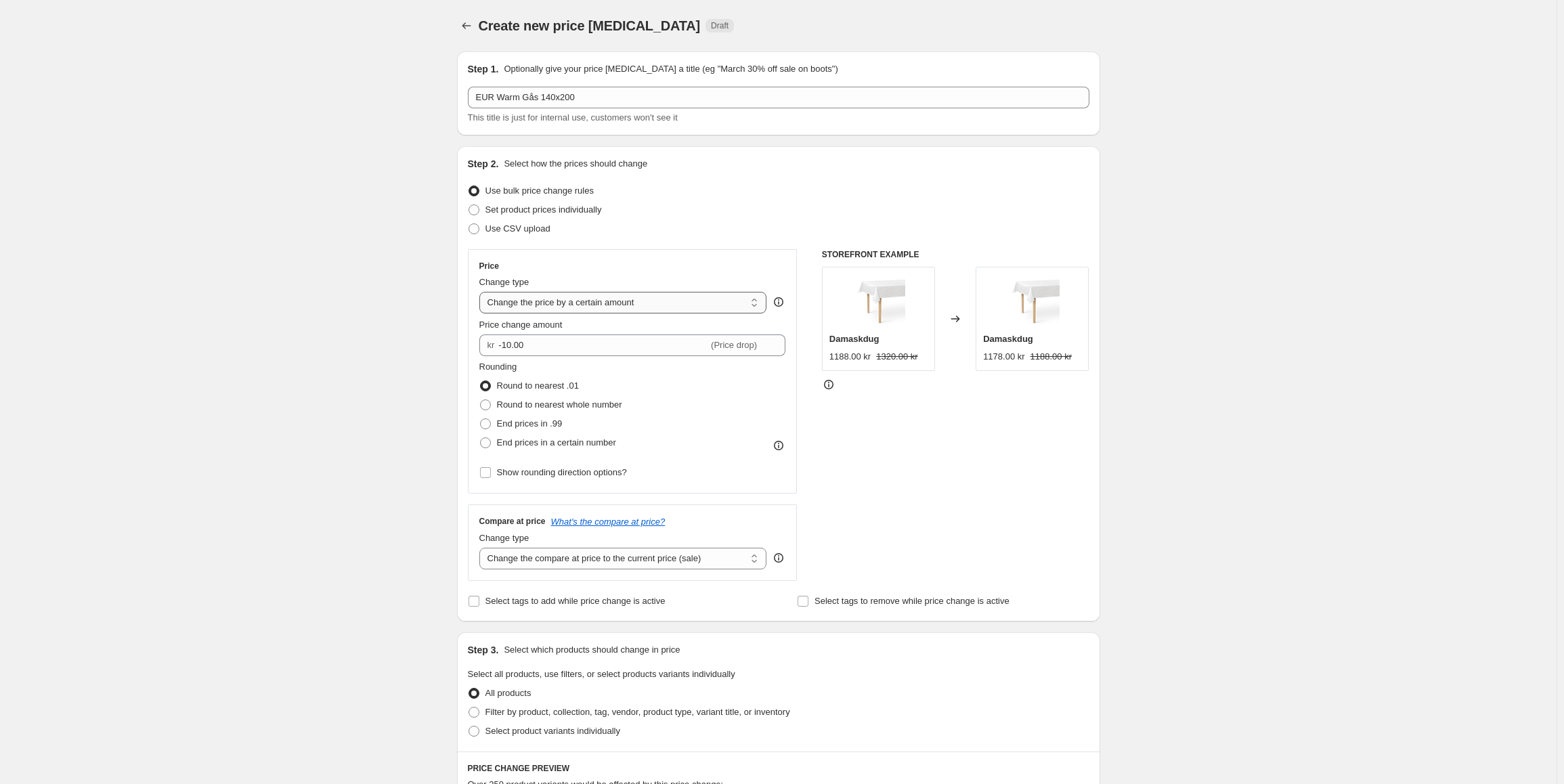
select select "to"
click at [482, 292] on select "Change the price to a certain amount Change the price by a certain amount Chang…" at bounding box center [623, 302] width 287 height 22
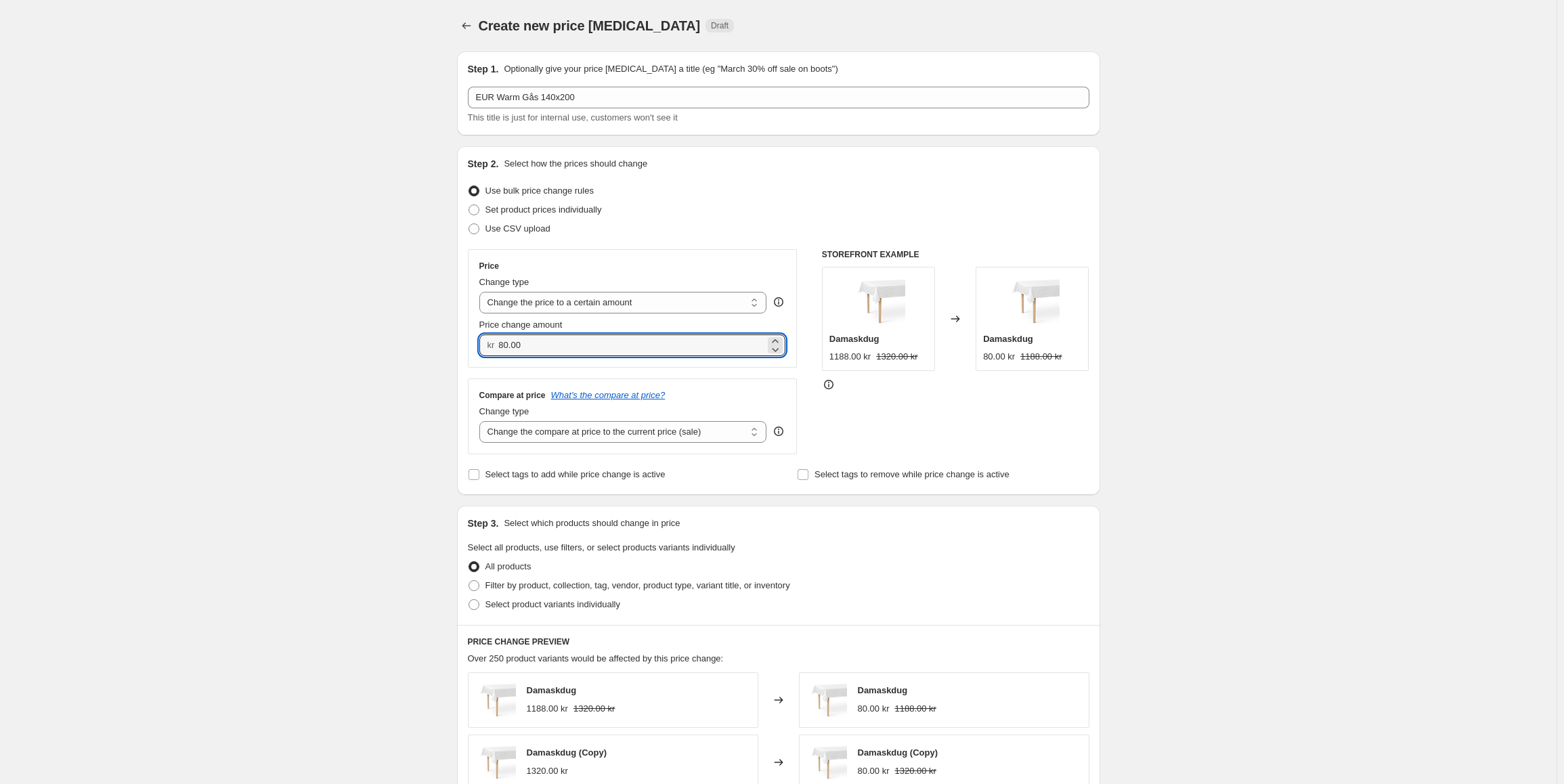
drag, startPoint x: 532, startPoint y: 345, endPoint x: 495, endPoint y: 346, distance: 37.0
click at [495, 346] on div "kr 80.00" at bounding box center [632, 345] width 307 height 22
type input "400.00"
click at [431, 446] on div "Create new price [MEDICAL_DATA]. This page is ready Create new price [MEDICAL_D…" at bounding box center [778, 651] width 1557 height 1302
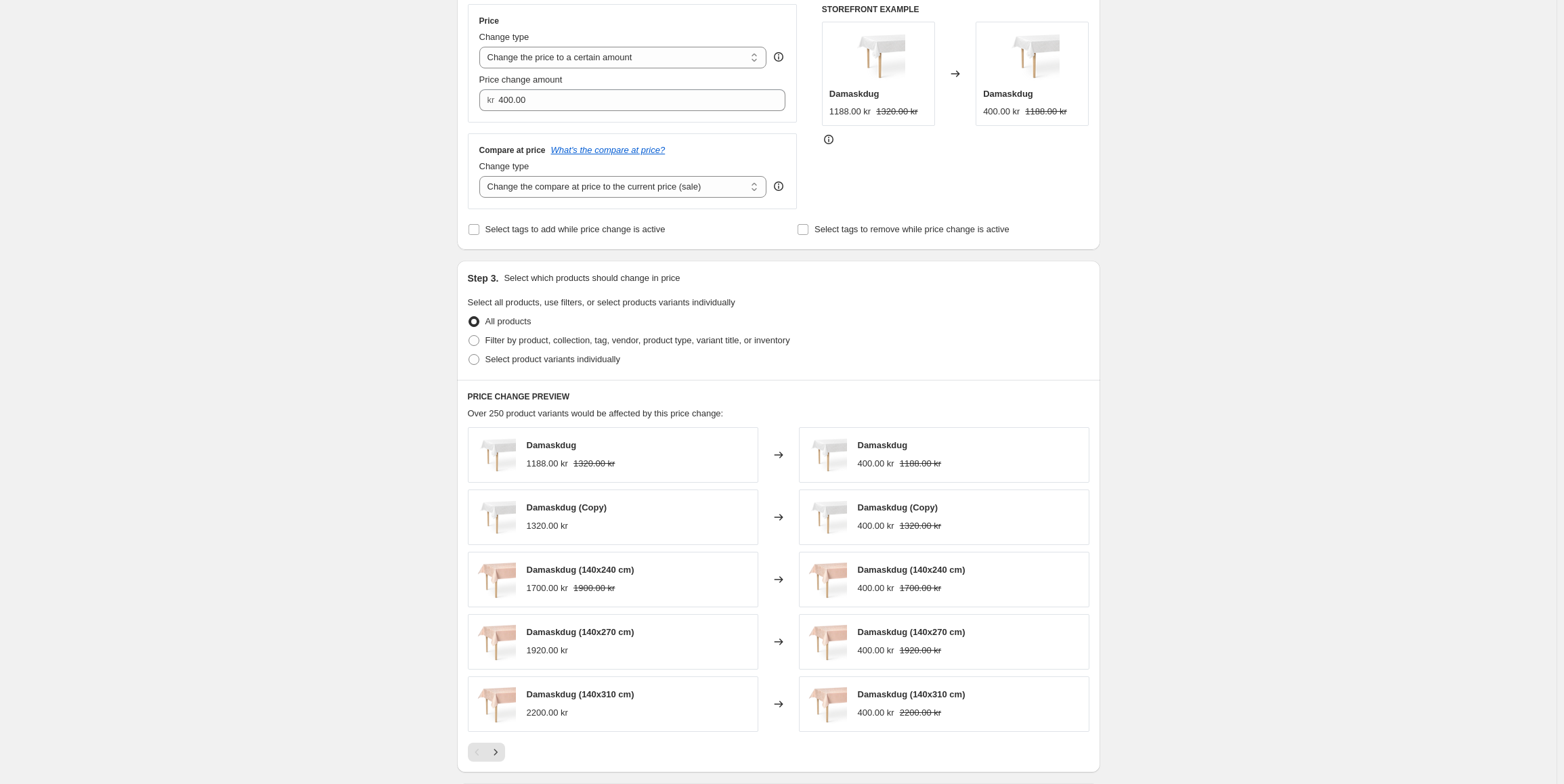
scroll to position [270, 0]
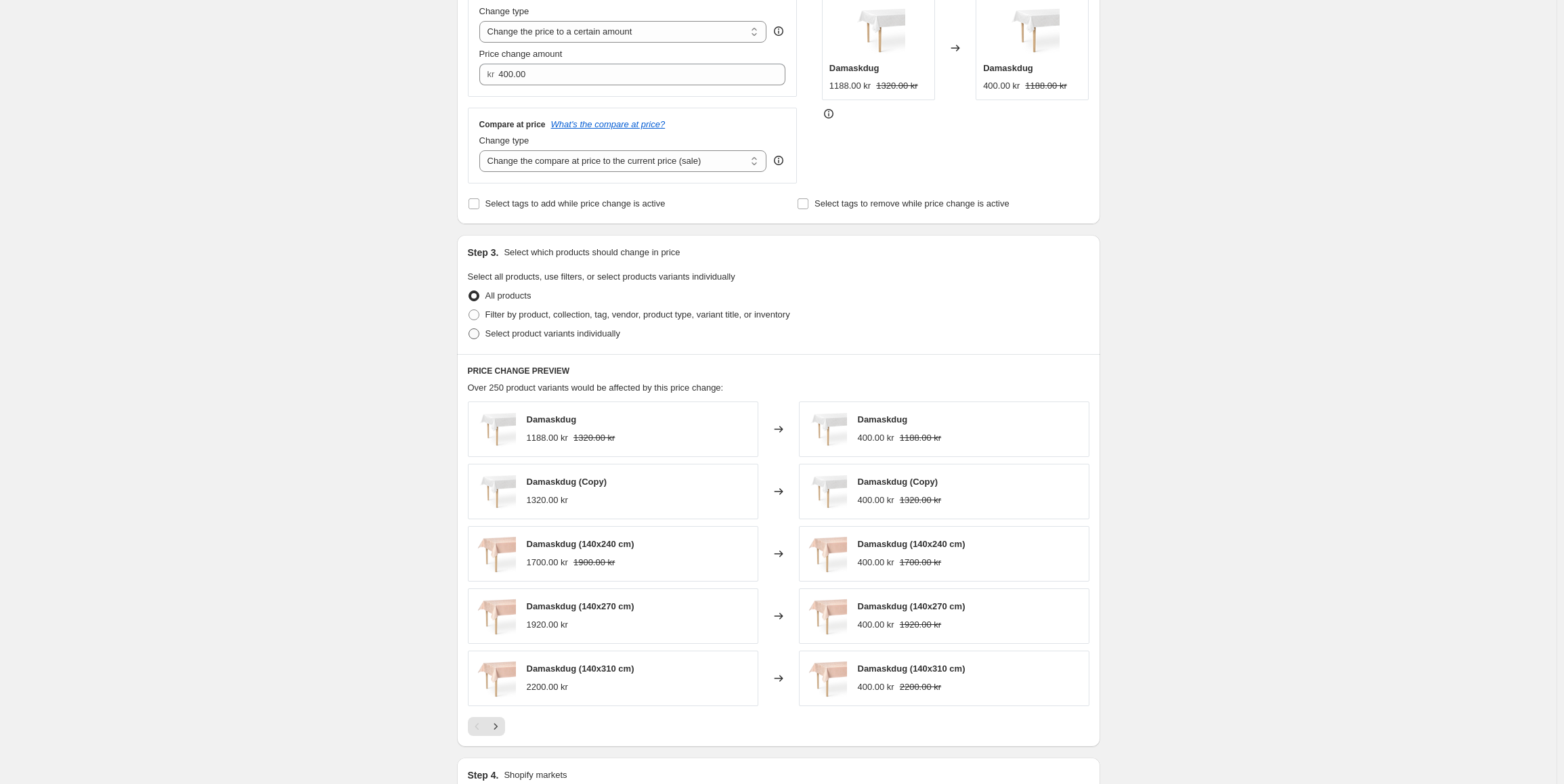
click at [479, 338] on span at bounding box center [474, 334] width 11 height 11
click at [469, 329] on input "Select product variants individually" at bounding box center [468, 328] width 1 height 1
radio input "true"
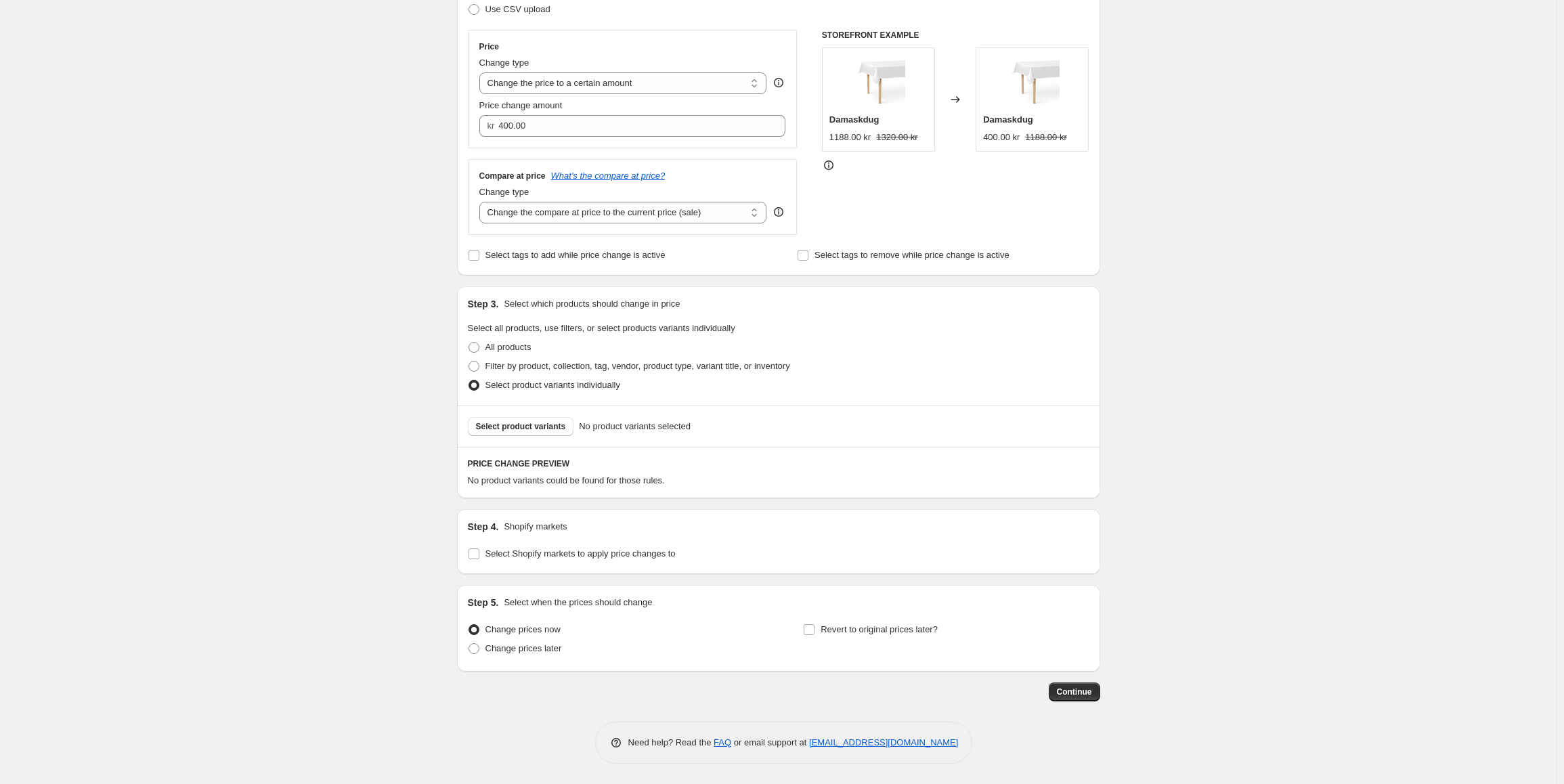
scroll to position [220, 0]
click at [523, 425] on span "Select product variants" at bounding box center [521, 426] width 90 height 11
click at [530, 427] on span "Select product variants" at bounding box center [521, 426] width 90 height 11
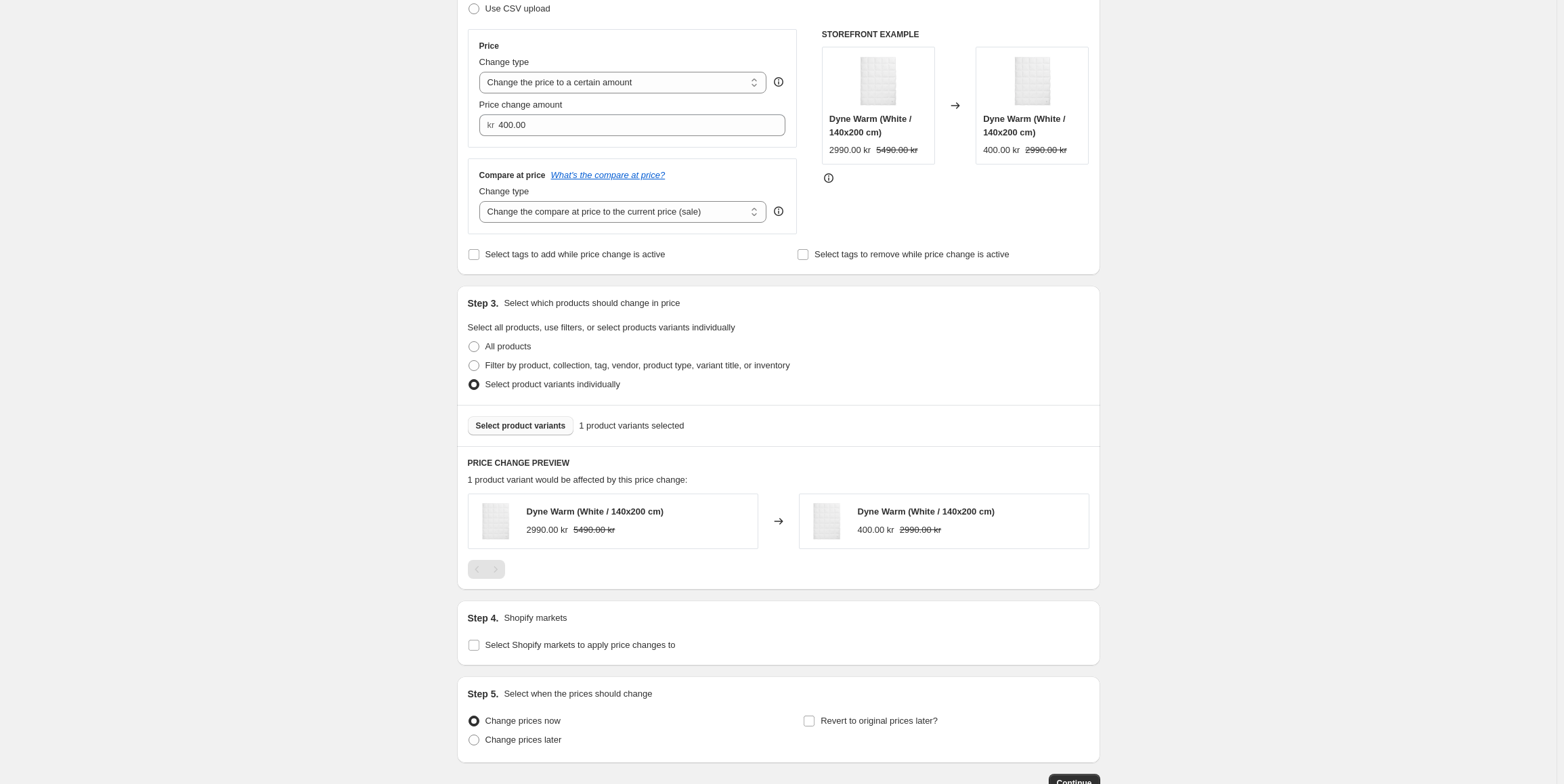
scroll to position [287, 0]
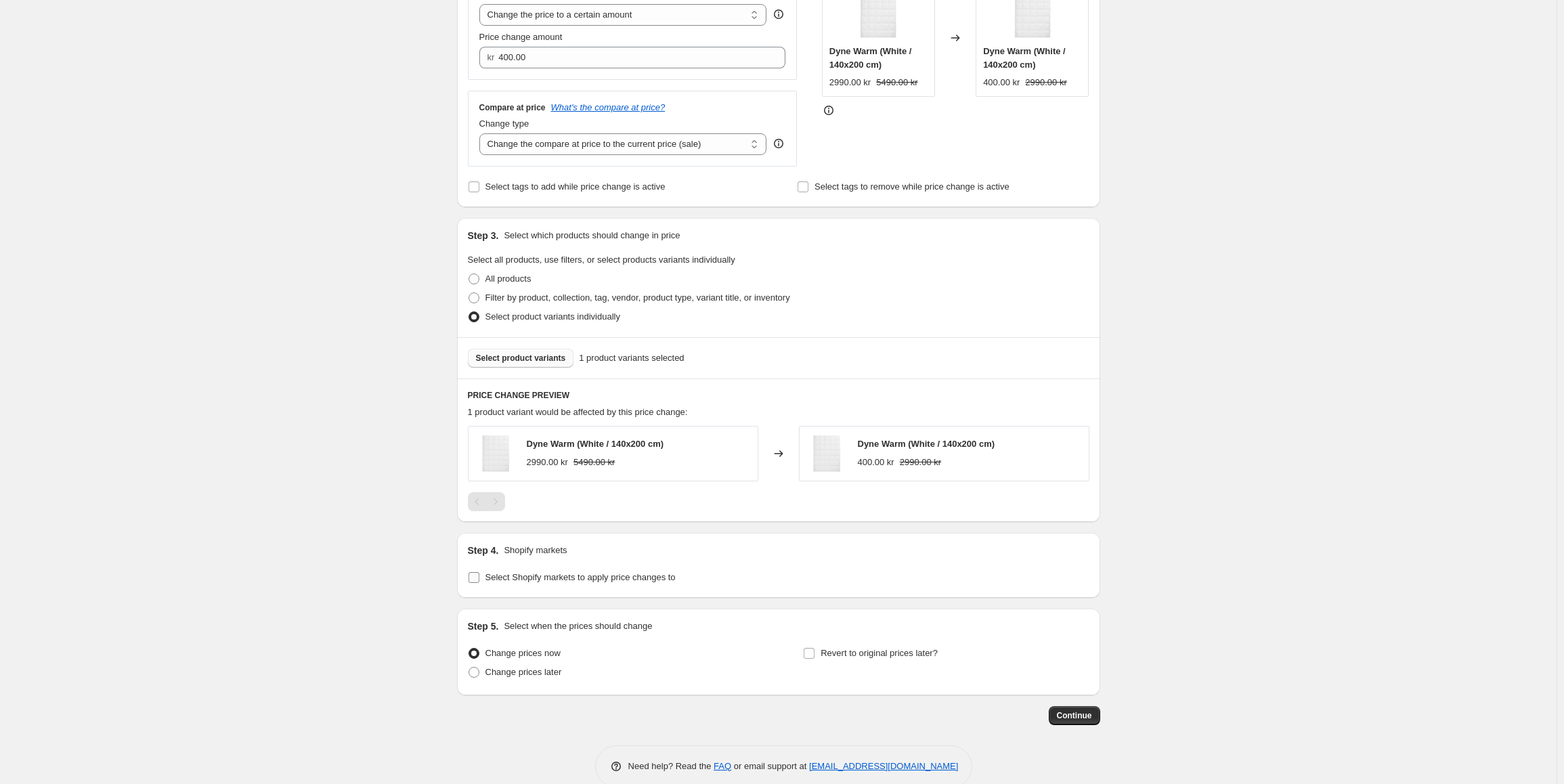
click at [479, 578] on input "Select Shopify markets to apply price changes to" at bounding box center [474, 578] width 11 height 11
checkbox input "true"
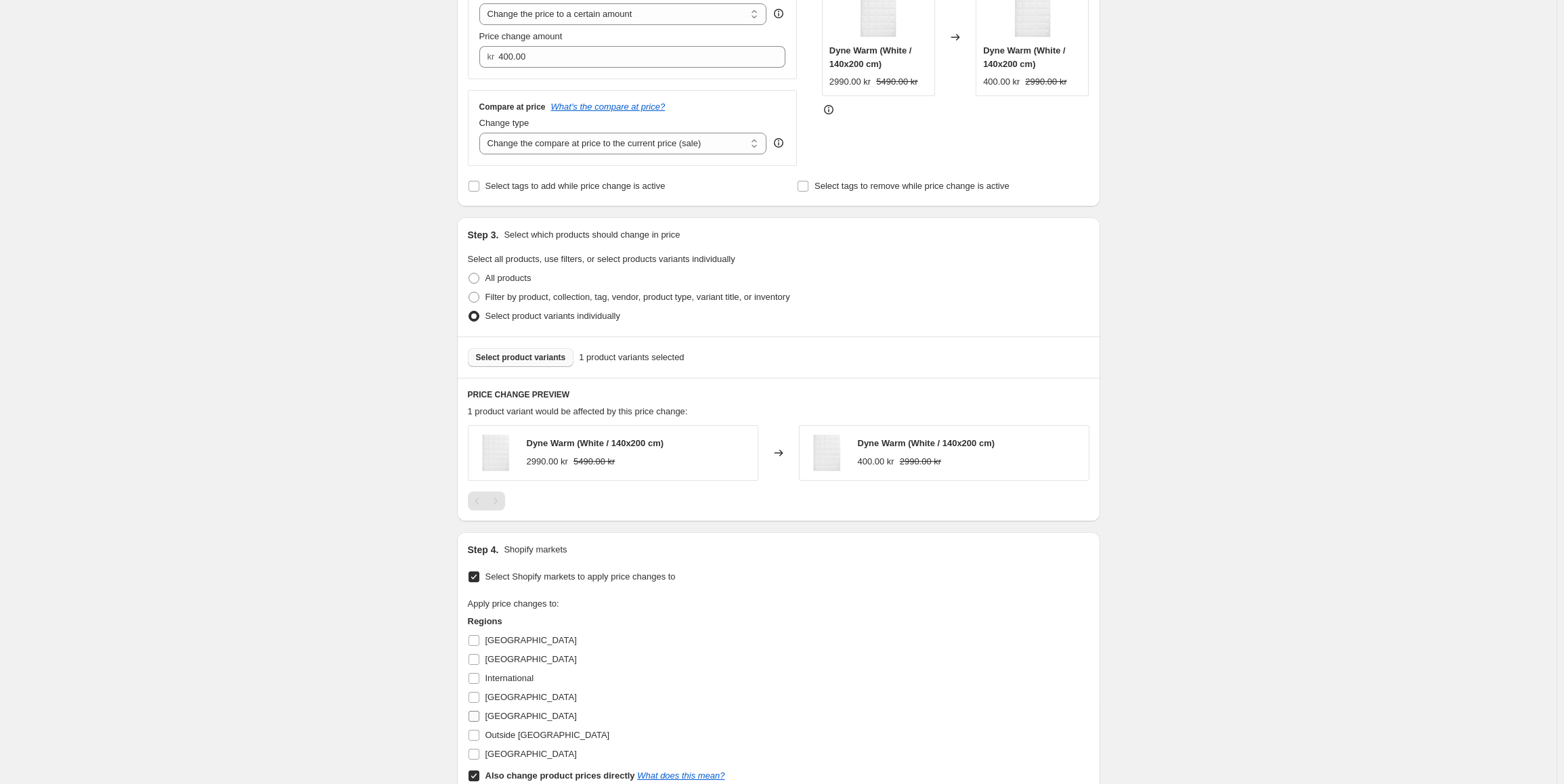
scroll to position [355, 0]
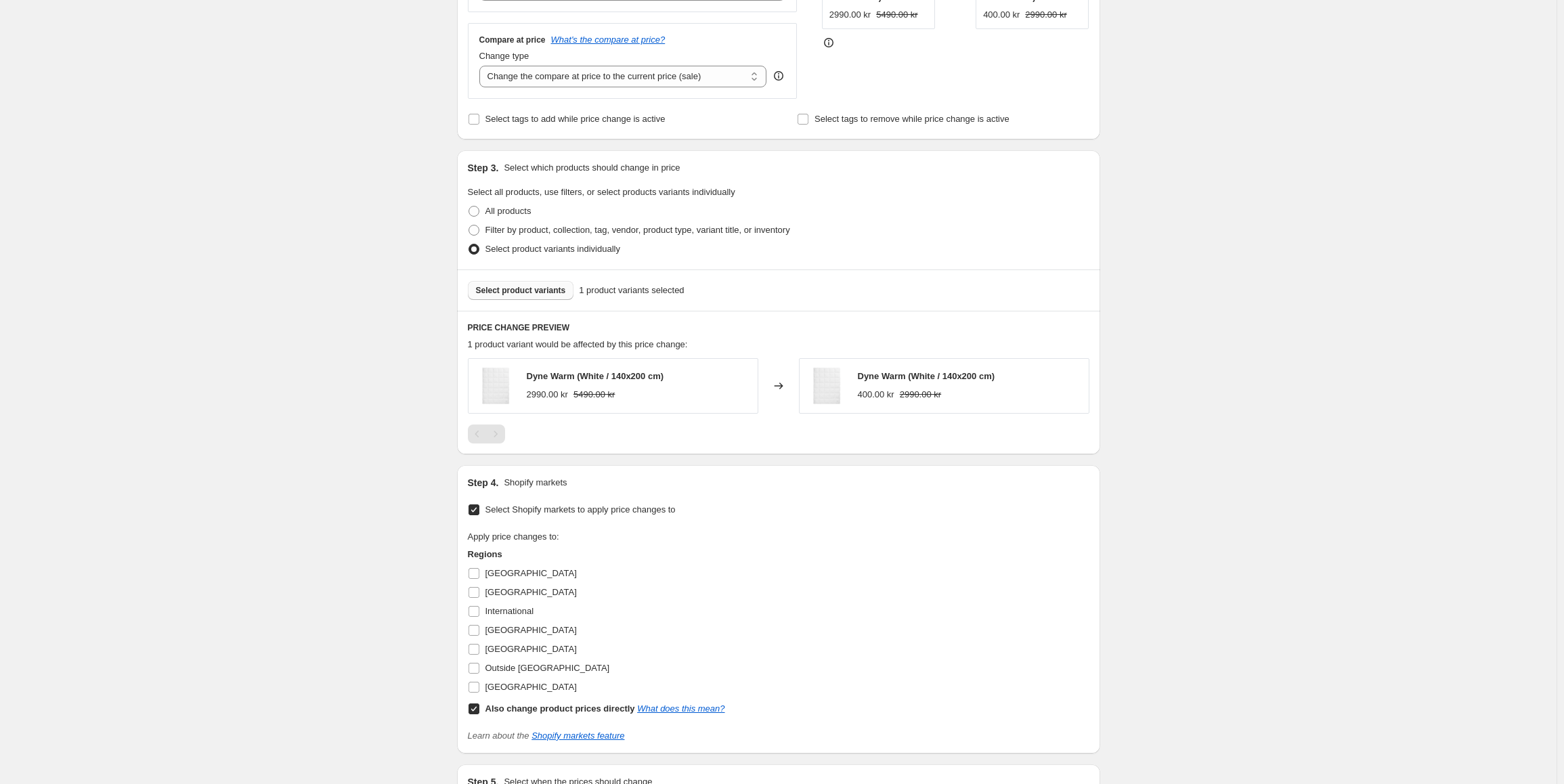
click at [479, 708] on input "Also change product prices directly What does this mean?" at bounding box center [474, 709] width 11 height 11
checkbox input "false"
click at [479, 688] on input "[GEOGRAPHIC_DATA]" at bounding box center [474, 687] width 11 height 11
checkbox input "true"
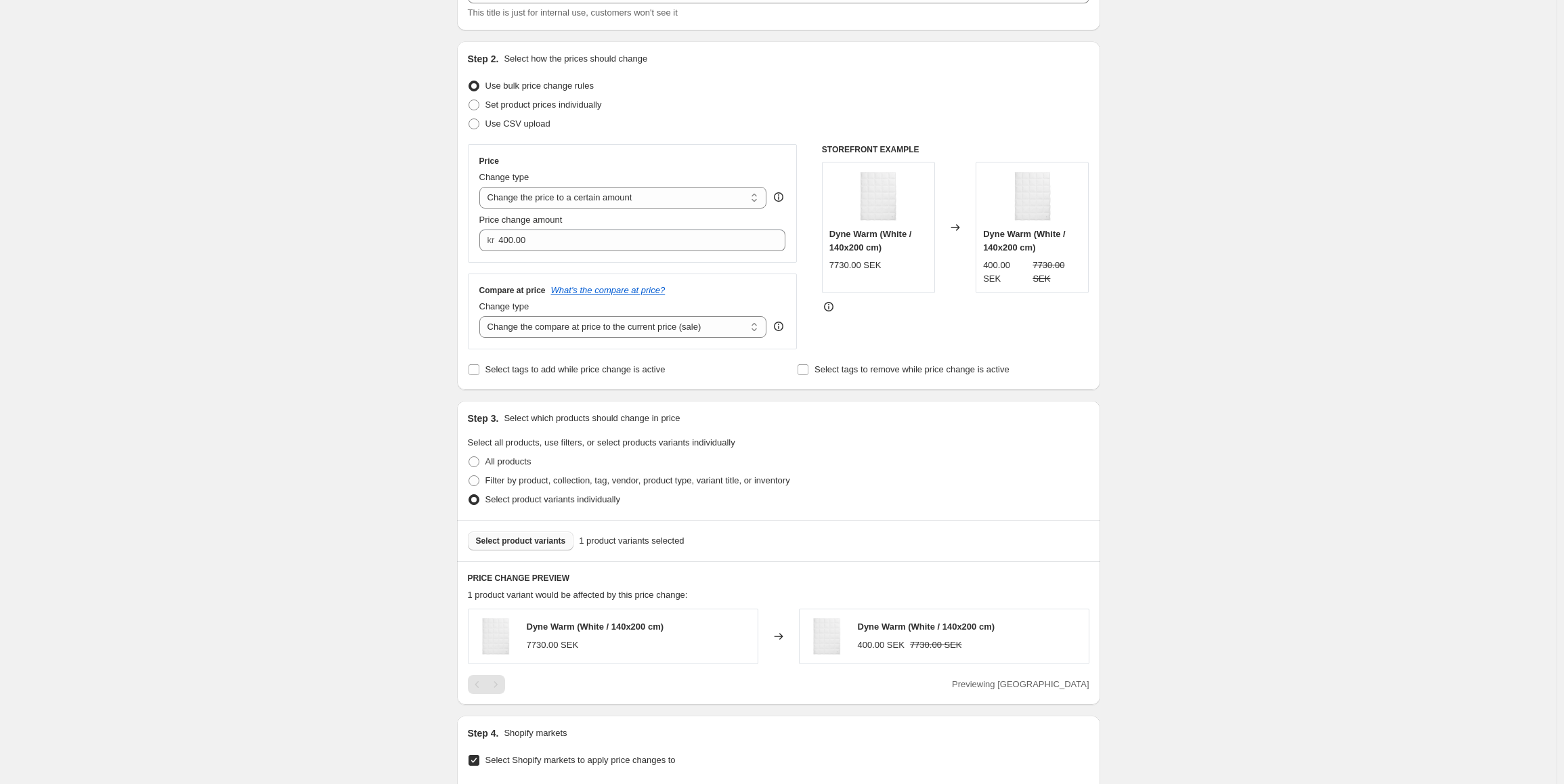
scroll to position [0, 0]
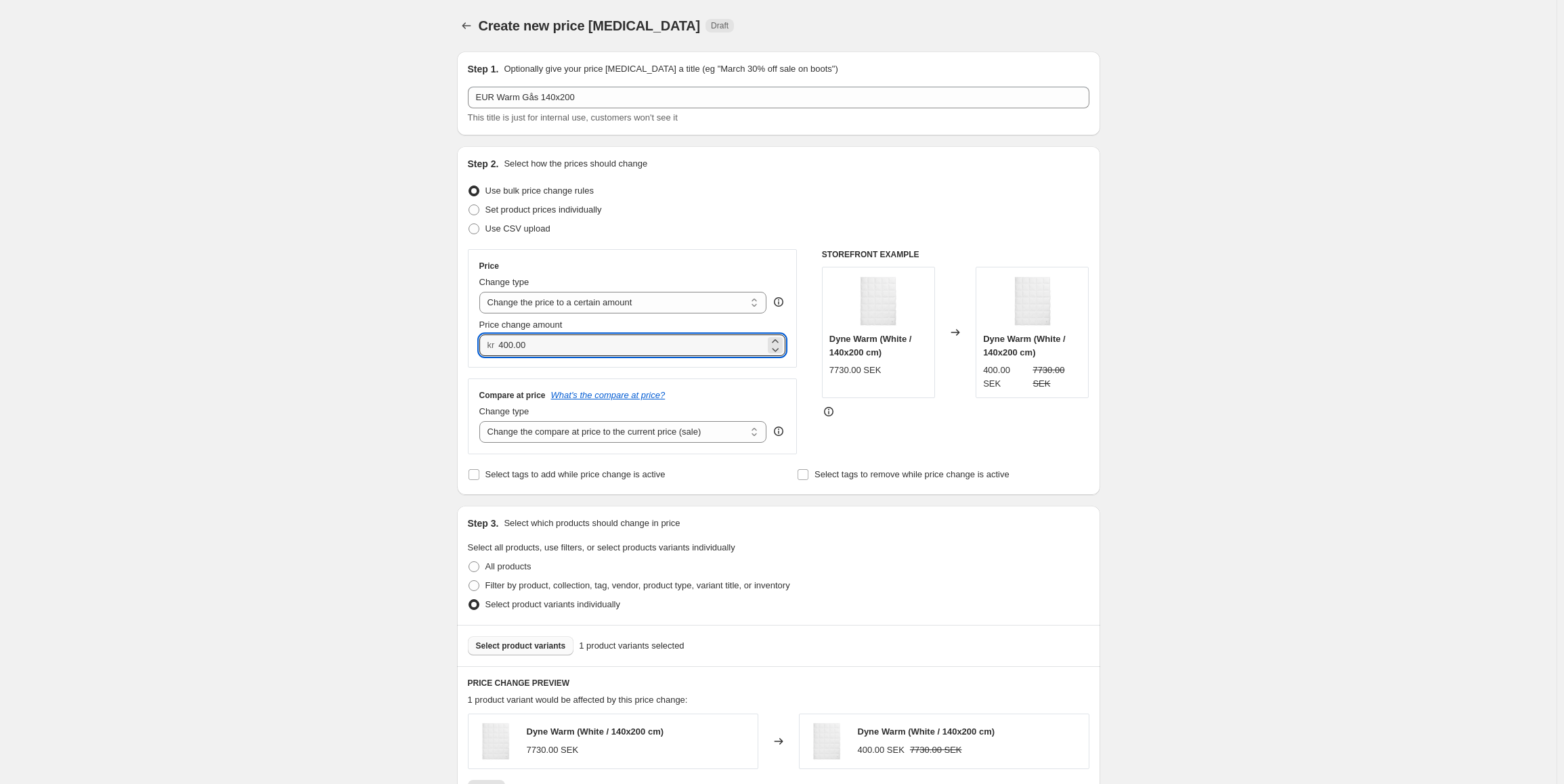
drag, startPoint x: 571, startPoint y: 350, endPoint x: 498, endPoint y: 349, distance: 73.0
click at [498, 349] on div "kr 400.00" at bounding box center [632, 345] width 307 height 22
type input "4400.00"
click at [397, 437] on div "Create new price [MEDICAL_DATA]. This page is ready Create new price [MEDICAL_D…" at bounding box center [778, 659] width 1557 height 1318
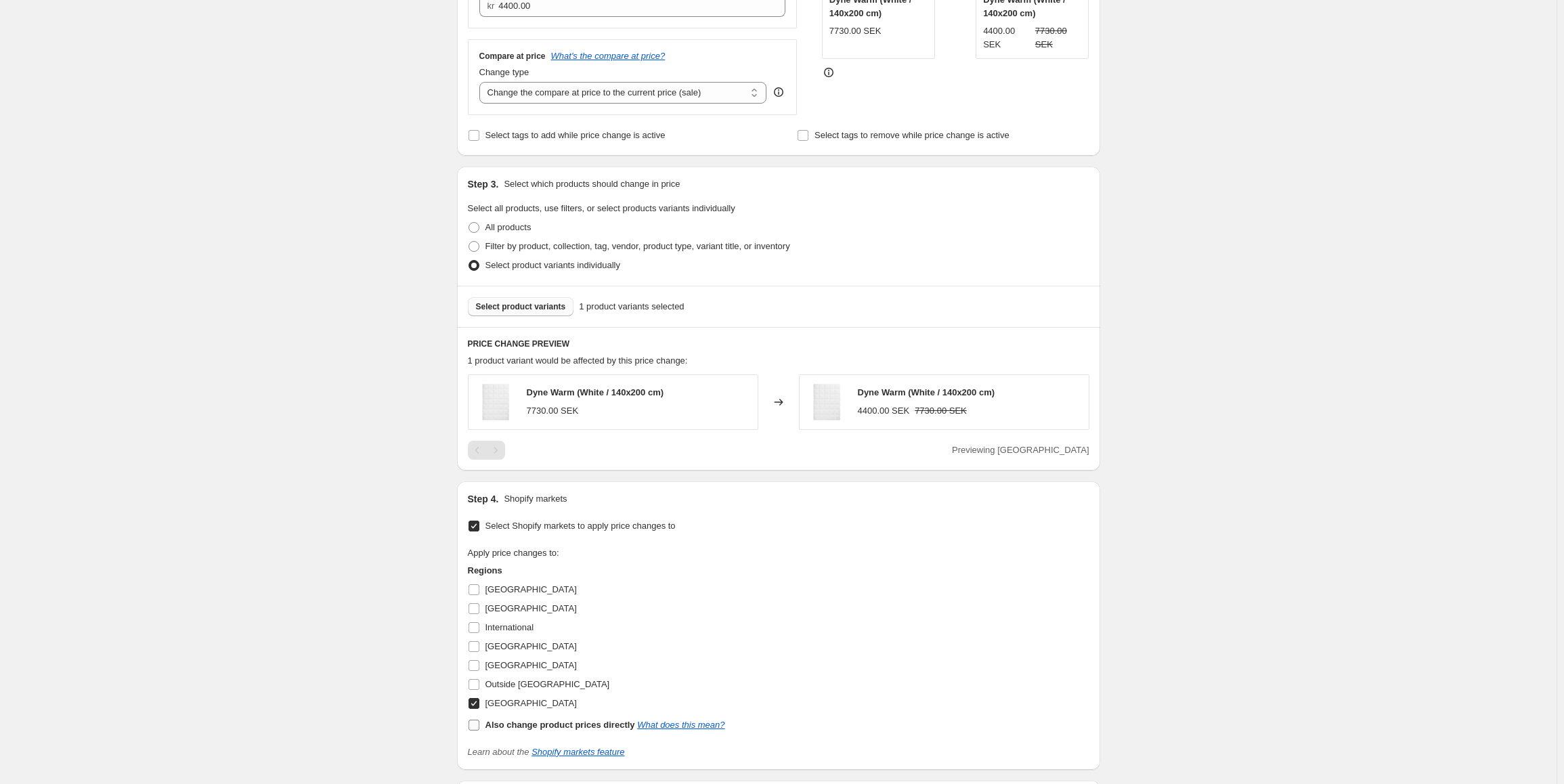
scroll to position [535, 0]
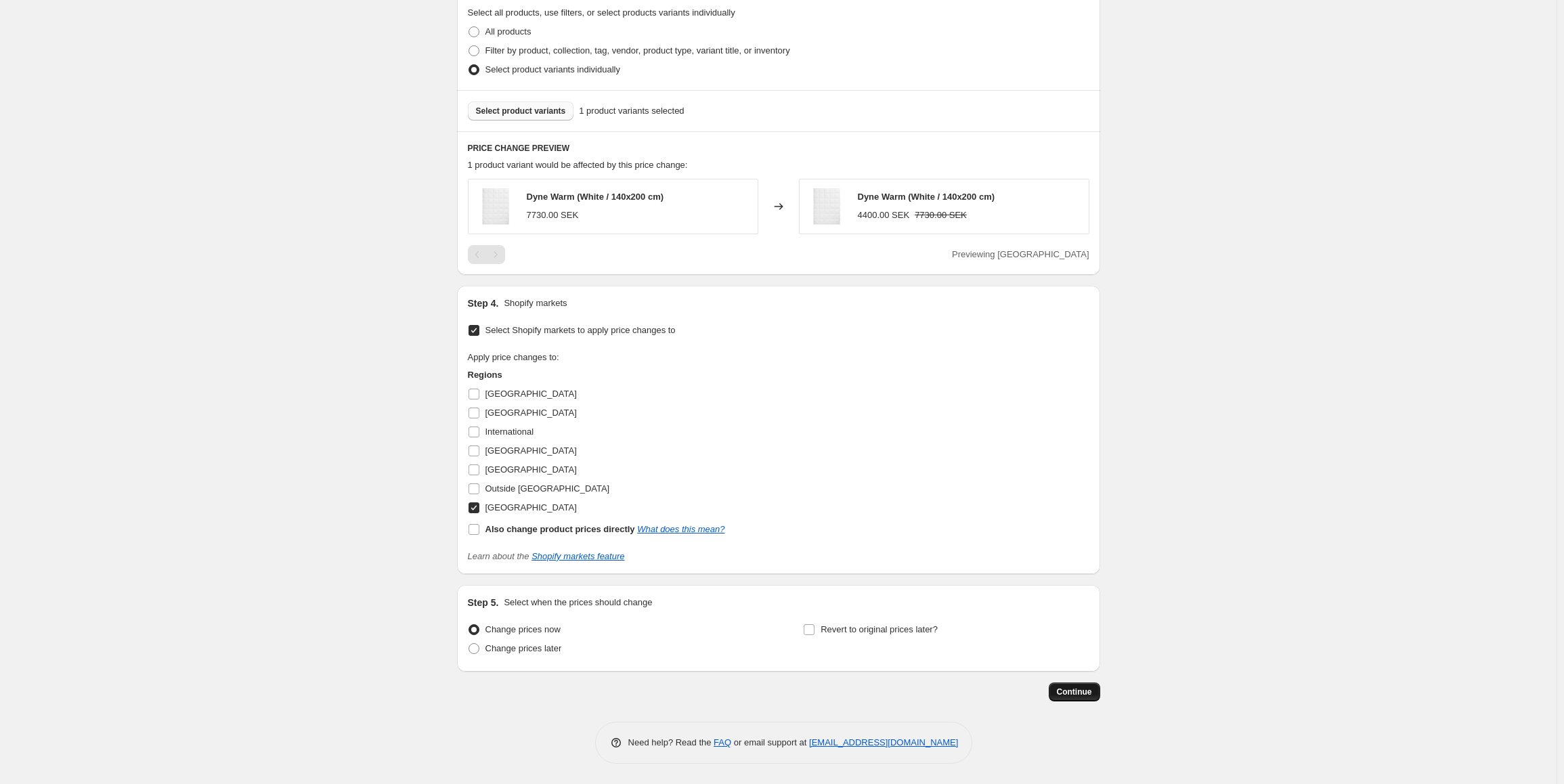
click at [1073, 694] on span "Continue" at bounding box center [1074, 692] width 35 height 11
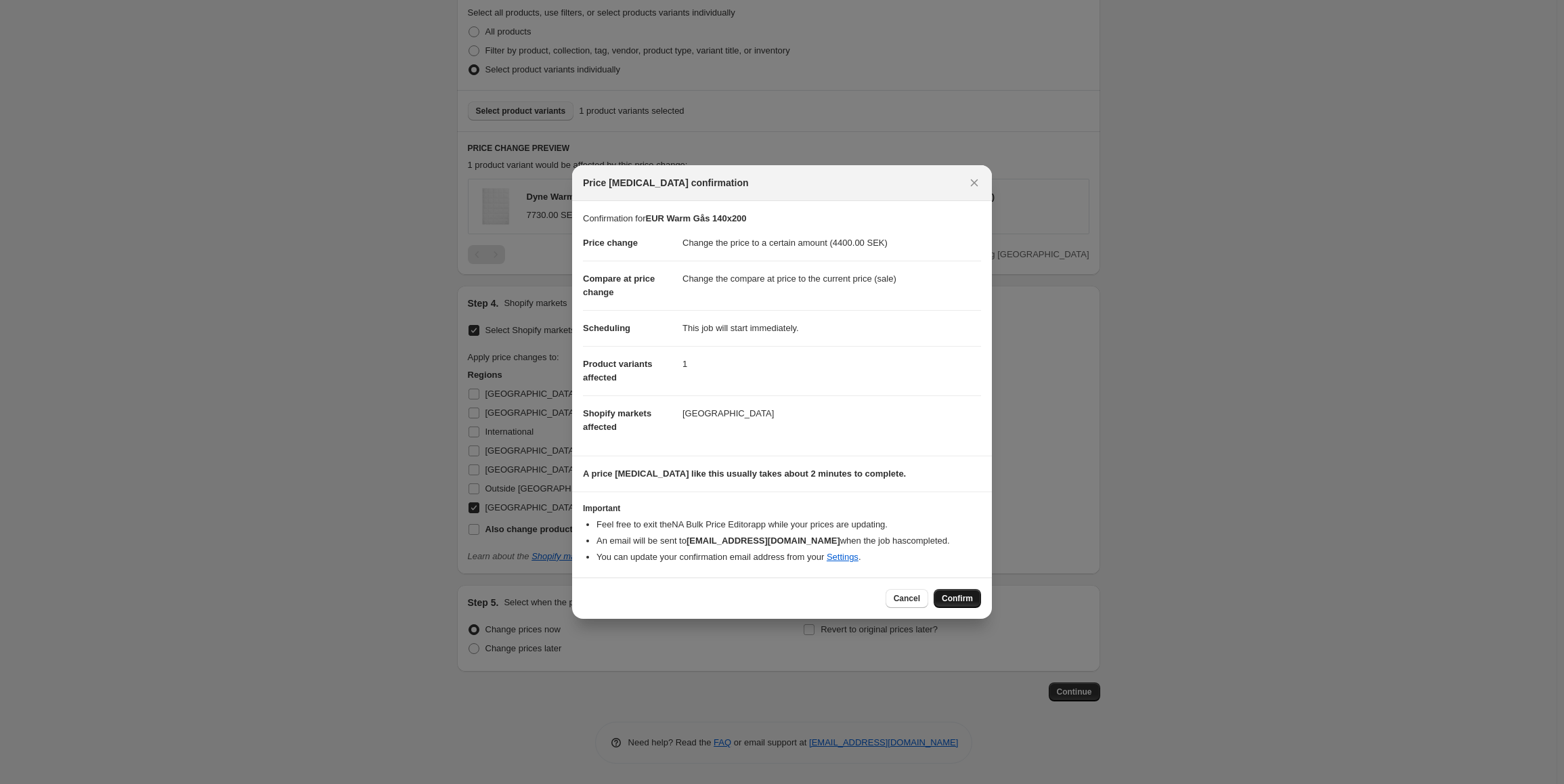
click at [960, 604] on button "Confirm" at bounding box center [956, 598] width 47 height 19
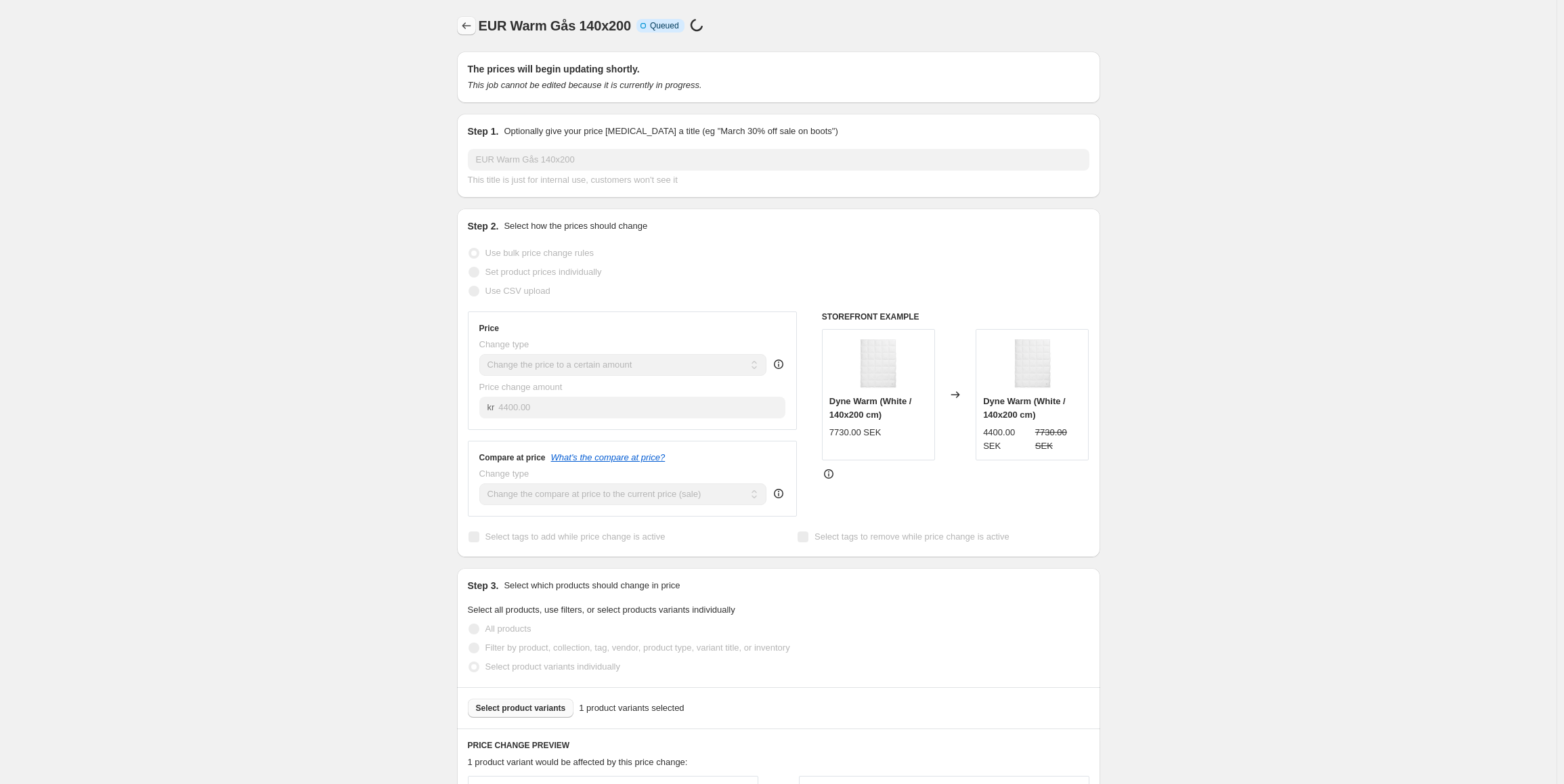
click at [463, 24] on icon "Price change jobs" at bounding box center [466, 26] width 14 height 14
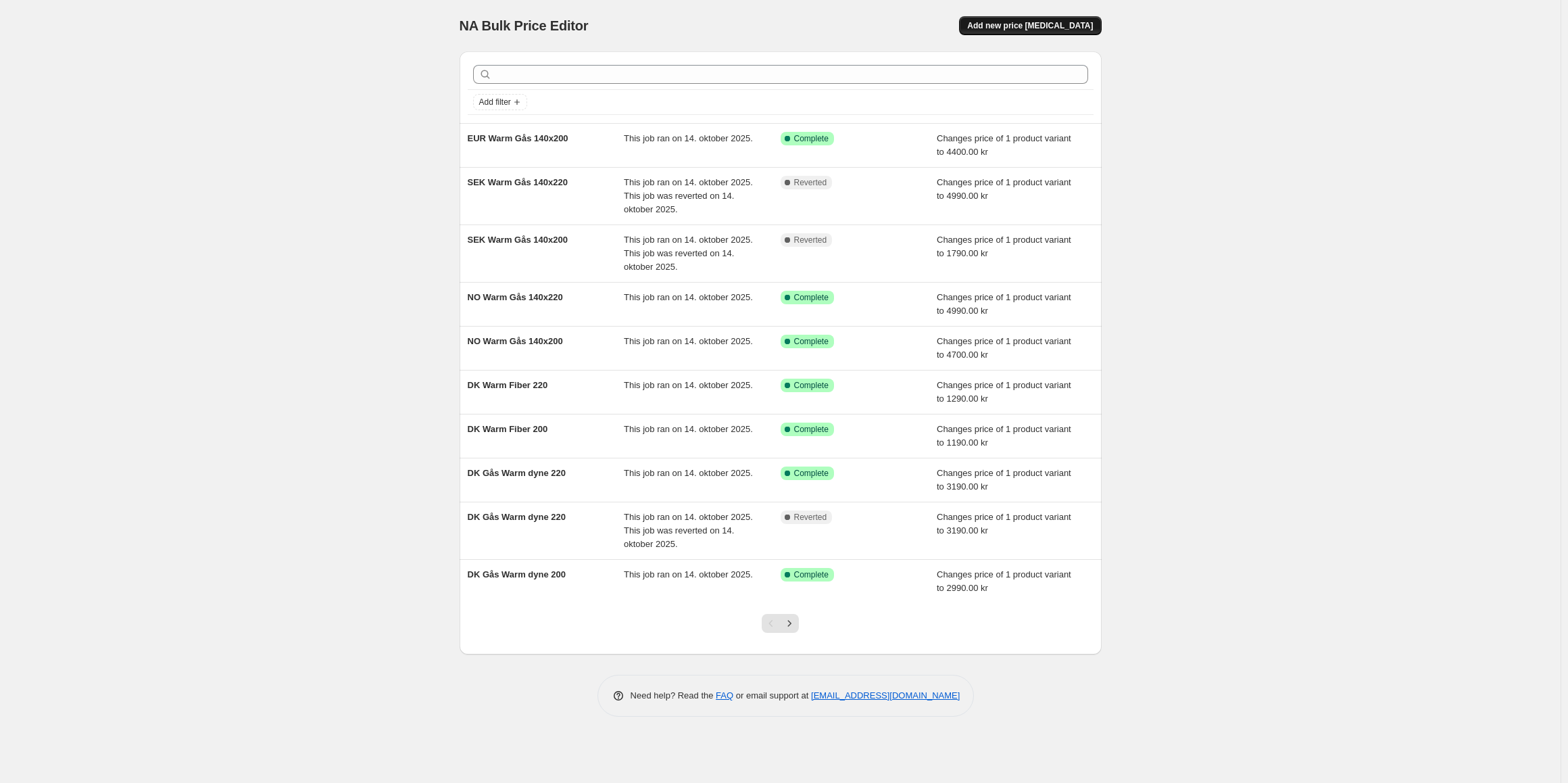
click at [1010, 26] on span "Add new price [MEDICAL_DATA]" at bounding box center [1029, 26] width 125 height 11
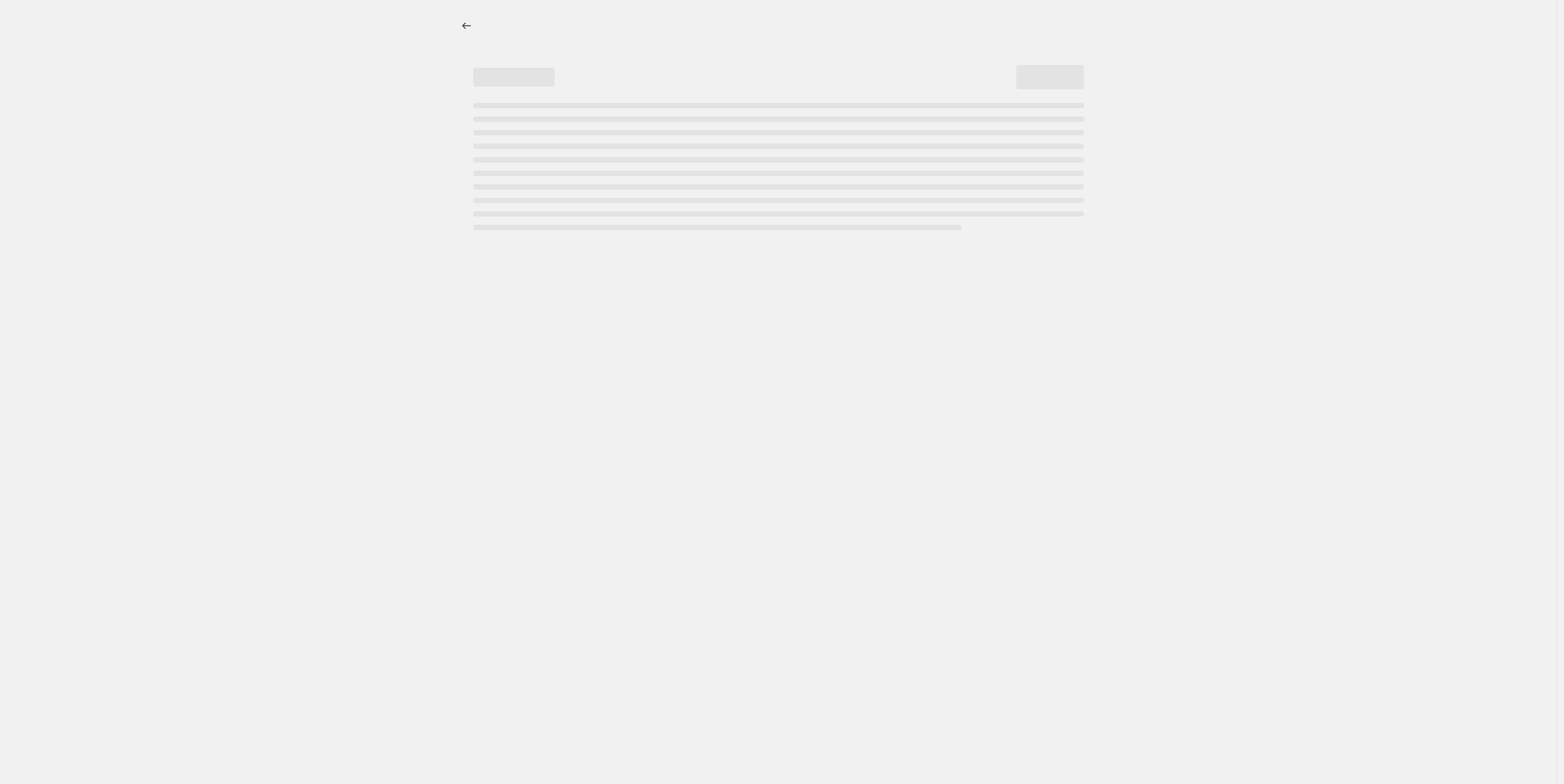
select select "percentage"
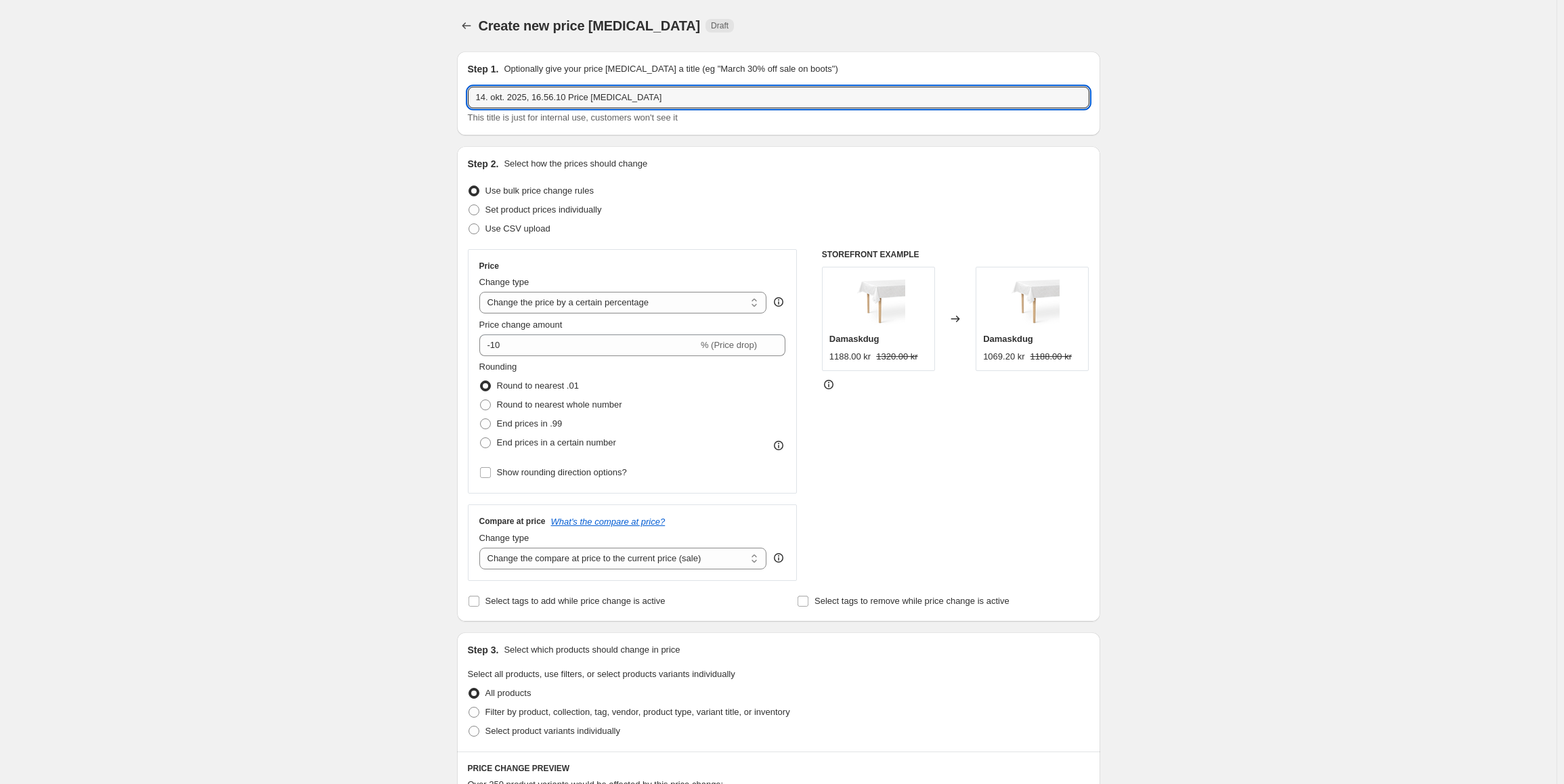
drag, startPoint x: 674, startPoint y: 103, endPoint x: 407, endPoint y: 72, distance: 268.8
click at [407, 72] on div "Create new price [MEDICAL_DATA]. This page is ready Create new price [MEDICAL_D…" at bounding box center [778, 714] width 1557 height 1429
paste input "EUR Warm Gås 140x200"
drag, startPoint x: 493, startPoint y: 93, endPoint x: 467, endPoint y: 92, distance: 26.0
click at [467, 92] on div "Step 1. Optionally give your price [MEDICAL_DATA] a title (eg "March 30% off sa…" at bounding box center [779, 93] width 644 height 84
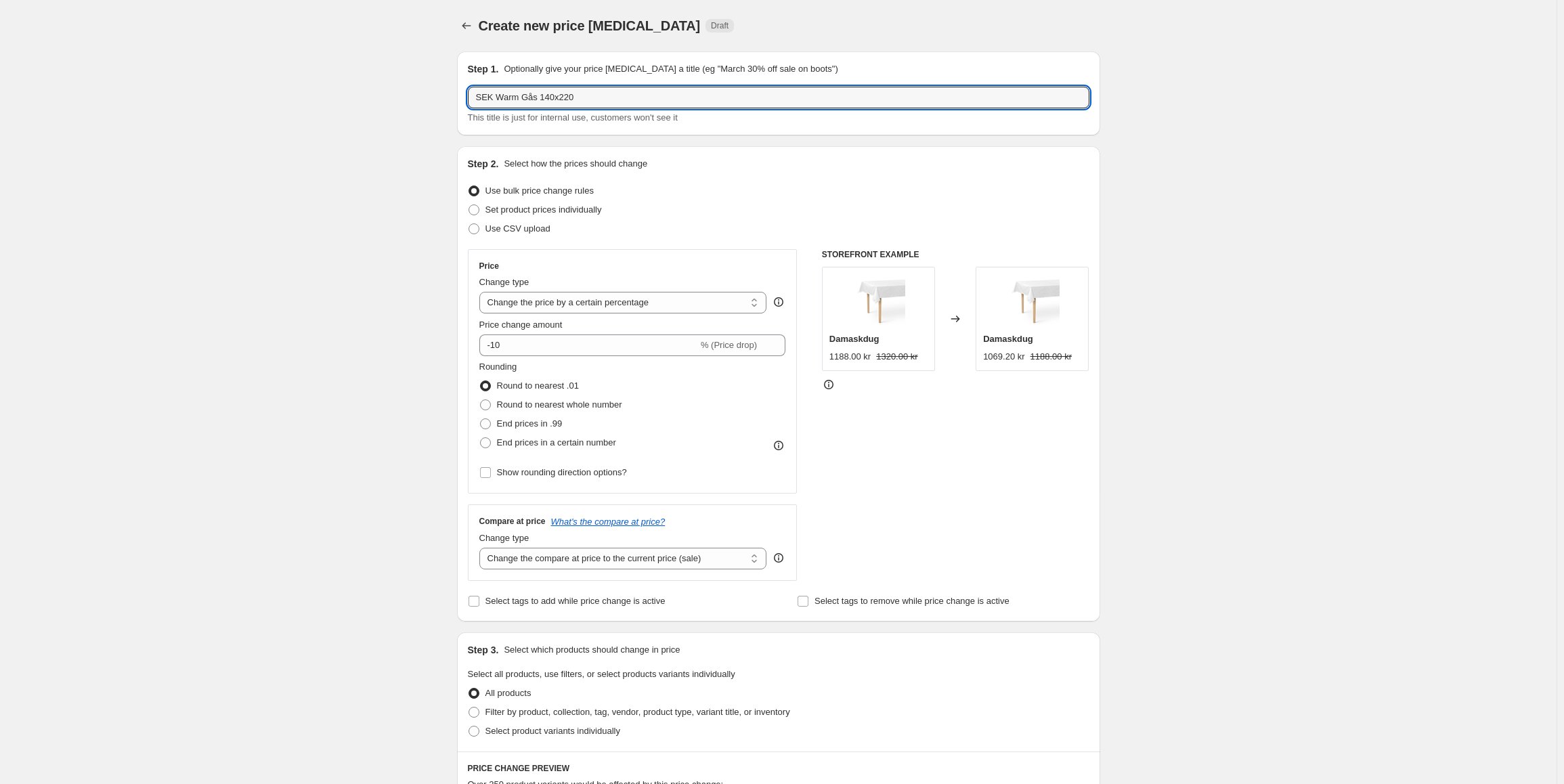
drag, startPoint x: 613, startPoint y: 102, endPoint x: 437, endPoint y: 82, distance: 177.1
click at [437, 82] on div "Create new price [MEDICAL_DATA]. This page is ready Create new price [MEDICAL_D…" at bounding box center [778, 714] width 1557 height 1429
type input "SEK Warm Gås 140x220"
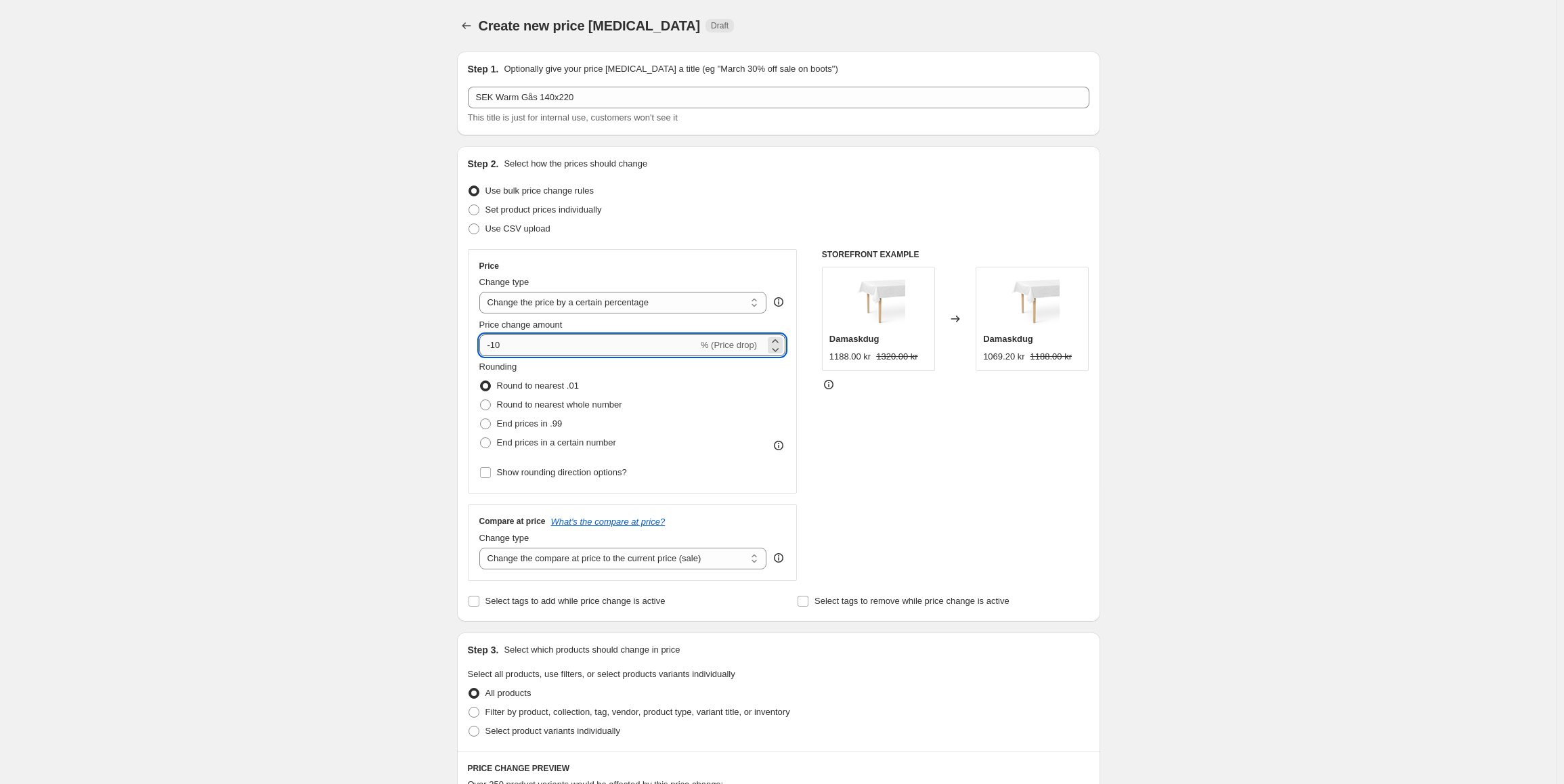
click at [518, 345] on input "-10" at bounding box center [588, 345] width 219 height 22
click at [543, 299] on select "Change the price to a certain amount Change the price by a certain amount Chang…" at bounding box center [623, 302] width 287 height 22
select select "to"
click at [482, 292] on select "Change the price to a certain amount Change the price by a certain amount Chang…" at bounding box center [623, 302] width 287 height 22
type input "80.00"
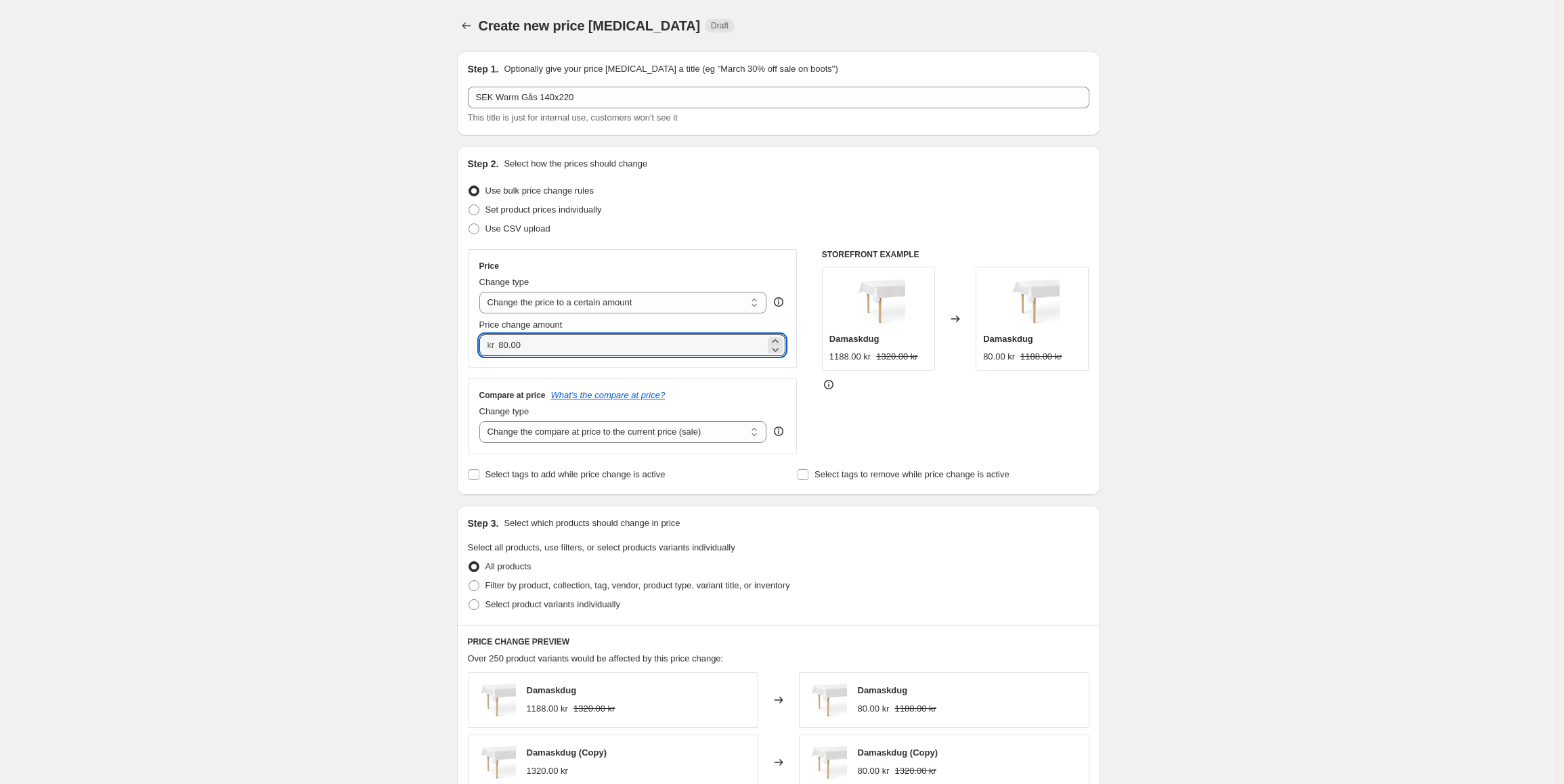
drag, startPoint x: 534, startPoint y: 348, endPoint x: 500, endPoint y: 350, distance: 34.1
click at [500, 350] on div "kr 80.00" at bounding box center [632, 345] width 307 height 22
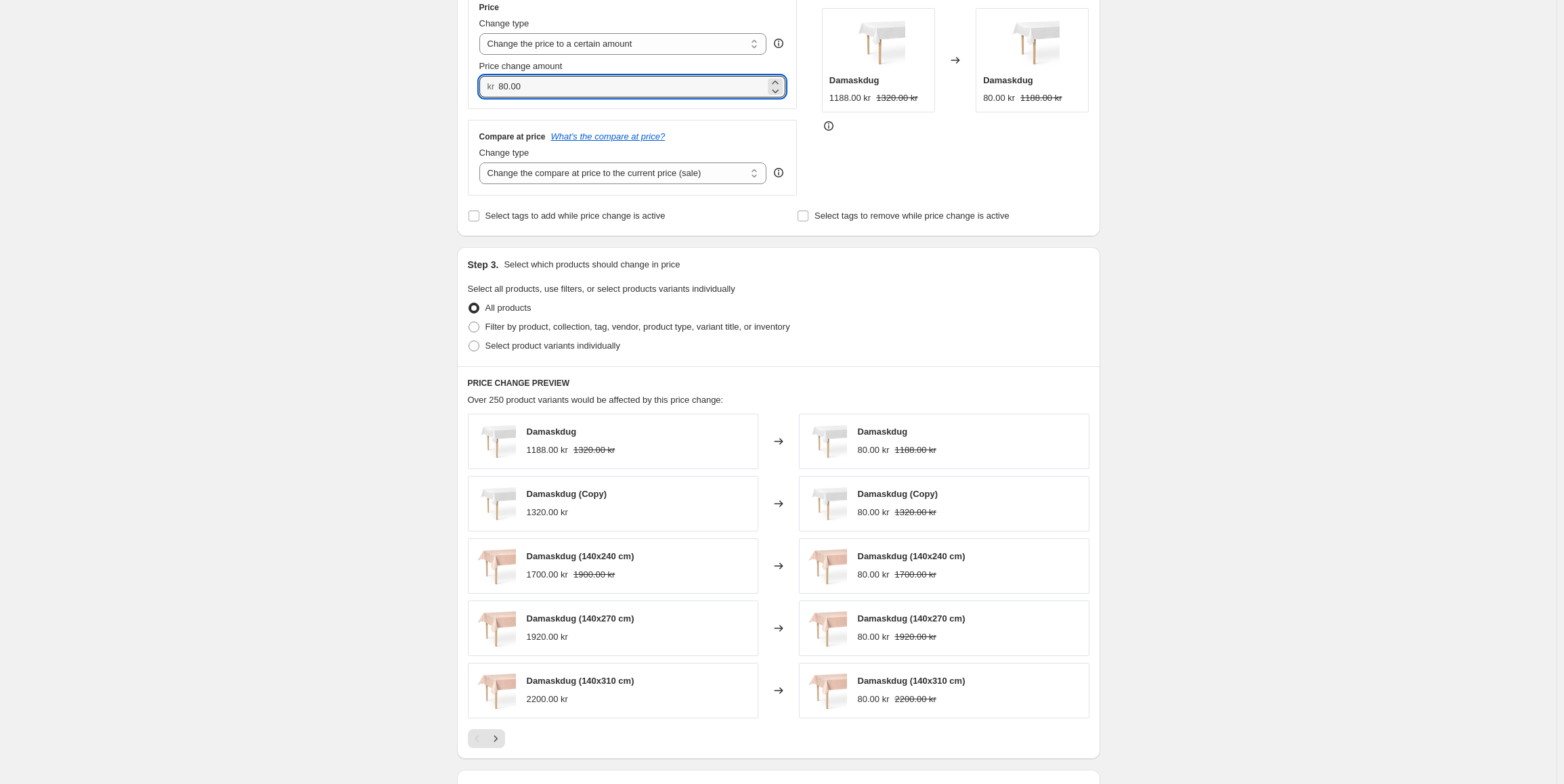
scroll to position [270, 0]
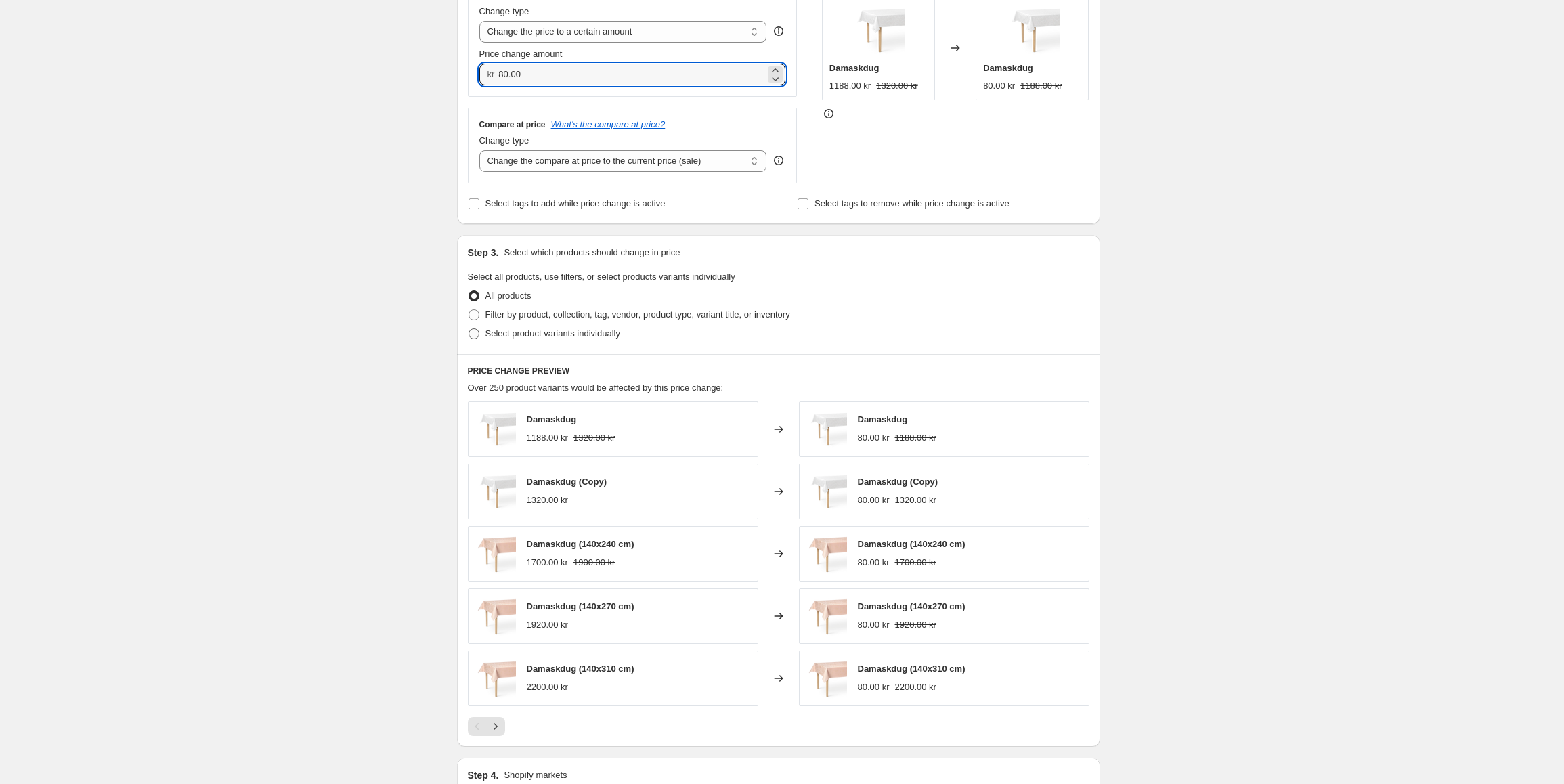
click at [479, 335] on span at bounding box center [474, 334] width 11 height 11
click at [469, 329] on input "Select product variants individually" at bounding box center [468, 328] width 1 height 1
radio input "true"
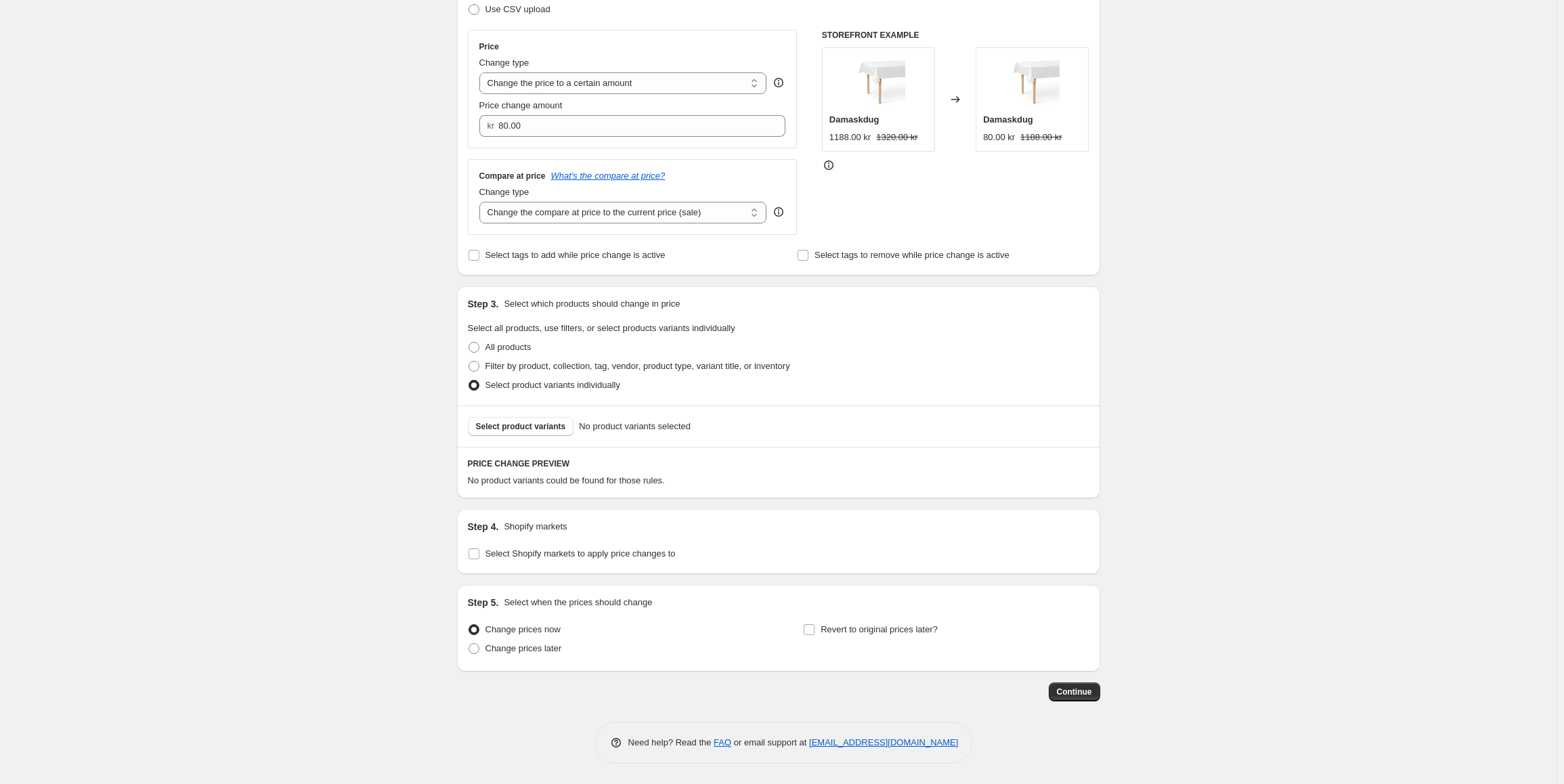
scroll to position [220, 0]
click at [511, 380] on span "Select product variants individually" at bounding box center [552, 385] width 134 height 10
click at [469, 380] on input "Select product variants individually" at bounding box center [468, 380] width 1 height 1
click at [521, 430] on span "Select product variants" at bounding box center [521, 426] width 90 height 11
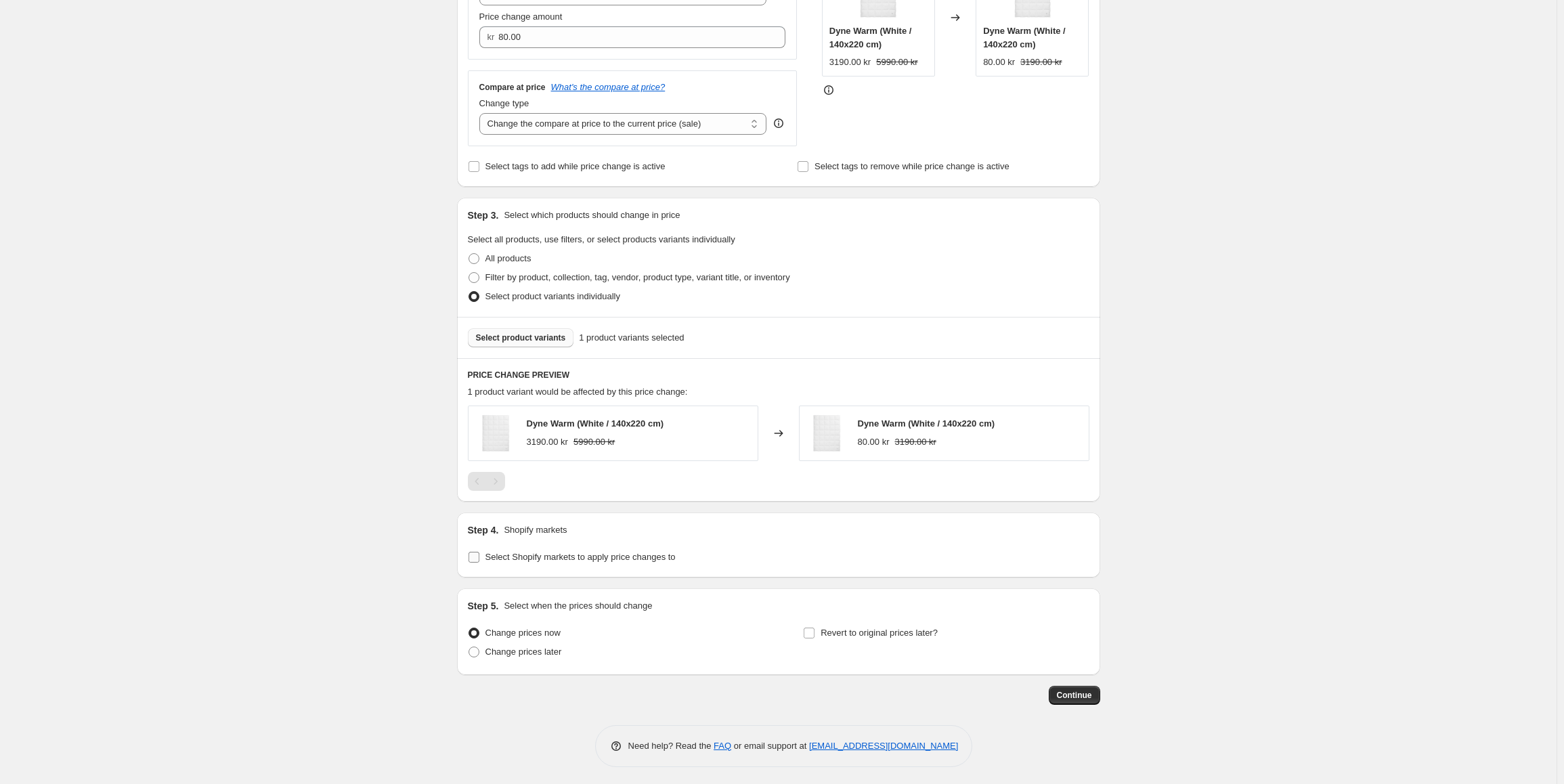
scroll to position [312, 0]
click at [479, 555] on input "Select Shopify markets to apply price changes to" at bounding box center [474, 554] width 11 height 11
checkbox input "true"
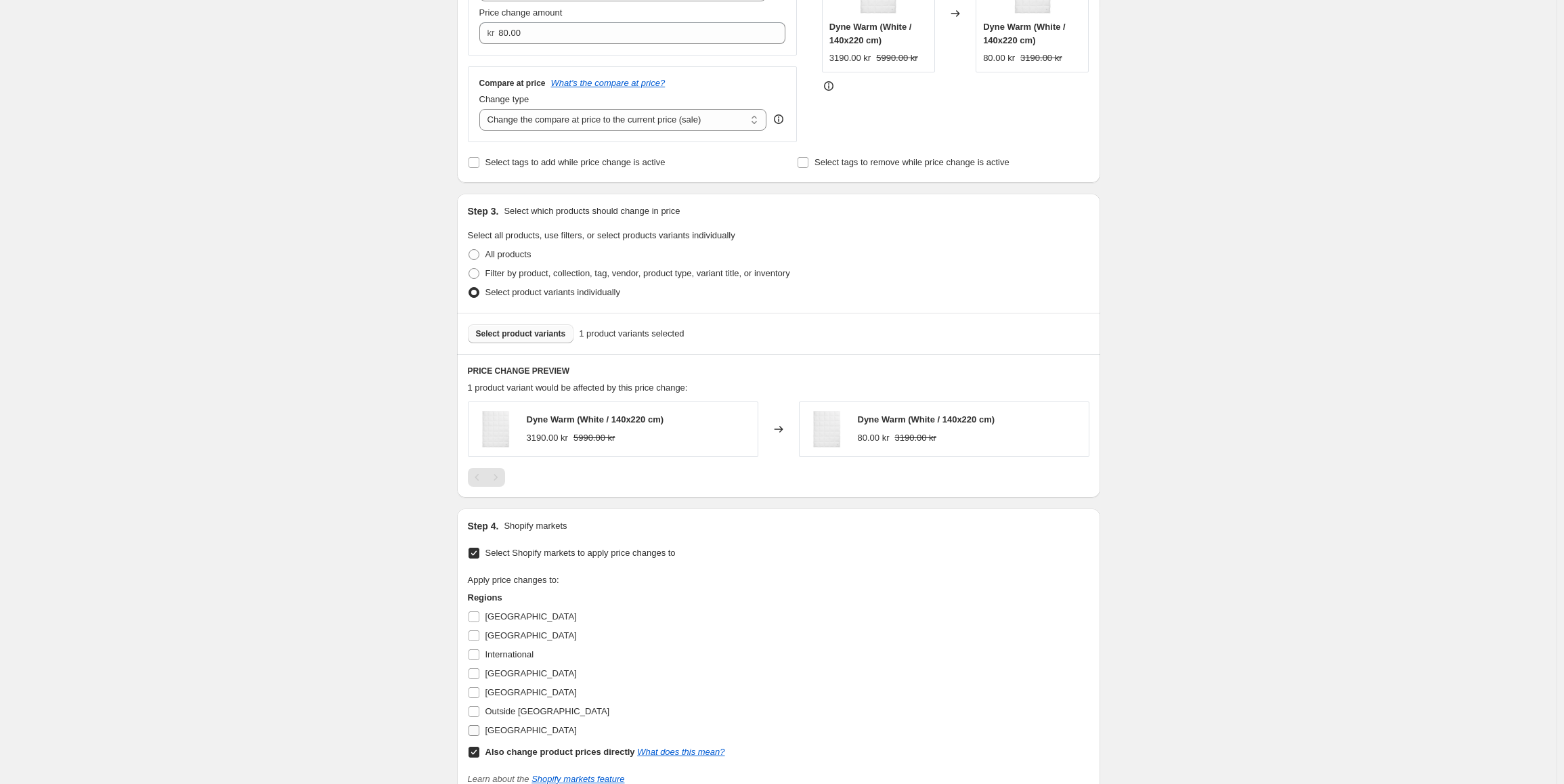
scroll to position [380, 0]
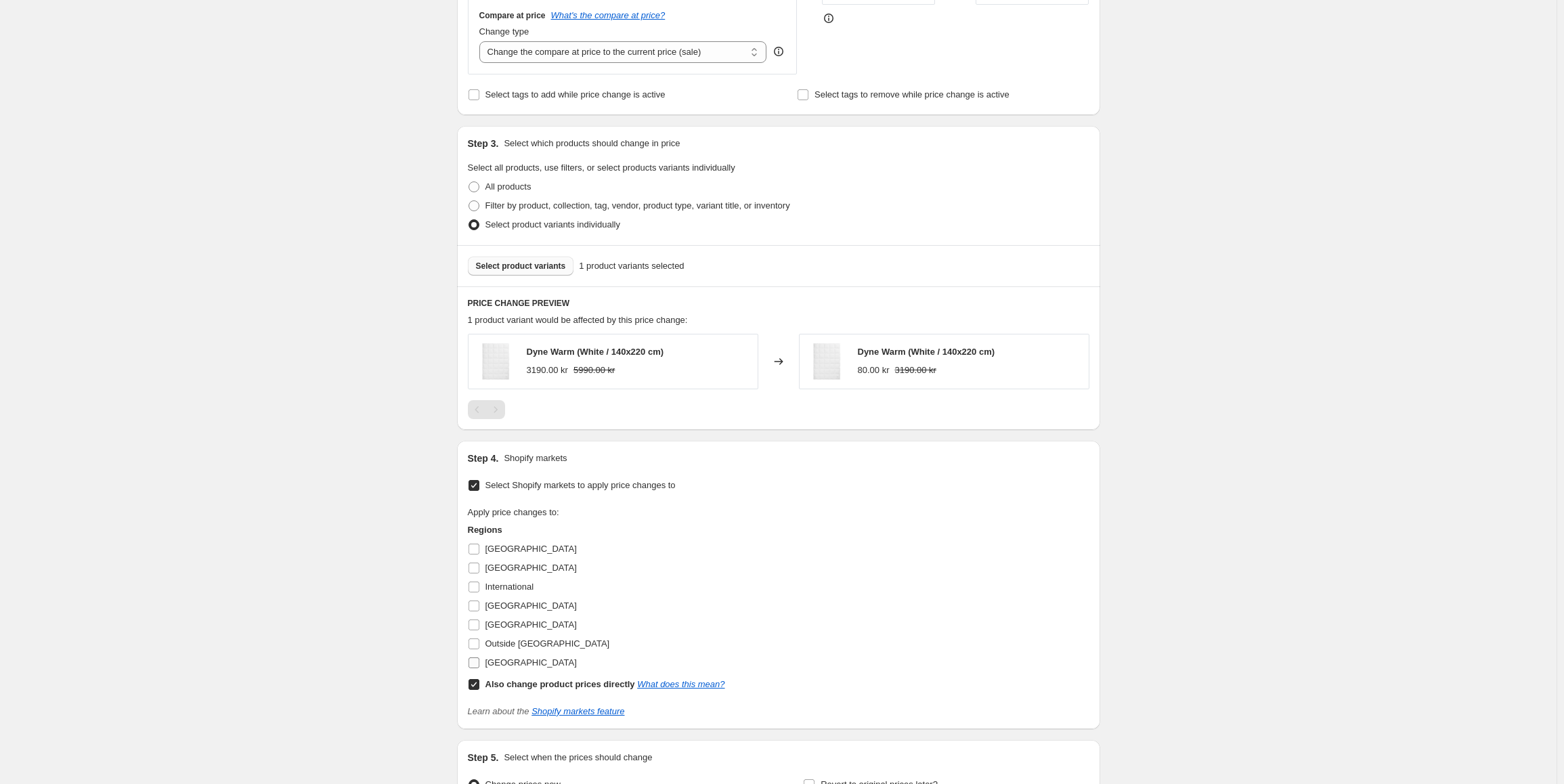
click at [479, 657] on input "[GEOGRAPHIC_DATA]" at bounding box center [474, 662] width 11 height 11
checkbox input "true"
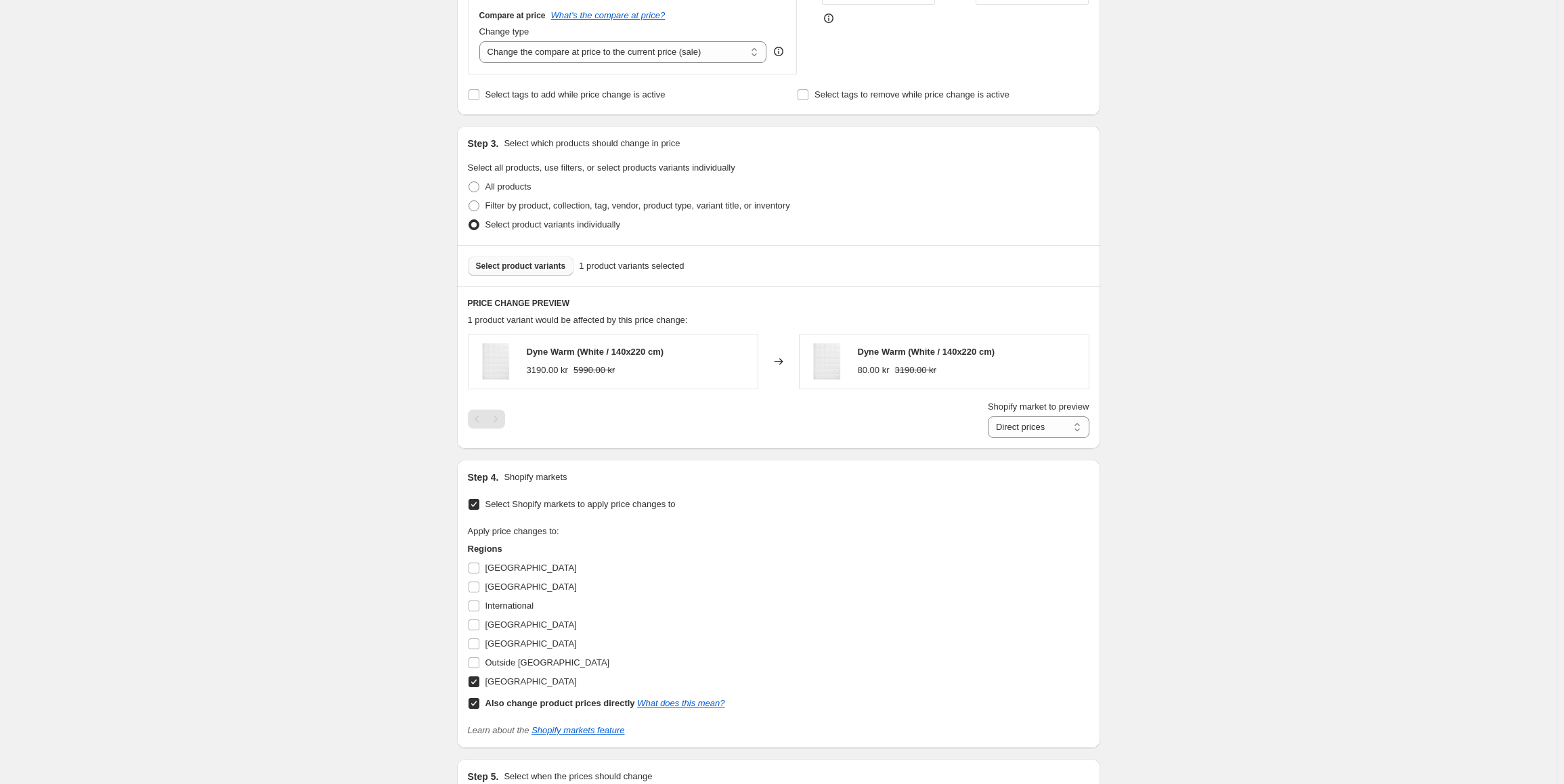
click at [479, 702] on input "Also change product prices directly What does this mean?" at bounding box center [474, 703] width 11 height 11
checkbox input "false"
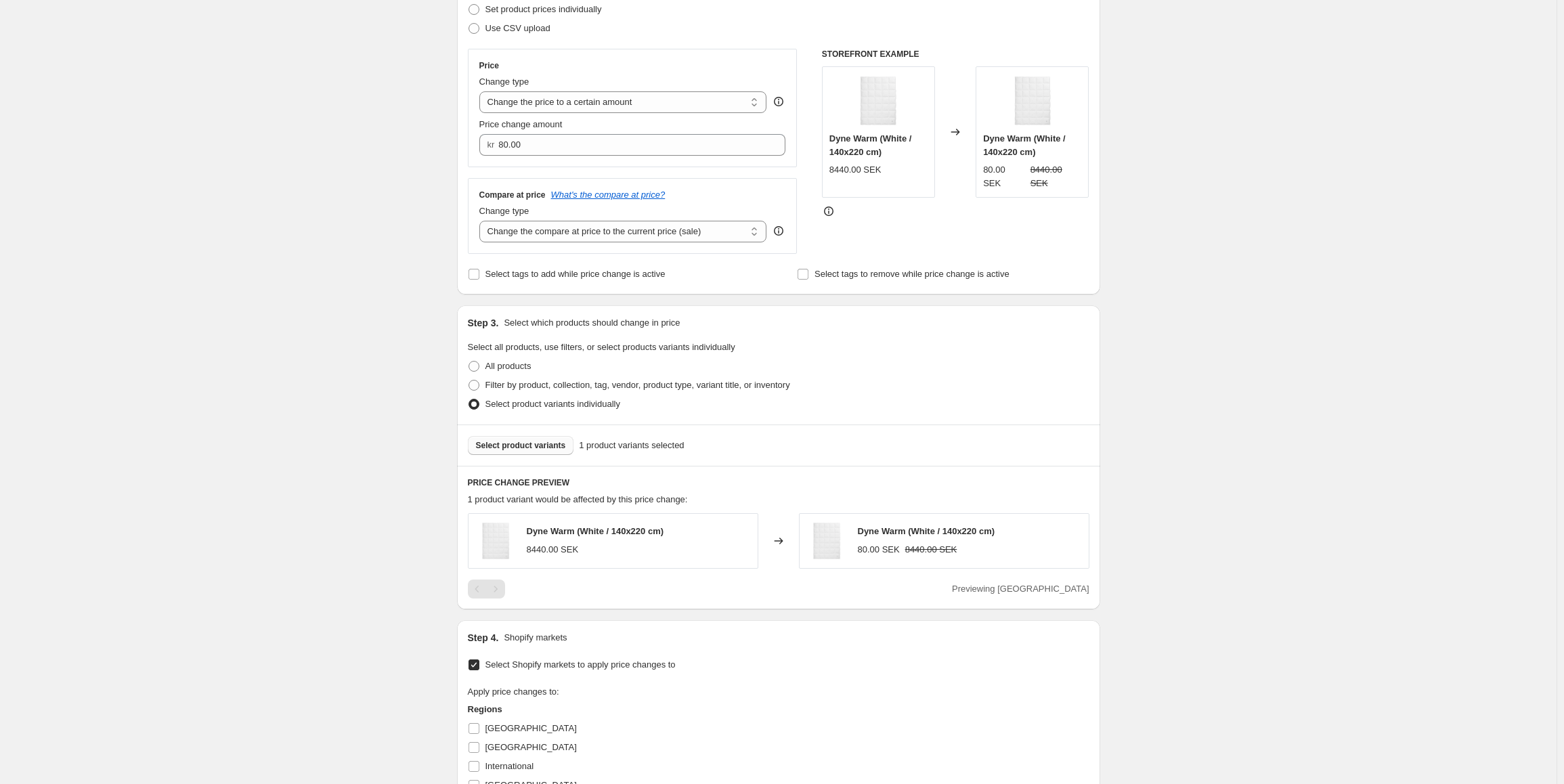
scroll to position [109, 0]
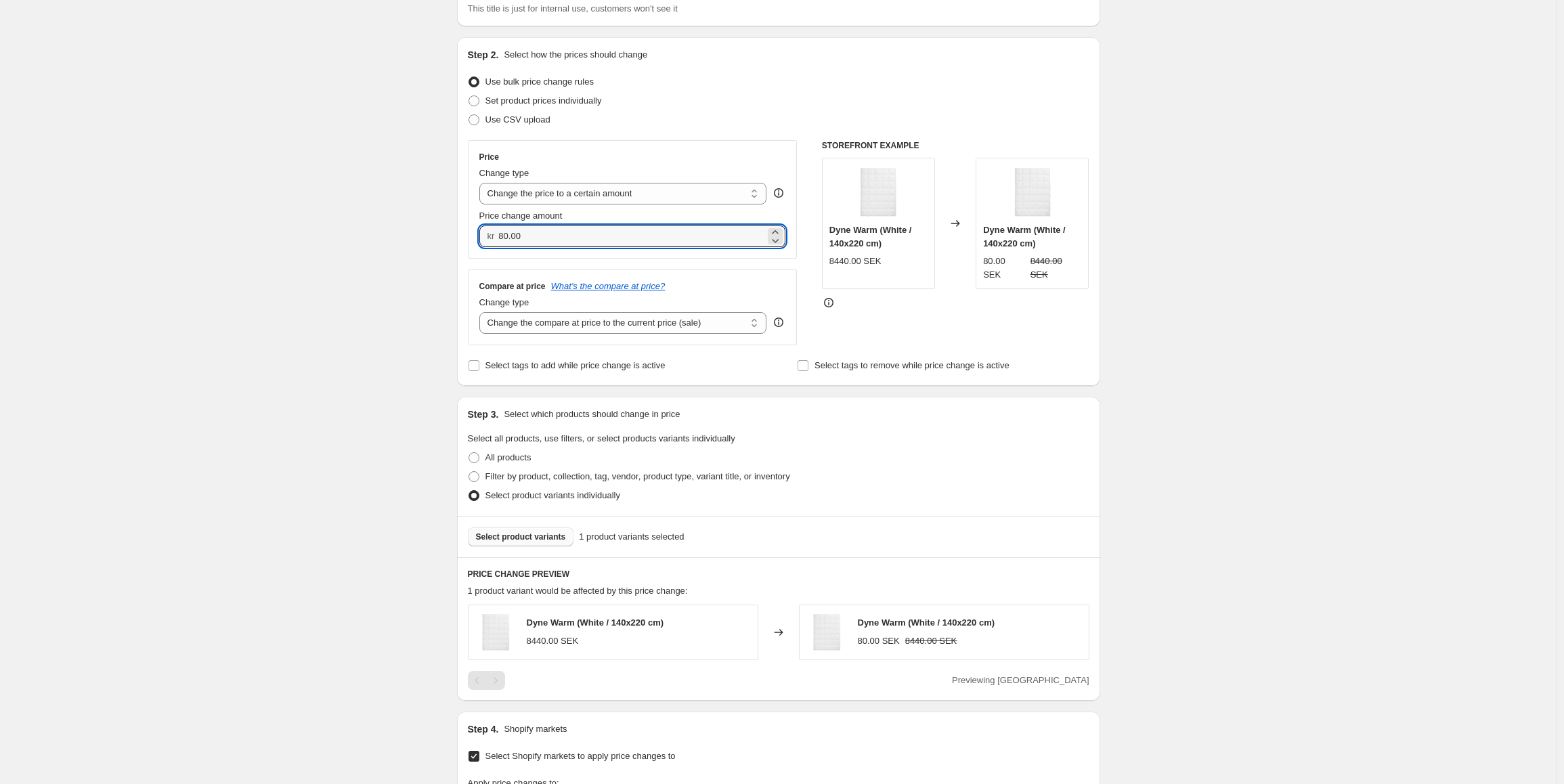
drag, startPoint x: 532, startPoint y: 235, endPoint x: 498, endPoint y: 243, distance: 34.9
click at [498, 243] on div "kr 80.00" at bounding box center [632, 236] width 307 height 22
type input "4700.00"
click at [1241, 337] on div "Create new price [MEDICAL_DATA]. This page is ready Create new price [MEDICAL_D…" at bounding box center [778, 550] width 1557 height 1318
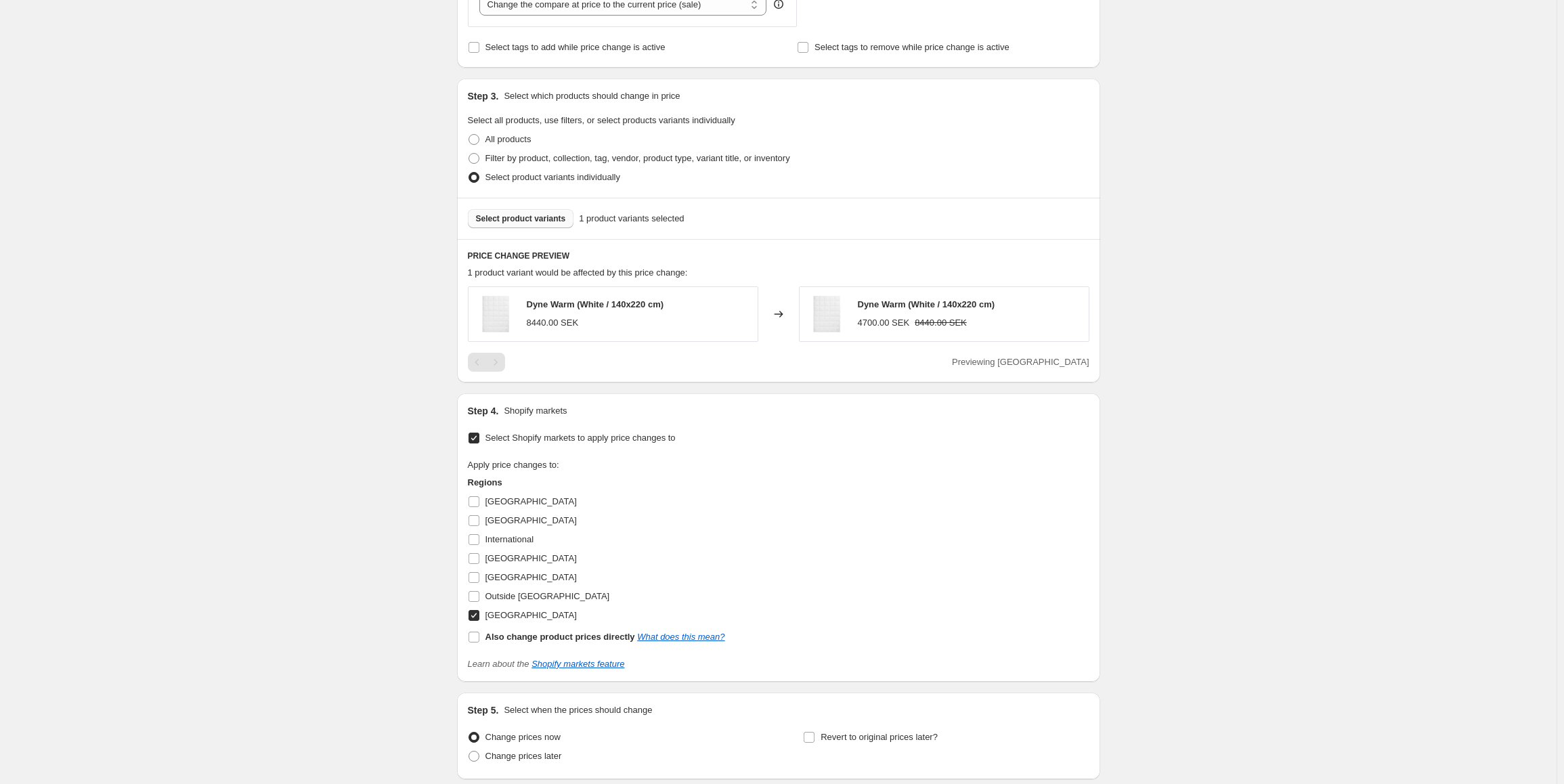
scroll to position [535, 0]
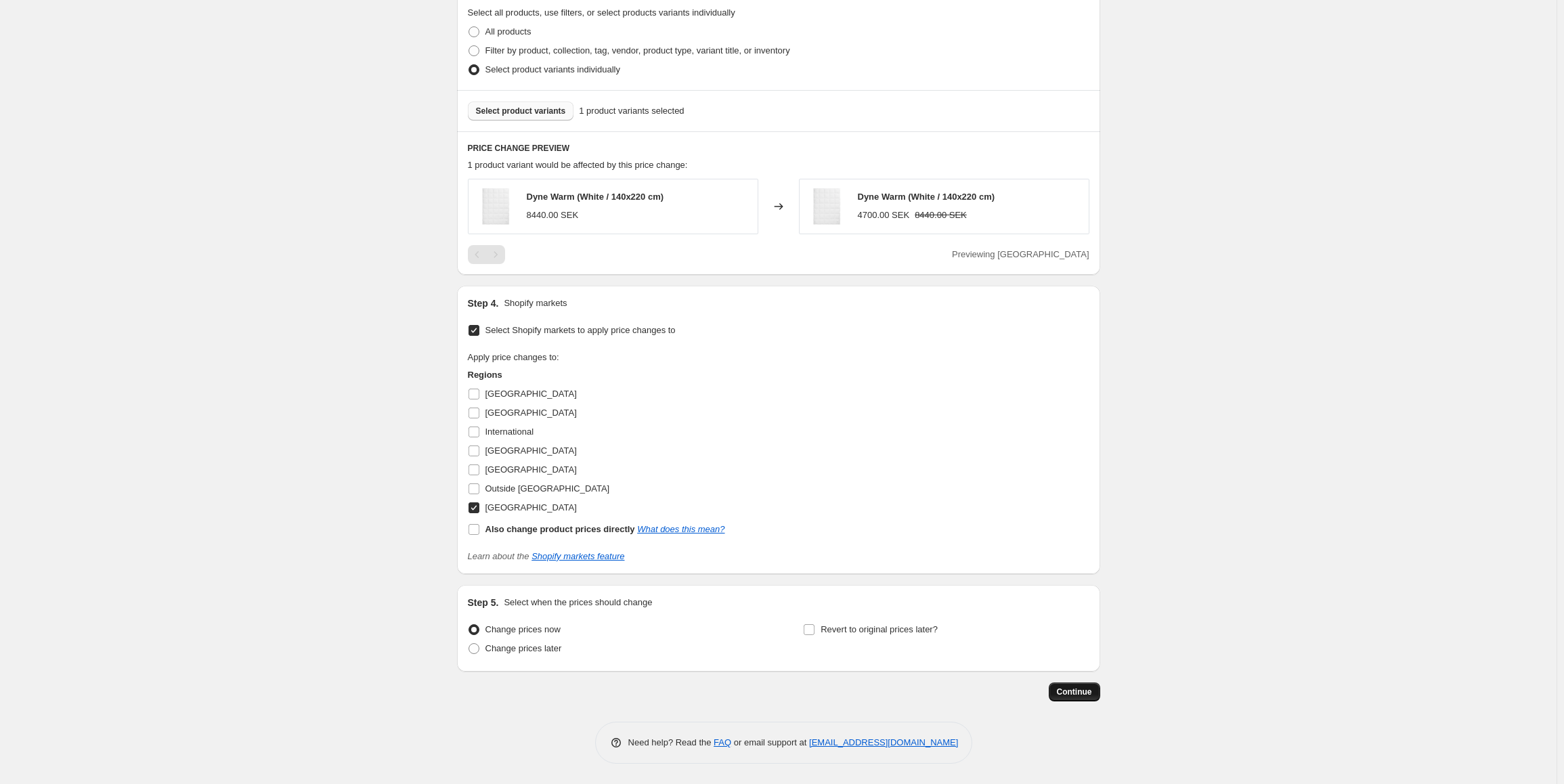
click at [1078, 688] on span "Continue" at bounding box center [1074, 692] width 35 height 11
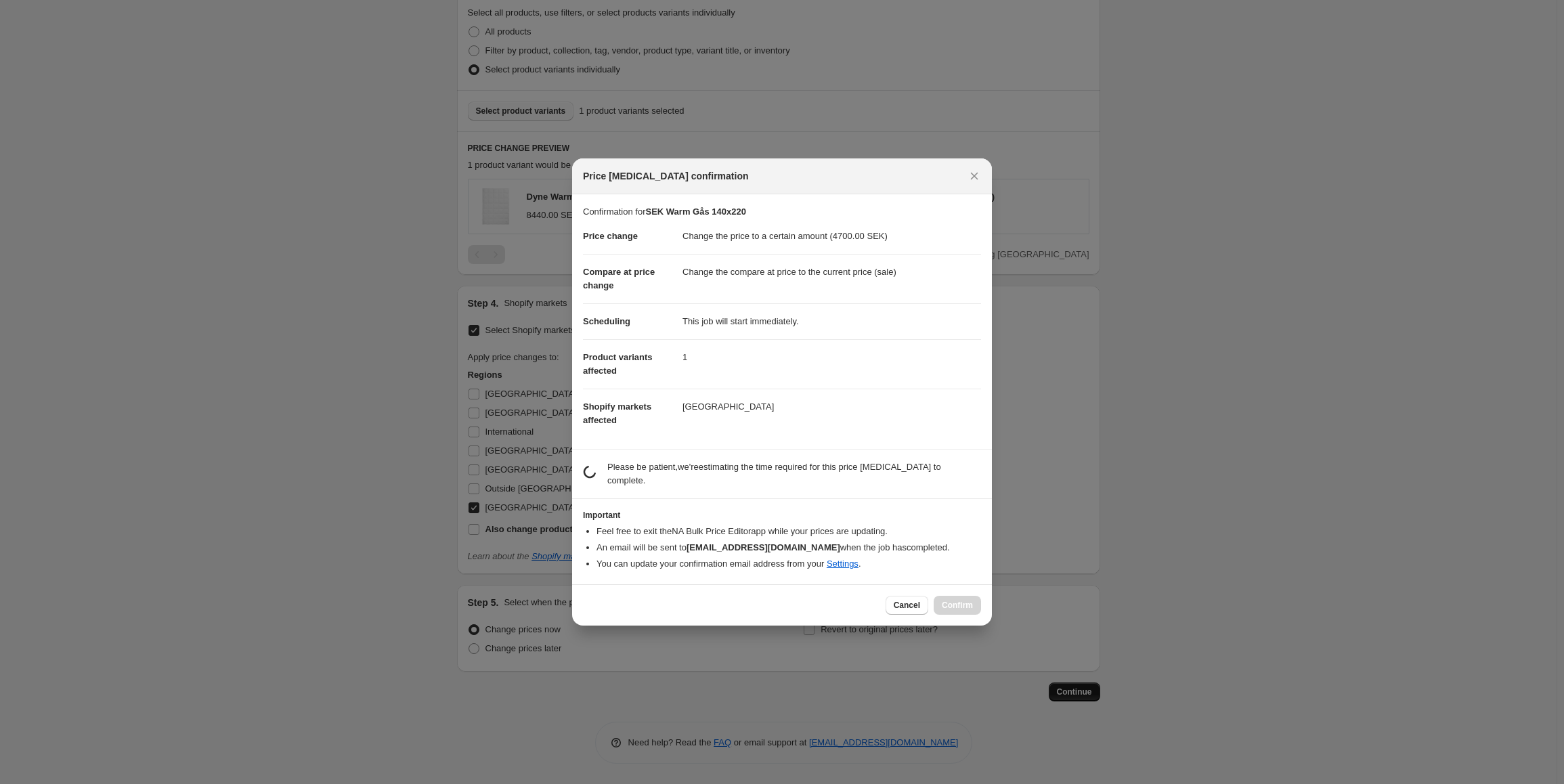
scroll to position [0, 0]
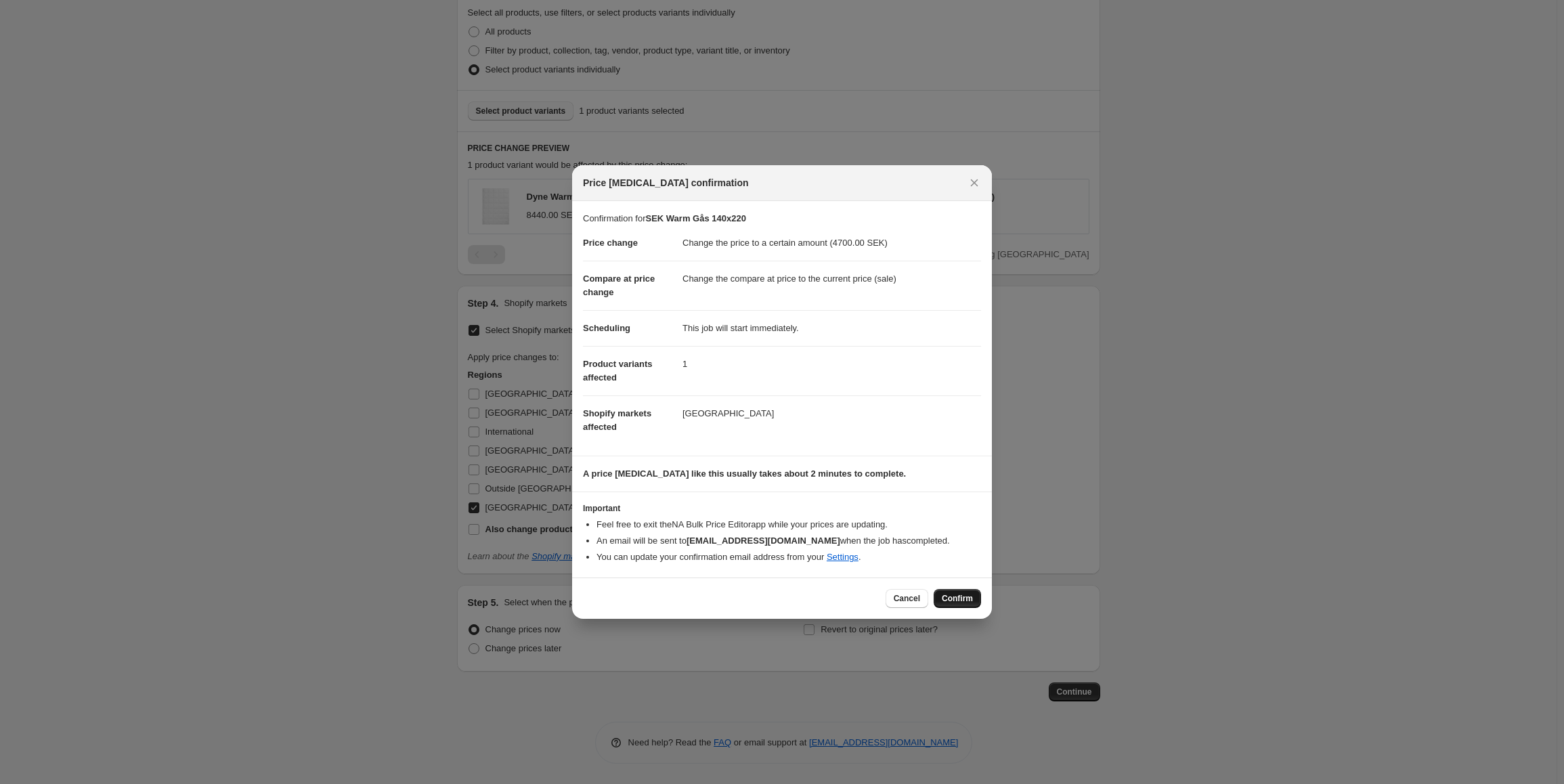
click at [959, 599] on span "Confirm" at bounding box center [957, 598] width 31 height 11
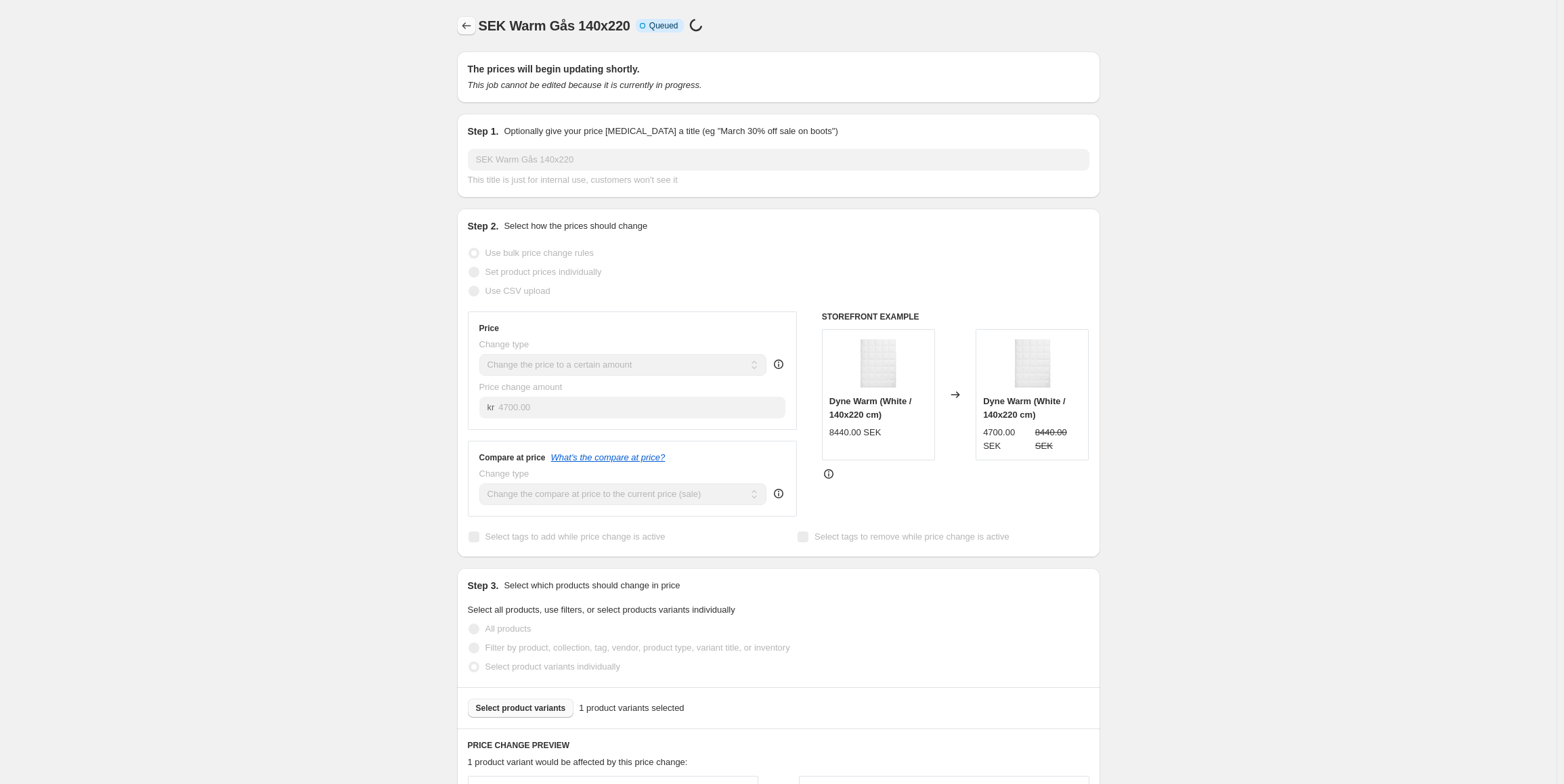
click at [467, 26] on icon "Price change jobs" at bounding box center [466, 26] width 14 height 14
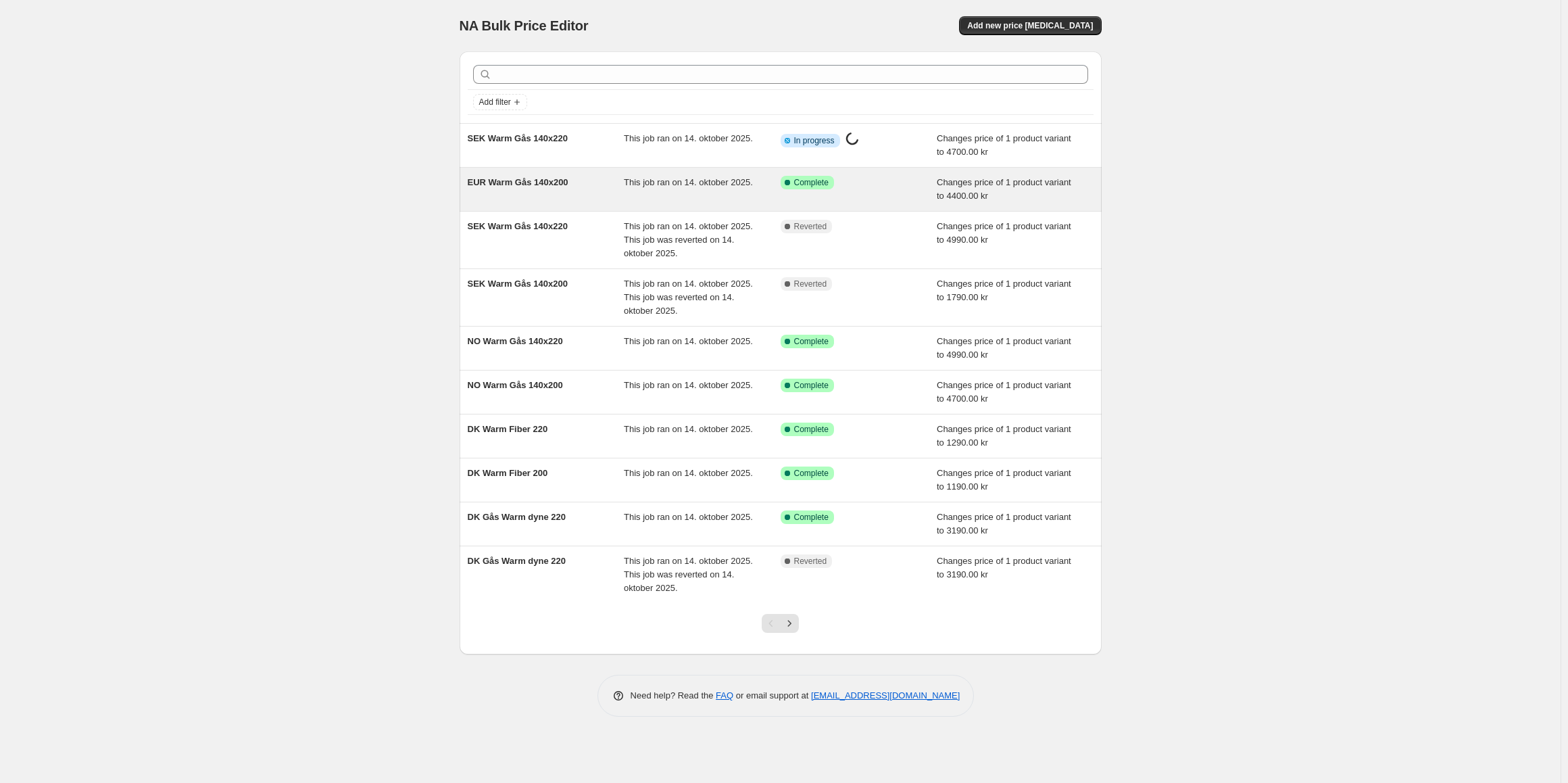
click at [515, 185] on span "EUR Warm Gås 140x200" at bounding box center [518, 182] width 101 height 10
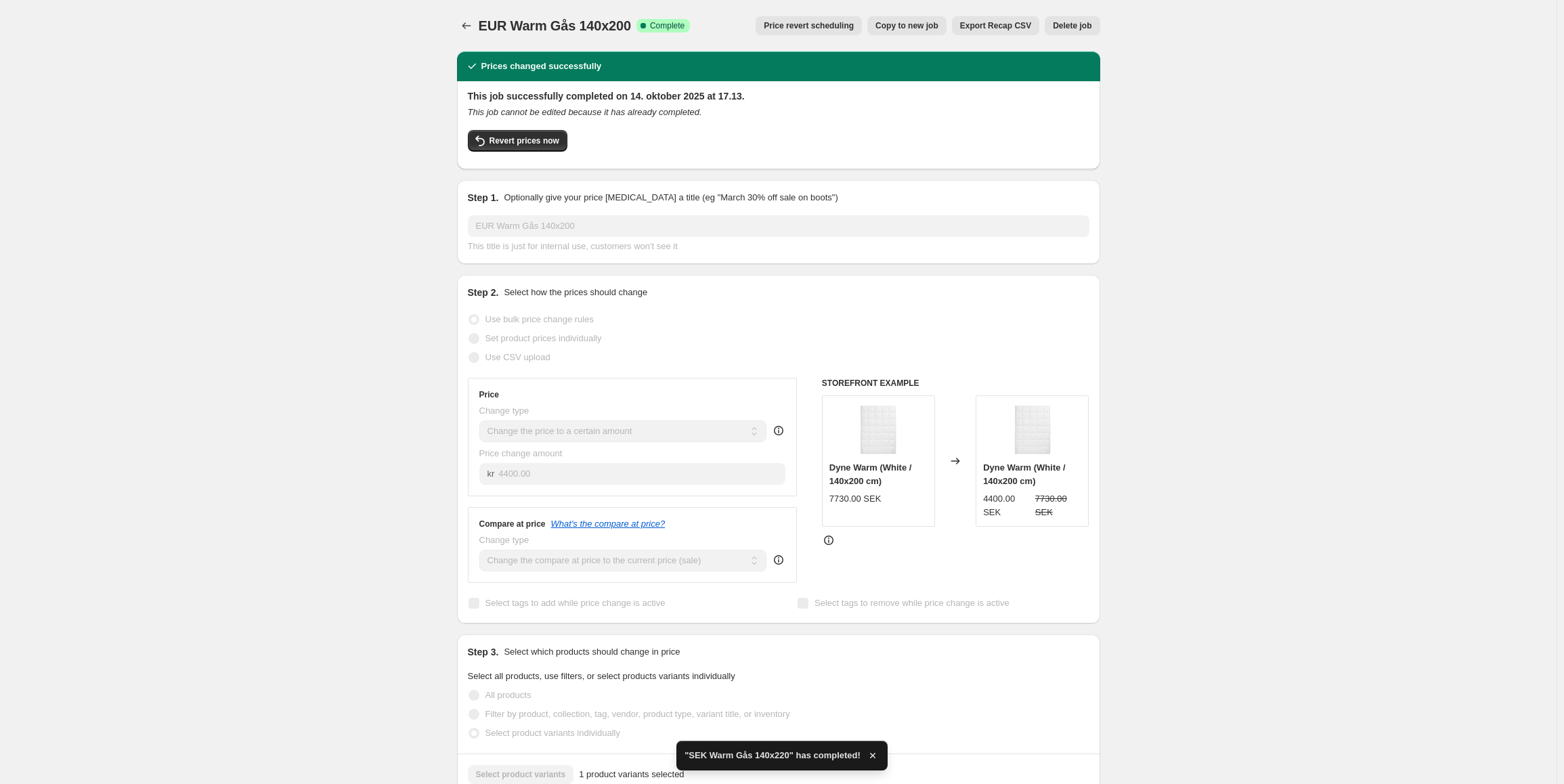
click at [916, 31] on button "Copy to new job" at bounding box center [907, 26] width 79 height 19
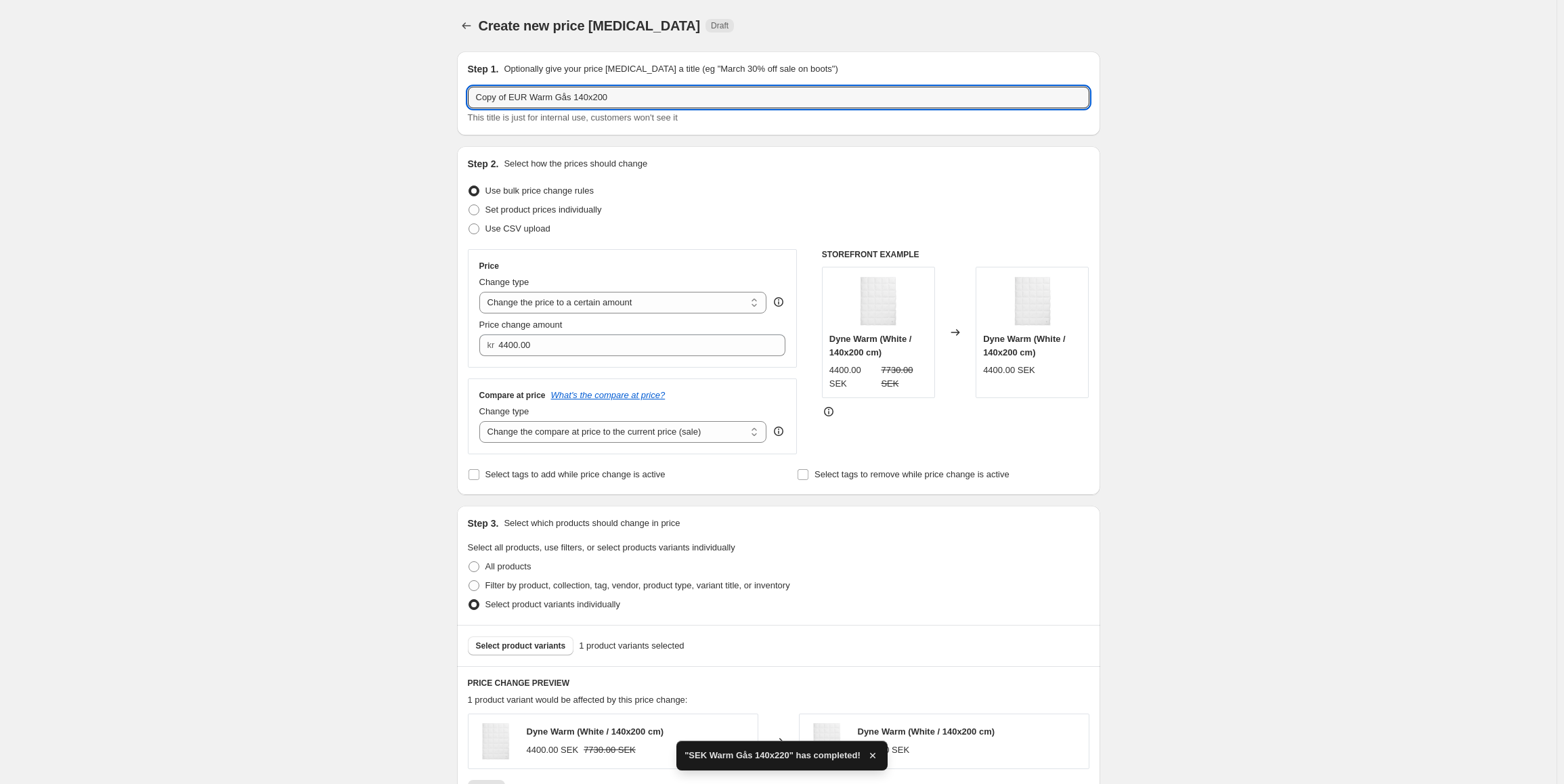
drag, startPoint x: 641, startPoint y: 98, endPoint x: 442, endPoint y: 86, distance: 199.4
click at [442, 86] on div "Create new price [MEDICAL_DATA]. This page is ready Create new price [MEDICAL_D…" at bounding box center [778, 659] width 1557 height 1318
paste input "SEK Warm Gås 140x22"
click at [564, 98] on input "SEK Warm Gås 140x220" at bounding box center [778, 97] width 621 height 22
type input "SEK Warm Gås 140x200"
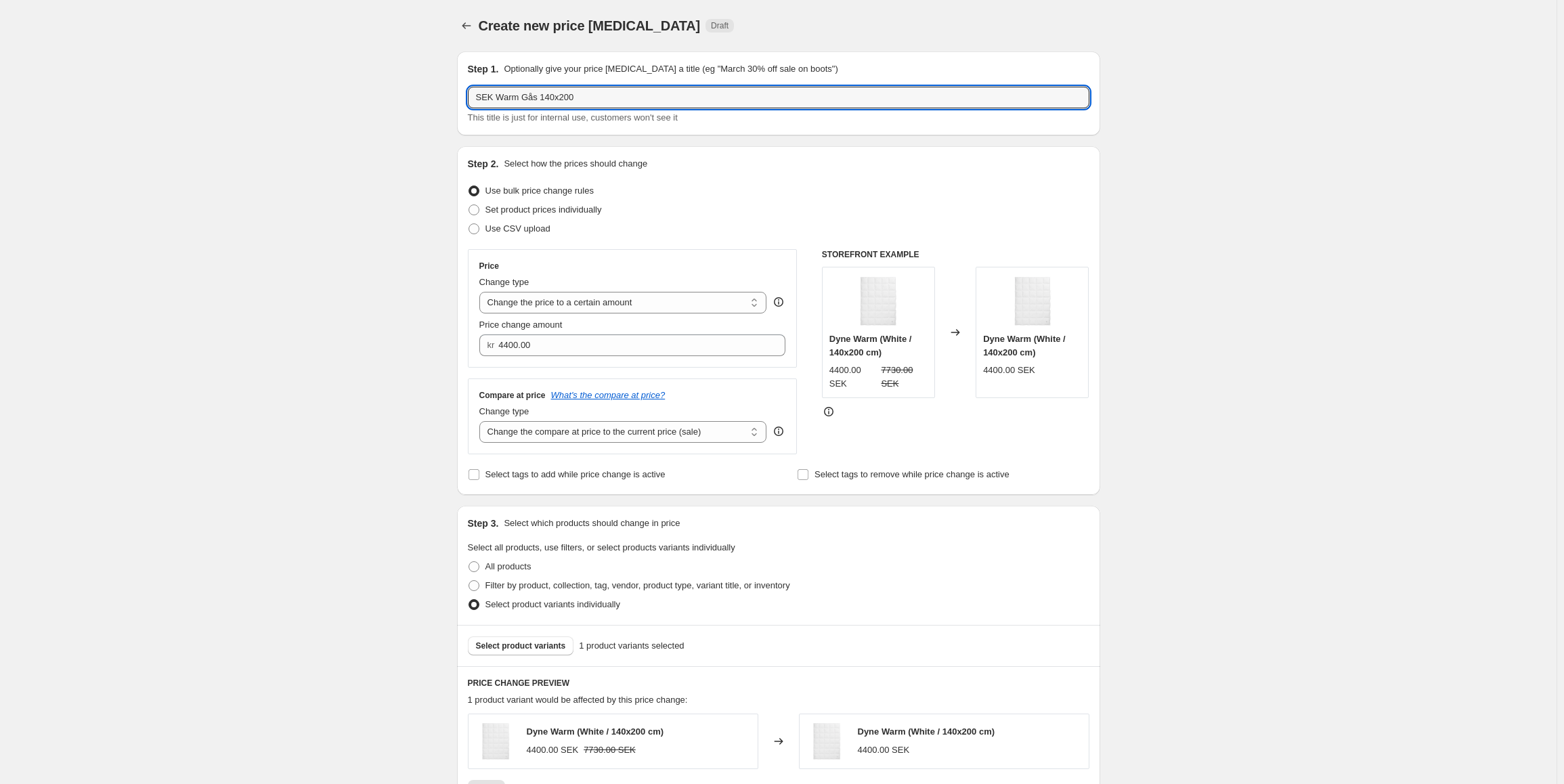
click at [811, 310] on div "Price Change type Change the price to a certain amount Change the price by a ce…" at bounding box center [778, 351] width 621 height 205
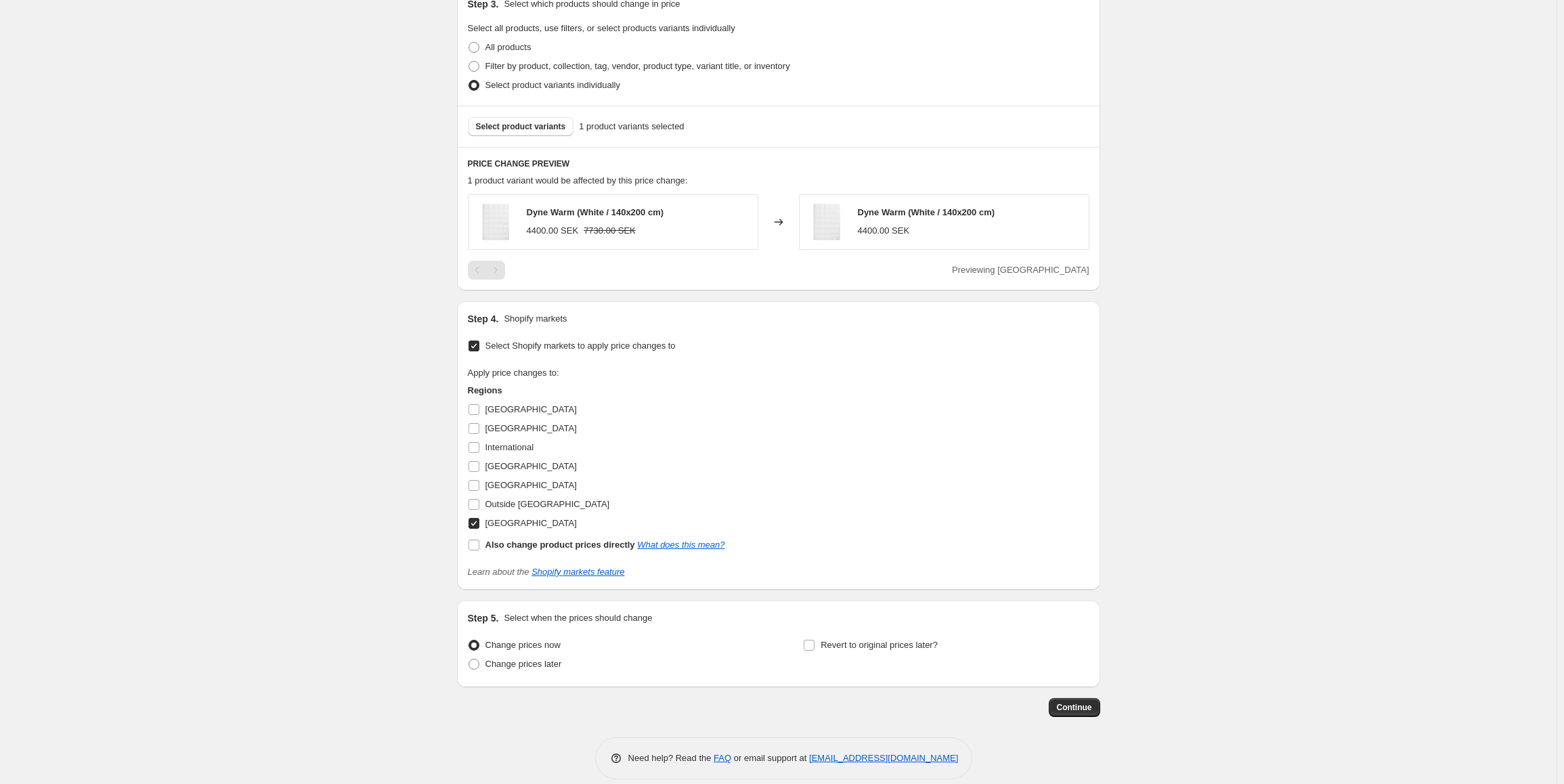
scroll to position [535, 0]
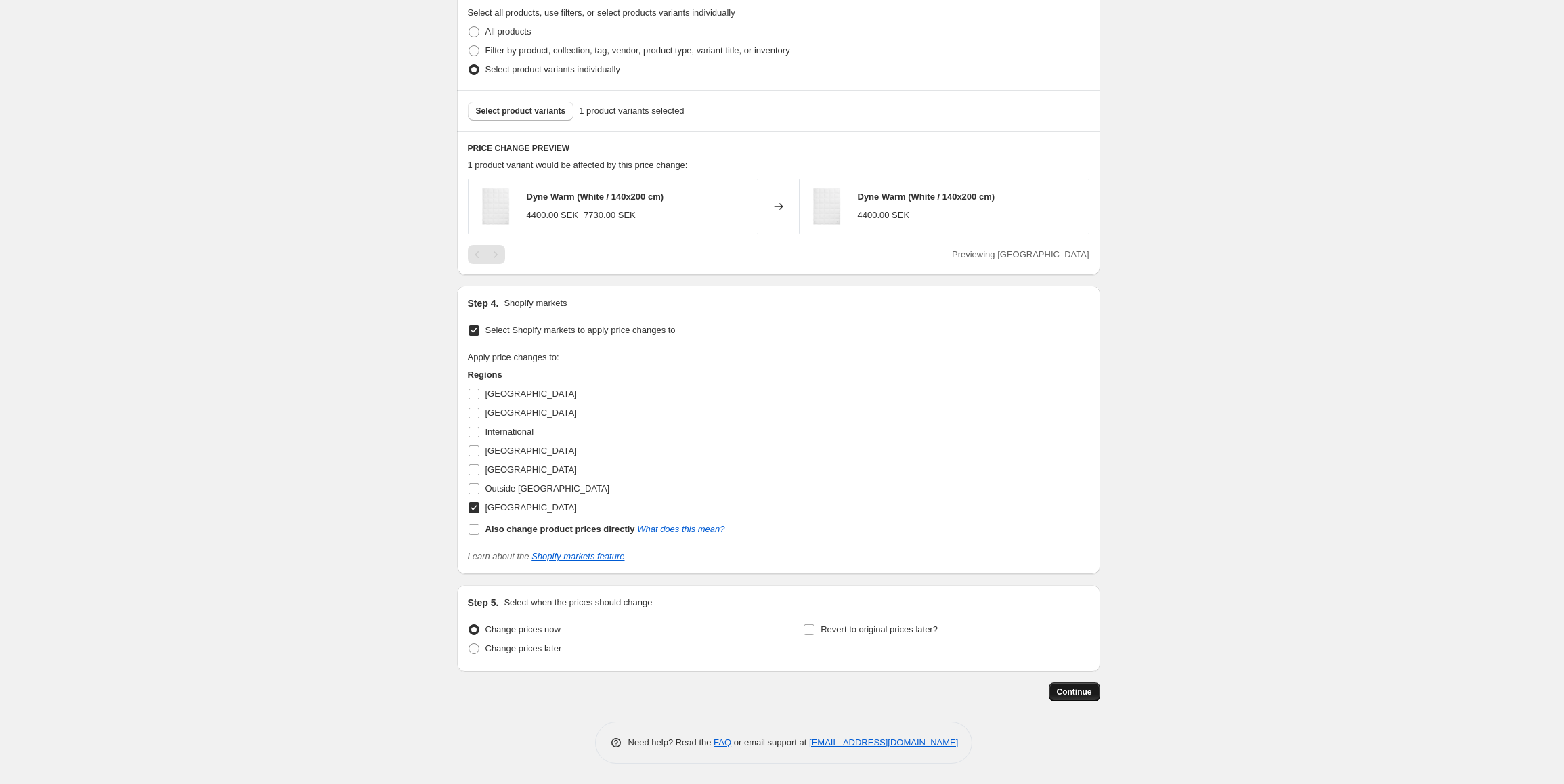
click at [1077, 700] on button "Continue" at bounding box center [1074, 692] width 51 height 19
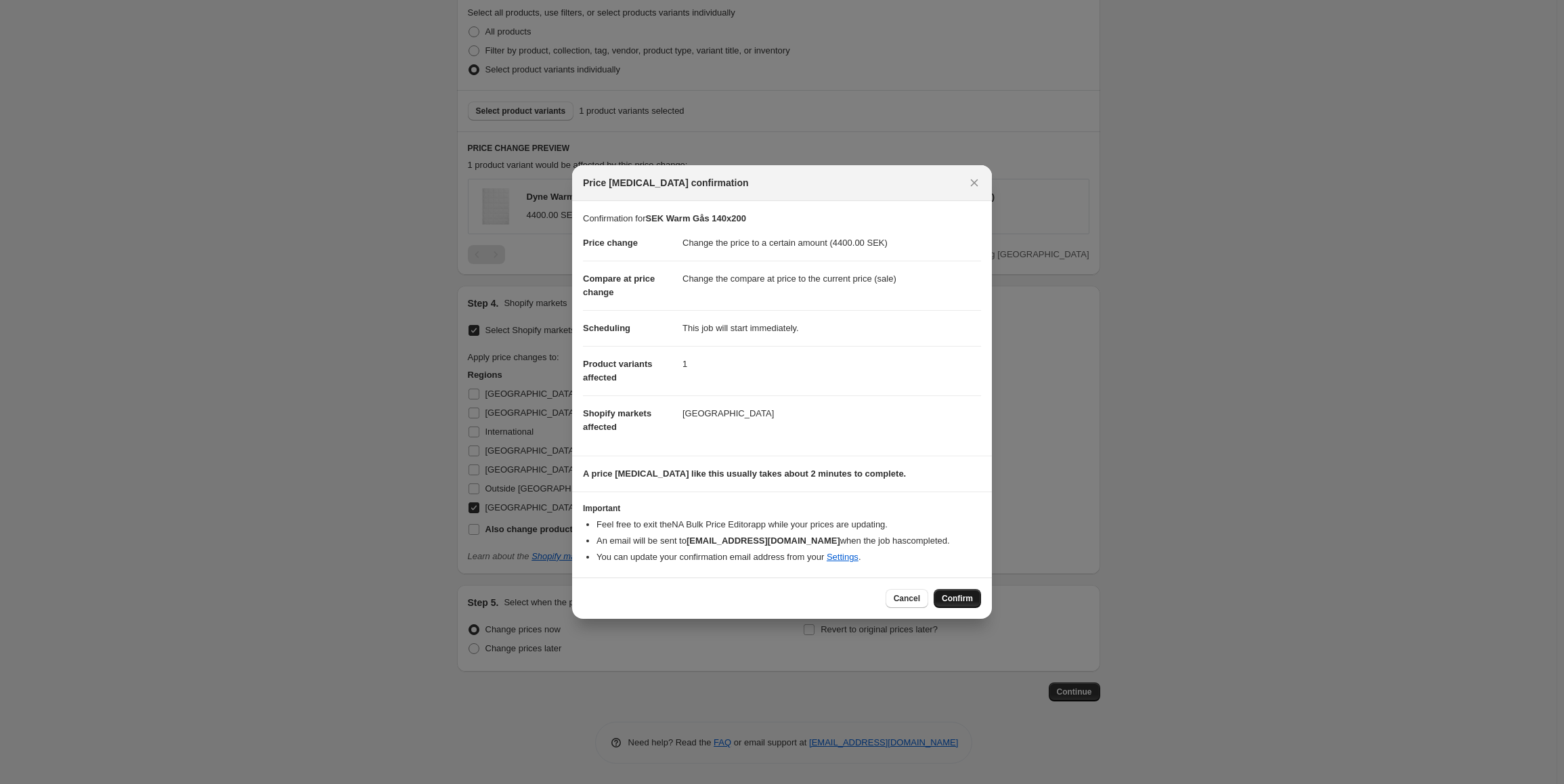
click at [959, 594] on span "Confirm" at bounding box center [957, 598] width 31 height 11
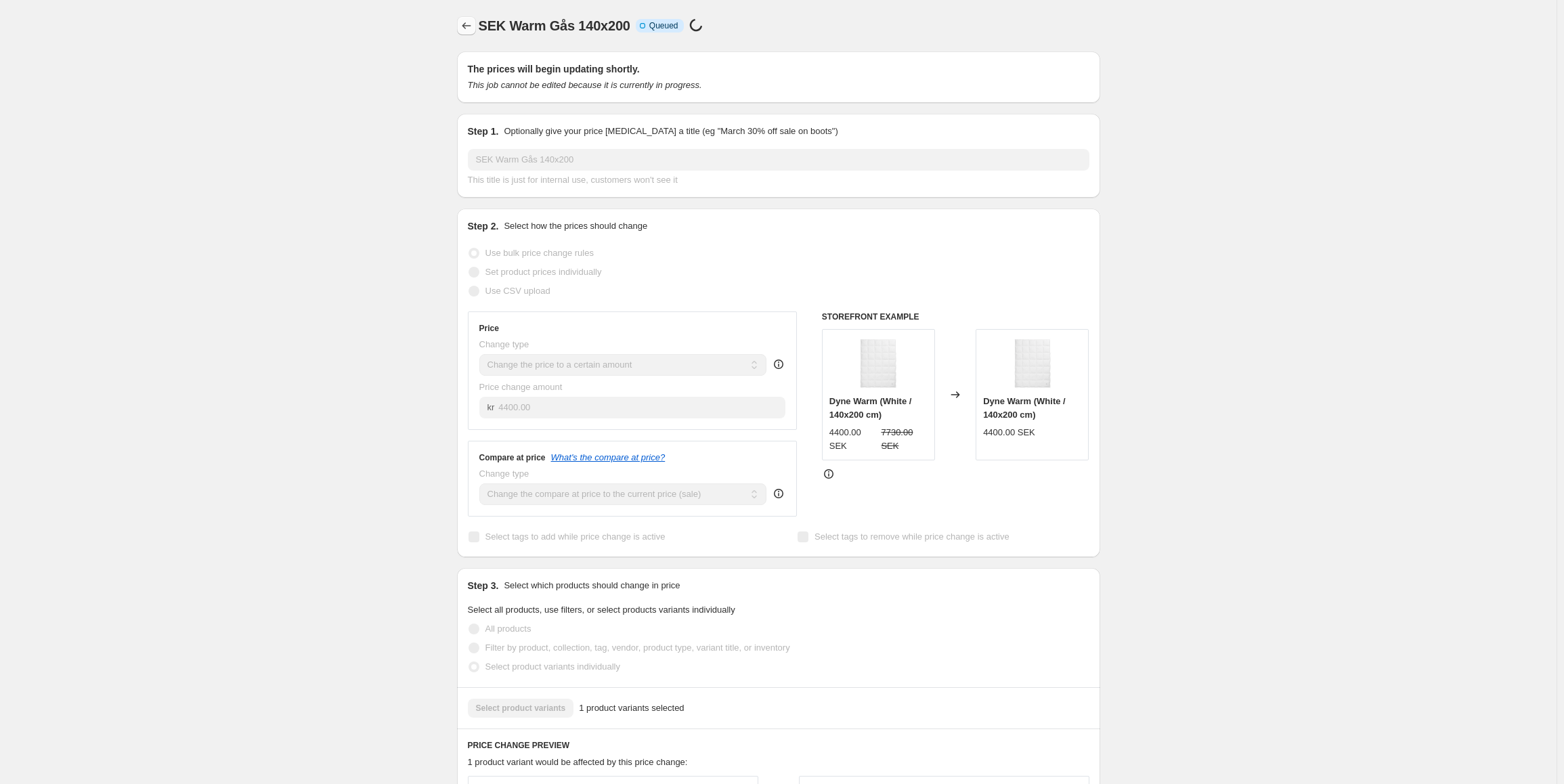
click at [463, 26] on icon "Price change jobs" at bounding box center [466, 26] width 14 height 14
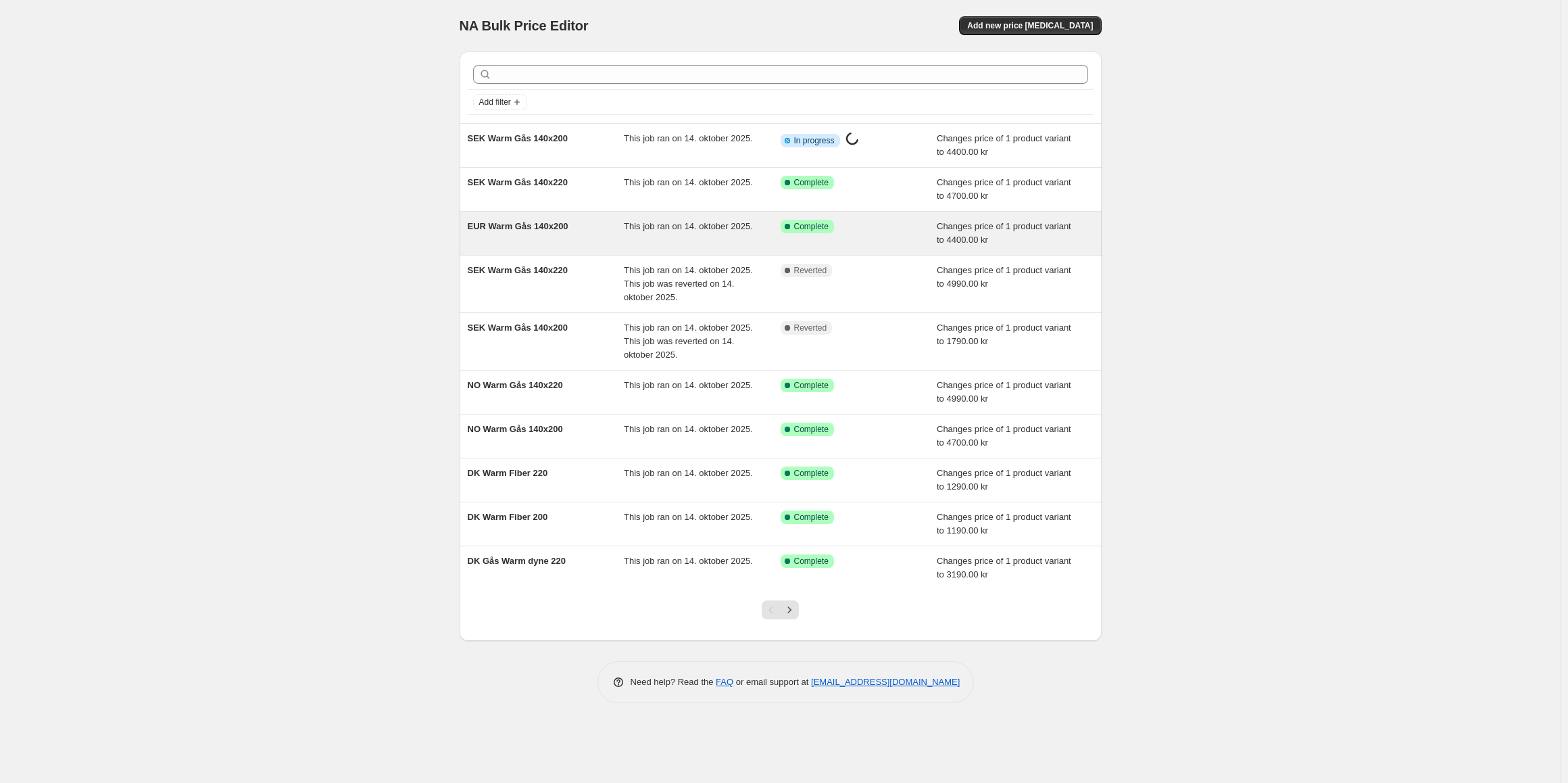
click at [517, 226] on span "EUR Warm Gås 140x200" at bounding box center [518, 226] width 101 height 10
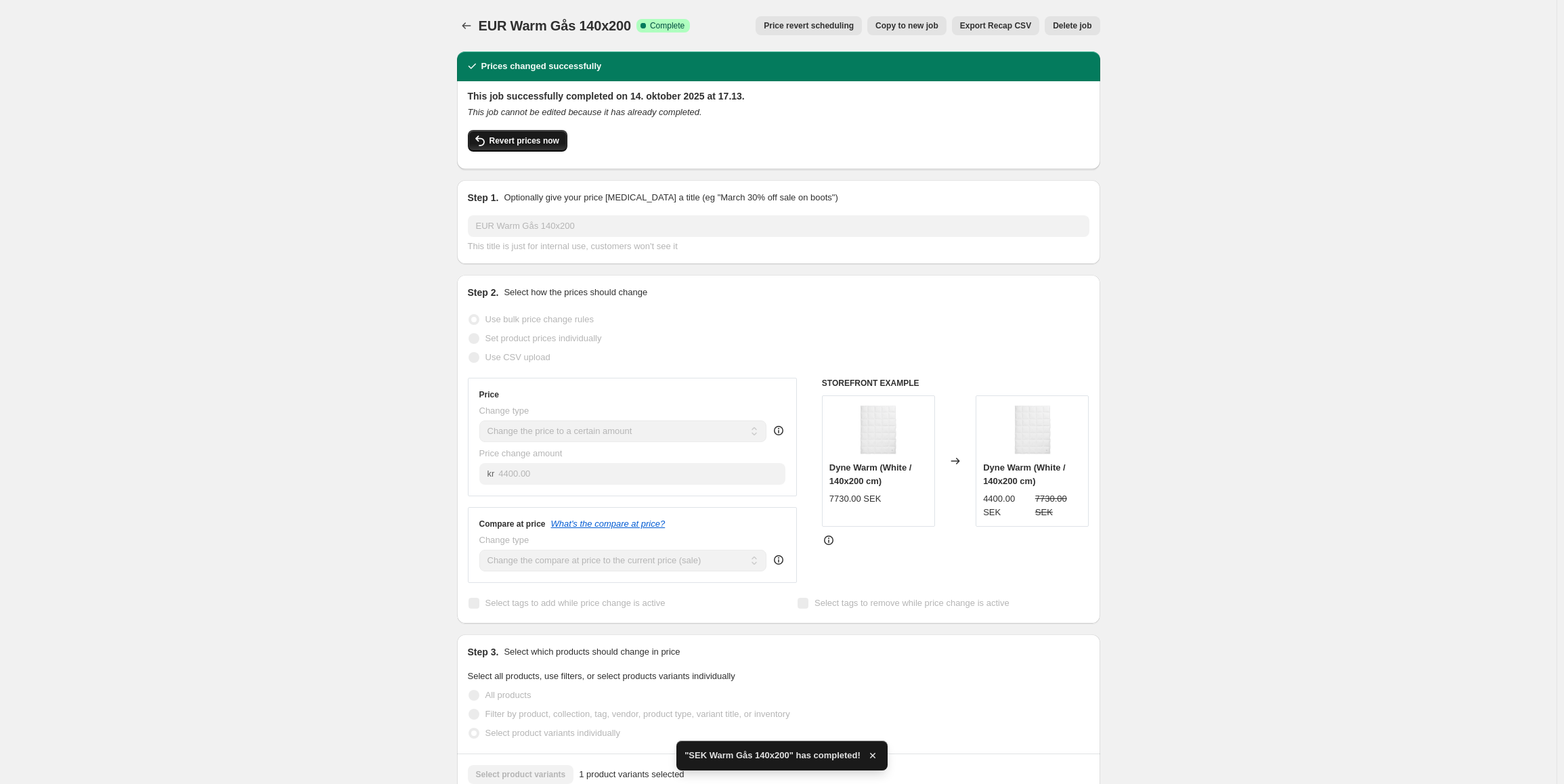
click at [542, 142] on span "Revert prices now" at bounding box center [524, 141] width 70 height 11
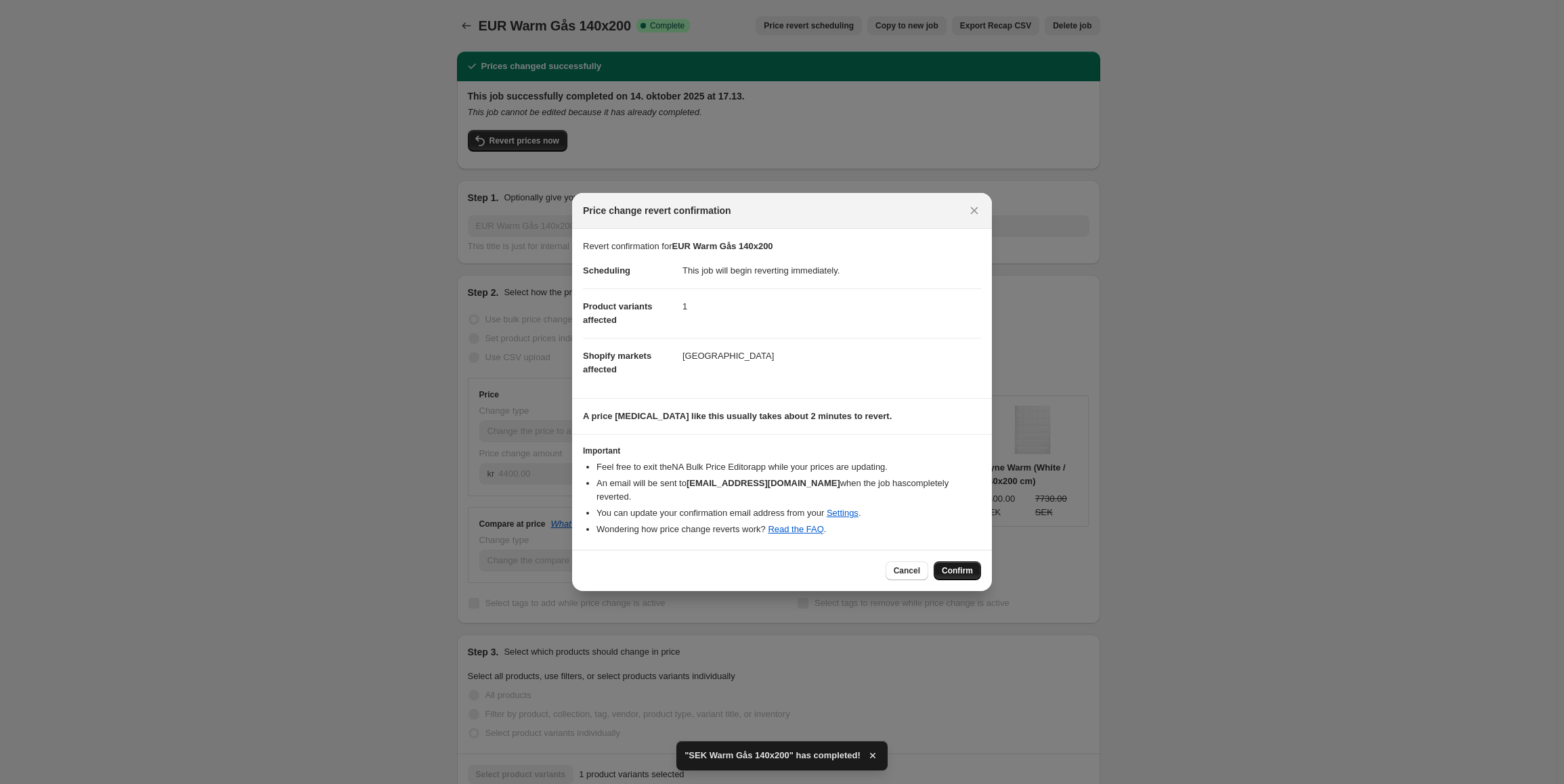
click at [960, 573] on button "Confirm" at bounding box center [956, 570] width 47 height 19
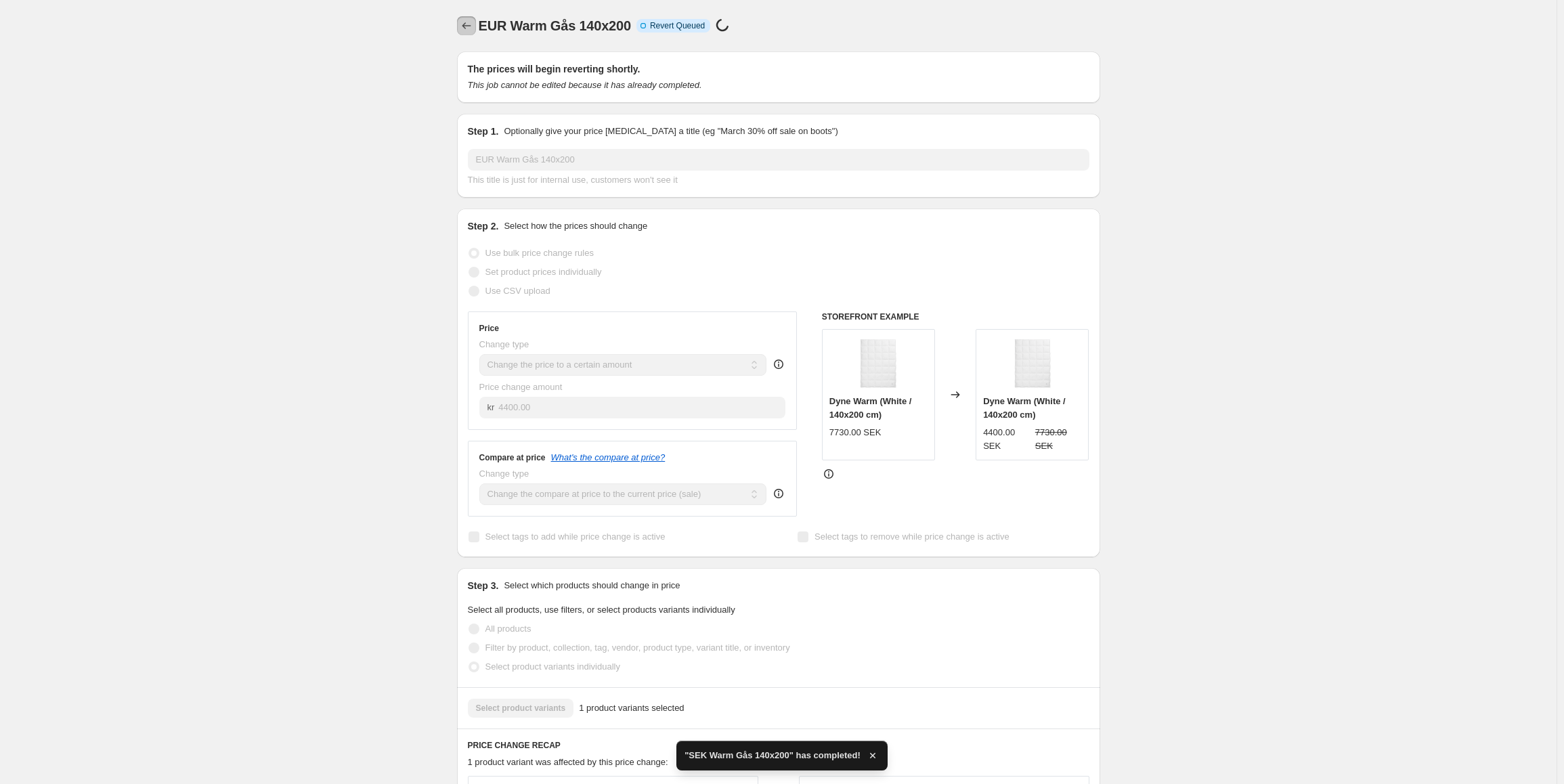
click at [468, 28] on icon "Price change jobs" at bounding box center [466, 26] width 14 height 14
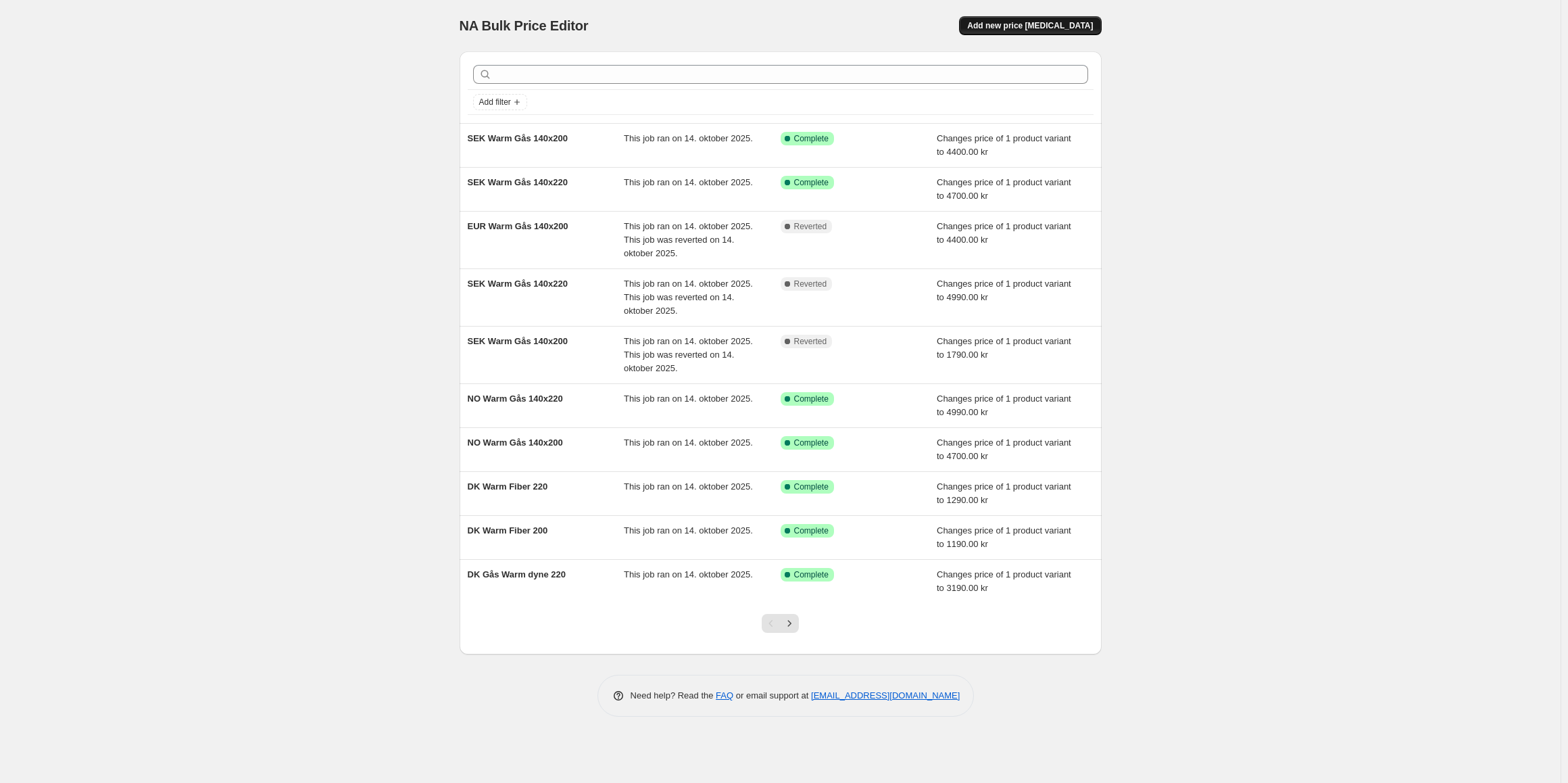
click at [1017, 19] on button "Add new price [MEDICAL_DATA]" at bounding box center [1030, 26] width 142 height 19
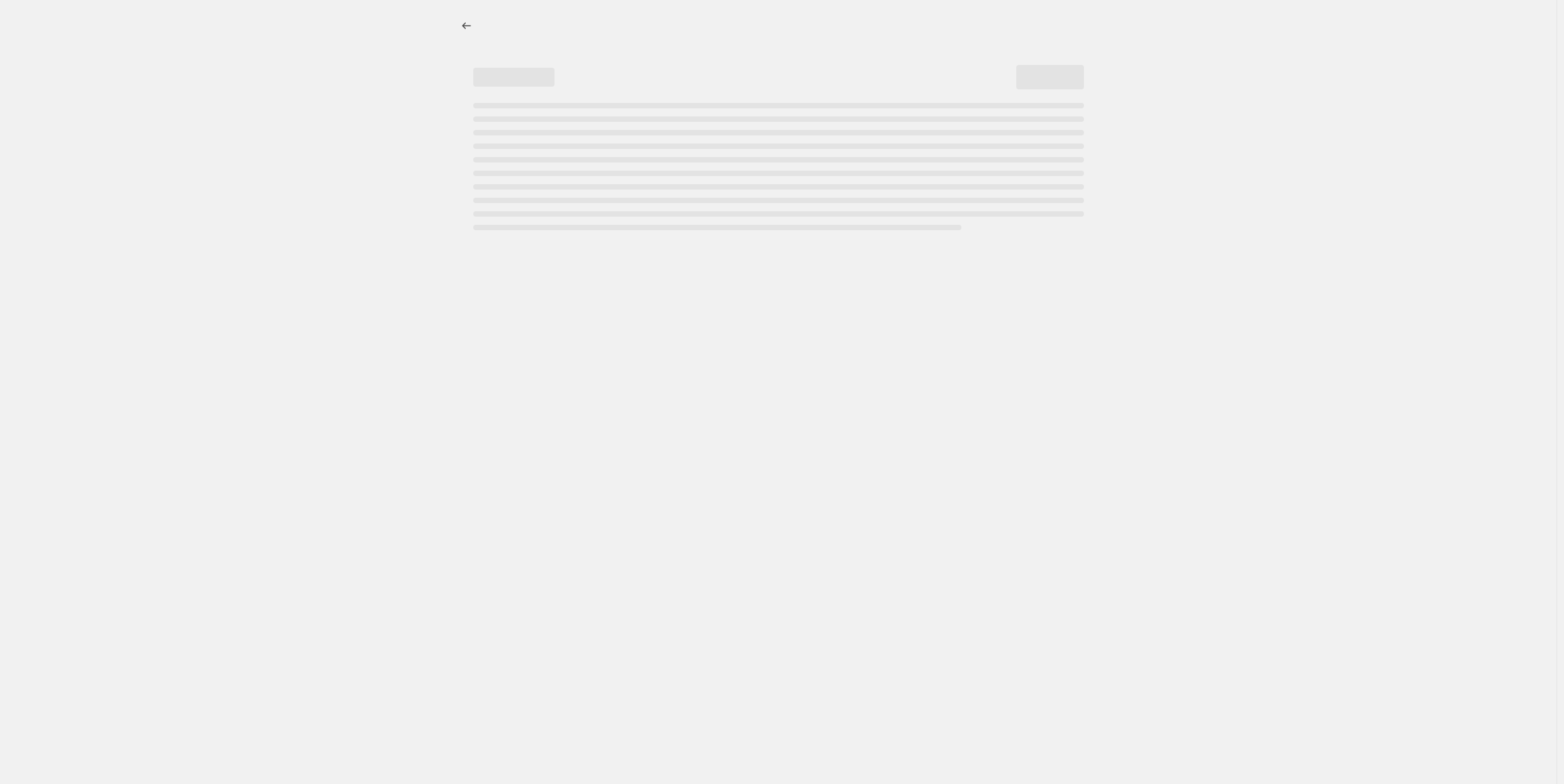
select select "percentage"
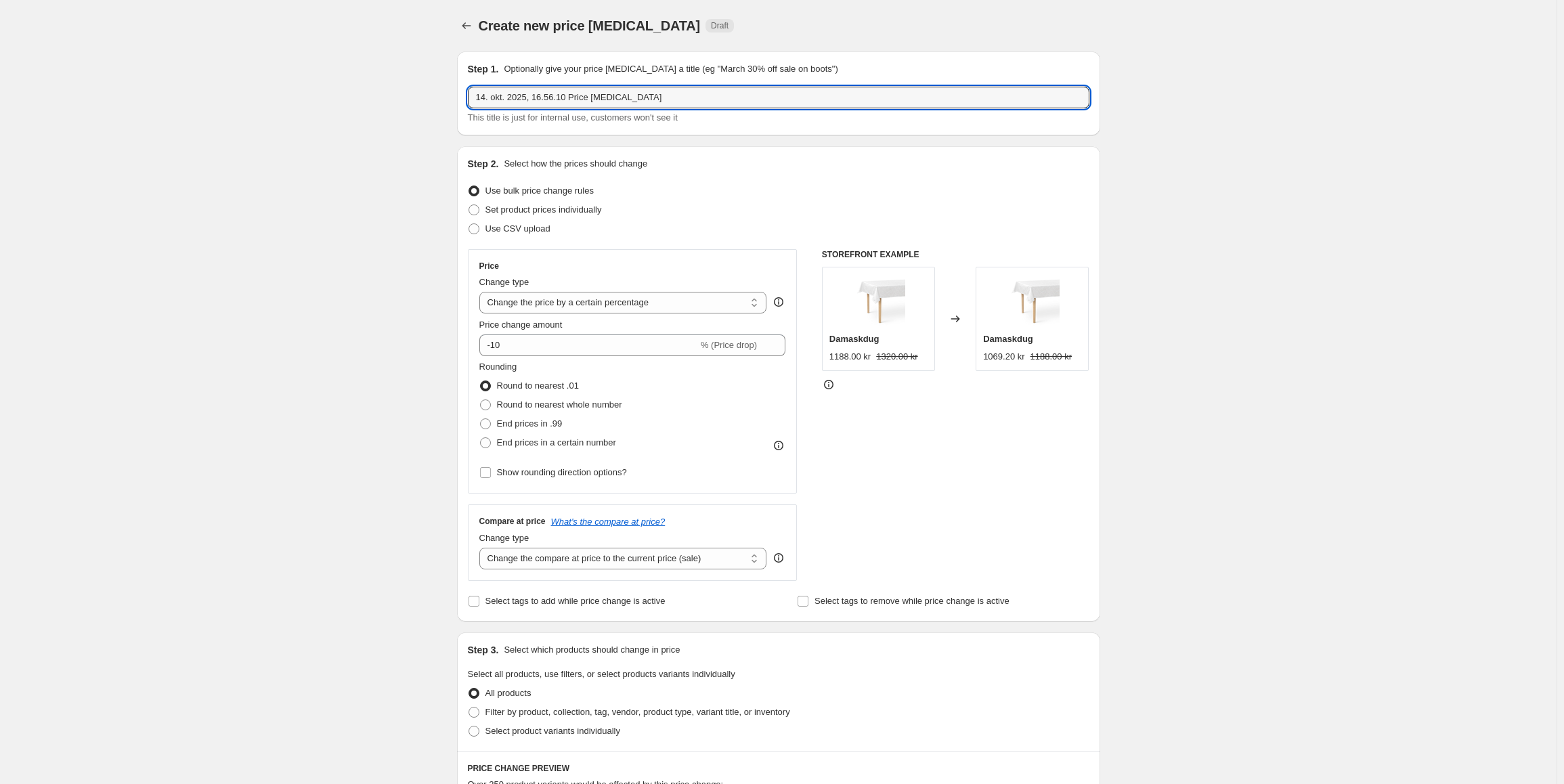
drag, startPoint x: 686, startPoint y: 98, endPoint x: 292, endPoint y: 84, distance: 394.2
click at [292, 84] on div "Create new price [MEDICAL_DATA]. This page is ready Create new price [MEDICAL_D…" at bounding box center [778, 714] width 1557 height 1429
paste input "SEK Warm Gås 140x220"
drag, startPoint x: 493, startPoint y: 98, endPoint x: 473, endPoint y: 98, distance: 20.0
click at [473, 98] on input "SEK Warm Gås 140x220" at bounding box center [778, 97] width 621 height 22
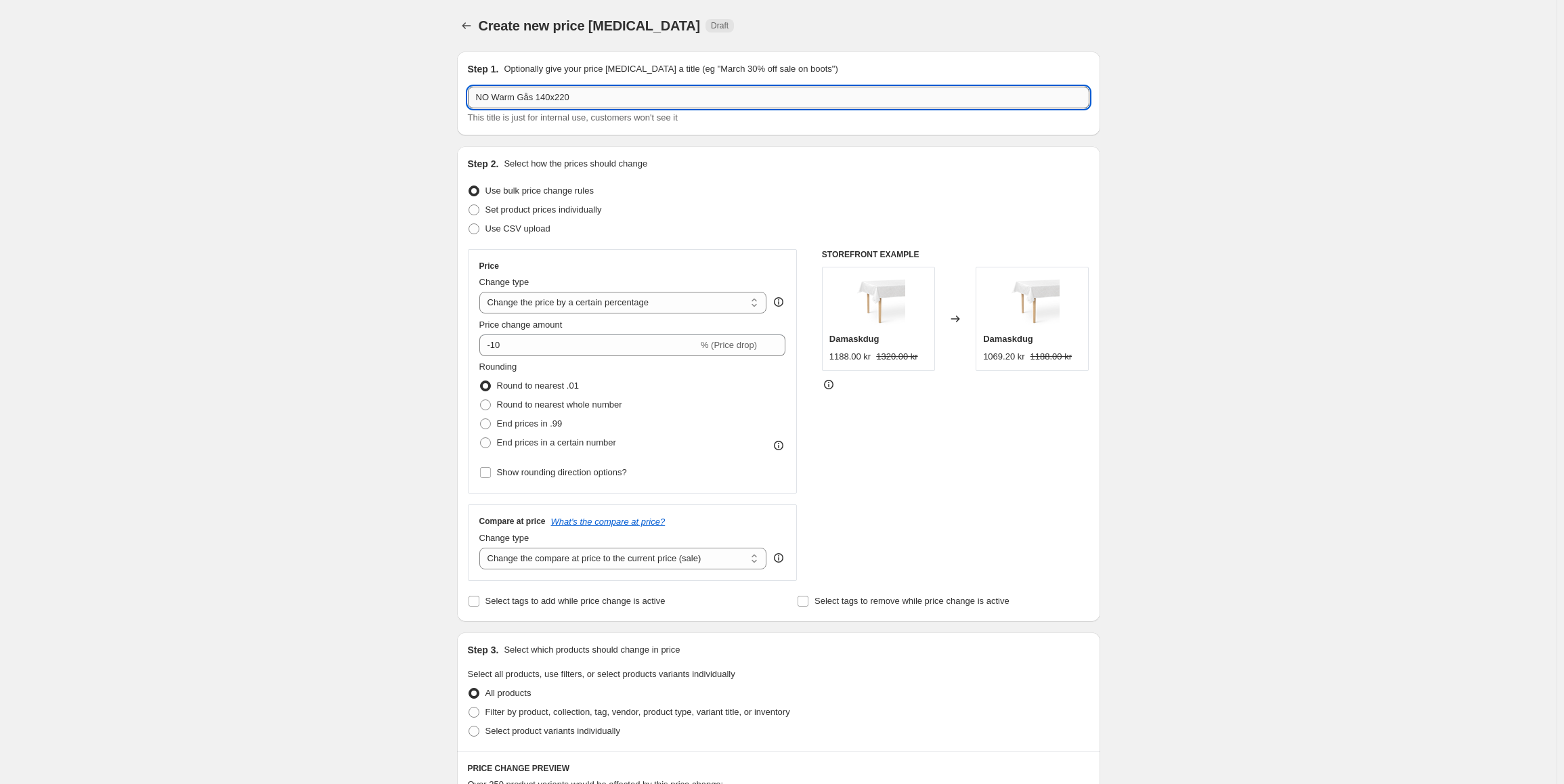
click at [520, 97] on input "NO Warm Gås 140x220" at bounding box center [778, 97] width 621 height 22
type input "NO Warm Fiber 140x200"
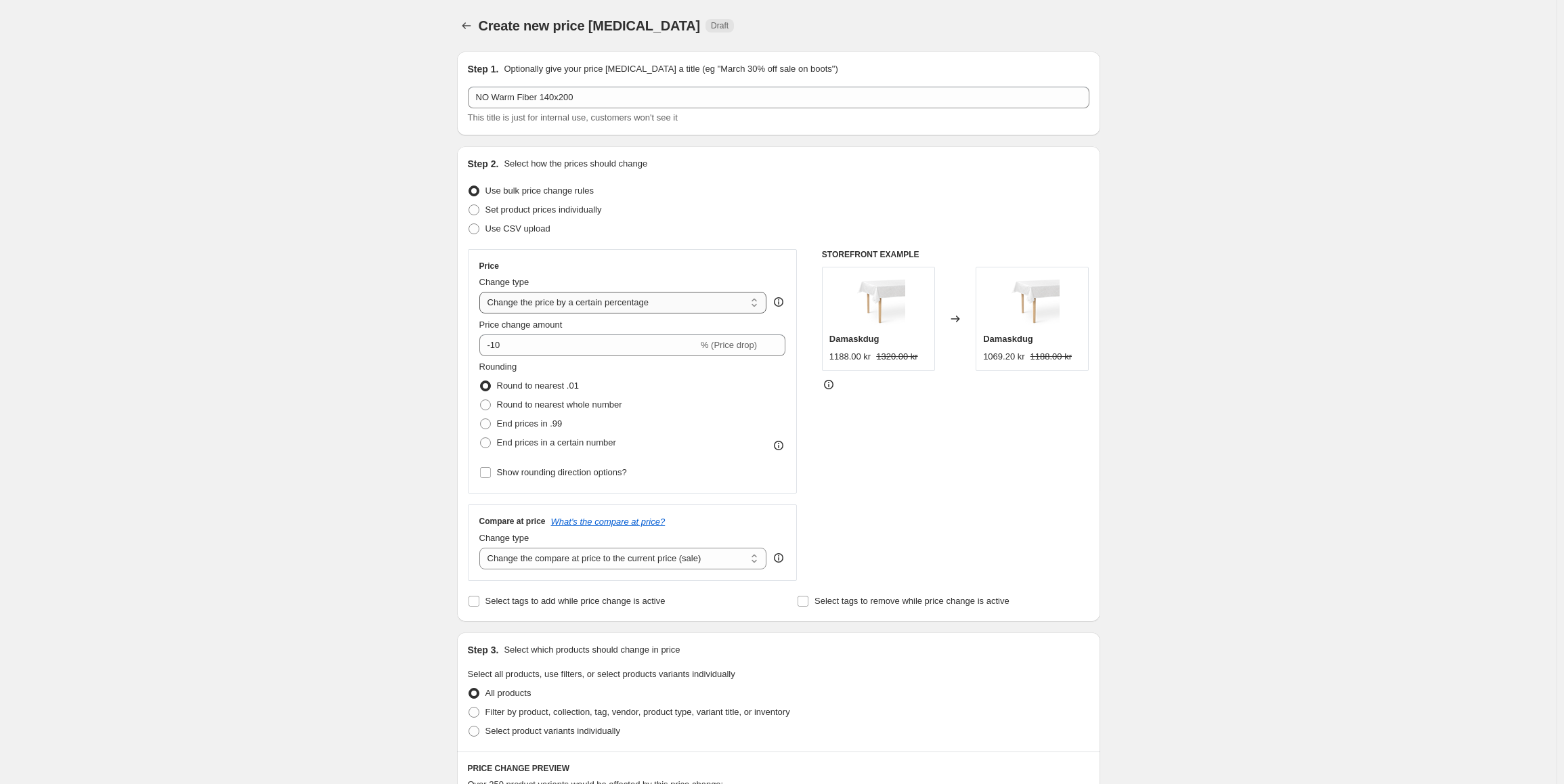
click at [573, 306] on select "Change the price to a certain amount Change the price by a certain amount Chang…" at bounding box center [623, 302] width 287 height 22
select select "to"
click at [482, 292] on select "Change the price to a certain amount Change the price by a certain amount Chang…" at bounding box center [623, 302] width 287 height 22
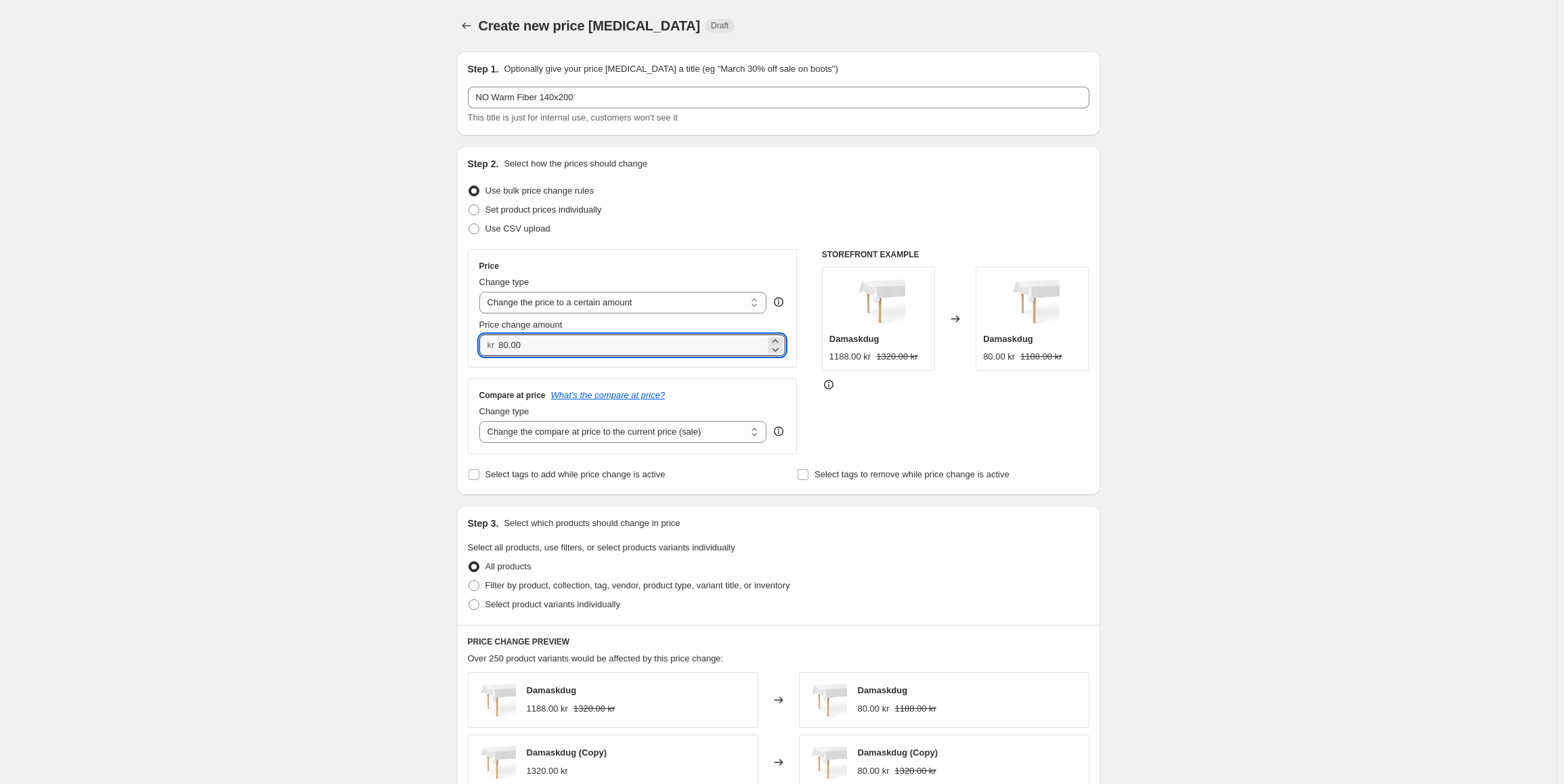
drag, startPoint x: 534, startPoint y: 350, endPoint x: 501, endPoint y: 349, distance: 33.0
click at [501, 349] on div "kr 80.00" at bounding box center [632, 345] width 307 height 22
type input "1890.00"
click at [563, 441] on select "Change the compare at price to the current price (sale) Change the compare at p…" at bounding box center [623, 431] width 287 height 22
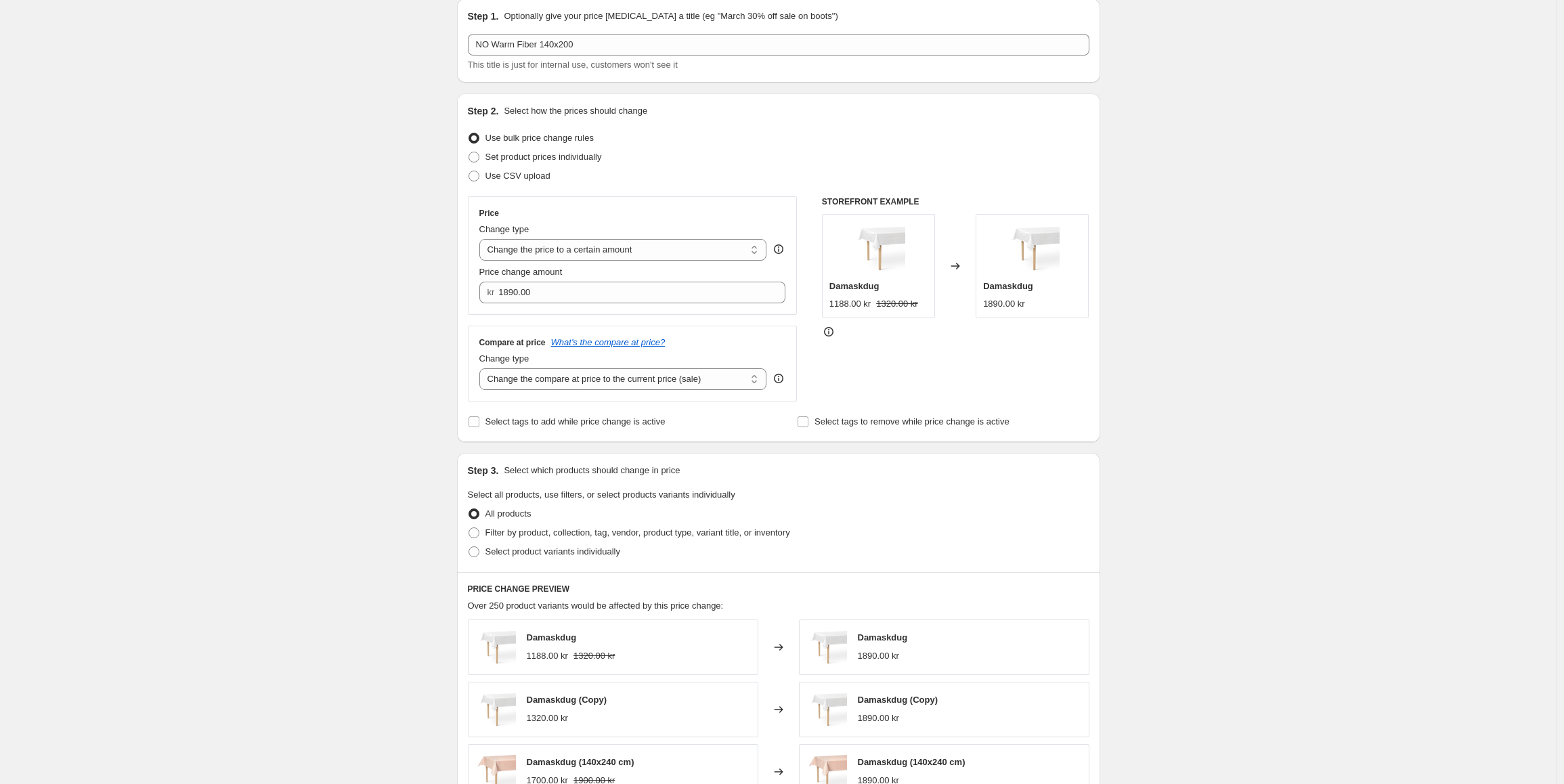
scroll to position [68, 0]
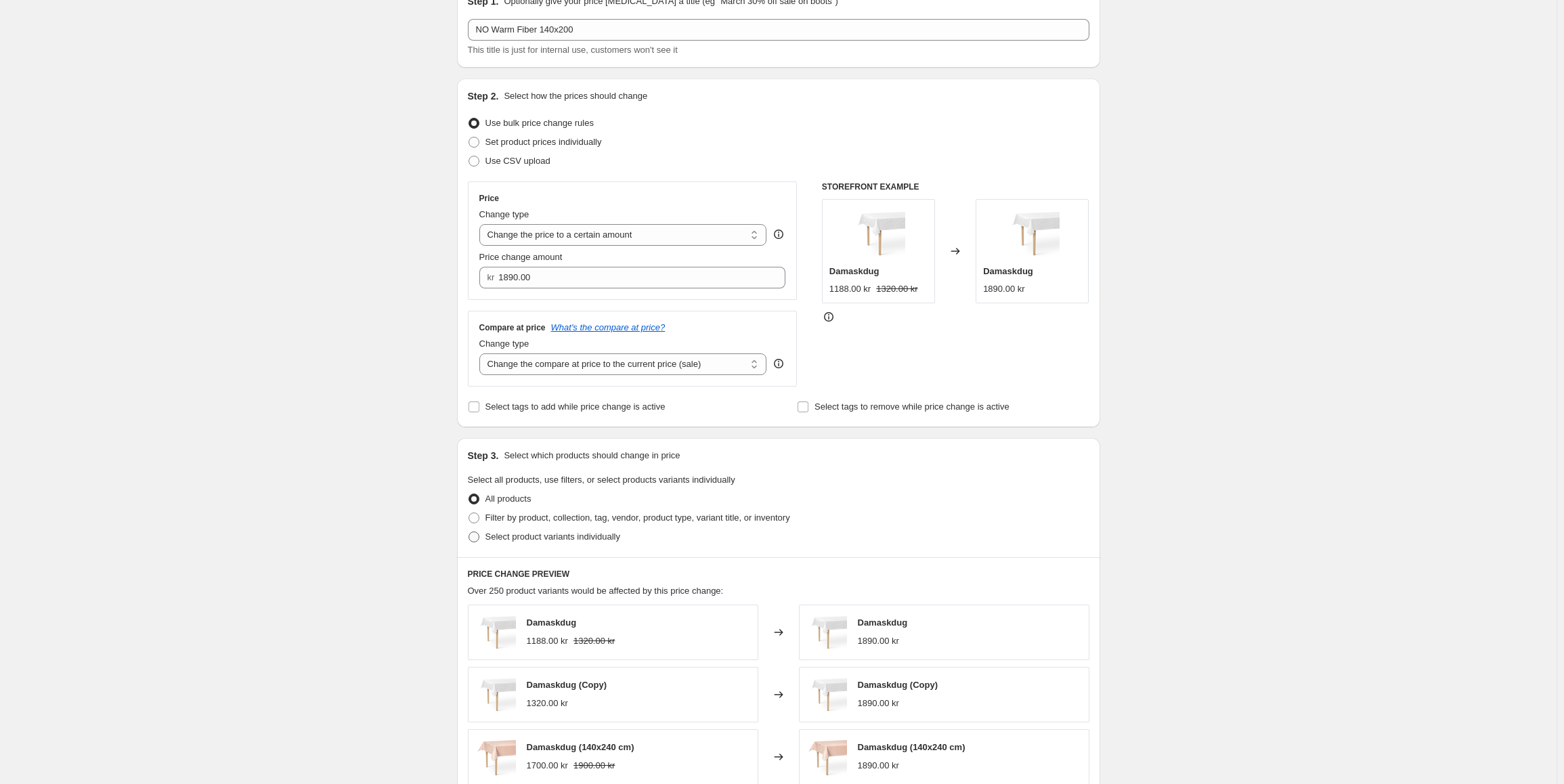
click at [479, 542] on span at bounding box center [474, 537] width 11 height 11
click at [469, 532] on input "Select product variants individually" at bounding box center [468, 531] width 1 height 1
radio input "true"
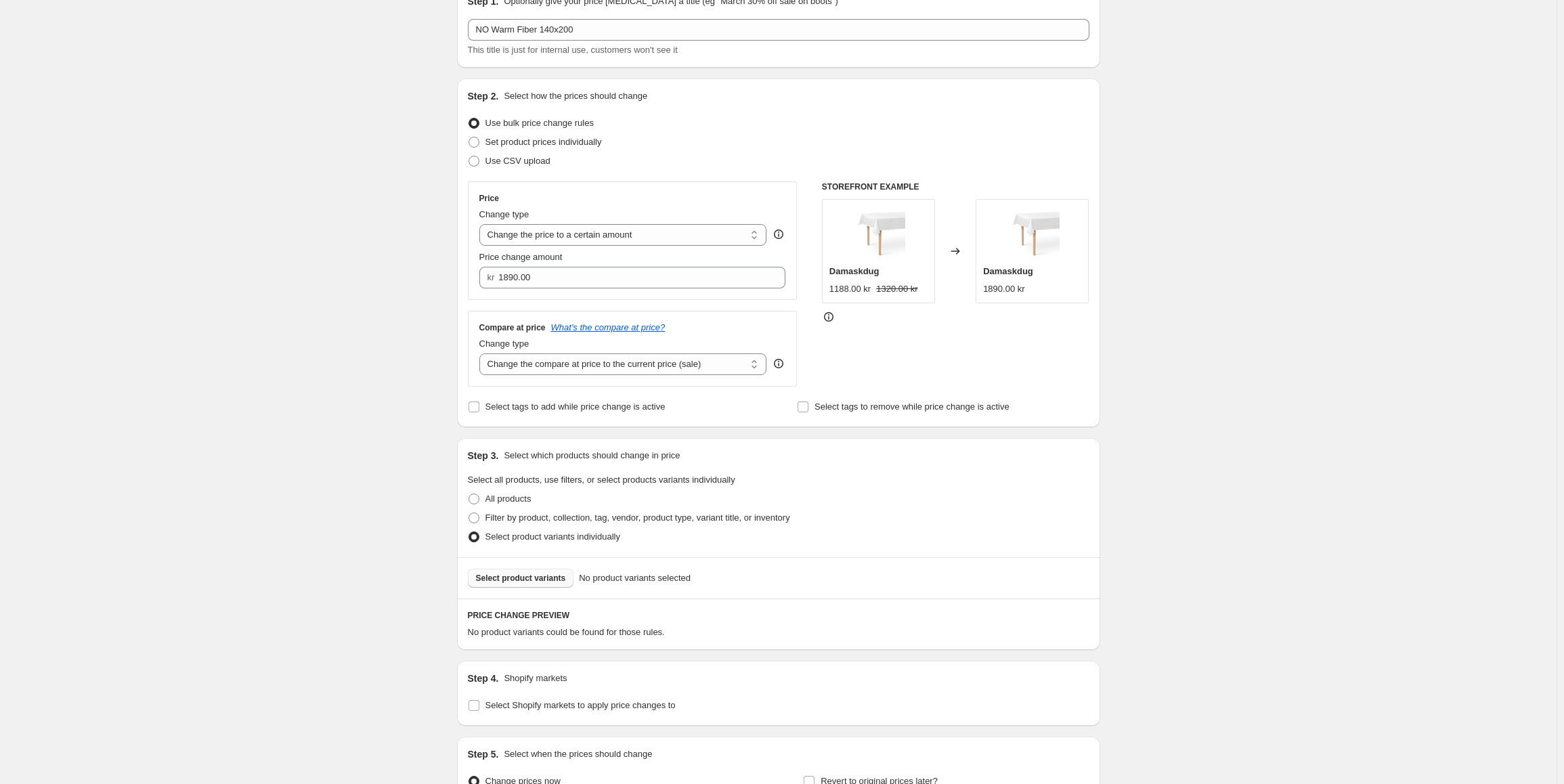
click at [522, 580] on span "Select product variants" at bounding box center [521, 578] width 90 height 11
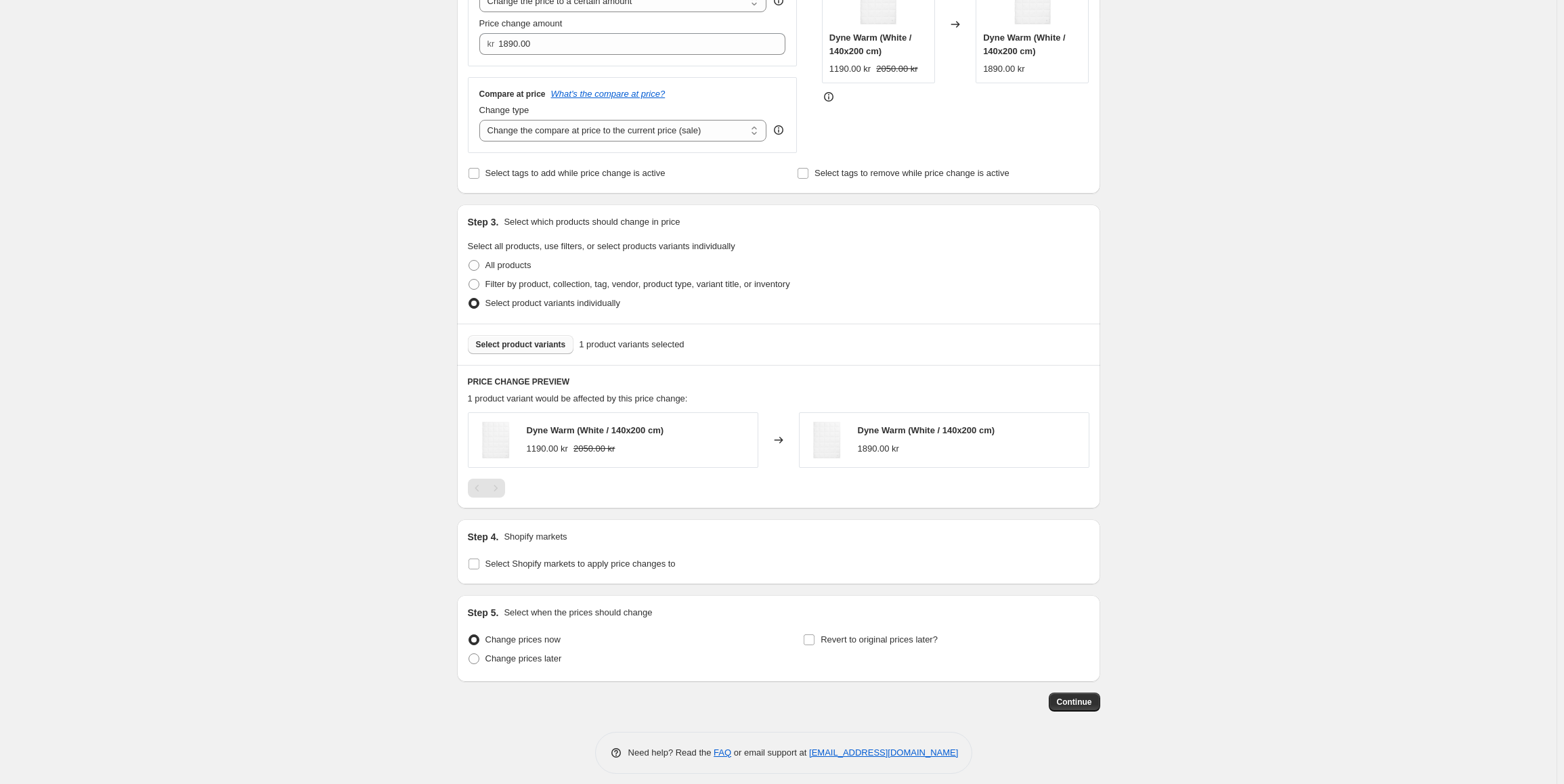
scroll to position [312, 0]
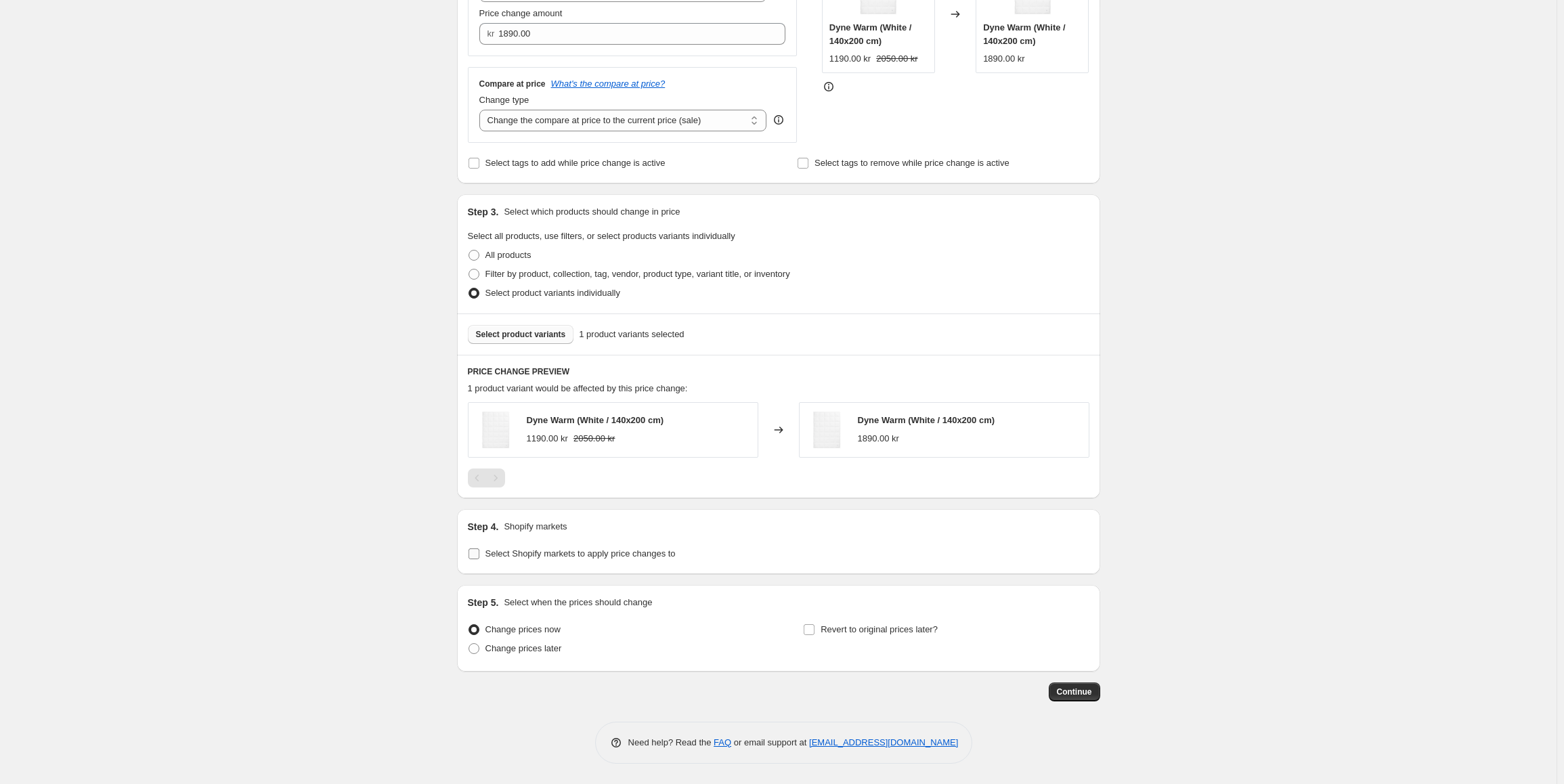
click at [479, 552] on input "Select Shopify markets to apply price changes to" at bounding box center [474, 554] width 11 height 11
checkbox input "true"
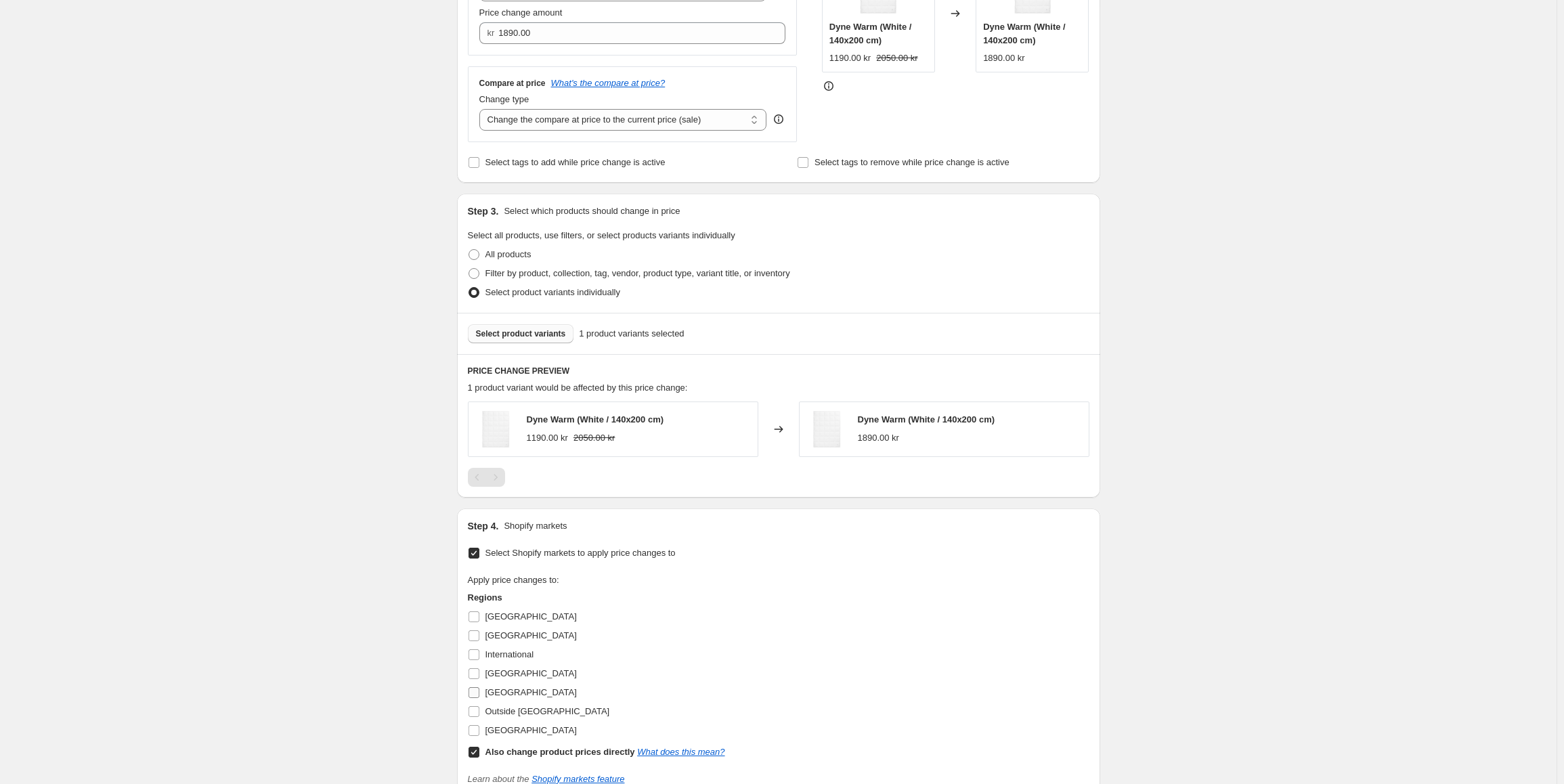
click at [479, 694] on input "[GEOGRAPHIC_DATA]" at bounding box center [474, 693] width 11 height 11
checkbox input "true"
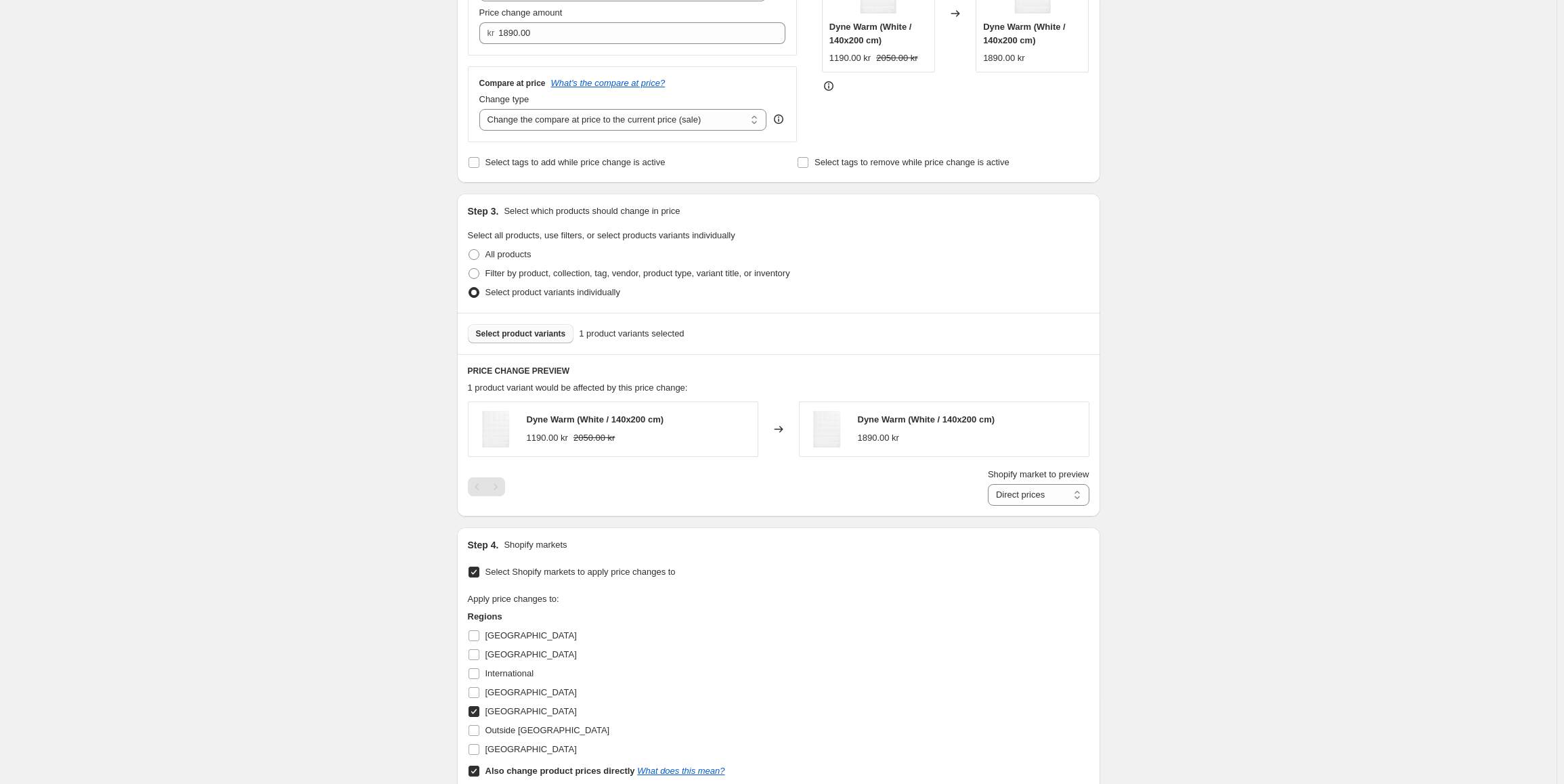
click at [475, 769] on input "Also change product prices directly What does this mean?" at bounding box center [474, 771] width 11 height 11
checkbox input "false"
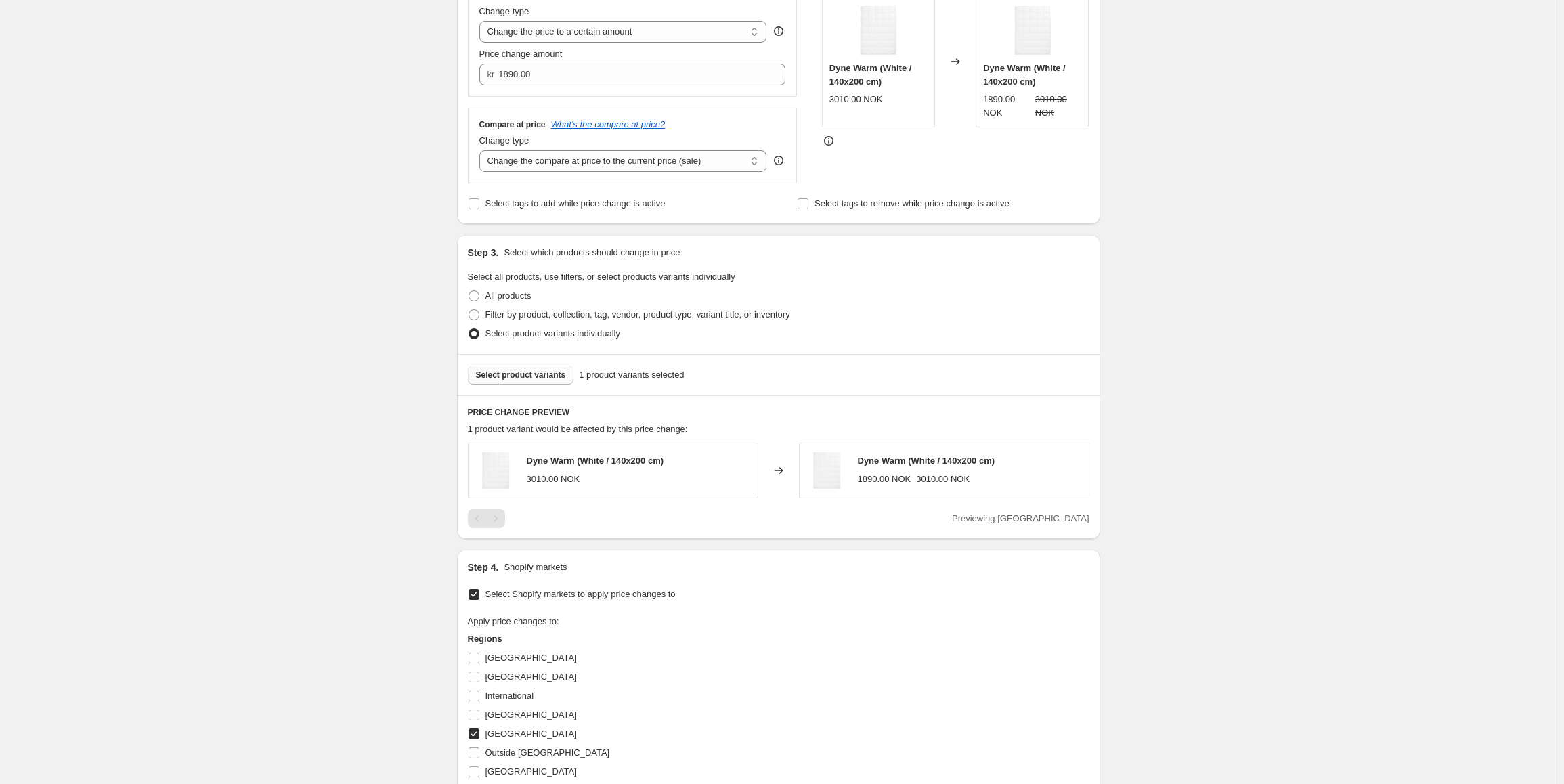
scroll to position [535, 0]
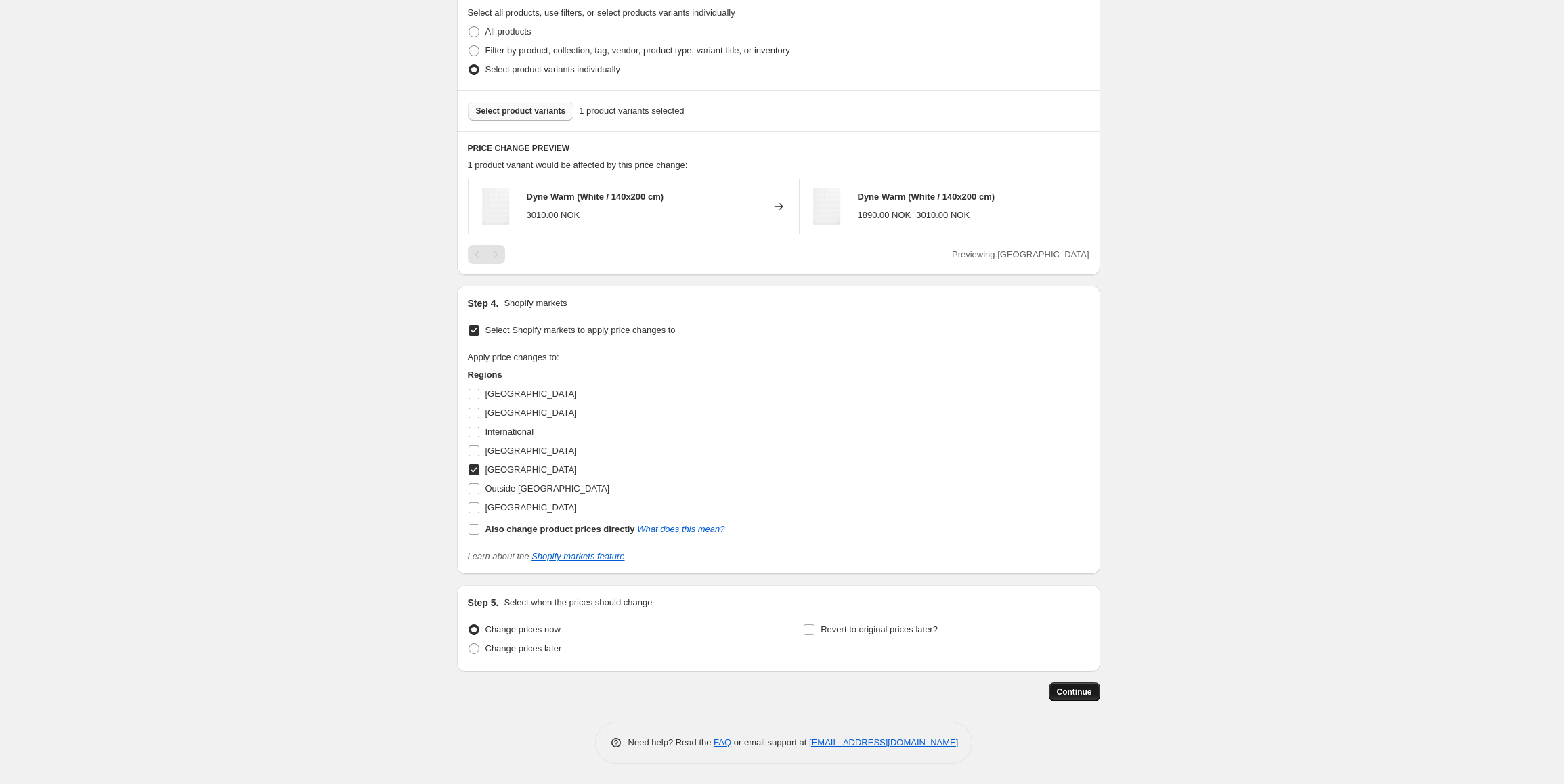
click at [1075, 688] on span "Continue" at bounding box center [1074, 692] width 35 height 11
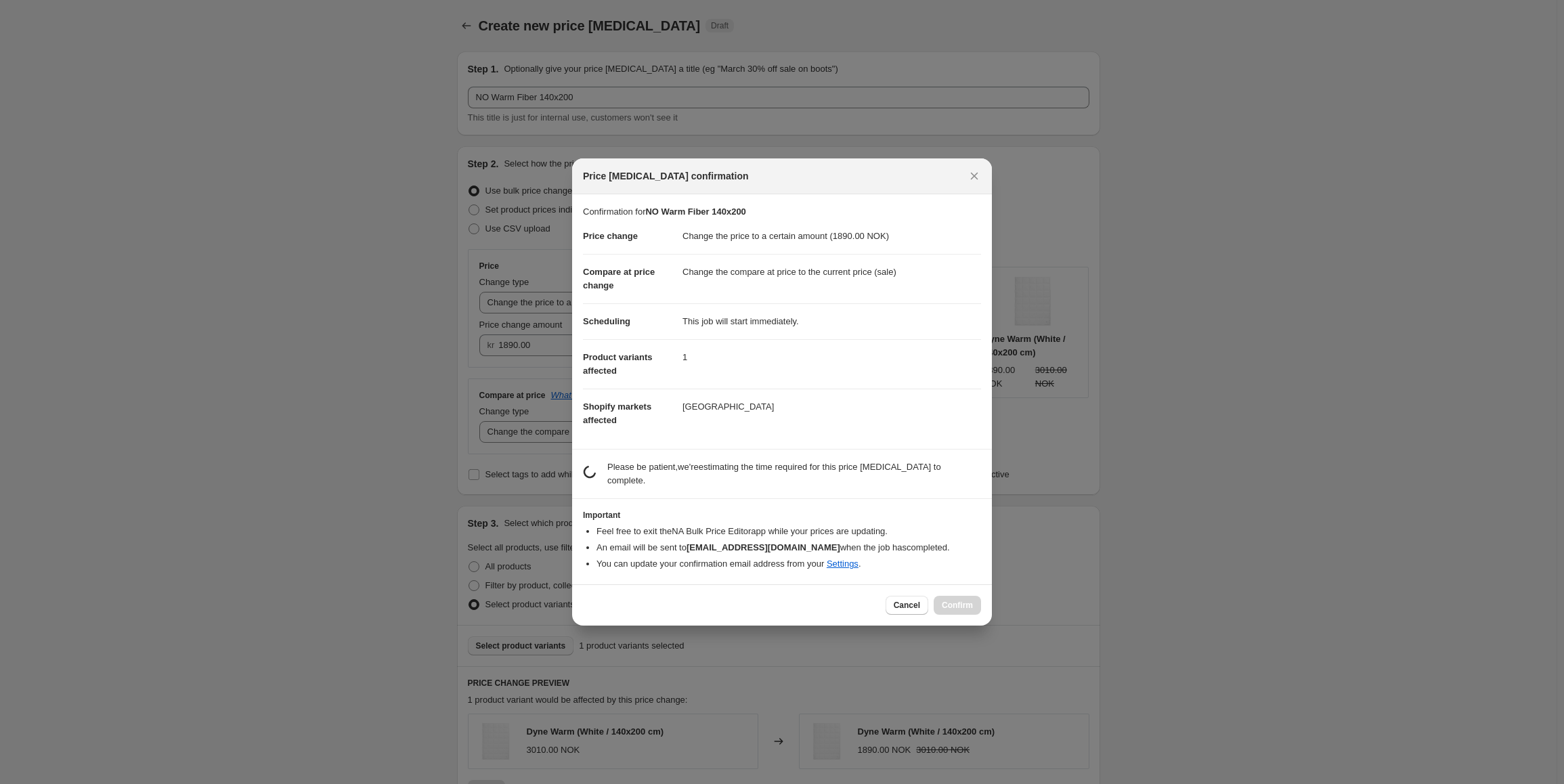
scroll to position [0, 0]
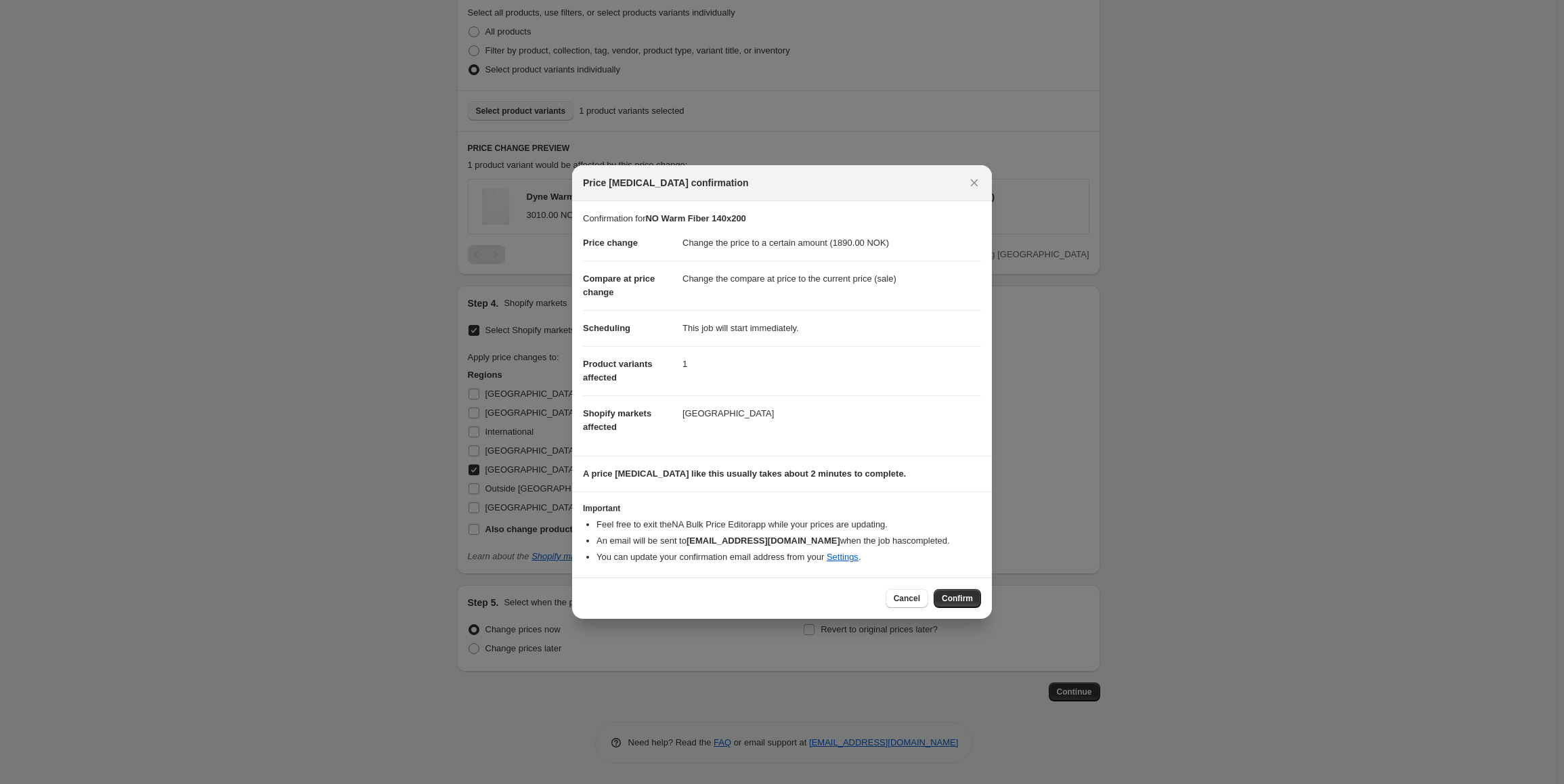
drag, startPoint x: 947, startPoint y: 595, endPoint x: 962, endPoint y: 582, distance: 19.8
click at [946, 599] on span "Confirm" at bounding box center [957, 598] width 31 height 11
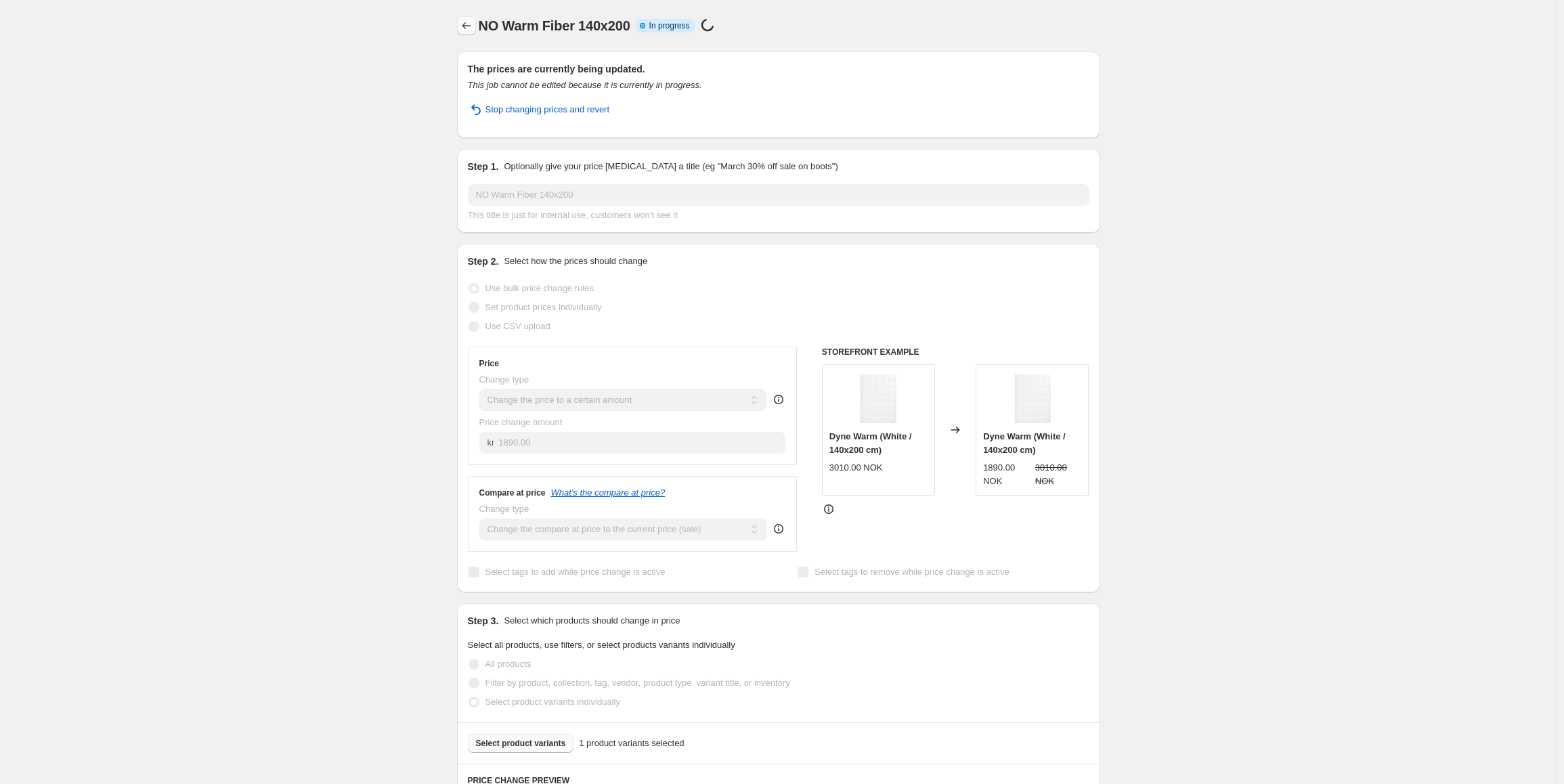
click at [463, 17] on button "Price change jobs" at bounding box center [467, 26] width 19 height 19
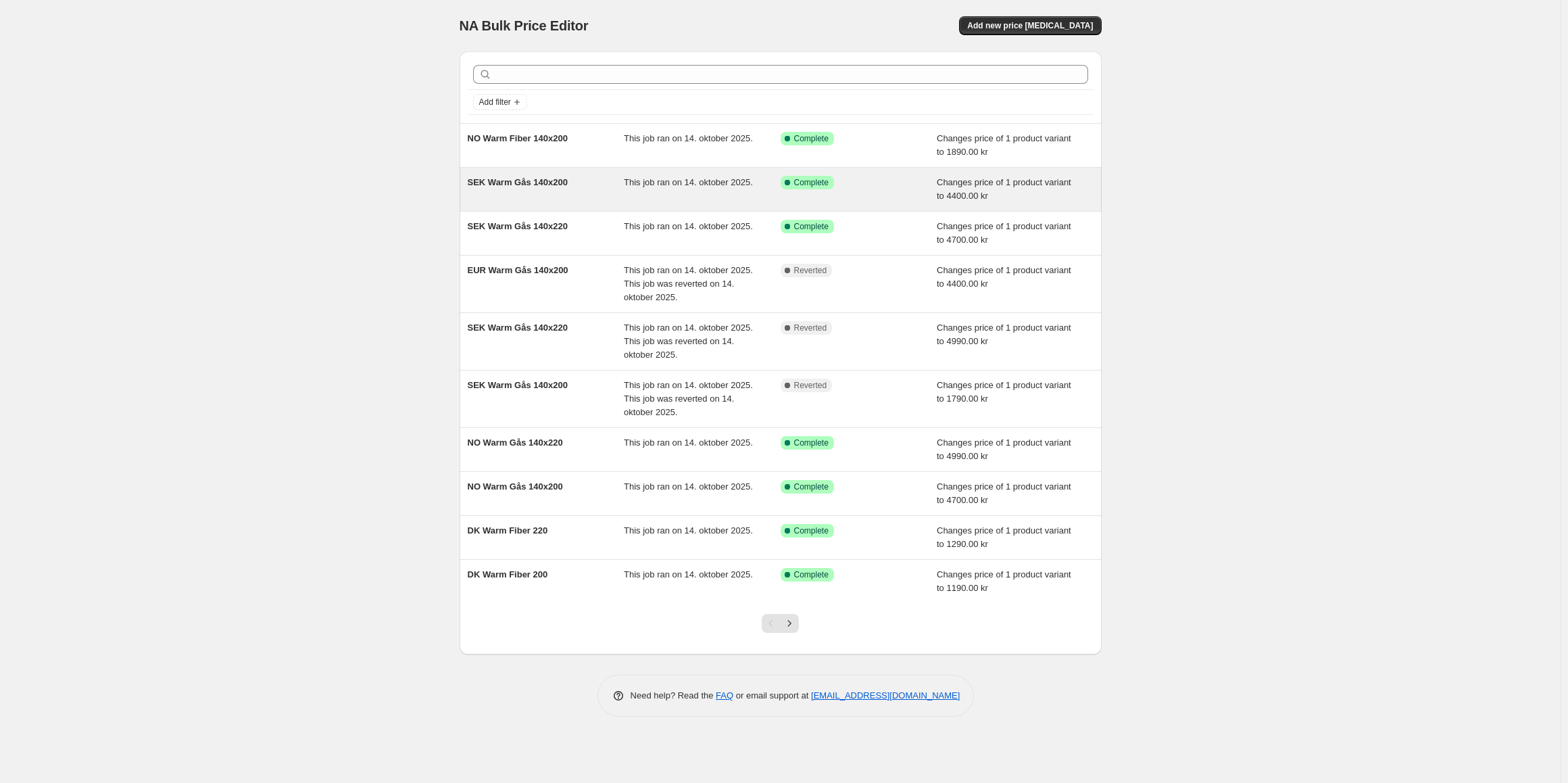
click at [526, 186] on span "SEK Warm Gås 140x200" at bounding box center [517, 182] width 100 height 10
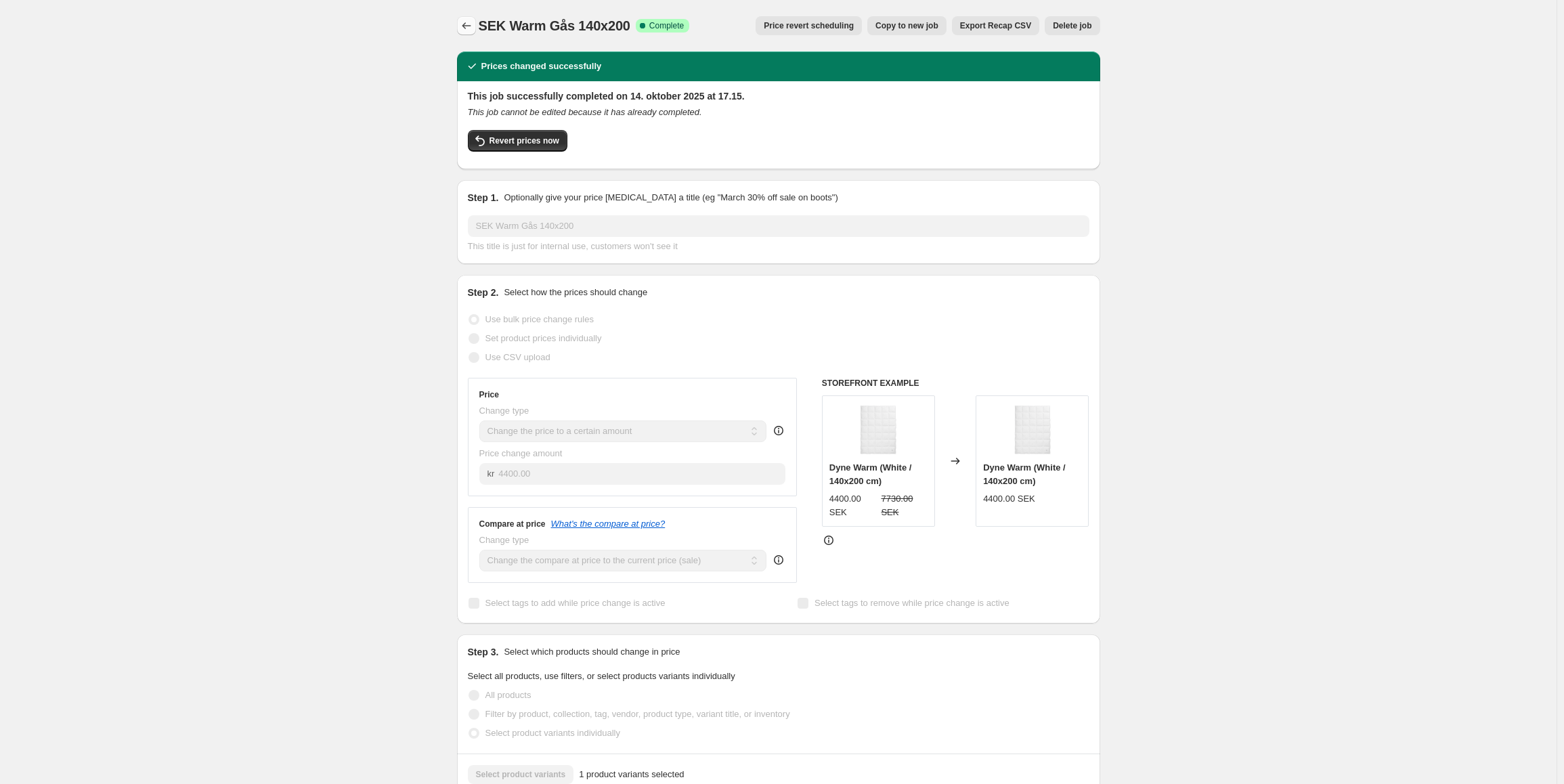
click at [468, 27] on icon "Price change jobs" at bounding box center [466, 26] width 14 height 14
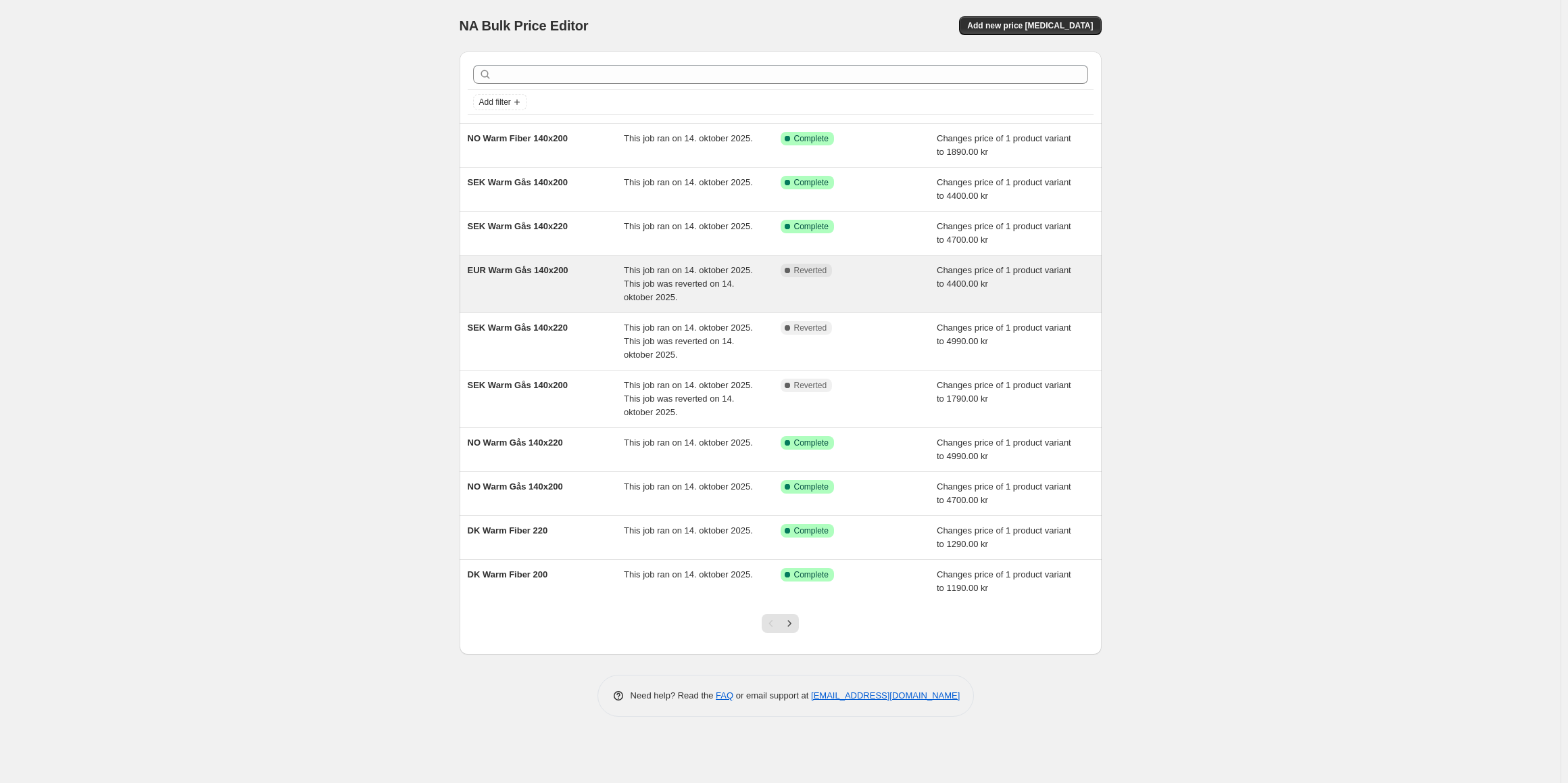
click at [515, 269] on span "EUR Warm Gås 140x200" at bounding box center [518, 270] width 101 height 10
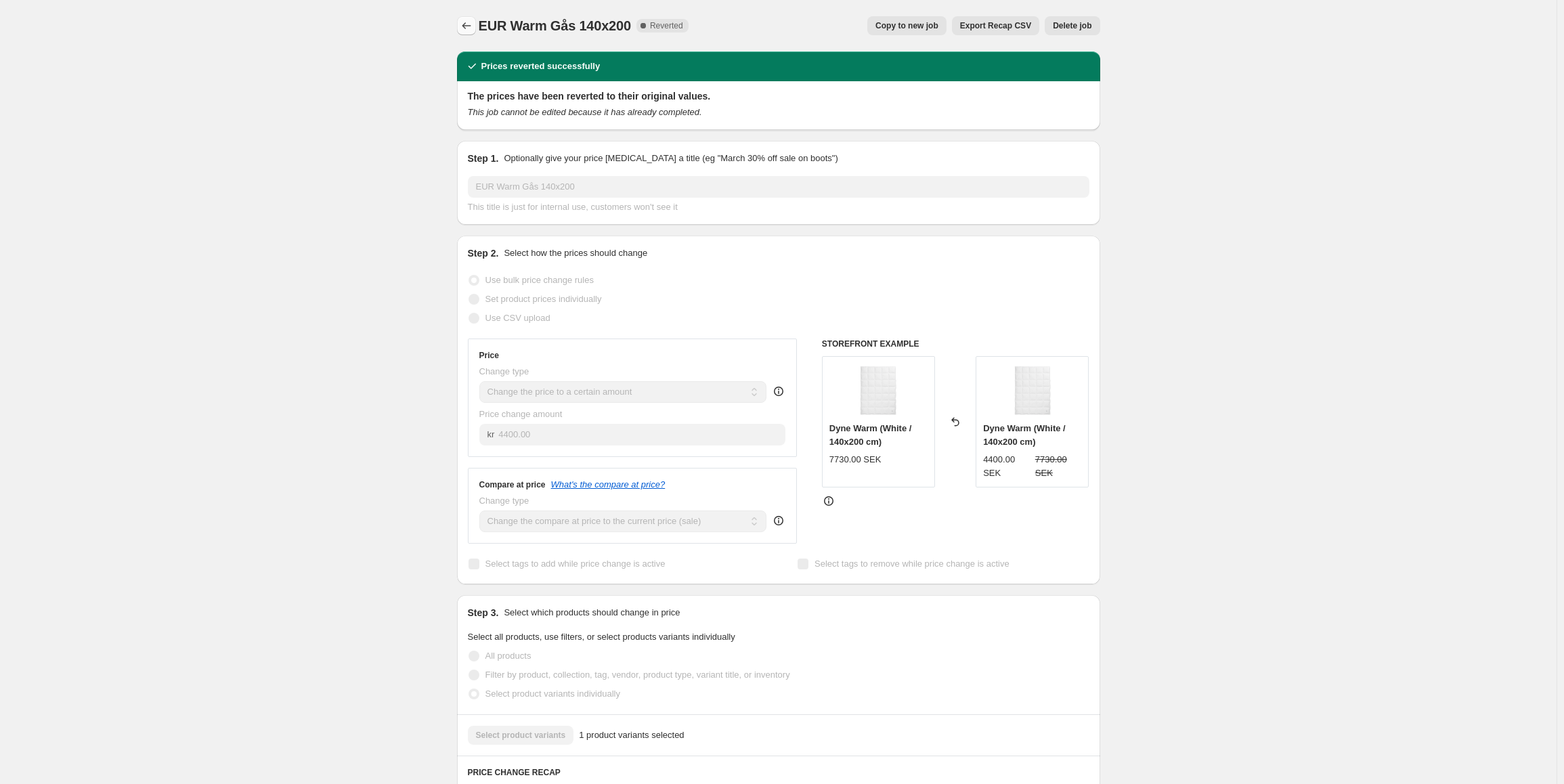
click at [463, 24] on icon "Price change jobs" at bounding box center [466, 26] width 14 height 14
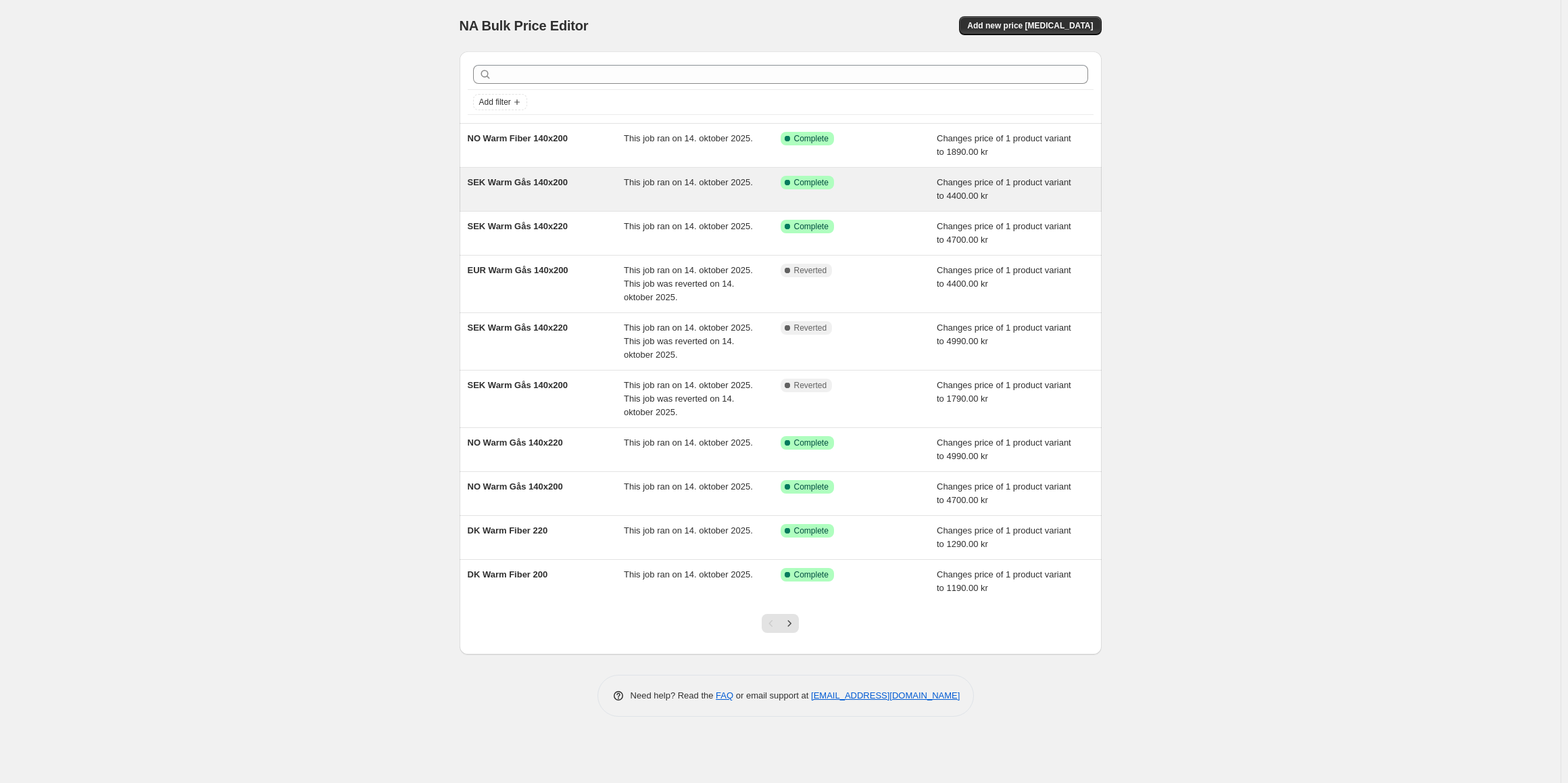
click at [536, 185] on span "SEK Warm Gås 140x200" at bounding box center [517, 182] width 100 height 10
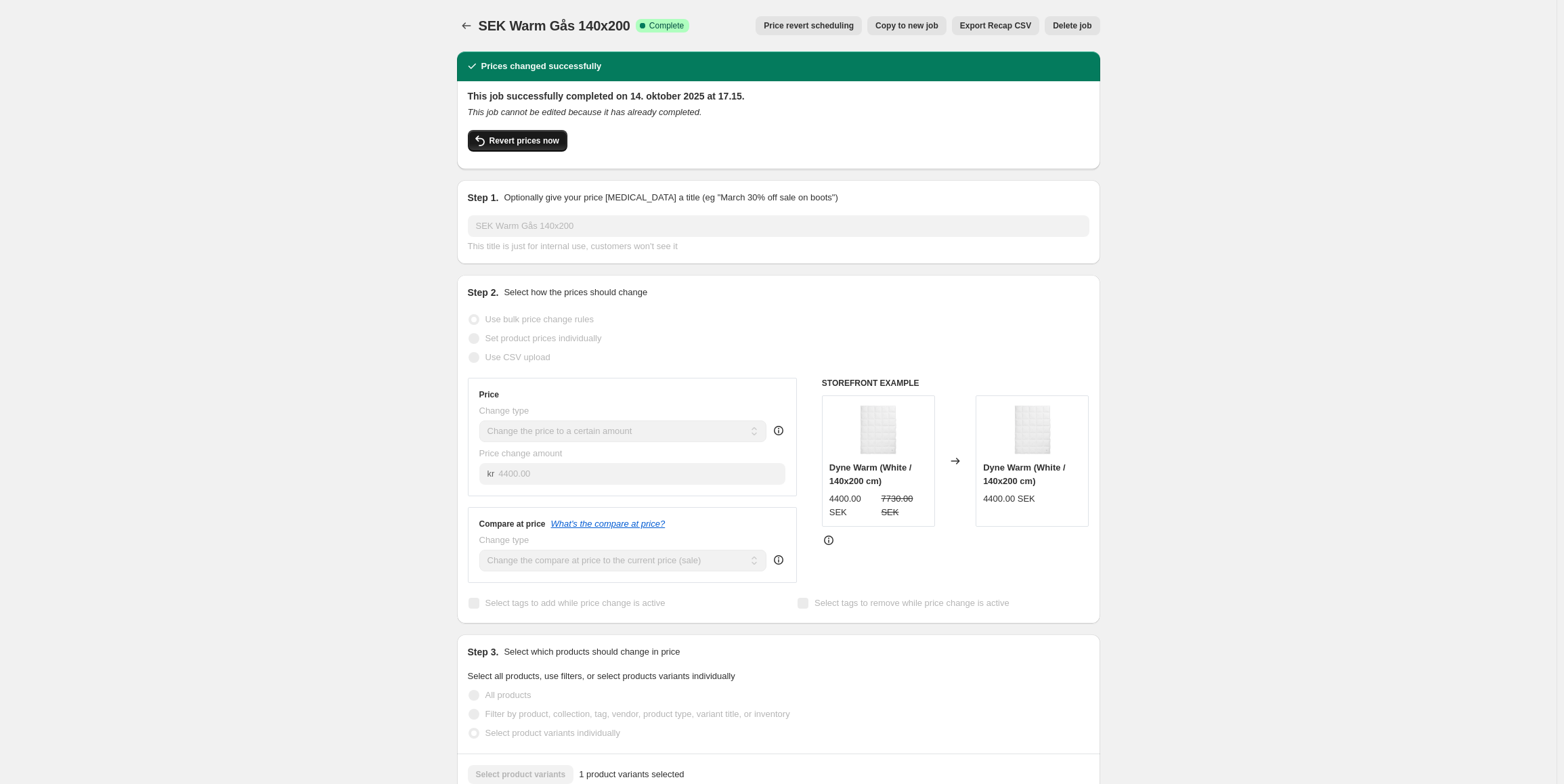
click at [520, 146] on button "Revert prices now" at bounding box center [517, 140] width 99 height 22
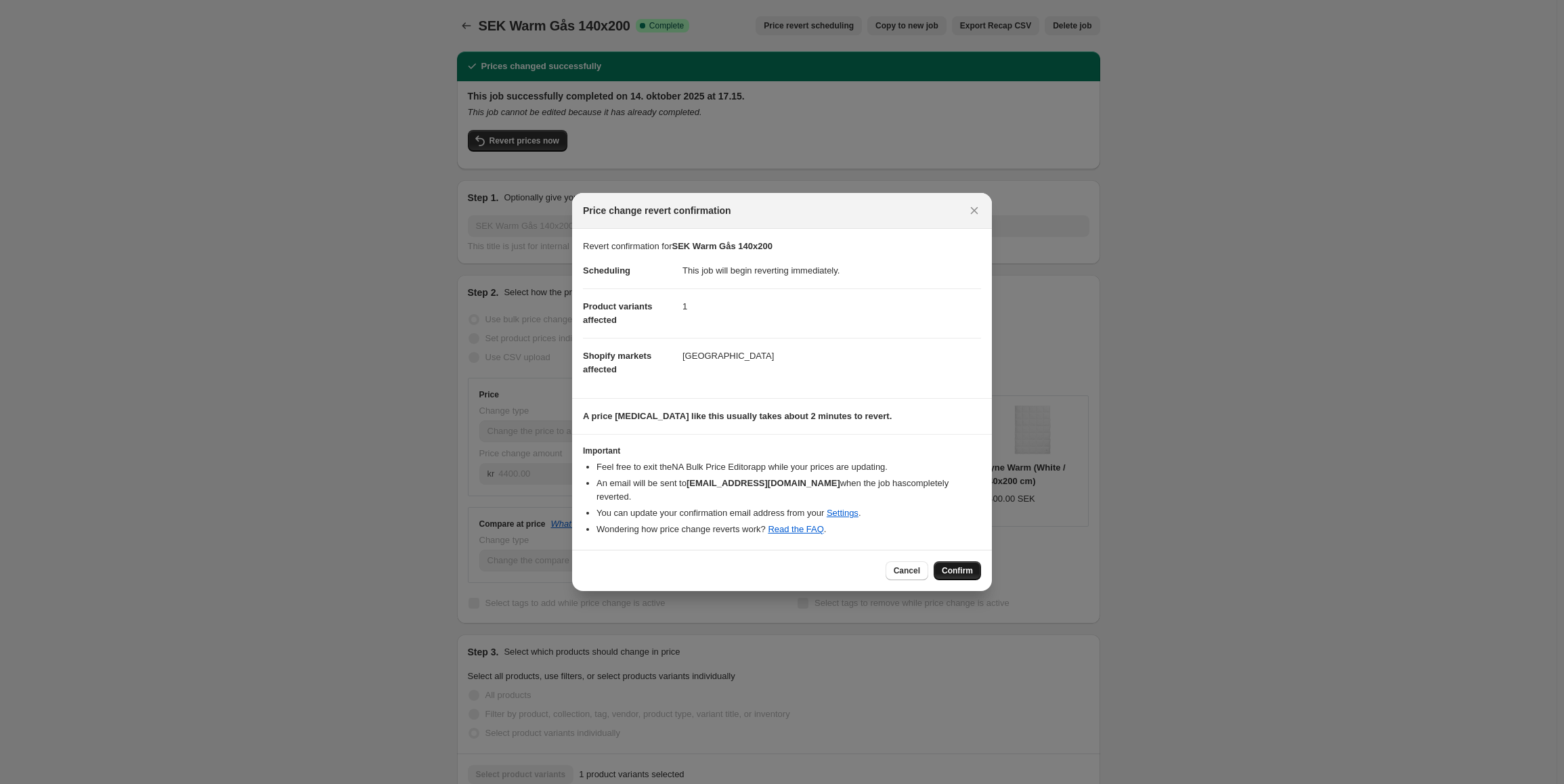
click at [953, 561] on button "Confirm" at bounding box center [956, 570] width 47 height 19
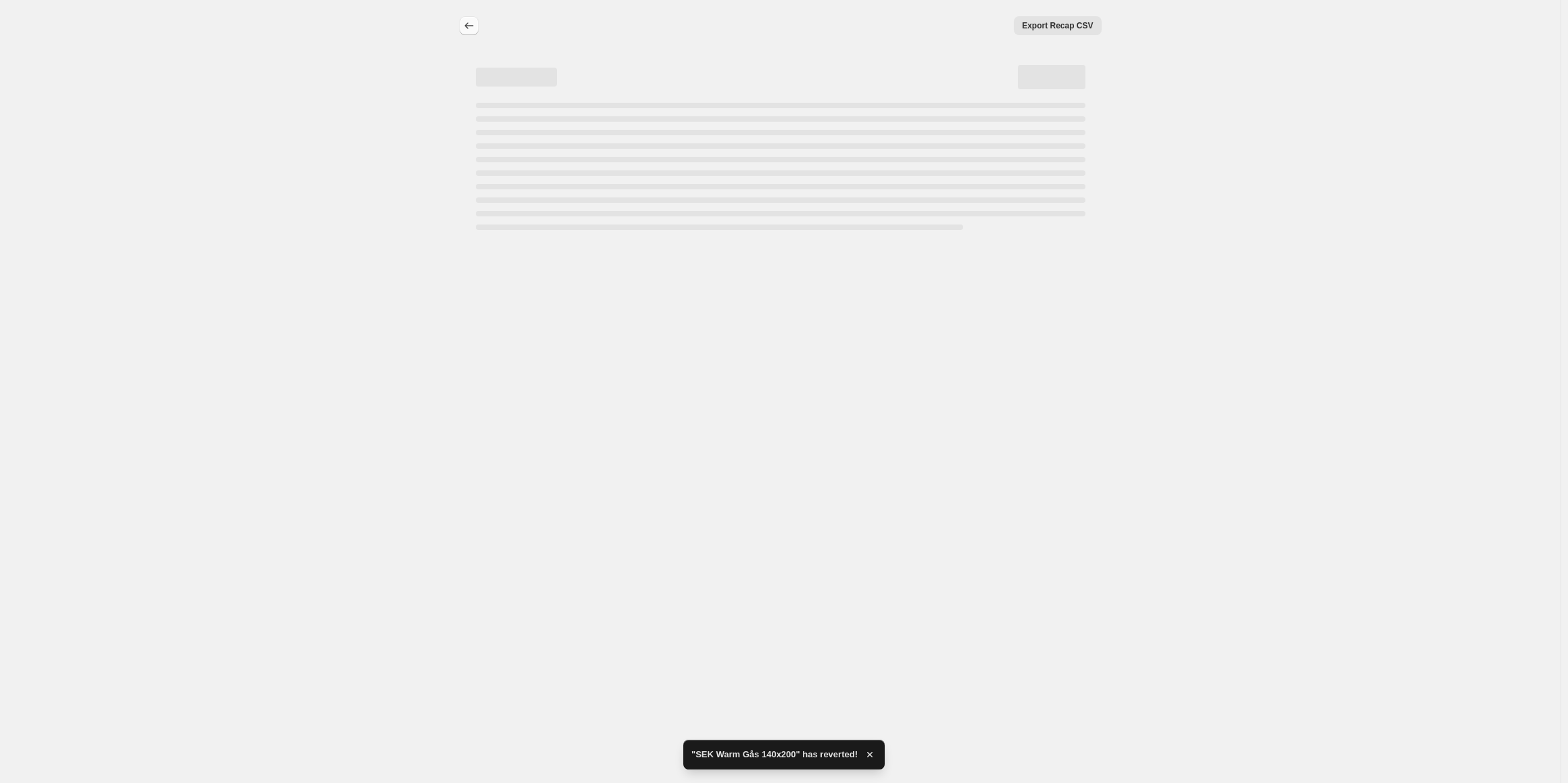
click at [464, 30] on icon "Price change jobs" at bounding box center [469, 26] width 14 height 14
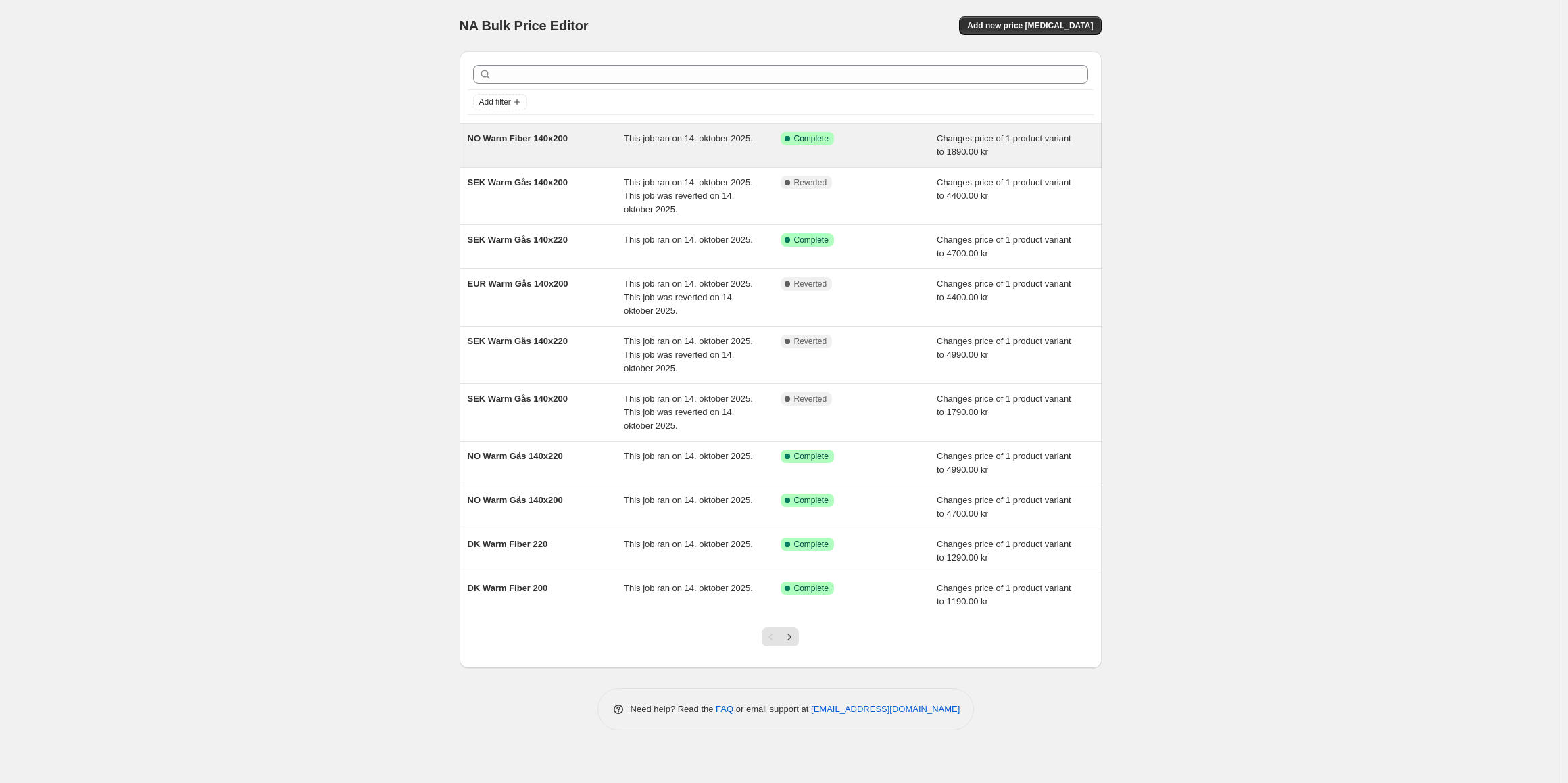
click at [552, 138] on span "NO Warm Fiber 140x200" at bounding box center [517, 138] width 100 height 10
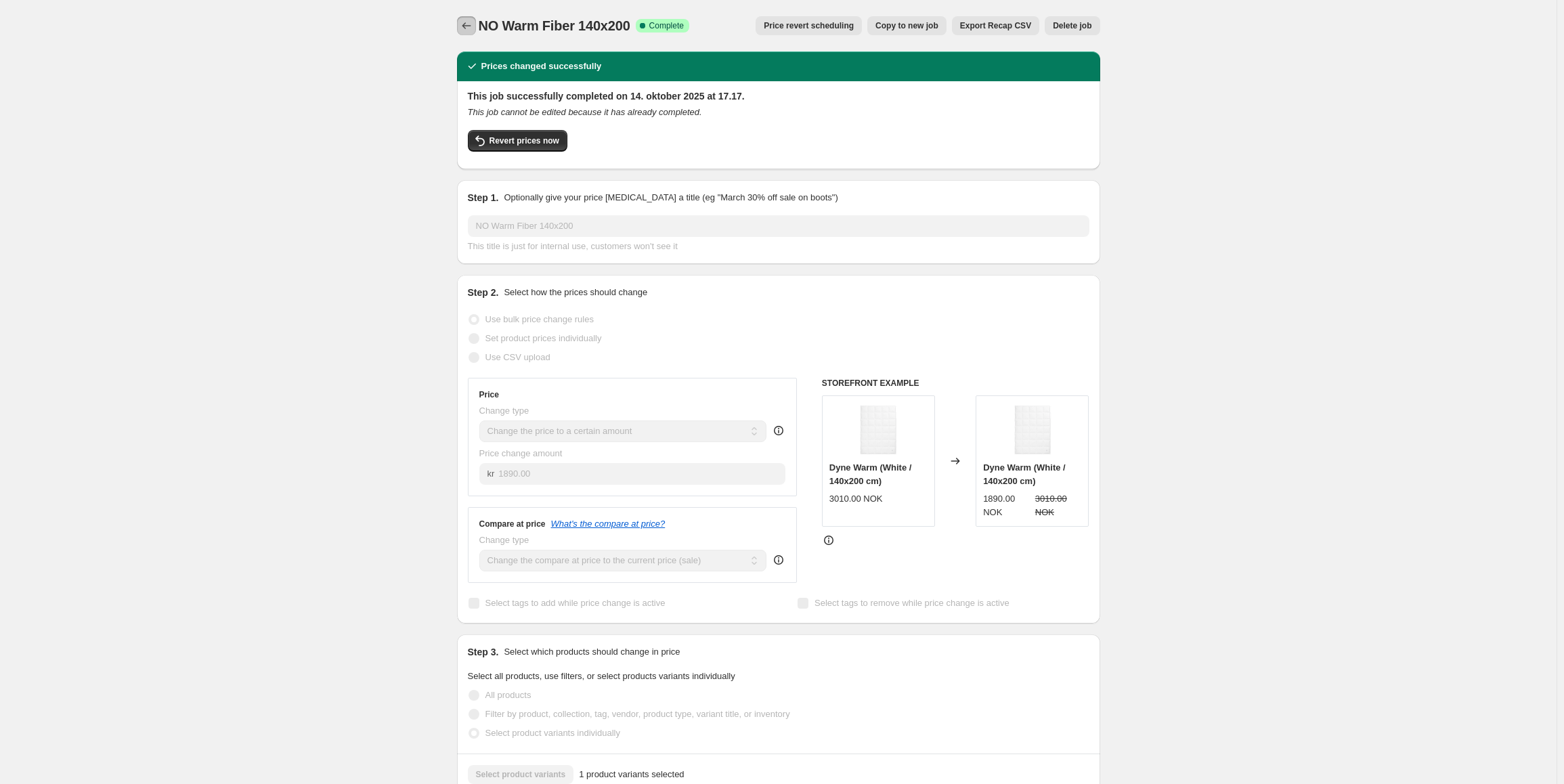
click at [467, 24] on icon "Price change jobs" at bounding box center [466, 26] width 14 height 14
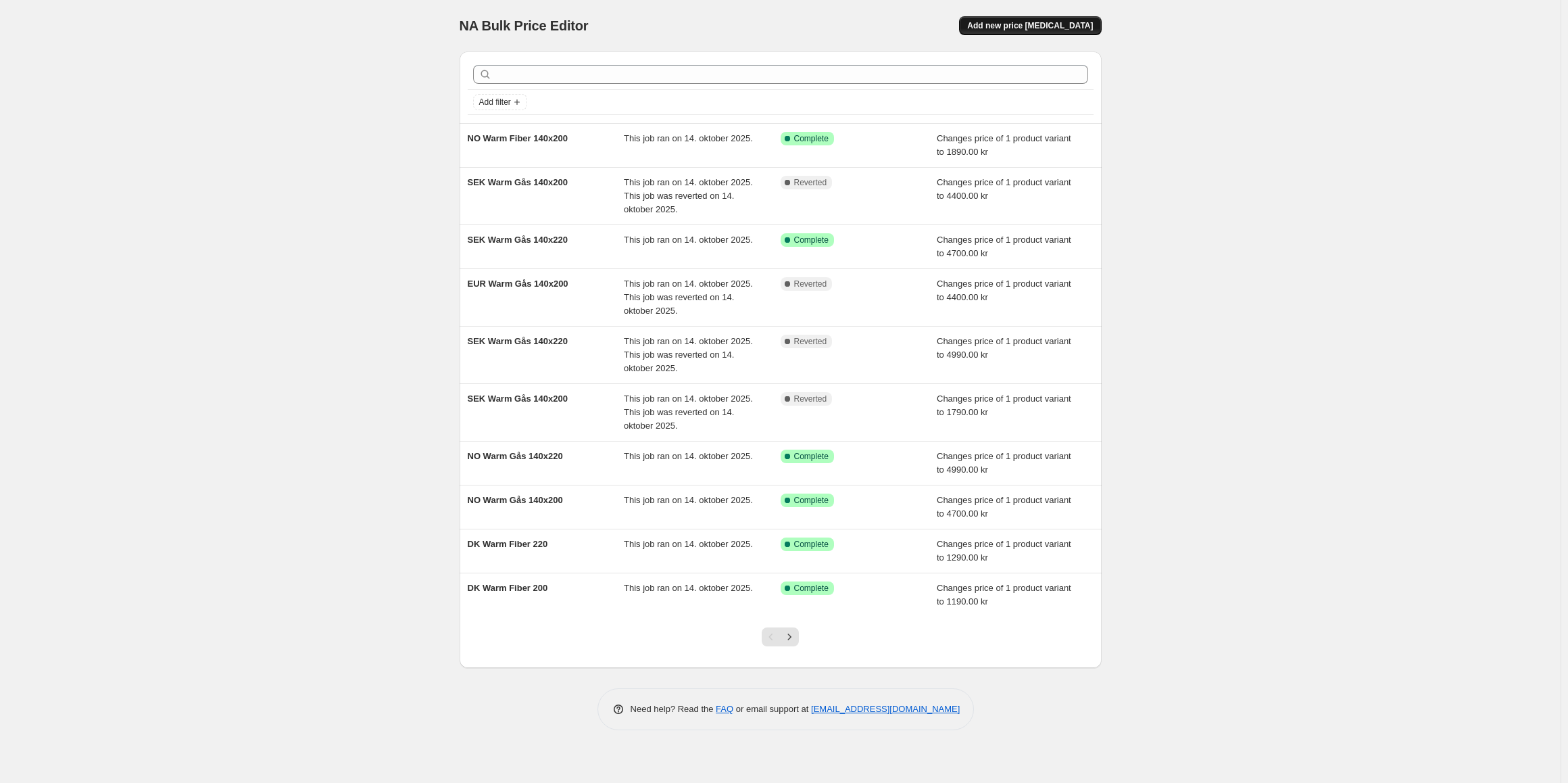
click at [1013, 24] on span "Add new price [MEDICAL_DATA]" at bounding box center [1029, 26] width 125 height 11
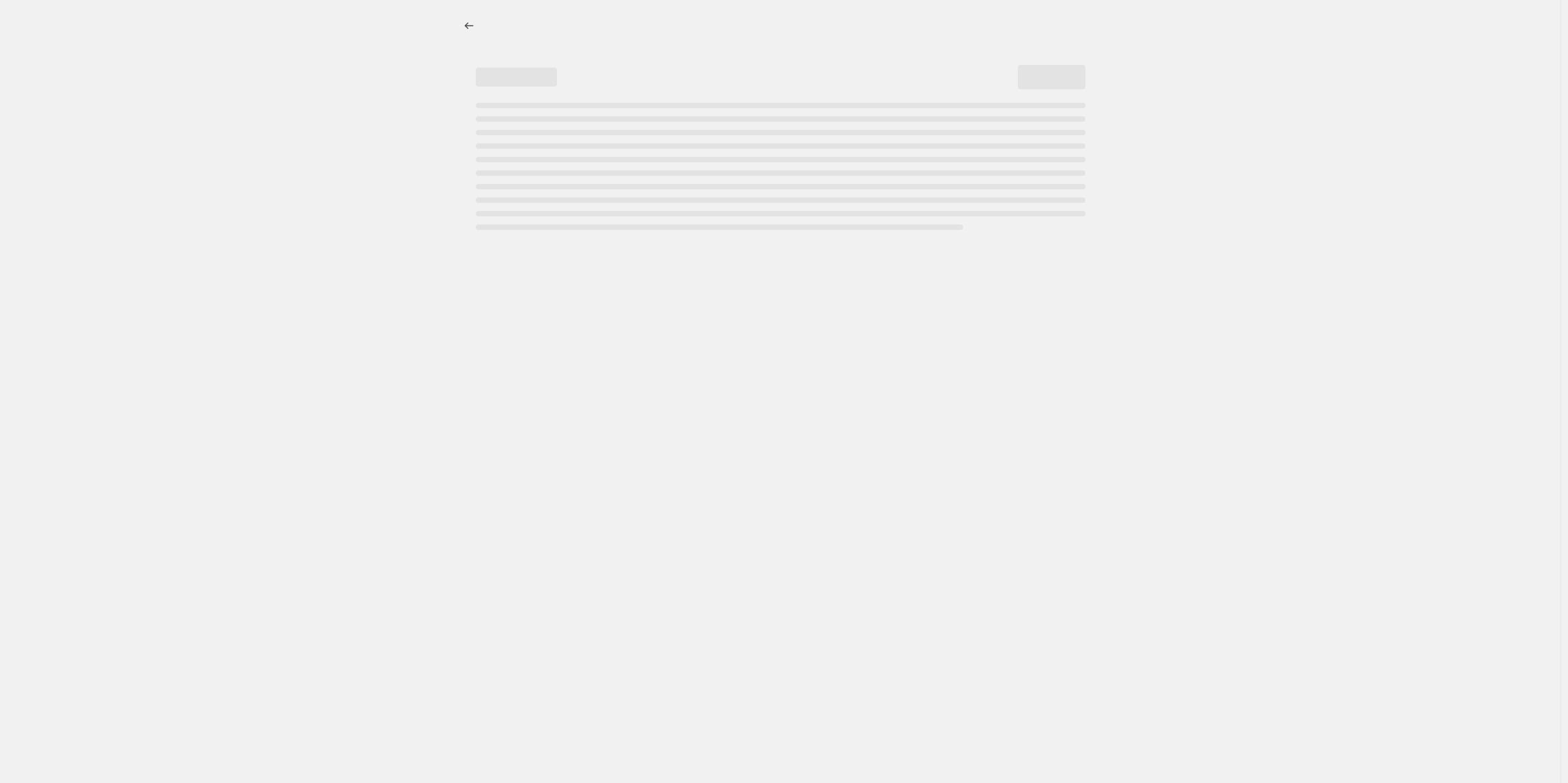
select select "percentage"
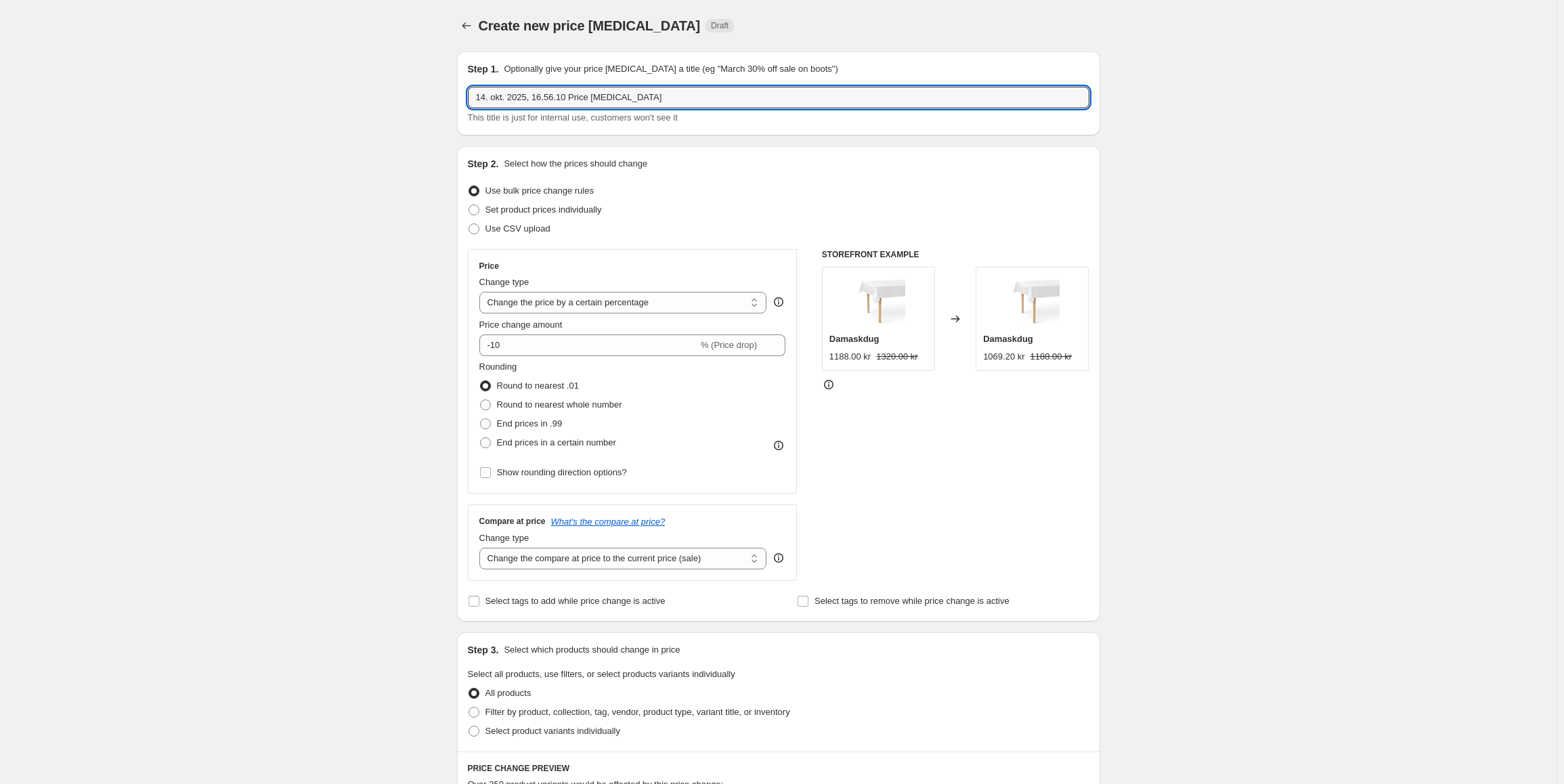
drag, startPoint x: 662, startPoint y: 101, endPoint x: 399, endPoint y: 80, distance: 263.8
click at [399, 80] on div "Create new price [MEDICAL_DATA]. This page is ready Create new price [MEDICAL_D…" at bounding box center [778, 714] width 1557 height 1429
paste input "NO Warm Fiber 140x200"
type input "NO Warm Fiber 140x220"
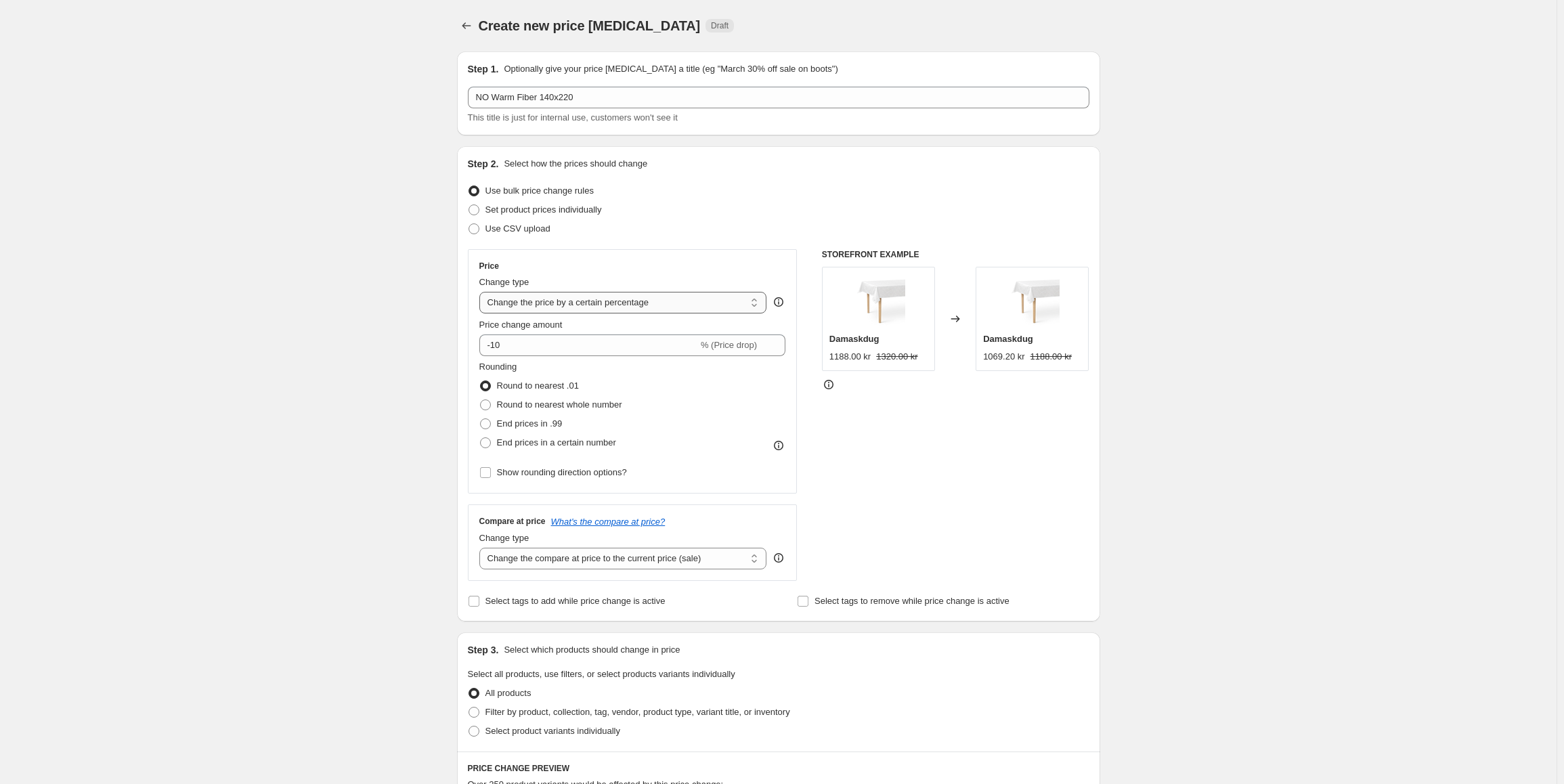
click at [616, 301] on select "Change the price to a certain amount Change the price by a certain amount Chang…" at bounding box center [623, 302] width 287 height 22
select select "to"
click at [482, 292] on select "Change the price to a certain amount Change the price by a certain amount Chang…" at bounding box center [623, 302] width 287 height 22
type input "80.00"
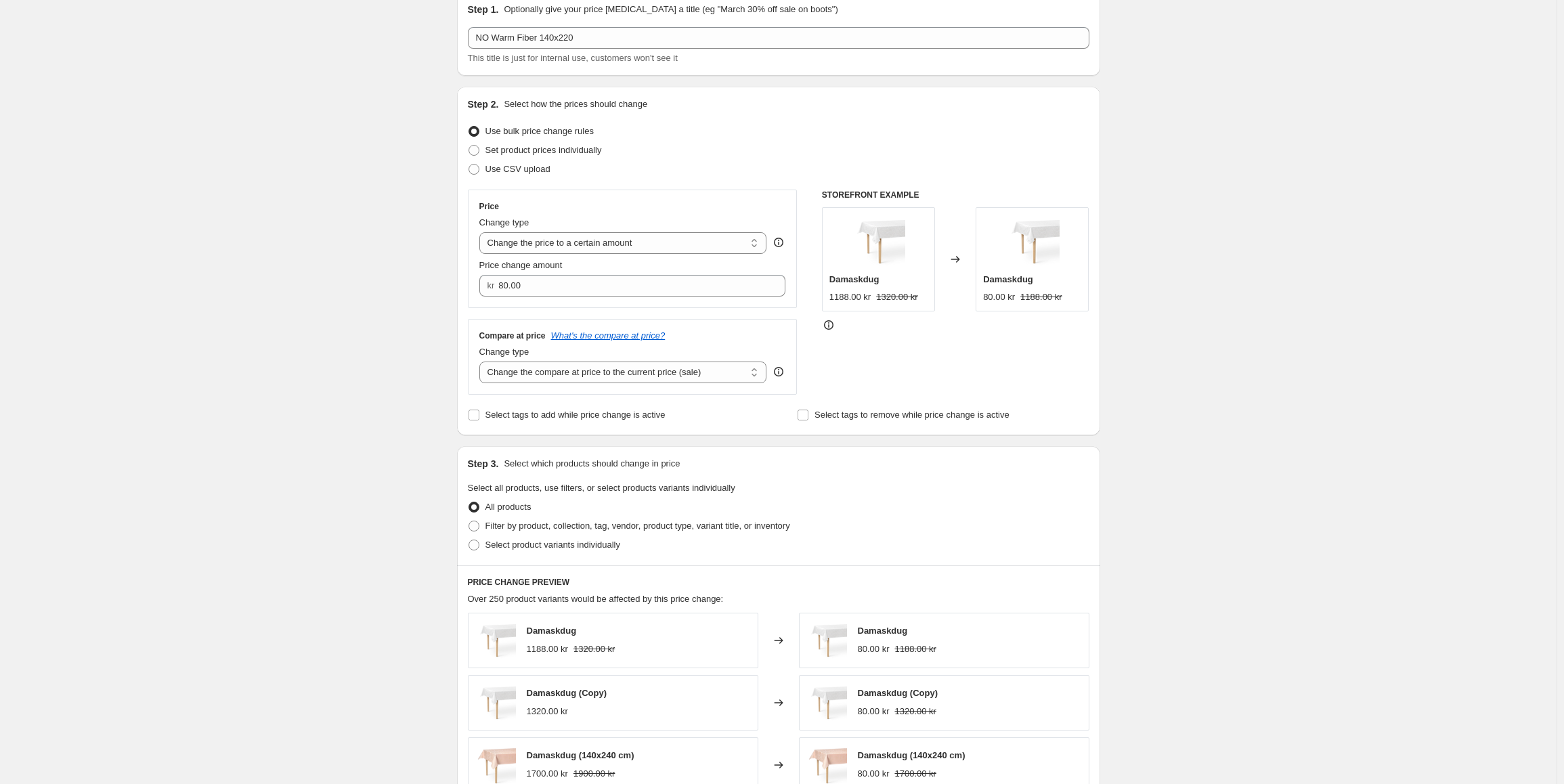
scroll to position [68, 0]
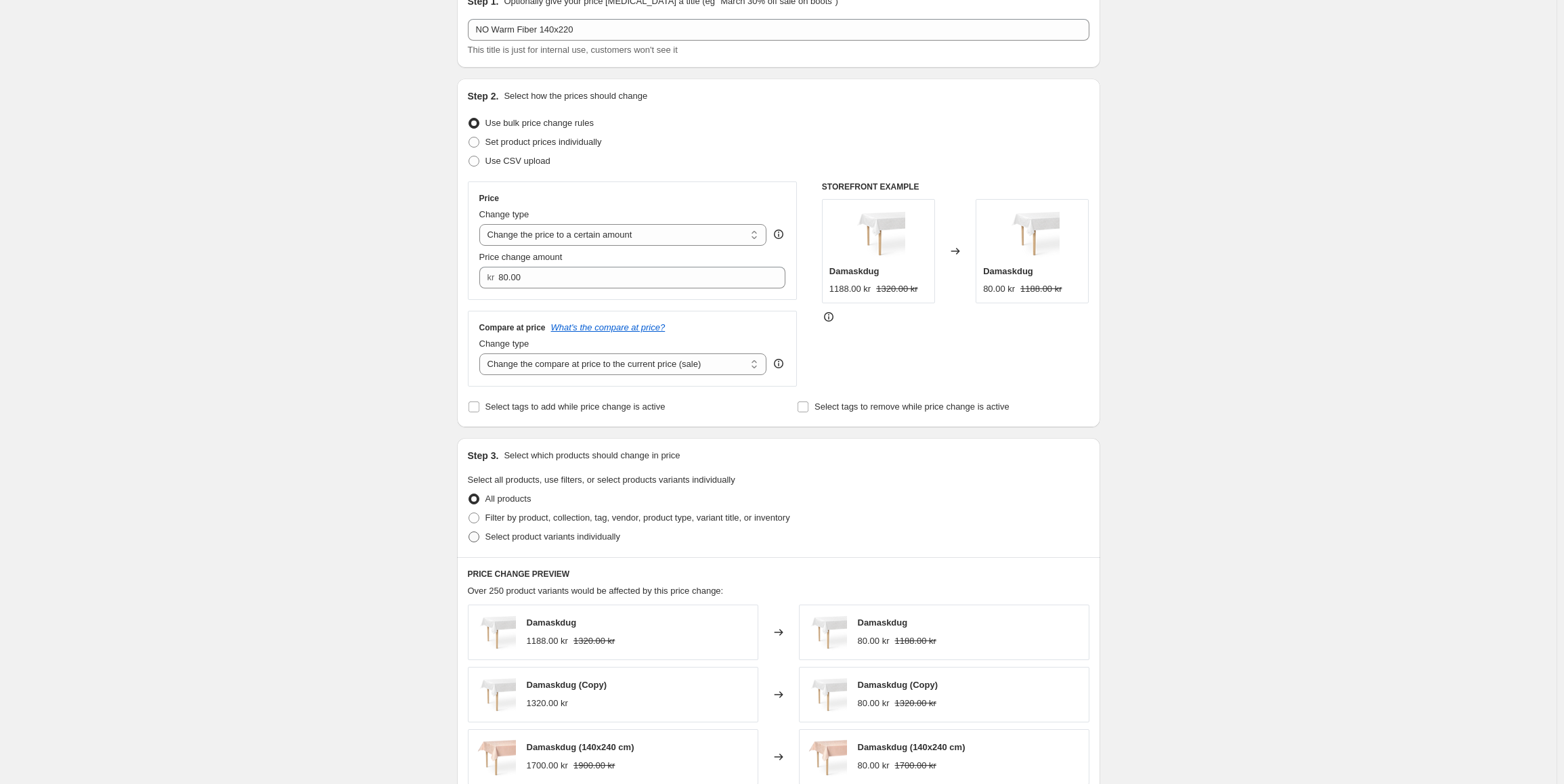
click at [479, 538] on span at bounding box center [474, 537] width 11 height 11
click at [469, 532] on input "Select product variants individually" at bounding box center [468, 531] width 1 height 1
radio input "true"
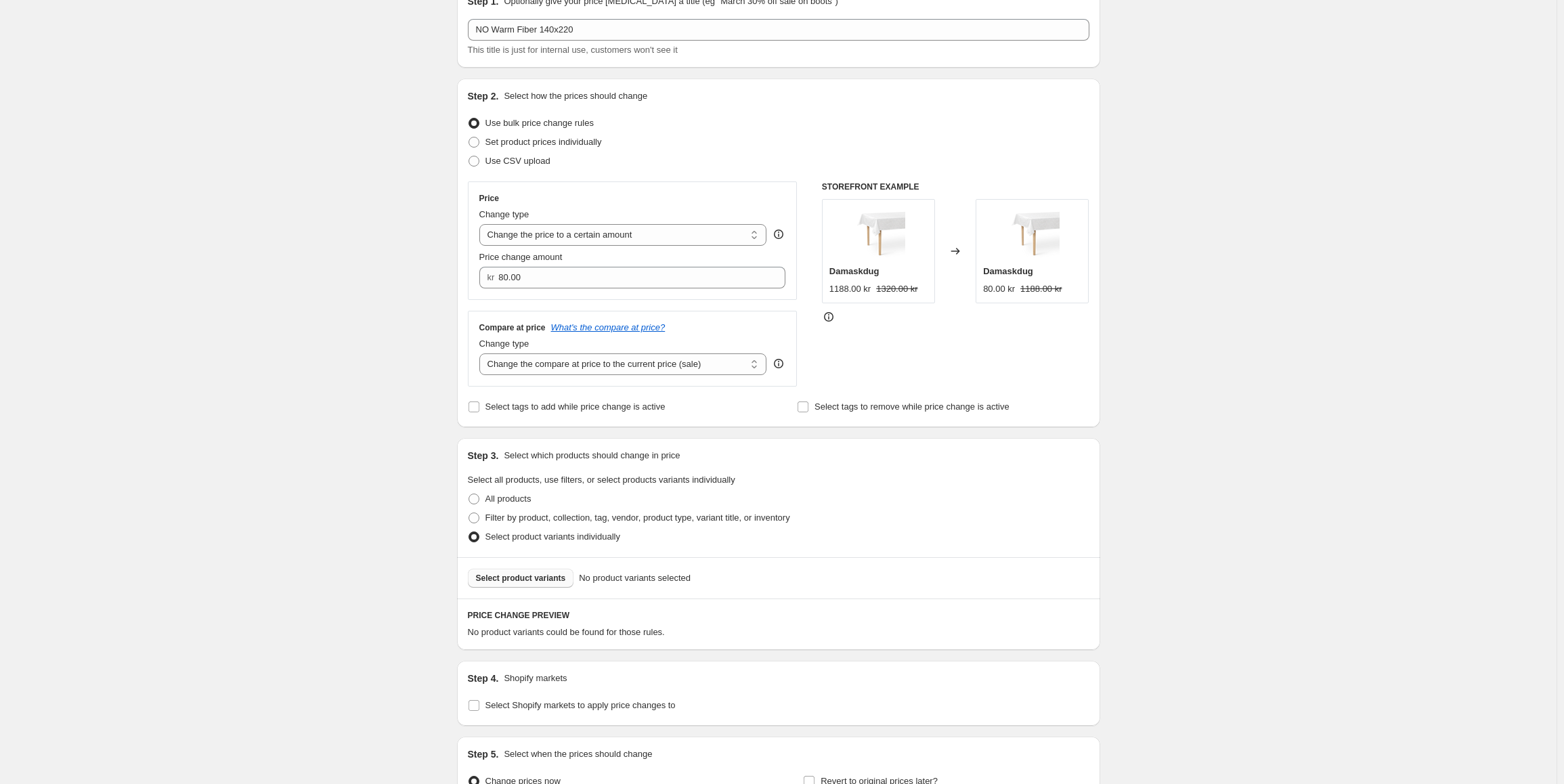
click at [525, 582] on span "Select product variants" at bounding box center [521, 578] width 90 height 11
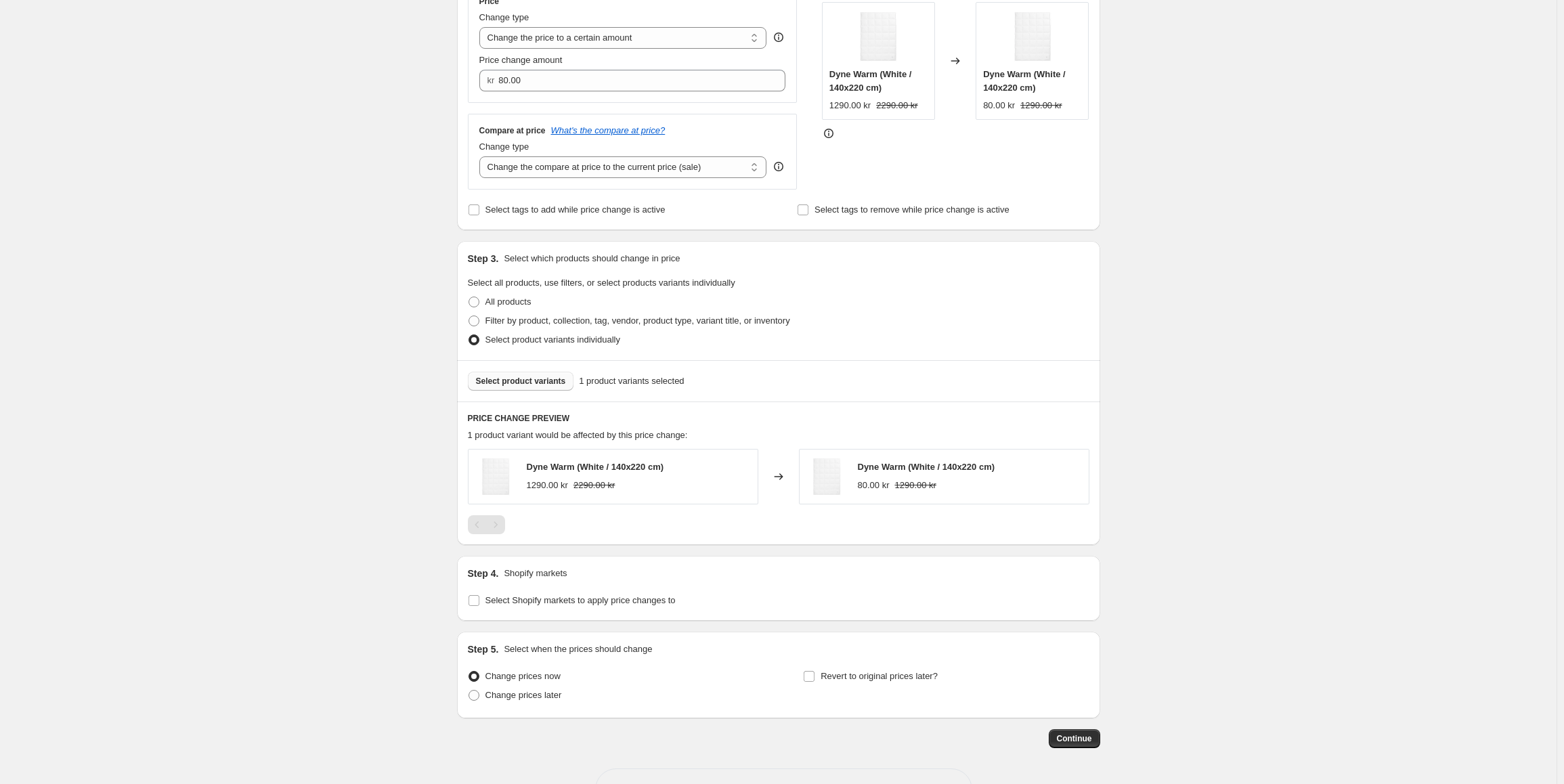
scroll to position [270, 0]
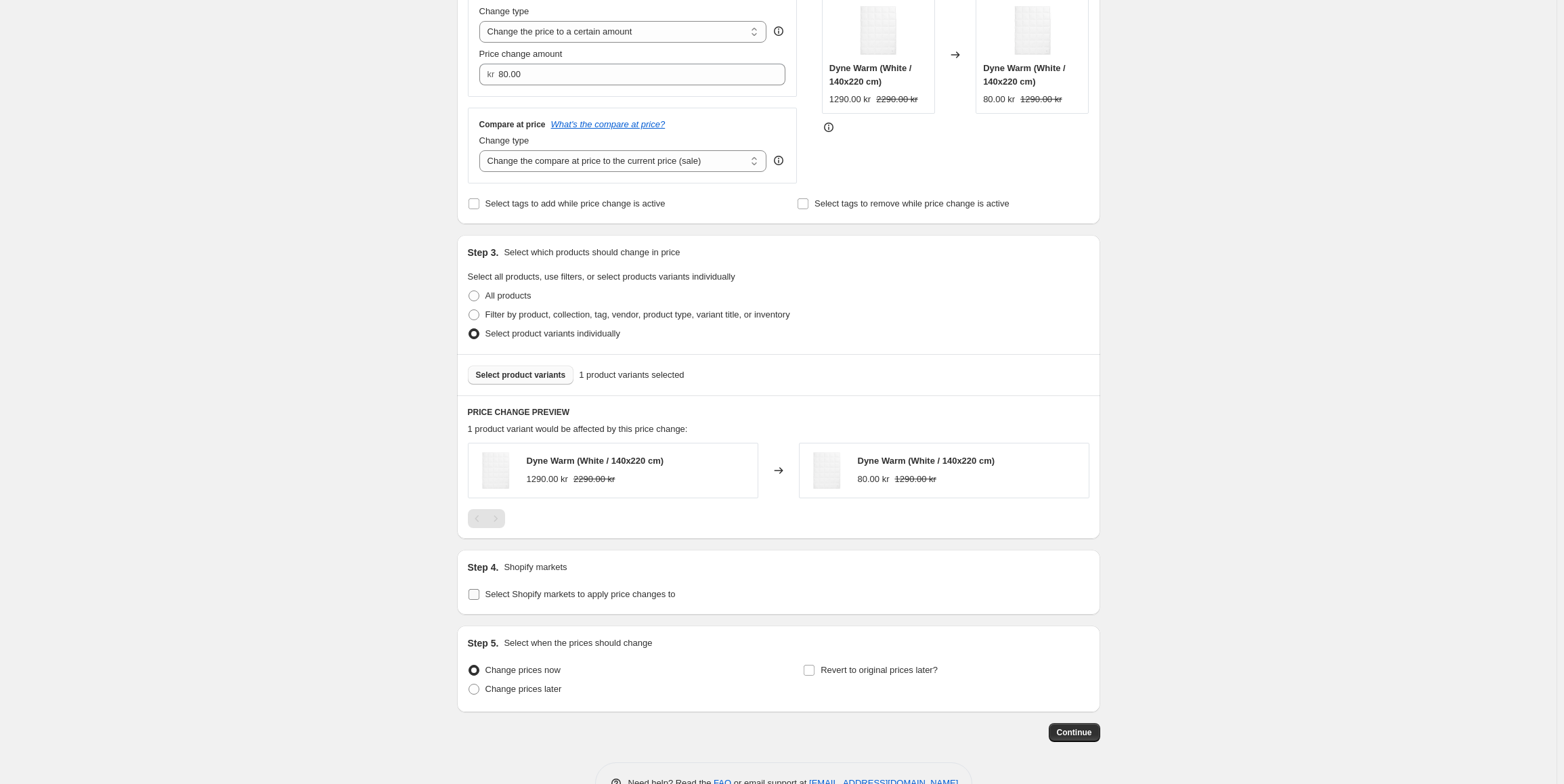
click at [479, 597] on input "Select Shopify markets to apply price changes to" at bounding box center [474, 594] width 11 height 11
checkbox input "true"
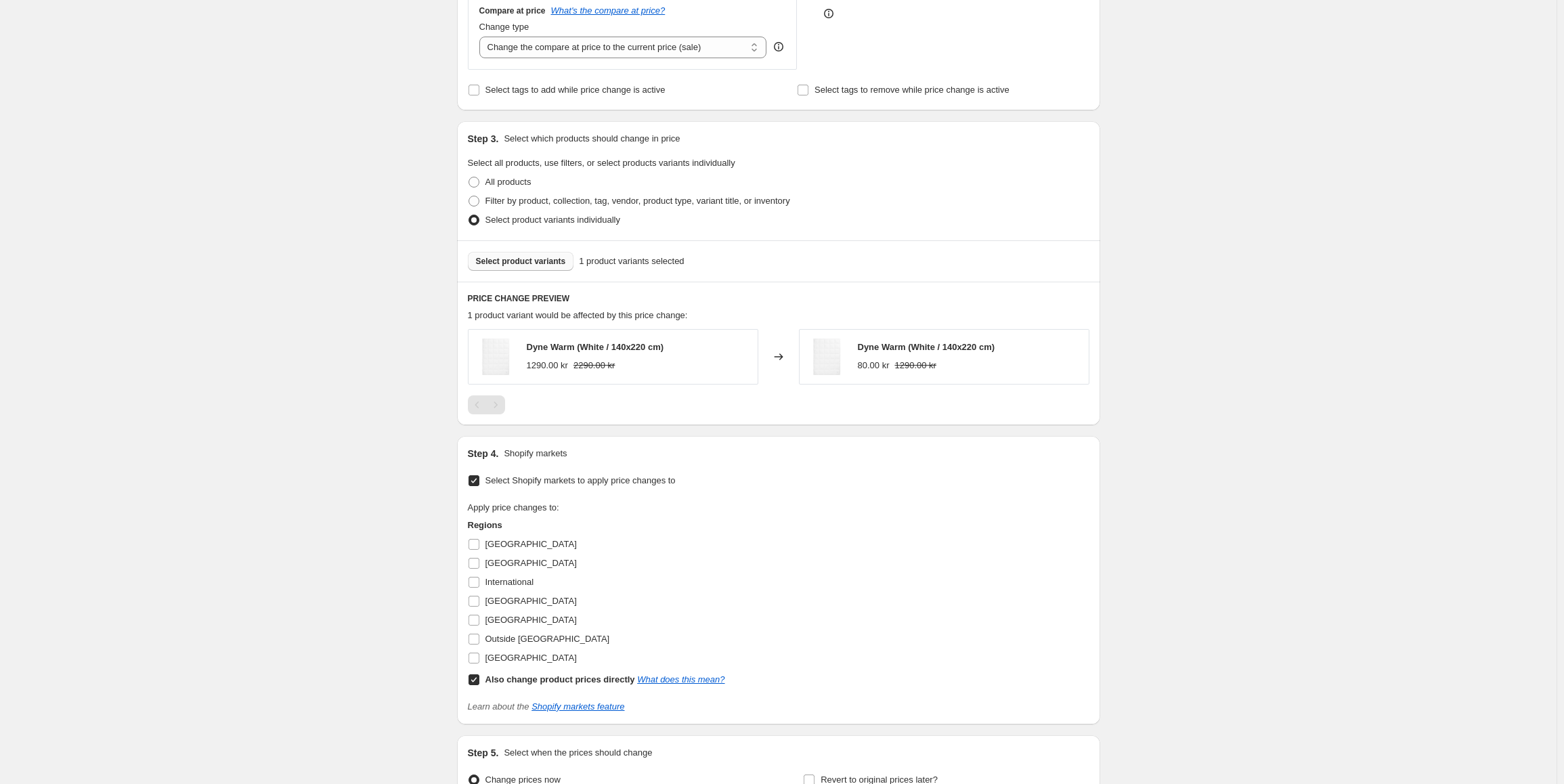
scroll to position [406, 0]
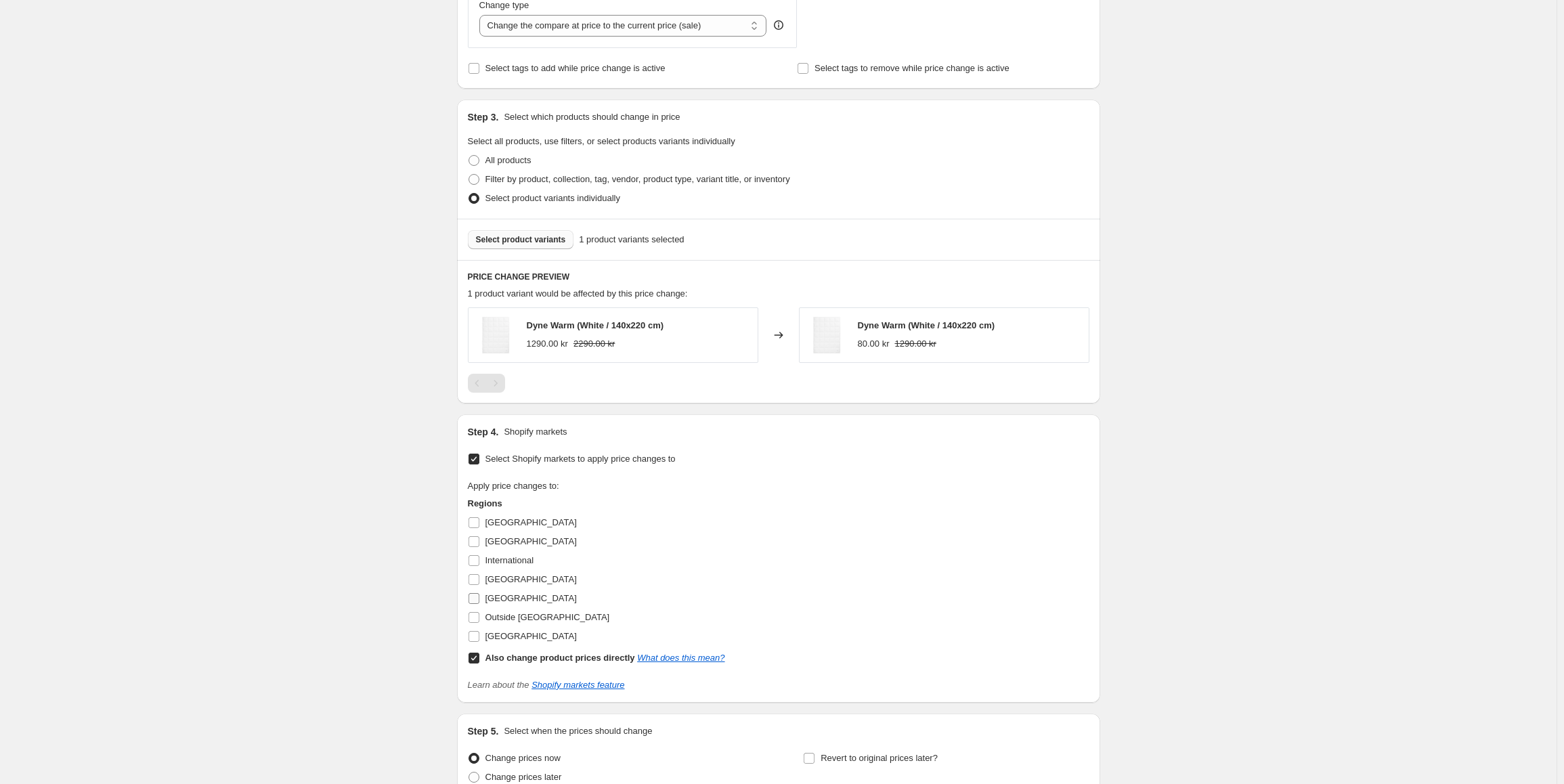
click at [479, 602] on input "[GEOGRAPHIC_DATA]" at bounding box center [474, 598] width 11 height 11
checkbox input "true"
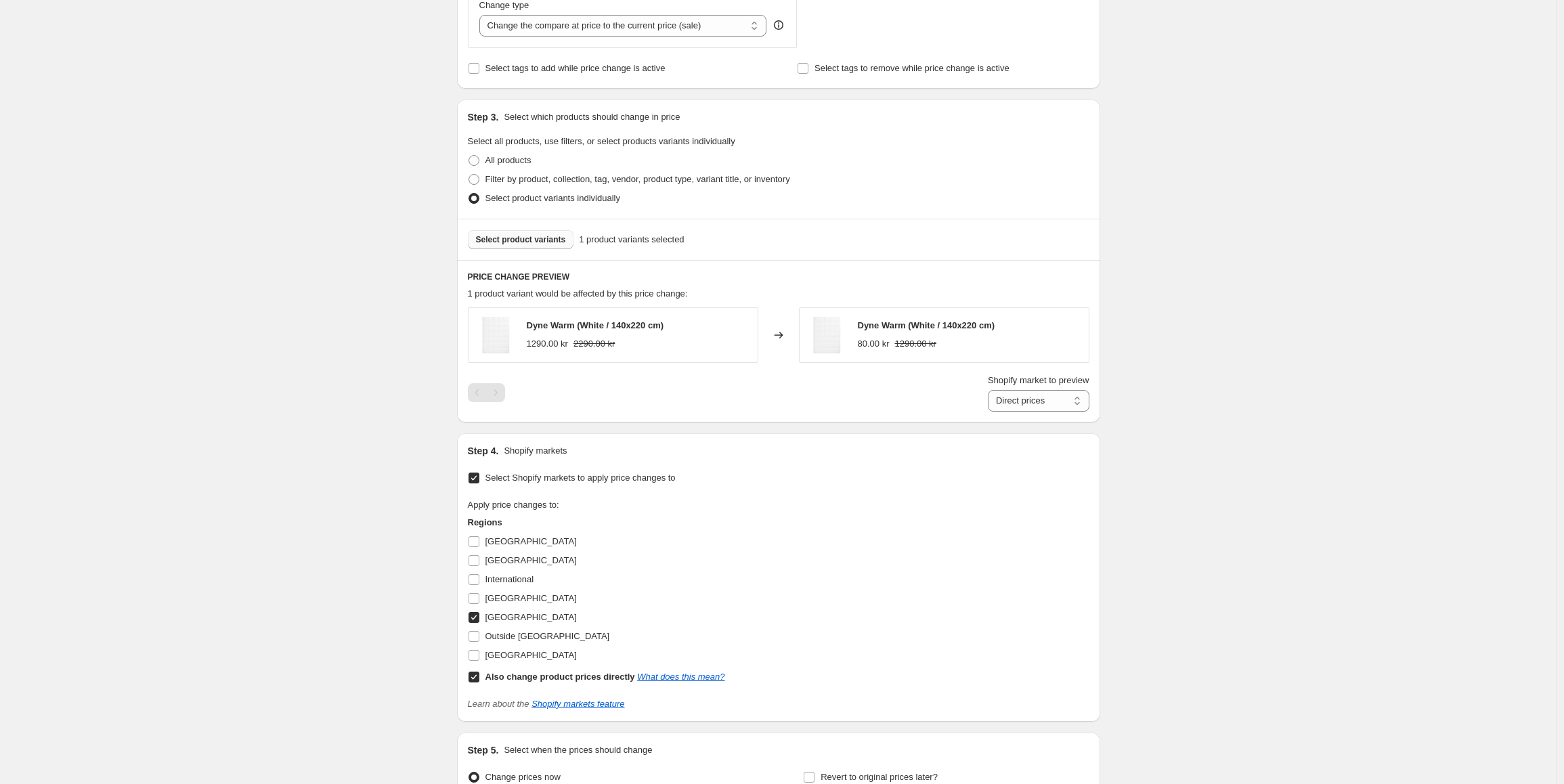
click at [477, 675] on input "Also change product prices directly What does this mean?" at bounding box center [474, 677] width 11 height 11
checkbox input "false"
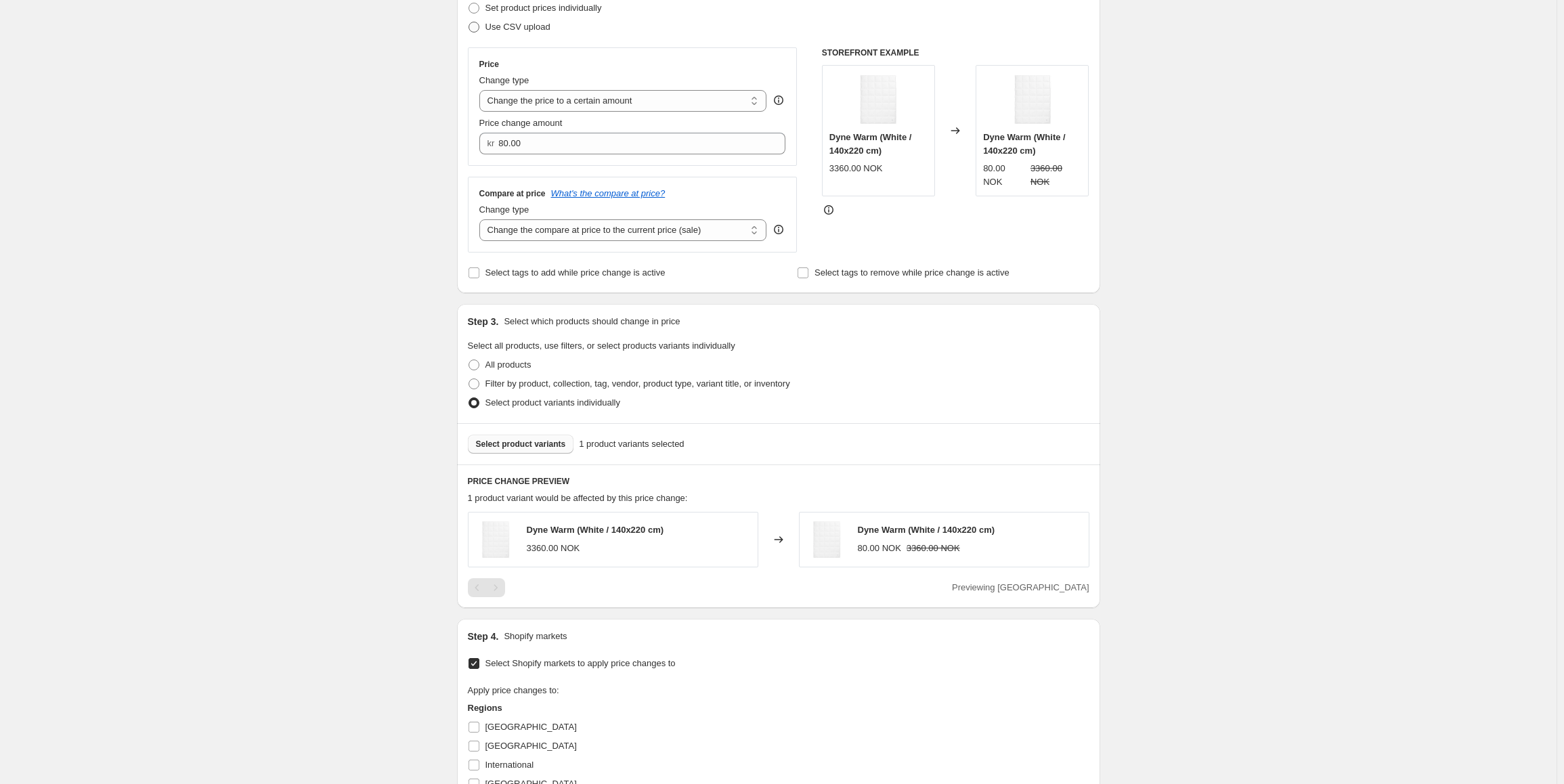
scroll to position [135, 0]
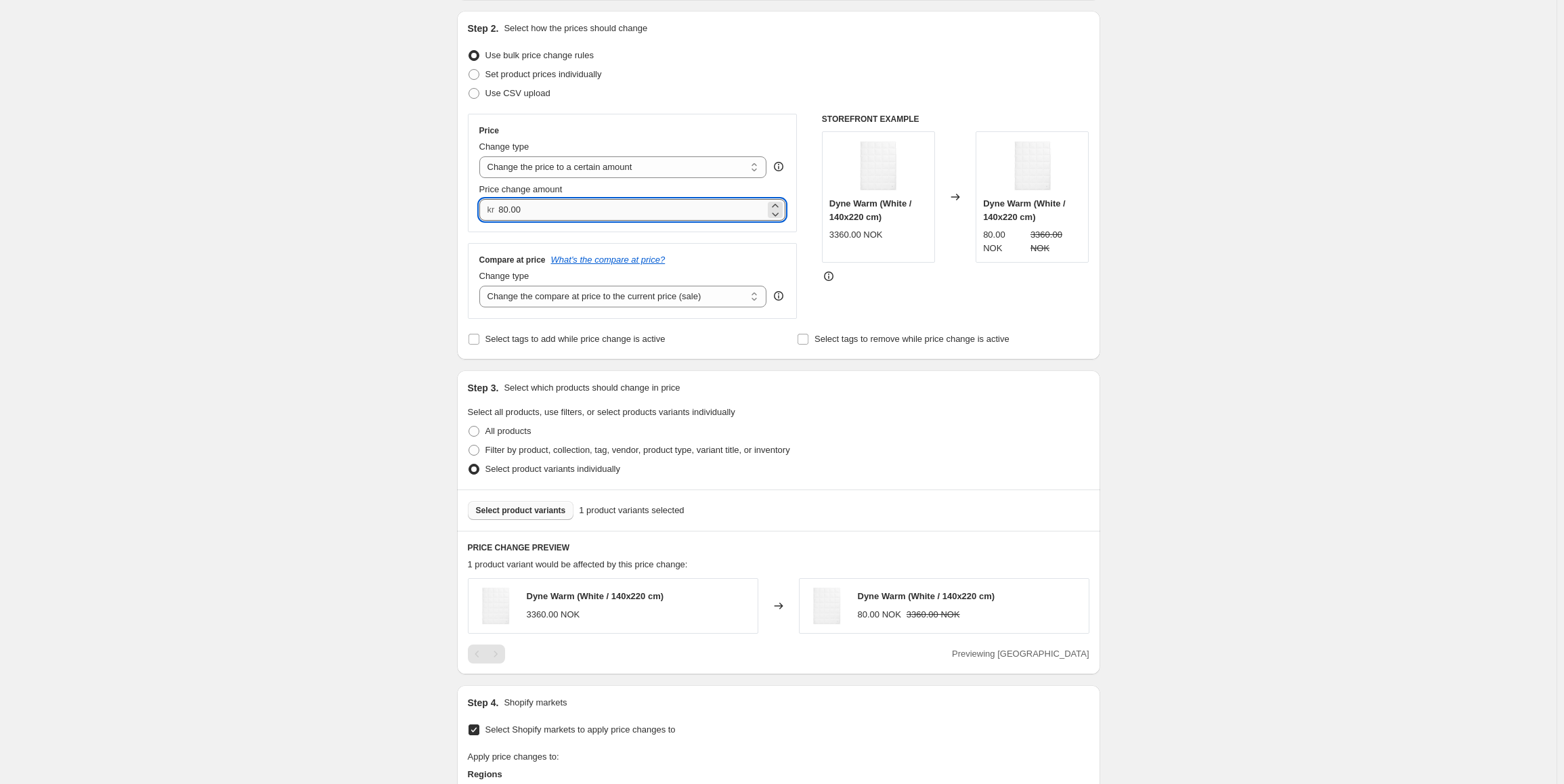
drag, startPoint x: 551, startPoint y: 210, endPoint x: 502, endPoint y: 214, distance: 49.2
click at [502, 214] on input "80.00" at bounding box center [632, 210] width 267 height 22
type input "2040.00"
click at [450, 318] on div "Step 1. Optionally give your price [MEDICAL_DATA] a title (eg "March 30% off sa…" at bounding box center [772, 503] width 654 height 1195
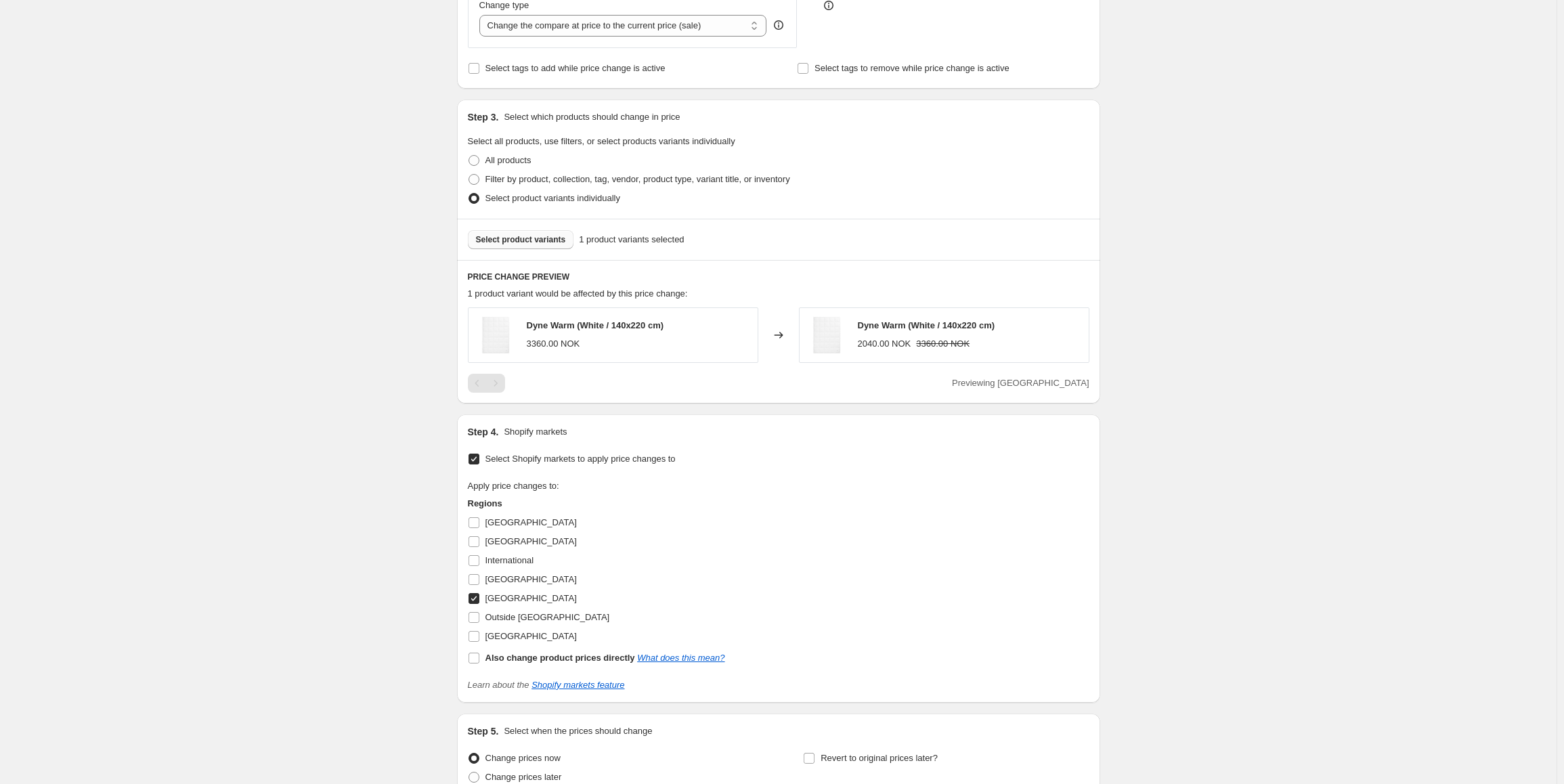
scroll to position [535, 0]
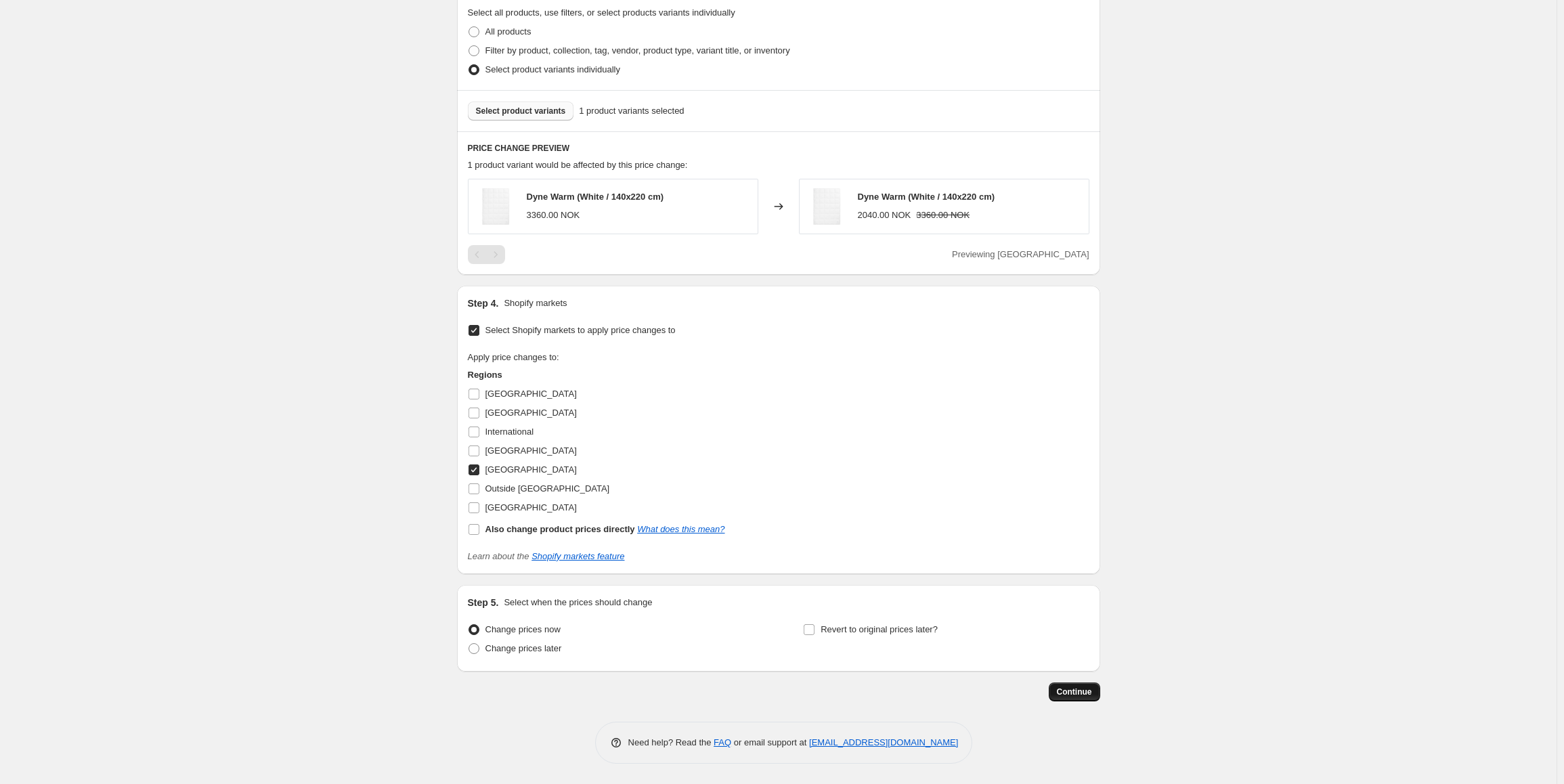
click at [1082, 687] on span "Continue" at bounding box center [1074, 692] width 35 height 11
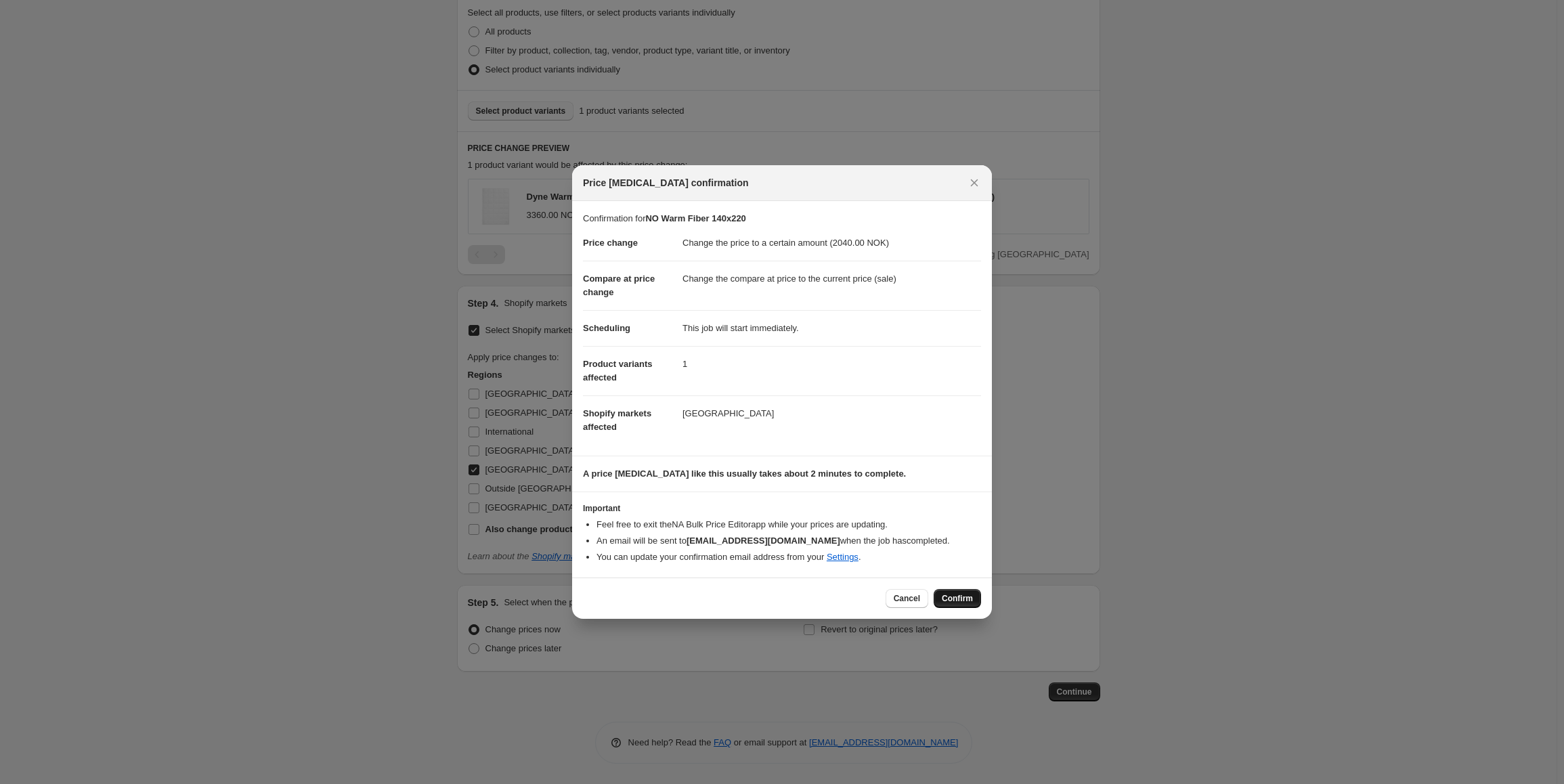
click at [955, 603] on span "Confirm" at bounding box center [957, 598] width 31 height 11
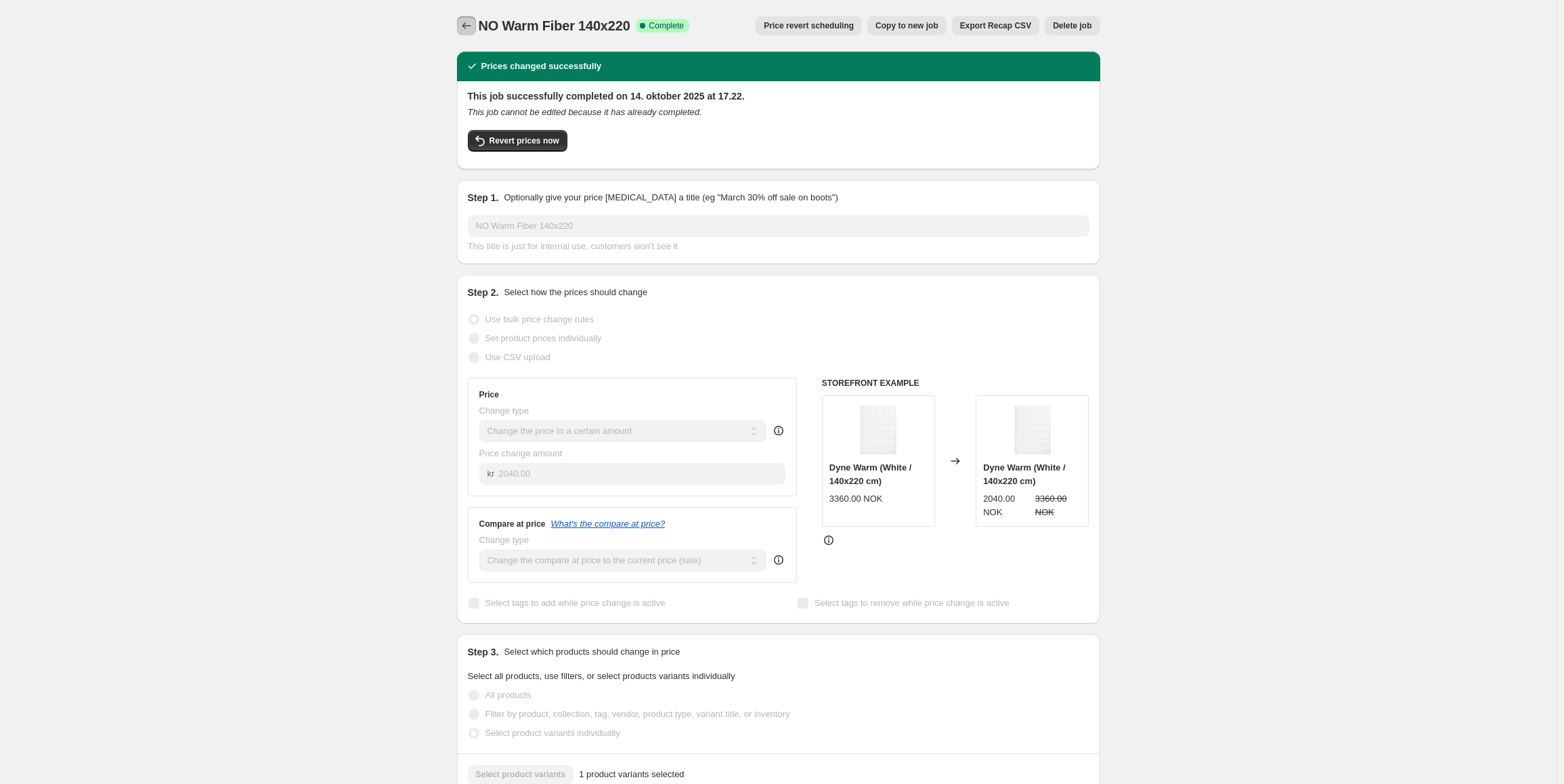
click at [463, 24] on icon "Price change jobs" at bounding box center [466, 26] width 14 height 14
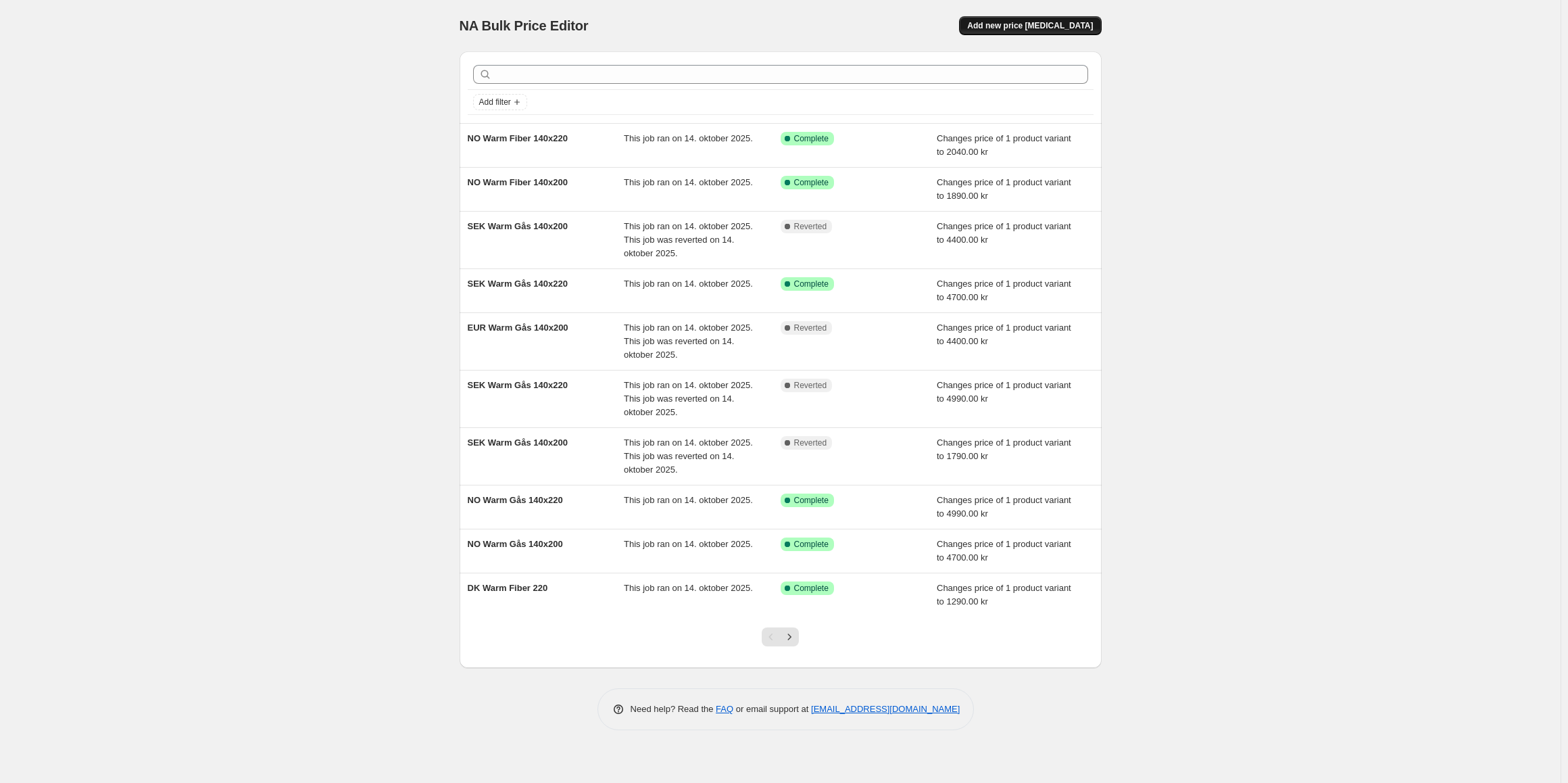
click at [1068, 23] on span "Add new price [MEDICAL_DATA]" at bounding box center [1029, 26] width 125 height 11
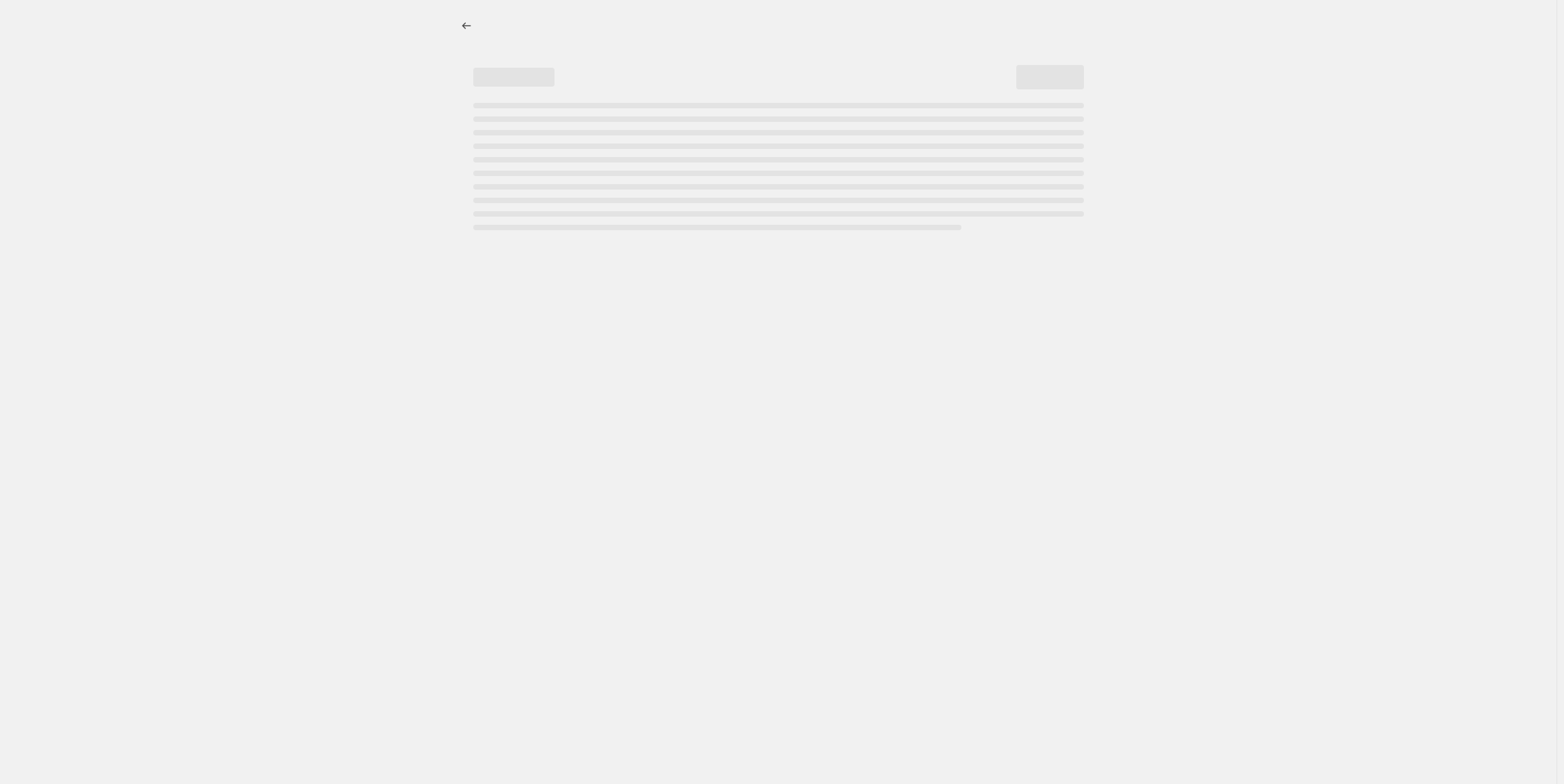
select select "percentage"
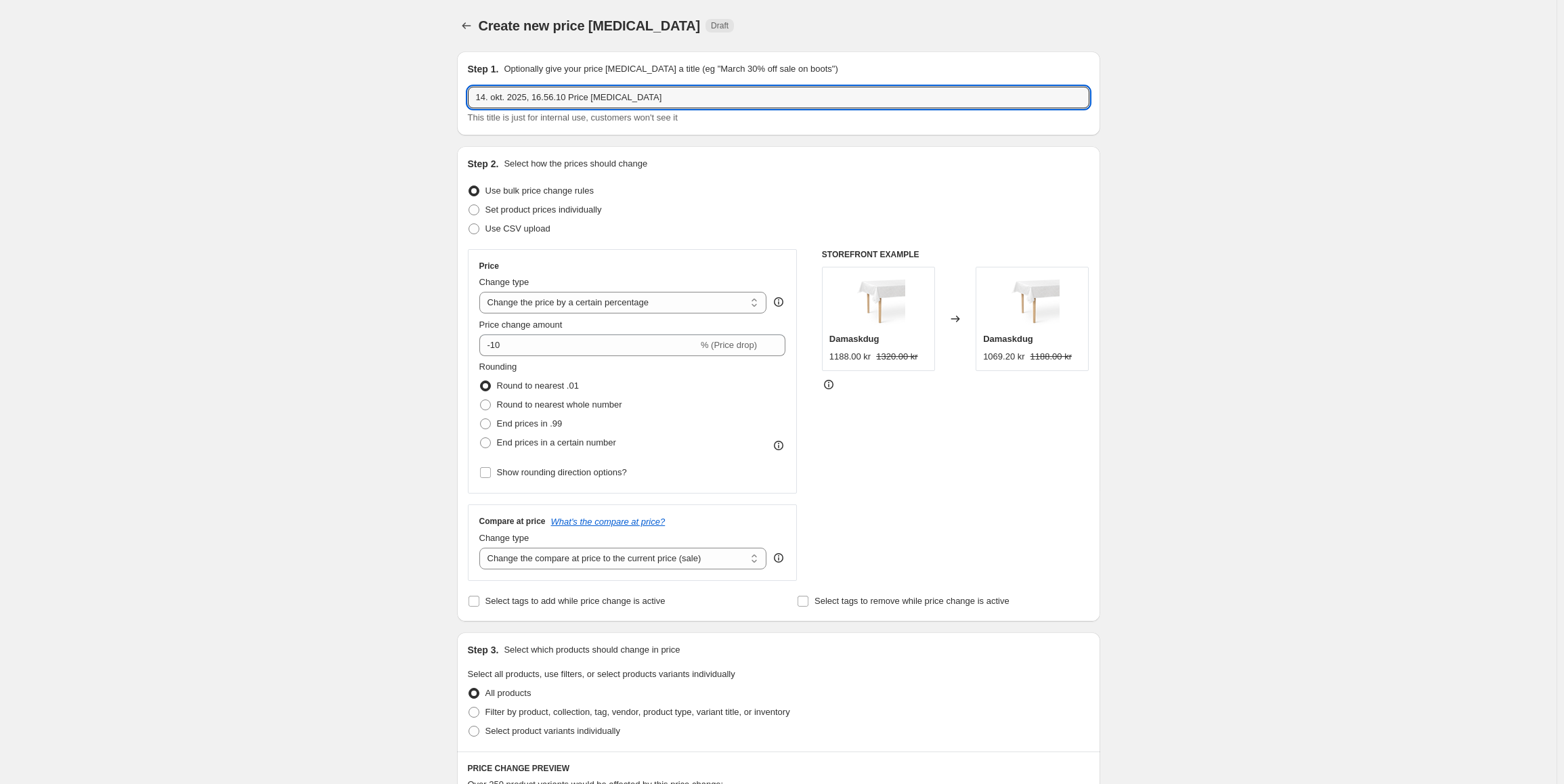
drag, startPoint x: 670, startPoint y: 103, endPoint x: 307, endPoint y: 82, distance: 363.6
click at [307, 82] on div "Create new price [MEDICAL_DATA]. This page is ready Create new price [MEDICAL_D…" at bounding box center [778, 714] width 1557 height 1429
paste input "NO Warm Fiber 140x200"
drag, startPoint x: 494, startPoint y: 94, endPoint x: 450, endPoint y: 91, distance: 44.1
click at [450, 91] on div "Step 1. Optionally give your price [MEDICAL_DATA] a title (eg "March 30% off sa…" at bounding box center [772, 694] width 654 height 1306
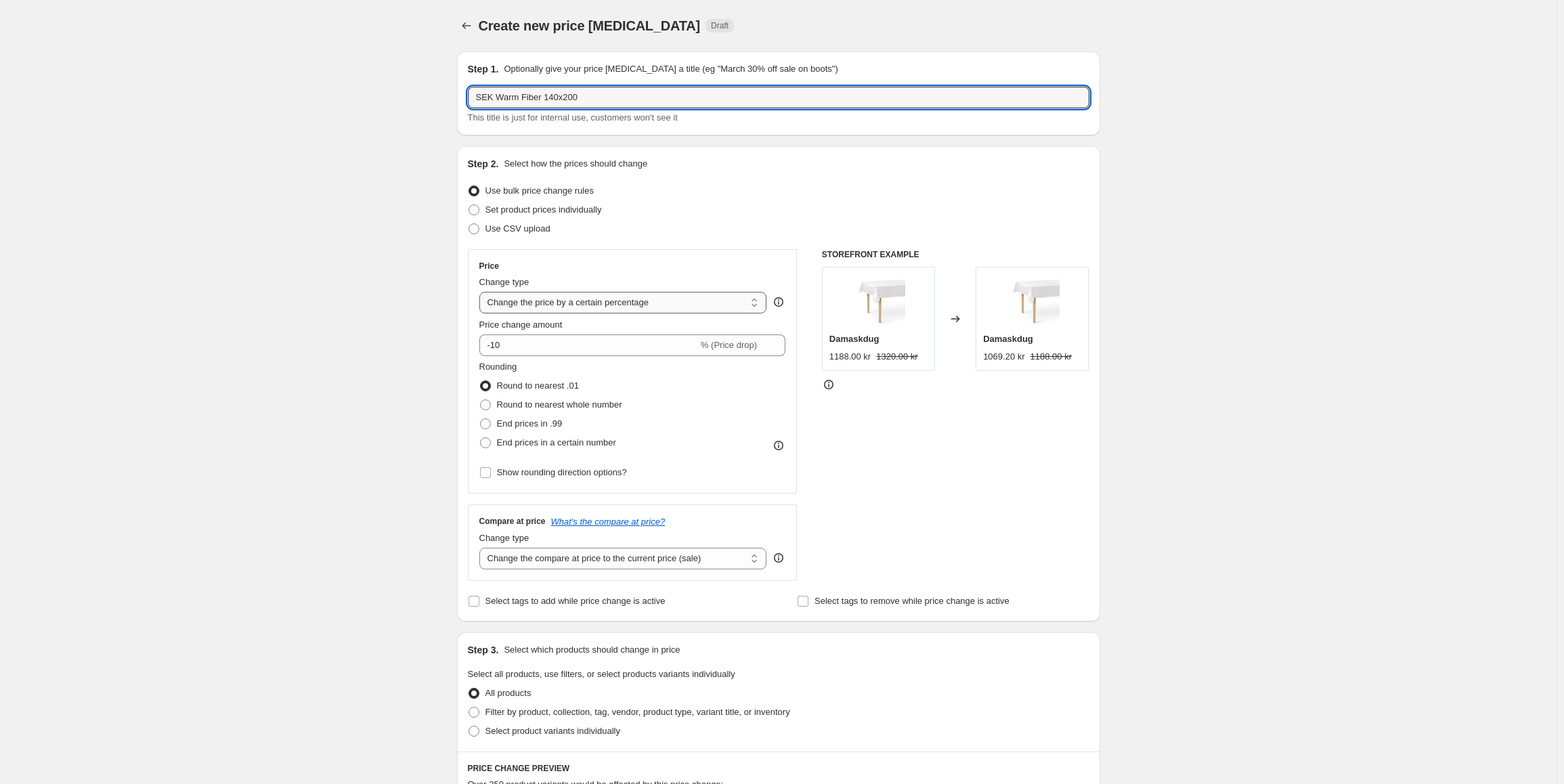
type input "SEK Warm Fiber 140x200"
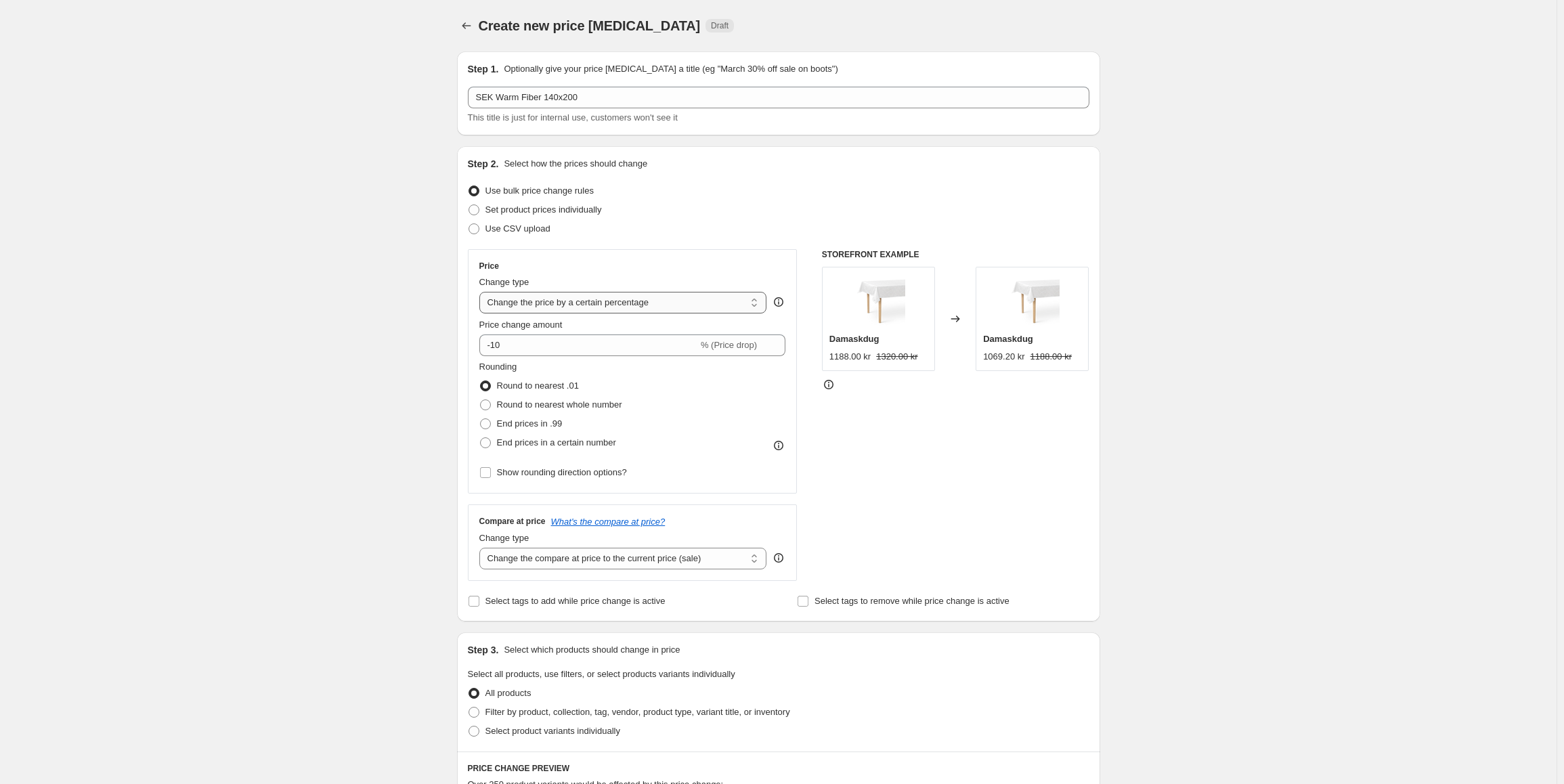
click at [568, 306] on select "Change the price to a certain amount Change the price by a certain amount Chang…" at bounding box center [623, 302] width 287 height 22
select select "to"
click at [482, 292] on select "Change the price to a certain amount Change the price by a certain amount Chang…" at bounding box center [623, 302] width 287 height 22
type input "80.00"
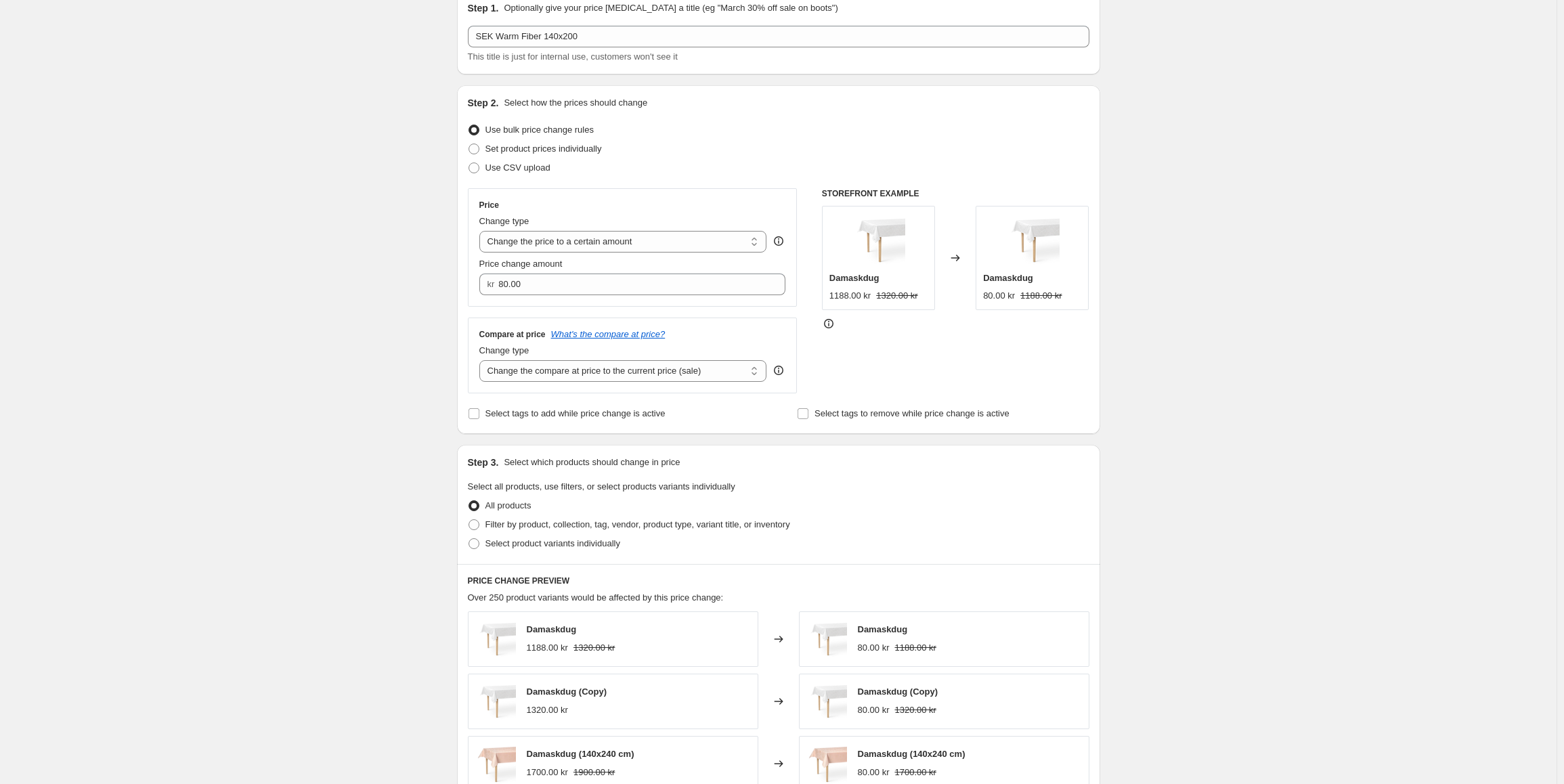
scroll to position [270, 0]
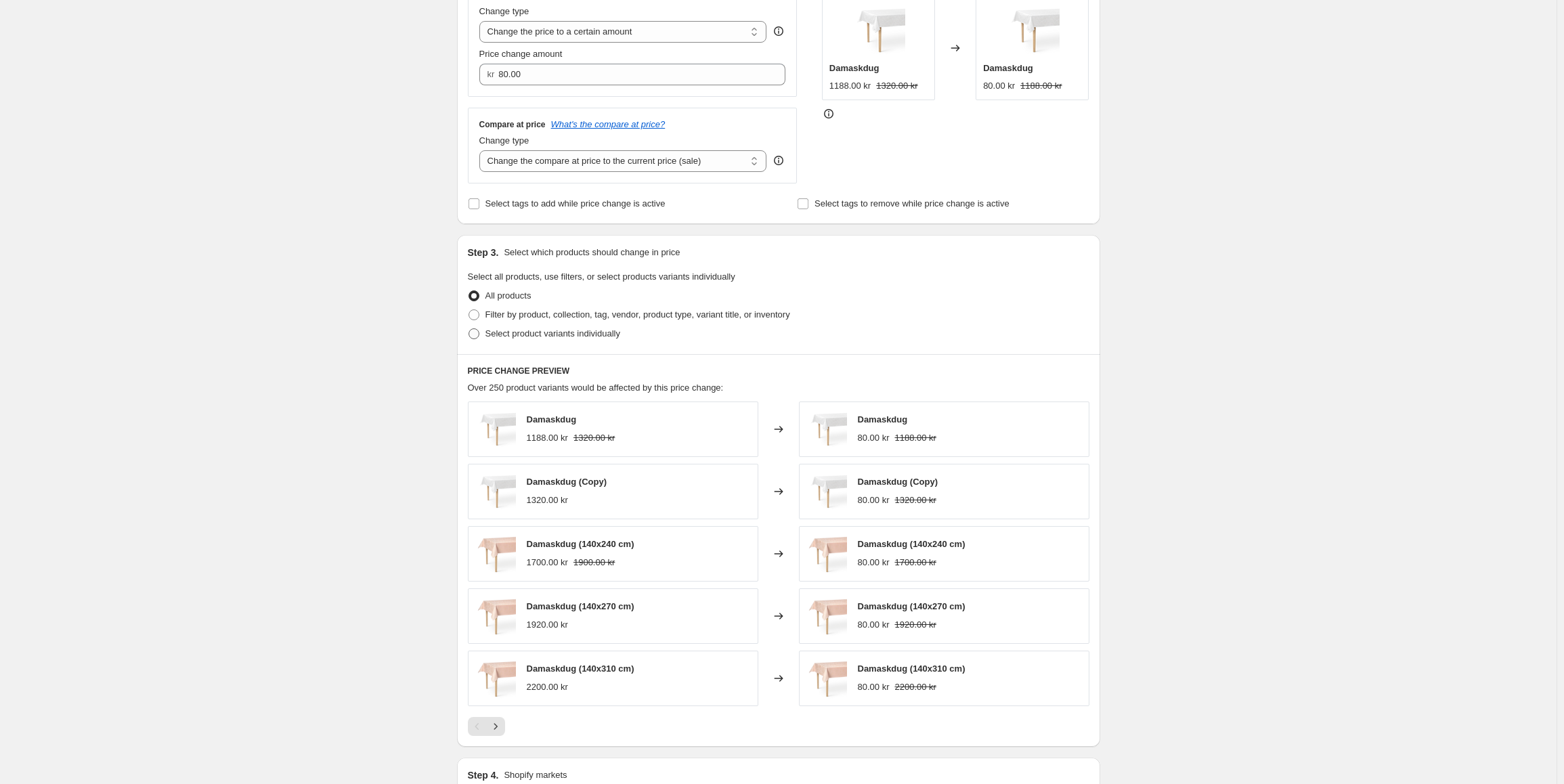
click at [477, 338] on span at bounding box center [474, 334] width 11 height 11
click at [469, 329] on input "Select product variants individually" at bounding box center [468, 328] width 1 height 1
radio input "true"
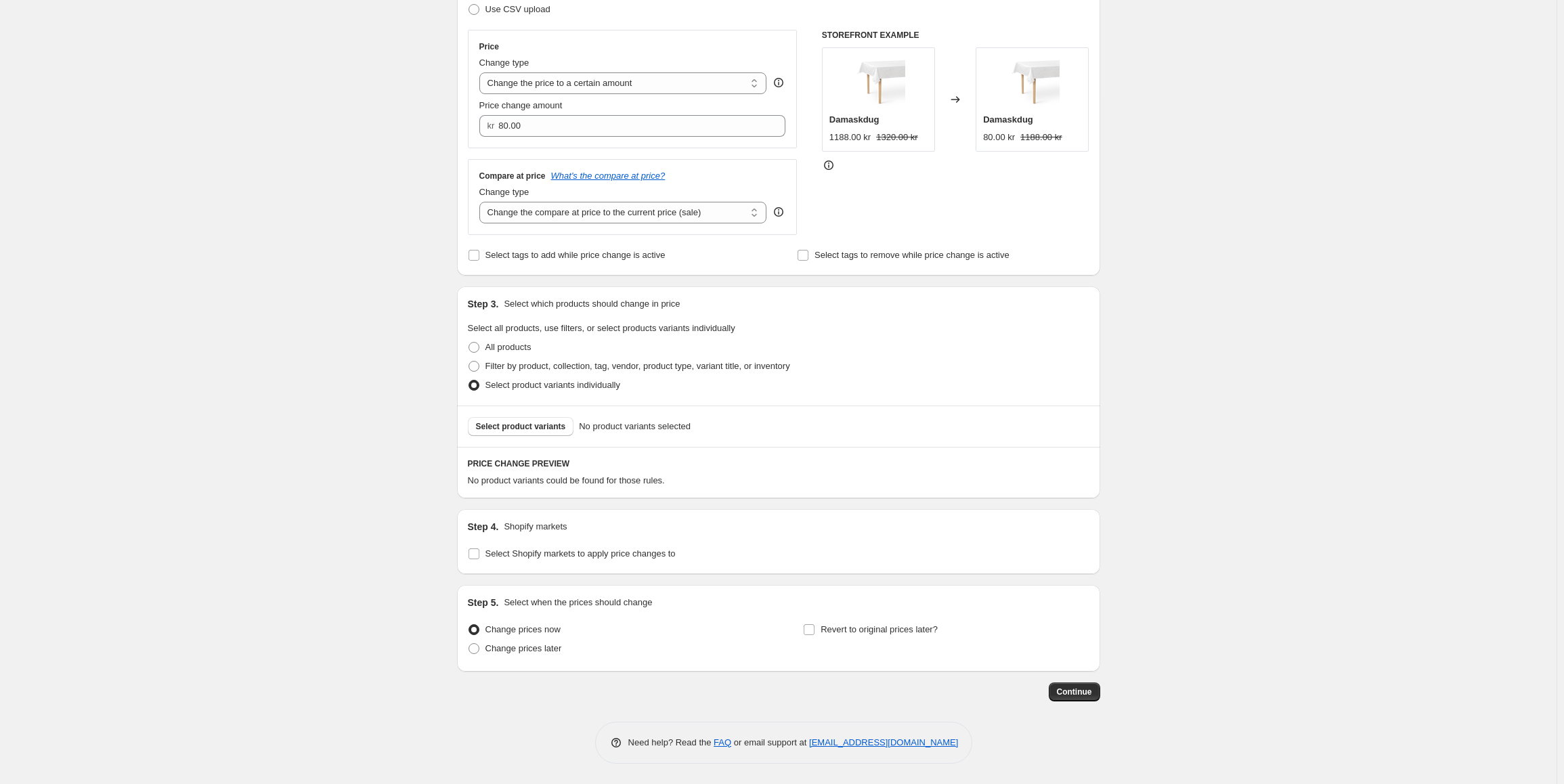
scroll to position [220, 0]
click at [527, 430] on span "Select product variants" at bounding box center [521, 426] width 90 height 11
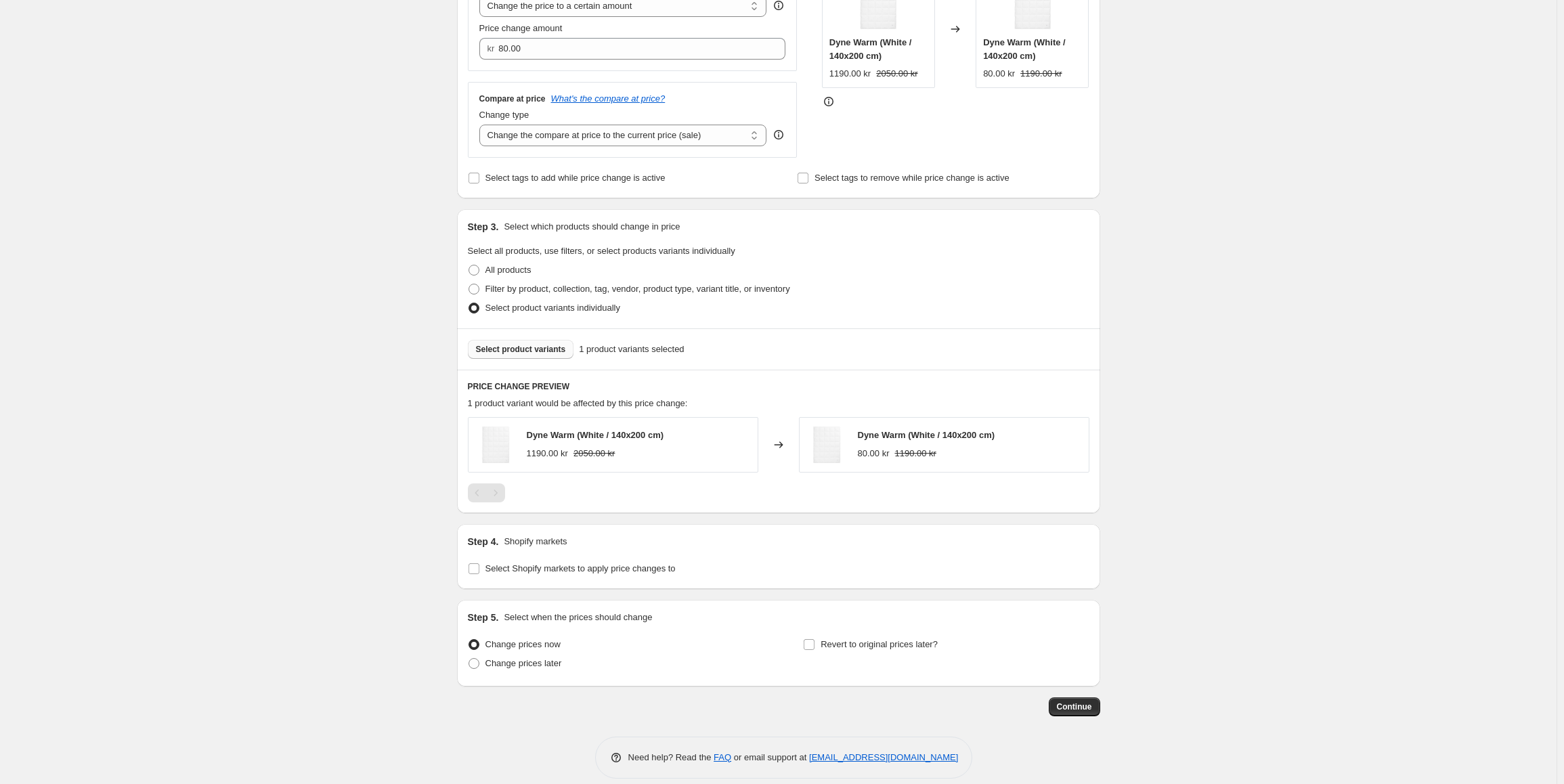
scroll to position [312, 0]
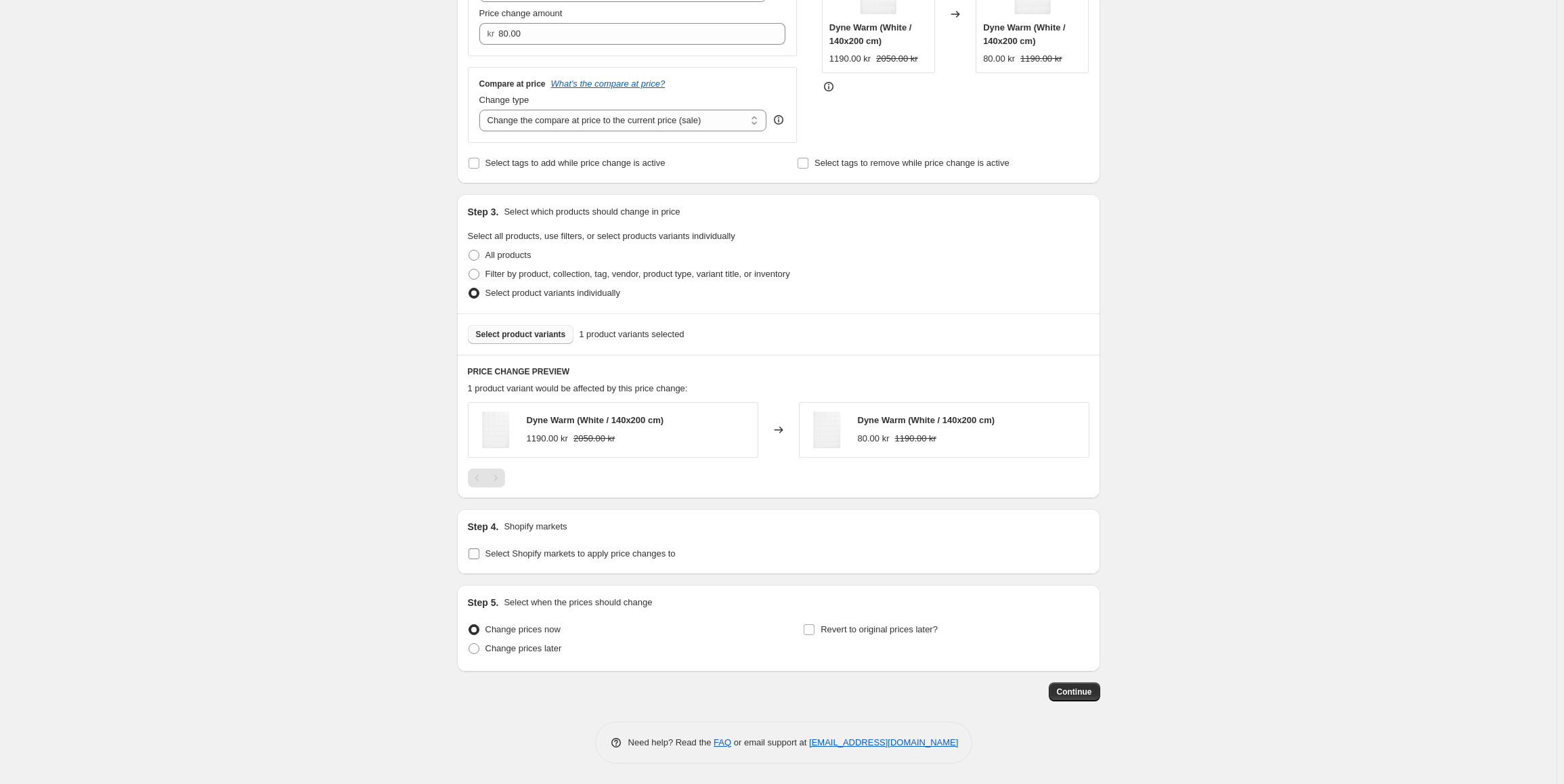
click at [476, 557] on input "Select Shopify markets to apply price changes to" at bounding box center [474, 554] width 11 height 11
checkbox input "true"
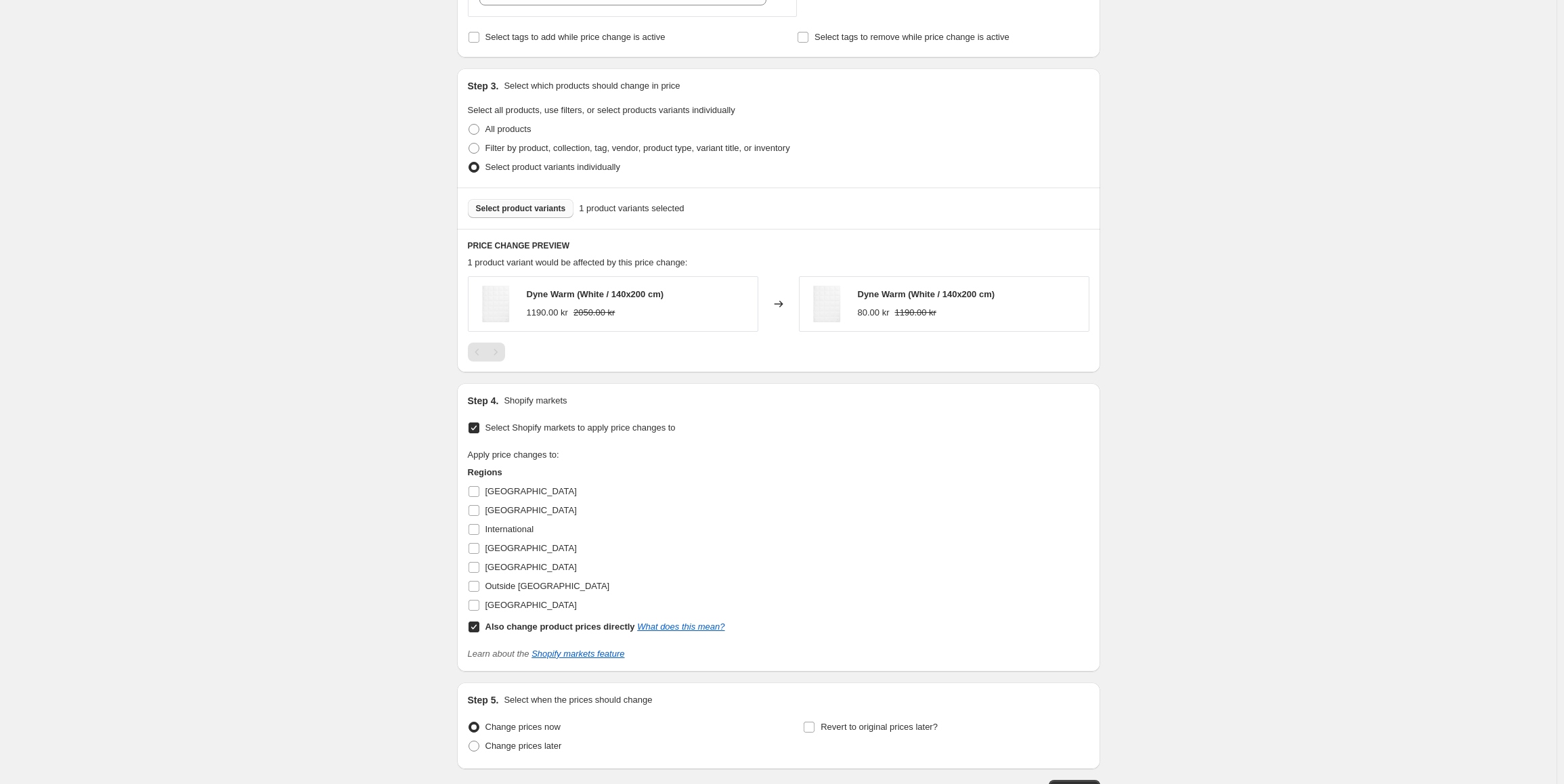
scroll to position [447, 0]
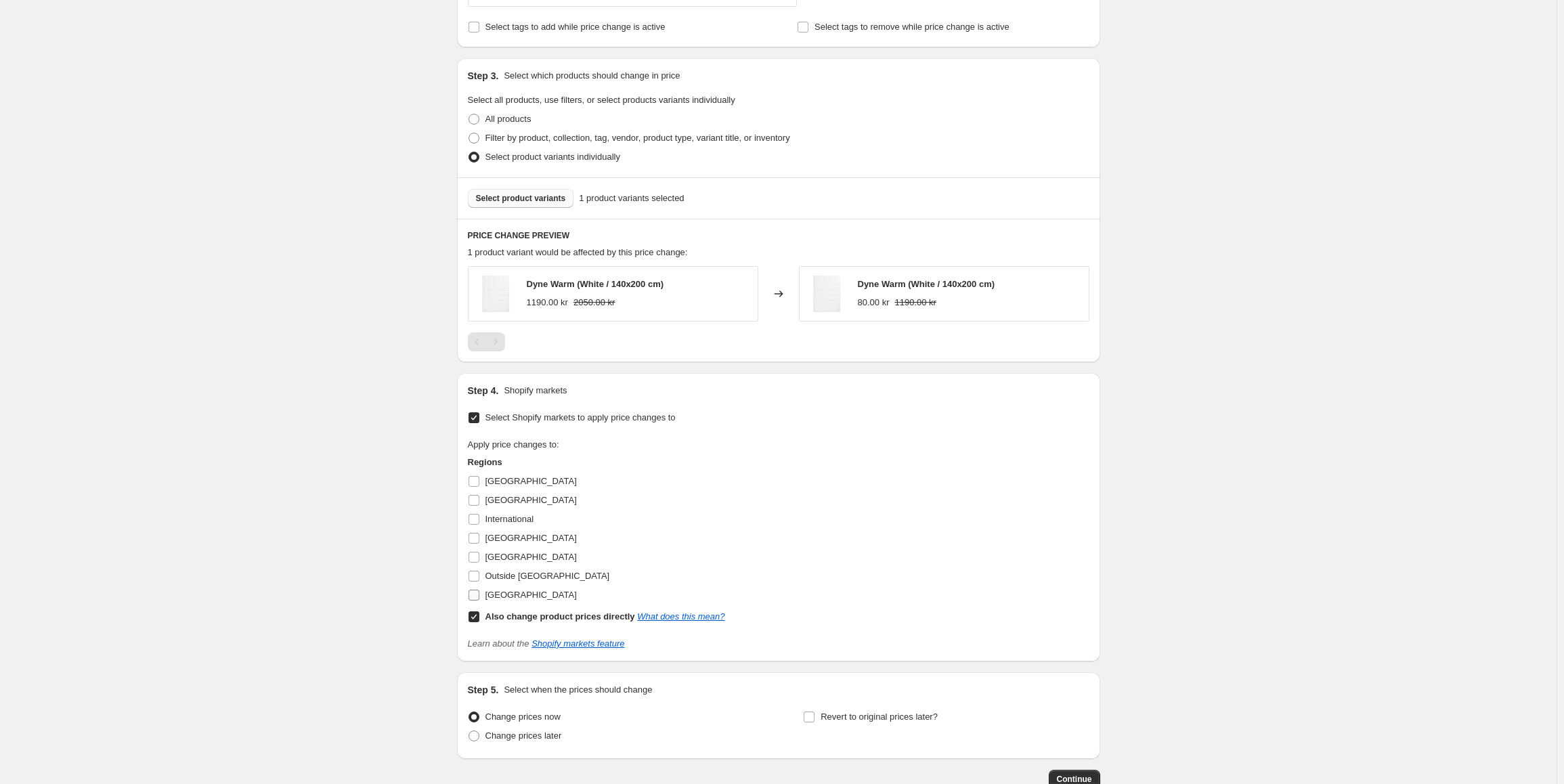
click at [475, 600] on input "[GEOGRAPHIC_DATA]" at bounding box center [474, 595] width 11 height 11
checkbox input "true"
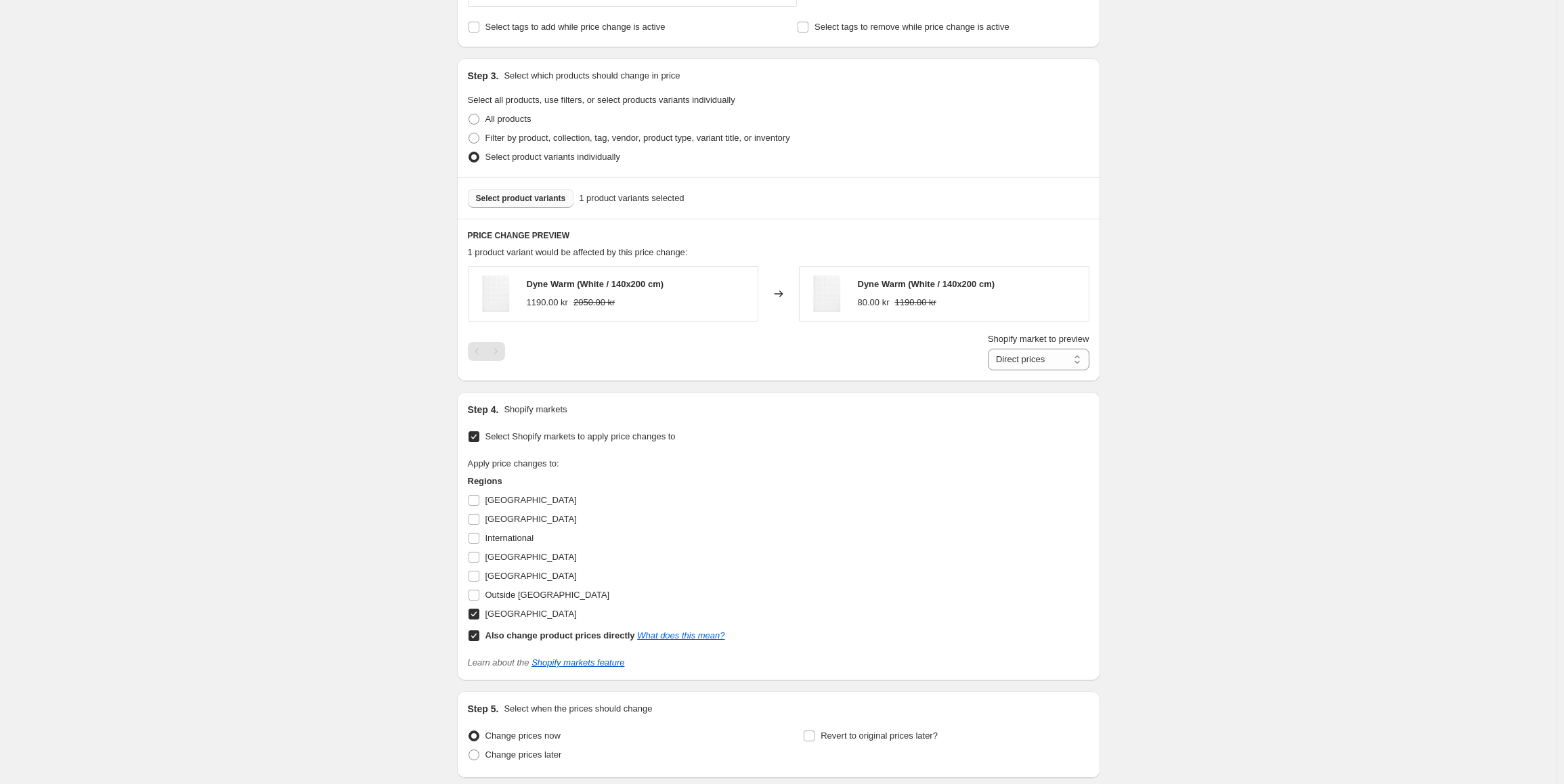
click at [475, 634] on input "Also change product prices directly What does this mean?" at bounding box center [474, 635] width 11 height 11
checkbox input "false"
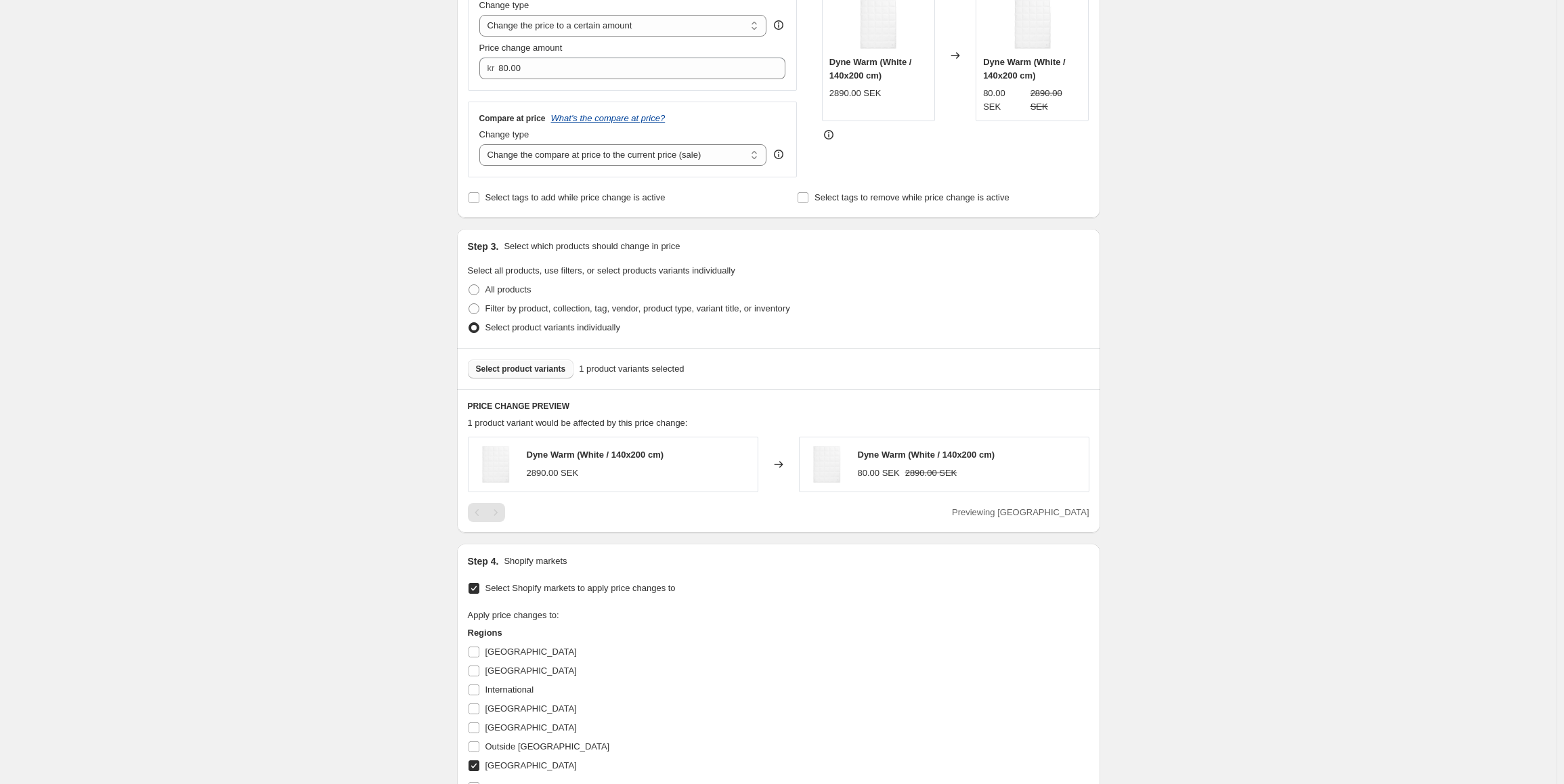
scroll to position [177, 0]
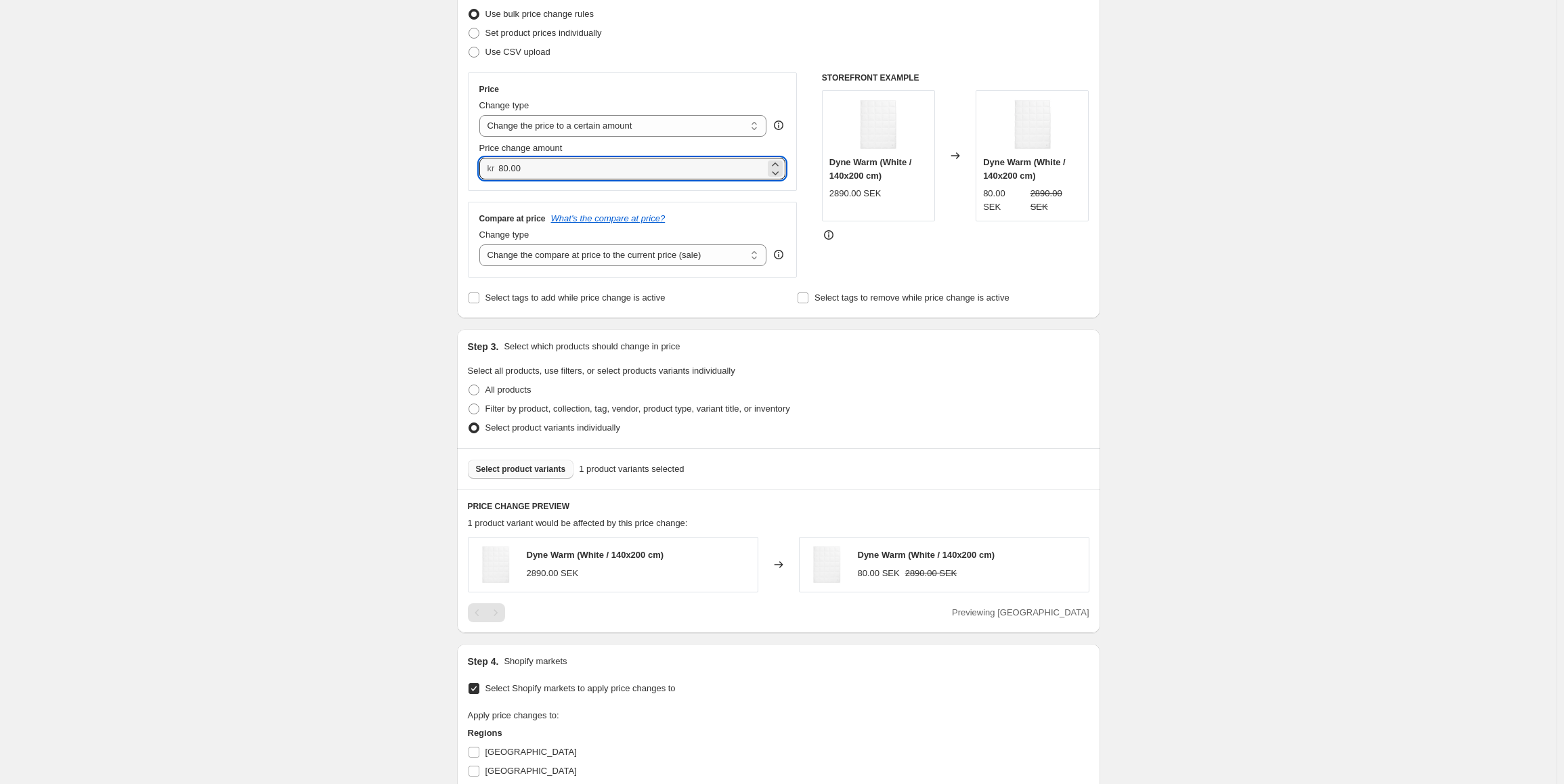
drag, startPoint x: 600, startPoint y: 173, endPoint x: 500, endPoint y: 168, distance: 100.1
click at [500, 168] on div "kr 80.00" at bounding box center [632, 168] width 307 height 22
type input "1790.00"
click at [378, 286] on div "Create new price [MEDICAL_DATA]. This page is ready Create new price [MEDICAL_D…" at bounding box center [778, 482] width 1557 height 1318
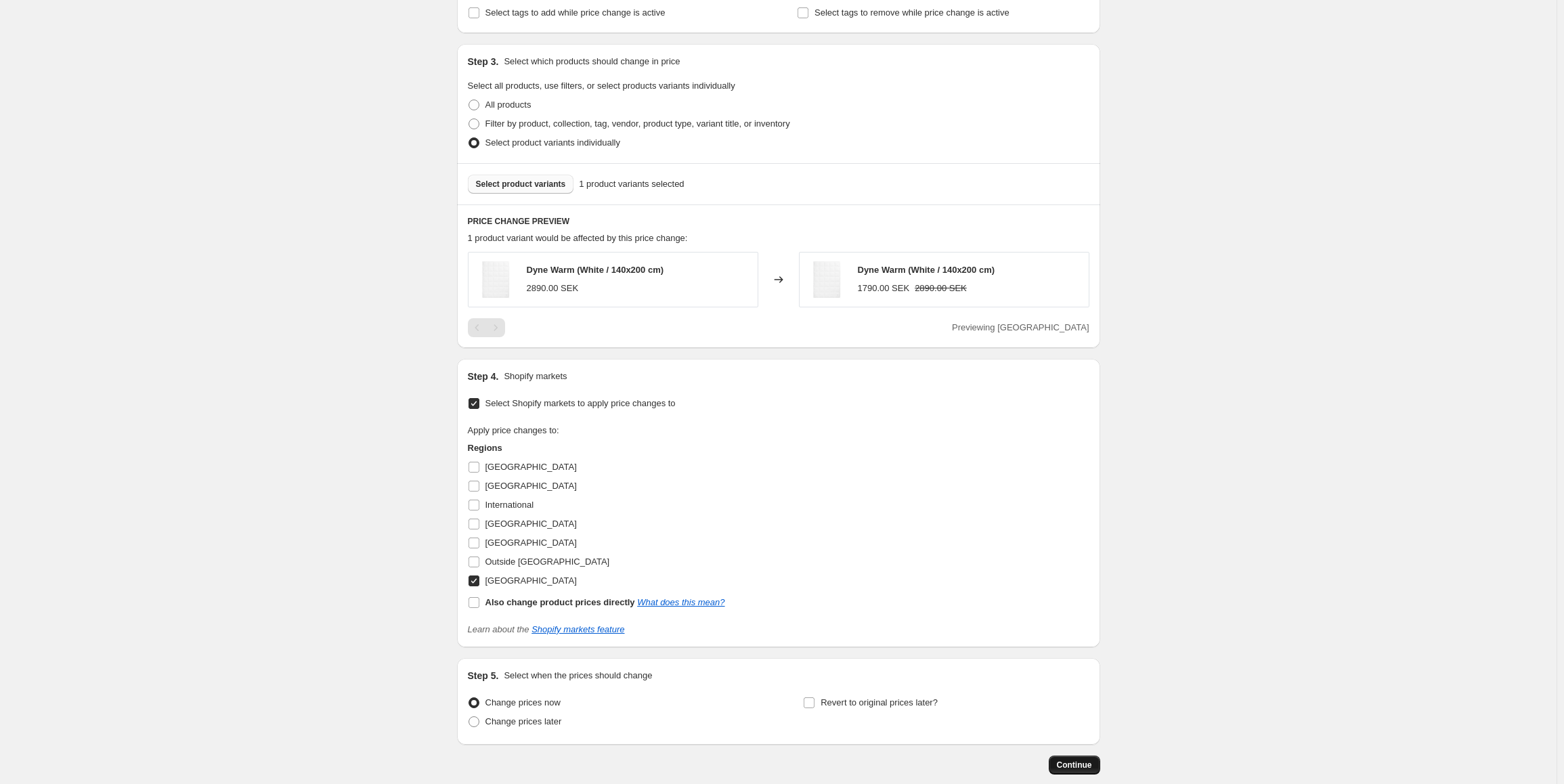
scroll to position [535, 0]
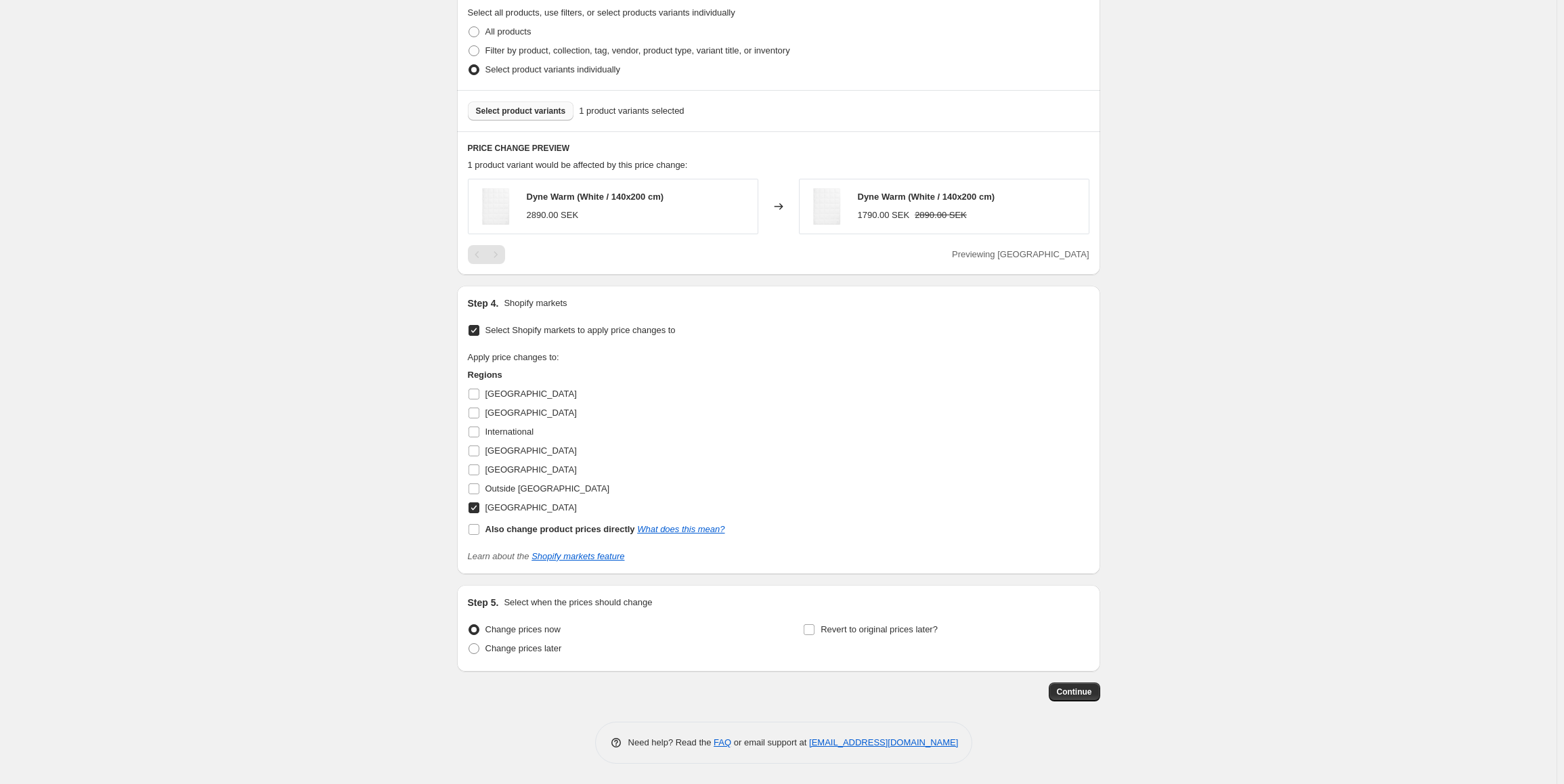
click at [1089, 701] on div "Step 1. Optionally give your price [MEDICAL_DATA] a title (eg "March 30% off sa…" at bounding box center [779, 135] width 644 height 1258
click at [1085, 691] on span "Continue" at bounding box center [1074, 692] width 35 height 11
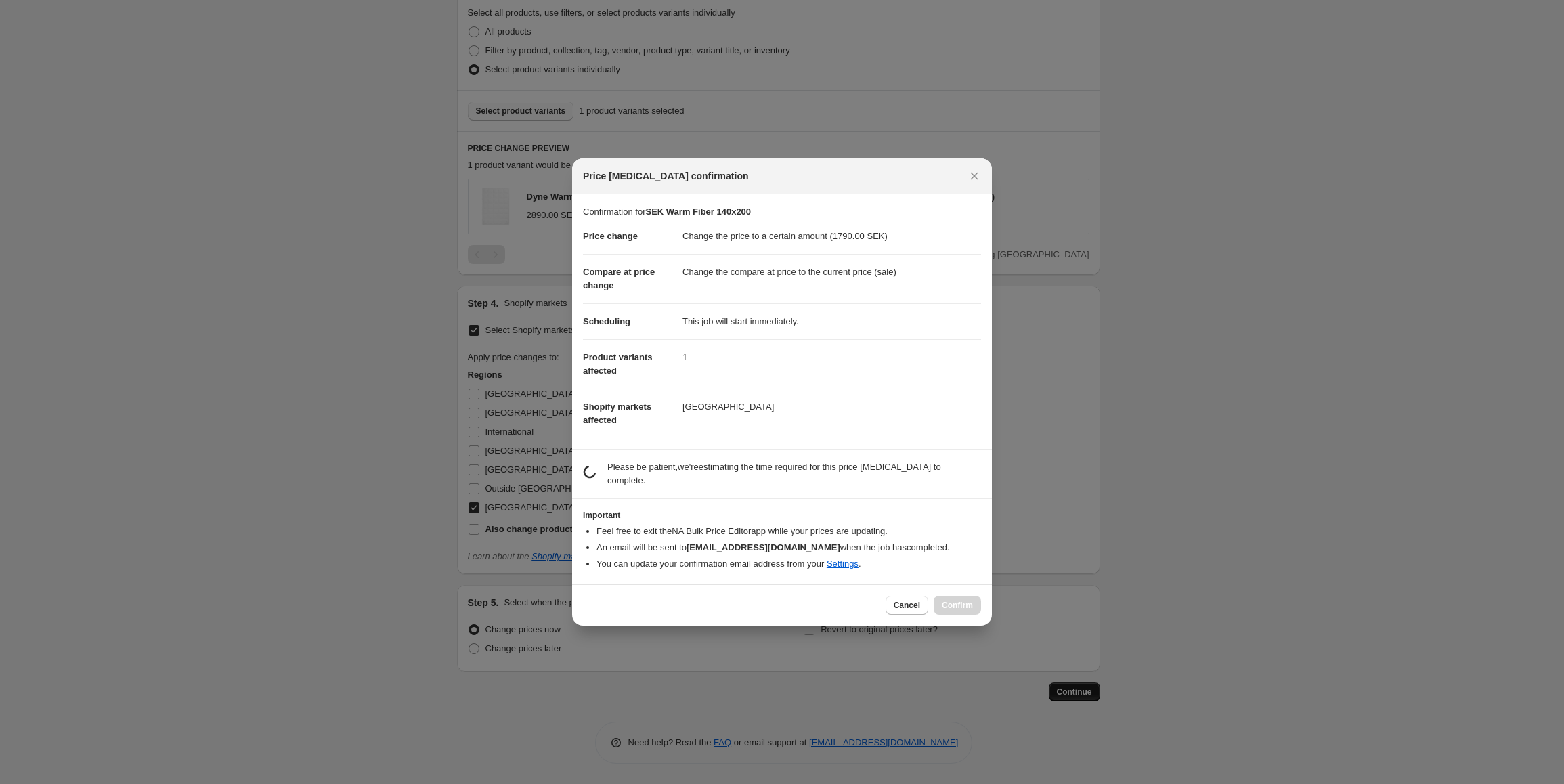
scroll to position [0, 0]
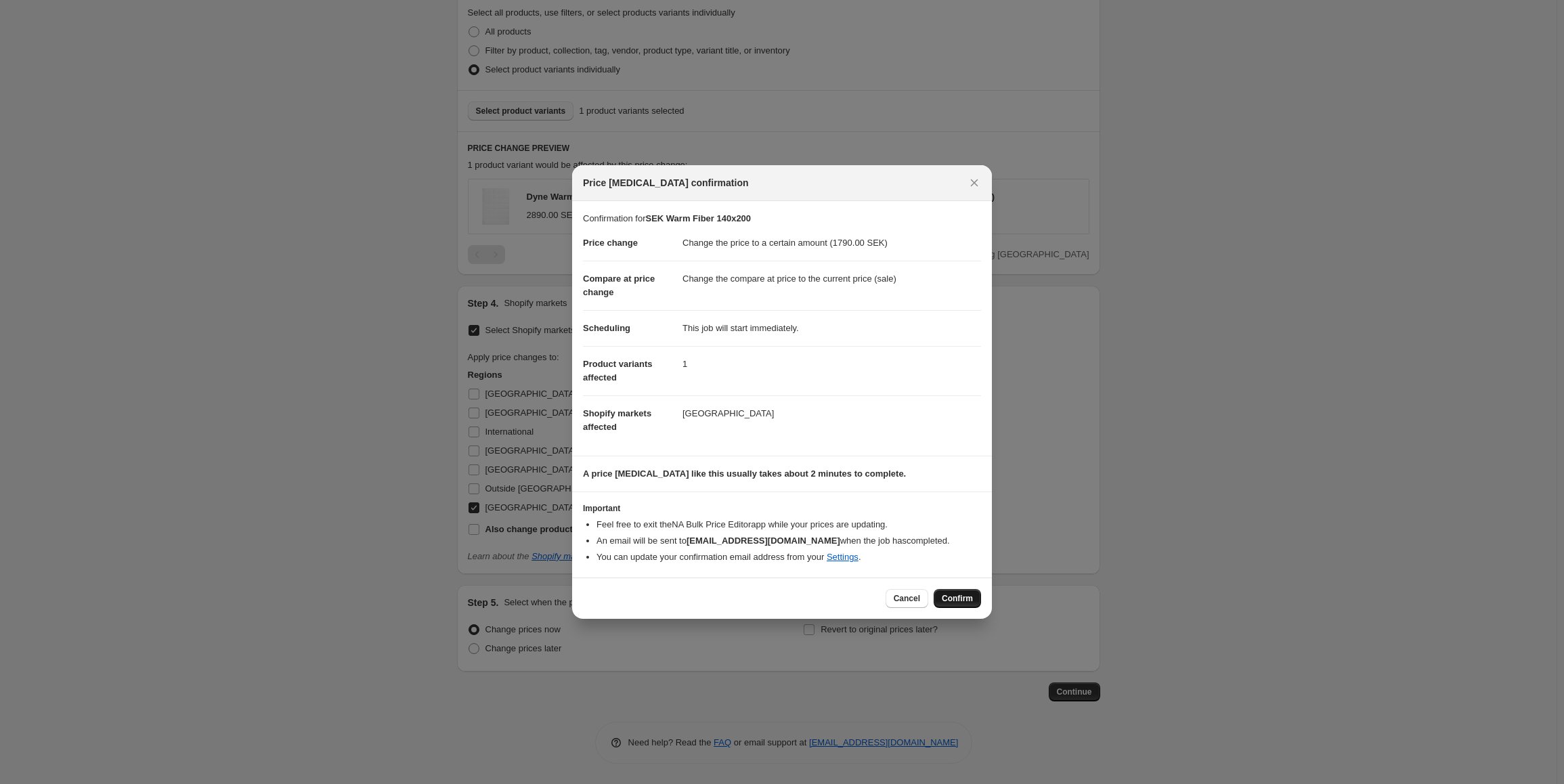
click at [960, 598] on span "Confirm" at bounding box center [957, 598] width 31 height 11
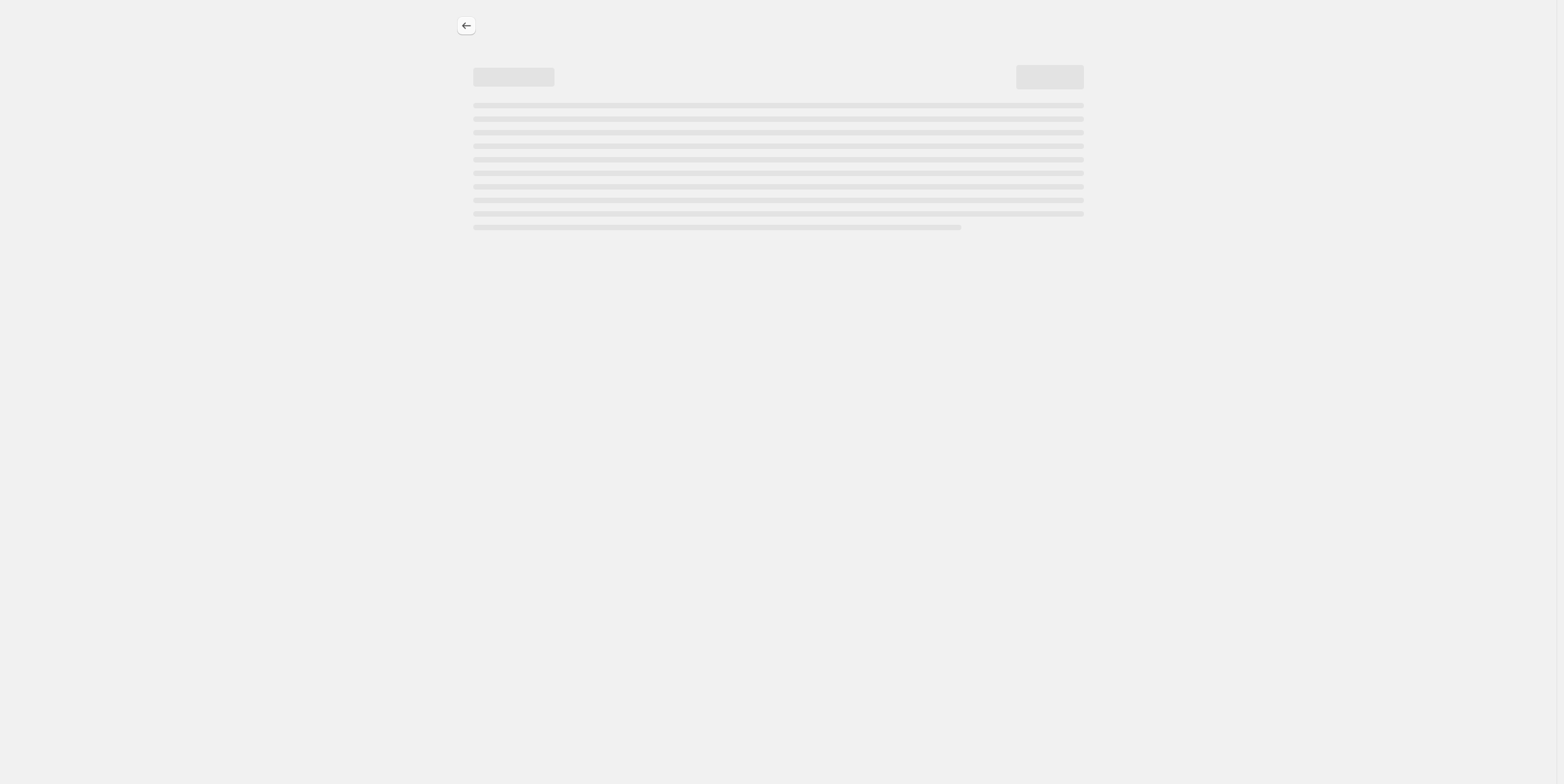
click at [471, 26] on icon "Price change jobs" at bounding box center [466, 26] width 14 height 14
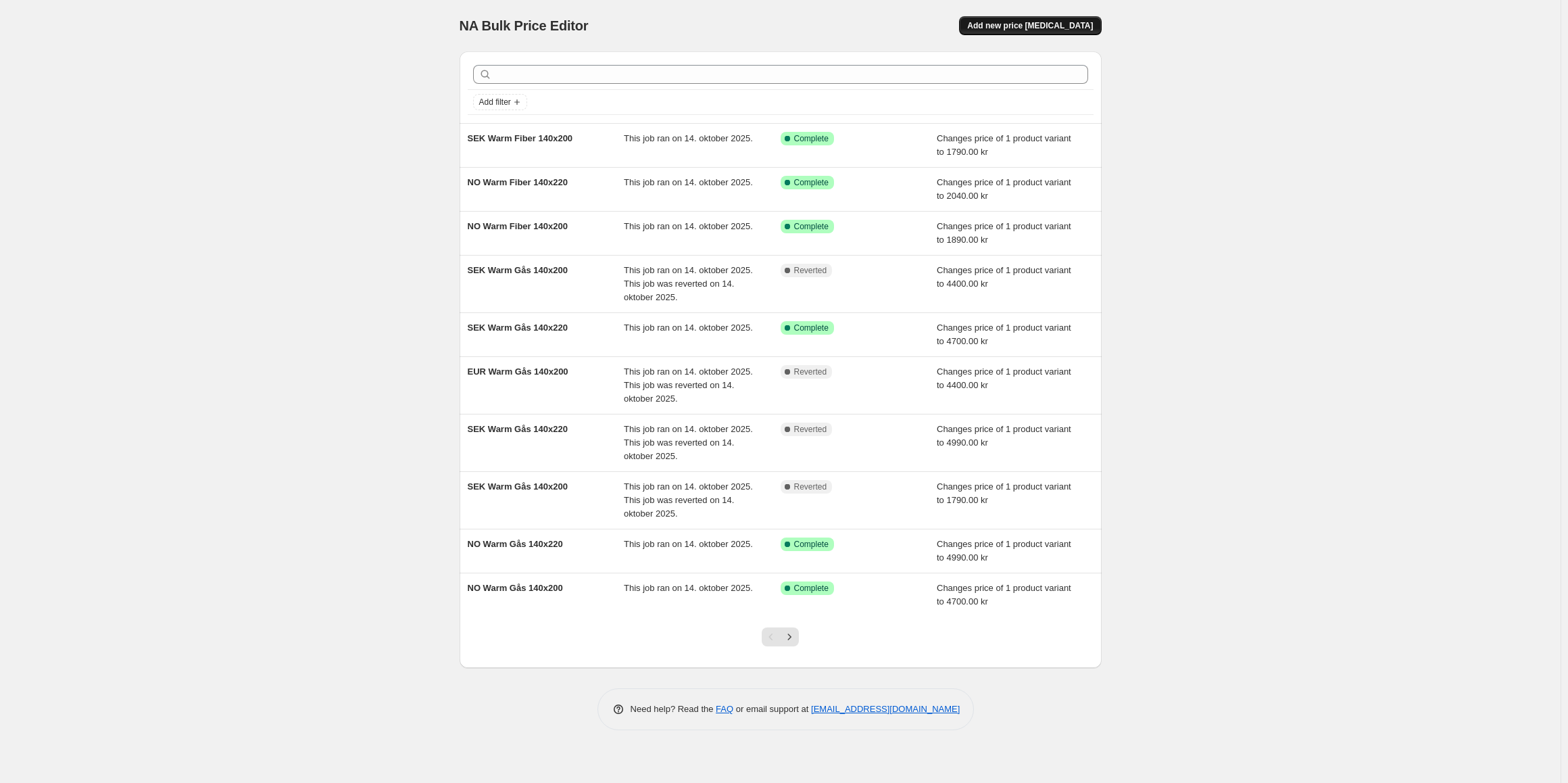
click at [1029, 26] on span "Add new price [MEDICAL_DATA]" at bounding box center [1029, 26] width 125 height 11
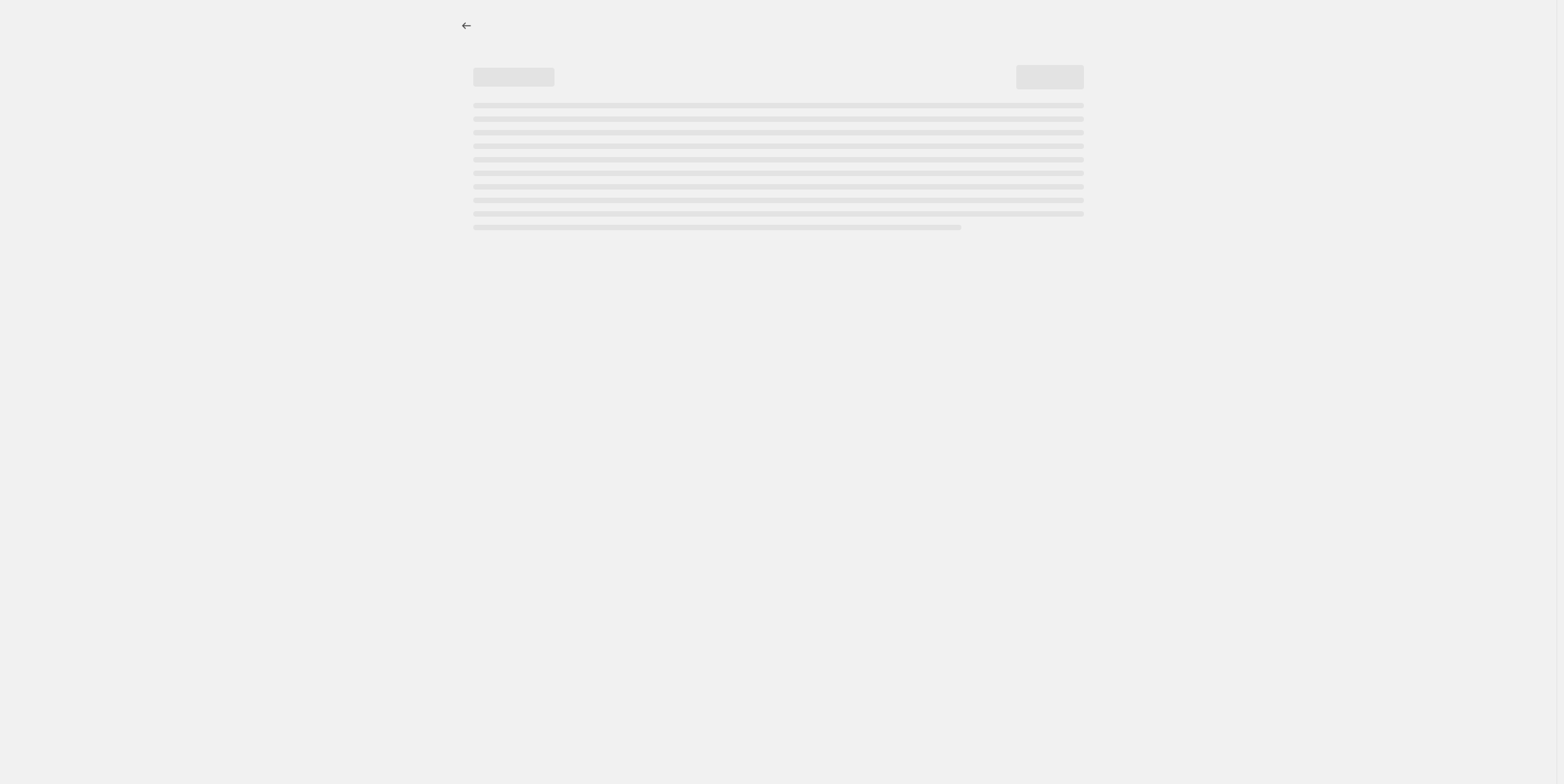
select select "percentage"
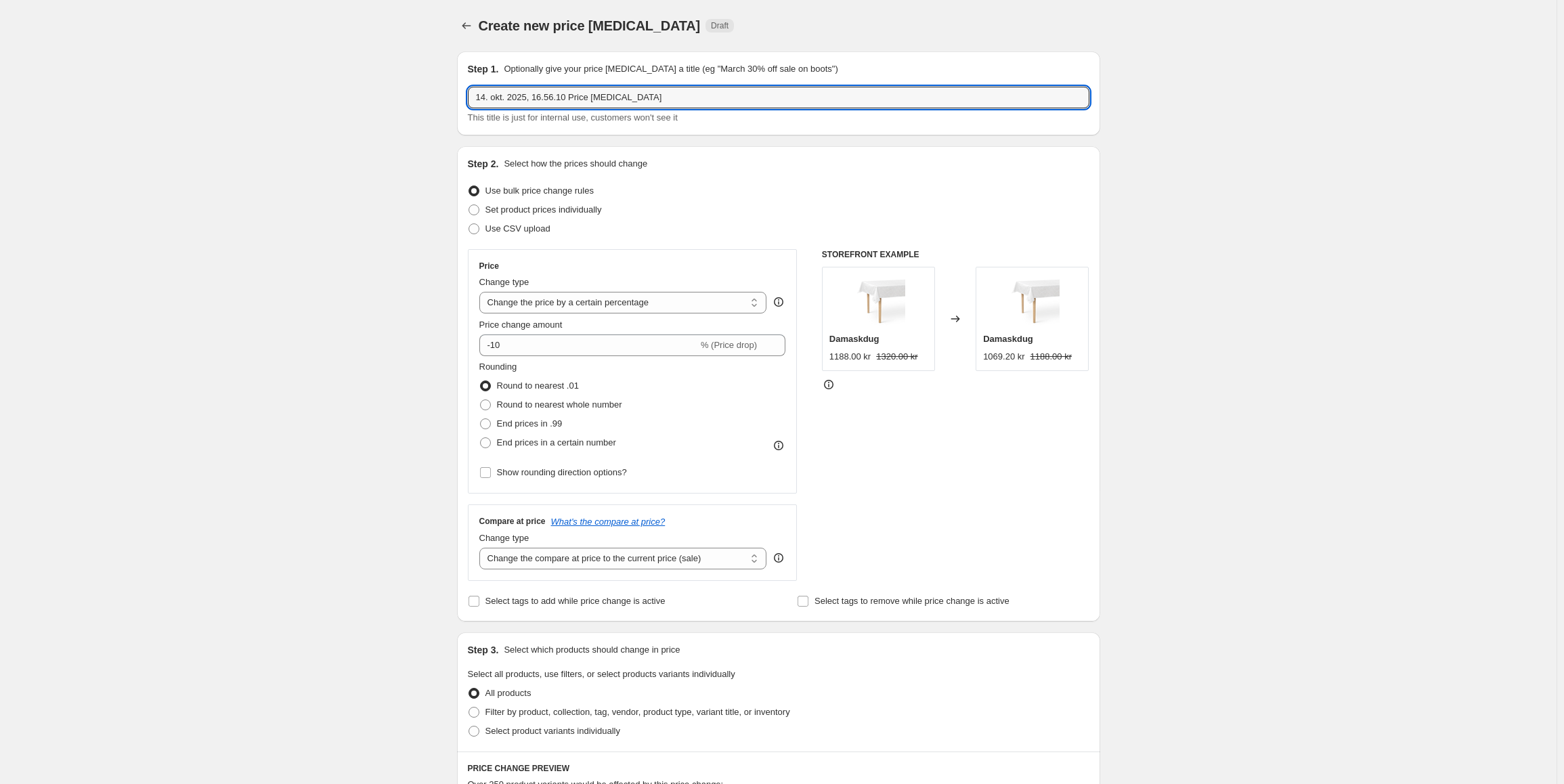
drag, startPoint x: 465, startPoint y: 82, endPoint x: 351, endPoint y: 79, distance: 114.0
click at [351, 79] on div "Create new price [MEDICAL_DATA]. This page is ready Create new price [MEDICAL_D…" at bounding box center [778, 714] width 1557 height 1429
paste input "NO Warm Fiber 140x200"
click at [564, 101] on input "NO Warm Fiber 140x200" at bounding box center [778, 97] width 621 height 22
drag, startPoint x: 491, startPoint y: 98, endPoint x: 459, endPoint y: 94, distance: 32.2
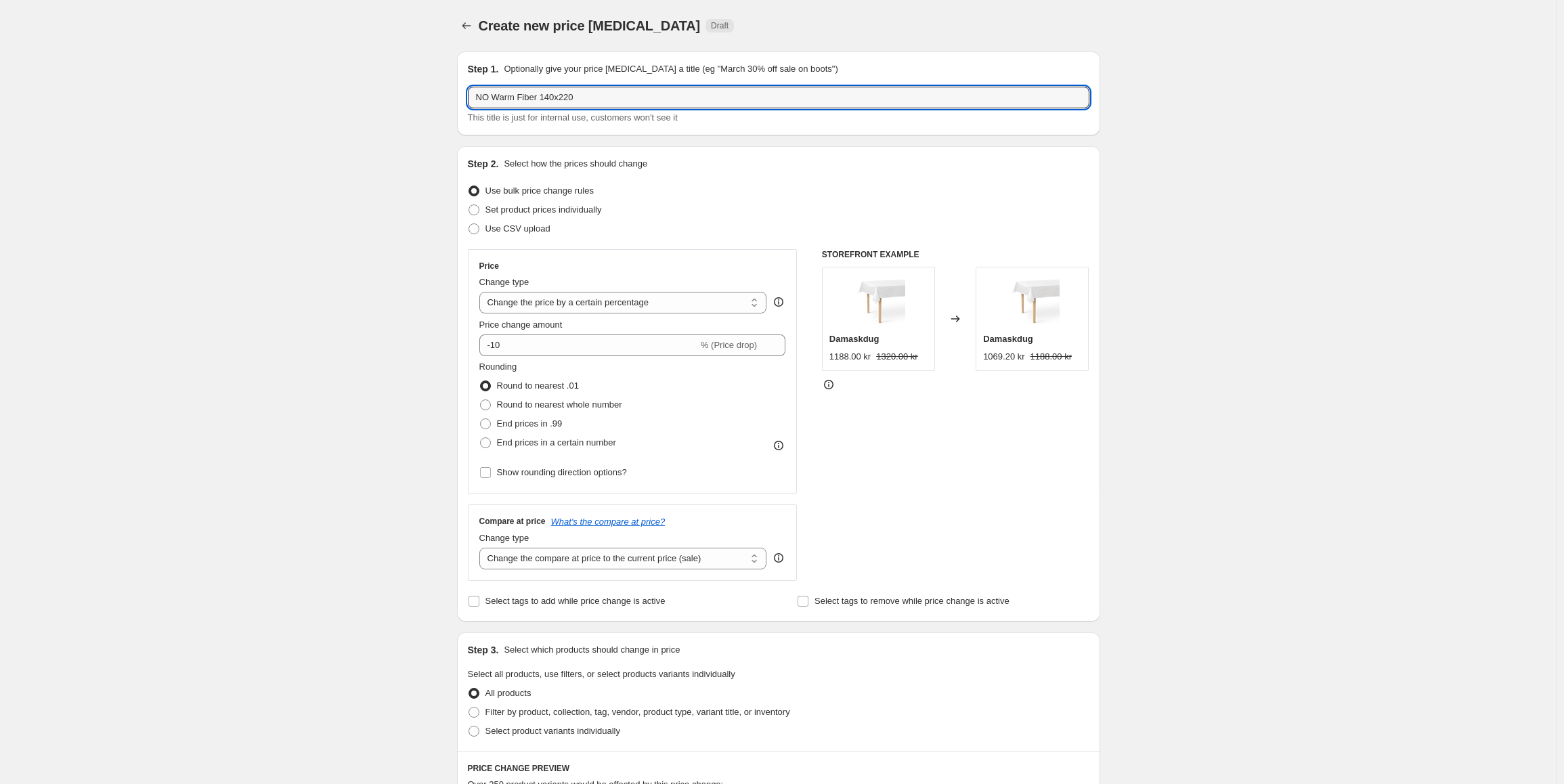
click at [459, 94] on div "Step 1. Optionally give your price [MEDICAL_DATA] a title (eg "March 30% off sa…" at bounding box center [772, 694] width 654 height 1306
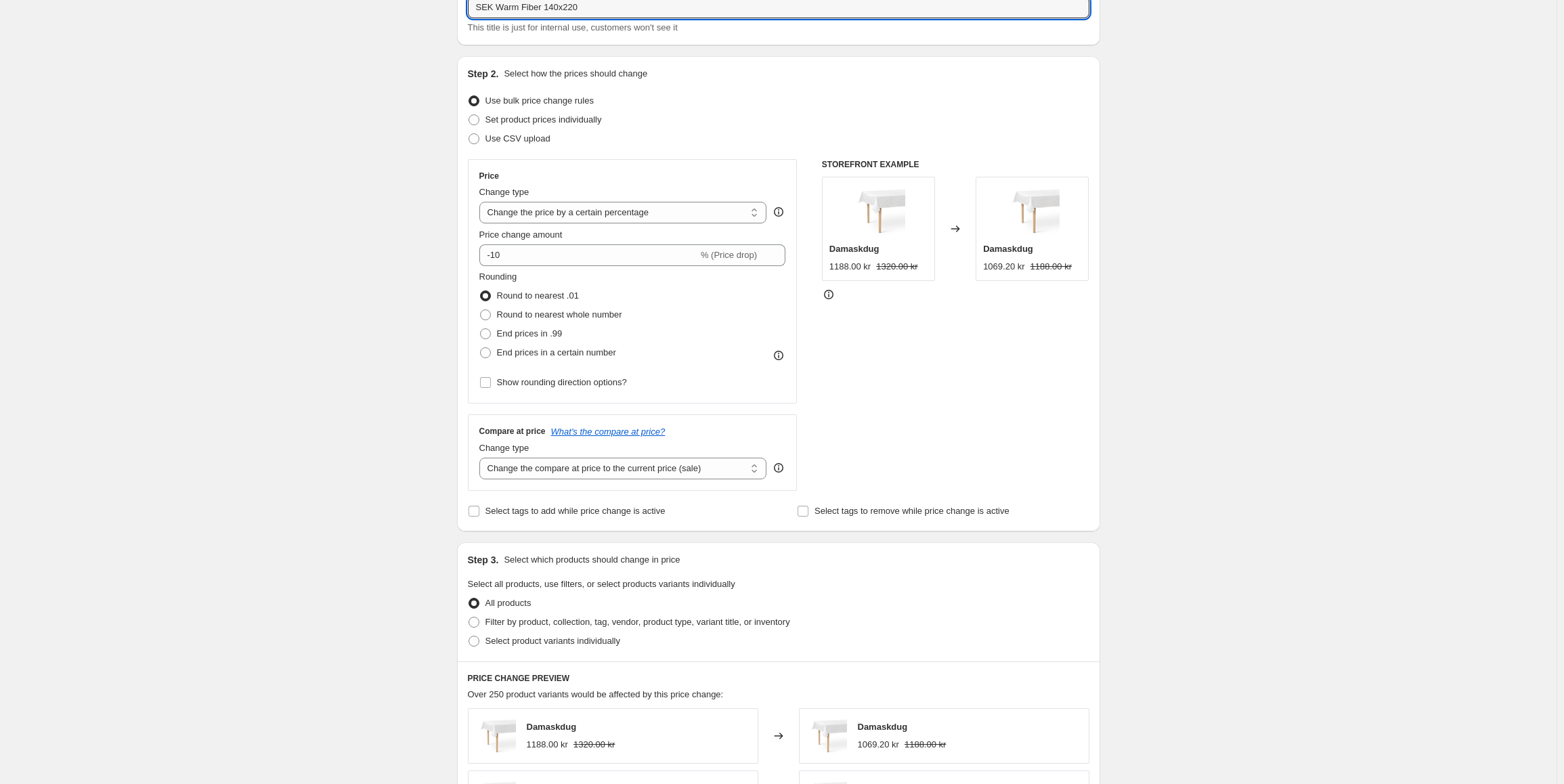
scroll to position [203, 0]
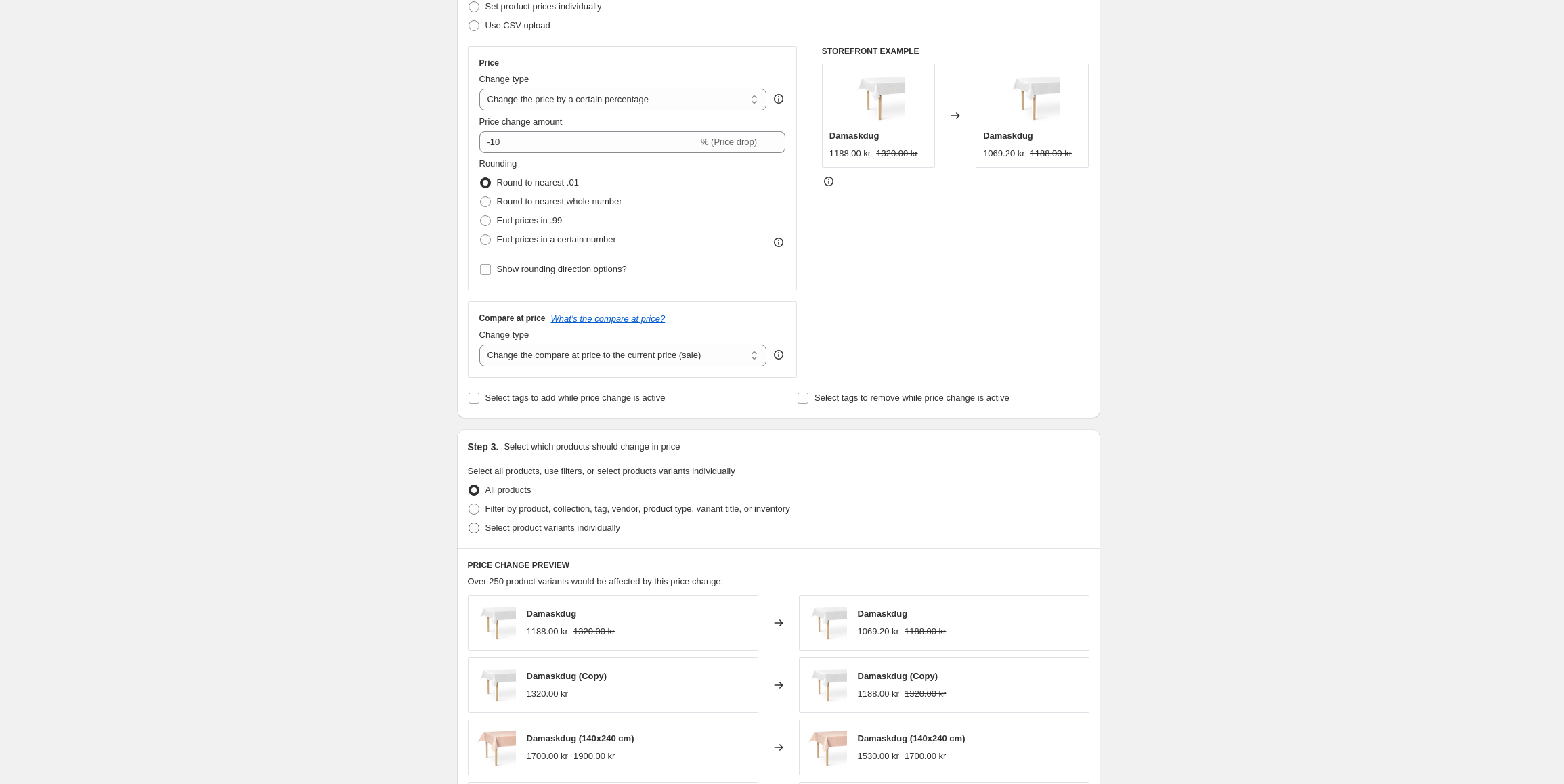
type input "SEK Warm Fiber 140x220"
click at [479, 530] on span at bounding box center [474, 528] width 11 height 11
click at [469, 523] on input "Select product variants individually" at bounding box center [468, 522] width 1 height 1
radio input "true"
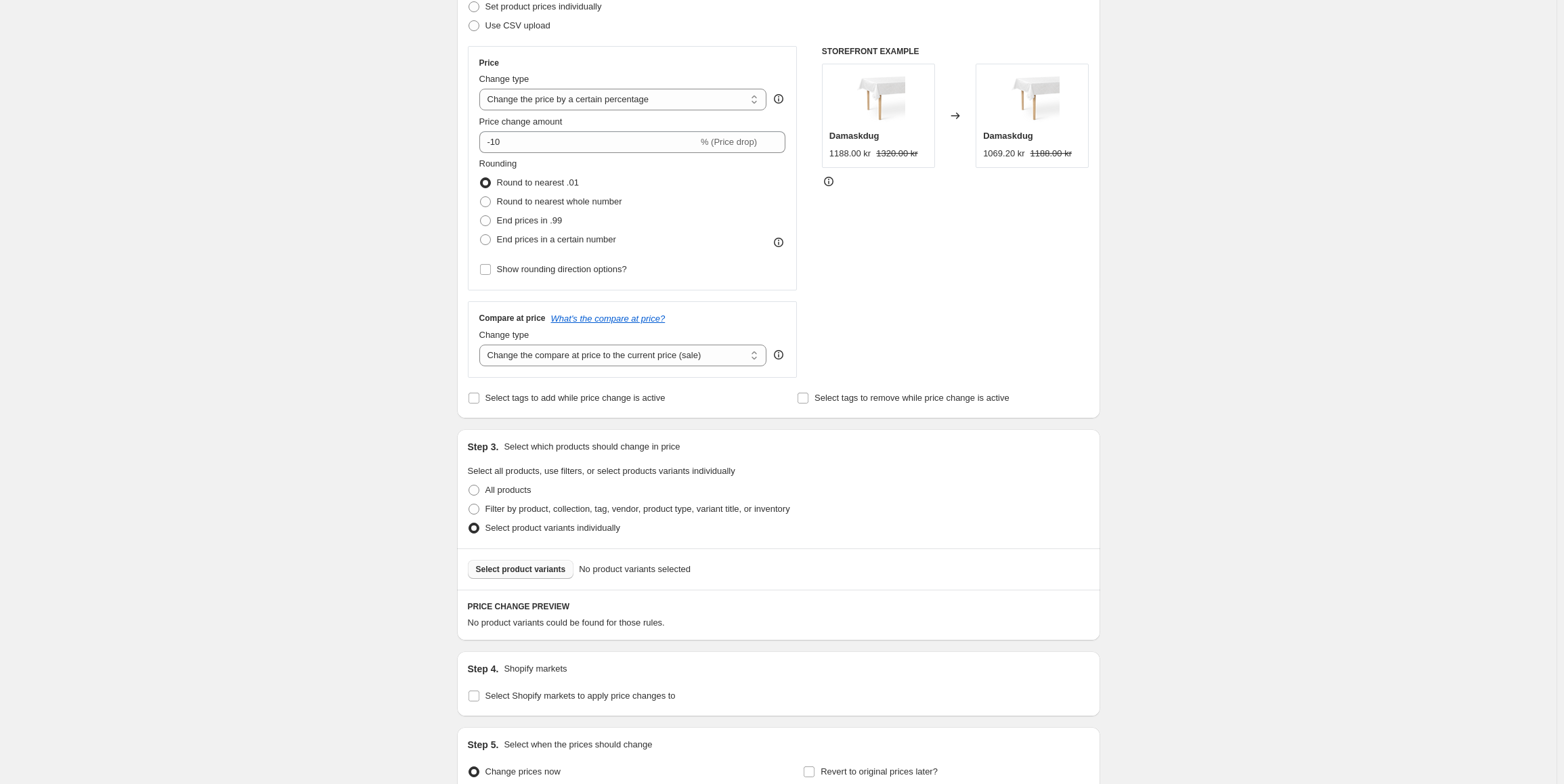
click at [529, 564] on span "Select product variants" at bounding box center [521, 570] width 90 height 11
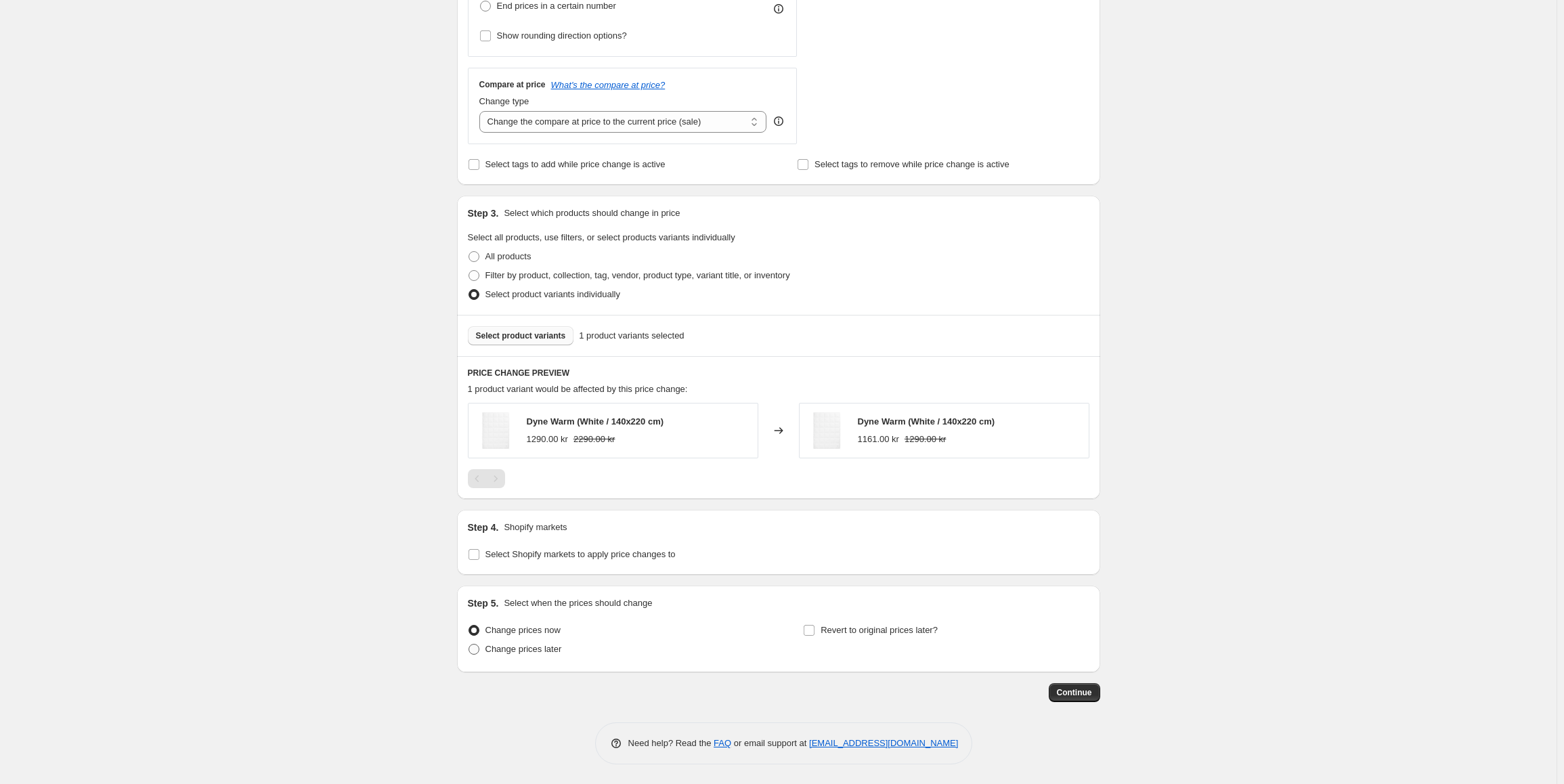
scroll to position [438, 0]
click at [479, 553] on input "Select Shopify markets to apply price changes to" at bounding box center [474, 554] width 11 height 11
checkbox input "true"
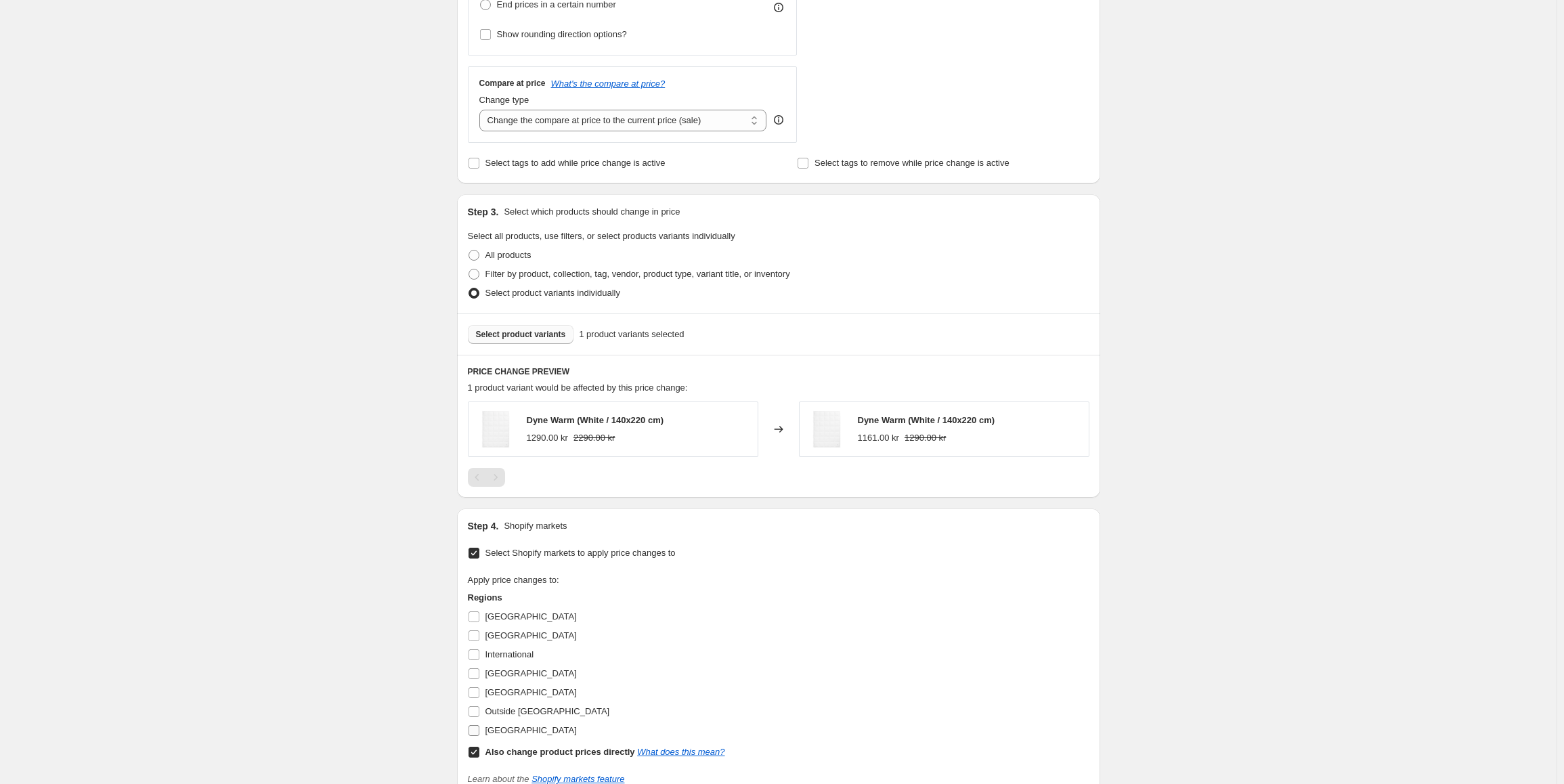
click at [477, 728] on input "[GEOGRAPHIC_DATA]" at bounding box center [474, 730] width 11 height 11
checkbox input "true"
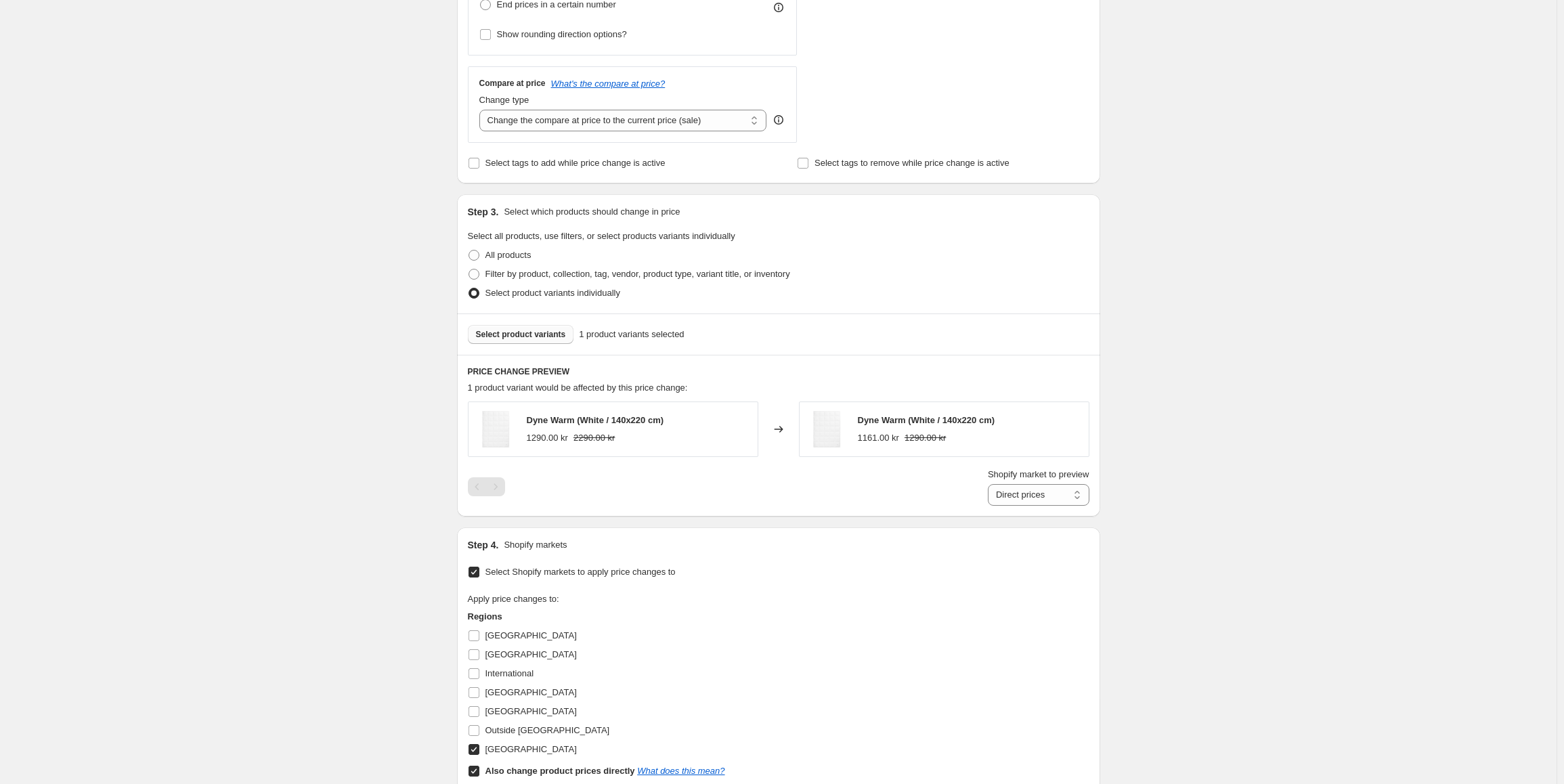
click at [477, 770] on input "Also change product prices directly What does this mean?" at bounding box center [474, 771] width 11 height 11
checkbox input "false"
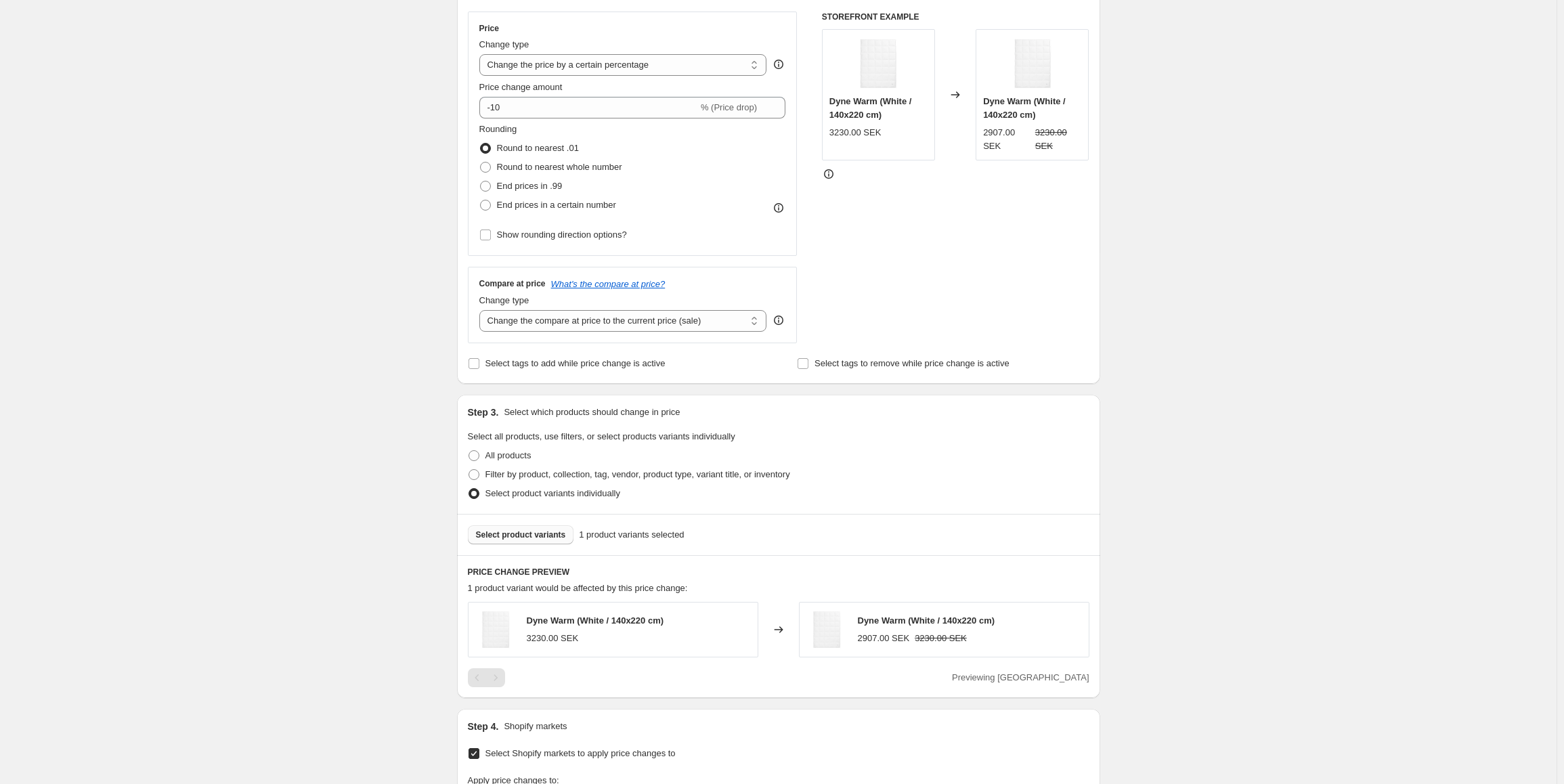
scroll to position [235, 0]
drag, startPoint x: 523, startPoint y: 110, endPoint x: 495, endPoint y: 110, distance: 28.0
click at [495, 110] on input "-10" at bounding box center [588, 110] width 219 height 22
type input "-100"
click at [1004, 259] on div "STOREFRONT EXAMPLE Dyne Warm (White / 140x220 cm) 3230.00 SEK Changed to Dyne W…" at bounding box center [956, 180] width 267 height 331
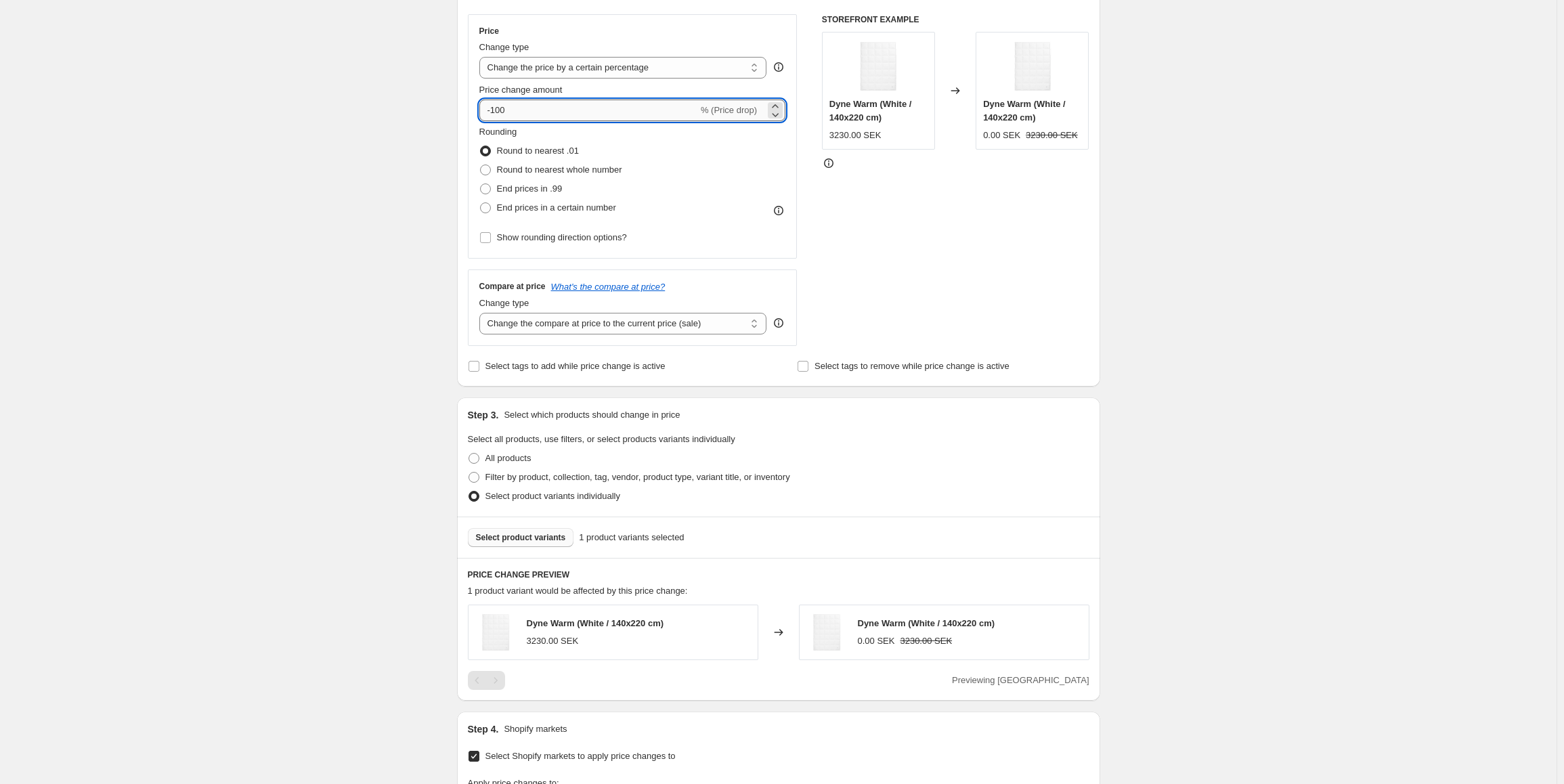
drag, startPoint x: 566, startPoint y: 113, endPoint x: 496, endPoint y: 115, distance: 70.0
click at [496, 115] on input "-100" at bounding box center [588, 110] width 219 height 22
click at [552, 67] on select "Change the price to a certain amount Change the price by a certain amount Chang…" at bounding box center [623, 67] width 287 height 22
select select "to"
click at [482, 57] on select "Change the price to a certain amount Change the price by a certain amount Chang…" at bounding box center [623, 67] width 287 height 22
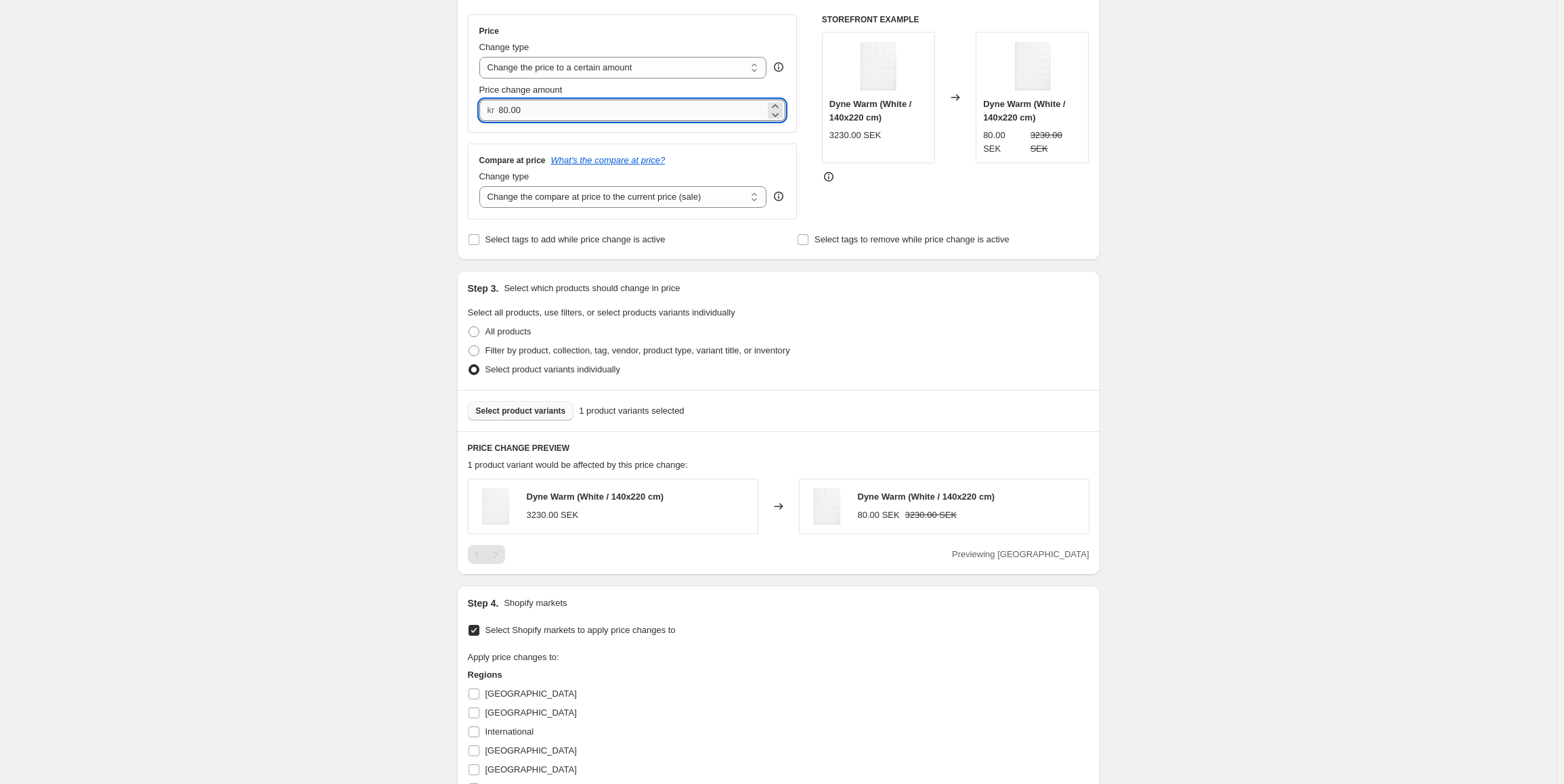
drag, startPoint x: 535, startPoint y: 112, endPoint x: 503, endPoint y: 109, distance: 32.1
click at [503, 109] on input "80.00" at bounding box center [632, 110] width 267 height 22
type input "1890.00"
click at [345, 266] on div "Create new price [MEDICAL_DATA]. This page is ready Create new price [MEDICAL_D…" at bounding box center [778, 424] width 1557 height 1318
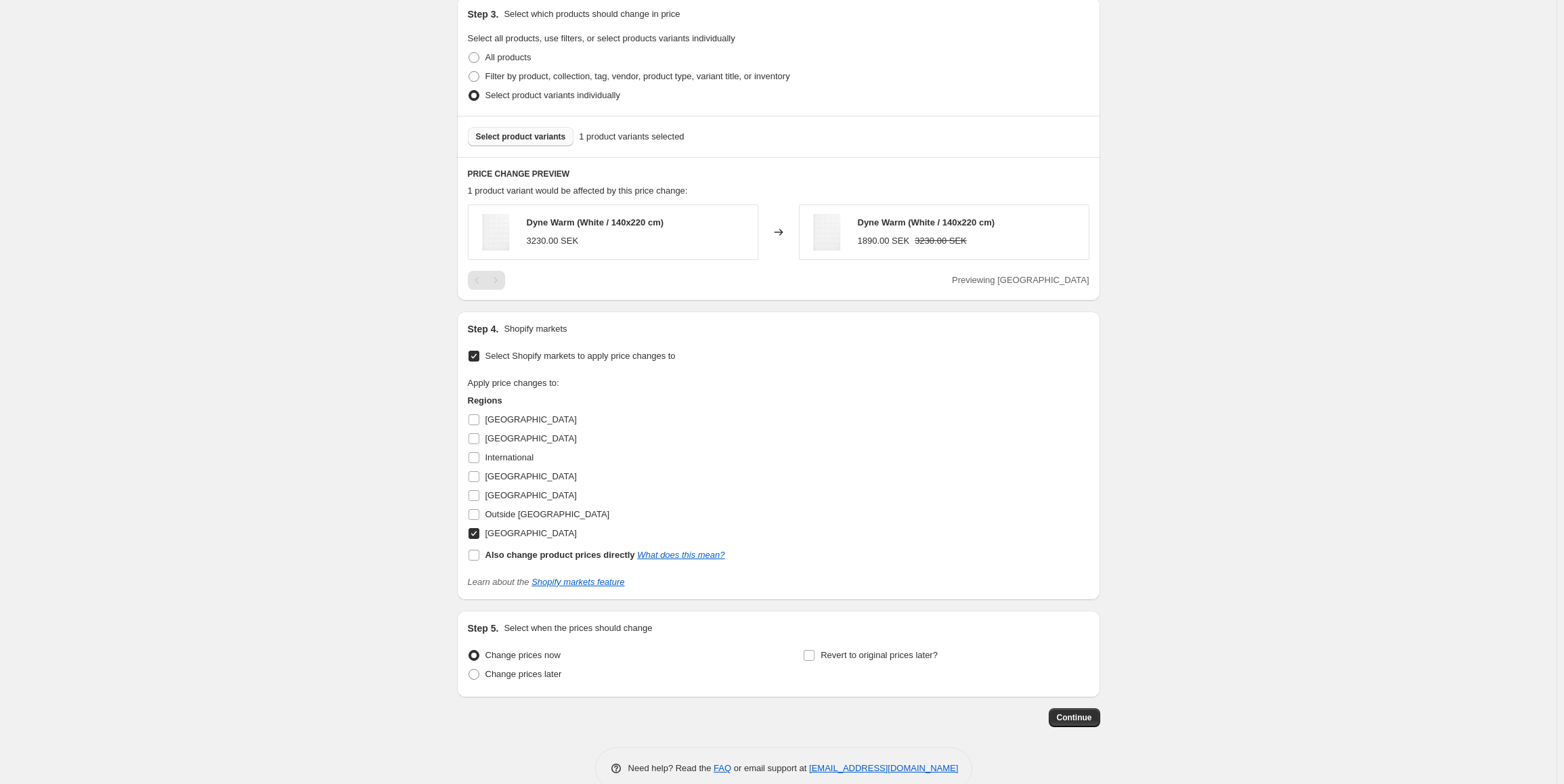
scroll to position [535, 0]
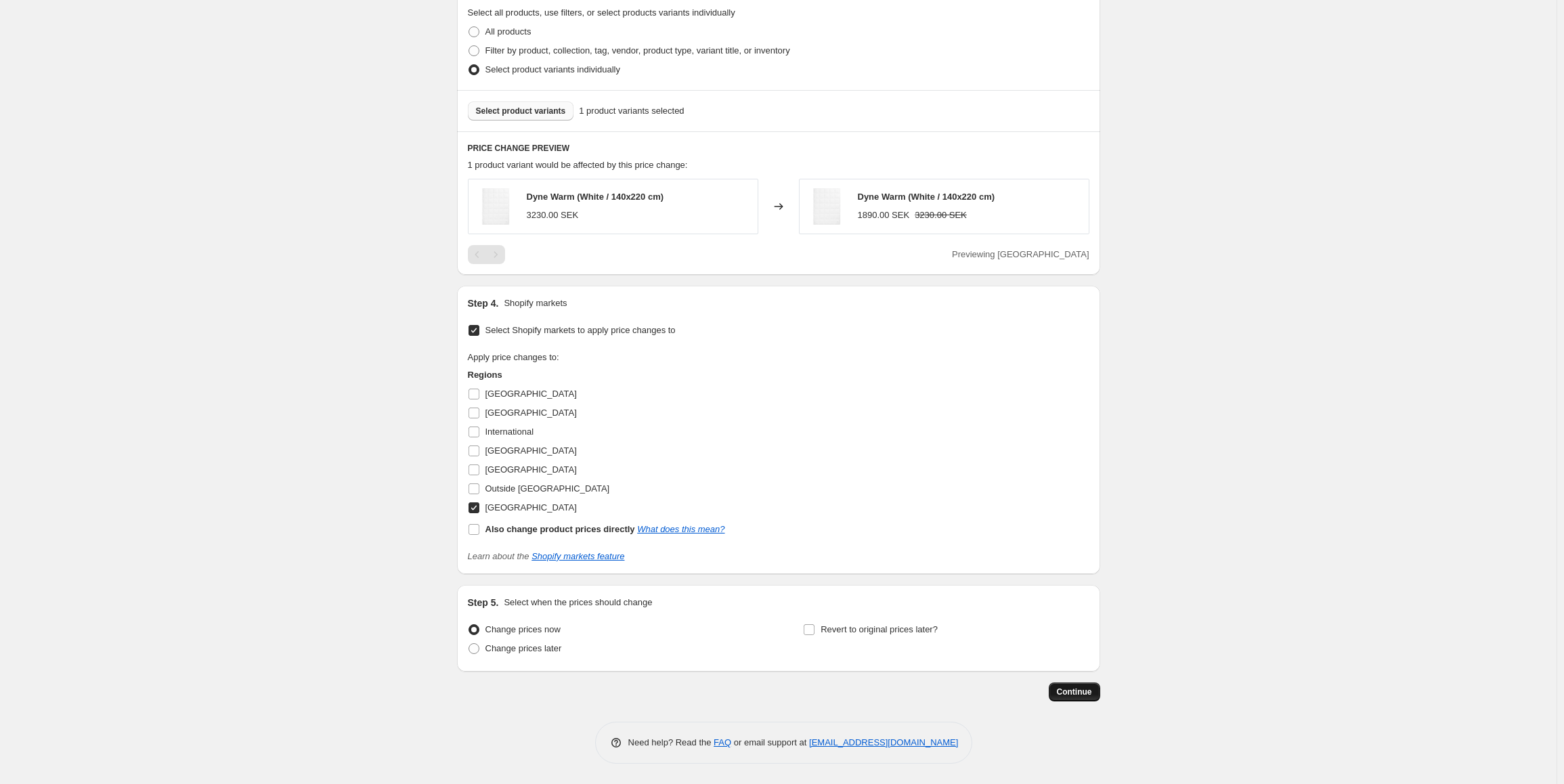
click at [1061, 692] on span "Continue" at bounding box center [1074, 692] width 35 height 11
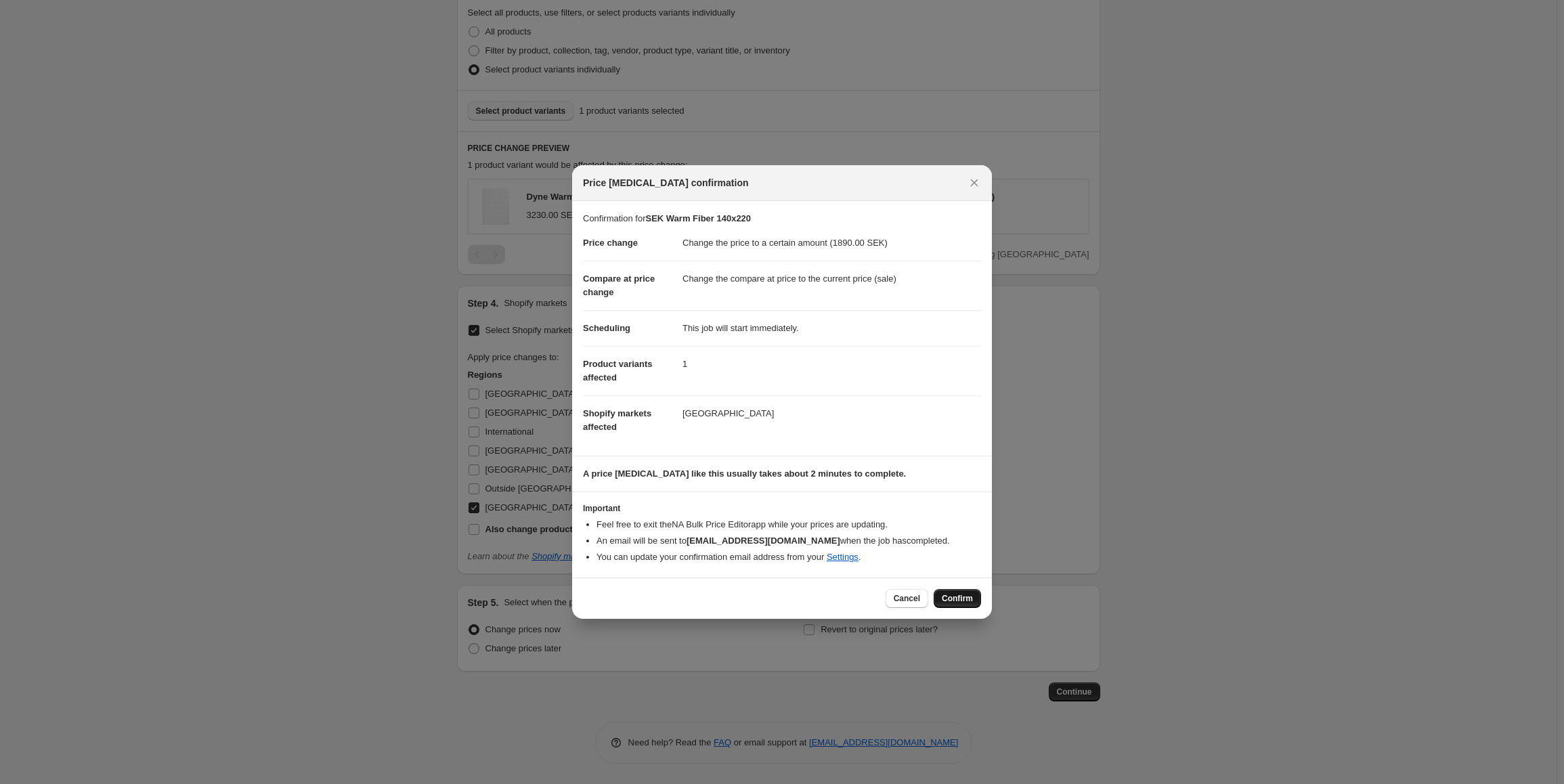
click at [941, 599] on button "Confirm" at bounding box center [956, 598] width 47 height 19
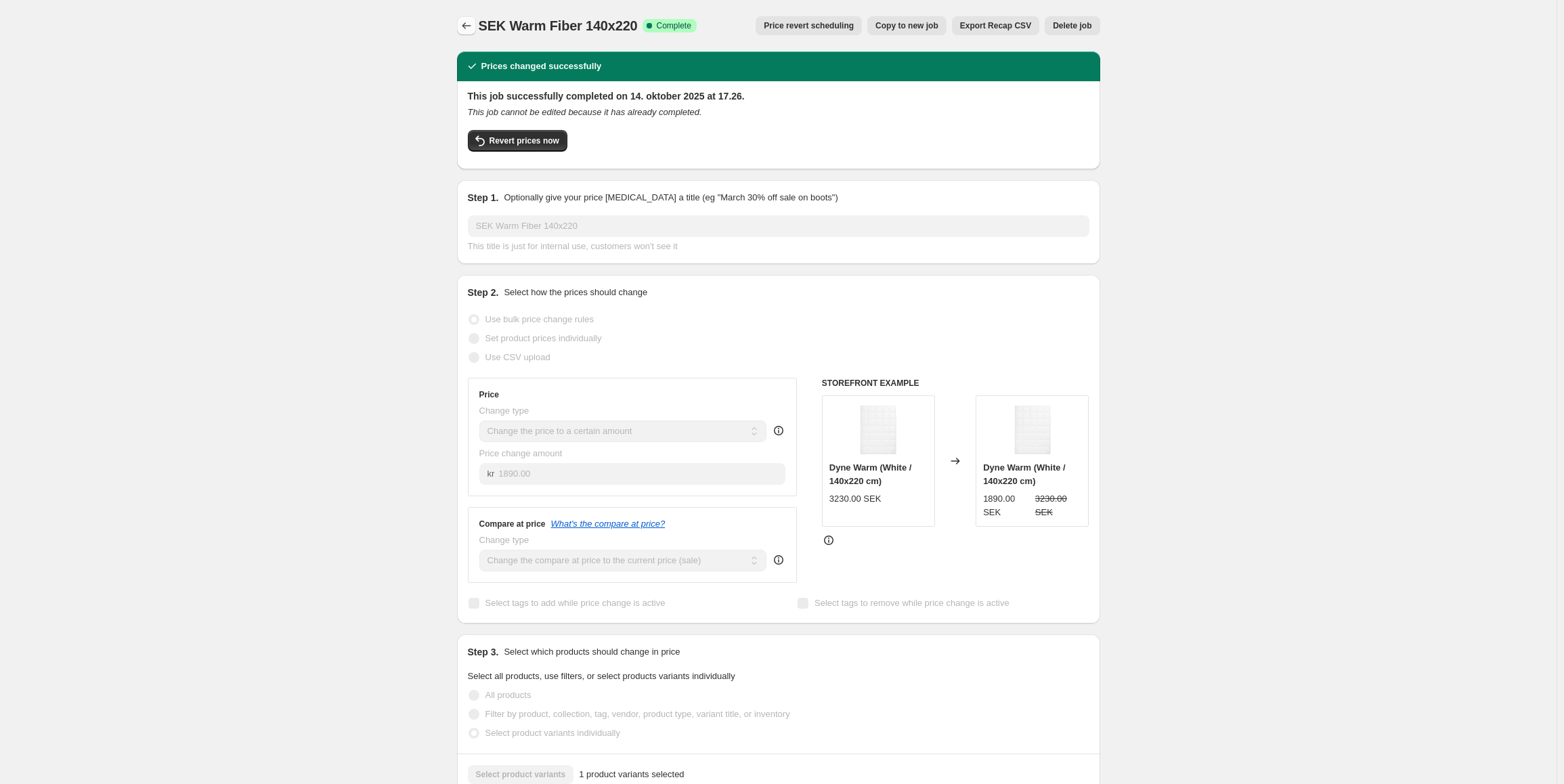
click at [464, 23] on icon "Price change jobs" at bounding box center [466, 26] width 14 height 14
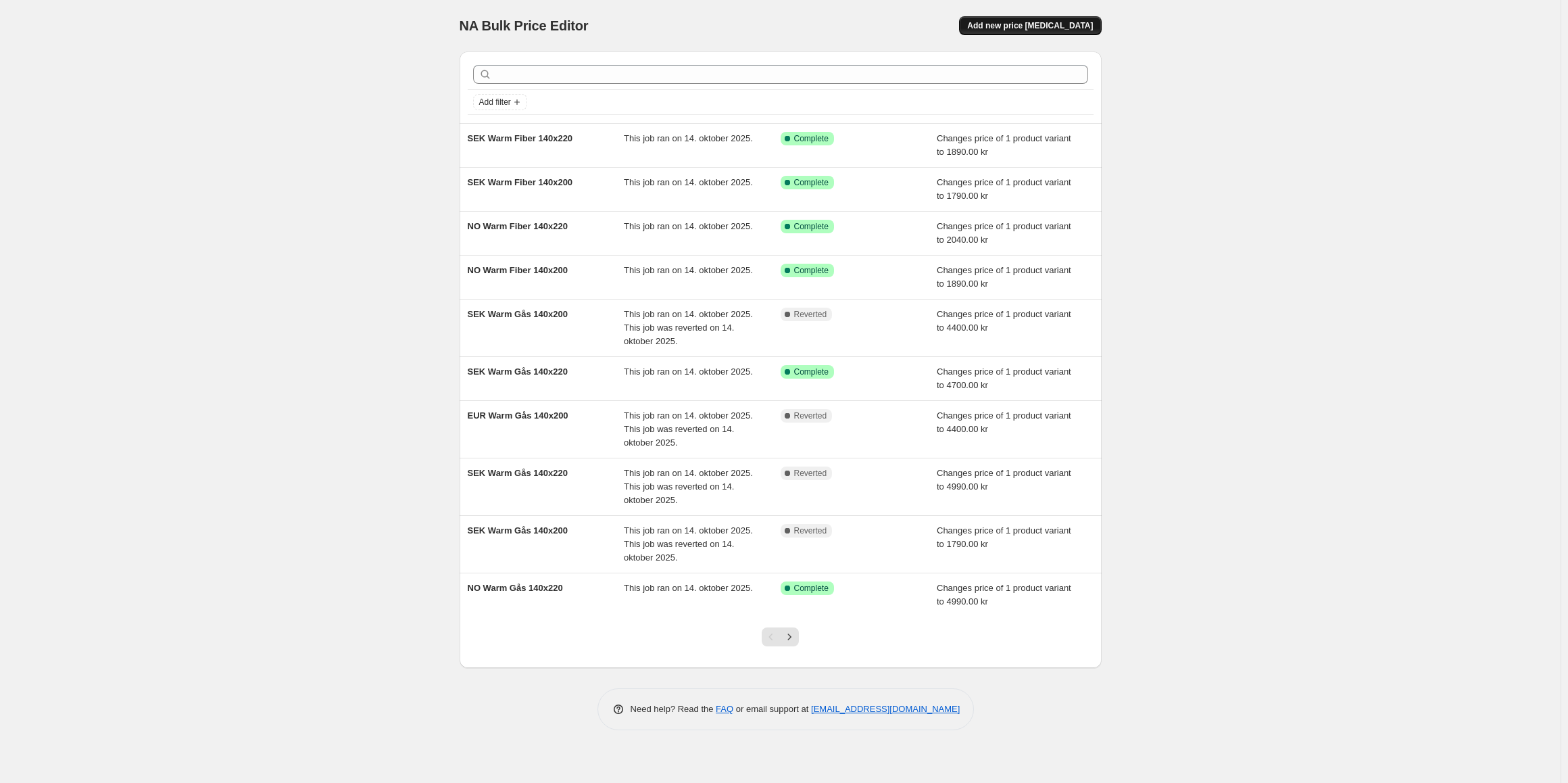
click at [1066, 30] on span "Add new price [MEDICAL_DATA]" at bounding box center [1029, 26] width 125 height 11
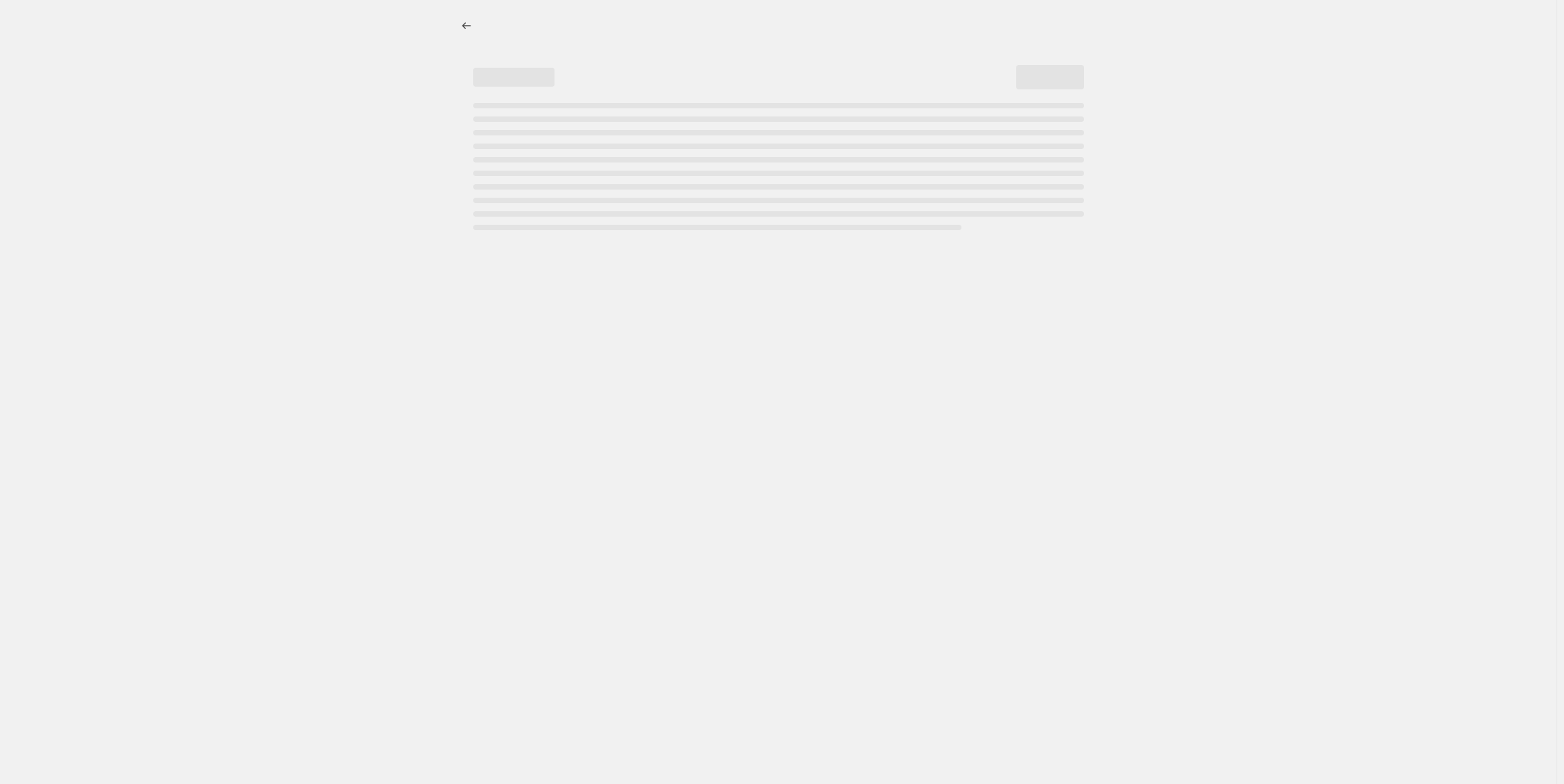
select select "percentage"
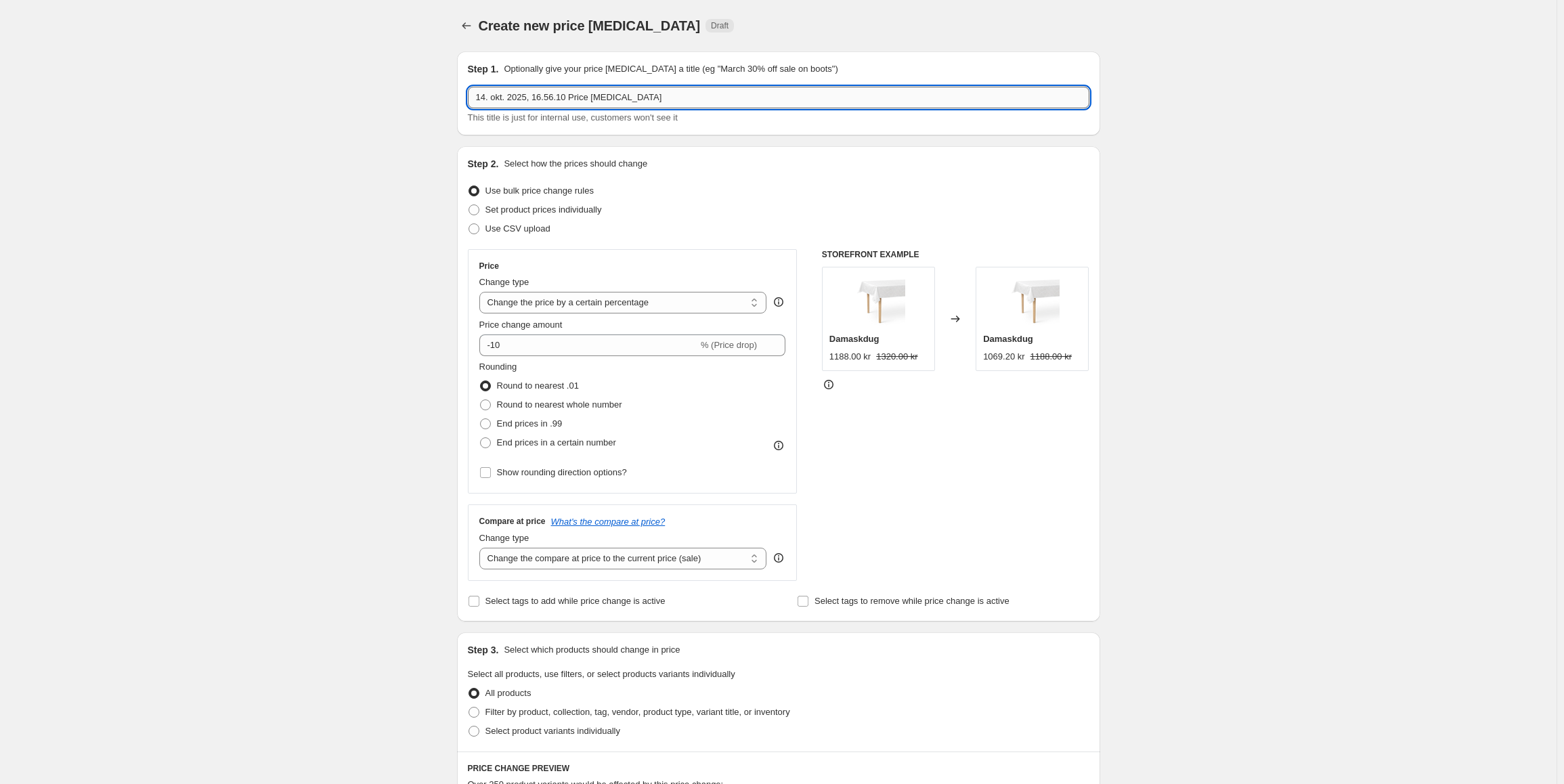
click at [680, 99] on input "14. okt. 2025, 16.56.10 Price [MEDICAL_DATA]" at bounding box center [778, 97] width 621 height 22
drag, startPoint x: 680, startPoint y: 99, endPoint x: 279, endPoint y: 30, distance: 406.9
click at [279, 30] on div "Create new price [MEDICAL_DATA]. This page is ready Create new price [MEDICAL_D…" at bounding box center [778, 714] width 1557 height 1429
paste input "NO Warm Fiber 140x200"
drag, startPoint x: 493, startPoint y: 97, endPoint x: 456, endPoint y: 94, distance: 37.1
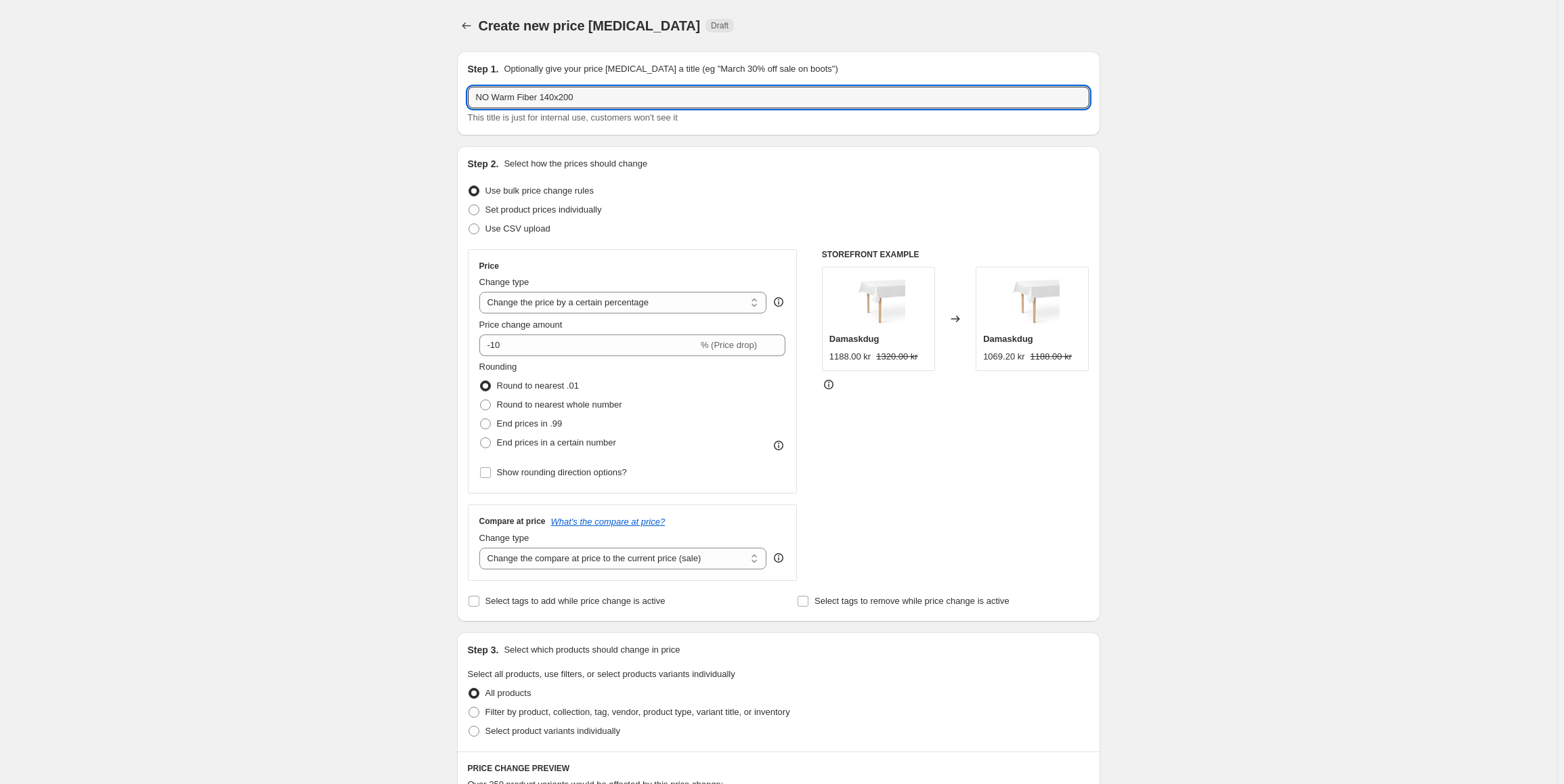
click at [456, 94] on div "Step 1. Optionally give your price [MEDICAL_DATA] a title (eg "March 30% off sa…" at bounding box center [772, 694] width 654 height 1306
drag, startPoint x: 543, startPoint y: 98, endPoint x: 524, endPoint y: 104, distance: 19.9
click at [524, 104] on input "EUR Warm Fiber 140x200" at bounding box center [778, 97] width 621 height 22
type input "EUR Warm Fiber 140x200"
click at [571, 308] on select "Change the price to a certain amount Change the price by a certain amount Chang…" at bounding box center [623, 302] width 287 height 22
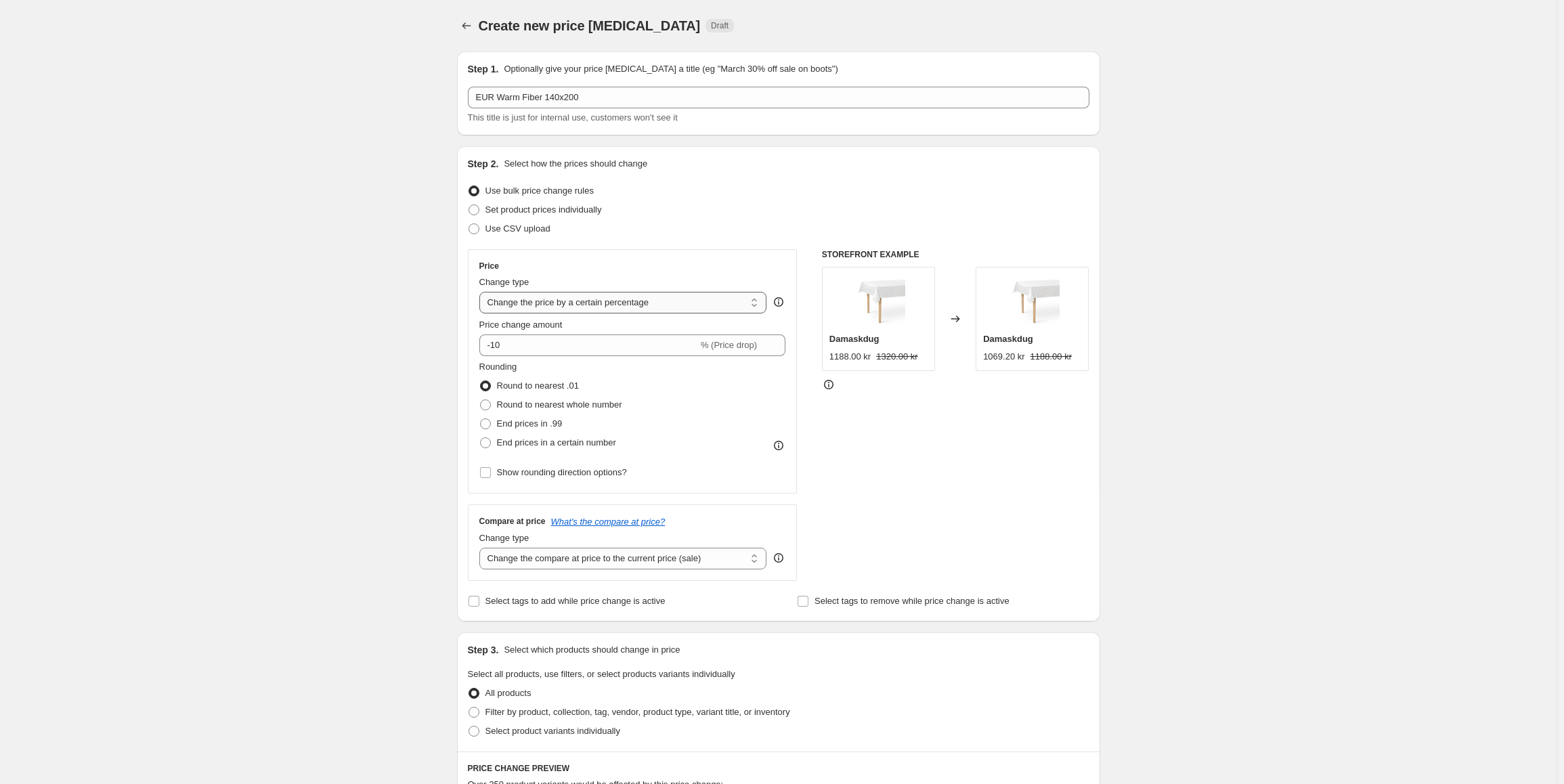
select select "to"
click at [482, 292] on select "Change the price to a certain amount Change the price by a certain amount Chang…" at bounding box center [623, 302] width 287 height 22
type input "80.00"
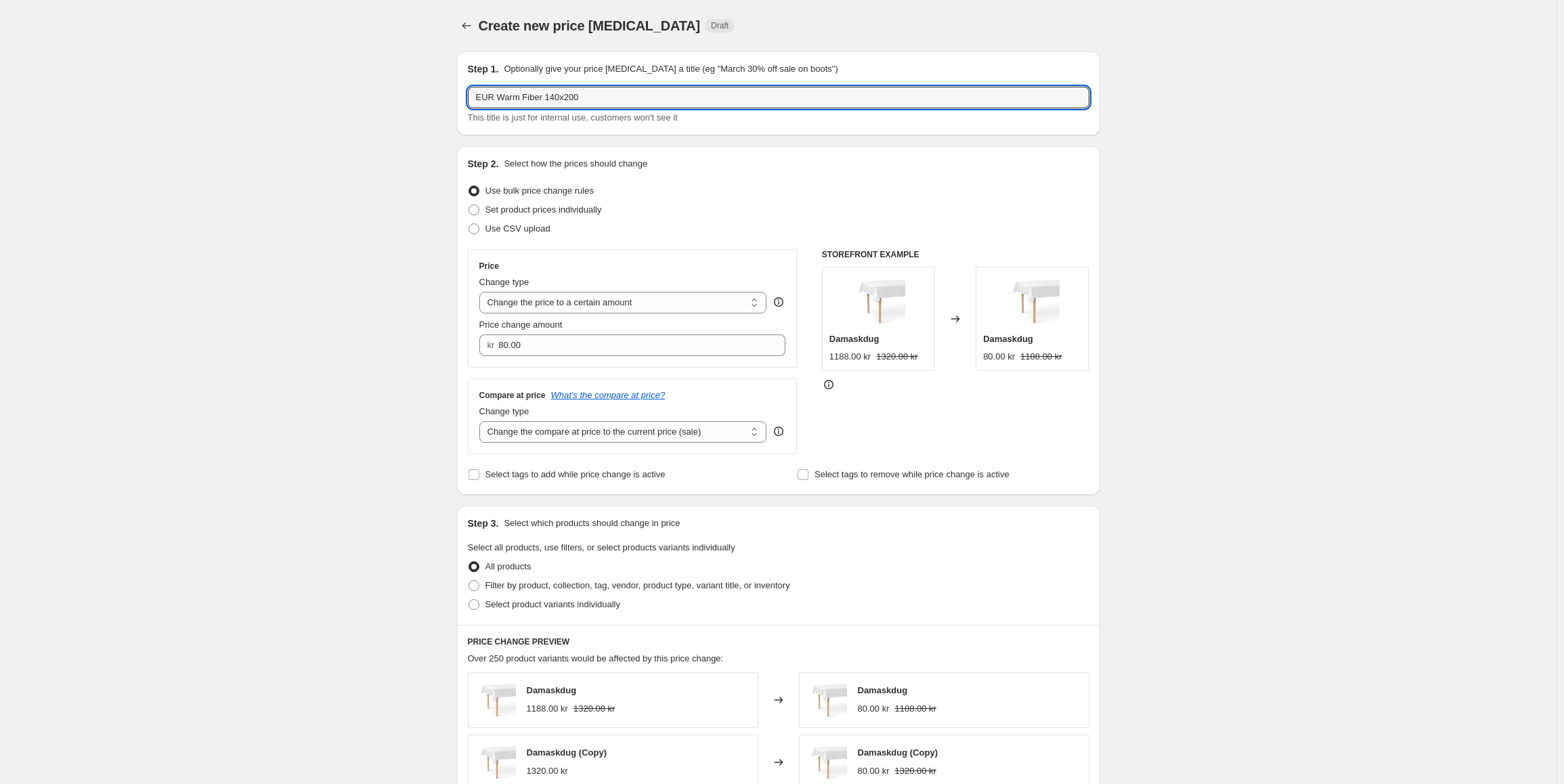
drag, startPoint x: 580, startPoint y: 96, endPoint x: 419, endPoint y: 89, distance: 161.2
click at [419, 89] on div "Create new price [MEDICAL_DATA]. This page is ready Create new price [MEDICAL_D…" at bounding box center [778, 651] width 1557 height 1302
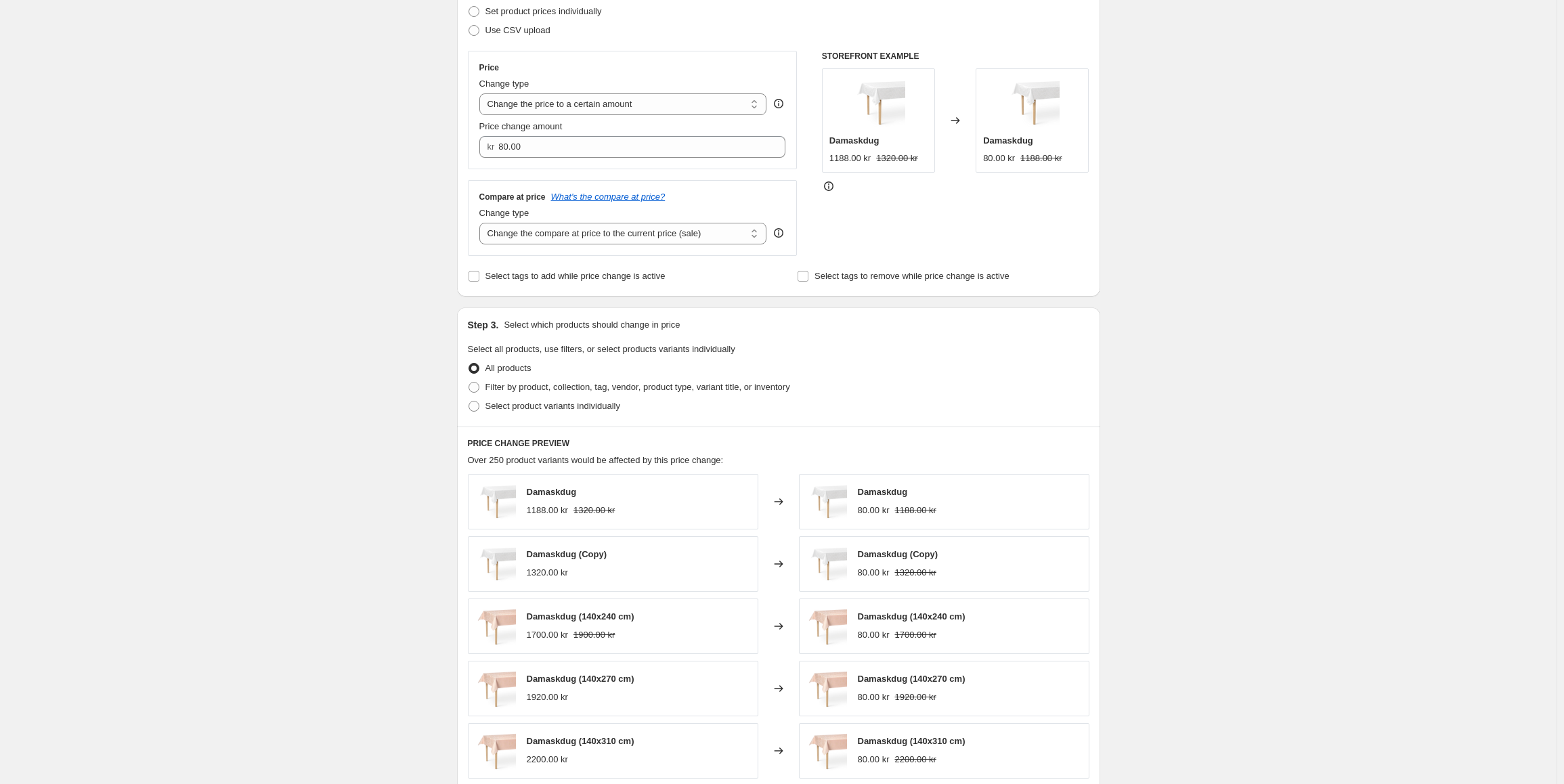
scroll to position [203, 0]
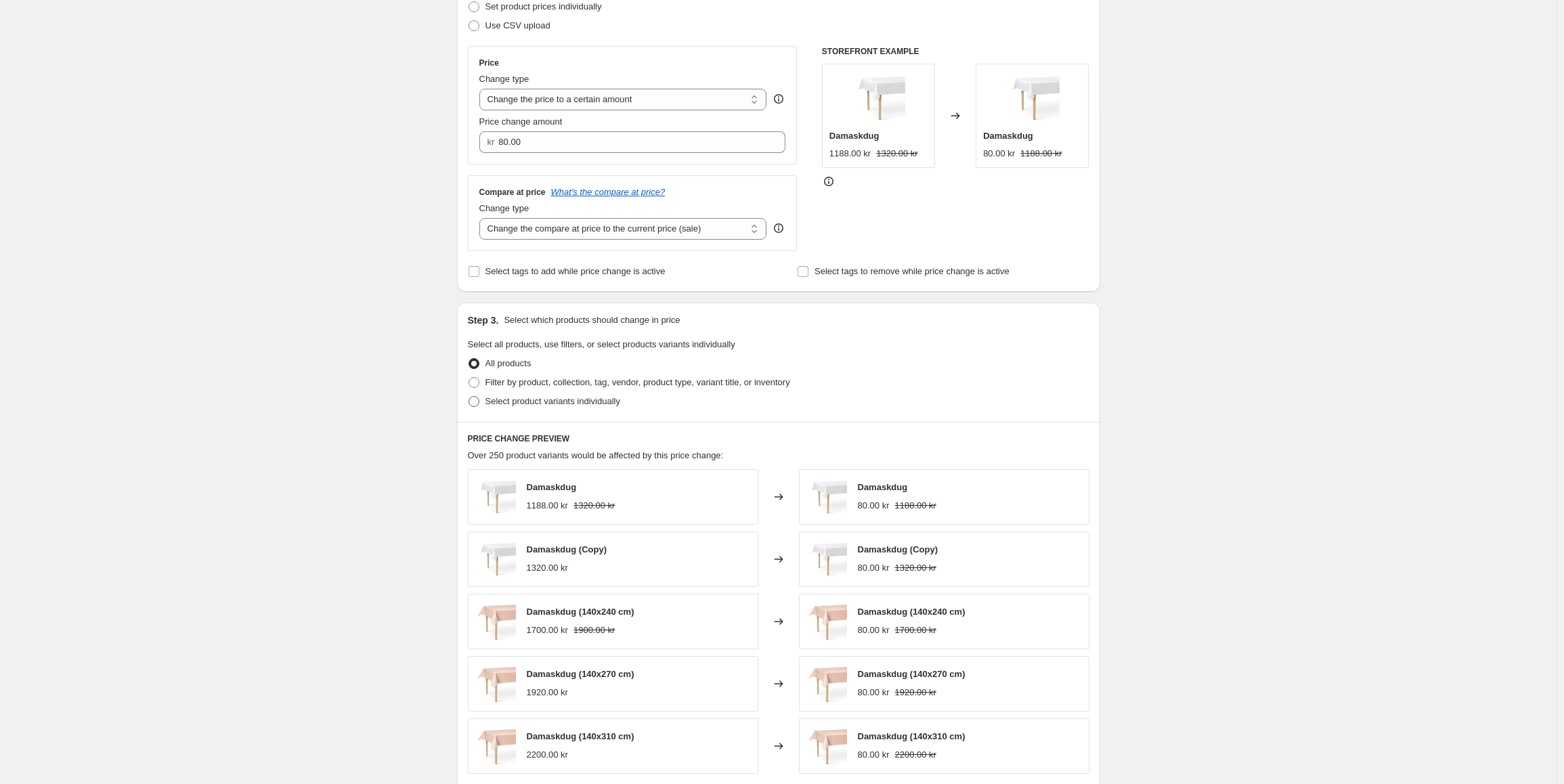
click at [484, 400] on label "Select product variants individually" at bounding box center [543, 402] width 152 height 19
click at [469, 397] on input "Select product variants individually" at bounding box center [468, 396] width 1 height 1
radio input "true"
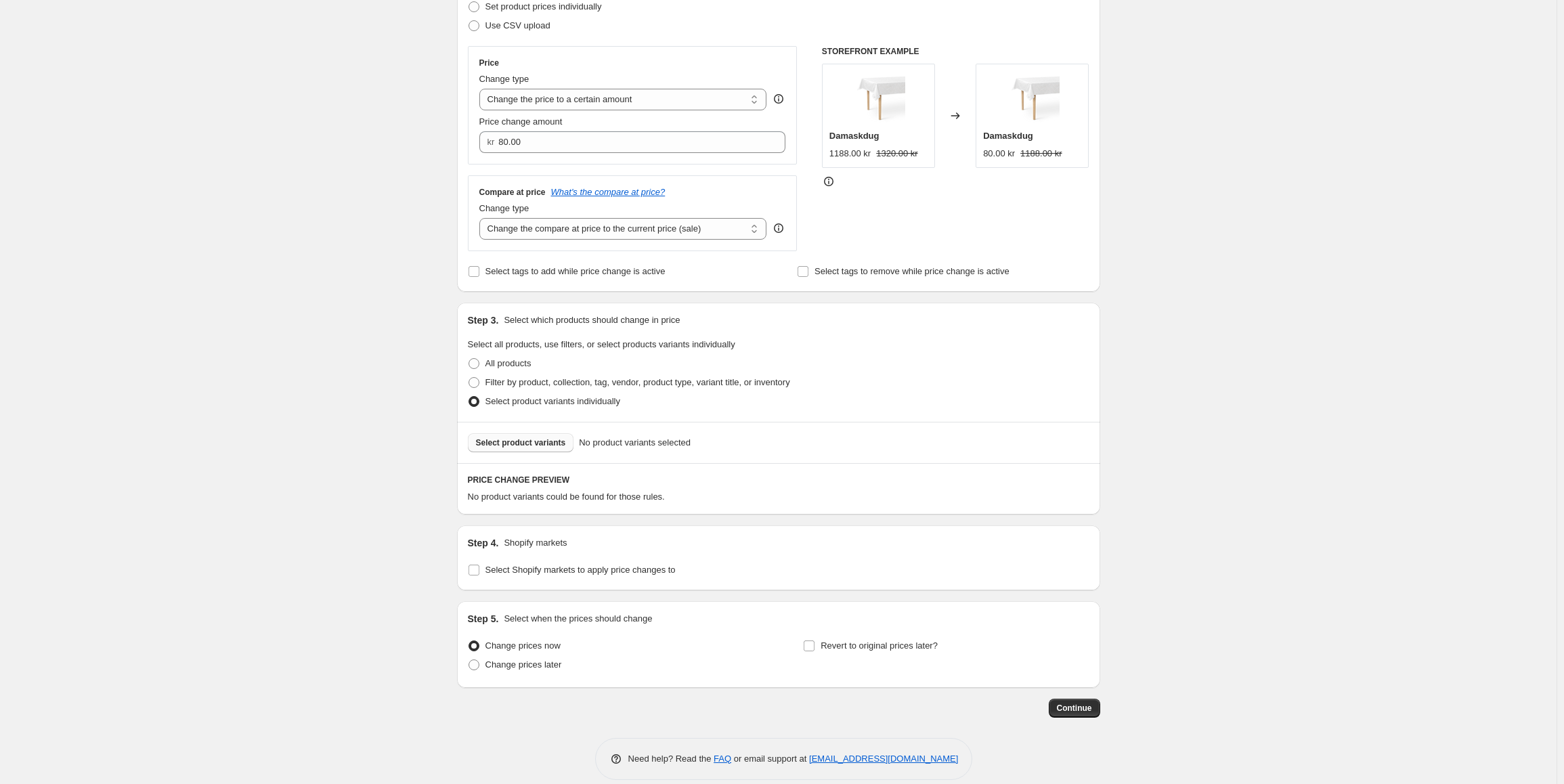
click at [531, 446] on span "Select product variants" at bounding box center [521, 442] width 90 height 11
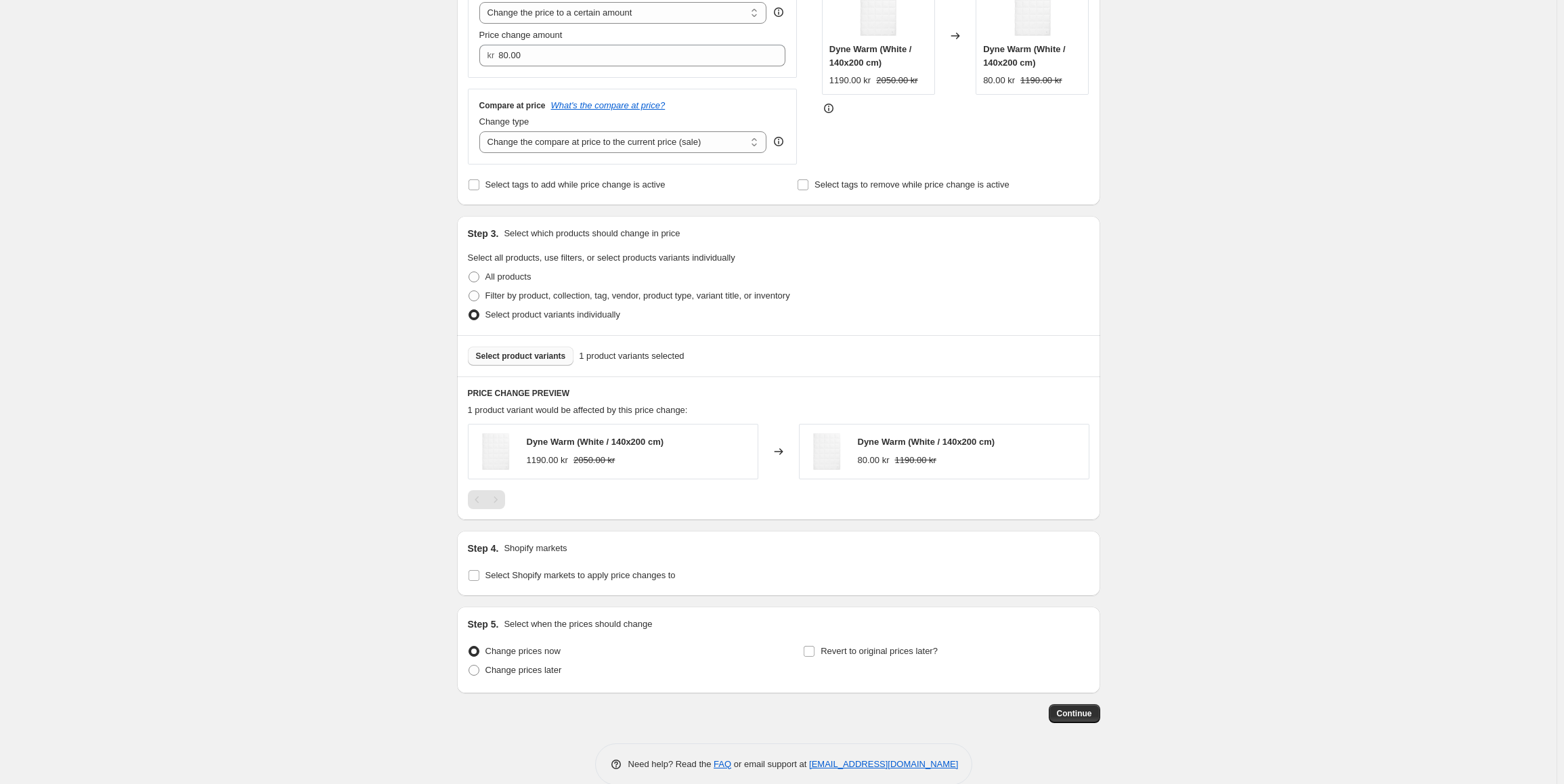
scroll to position [312, 0]
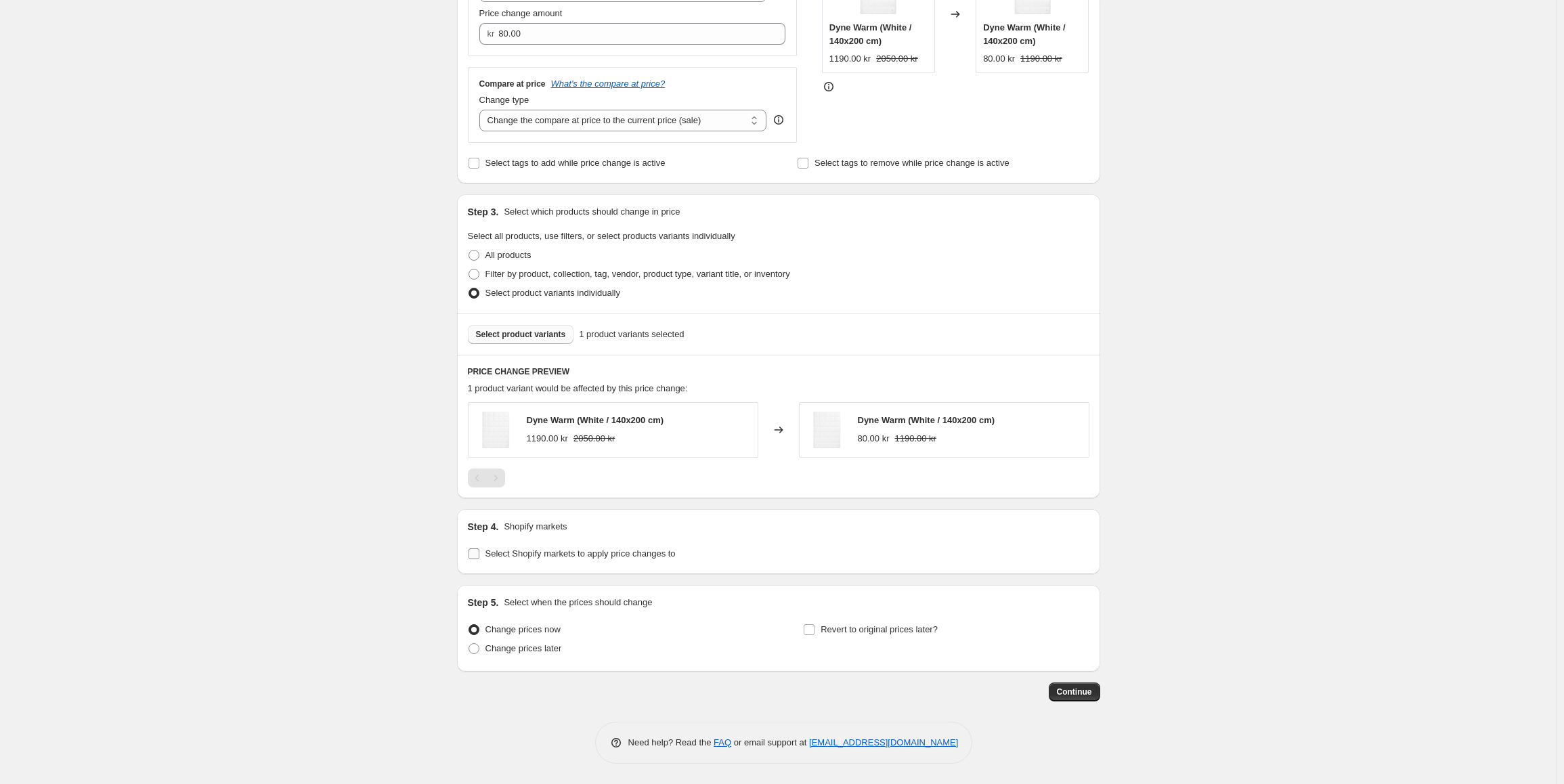
click at [479, 557] on input "Select Shopify markets to apply price changes to" at bounding box center [474, 554] width 11 height 11
checkbox input "true"
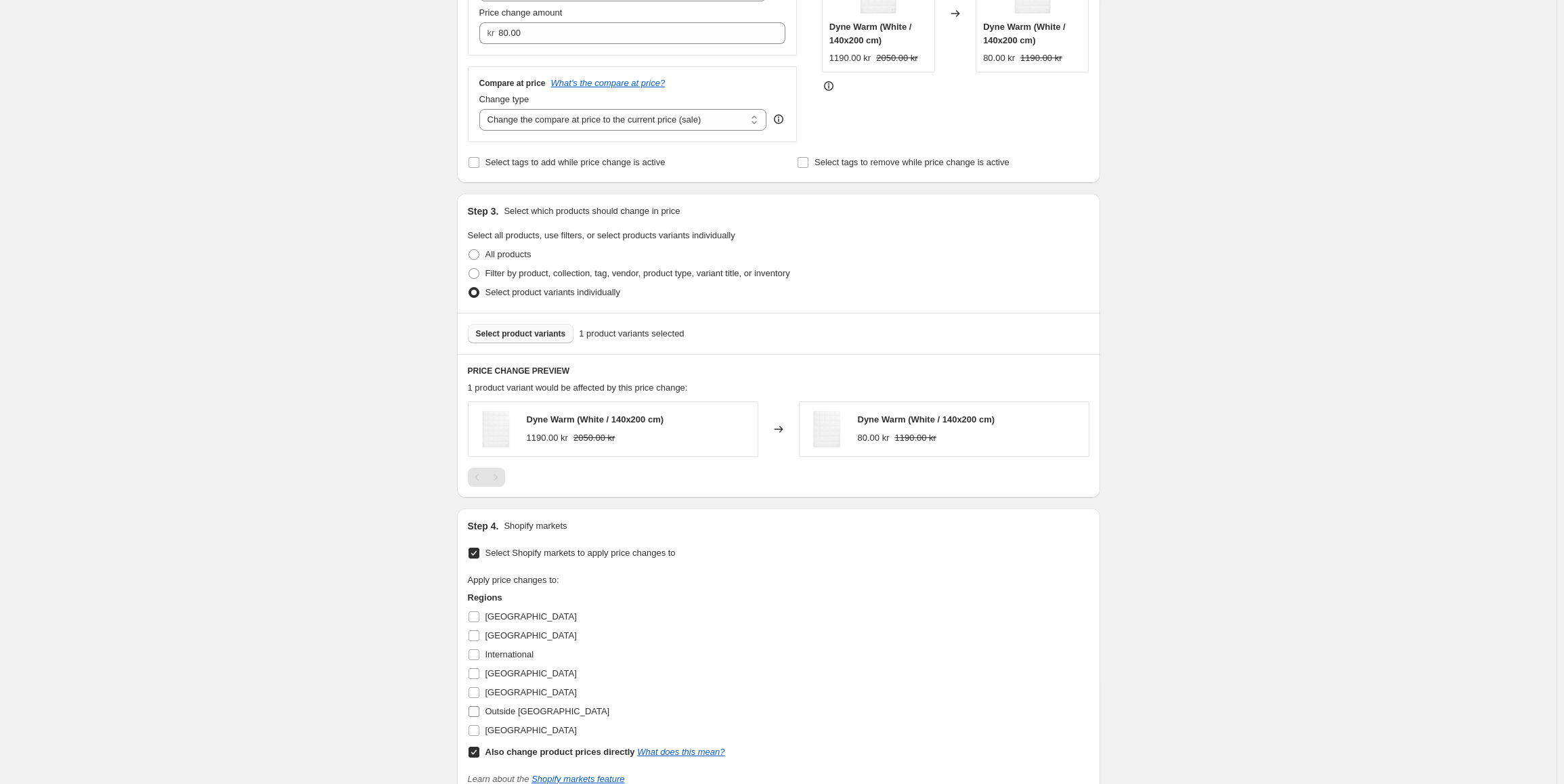
click at [476, 713] on input "Outside [GEOGRAPHIC_DATA]" at bounding box center [474, 711] width 11 height 11
checkbox input "true"
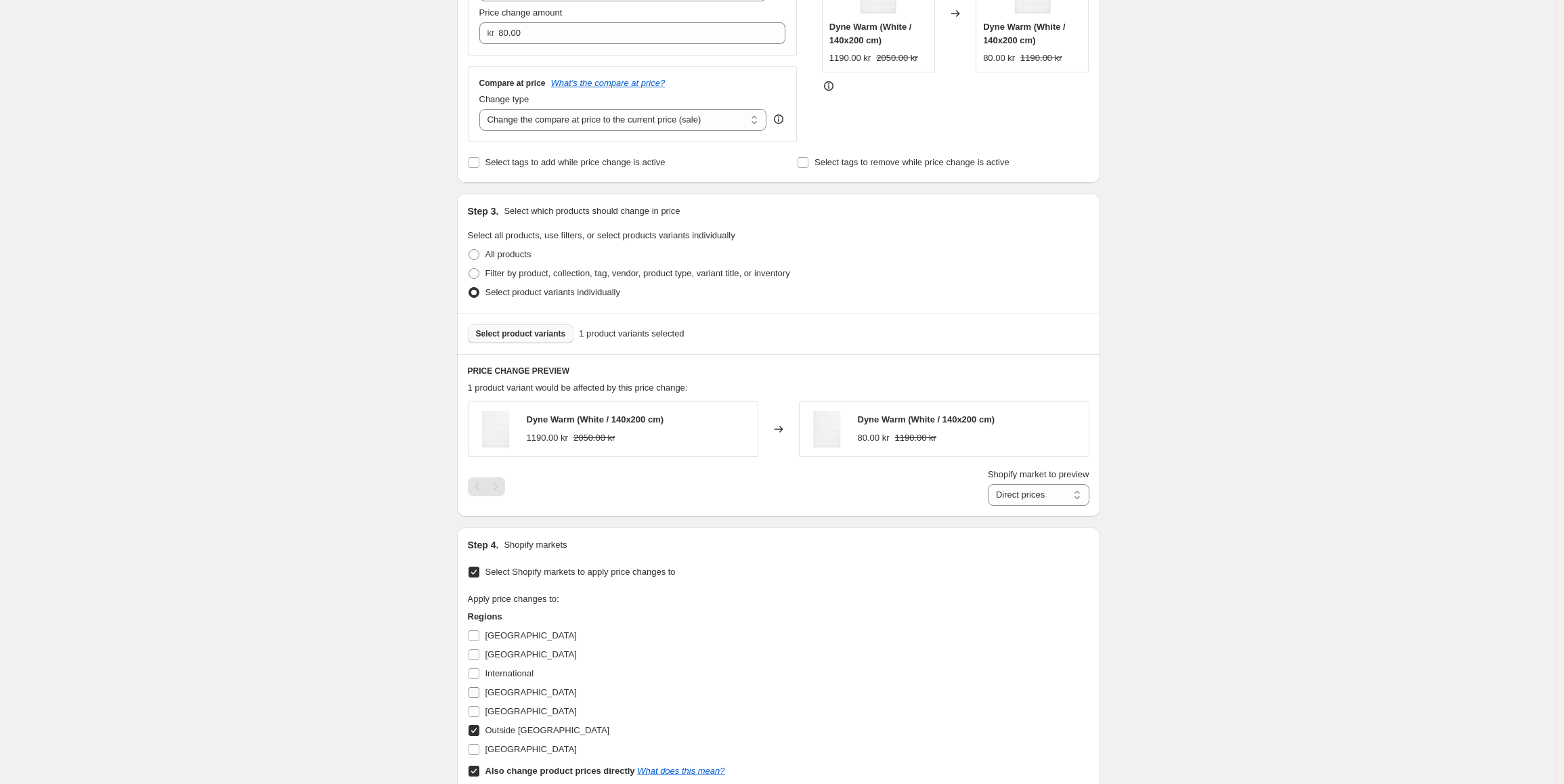
click at [479, 695] on input "[GEOGRAPHIC_DATA]" at bounding box center [474, 693] width 11 height 11
checkbox input "true"
click at [476, 671] on input "International" at bounding box center [474, 674] width 11 height 11
checkbox input "true"
click at [476, 651] on input "[GEOGRAPHIC_DATA]" at bounding box center [474, 654] width 11 height 11
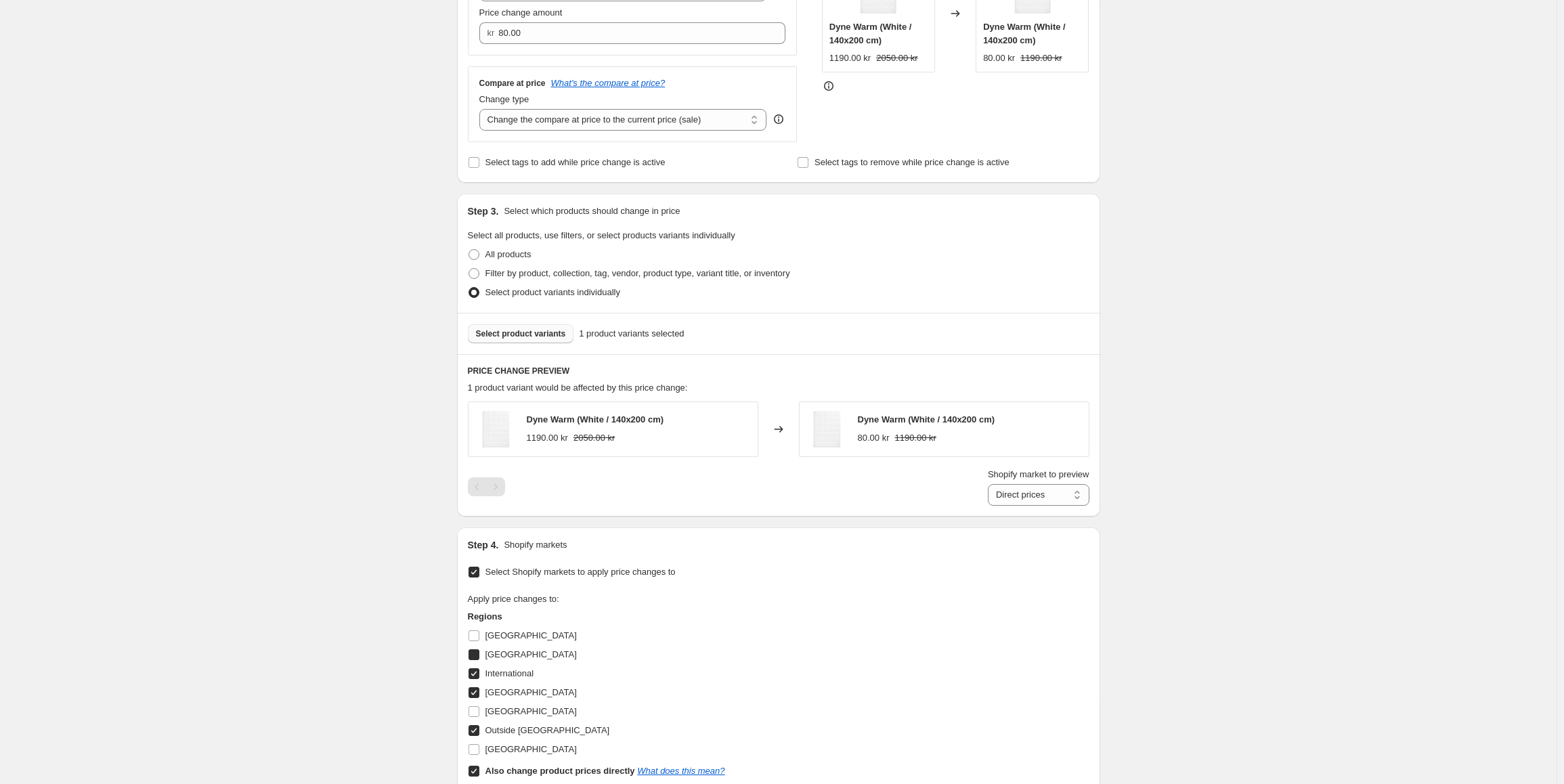
checkbox input "true"
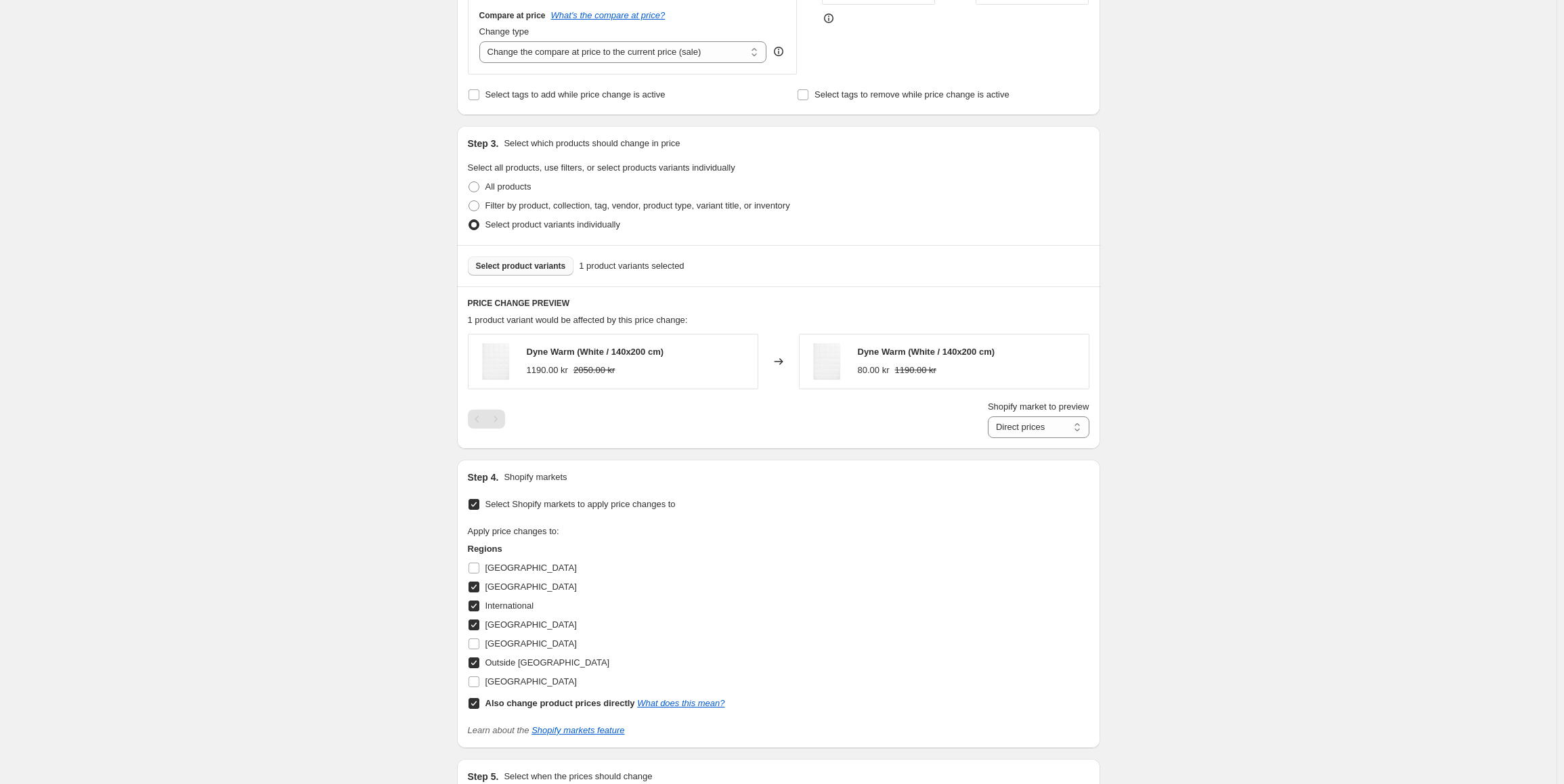
click at [476, 702] on input "Also change product prices directly What does this mean?" at bounding box center [474, 703] width 11 height 11
checkbox input "false"
select select "86089990453"
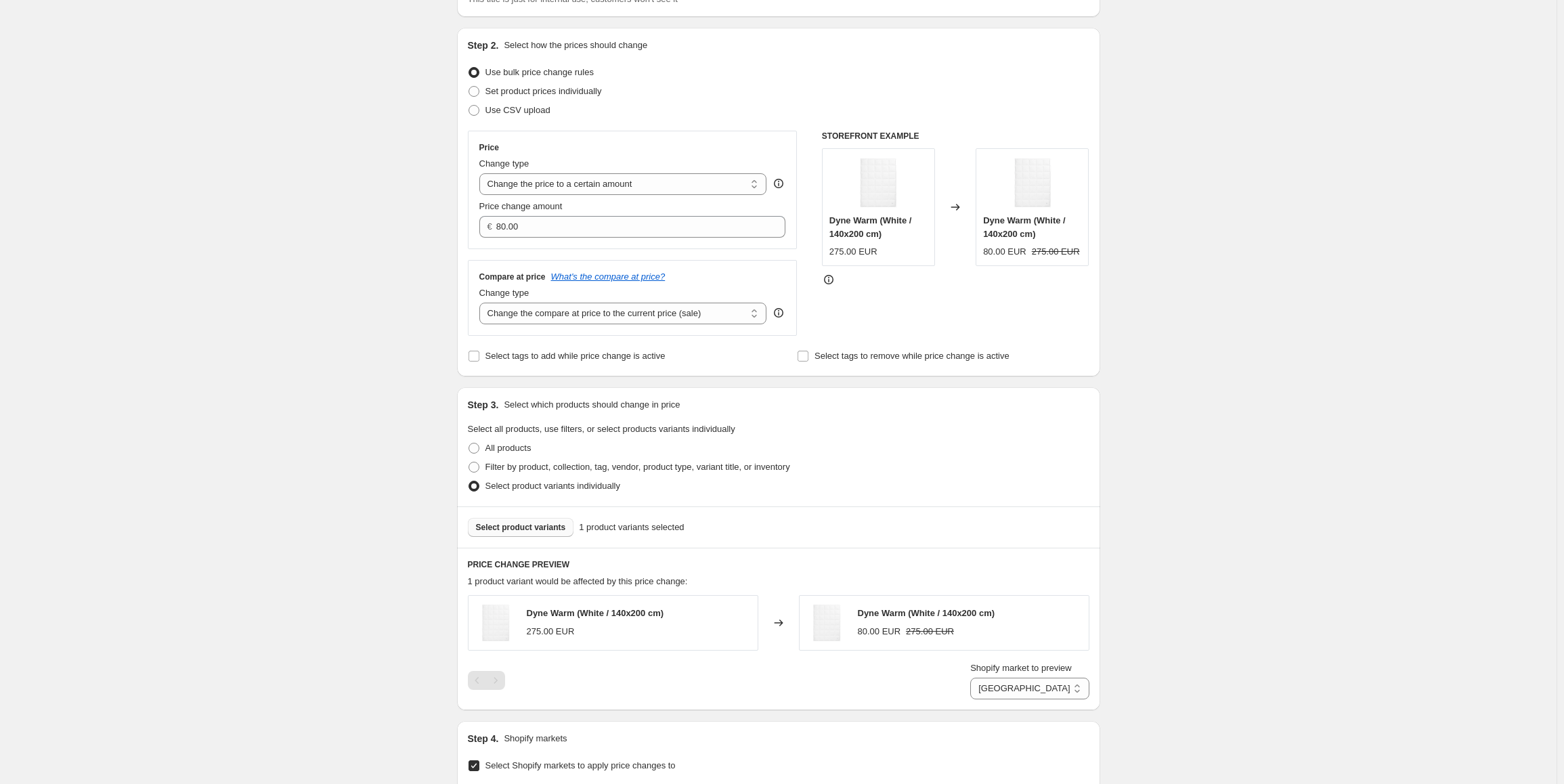
scroll to position [0, 0]
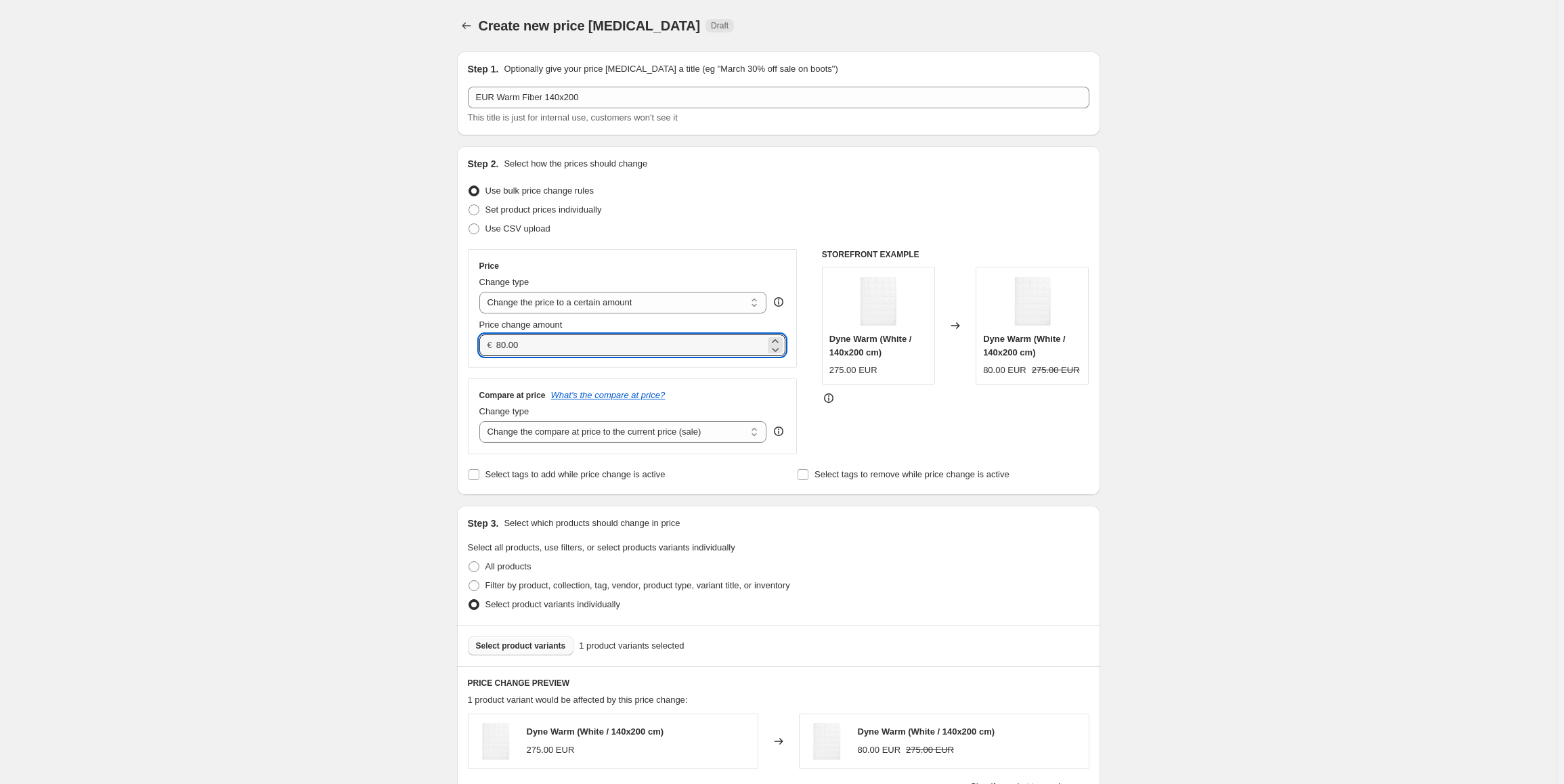
drag, startPoint x: 530, startPoint y: 350, endPoint x: 497, endPoint y: 353, distance: 33.1
click at [497, 353] on div "€ 80.00" at bounding box center [632, 345] width 307 height 22
type input "159.00"
click at [375, 424] on div "Create new price [MEDICAL_DATA]. This page is ready Create new price [MEDICAL_D…" at bounding box center [778, 668] width 1557 height 1337
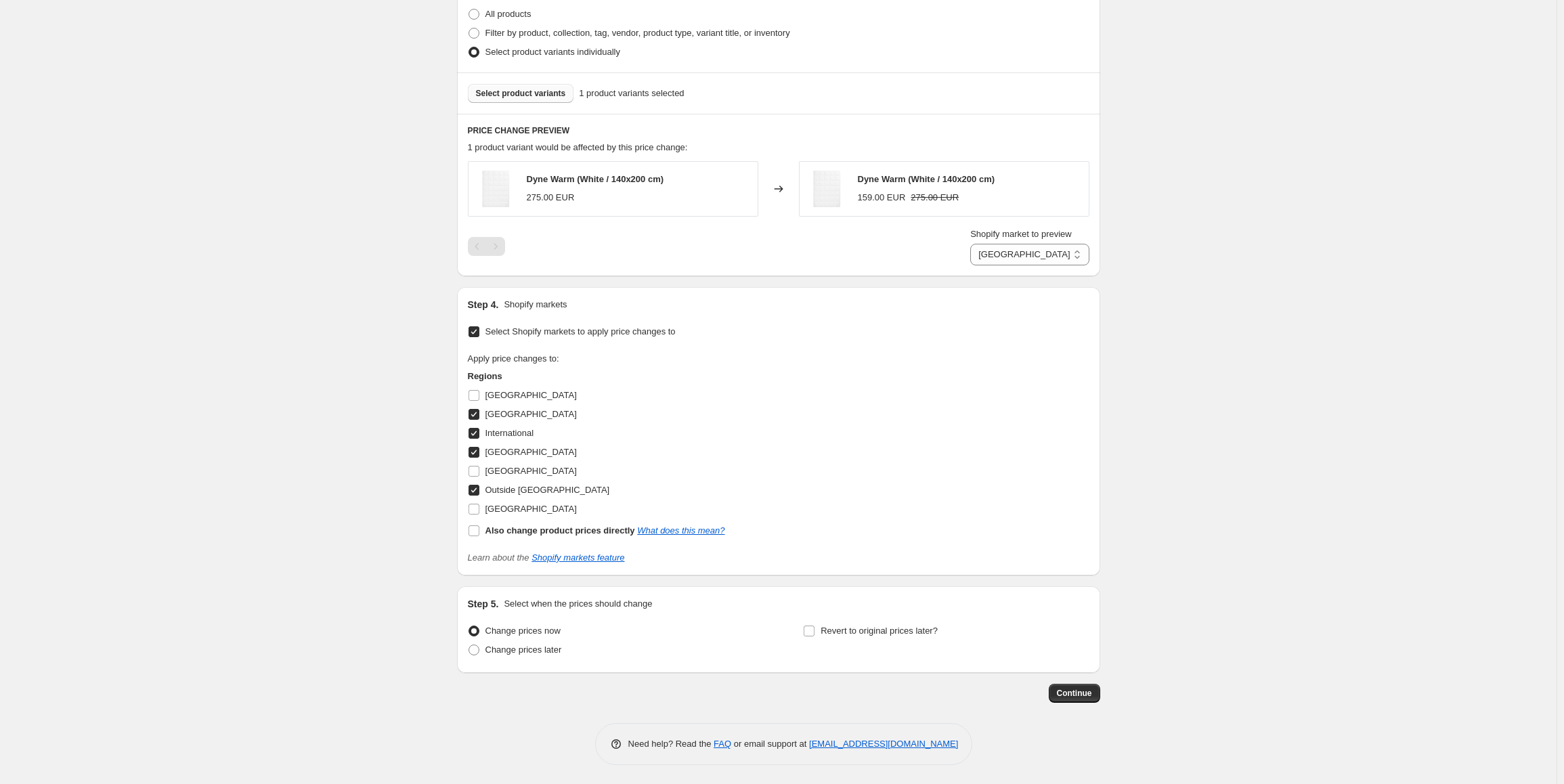
scroll to position [554, 0]
click at [1080, 696] on span "Continue" at bounding box center [1074, 692] width 35 height 11
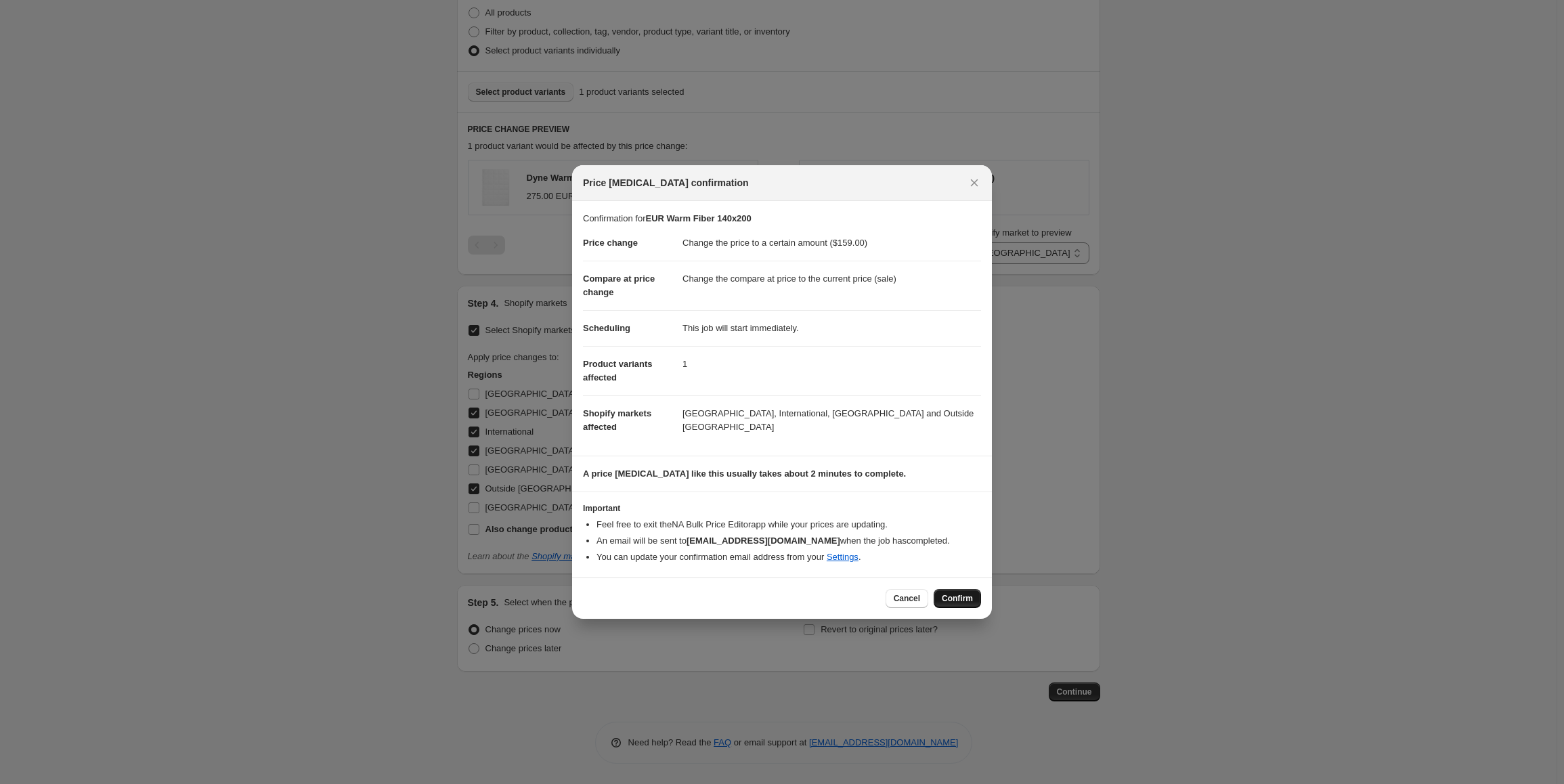
click at [957, 605] on button "Confirm" at bounding box center [956, 598] width 47 height 19
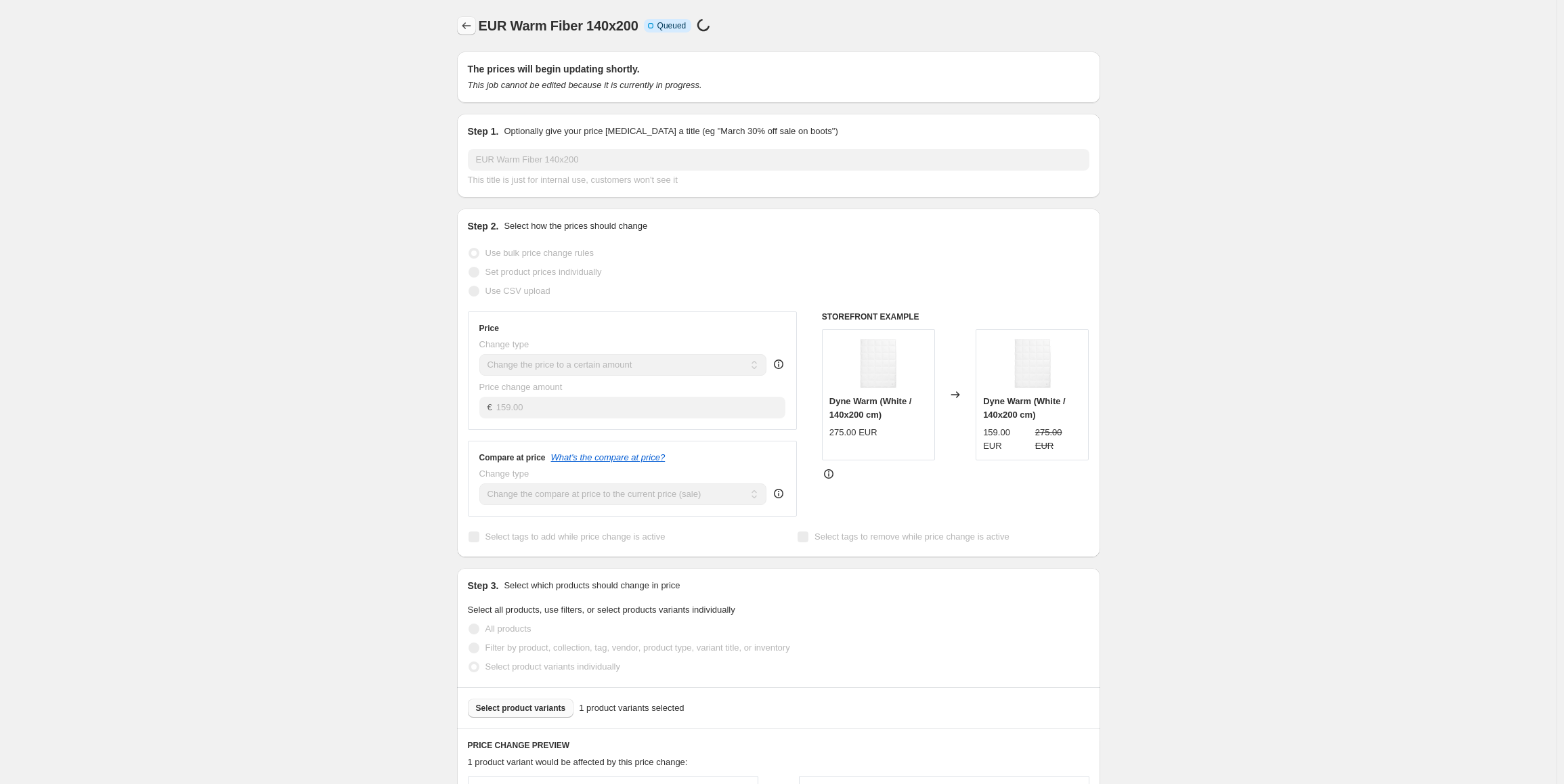
click at [467, 26] on icon "Price change jobs" at bounding box center [466, 26] width 9 height 6
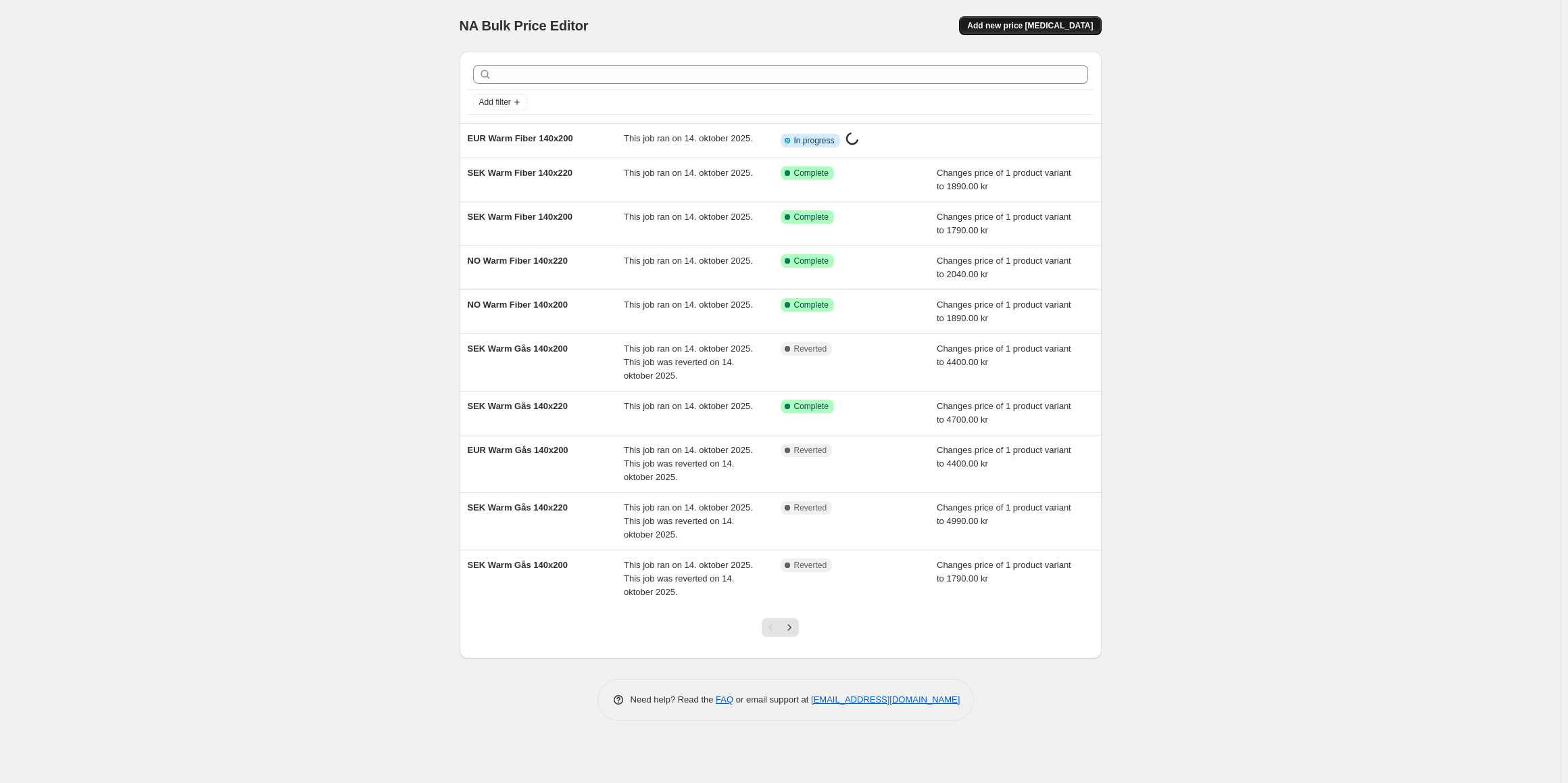
click at [1025, 24] on span "Add new price [MEDICAL_DATA]" at bounding box center [1029, 26] width 125 height 11
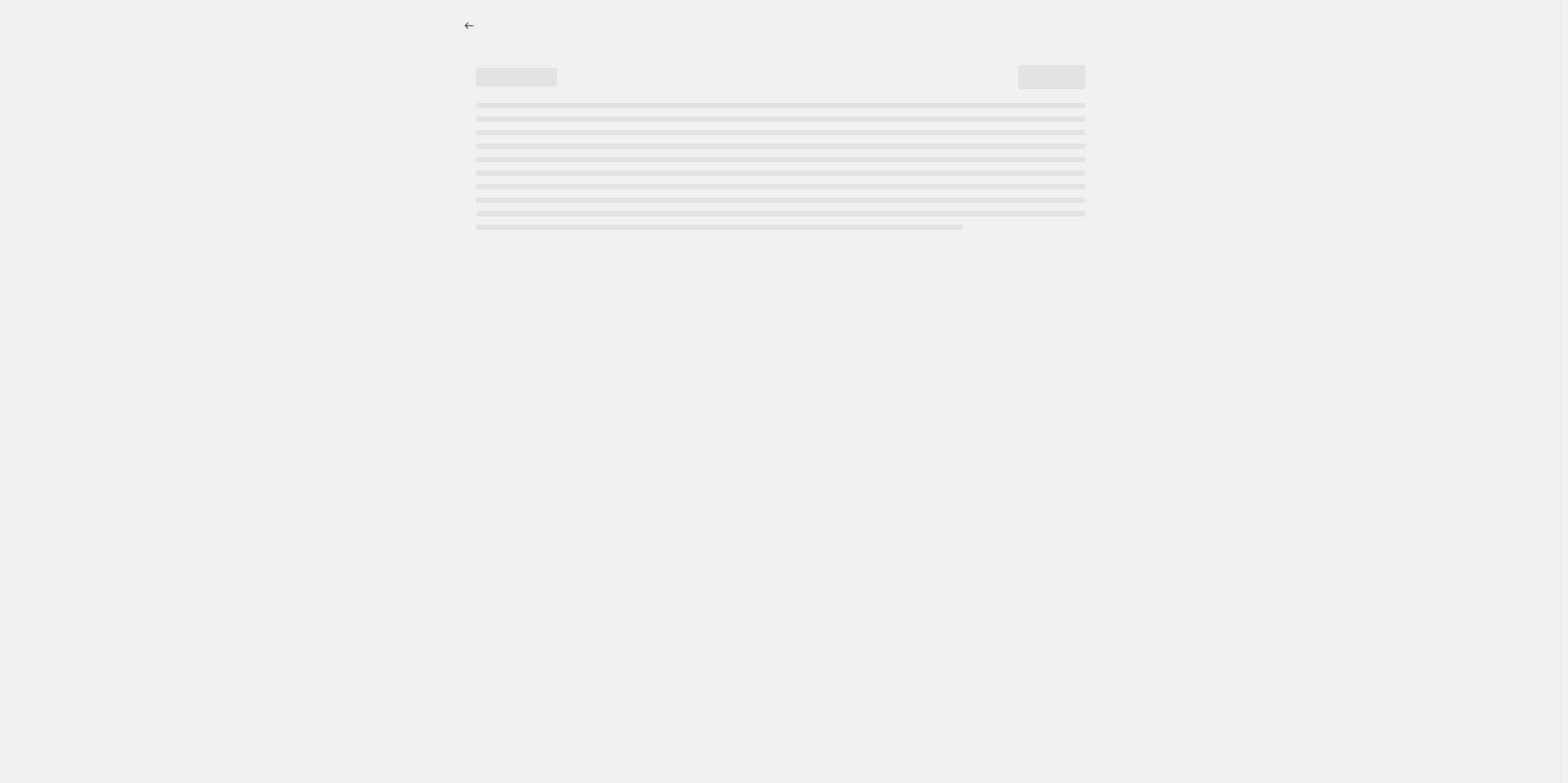
select select "percentage"
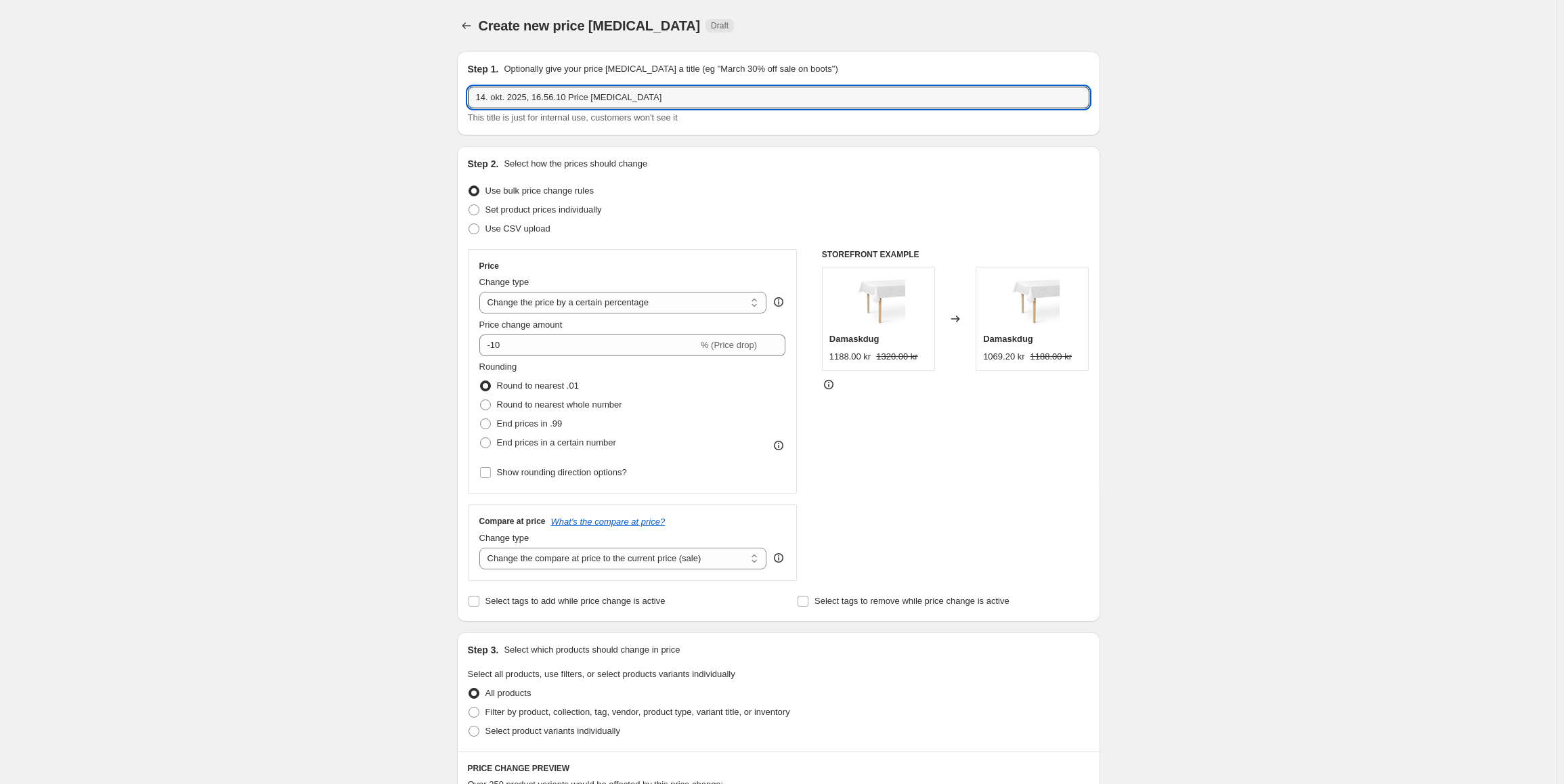
drag, startPoint x: 666, startPoint y: 99, endPoint x: 317, endPoint y: 58, distance: 351.4
click at [317, 58] on div "Create new price [MEDICAL_DATA]. This page is ready Create new price [MEDICAL_D…" at bounding box center [778, 714] width 1557 height 1429
paste input "EUR Warm Fiber 140x200"
type input "EUR Warm Fiber 140x220"
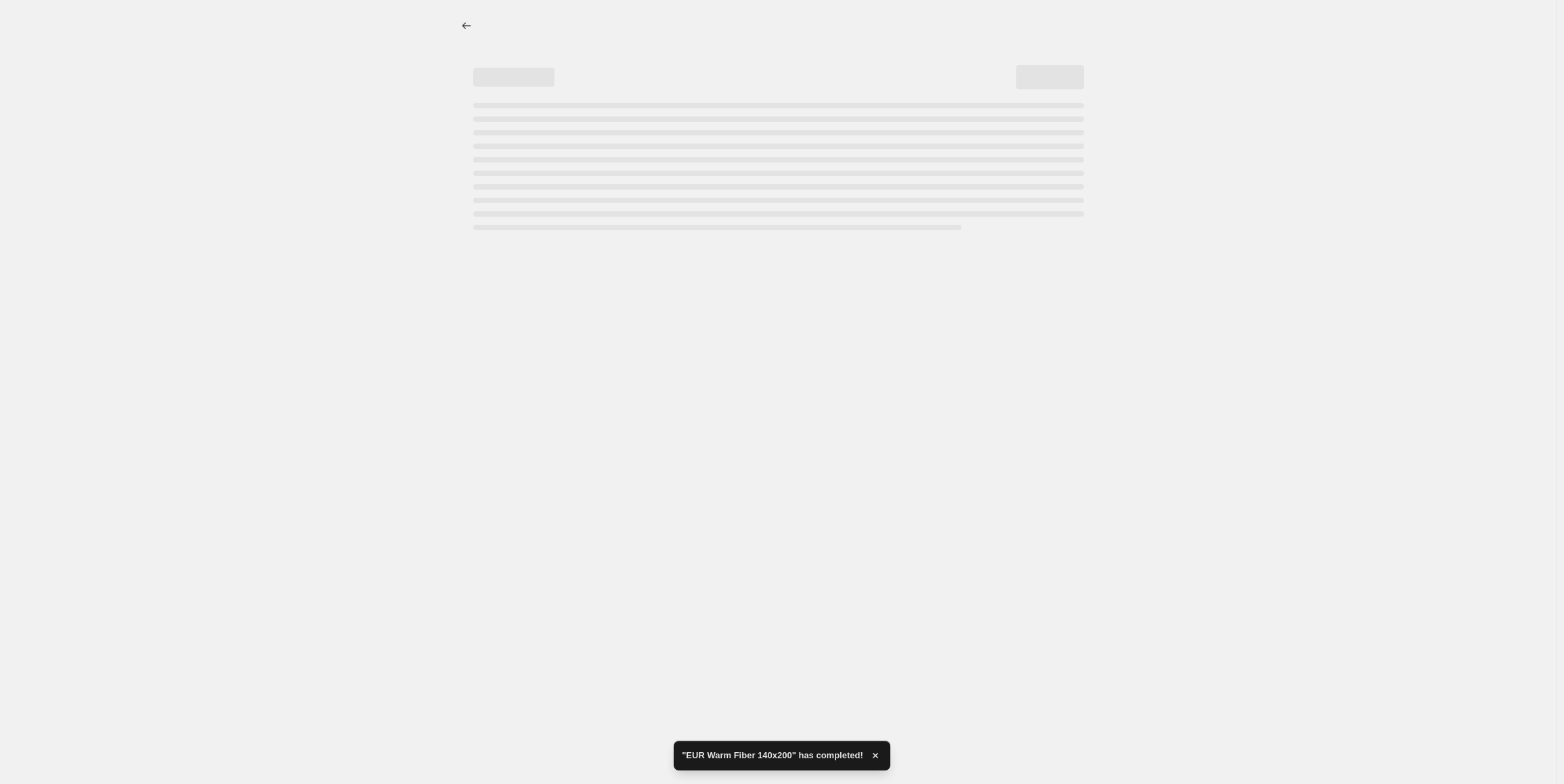
select select "percentage"
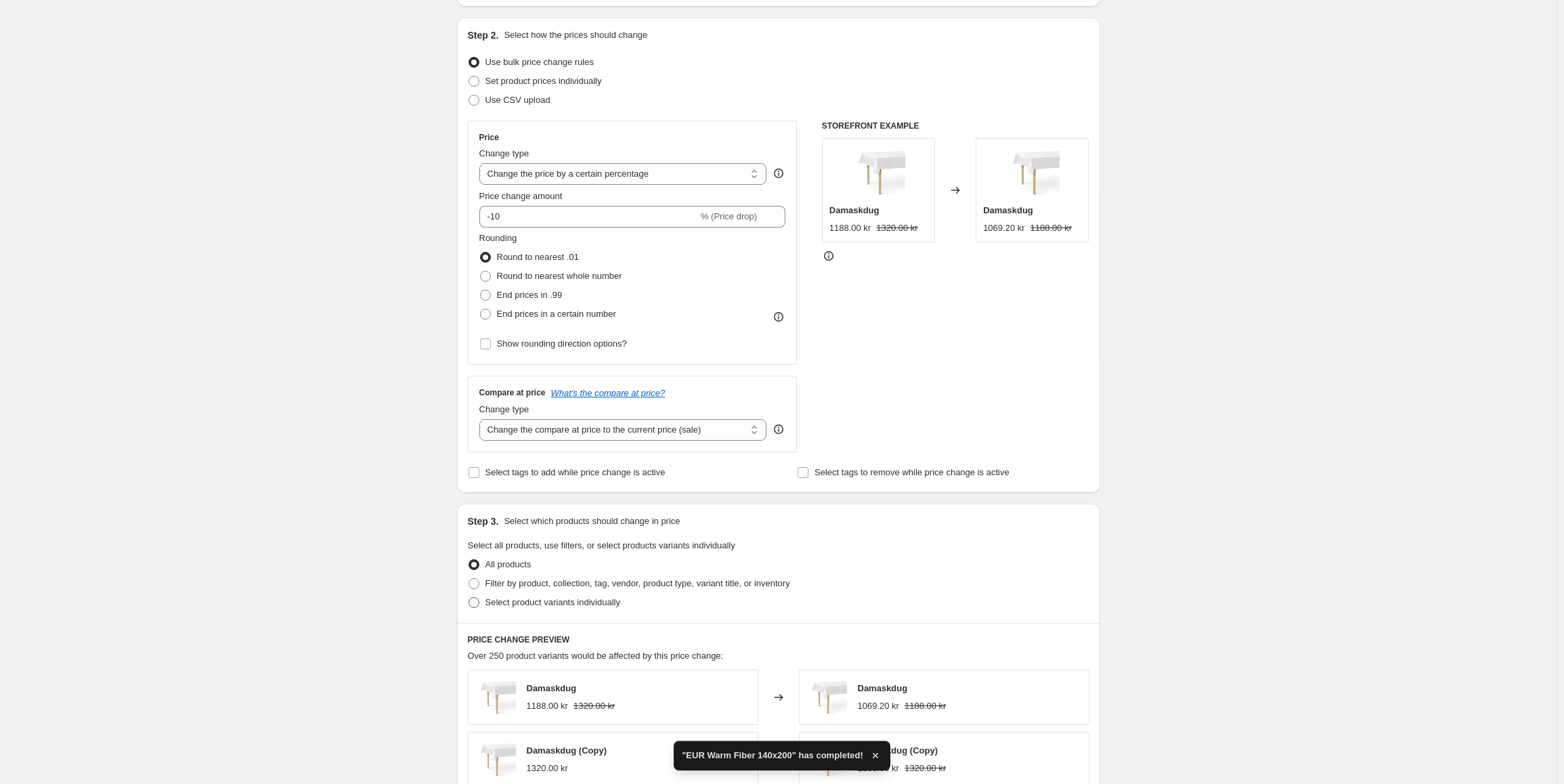
scroll to position [270, 0]
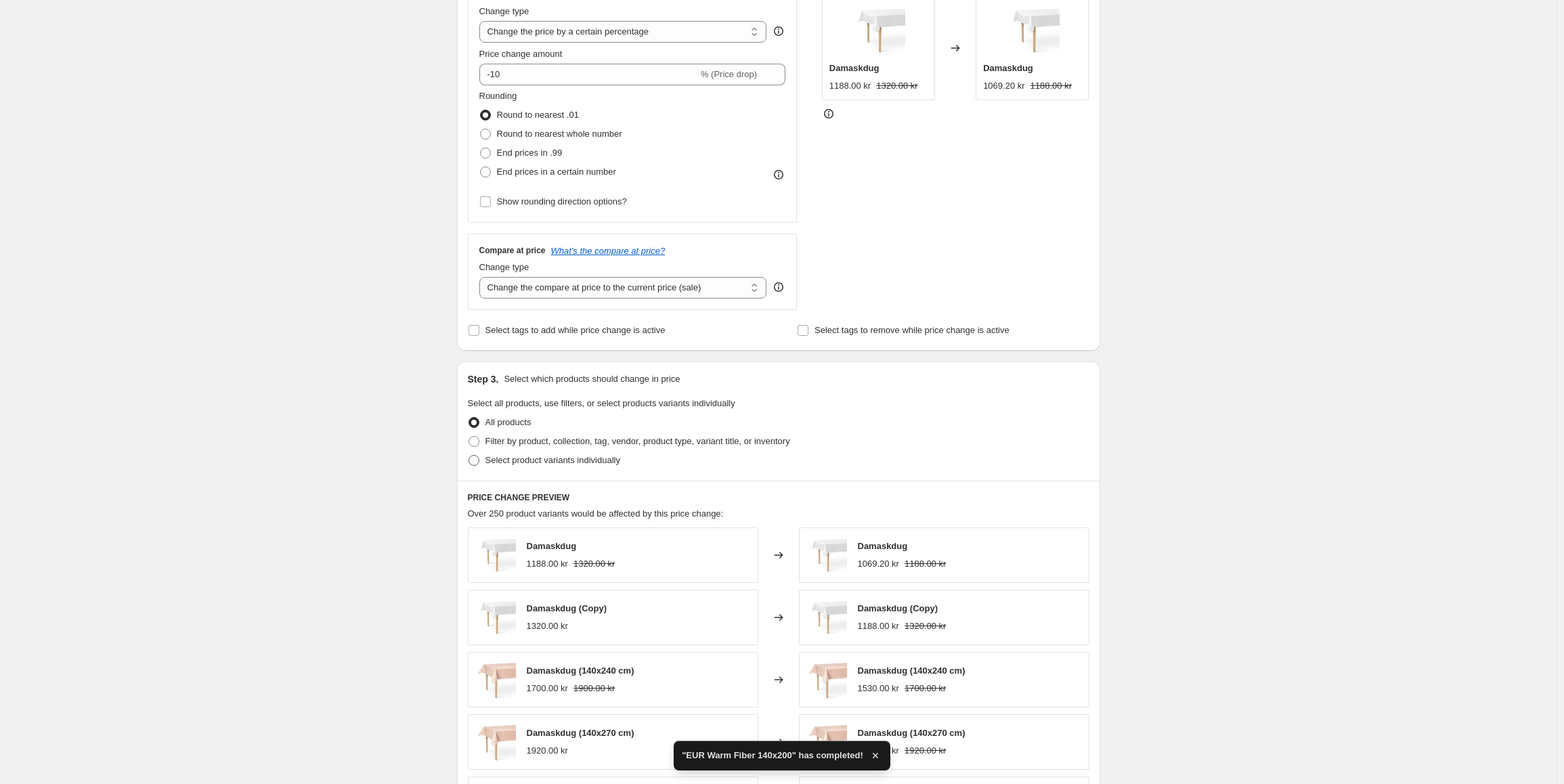
click at [480, 463] on span at bounding box center [473, 460] width 12 height 12
click at [469, 455] on input "Select product variants individually" at bounding box center [468, 454] width 1 height 1
radio input "true"
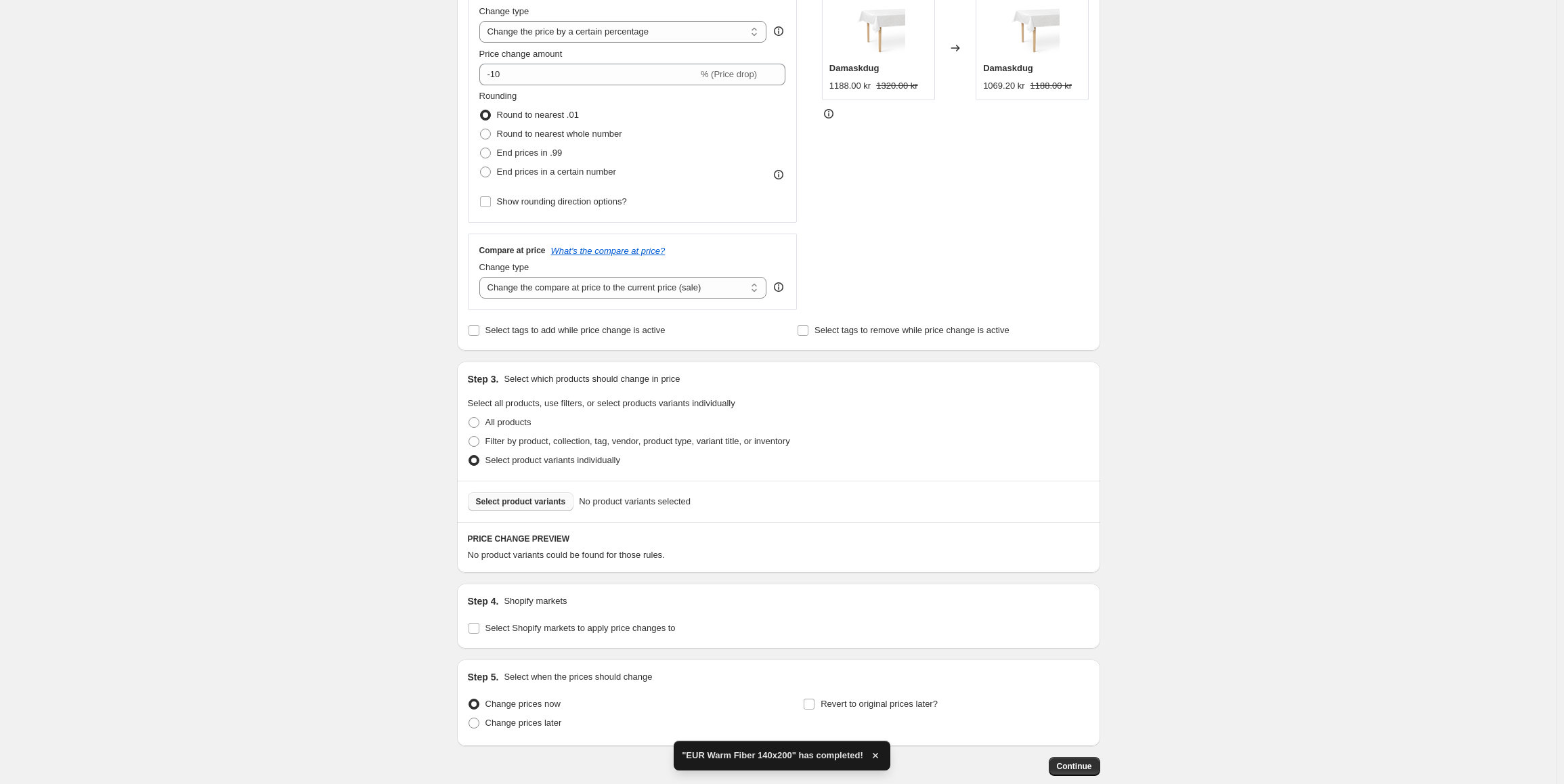
click at [527, 511] on button "Select product variants" at bounding box center [520, 502] width 106 height 19
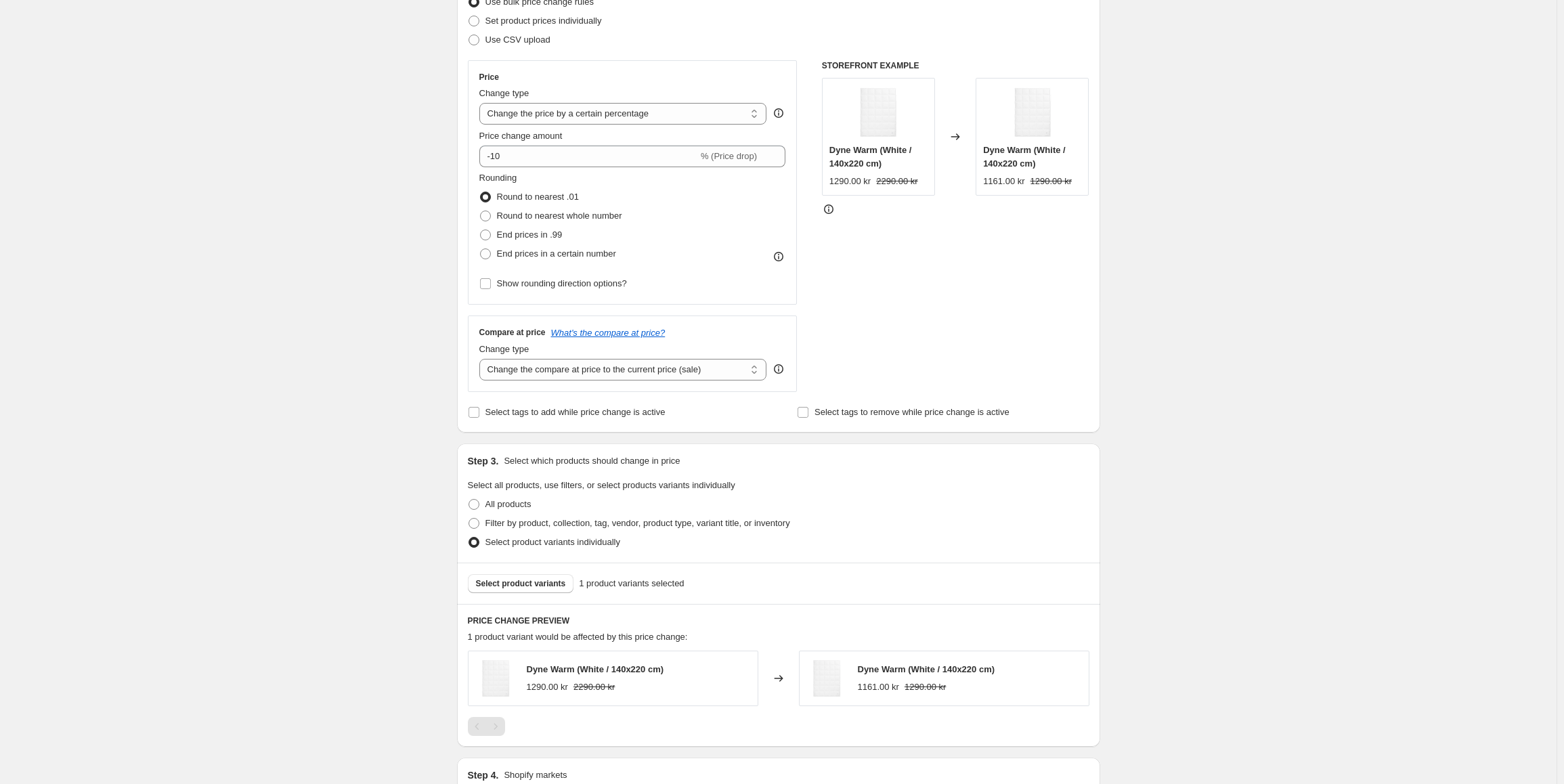
scroll to position [0, 0]
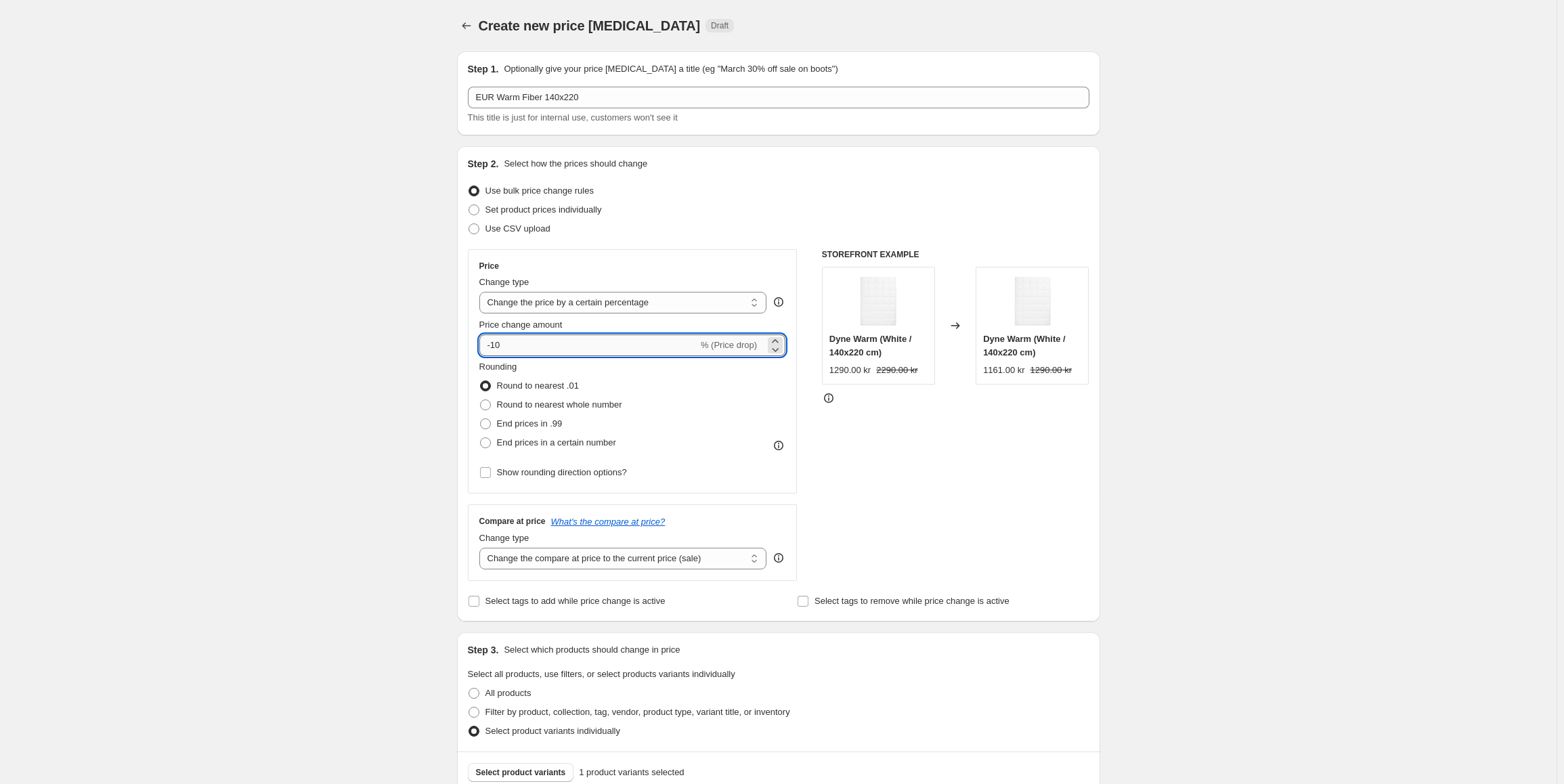
drag, startPoint x: 517, startPoint y: 348, endPoint x: 495, endPoint y: 348, distance: 22.0
click at [495, 348] on input "-10" at bounding box center [588, 345] width 219 height 22
type input "-100"
click at [370, 546] on div "Create new price [MEDICAL_DATA]. This page is ready Create new price [MEDICAL_D…" at bounding box center [778, 610] width 1557 height 1221
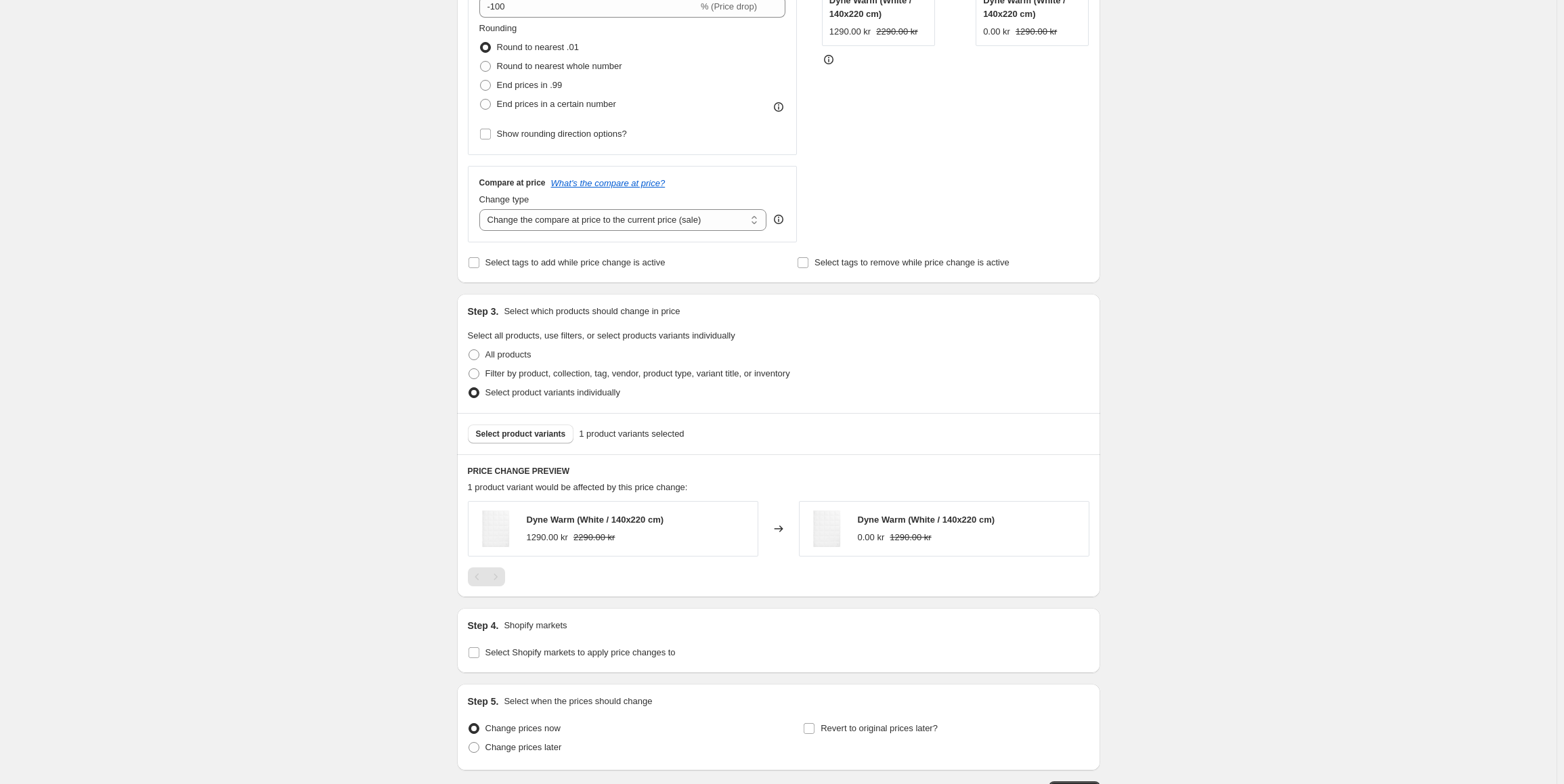
scroll to position [406, 0]
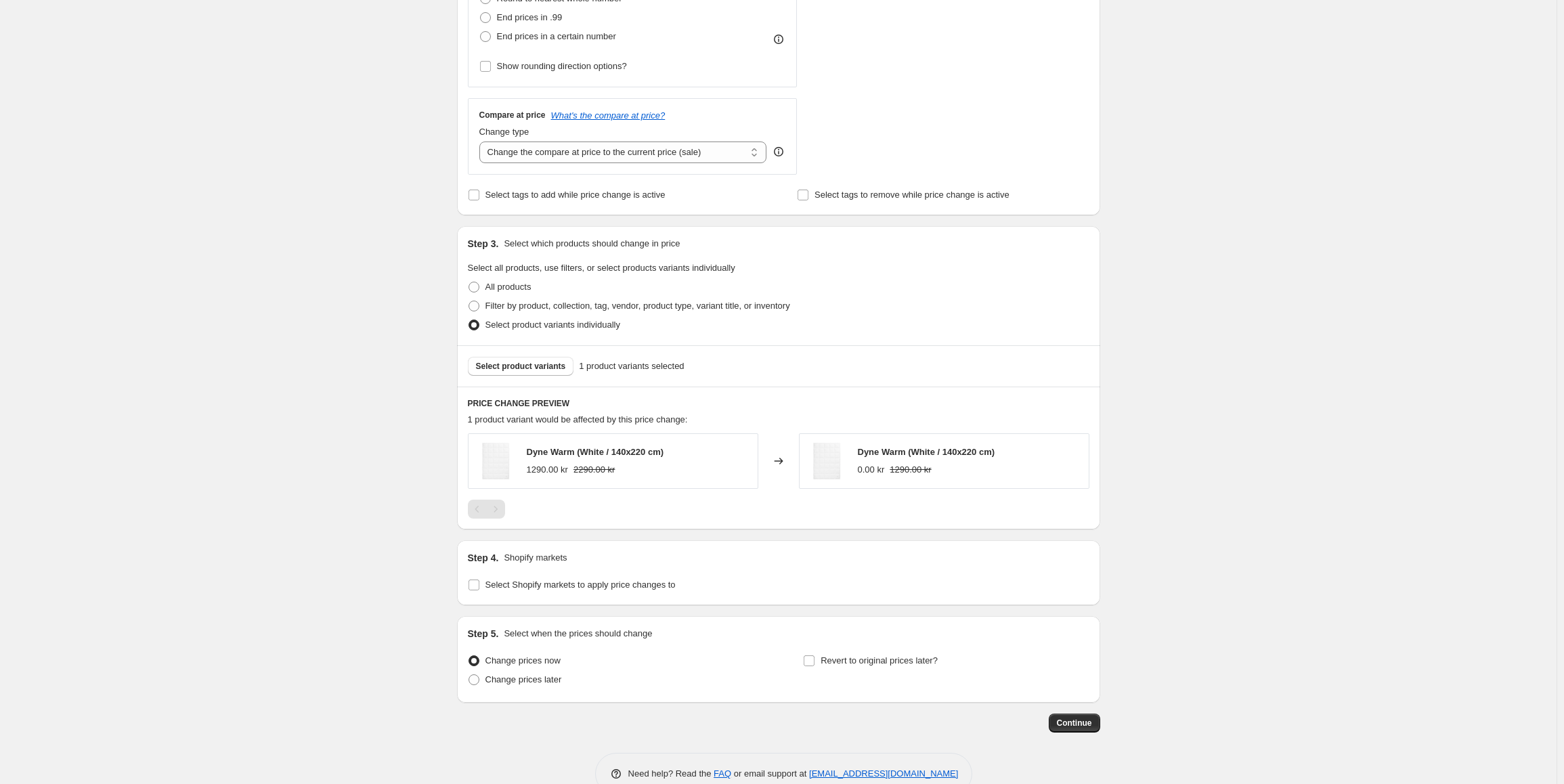
click at [470, 587] on div "Step 4. Shopify markets Select Shopify markets to apply price changes to" at bounding box center [779, 572] width 644 height 65
click at [475, 586] on input "Select Shopify markets to apply price changes to" at bounding box center [474, 585] width 11 height 11
checkbox input "true"
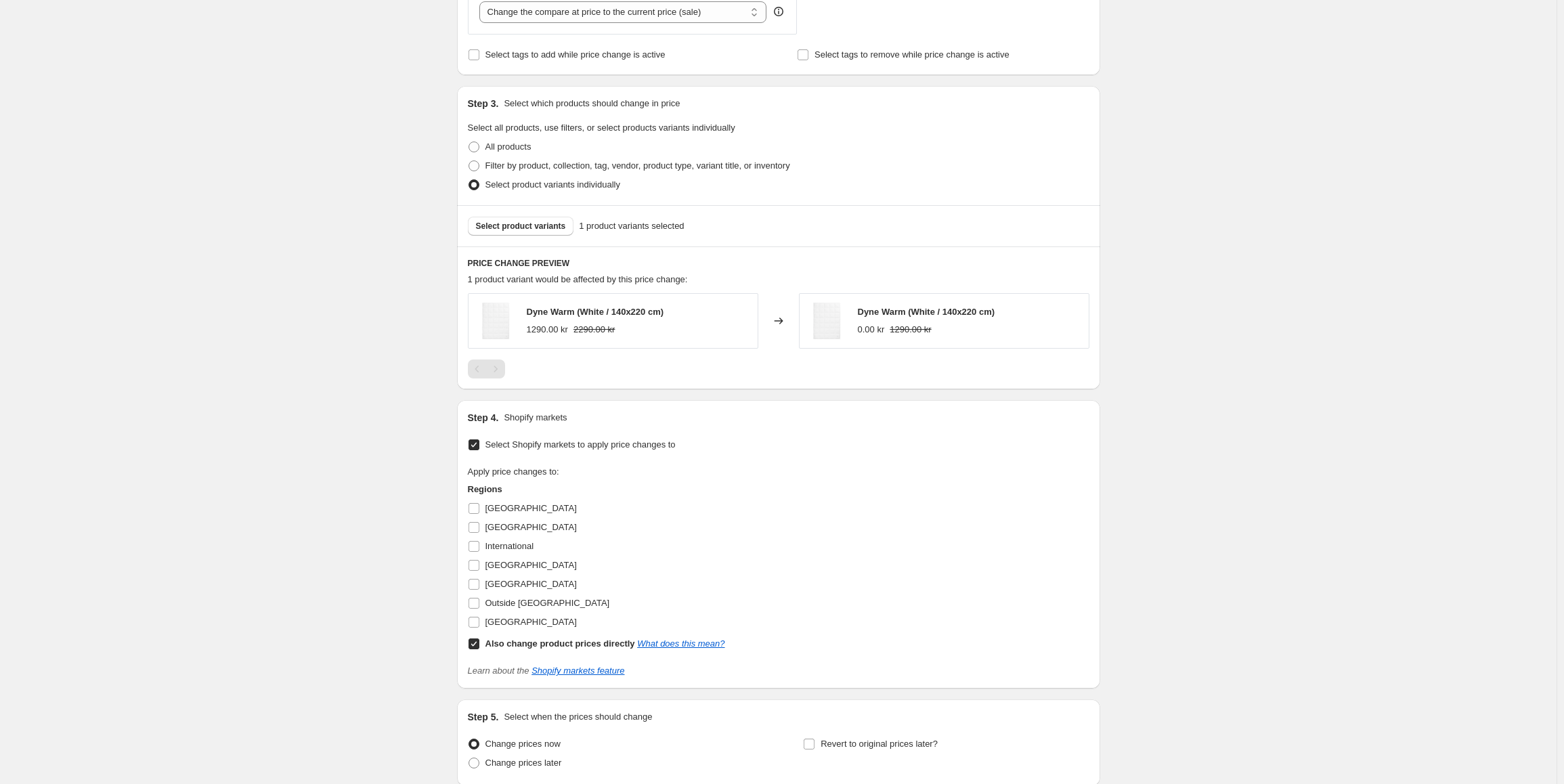
scroll to position [609, 0]
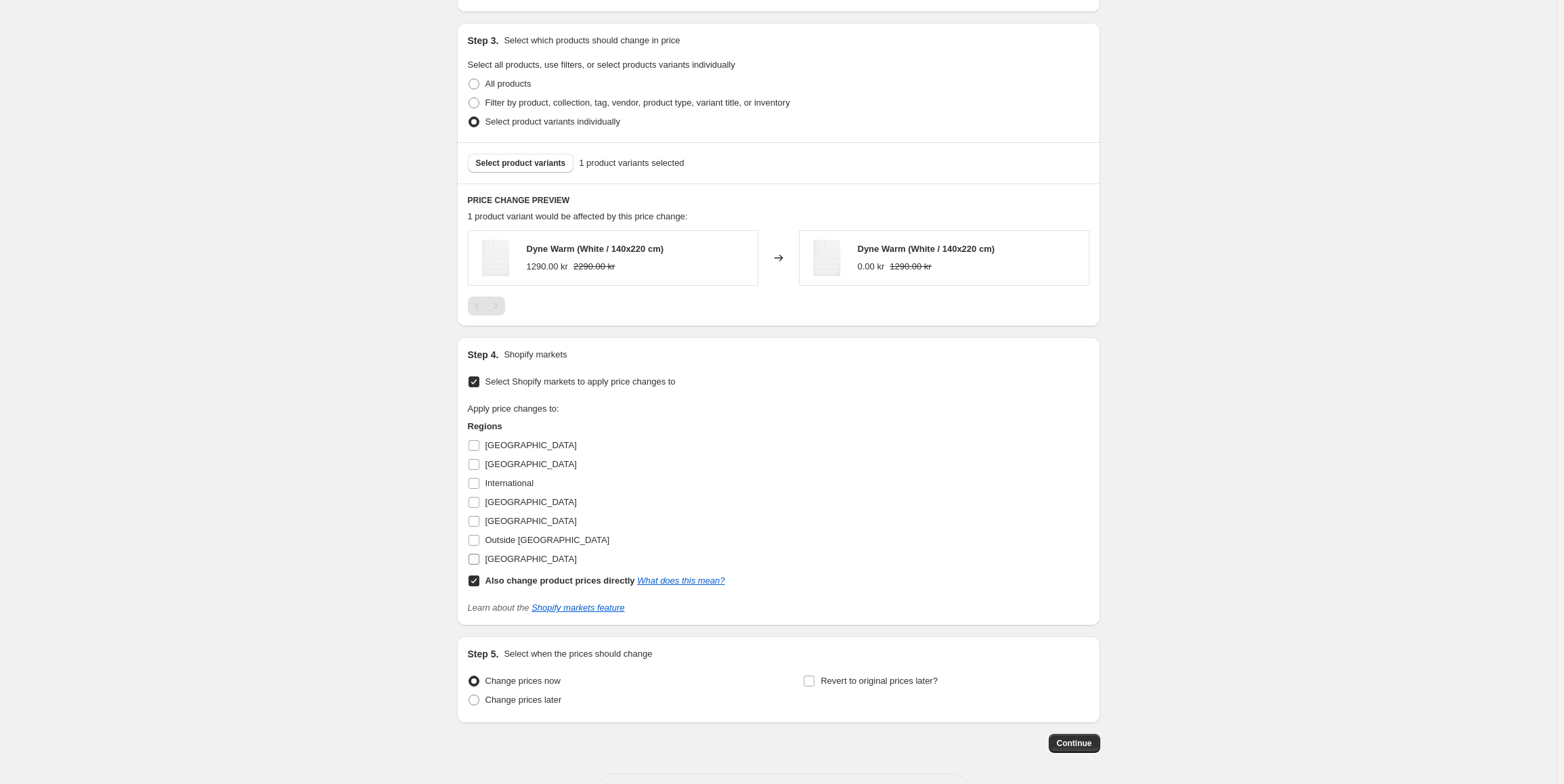
click at [476, 564] on input "[GEOGRAPHIC_DATA]" at bounding box center [474, 559] width 11 height 11
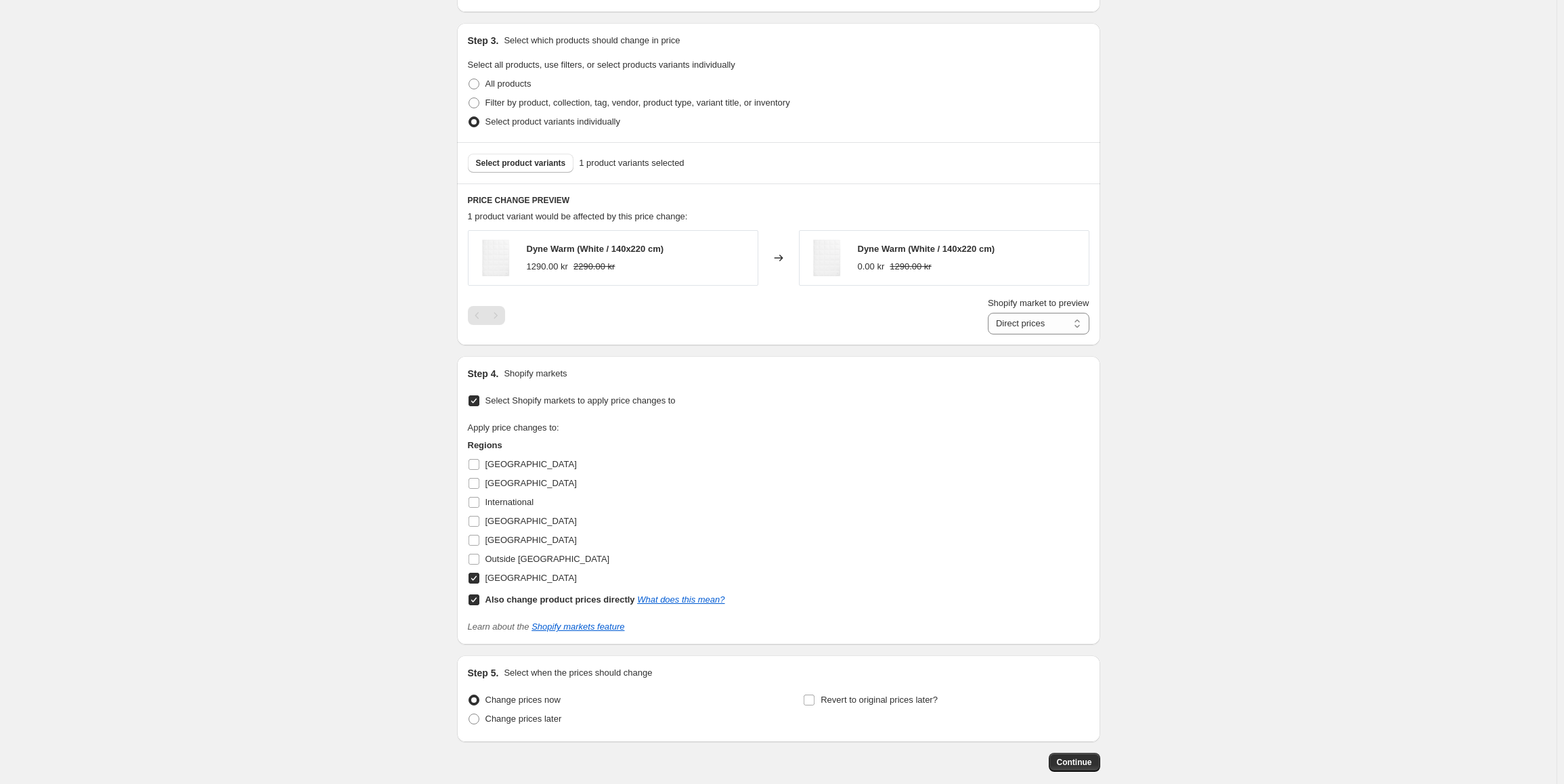
click at [475, 574] on input "[GEOGRAPHIC_DATA]" at bounding box center [474, 578] width 11 height 11
checkbox input "false"
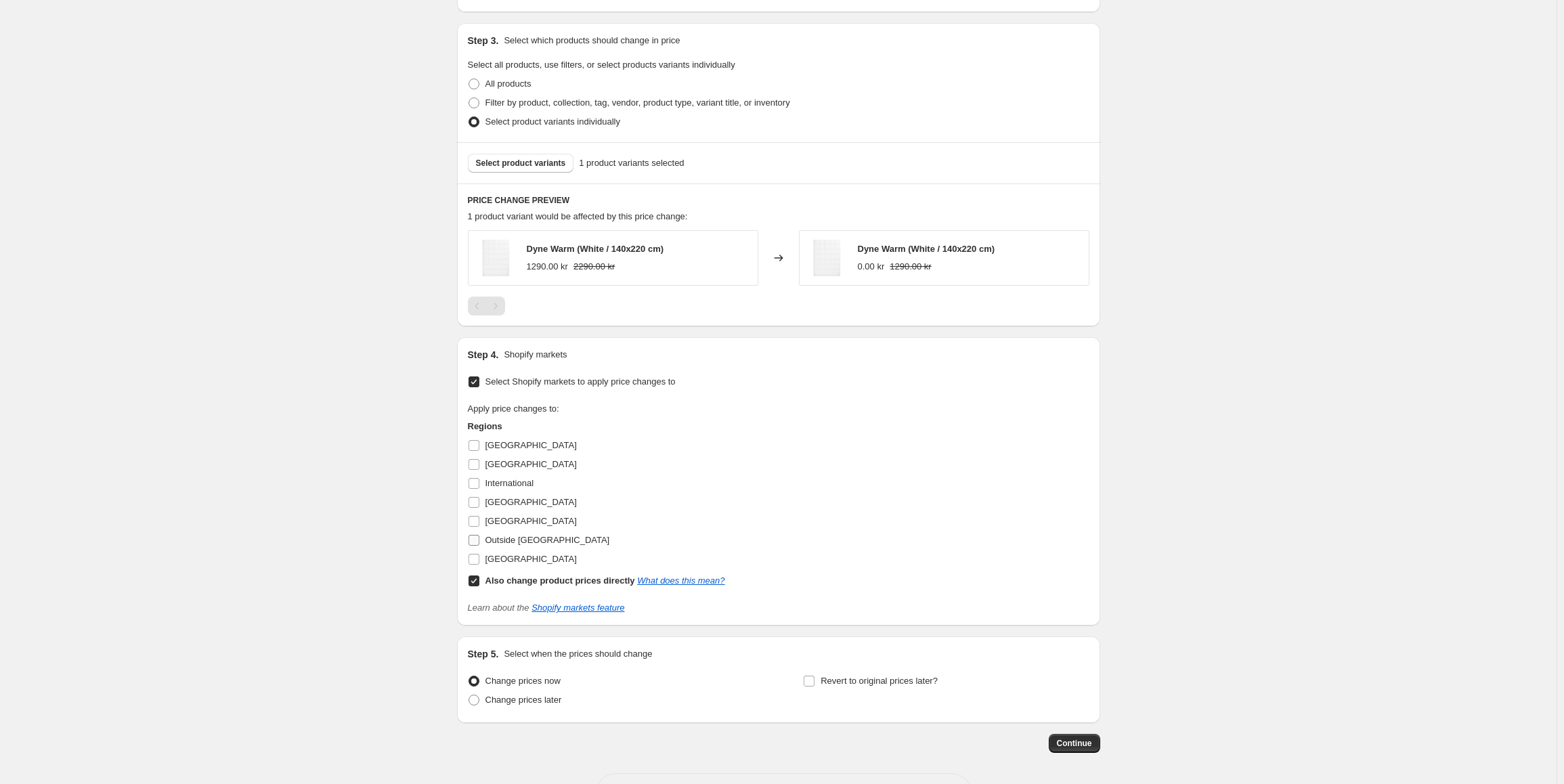
click at [476, 538] on input "Outside [GEOGRAPHIC_DATA]" at bounding box center [474, 540] width 11 height 11
checkbox input "true"
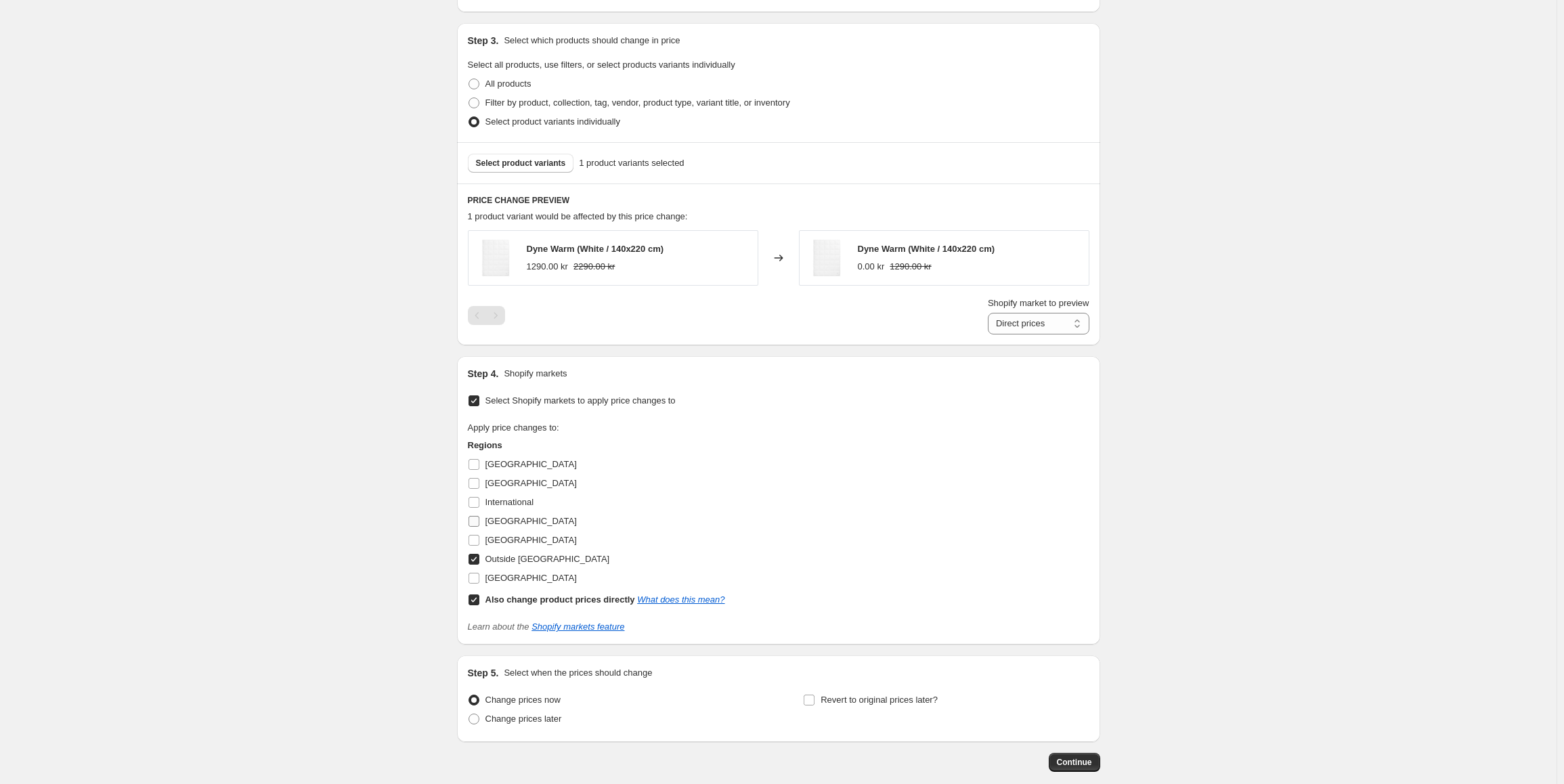
click at [479, 523] on input "[GEOGRAPHIC_DATA]" at bounding box center [474, 522] width 11 height 11
checkbox input "true"
click at [479, 502] on input "International" at bounding box center [474, 502] width 11 height 11
checkbox input "true"
click at [479, 484] on input "[GEOGRAPHIC_DATA]" at bounding box center [474, 483] width 11 height 11
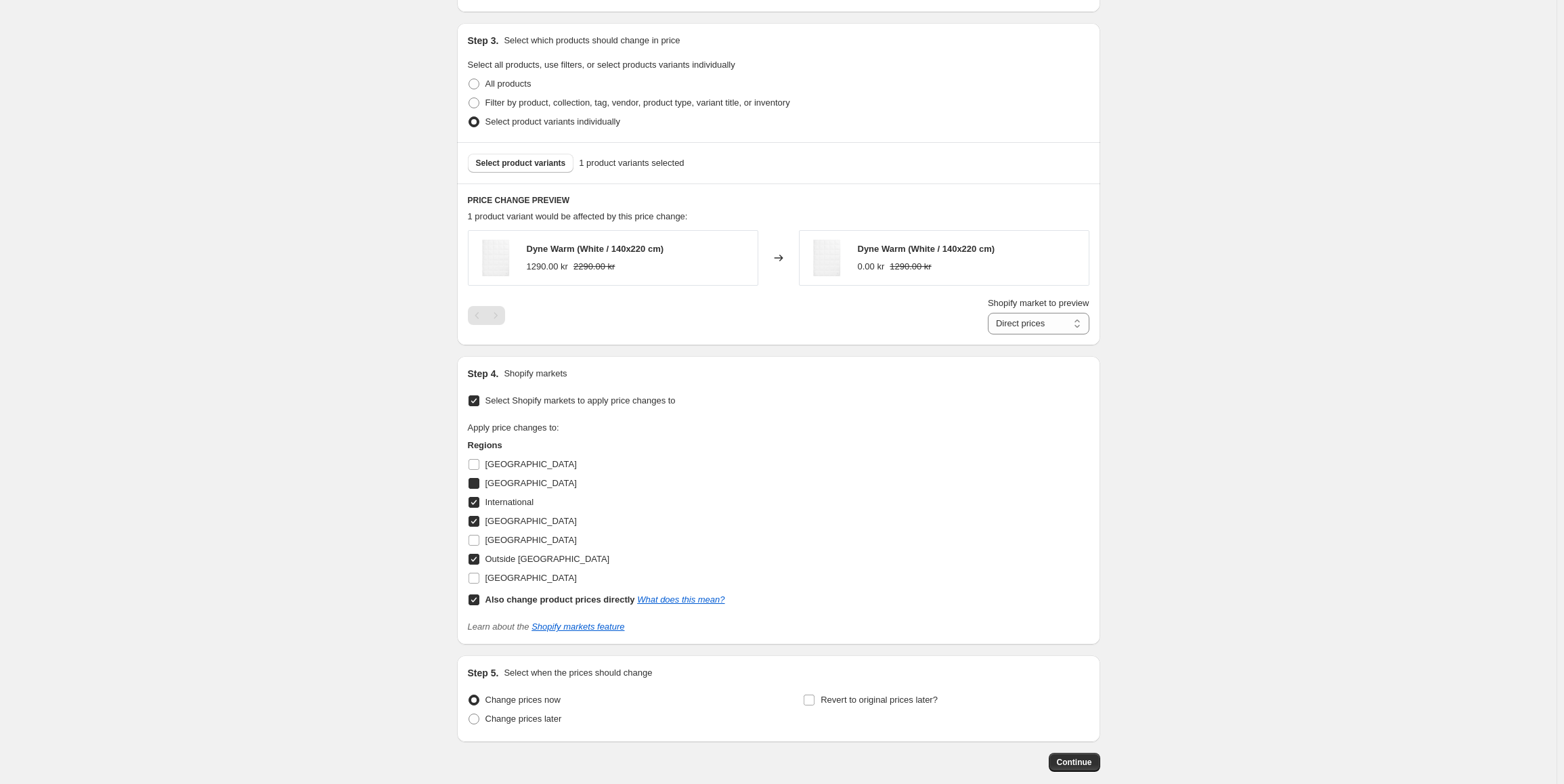
checkbox input "true"
click at [479, 599] on input "Also change product prices directly What does this mean?" at bounding box center [474, 600] width 11 height 11
checkbox input "false"
select select "86089990453"
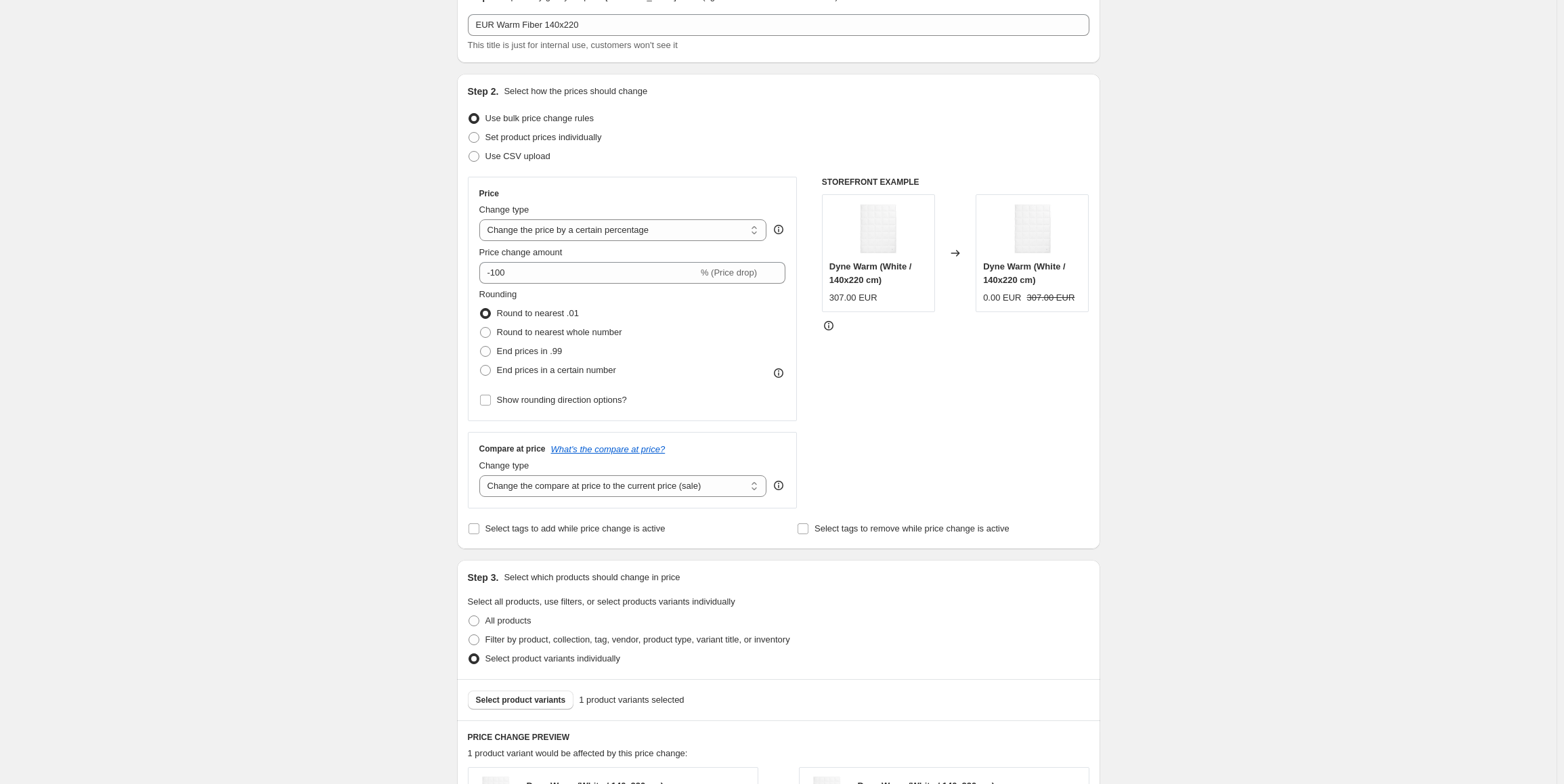
scroll to position [68, 0]
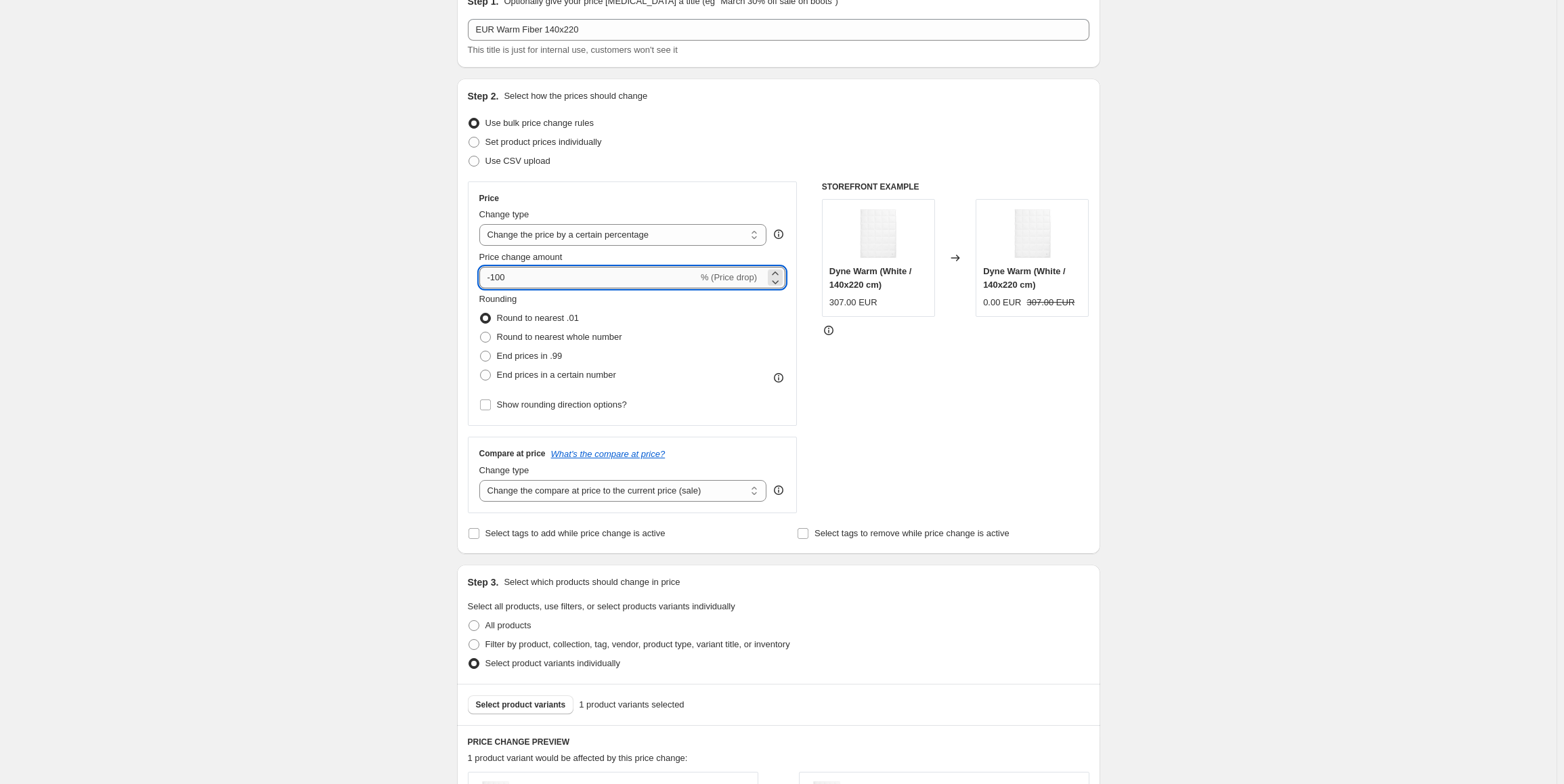
drag, startPoint x: 520, startPoint y: 272, endPoint x: 493, endPoint y: 278, distance: 27.7
click at [493, 278] on input "-100" at bounding box center [588, 277] width 219 height 22
click at [555, 228] on select "Change the price to a certain amount Change the price by a certain amount Chang…" at bounding box center [623, 234] width 287 height 22
select select "to"
click at [482, 224] on select "Change the price to a certain amount Change the price by a certain amount Chang…" at bounding box center [623, 234] width 287 height 22
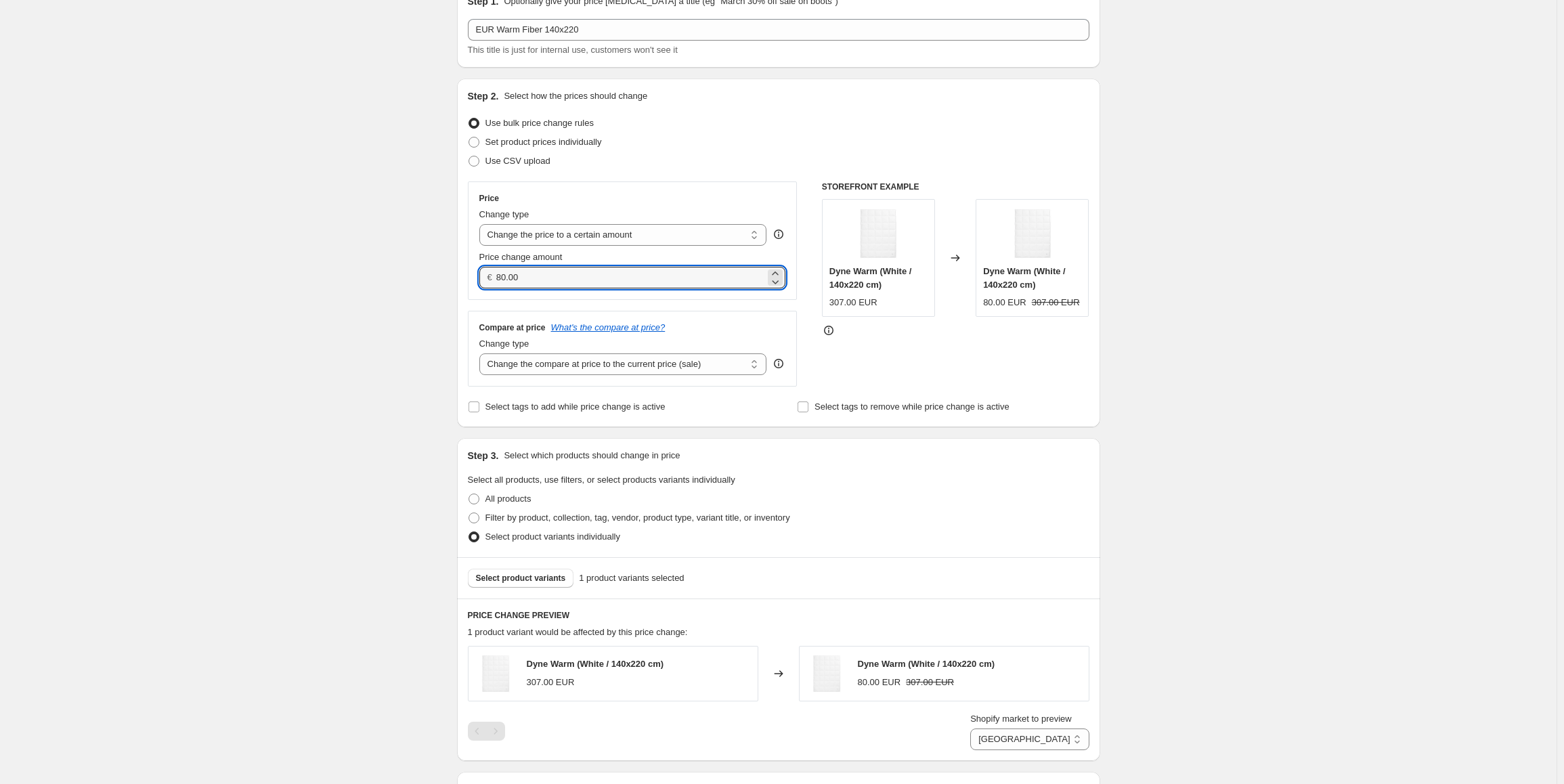
drag, startPoint x: 538, startPoint y: 280, endPoint x: 495, endPoint y: 289, distance: 43.9
click at [495, 289] on div "Price Change type Change the price to a certain amount Change the price by a ce…" at bounding box center [632, 241] width 330 height 118
type input "172.00"
click at [401, 429] on div "Create new price [MEDICAL_DATA]. This page is ready Create new price [MEDICAL_D…" at bounding box center [778, 600] width 1557 height 1337
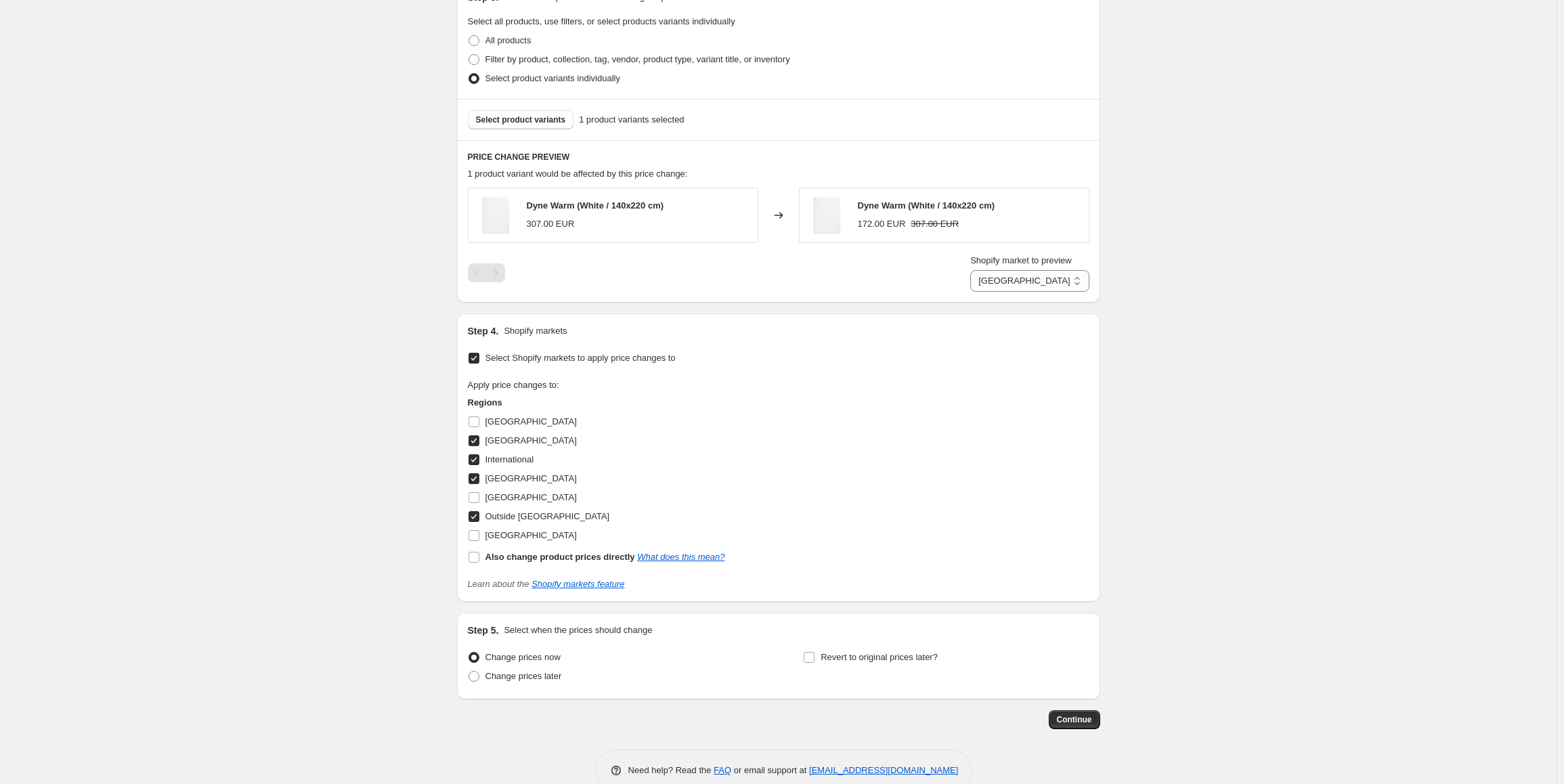
scroll to position [542, 0]
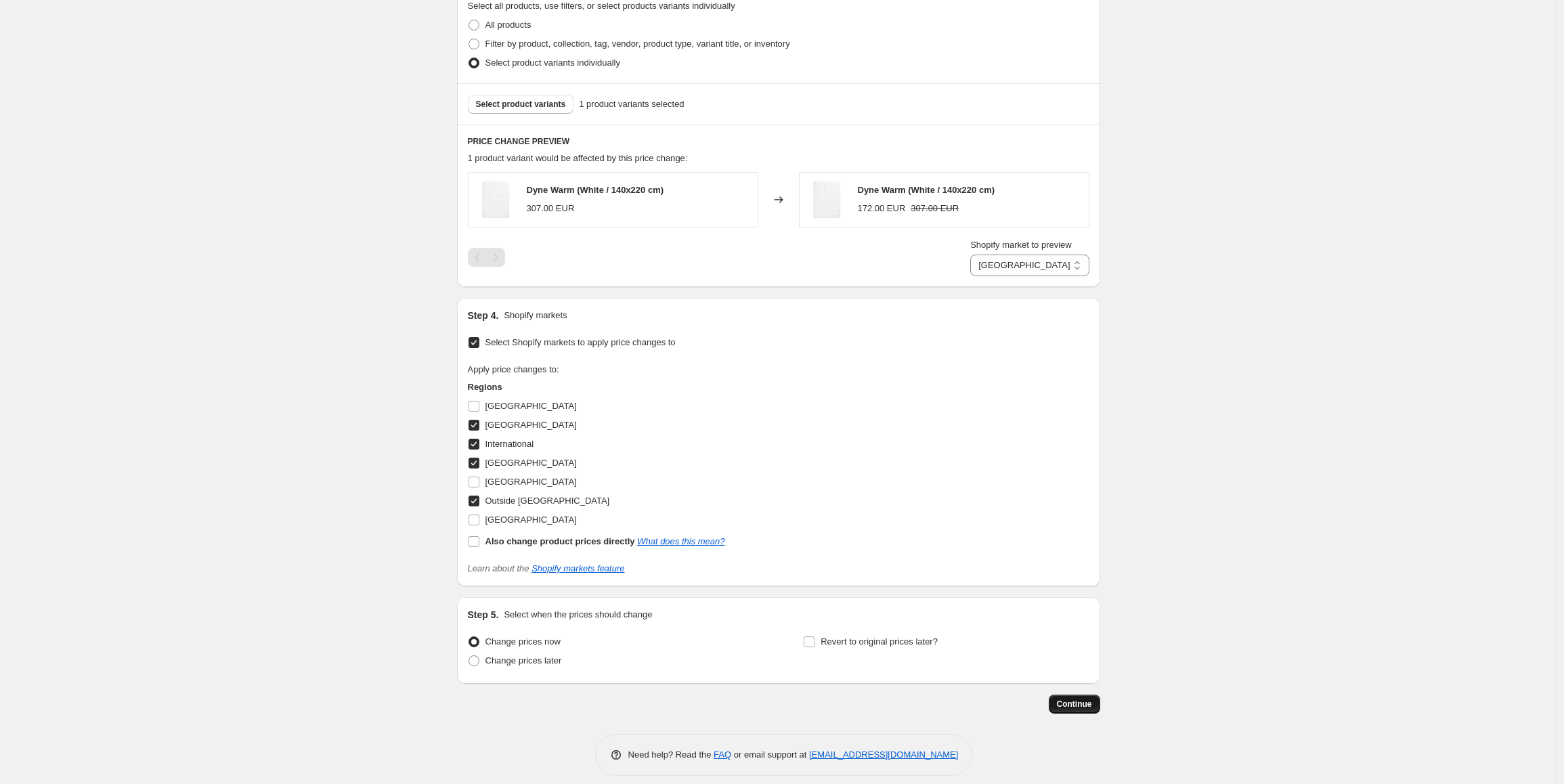
click at [1089, 712] on button "Continue" at bounding box center [1074, 704] width 51 height 19
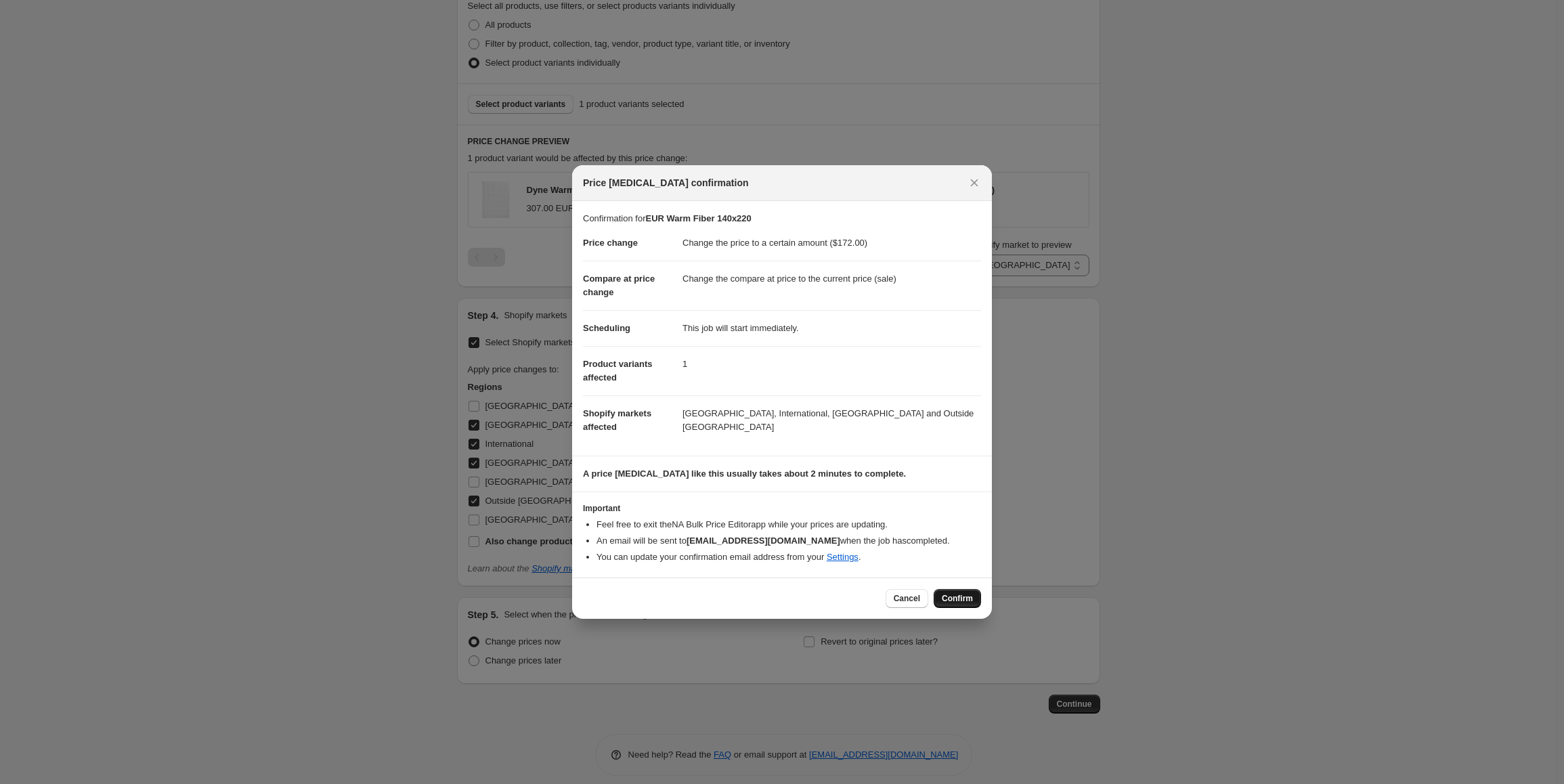
click at [964, 599] on span "Confirm" at bounding box center [957, 598] width 31 height 11
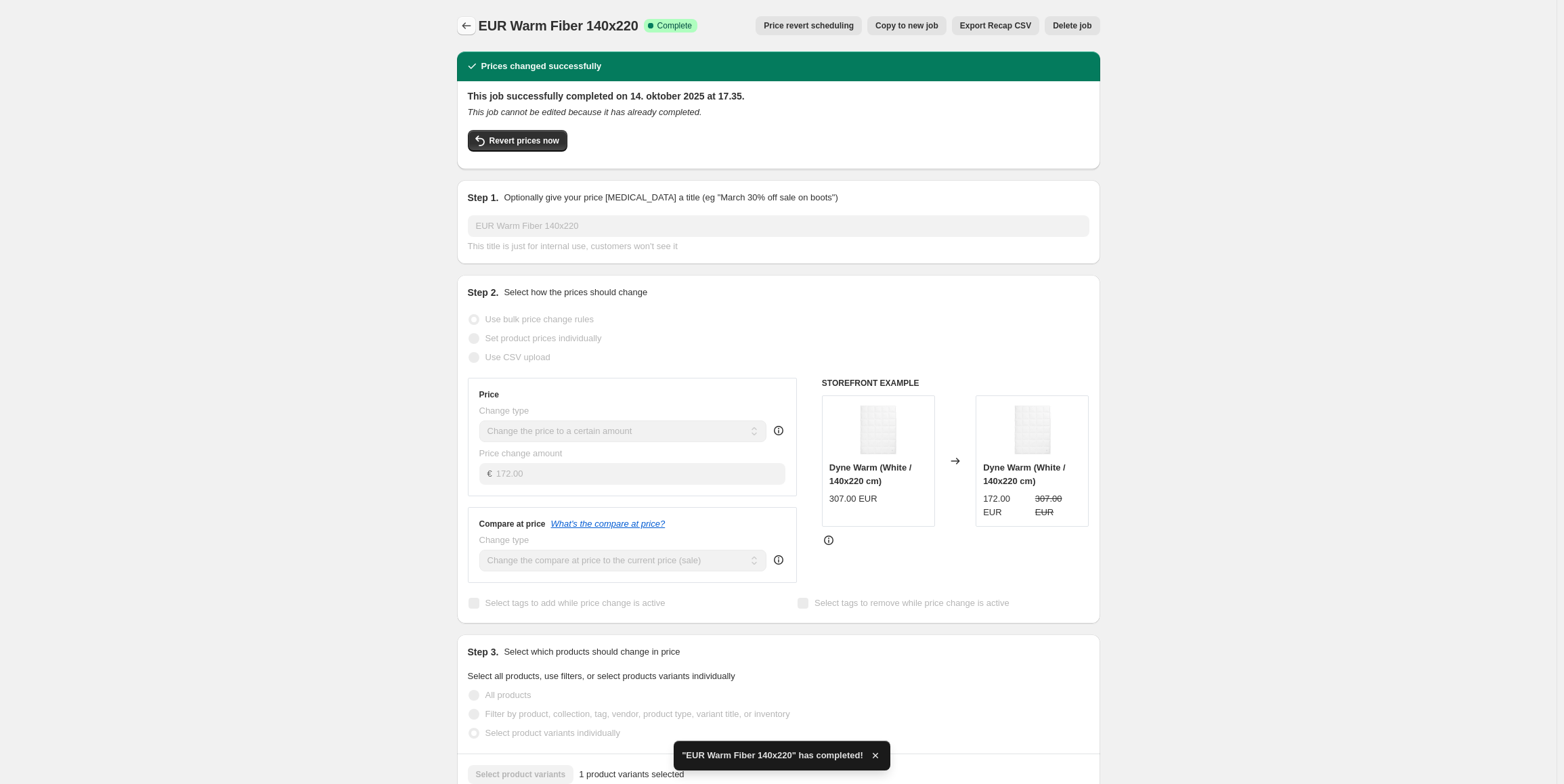
click at [469, 26] on icon "Price change jobs" at bounding box center [466, 26] width 14 height 14
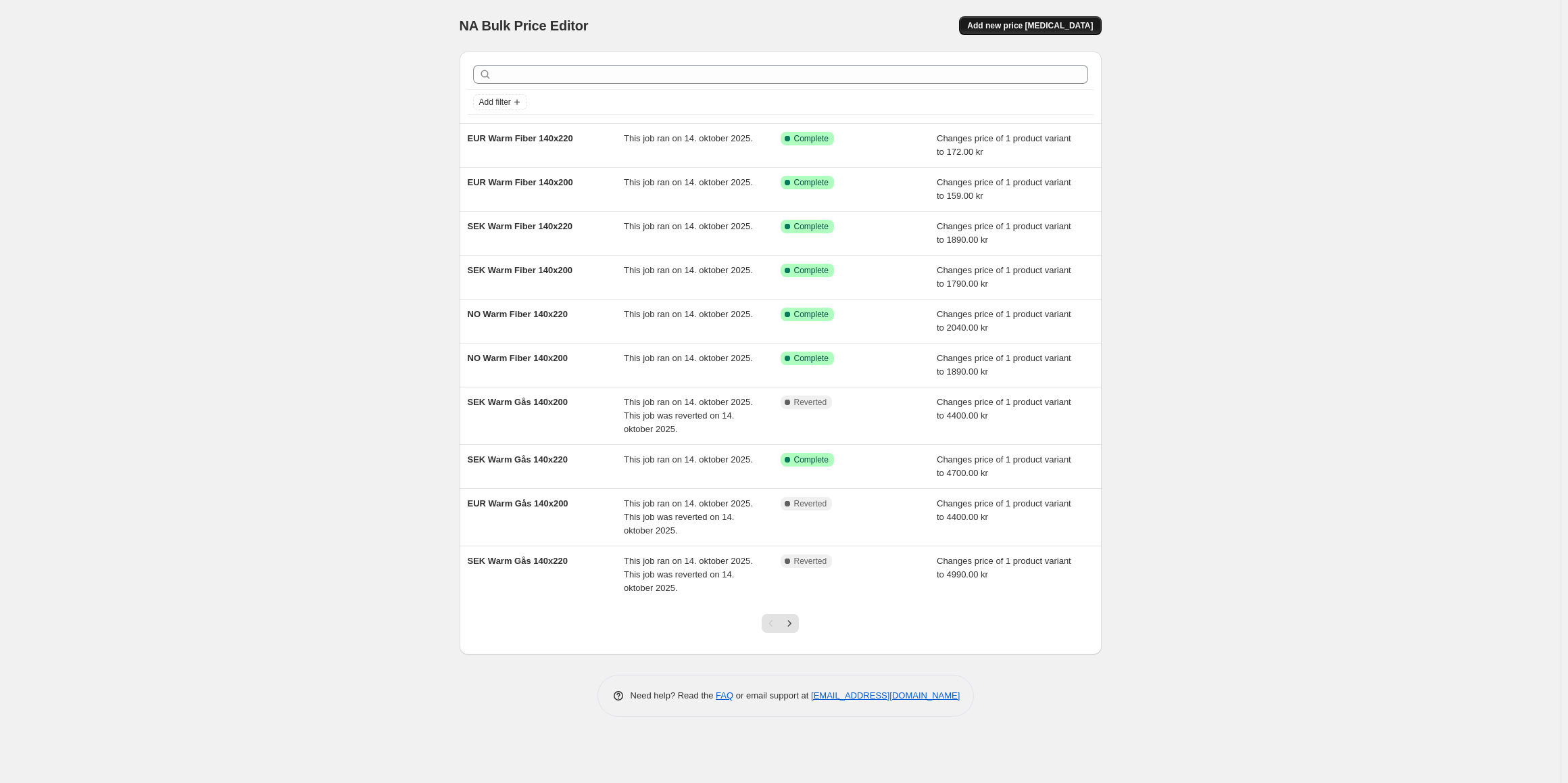
click at [1029, 24] on span "Add new price [MEDICAL_DATA]" at bounding box center [1029, 26] width 125 height 11
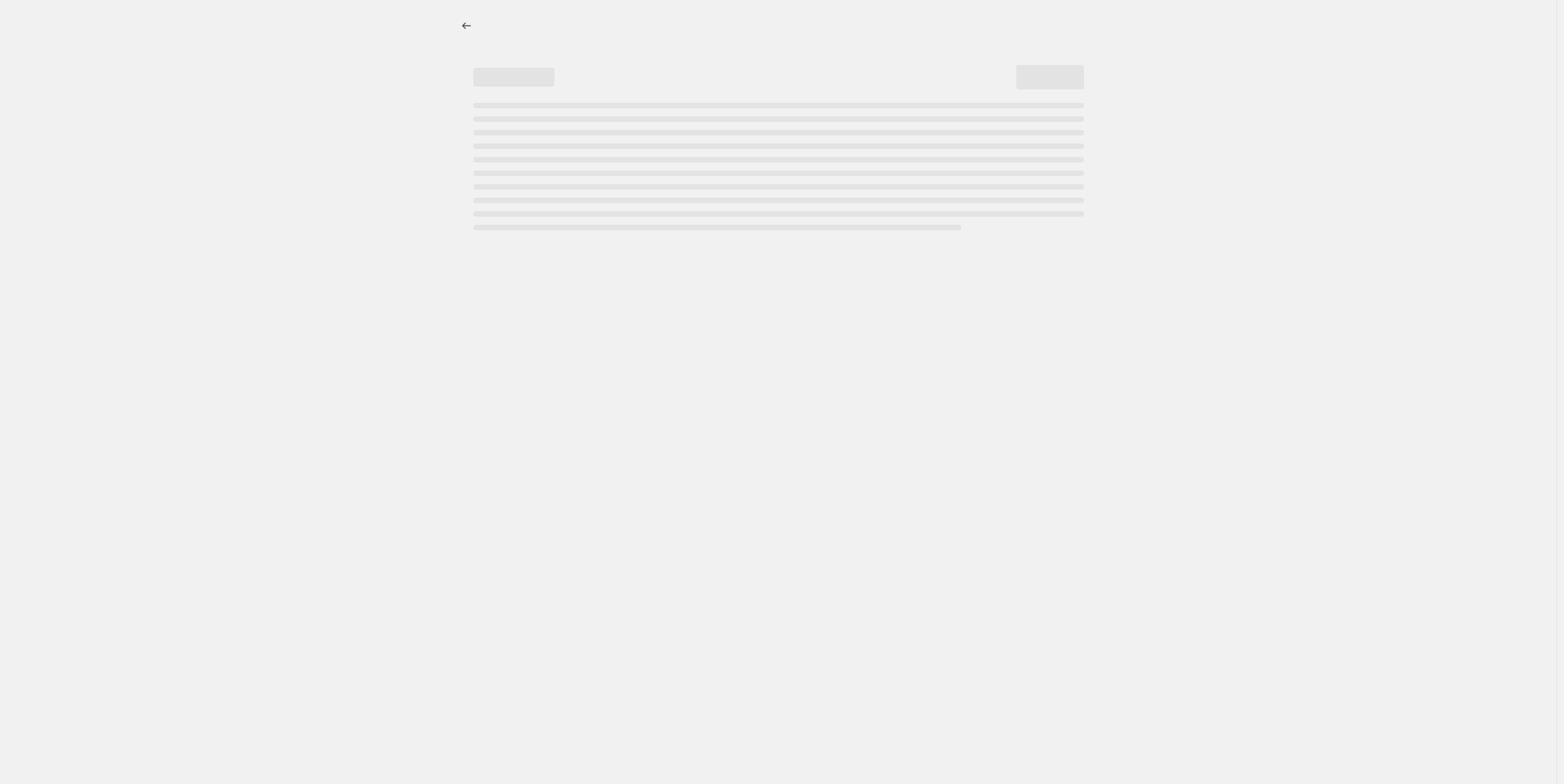
select select "percentage"
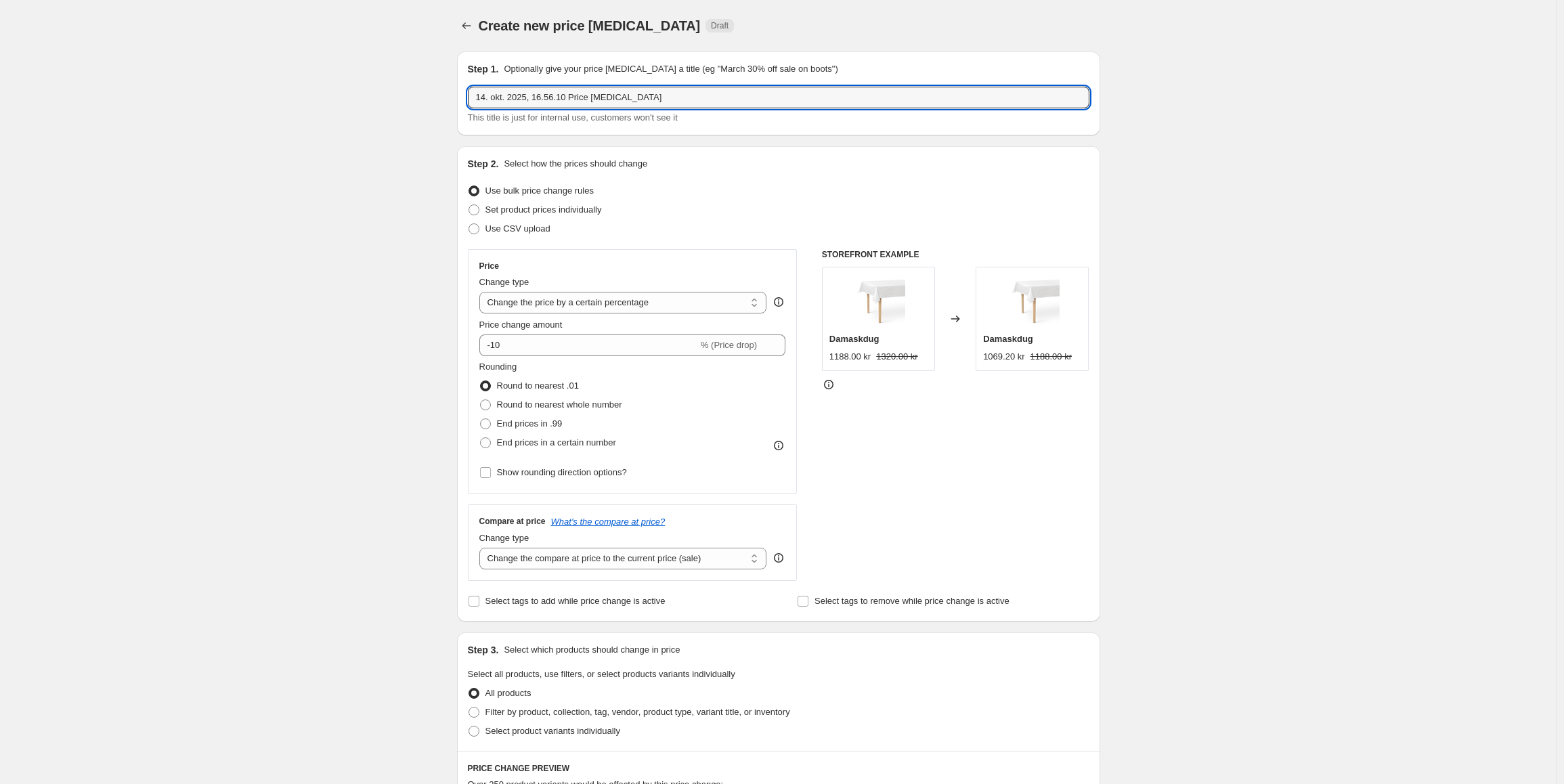
drag, startPoint x: 463, startPoint y: 75, endPoint x: 203, endPoint y: 70, distance: 260.0
click at [203, 70] on div "Create new price [MEDICAL_DATA]. This page is ready Create new price [MEDICAL_D…" at bounding box center [778, 714] width 1557 height 1429
paste input "EUR Warm Fiber 140x200"
drag, startPoint x: 543, startPoint y: 95, endPoint x: 523, endPoint y: 97, distance: 20.1
click at [523, 97] on input "EUR Warm Fiber 140x200" at bounding box center [778, 97] width 621 height 22
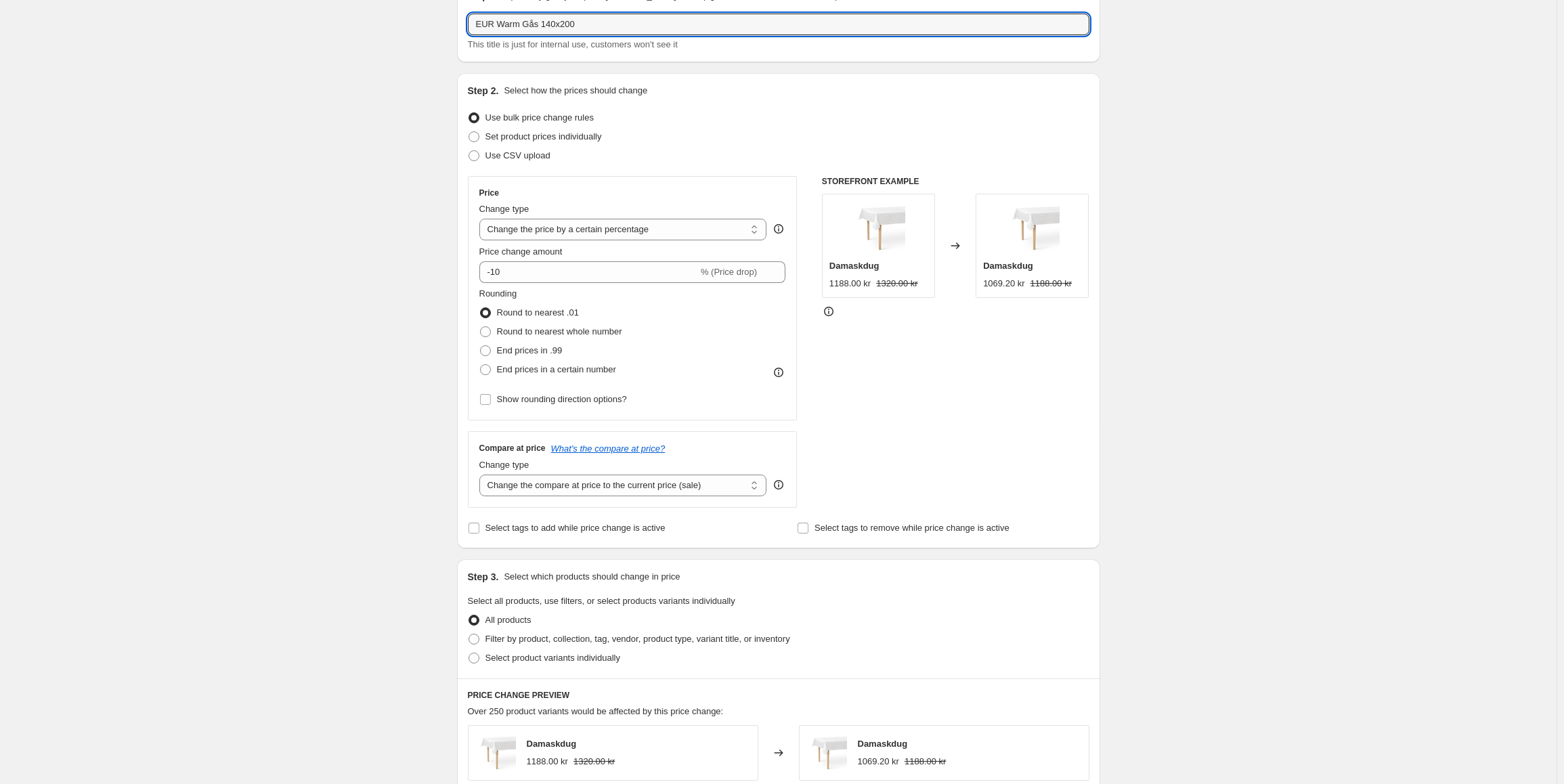
scroll to position [203, 0]
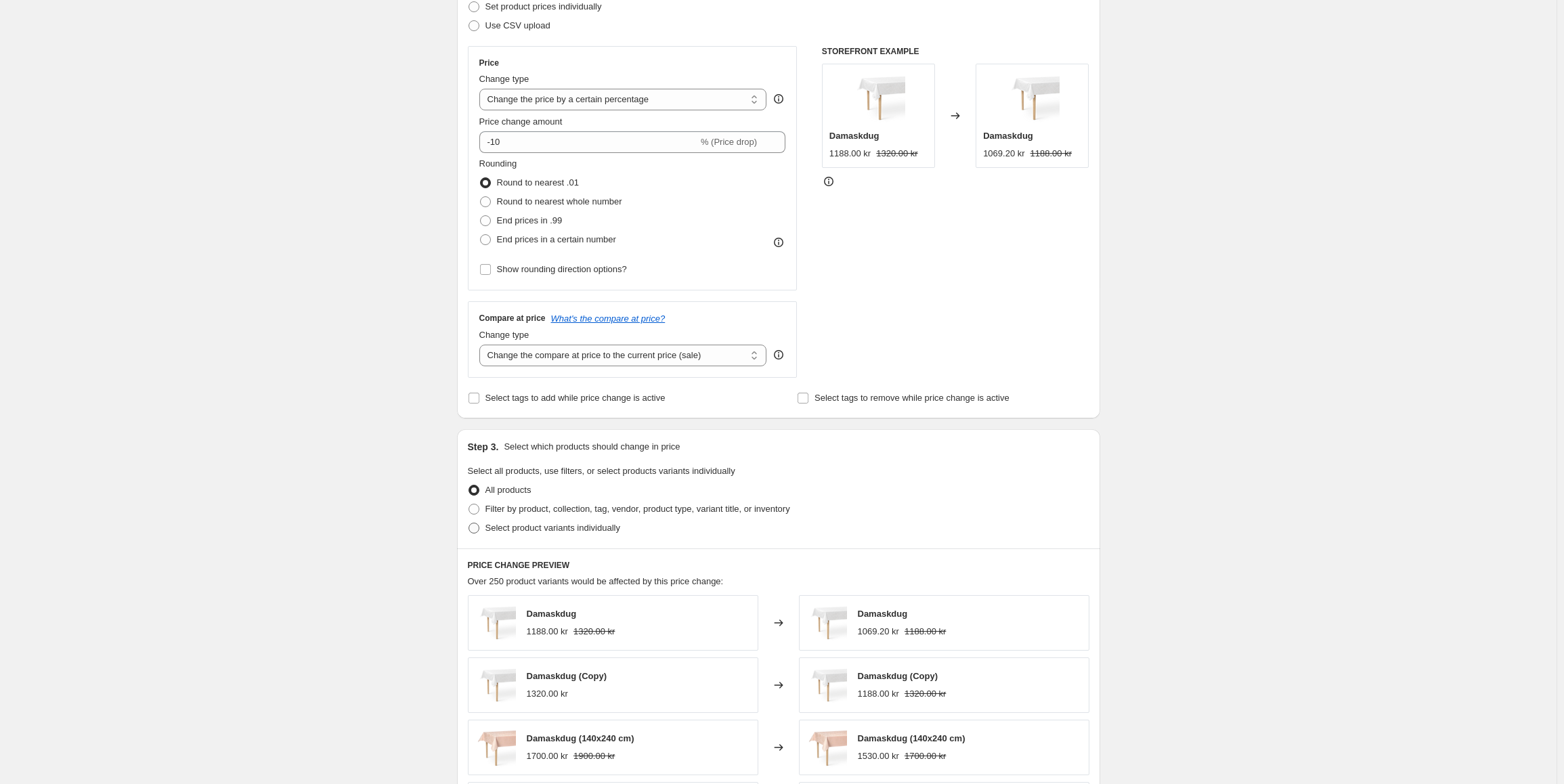
type input "EUR Warm Gås 140x200"
click at [478, 529] on span at bounding box center [474, 528] width 11 height 11
click at [469, 523] on input "Select product variants individually" at bounding box center [468, 522] width 1 height 1
radio input "true"
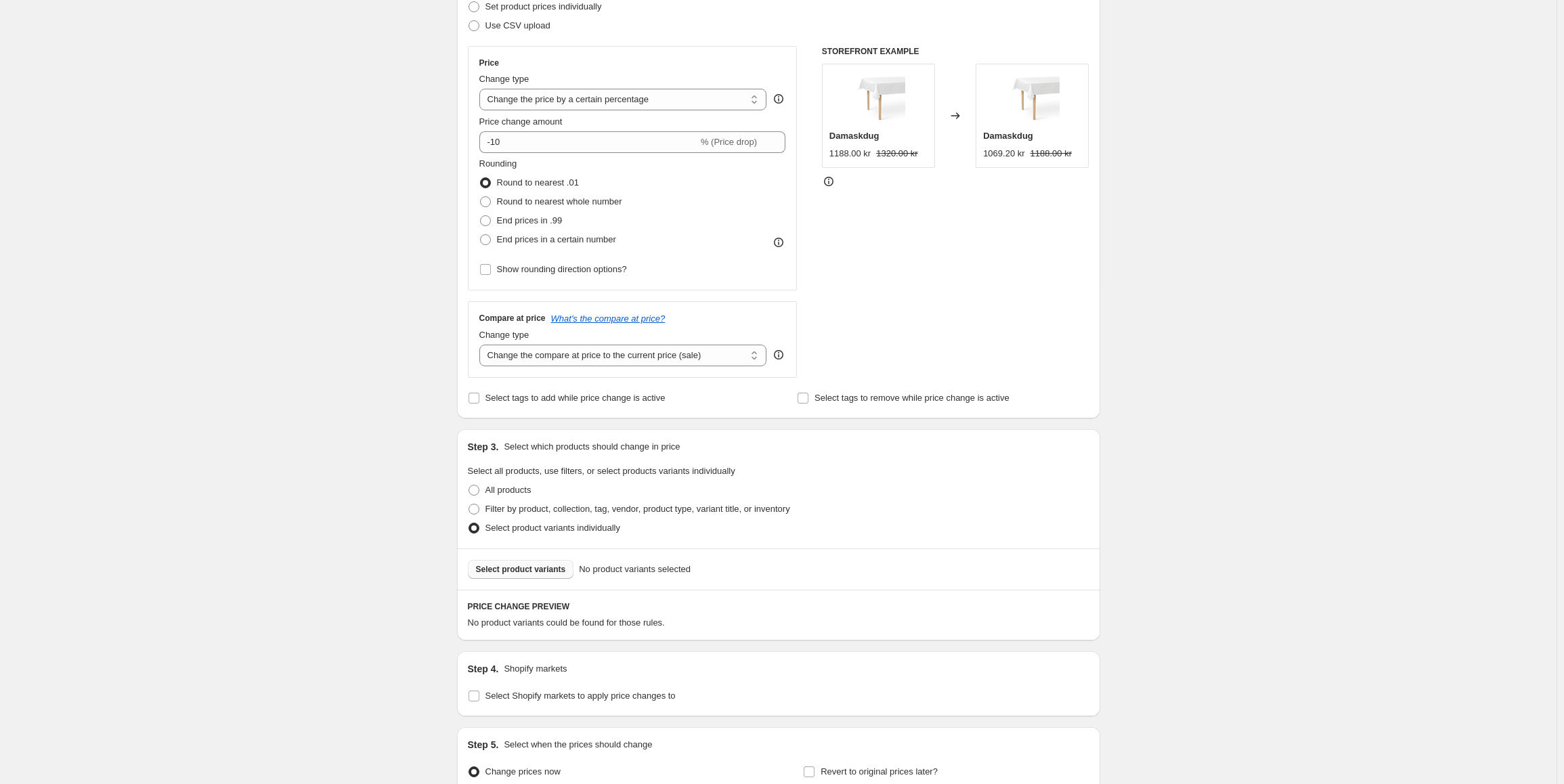
click at [532, 574] on span "Select product variants" at bounding box center [521, 570] width 90 height 11
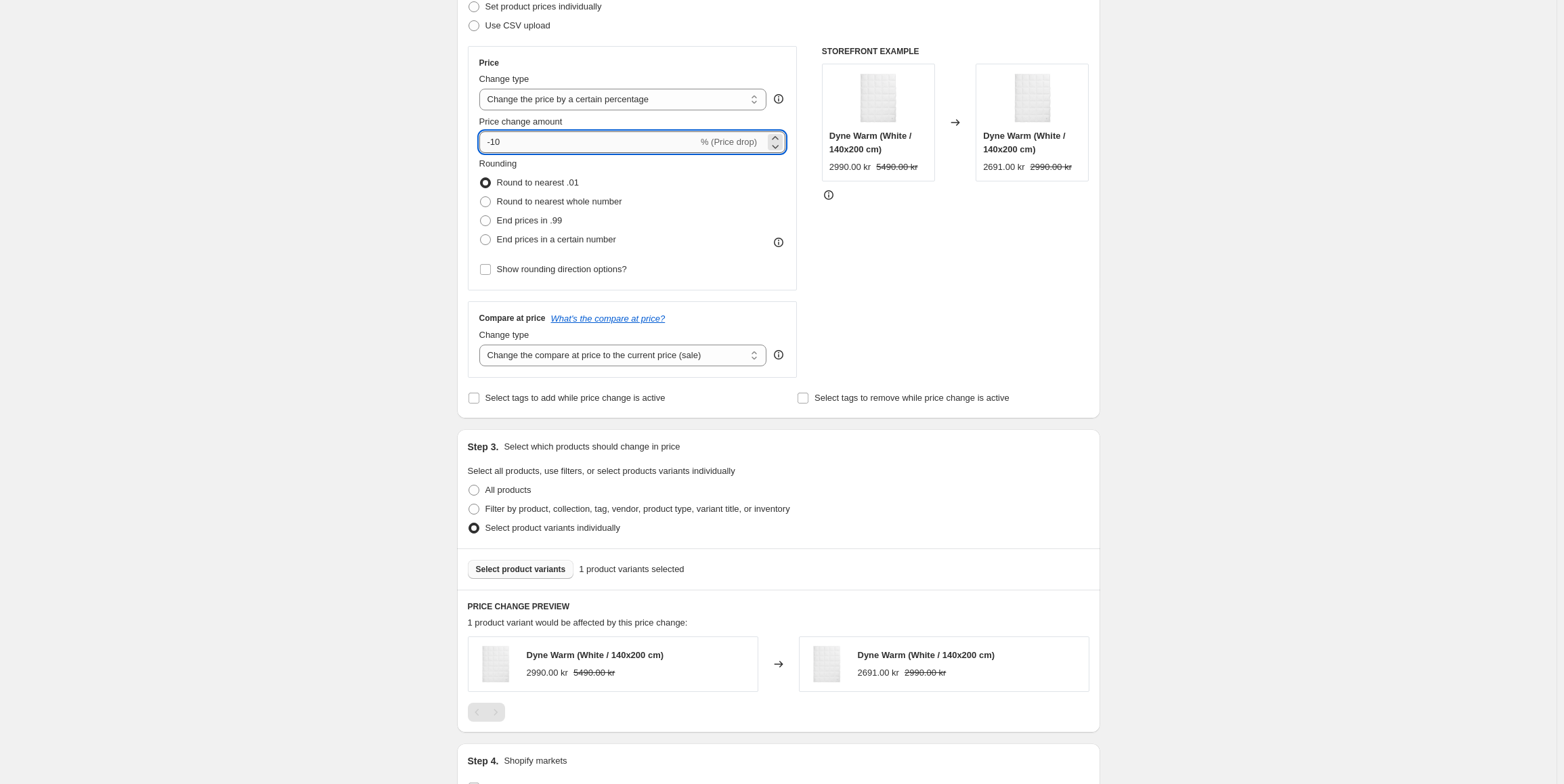
drag, startPoint x: 501, startPoint y: 142, endPoint x: 494, endPoint y: 148, distance: 9.2
click at [494, 148] on input "-10" at bounding box center [588, 142] width 219 height 22
type input "-100"
click at [906, 270] on div "STOREFRONT EXAMPLE Dyne Warm (White / 140x200 cm) 2990.00 kr 5490.00 kr Changed…" at bounding box center [956, 212] width 267 height 331
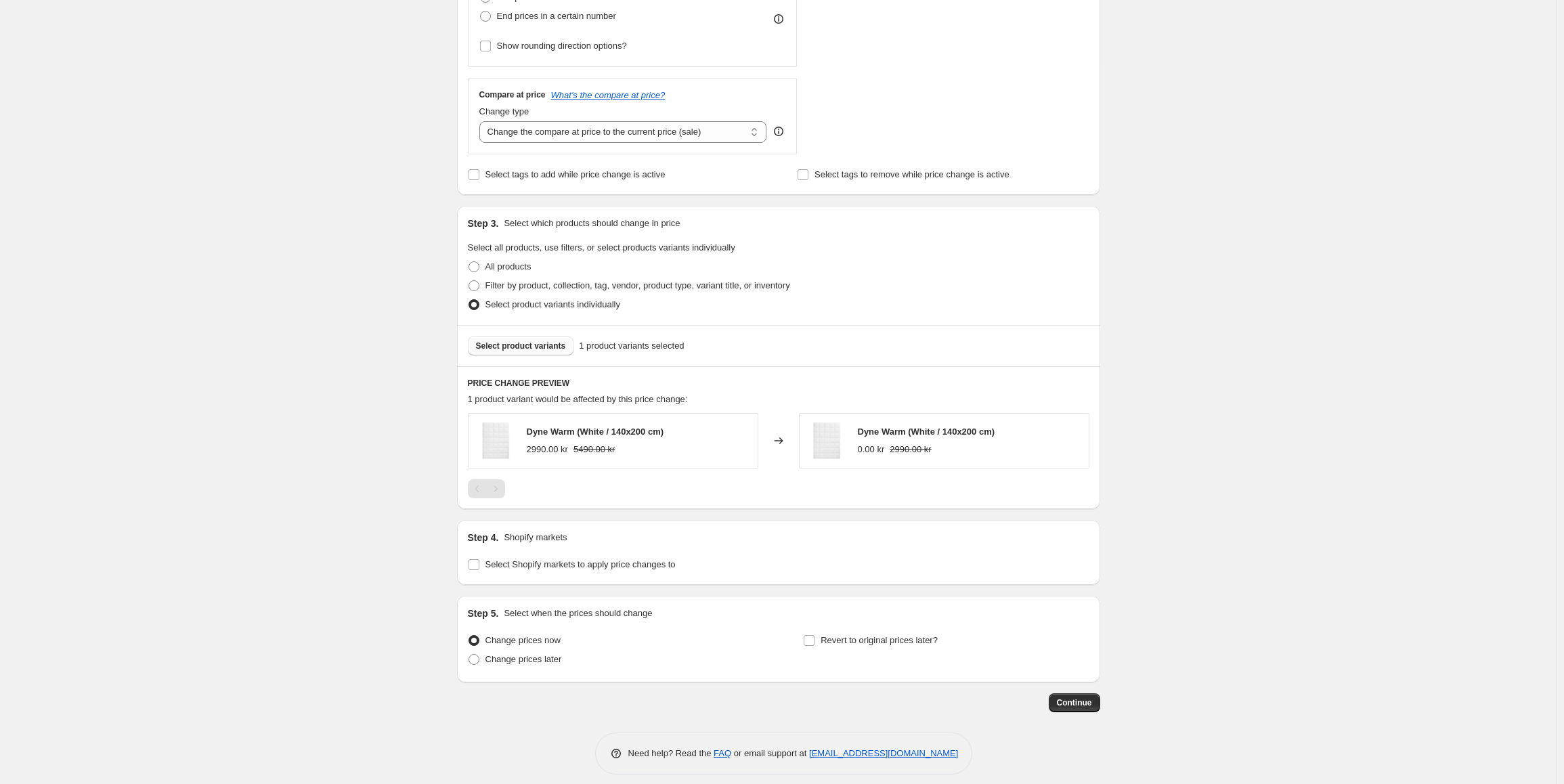
scroll to position [438, 0]
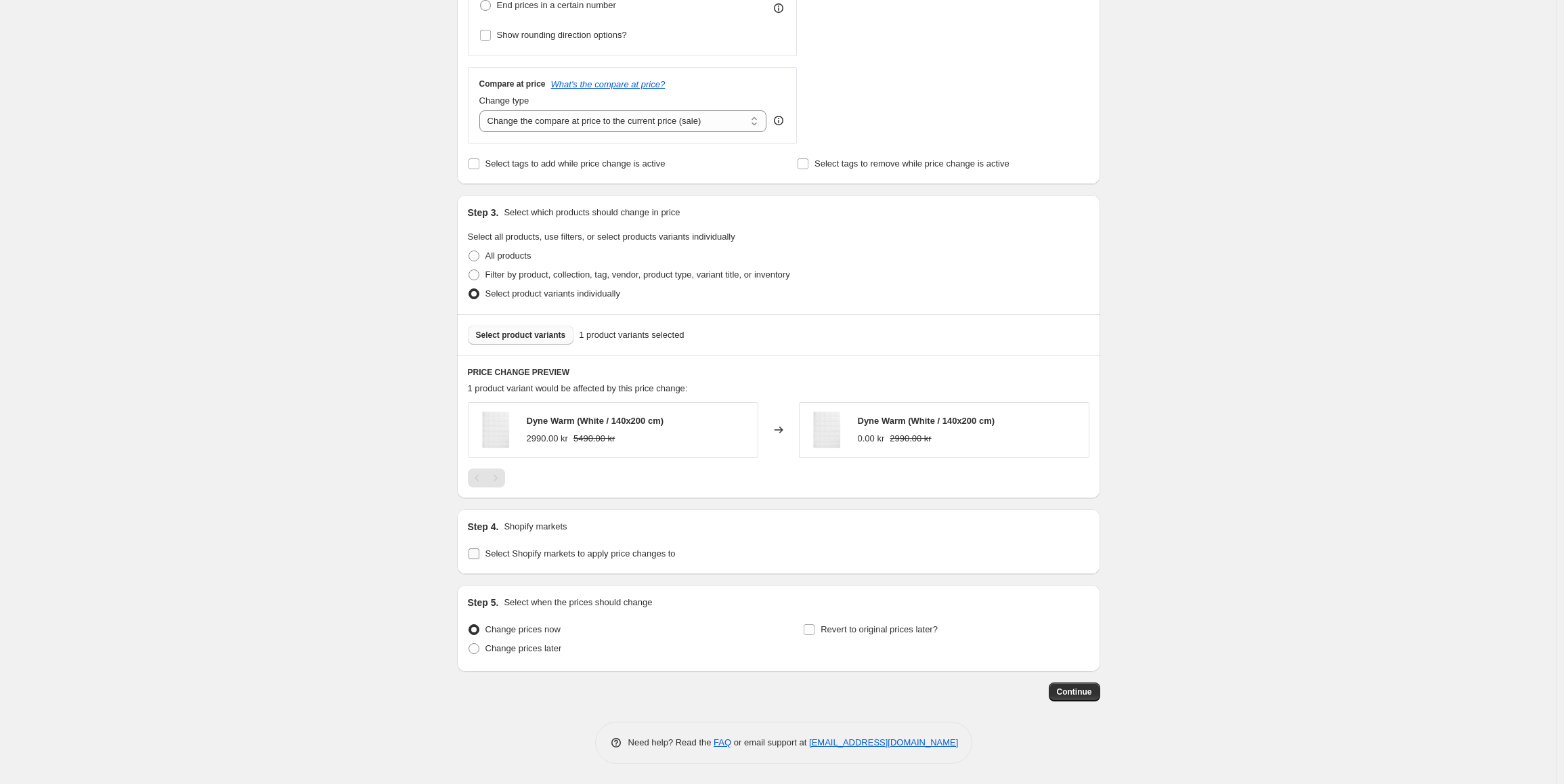
click at [483, 549] on label "Select Shopify markets to apply price changes to" at bounding box center [571, 554] width 208 height 19
click at [479, 549] on input "Select Shopify markets to apply price changes to" at bounding box center [474, 554] width 11 height 11
checkbox input "true"
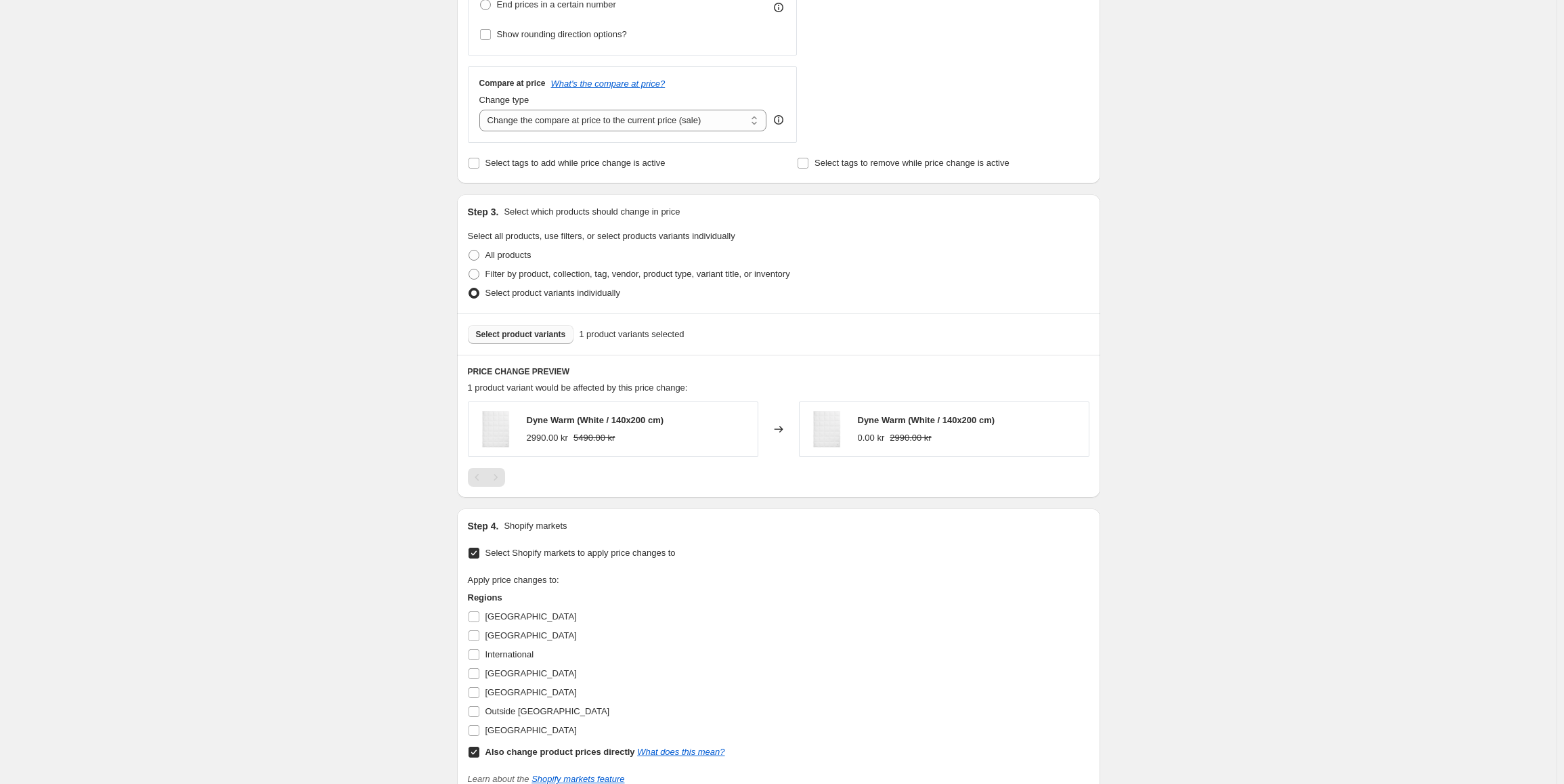
scroll to position [573, 0]
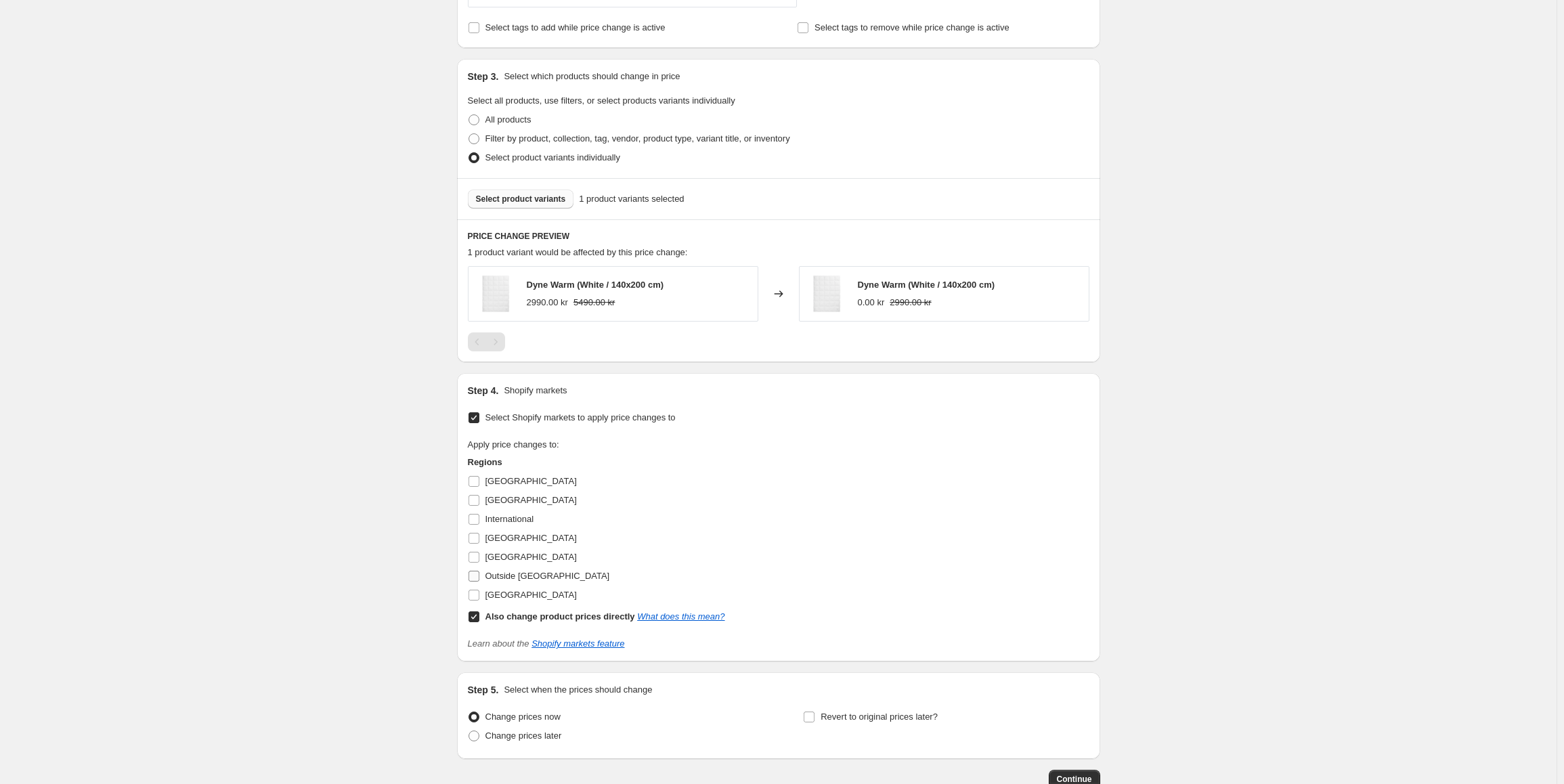
click at [474, 578] on input "Outside [GEOGRAPHIC_DATA]" at bounding box center [474, 576] width 11 height 11
checkbox input "true"
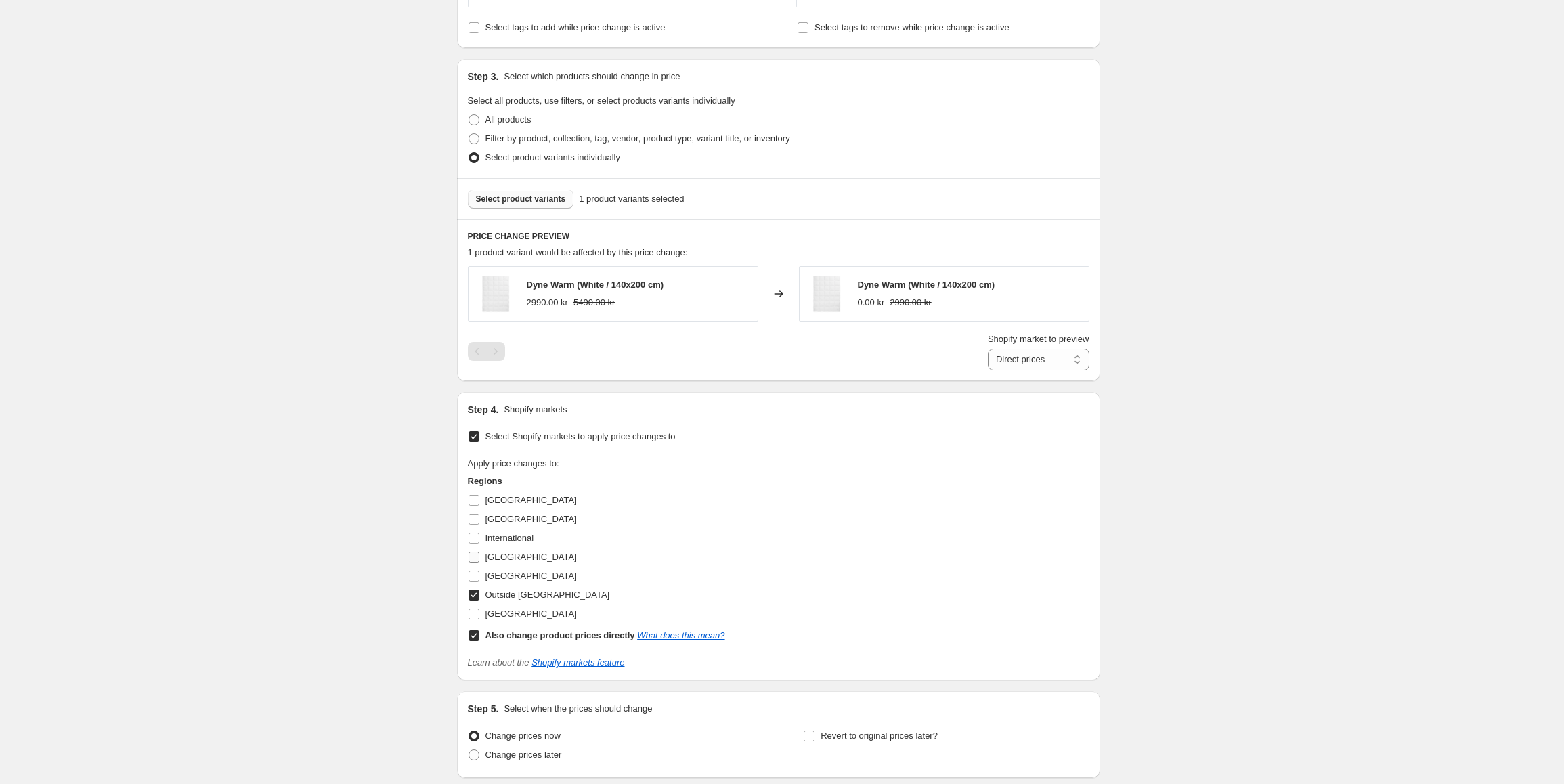
click at [476, 563] on span at bounding box center [473, 557] width 12 height 12
click at [476, 562] on input "[GEOGRAPHIC_DATA]" at bounding box center [474, 557] width 11 height 11
checkbox input "true"
click at [479, 538] on input "International" at bounding box center [474, 538] width 11 height 11
checkbox input "true"
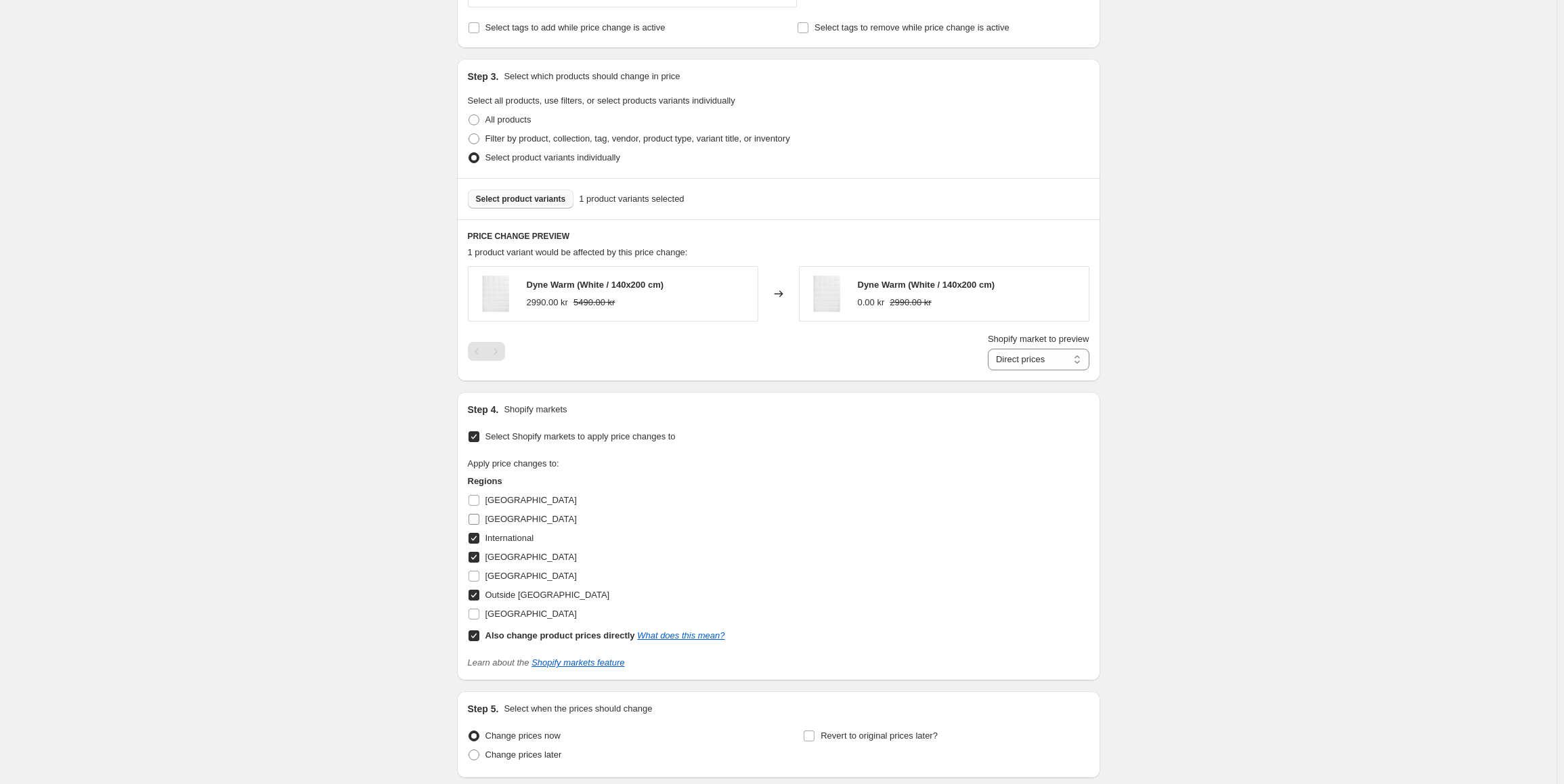
click at [474, 521] on input "[GEOGRAPHIC_DATA]" at bounding box center [474, 519] width 11 height 11
checkbox input "true"
click at [479, 639] on input "Also change product prices directly What does this mean?" at bounding box center [474, 635] width 11 height 11
checkbox input "false"
select select "86089990453"
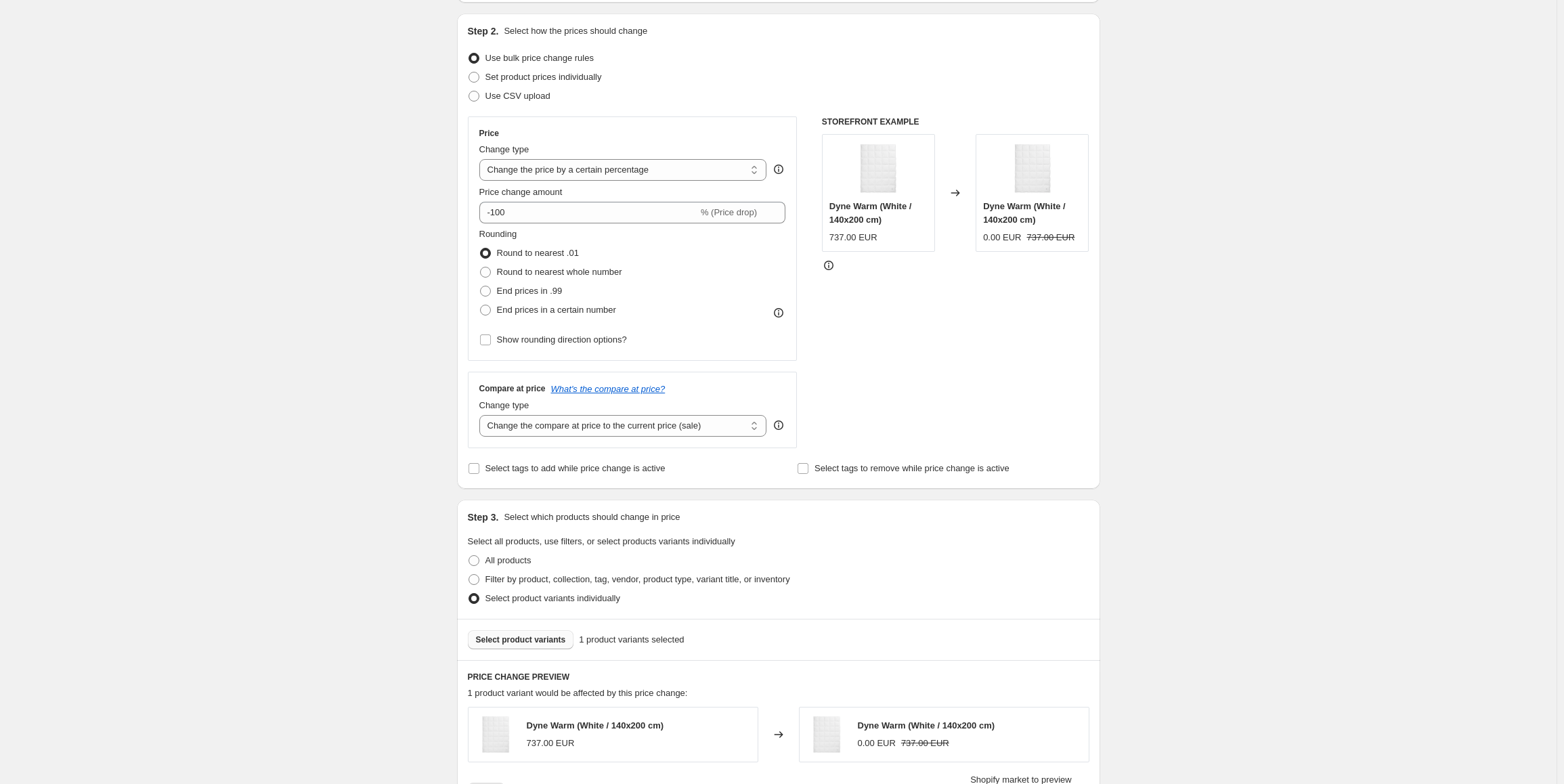
scroll to position [99, 0]
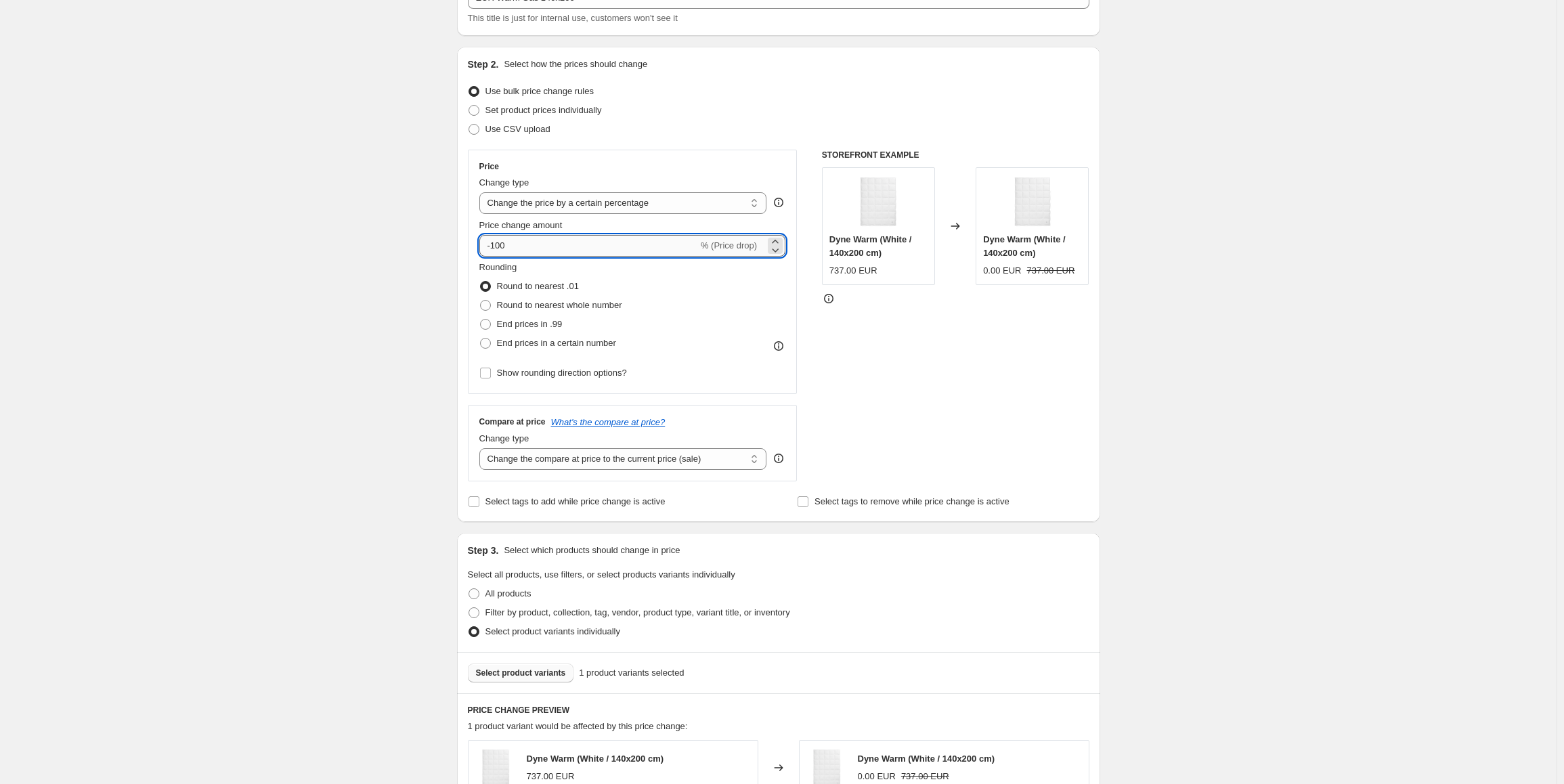
drag, startPoint x: 542, startPoint y: 247, endPoint x: 486, endPoint y: 250, distance: 56.1
click at [486, 250] on input "-100" at bounding box center [588, 246] width 219 height 22
type input "400"
drag, startPoint x: 364, startPoint y: 406, endPoint x: 370, endPoint y: 400, distance: 8.5
click at [367, 404] on div "Create new price [MEDICAL_DATA]. This page is ready Create new price [MEDICAL_D…" at bounding box center [778, 632] width 1557 height 1463
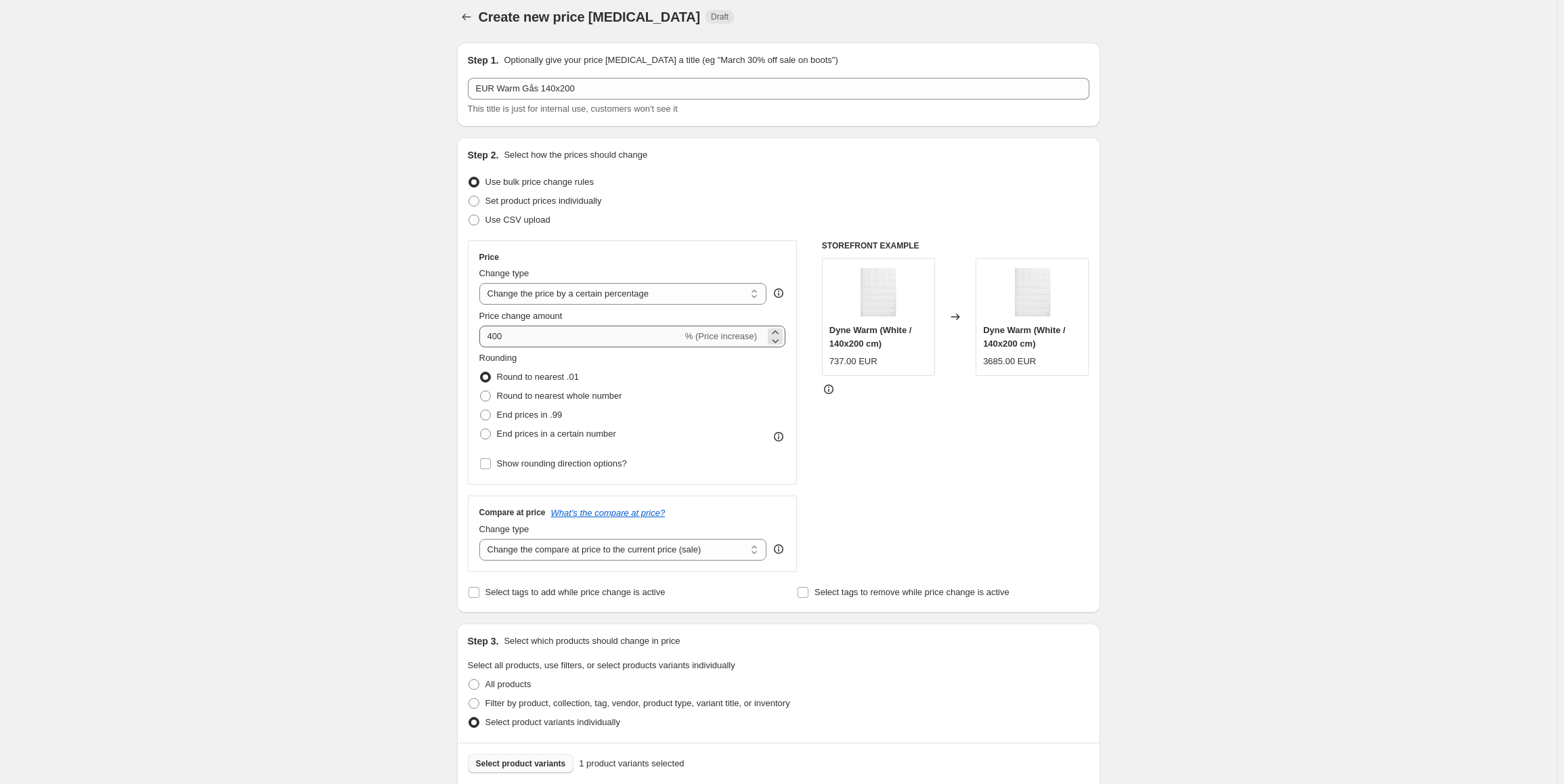
scroll to position [0, 0]
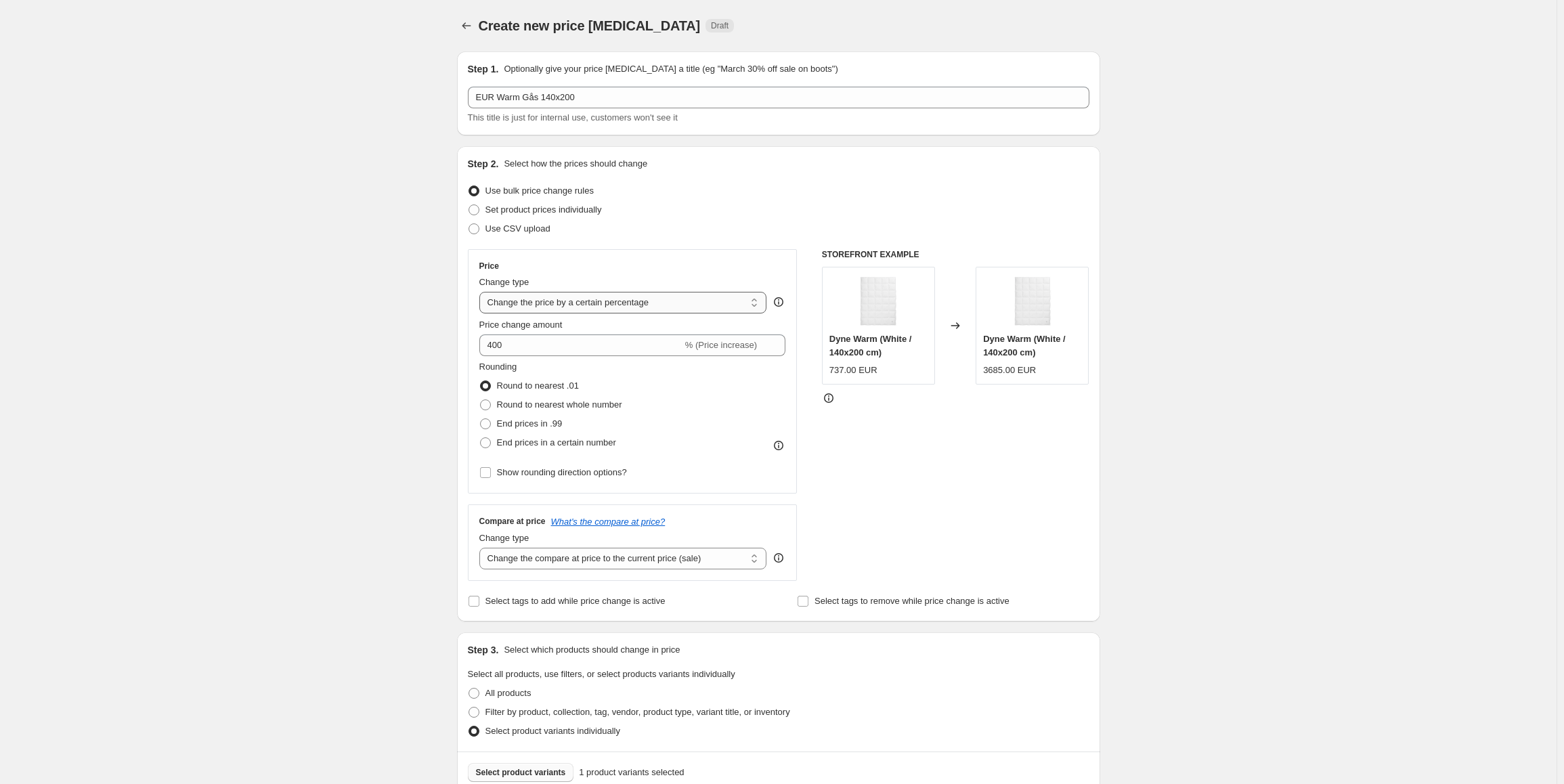
click at [538, 308] on select "Change the price to a certain amount Change the price by a certain amount Chang…" at bounding box center [623, 302] width 287 height 22
click at [538, 307] on select "Change the price to a certain amount Change the price by a certain amount Chang…" at bounding box center [623, 302] width 287 height 22
select select "to"
click at [482, 292] on select "Change the price to a certain amount Change the price by a certain amount Chang…" at bounding box center [623, 302] width 287 height 22
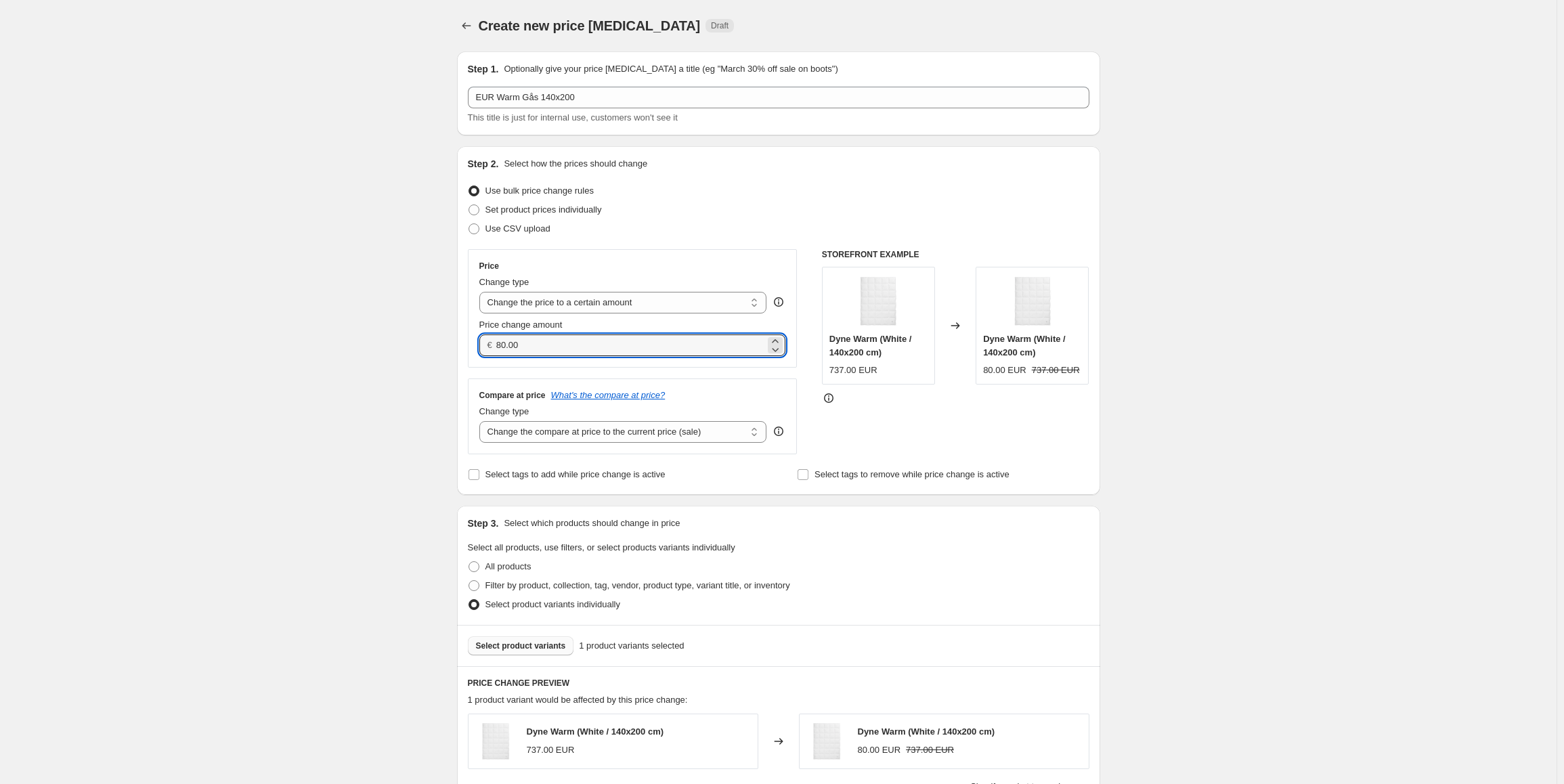
drag, startPoint x: 530, startPoint y: 339, endPoint x: 491, endPoint y: 358, distance: 43.4
click at [491, 358] on div "Price Change type Change the price to a certain amount Change the price by a ce…" at bounding box center [632, 308] width 330 height 118
type input "400.00"
click at [375, 404] on div "Create new price [MEDICAL_DATA]. This page is ready Create new price [MEDICAL_D…" at bounding box center [778, 668] width 1557 height 1337
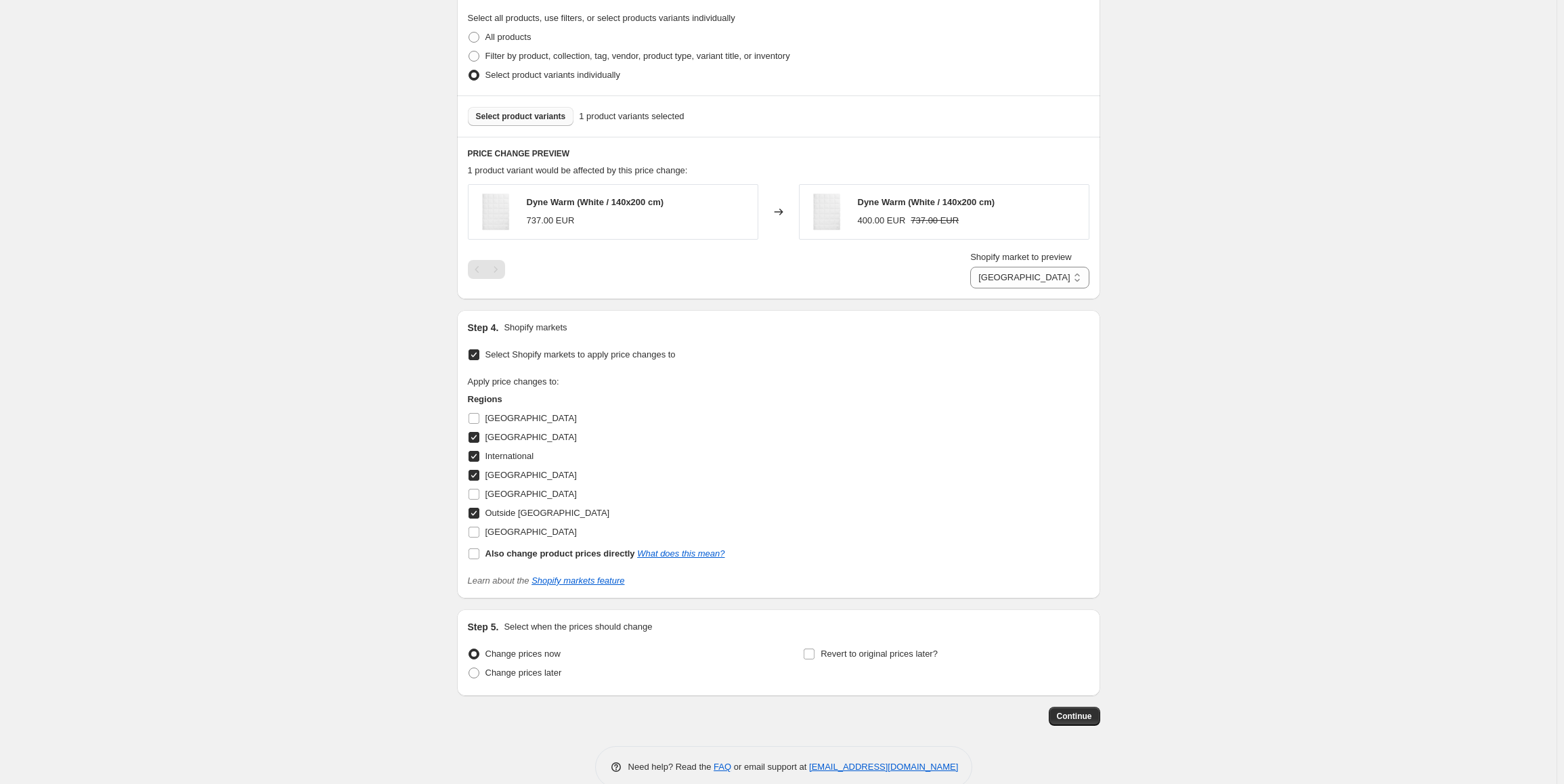
scroll to position [554, 0]
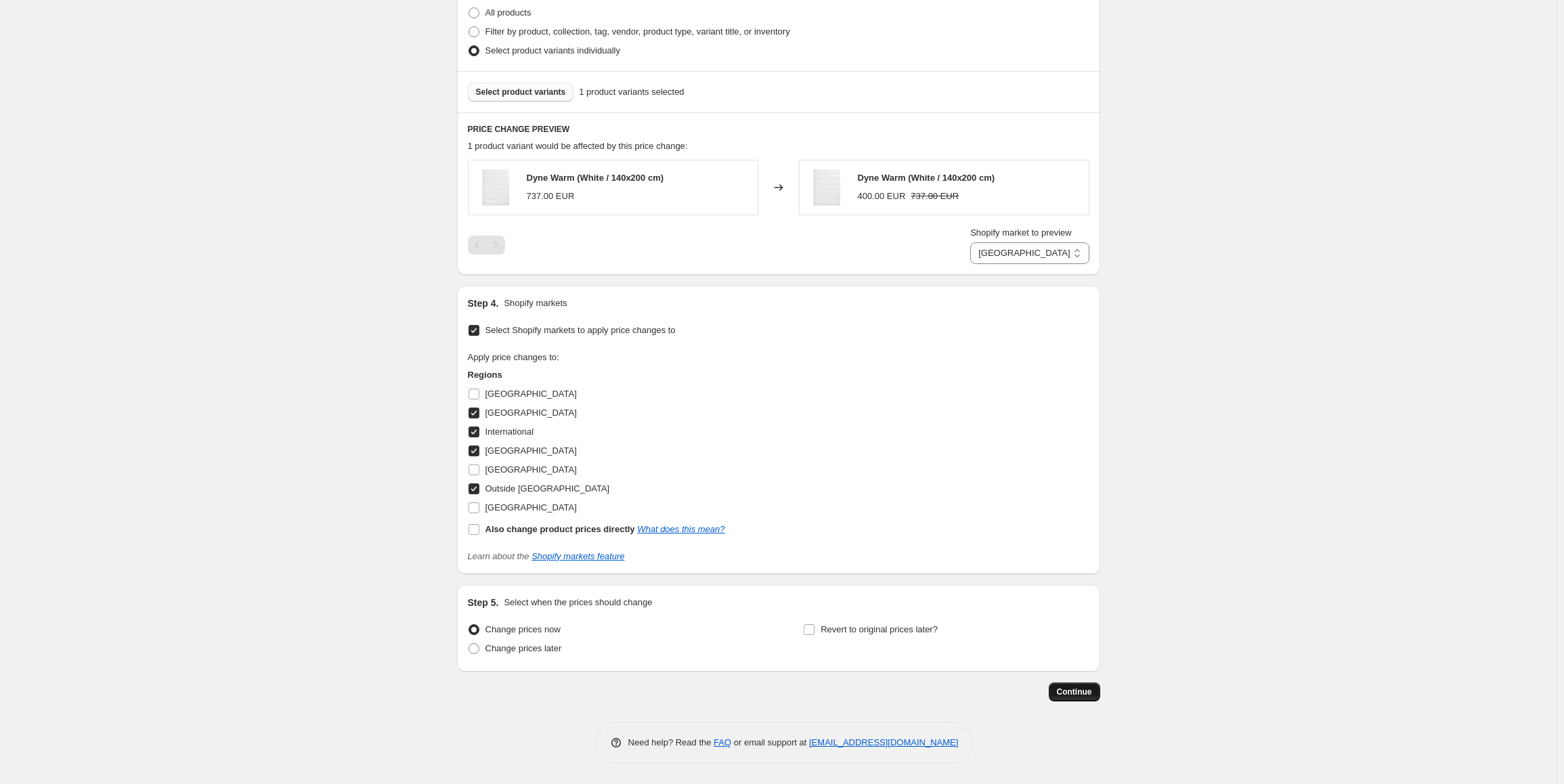
click at [1080, 690] on span "Continue" at bounding box center [1074, 692] width 35 height 11
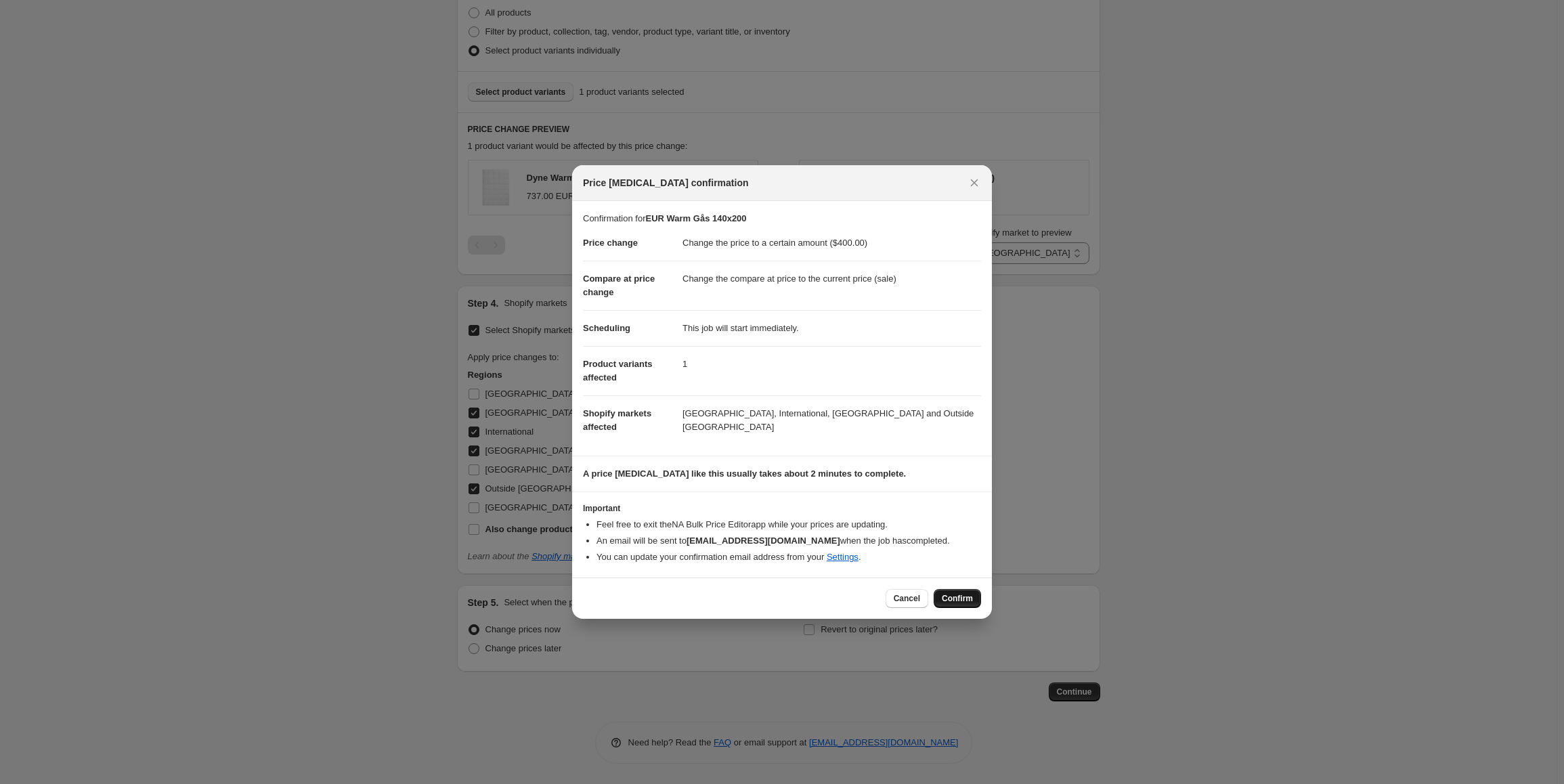
click at [948, 599] on span "Confirm" at bounding box center [957, 598] width 31 height 11
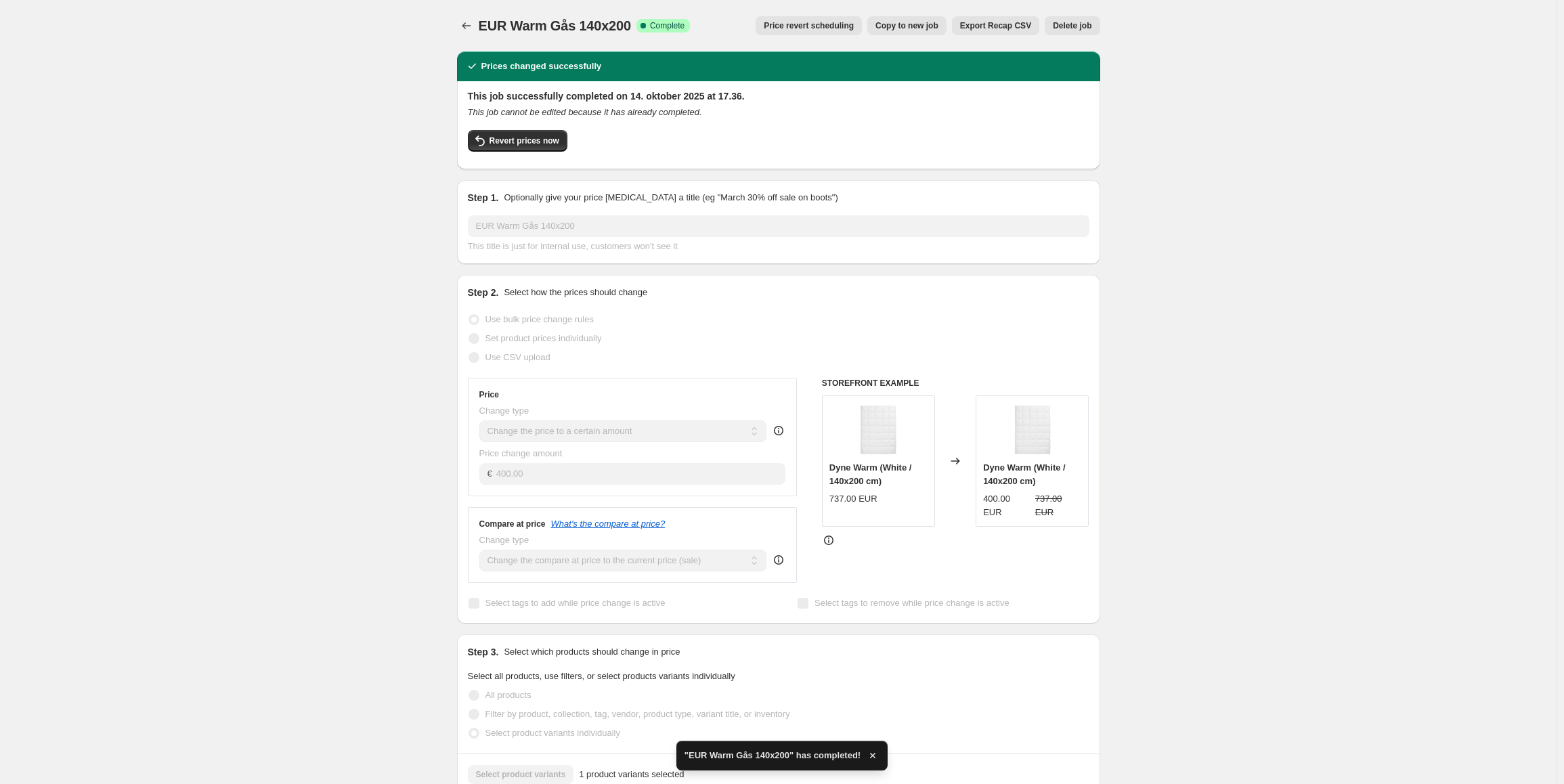
click at [455, 28] on div "EUR Warm Gås 140x200. This page is ready EUR Warm Gås 140x200 Success Complete …" at bounding box center [779, 718] width 676 height 1436
click at [464, 24] on icon "Price change jobs" at bounding box center [466, 26] width 14 height 14
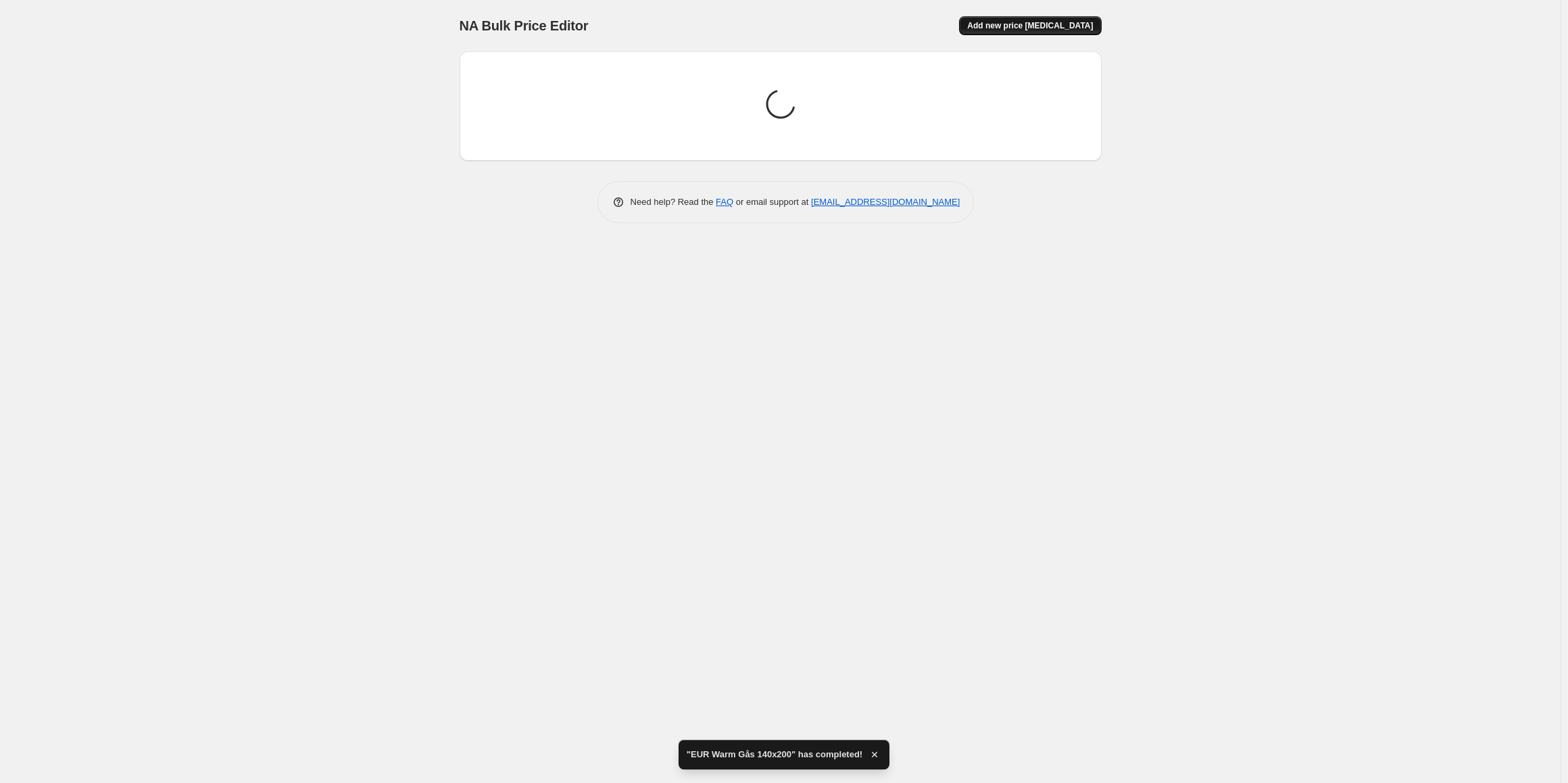
click at [1009, 30] on span "Add new price [MEDICAL_DATA]" at bounding box center [1029, 26] width 125 height 11
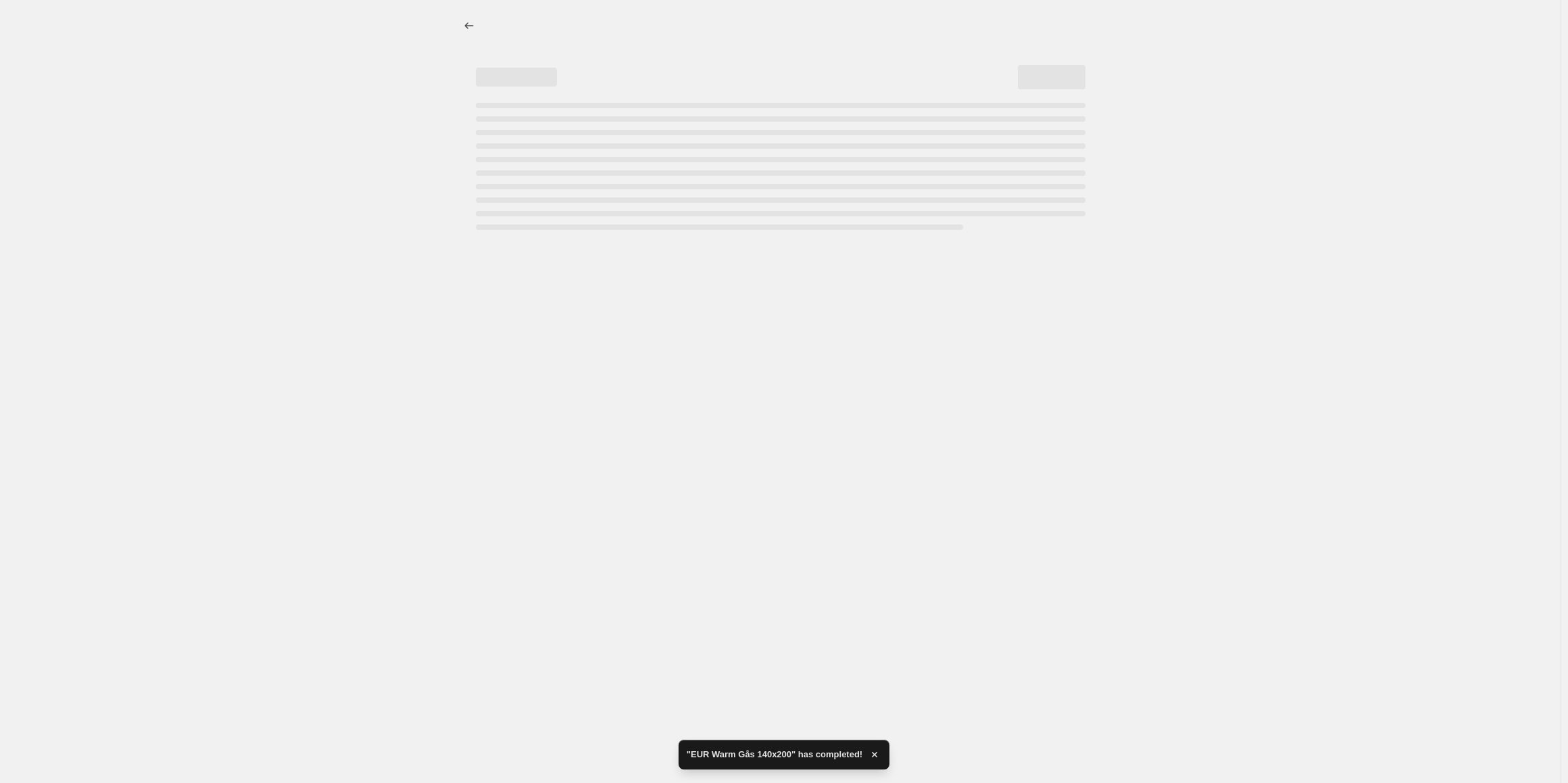
select select "percentage"
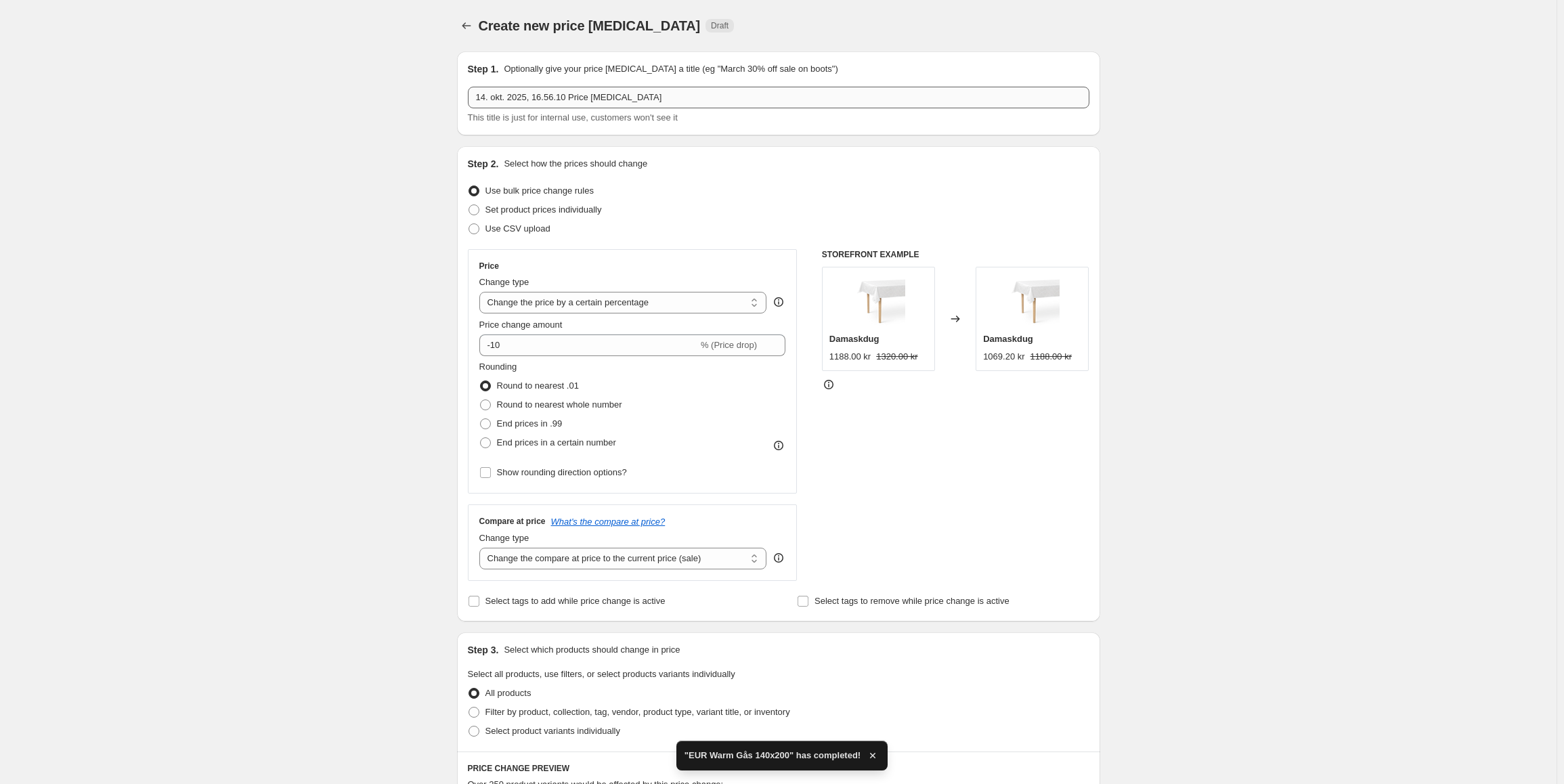
click at [688, 94] on input "14. okt. 2025, 16.56.10 Price [MEDICAL_DATA]" at bounding box center [778, 97] width 621 height 22
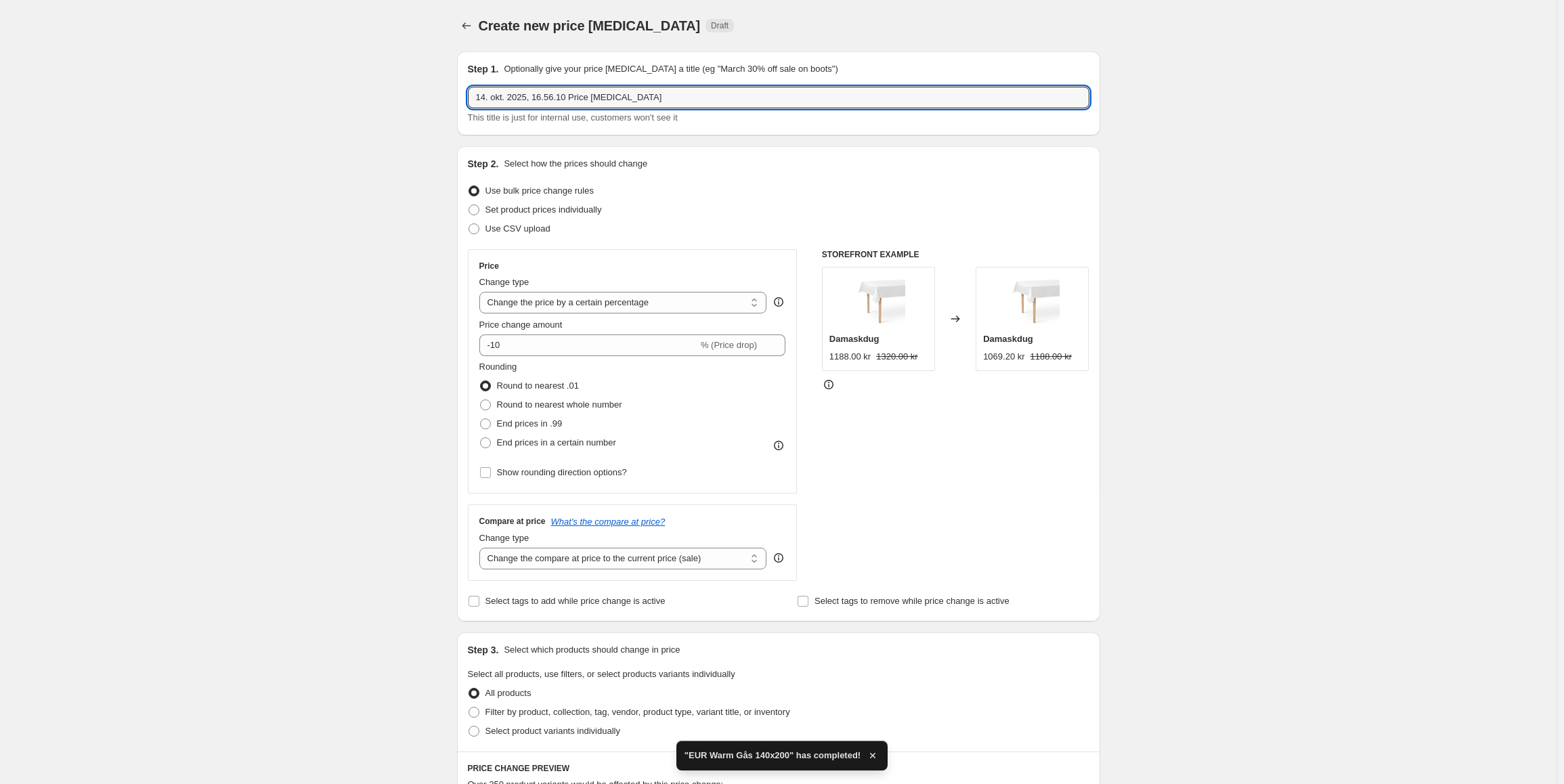
drag, startPoint x: 676, startPoint y: 98, endPoint x: 339, endPoint y: 82, distance: 337.4
click at [339, 82] on div "Create new price [MEDICAL_DATA]. This page is ready Create new price [MEDICAL_D…" at bounding box center [778, 714] width 1557 height 1429
paste input "EUR Warm Fiber 140x200"
drag, startPoint x: 520, startPoint y: 98, endPoint x: 499, endPoint y: 99, distance: 21.0
click at [499, 99] on input "EUR Warm Fiber 140x220" at bounding box center [778, 97] width 621 height 22
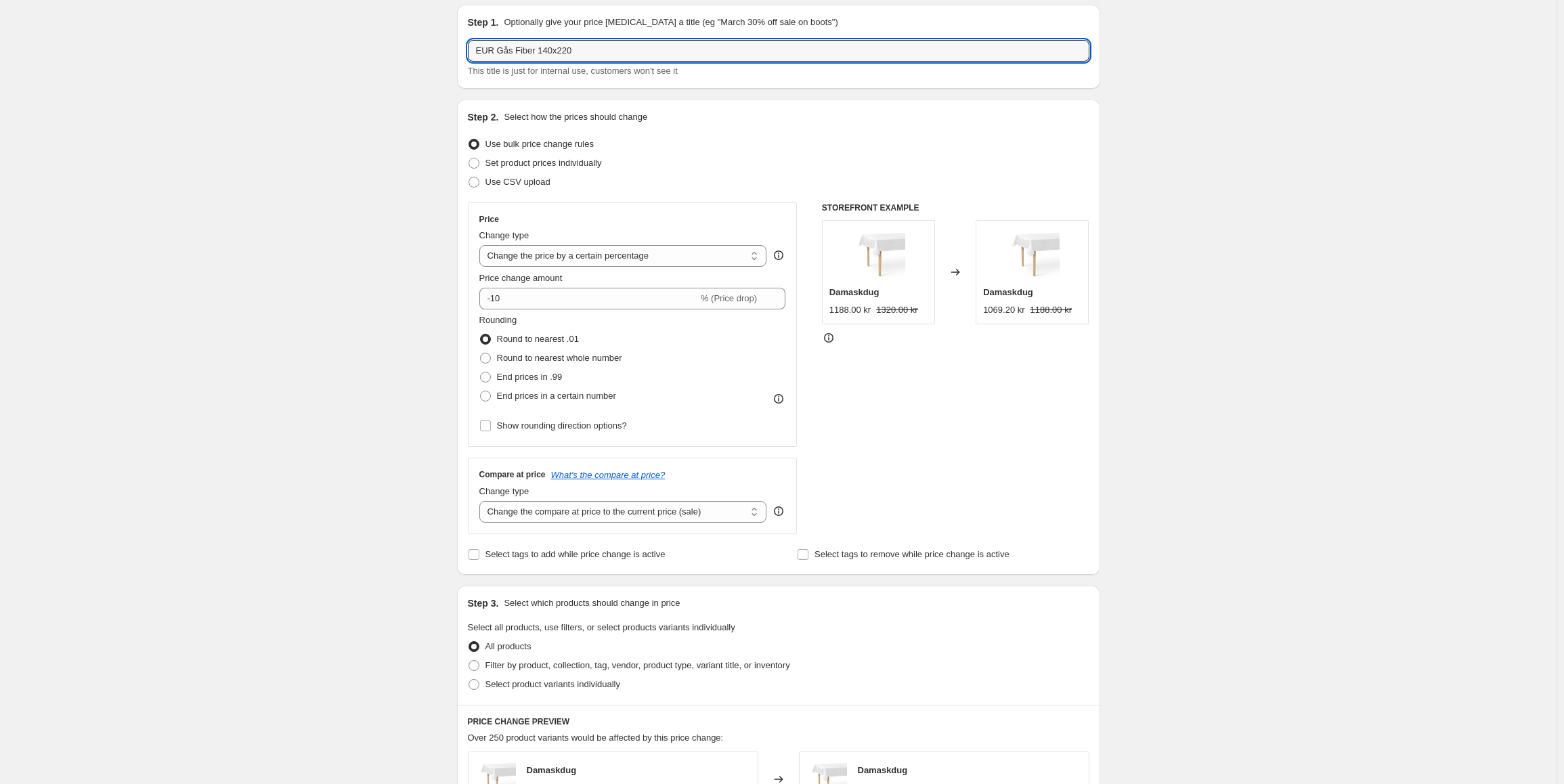
scroll to position [338, 0]
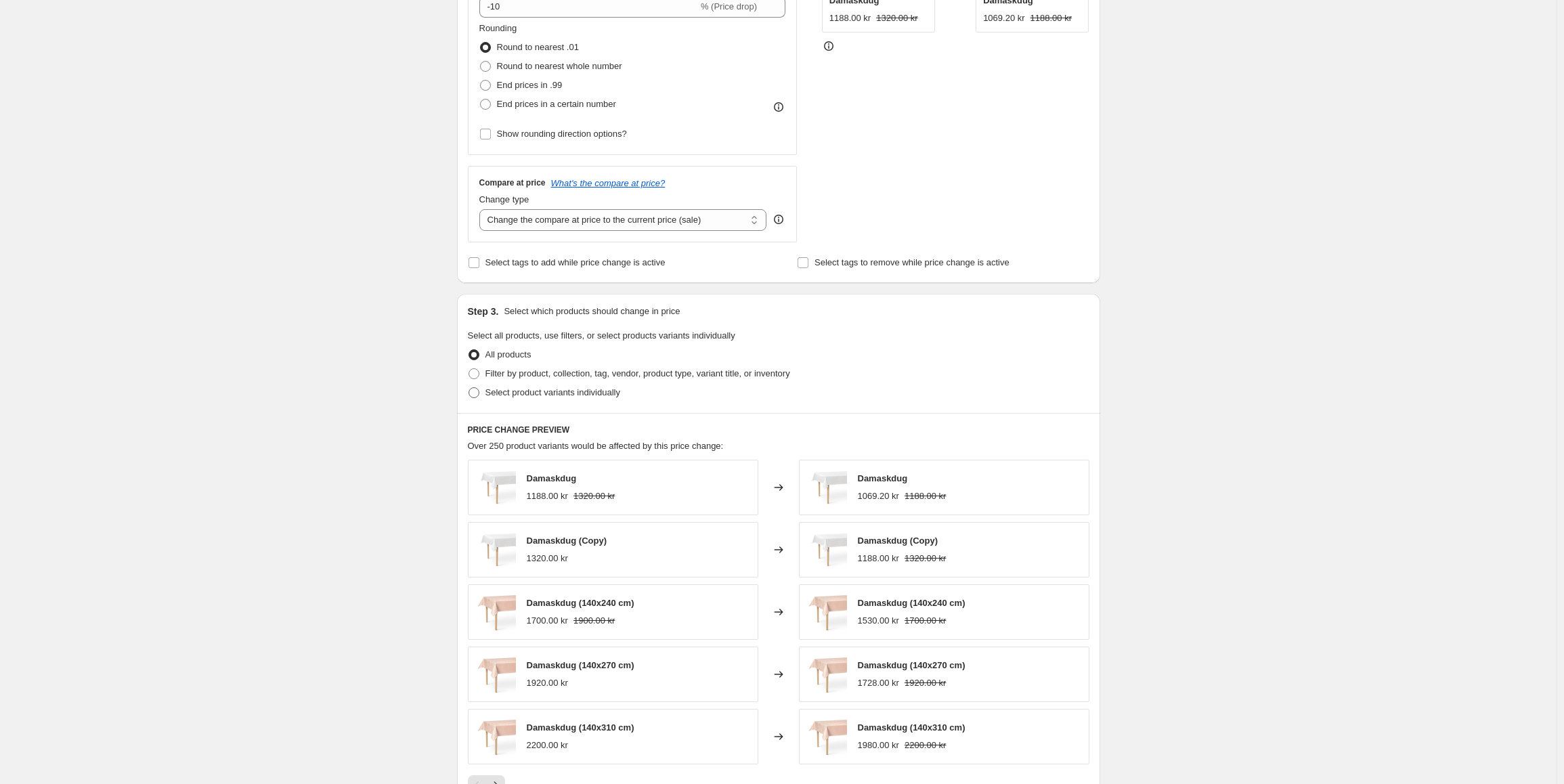
type input "EUR Gås Fiber 140x220"
click at [479, 396] on span at bounding box center [474, 393] width 11 height 11
click at [469, 388] on input "Select product variants individually" at bounding box center [468, 387] width 1 height 1
radio input "true"
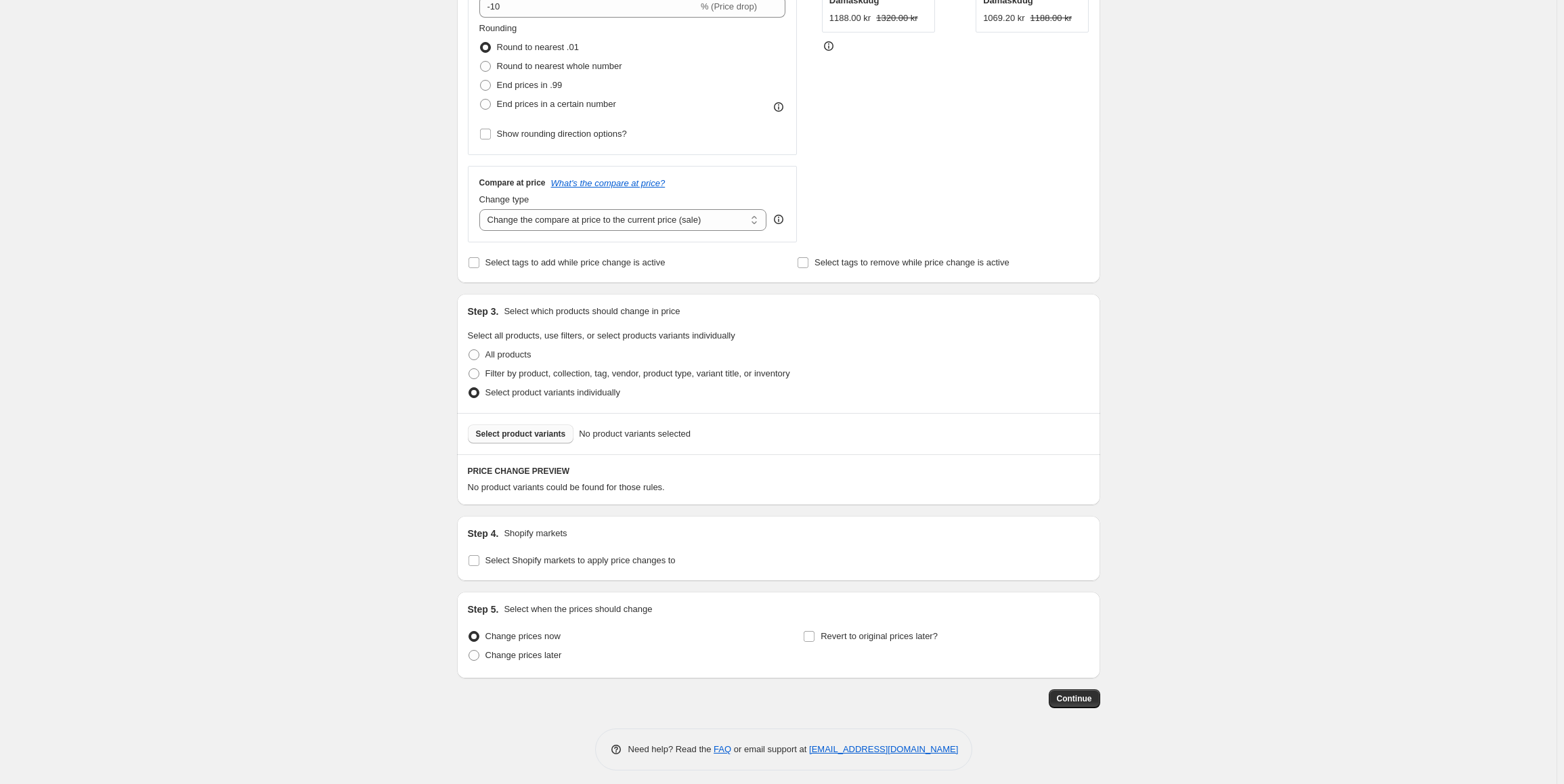
click at [519, 435] on span "Select product variants" at bounding box center [521, 434] width 90 height 11
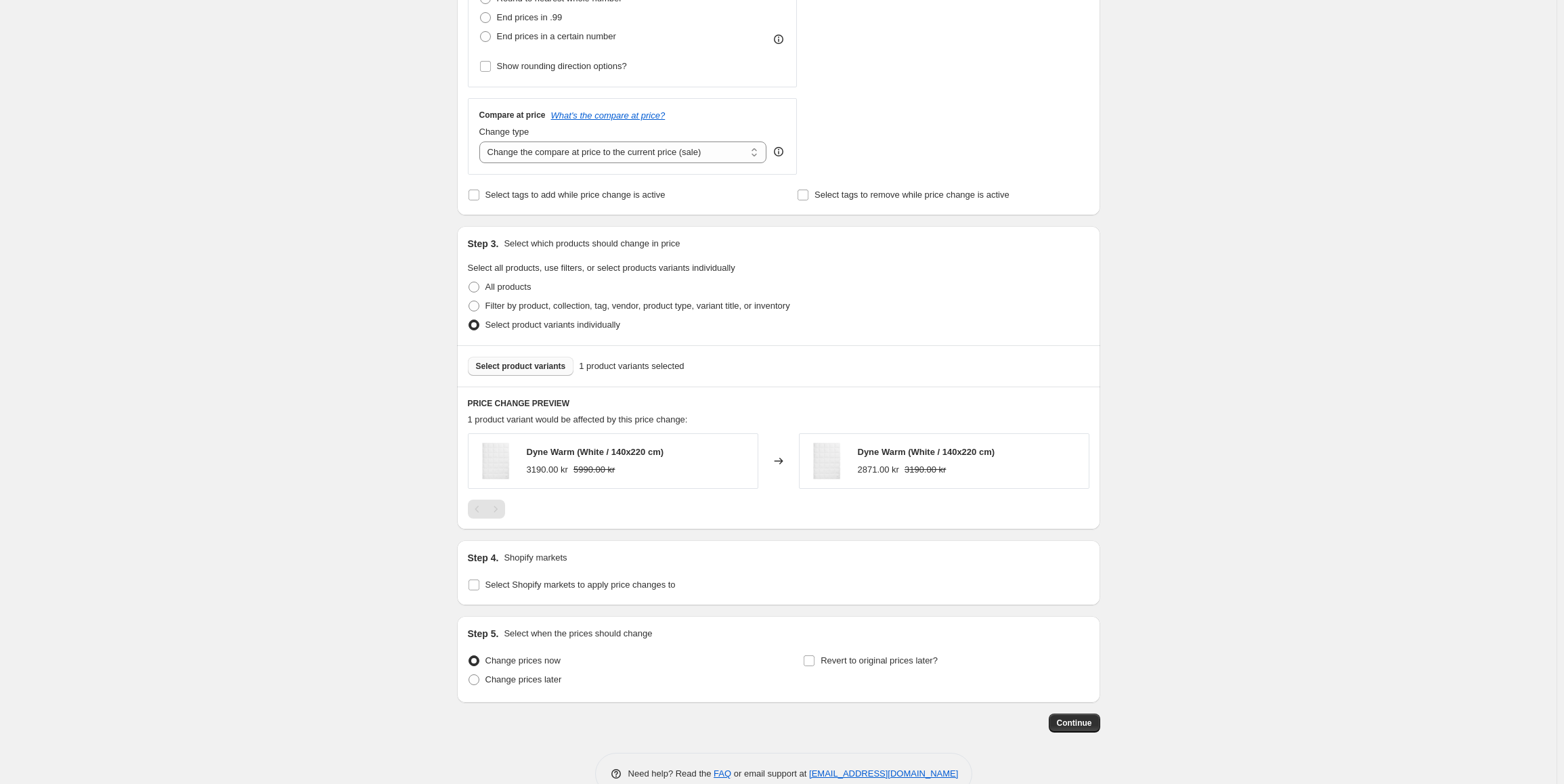
scroll to position [438, 0]
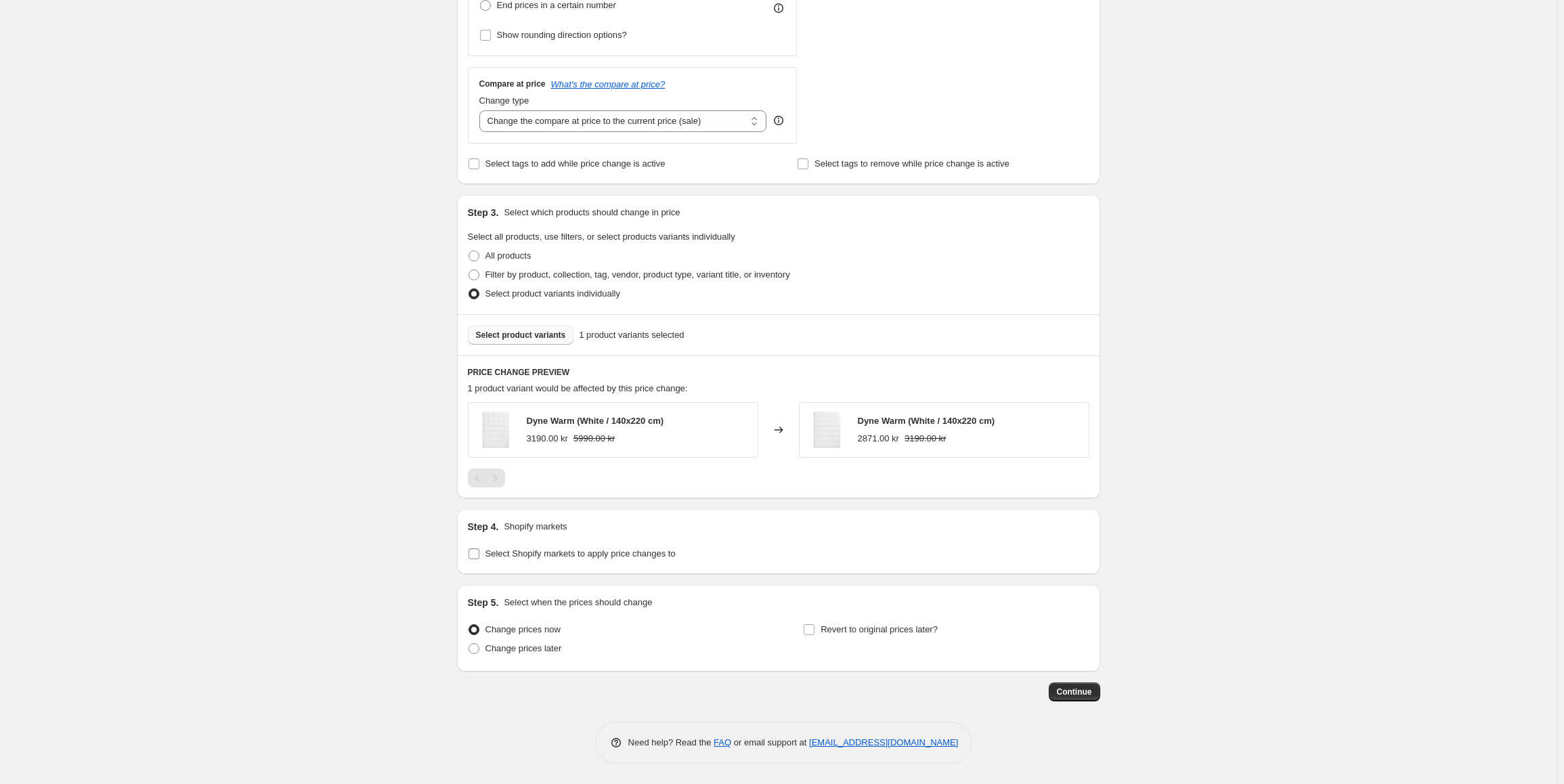
click at [480, 554] on span at bounding box center [473, 553] width 12 height 12
click at [479, 554] on input "Select Shopify markets to apply price changes to" at bounding box center [474, 554] width 11 height 11
checkbox input "true"
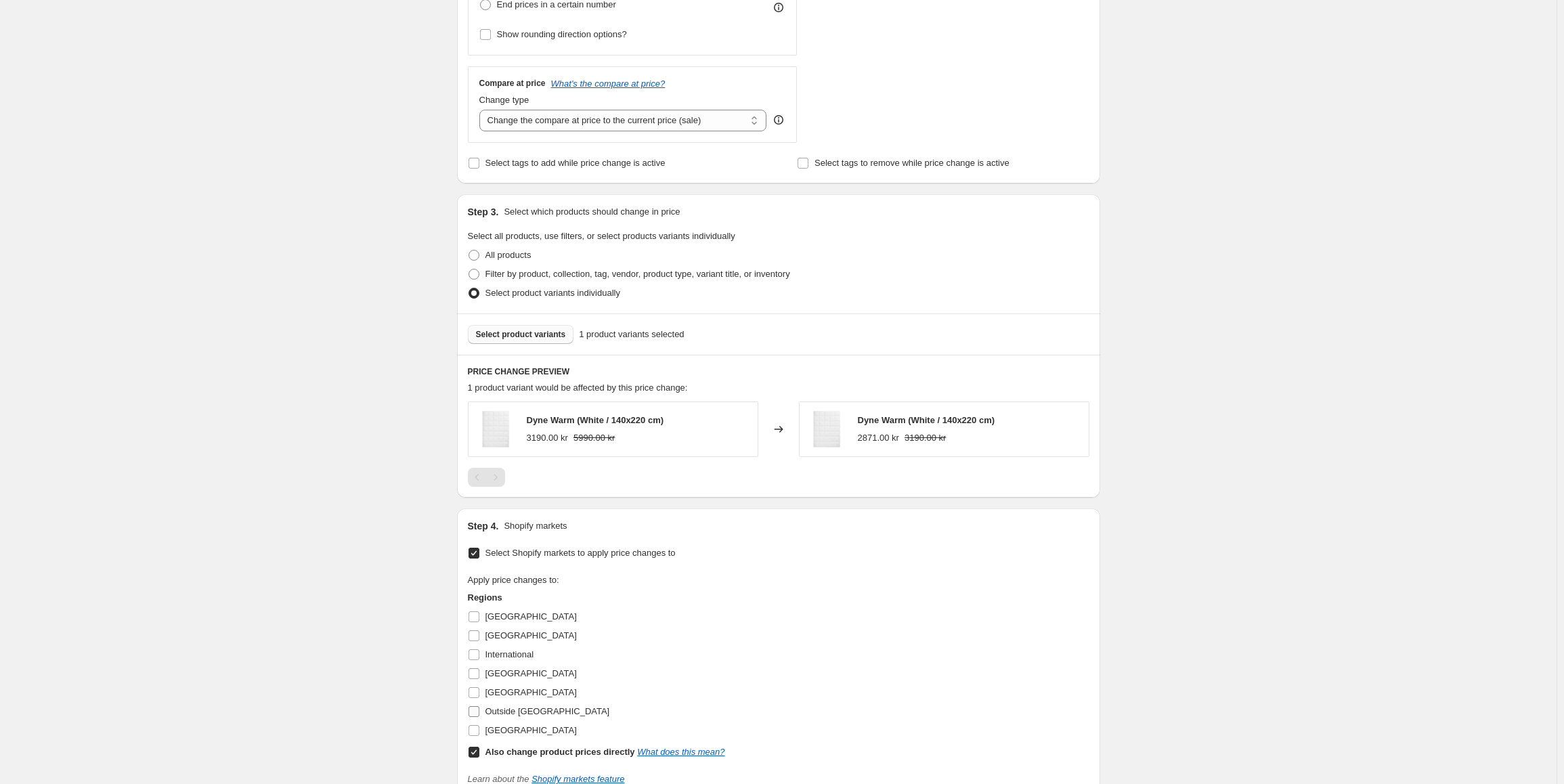
click at [478, 714] on input "Outside [GEOGRAPHIC_DATA]" at bounding box center [474, 711] width 11 height 11
checkbox input "true"
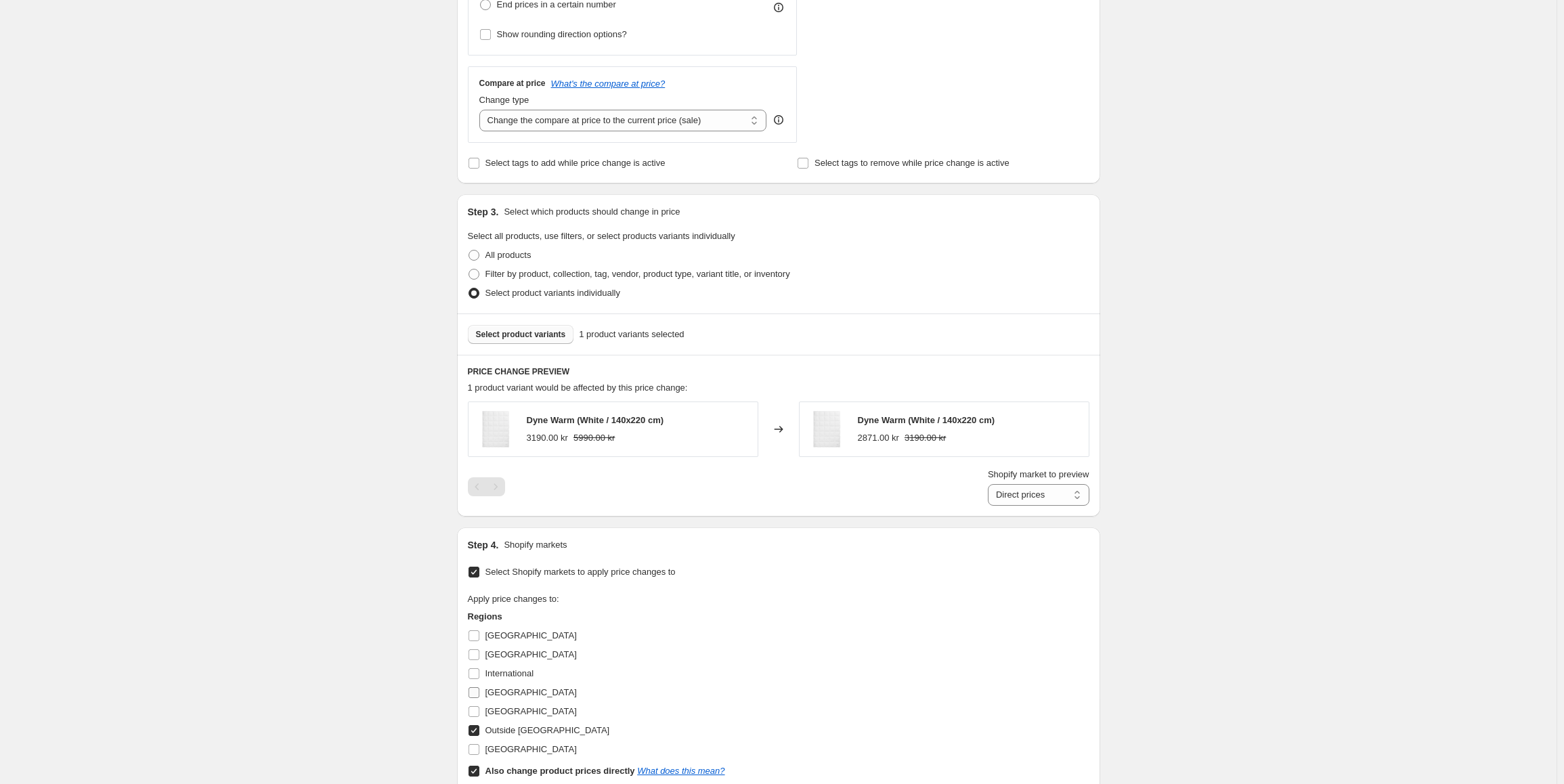
click at [479, 695] on input "[GEOGRAPHIC_DATA]" at bounding box center [474, 693] width 11 height 11
checkbox input "true"
drag, startPoint x: 479, startPoint y: 675, endPoint x: 477, endPoint y: 661, distance: 14.1
click at [479, 674] on input "International" at bounding box center [474, 674] width 11 height 11
checkbox input "true"
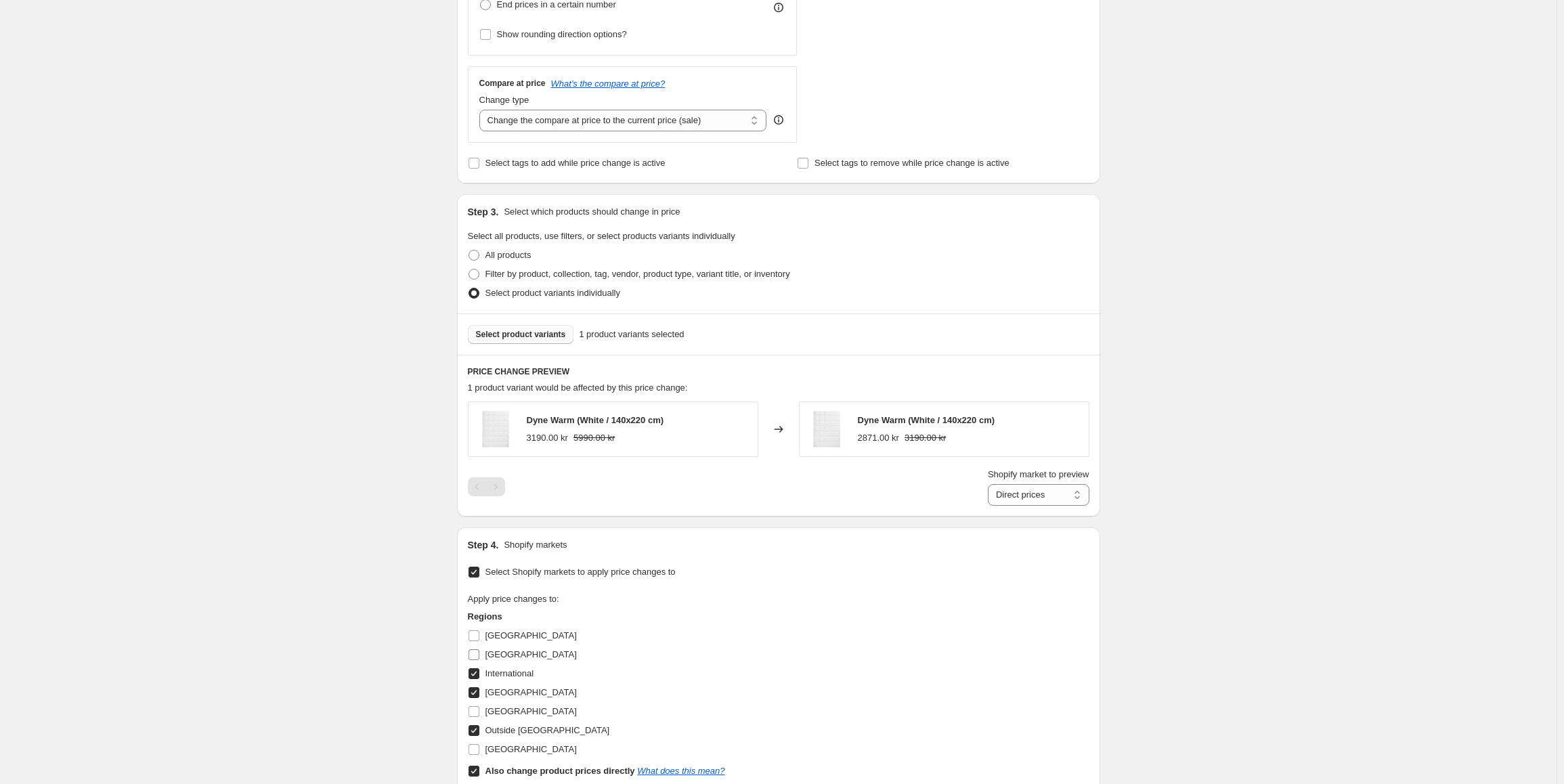
click at [475, 655] on input "[GEOGRAPHIC_DATA]" at bounding box center [474, 654] width 11 height 11
checkbox input "true"
click at [478, 770] on input "Also change product prices directly What does this mean?" at bounding box center [474, 771] width 11 height 11
checkbox input "false"
select select "86089990453"
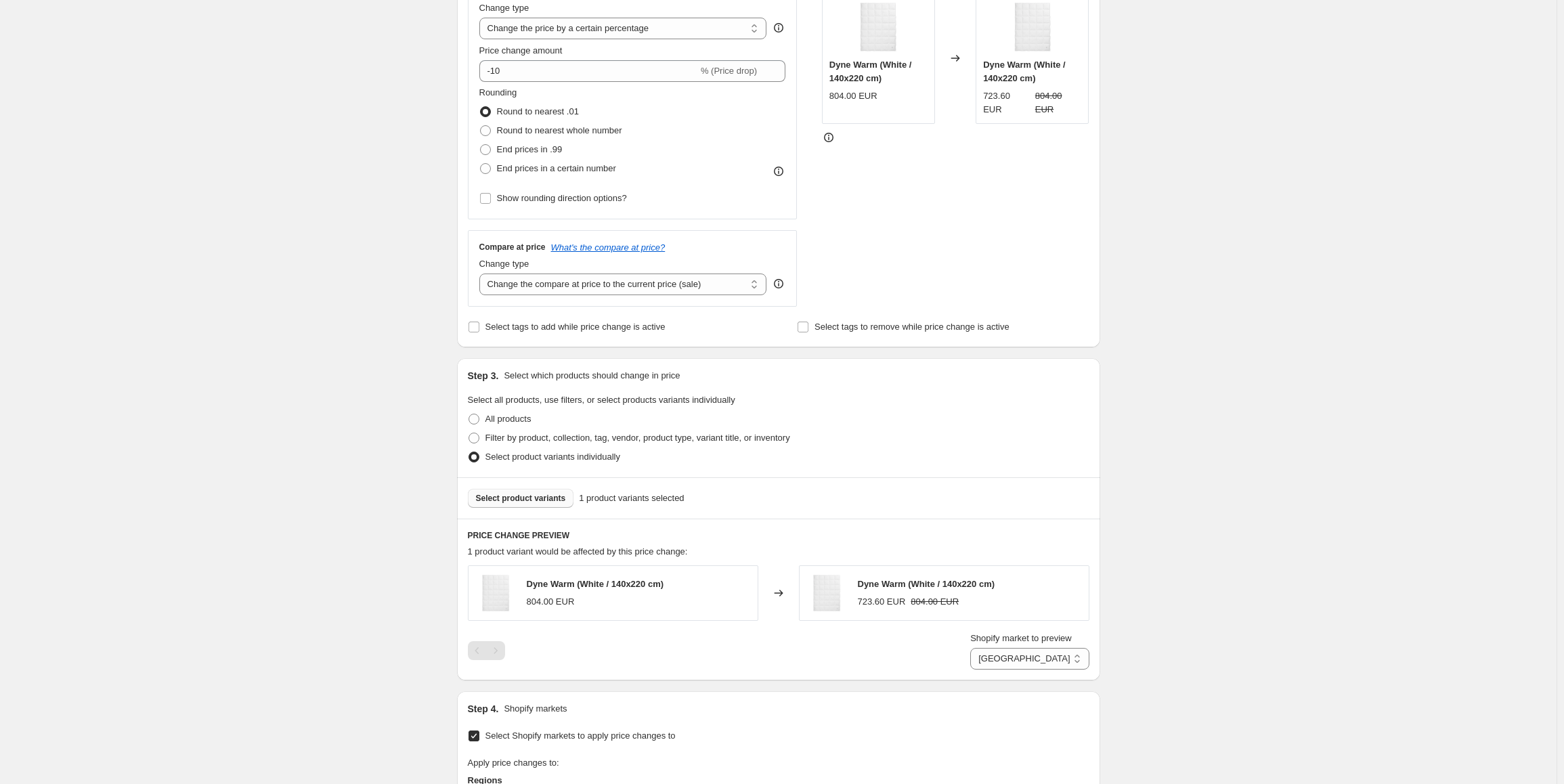
scroll to position [0, 0]
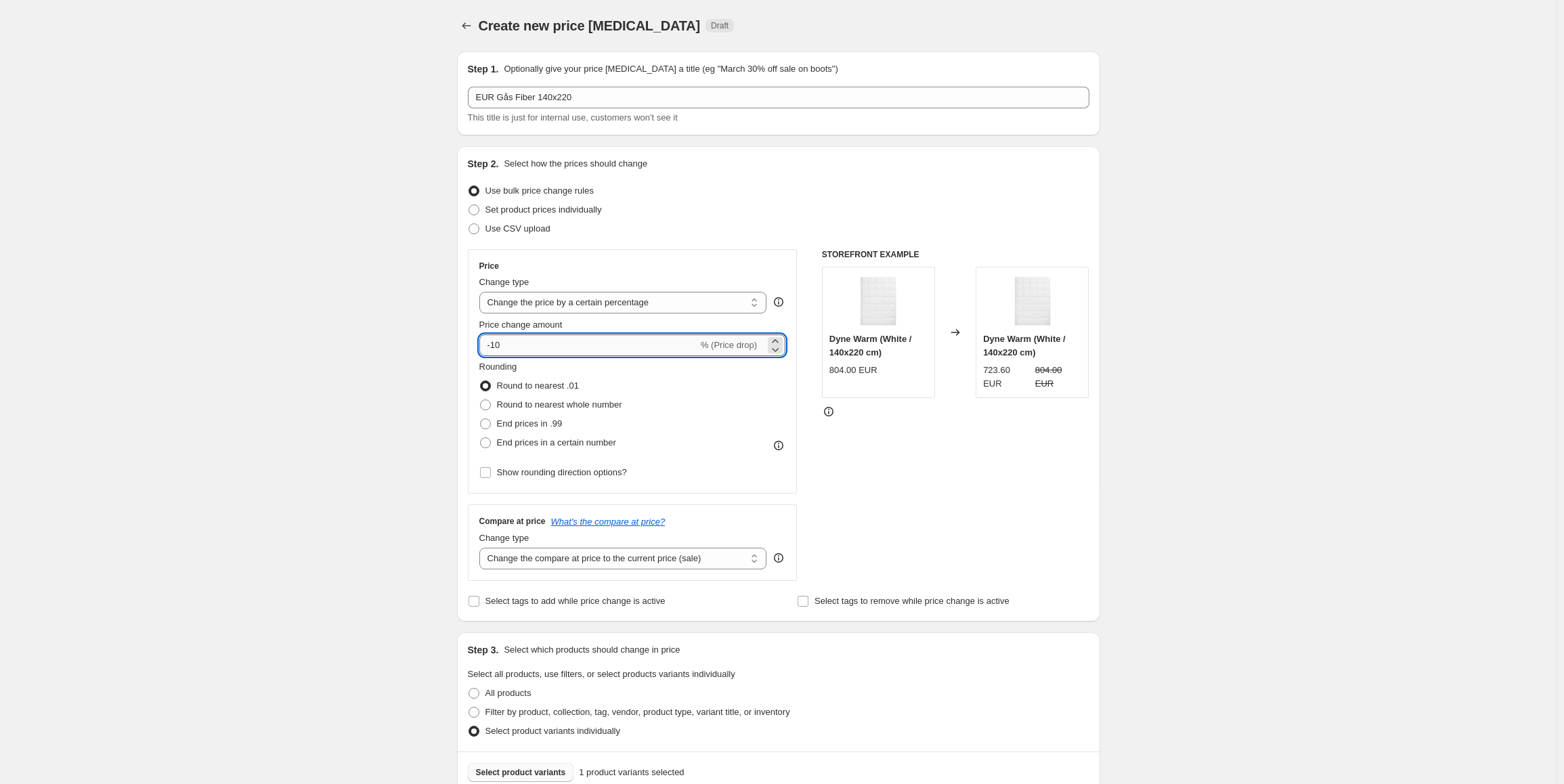
drag, startPoint x: 551, startPoint y: 350, endPoint x: 492, endPoint y: 353, distance: 59.1
click at [492, 353] on input "-10" at bounding box center [588, 345] width 219 height 22
type input "430"
click at [981, 486] on div "STOREFRONT EXAMPLE Dyne Warm (White / 140x220 cm) 804.00 EUR Changed to Dyne Wa…" at bounding box center [956, 414] width 267 height 331
click at [564, 310] on select "Change the price to a certain amount Change the price by a certain amount Chang…" at bounding box center [623, 302] width 287 height 22
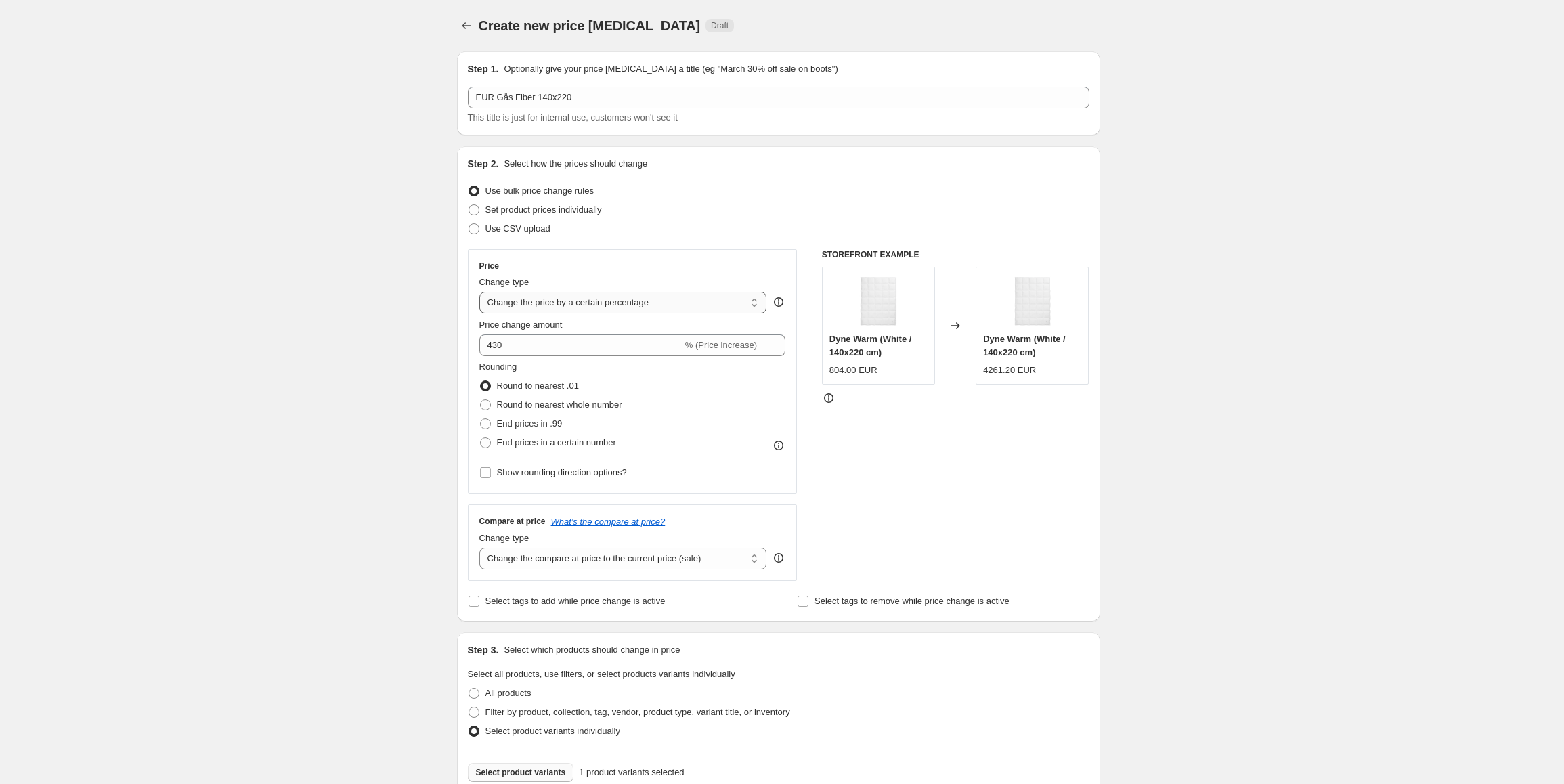
select select "to"
click at [482, 292] on select "Change the price to a certain amount Change the price by a certain amount Chang…" at bounding box center [623, 302] width 287 height 22
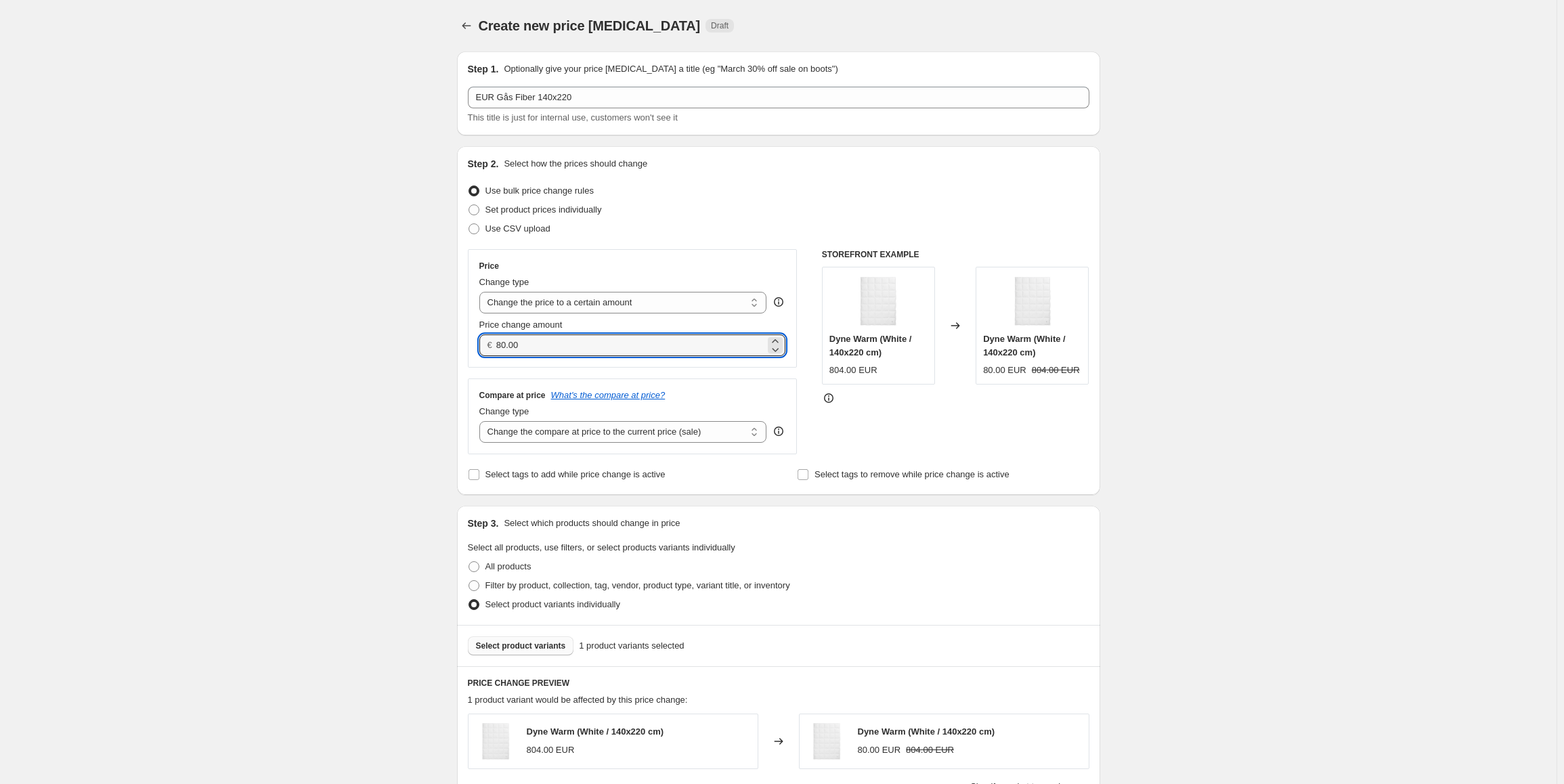
drag, startPoint x: 494, startPoint y: 343, endPoint x: 484, endPoint y: 343, distance: 10.0
click at [484, 343] on div "€ 80.00" at bounding box center [632, 345] width 307 height 22
type input "430.00"
click at [373, 500] on div "Create new price [MEDICAL_DATA]. This page is ready Create new price [MEDICAL_D…" at bounding box center [778, 668] width 1557 height 1337
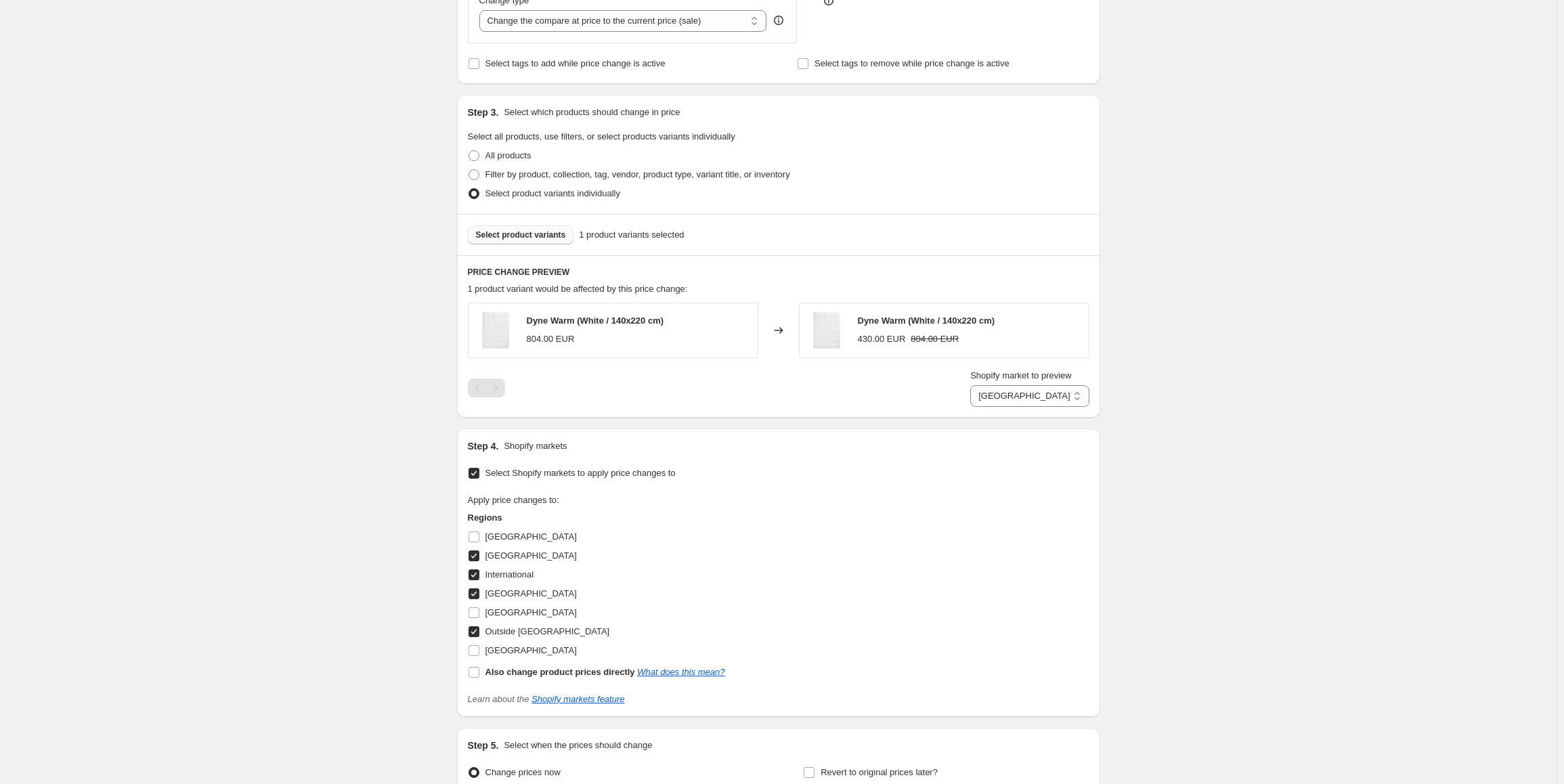
scroll to position [554, 0]
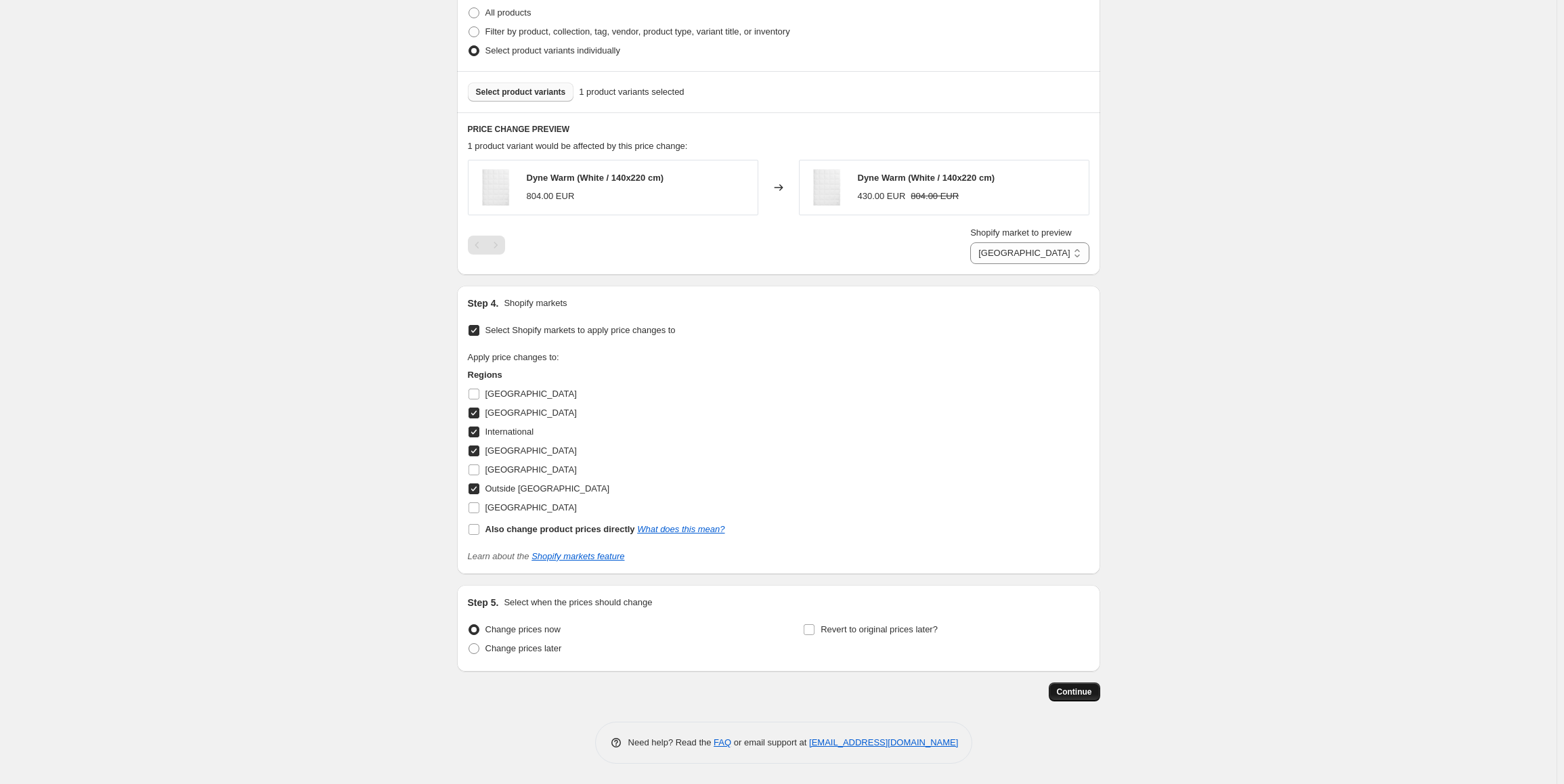
click at [1074, 700] on button "Continue" at bounding box center [1074, 692] width 51 height 19
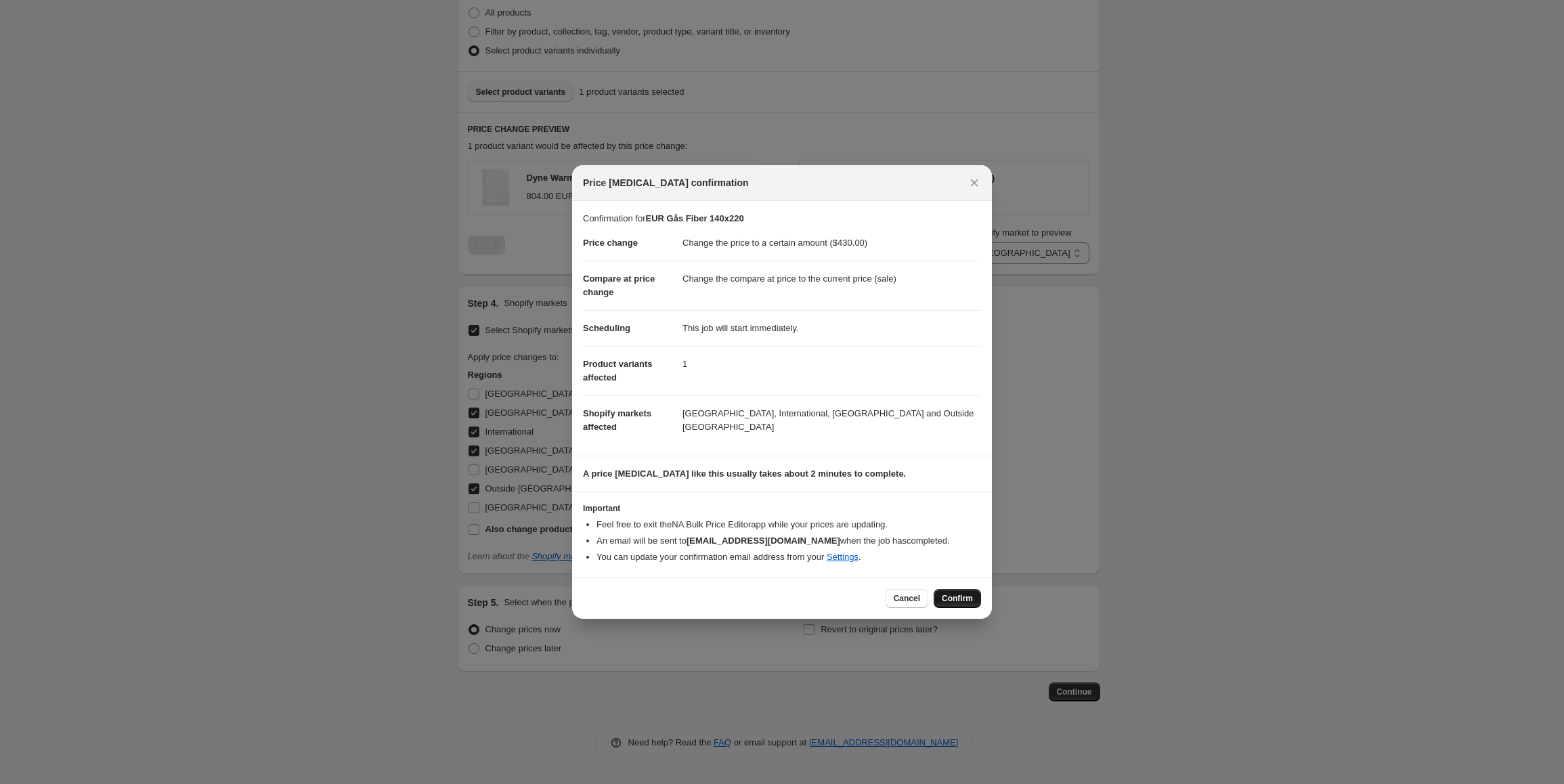
click at [960, 598] on span "Confirm" at bounding box center [957, 598] width 31 height 11
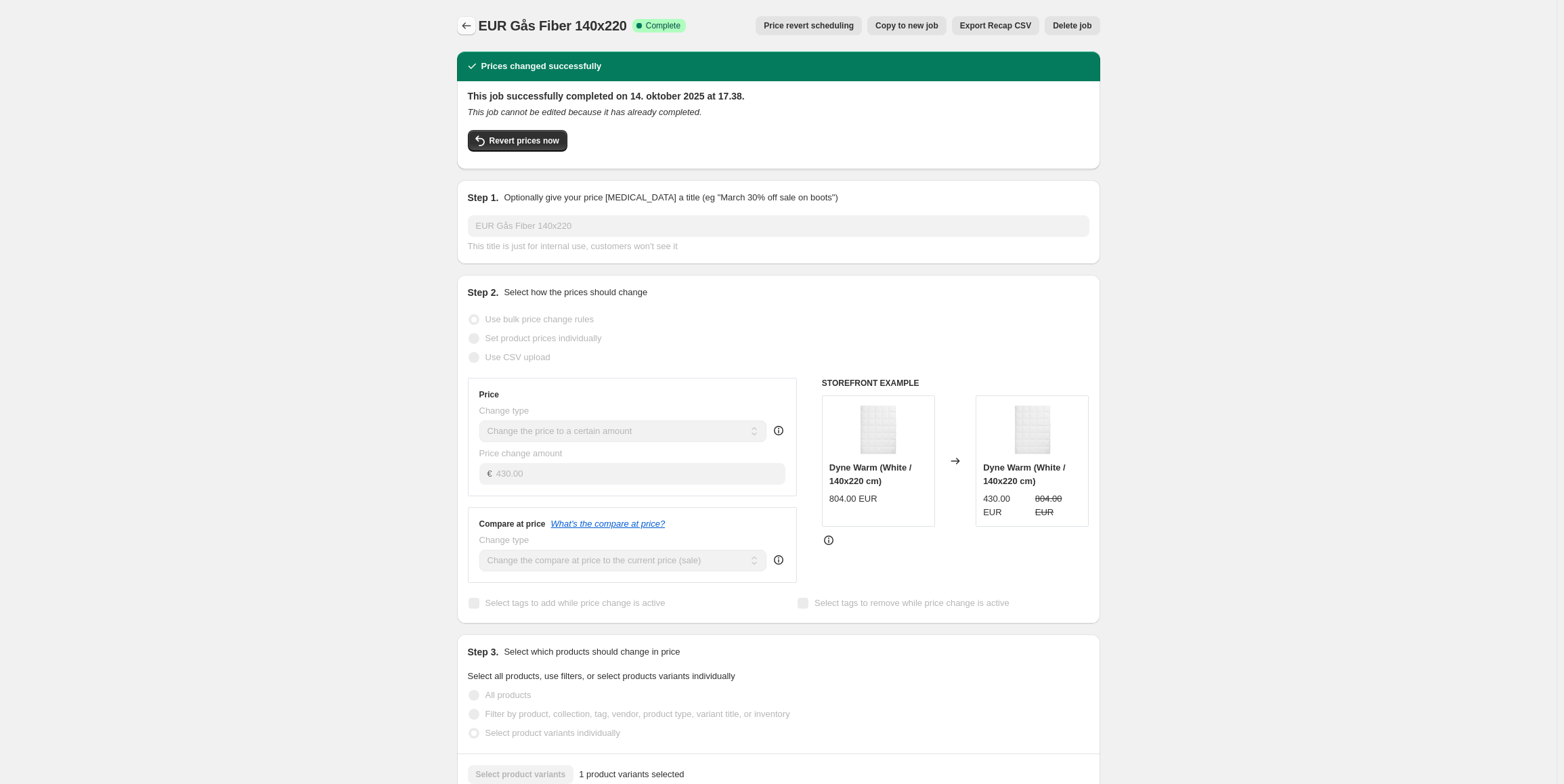
click at [469, 29] on icon "Price change jobs" at bounding box center [466, 26] width 14 height 14
